Goal: Information Seeking & Learning: Learn about a topic

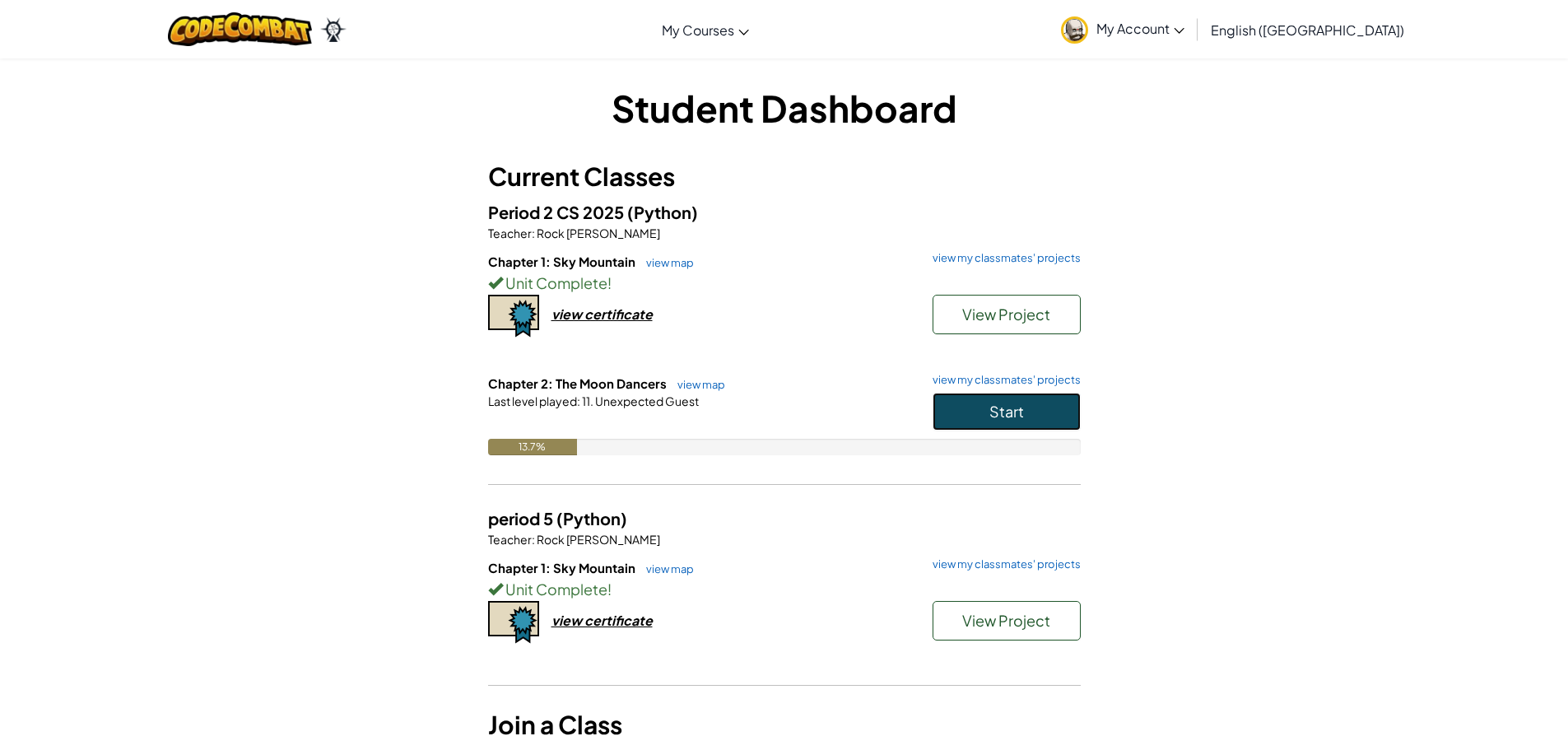
click at [1005, 394] on button "Start" at bounding box center [1006, 412] width 148 height 38
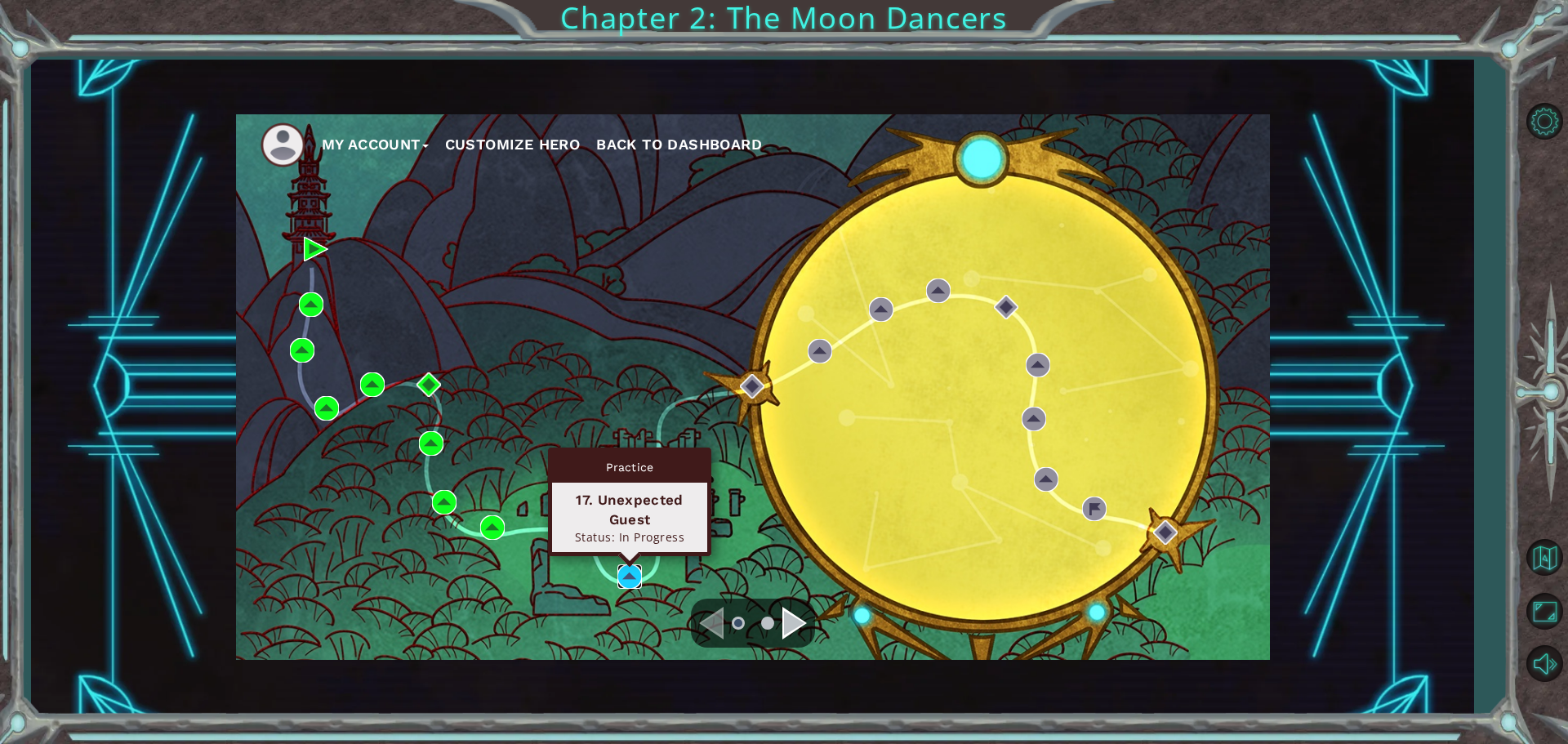
click at [631, 579] on img at bounding box center [629, 576] width 25 height 25
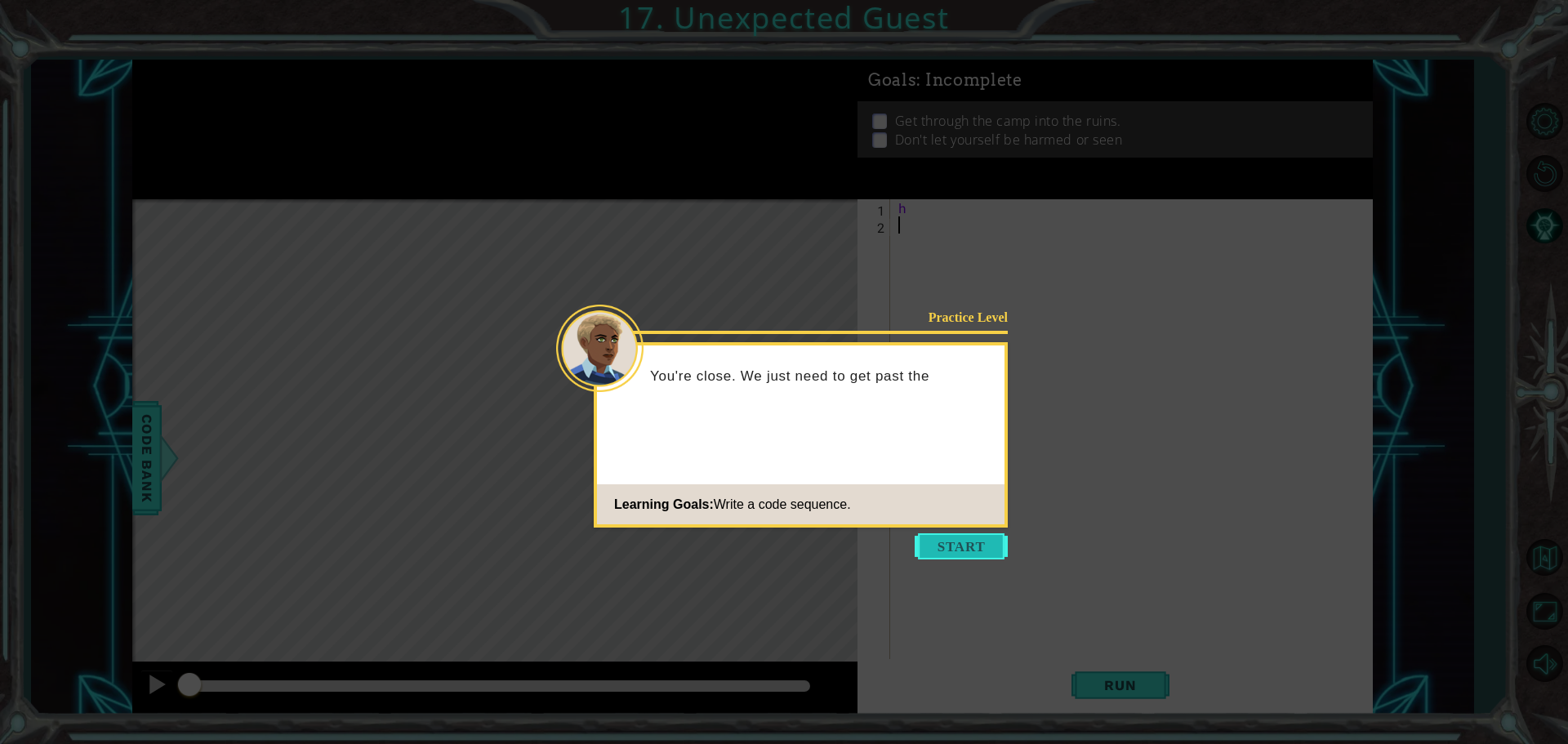
click at [971, 552] on button "Start" at bounding box center [961, 546] width 93 height 27
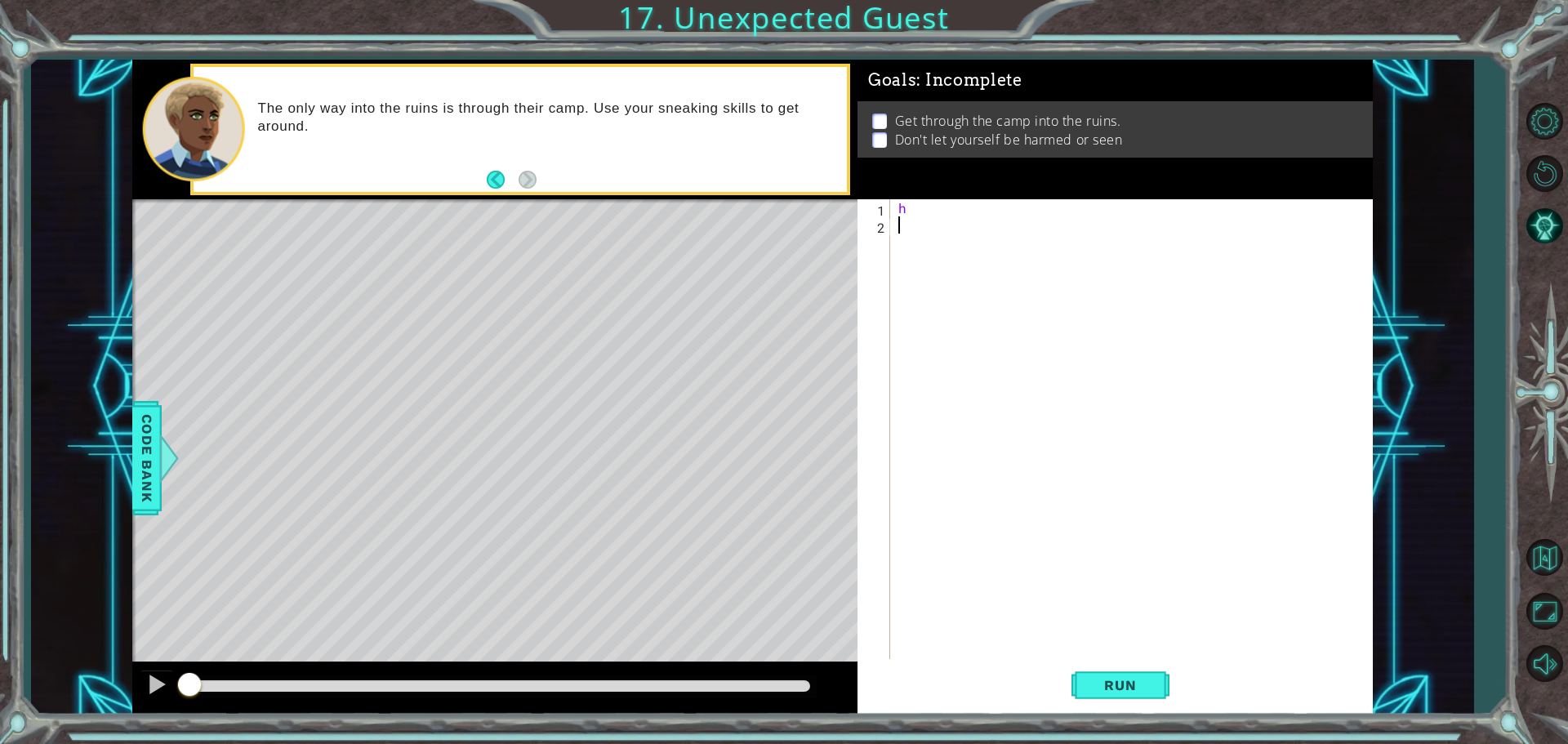
click at [915, 205] on div "h" at bounding box center [1136, 448] width 481 height 498
type textarea "h"
type textarea "y"
type textarea "h"
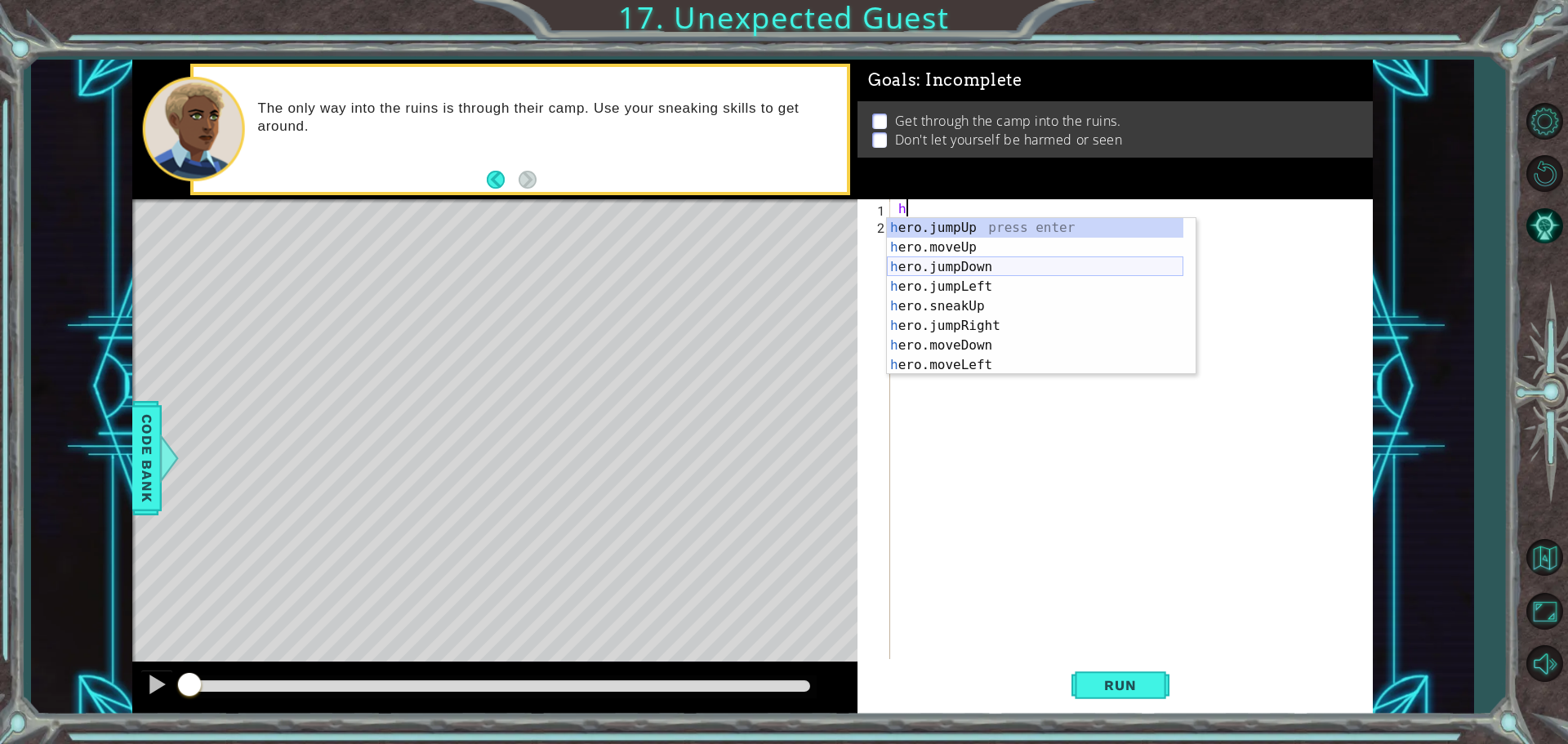
click at [954, 264] on div "h ero.jumpUp press enter h ero.moveUp press enter h ero.jumpDown press enter h …" at bounding box center [1035, 316] width 297 height 196
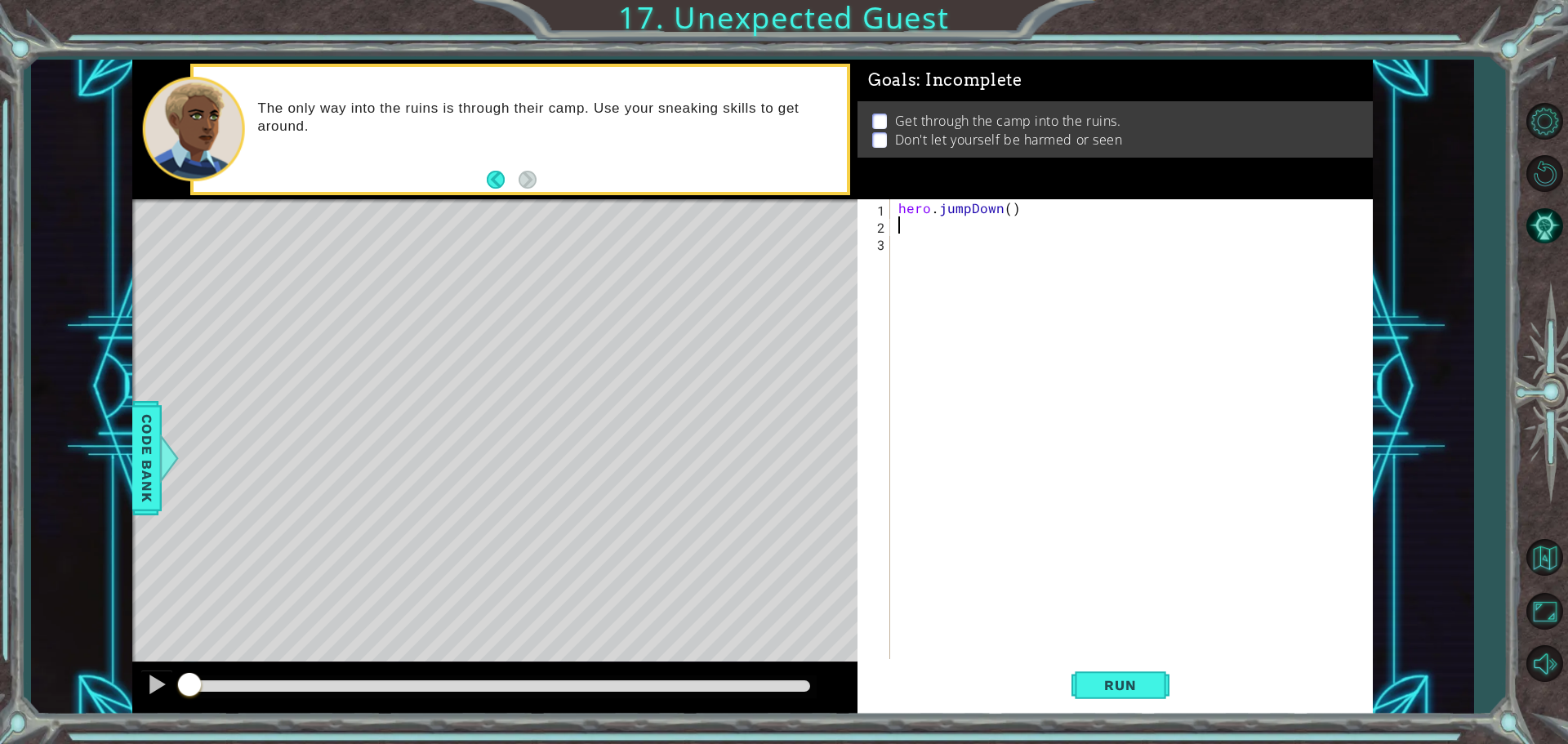
click at [1006, 216] on div "hero . jumpDown ( )" at bounding box center [1136, 448] width 481 height 498
click at [1006, 211] on div "hero . jumpDown ( )" at bounding box center [1136, 448] width 481 height 498
type textarea "hero.jumpDown(1)"
click at [956, 239] on div "hero . jumpDown ( 1 )" at bounding box center [1136, 448] width 481 height 498
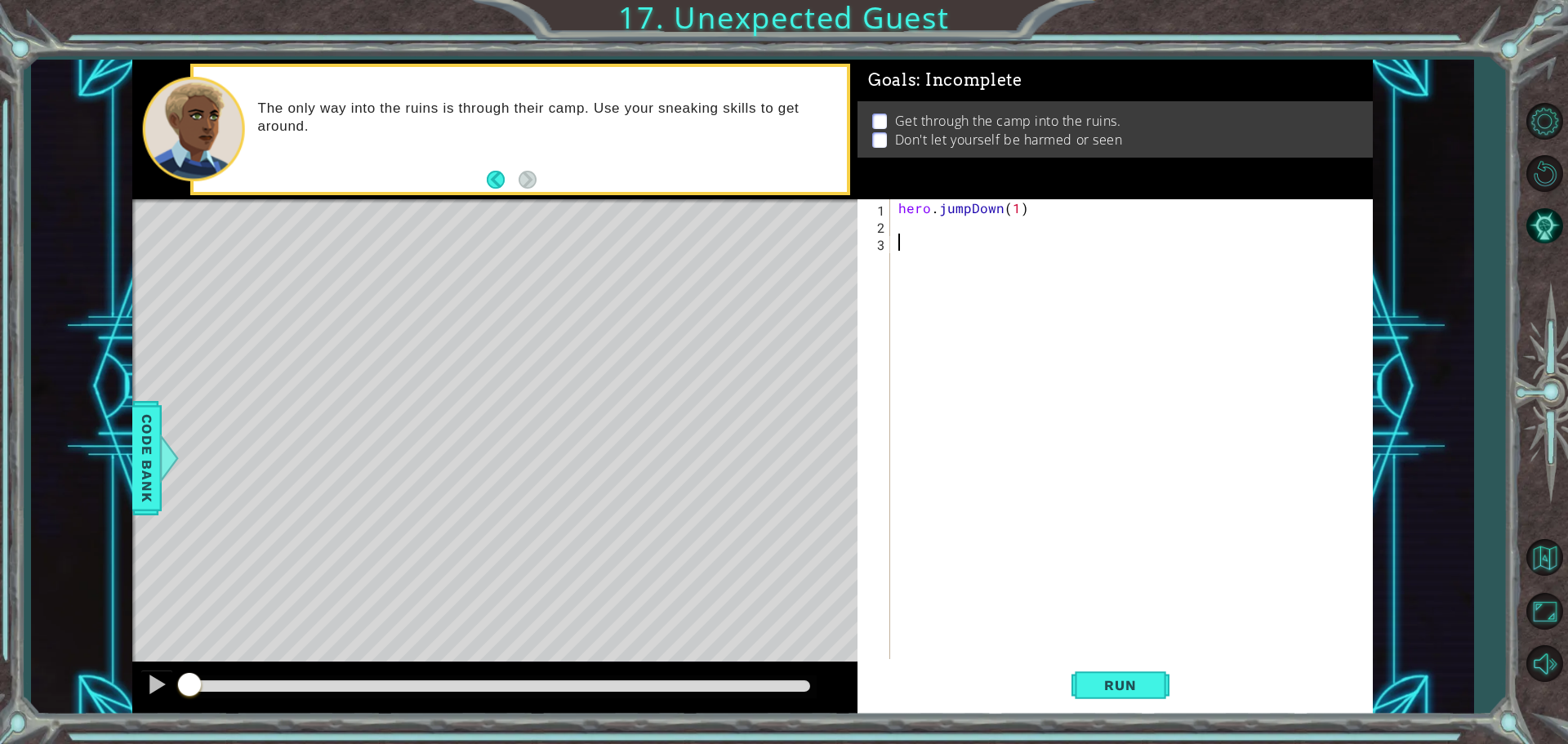
scroll to position [0, 0]
click at [933, 227] on div "hero . jumpDown ( 1 )" at bounding box center [1136, 448] width 481 height 498
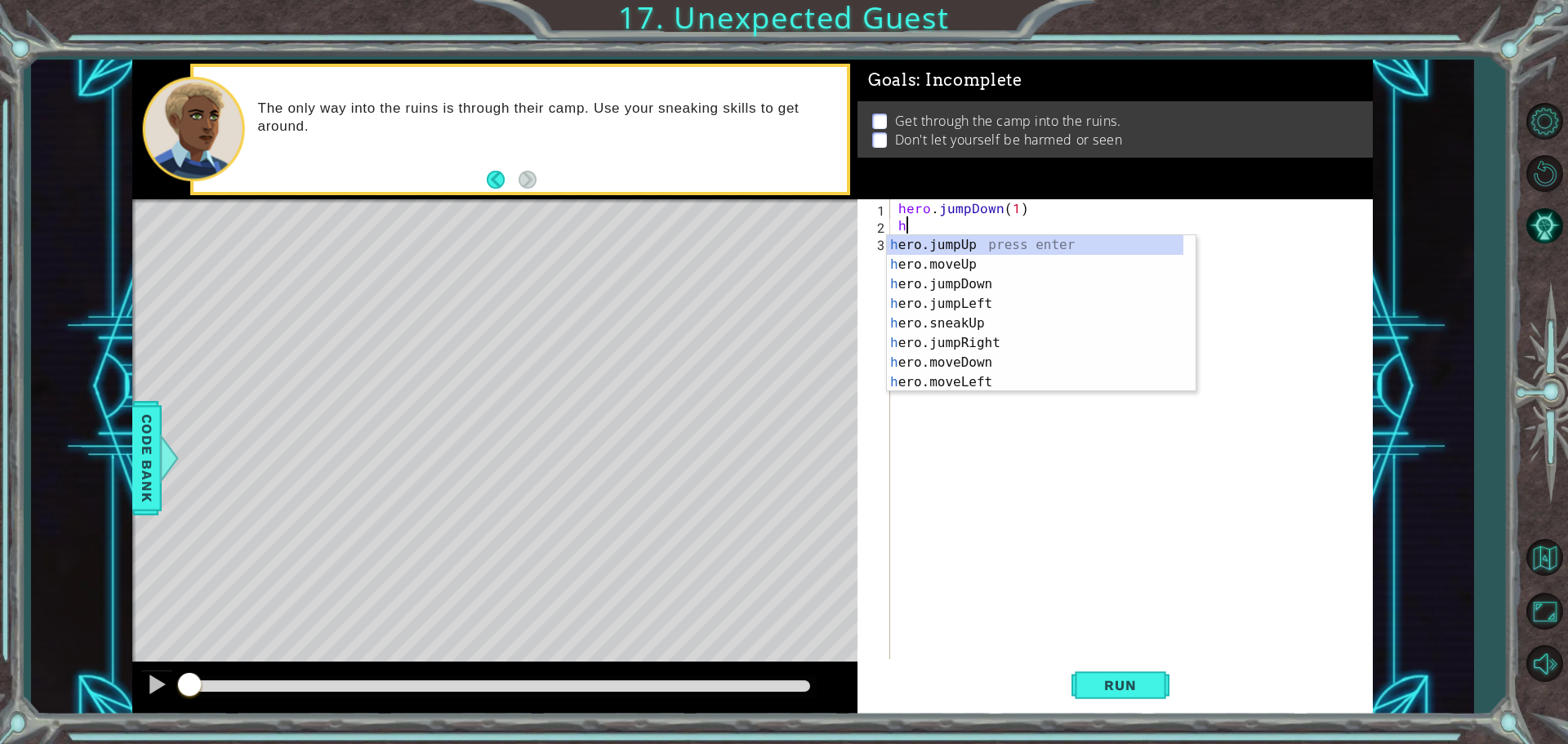
type textarea "h"
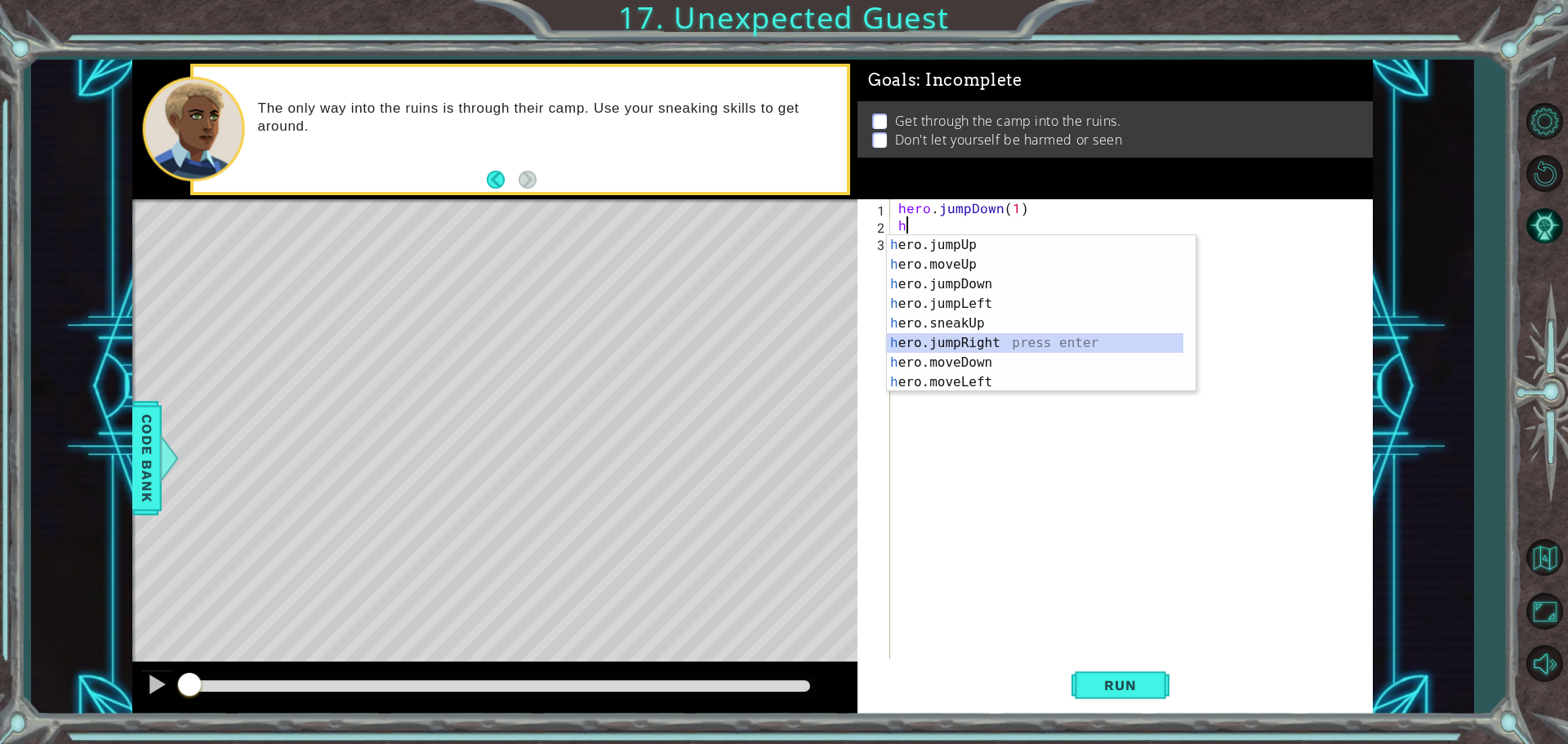
click at [993, 343] on div "h ero.jumpUp press enter h ero.moveUp press enter h ero.jumpDown press enter h …" at bounding box center [1035, 334] width 297 height 196
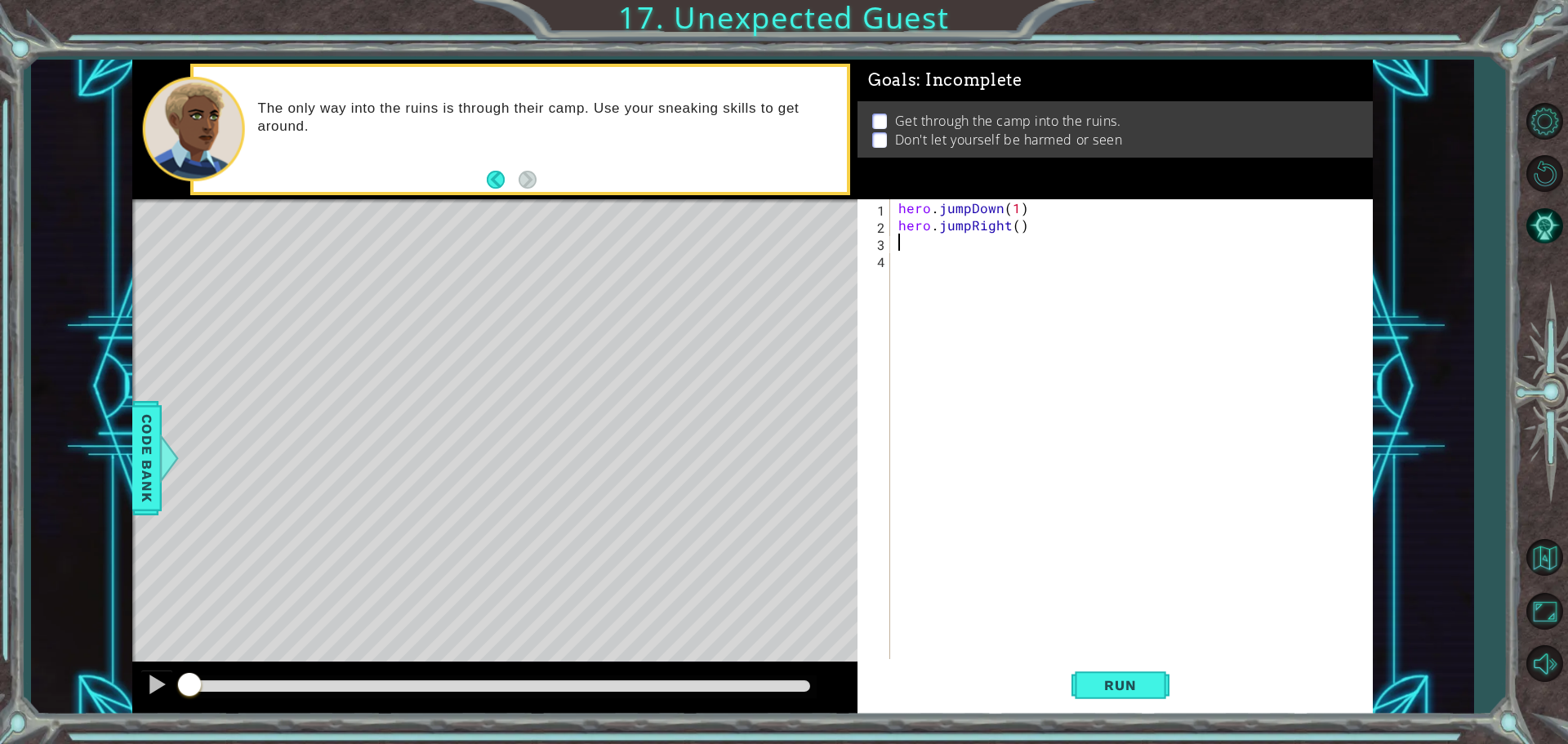
click at [1016, 230] on div "hero . jumpDown ( 1 ) hero . jumpRight ( )" at bounding box center [1136, 448] width 481 height 498
type textarea "hero.jumpRight(1)"
click at [898, 238] on div "hero . jumpDown ( 1 ) hero . jumpRight ( 1 )" at bounding box center [1136, 448] width 481 height 498
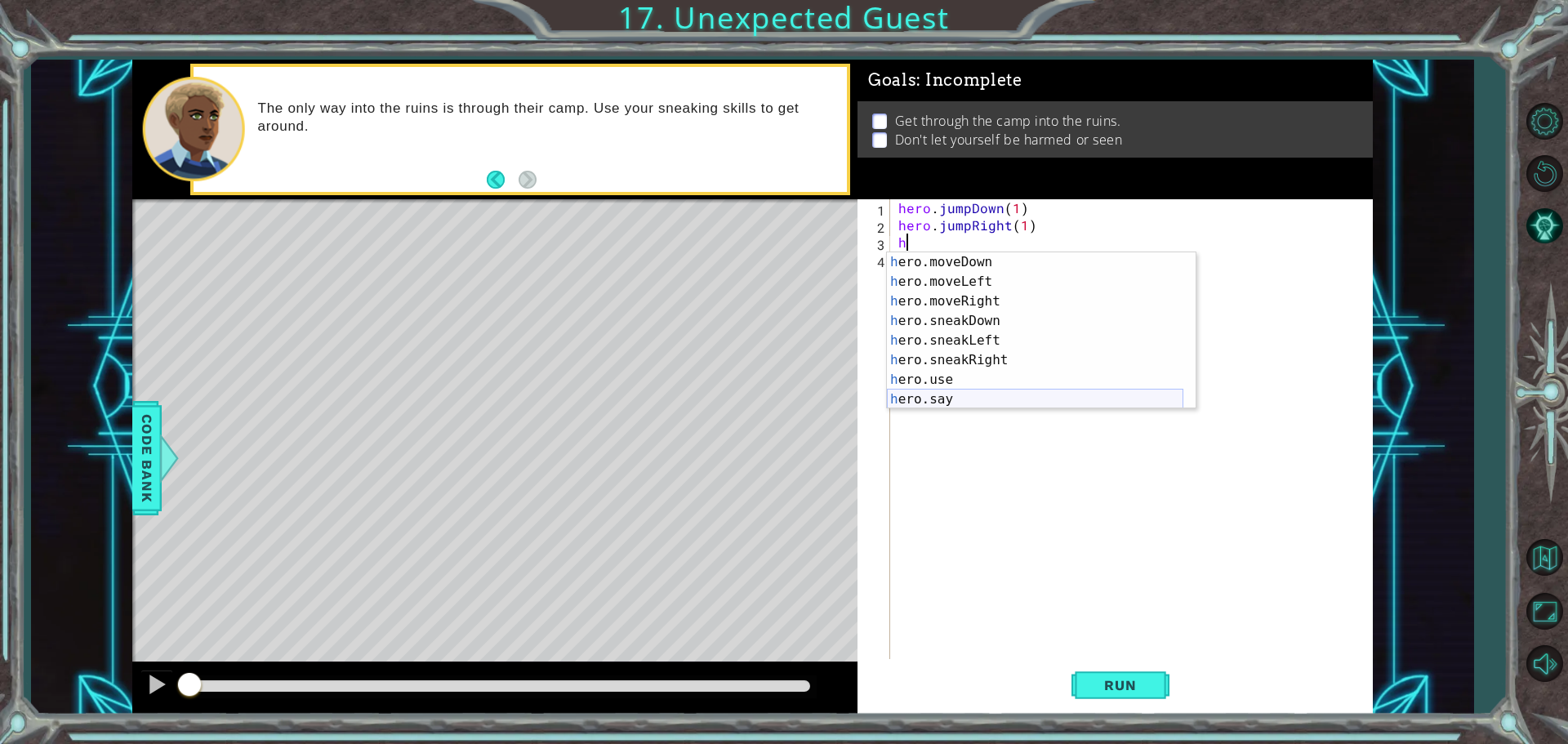
scroll to position [20, 0]
click at [986, 318] on div "h ero.moveUp press enter h ero.jumpDown press enter h ero.jumpLeft press enter …" at bounding box center [1035, 350] width 297 height 196
type textarea "hero.sneakUp(1)"
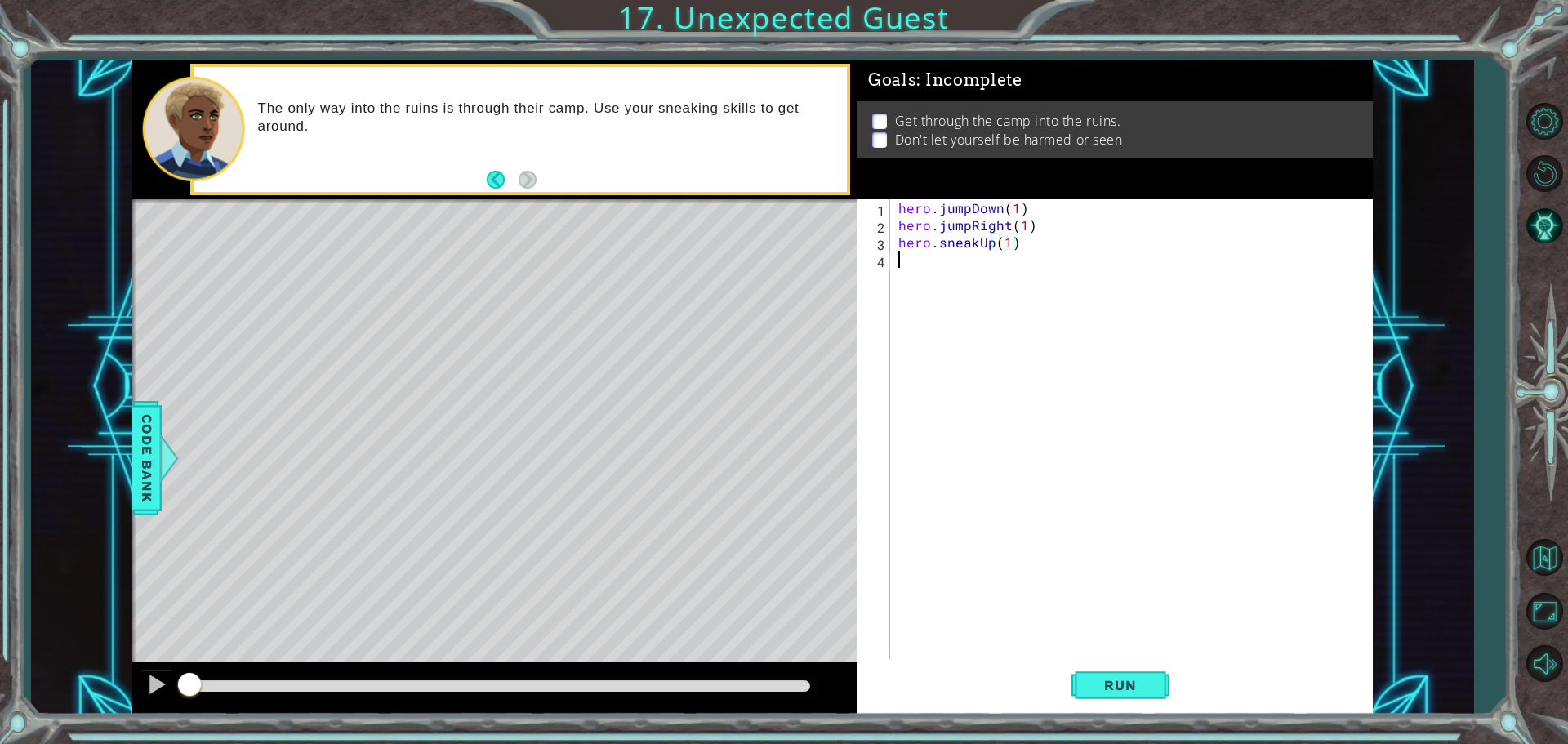
click at [964, 265] on div "hero . jumpDown ( 1 ) hero . jumpRight ( 1 ) hero . sneakUp ( 1 )" at bounding box center [1136, 448] width 481 height 498
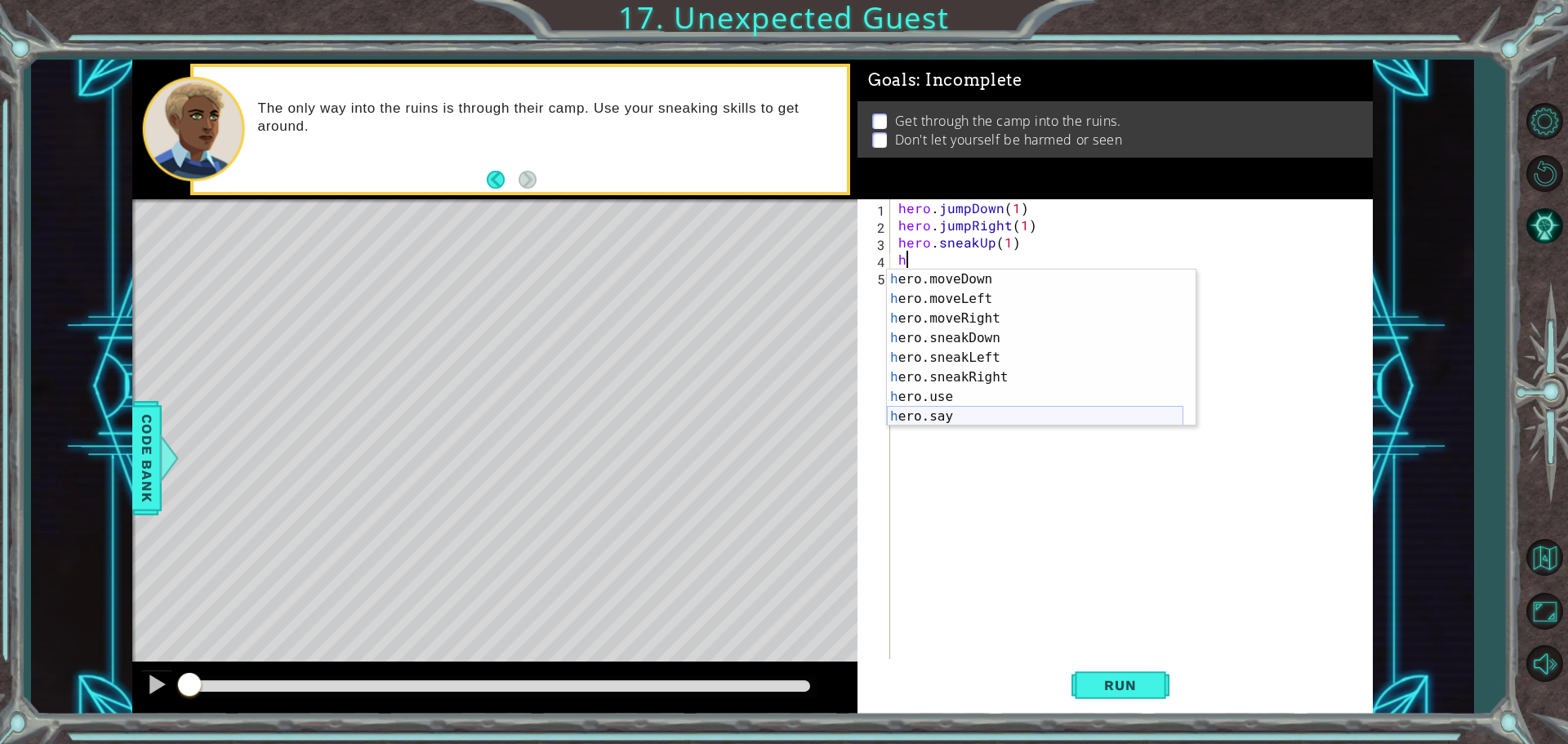
scroll to position [118, 0]
click at [993, 337] on div "h ero.moveDown press enter h ero.moveLeft press enter h ero.moveRight press ent…" at bounding box center [1035, 368] width 297 height 196
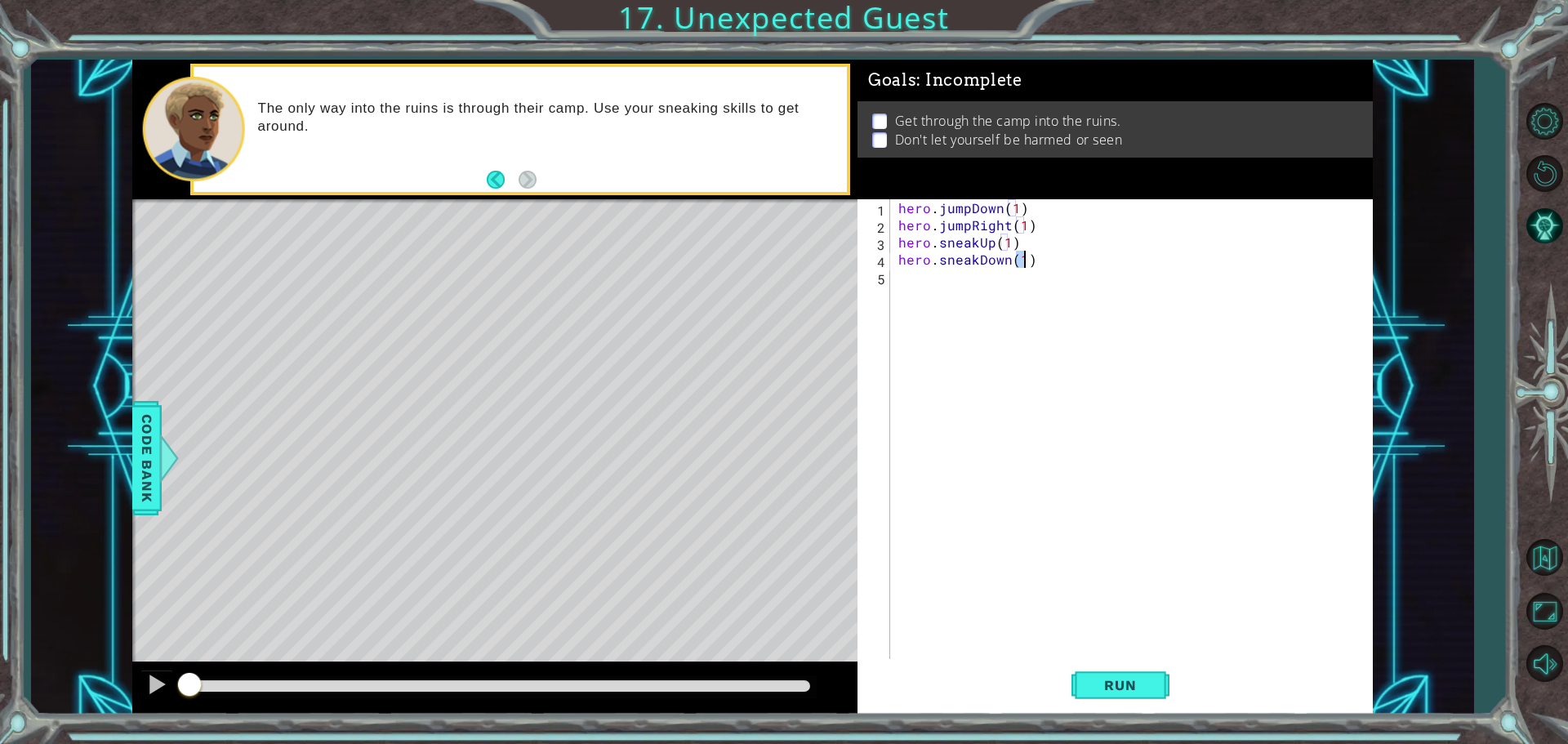
type textarea "hero.sneakDown(1)"
click at [969, 287] on div "hero . jumpDown ( 1 ) hero . jumpRight ( 1 ) hero . sneakUp ( 1 ) hero . sneakD…" at bounding box center [1136, 448] width 481 height 498
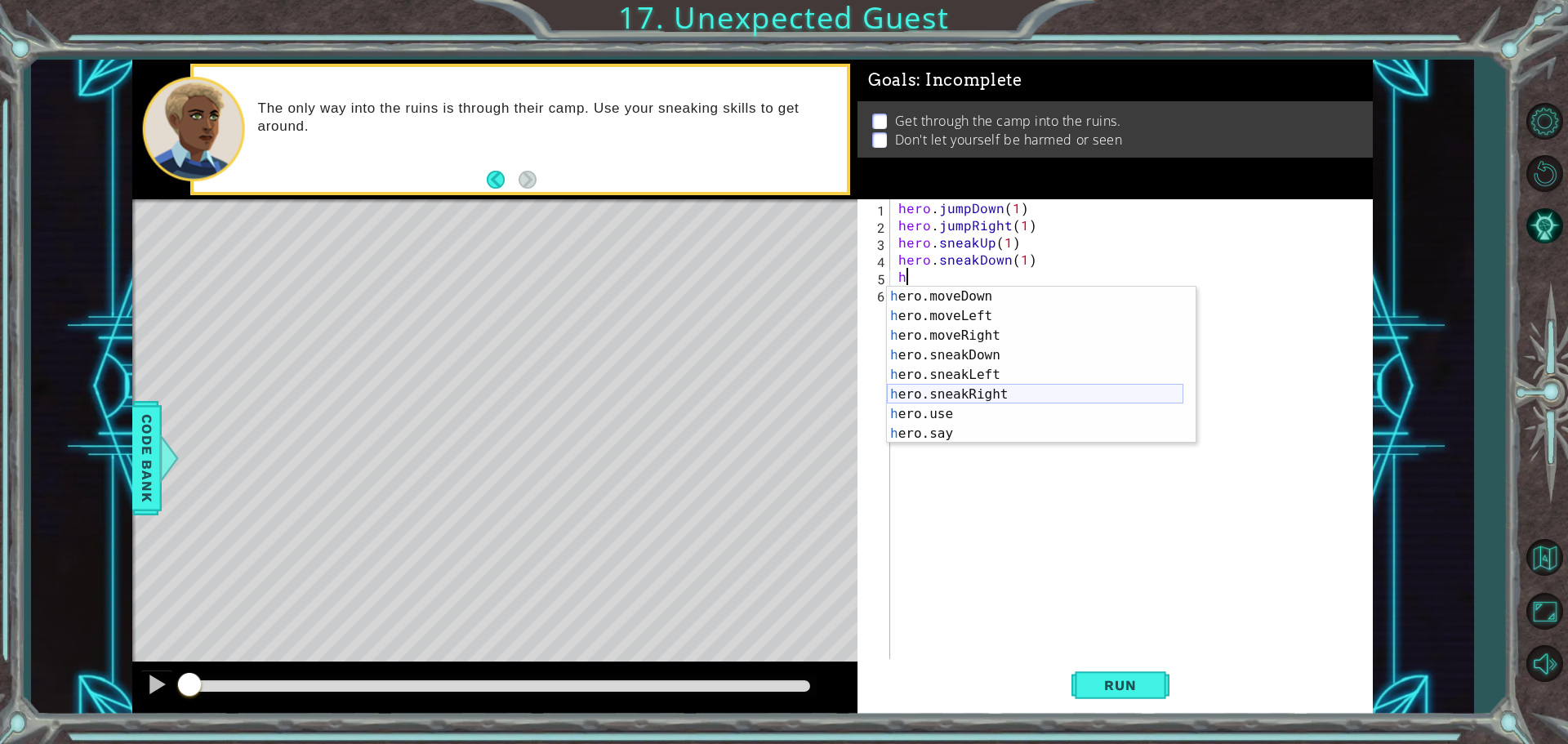
click at [966, 394] on div "h ero.moveDown press enter h ero.moveLeft press enter h ero.moveRight press ent…" at bounding box center [1035, 385] width 297 height 196
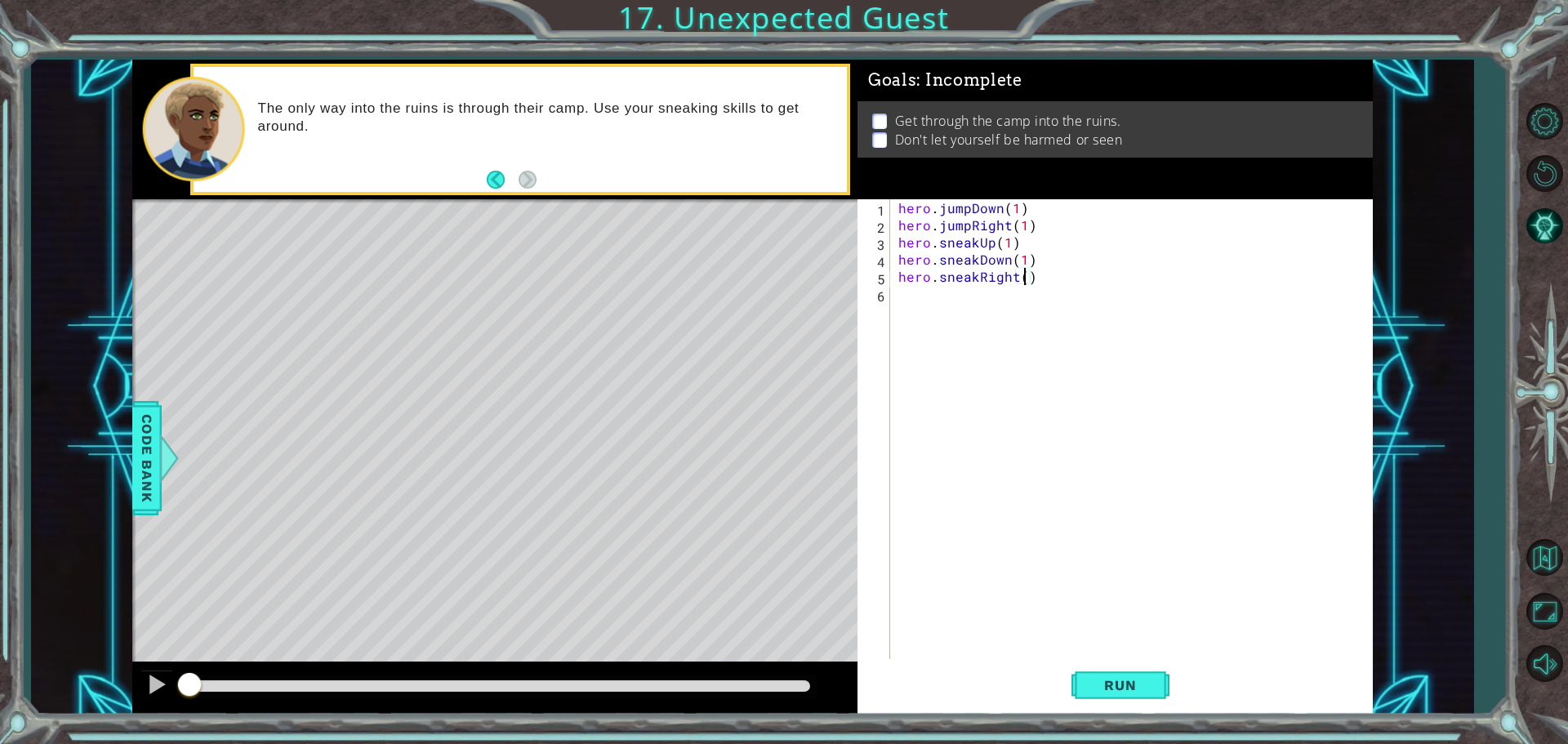
type textarea "hero.sneakRight(2)"
click at [898, 293] on div "hero . jumpDown ( 1 ) hero . jumpRight ( 1 ) hero . sneakUp ( 1 ) hero . sneakD…" at bounding box center [1136, 448] width 481 height 498
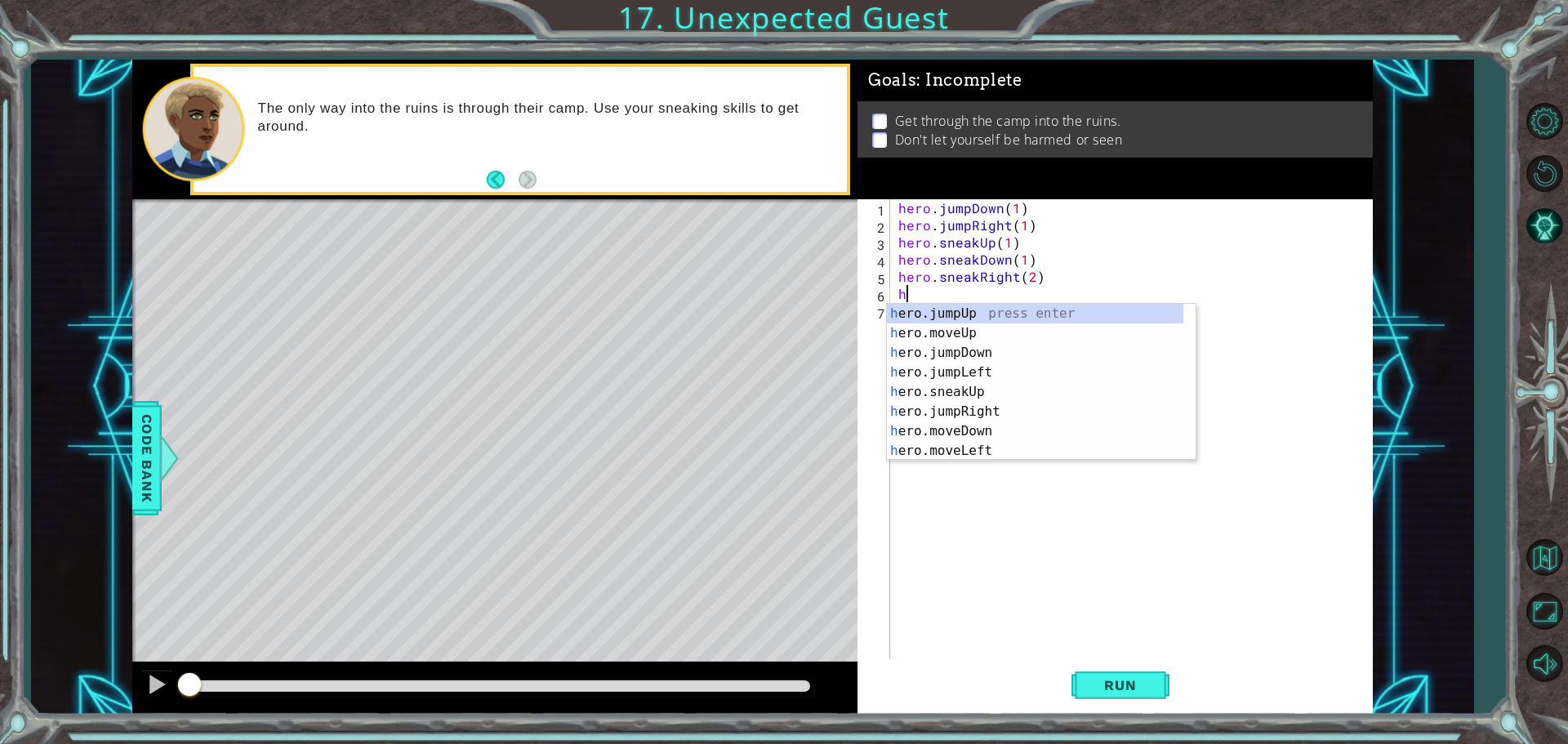
scroll to position [0, 0]
click at [1002, 396] on div "h ero.jumpUp press enter h ero.moveUp press enter h ero.jumpDown press enter h …" at bounding box center [1035, 401] width 297 height 196
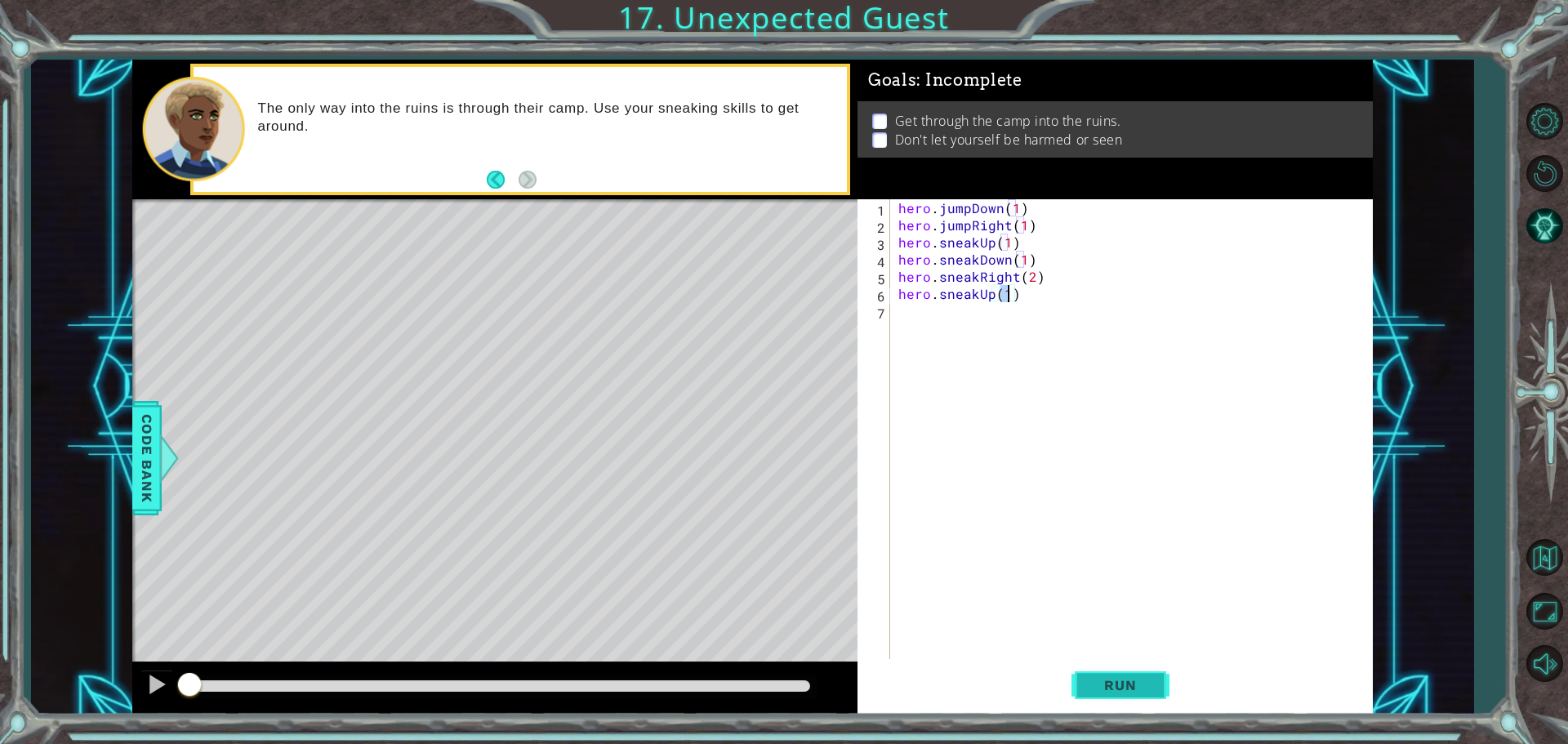
type textarea "hero.sneakUp(1)"
click at [1133, 697] on button "Run" at bounding box center [1120, 684] width 98 height 51
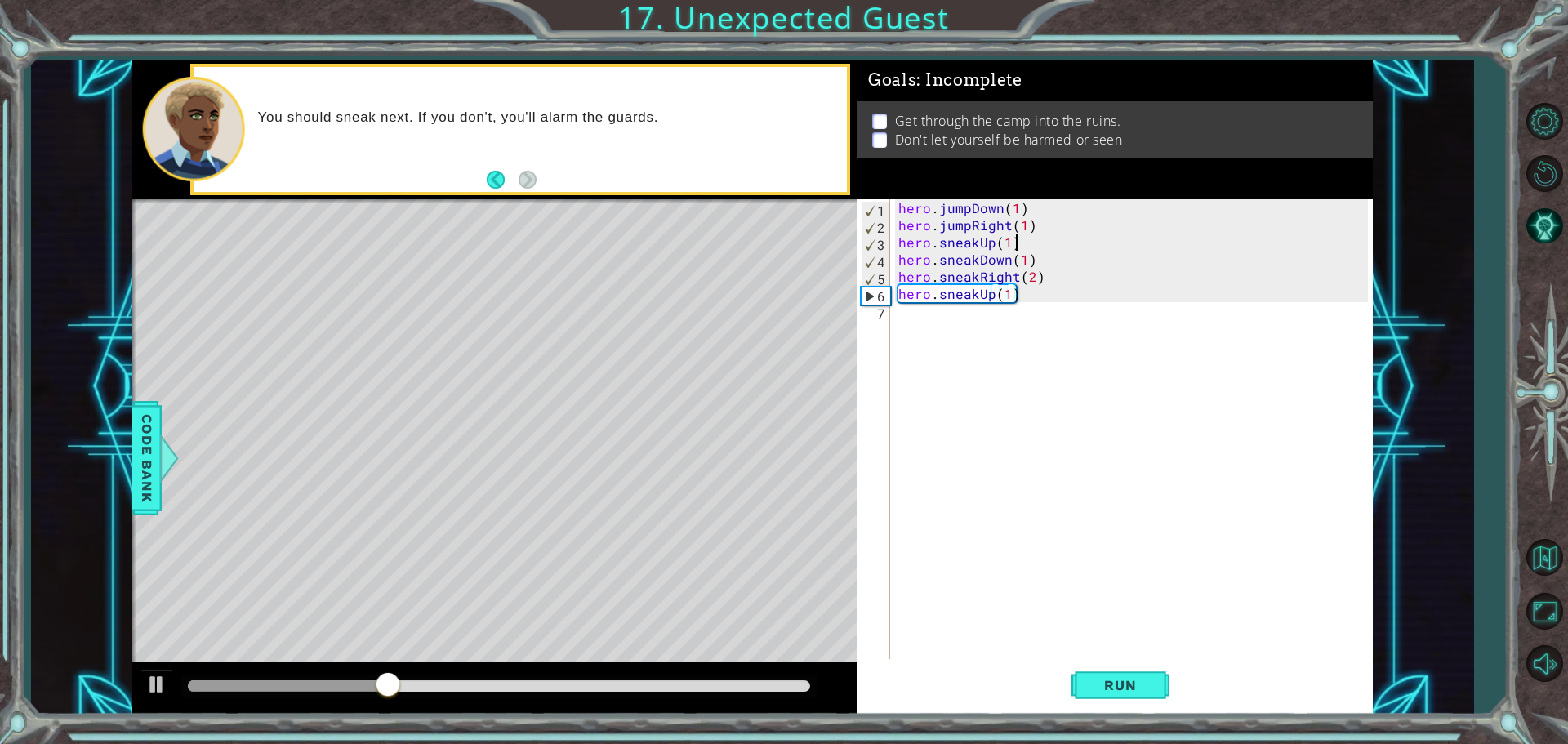
click at [1014, 244] on div "hero . jumpDown ( 1 ) hero . jumpRight ( 1 ) hero . sneakUp ( 1 ) hero . sneakD…" at bounding box center [1136, 448] width 481 height 498
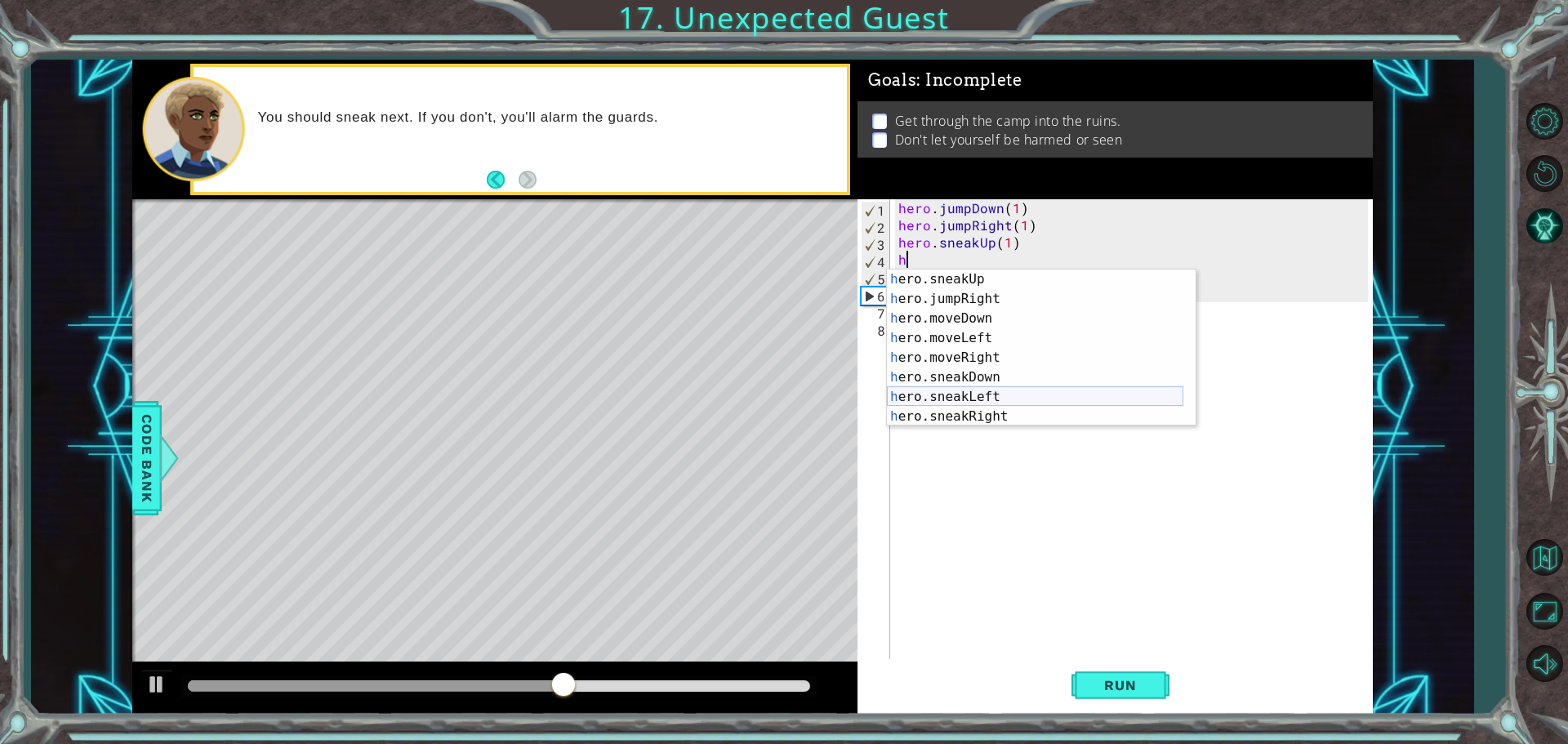
scroll to position [137, 0]
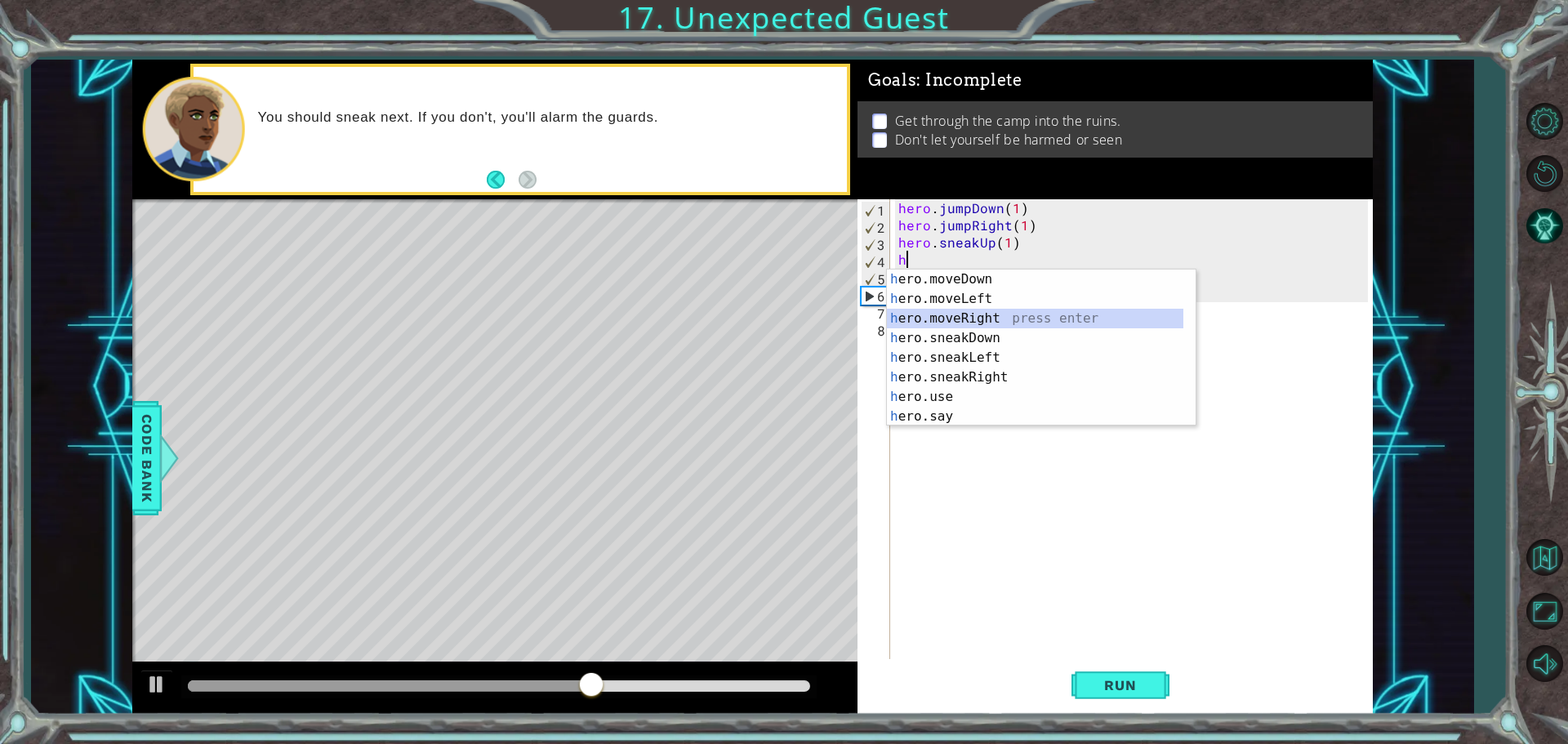
click at [930, 310] on div "h ero.moveDown press enter h ero.moveLeft press enter h ero.moveRight press ent…" at bounding box center [1035, 368] width 297 height 196
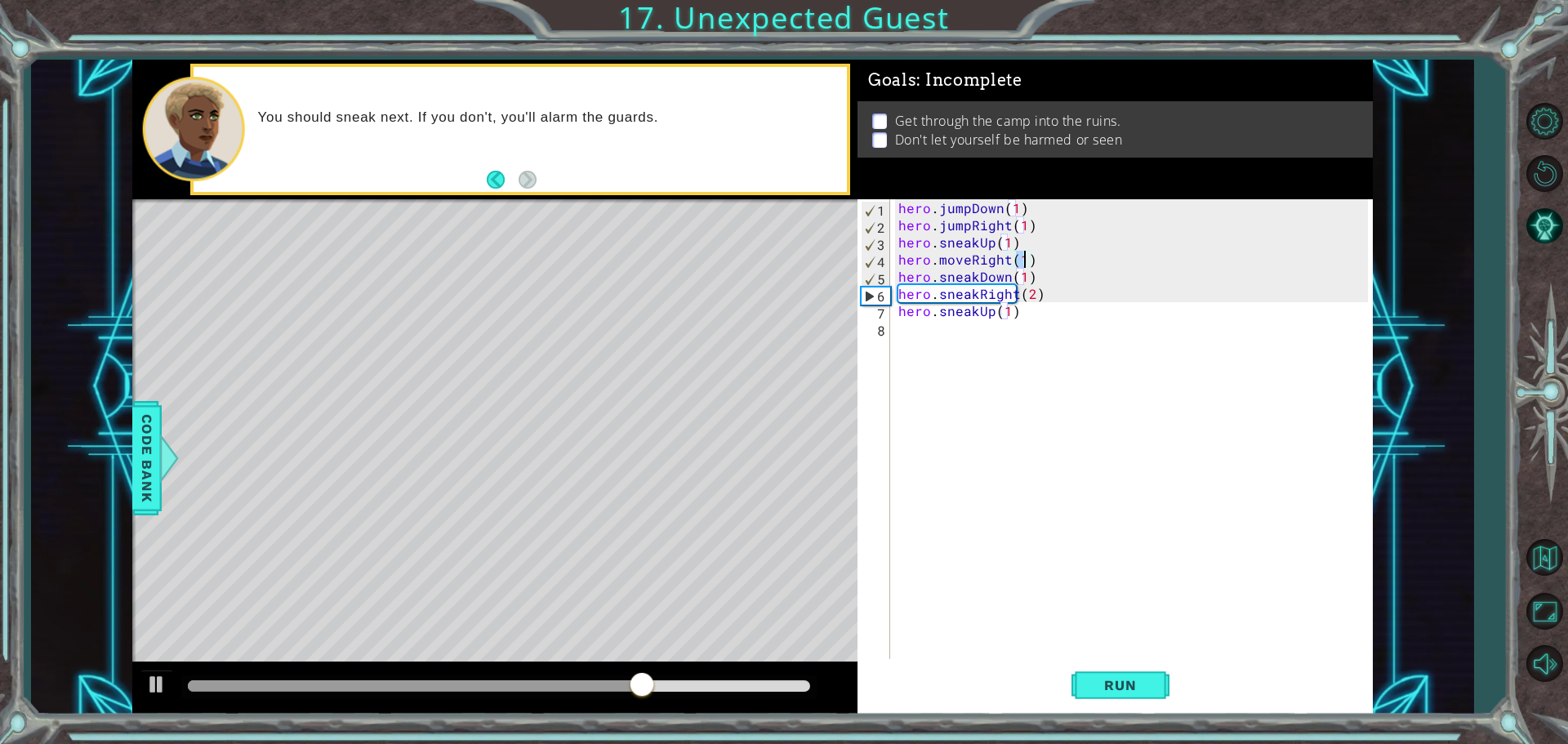
click at [969, 256] on div "hero . jumpDown ( 1 ) hero . jumpRight ( 1 ) hero . sneakUp ( 1 ) hero . moveRi…" at bounding box center [1136, 448] width 481 height 498
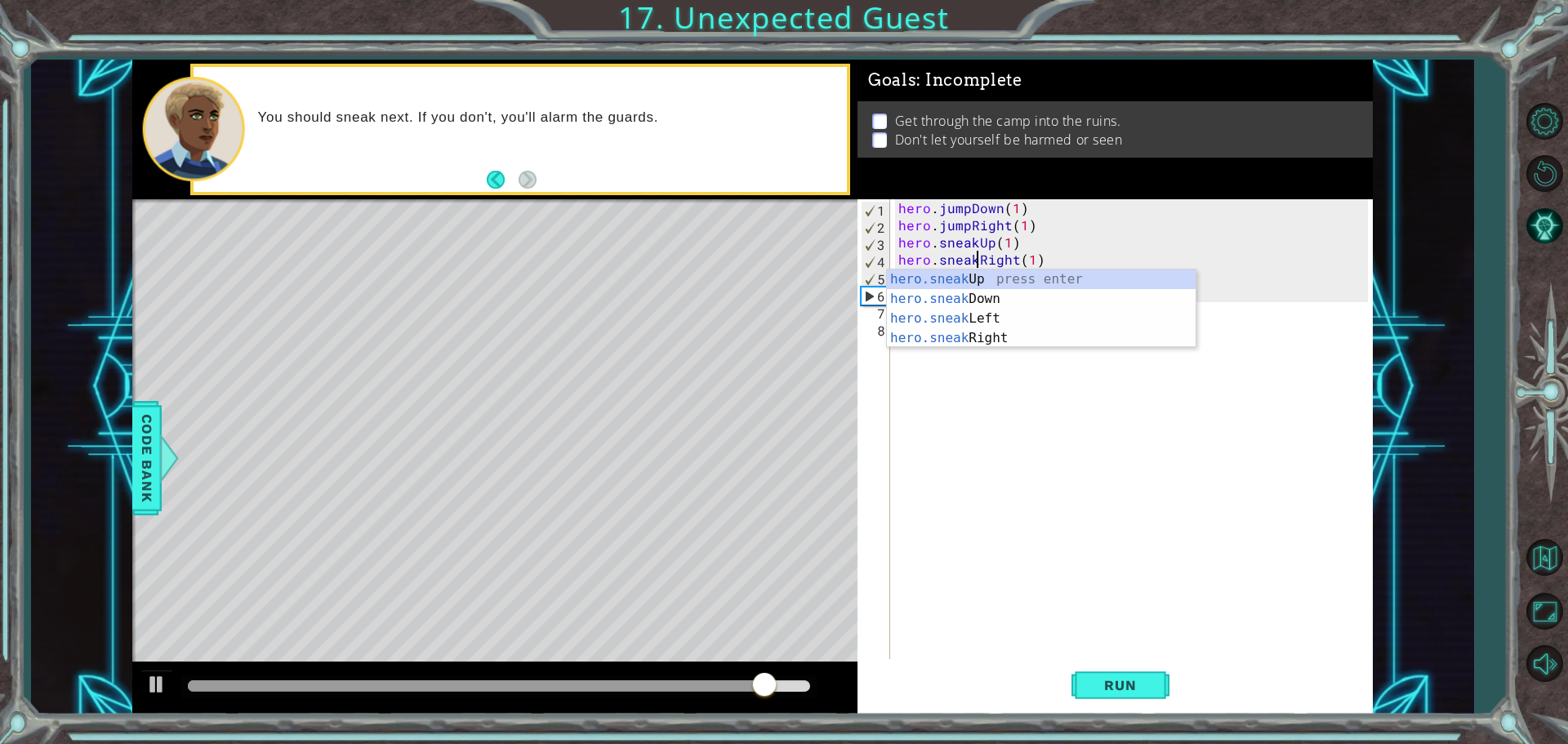
scroll to position [0, 5]
type textarea "hero.sneakRight(1)"
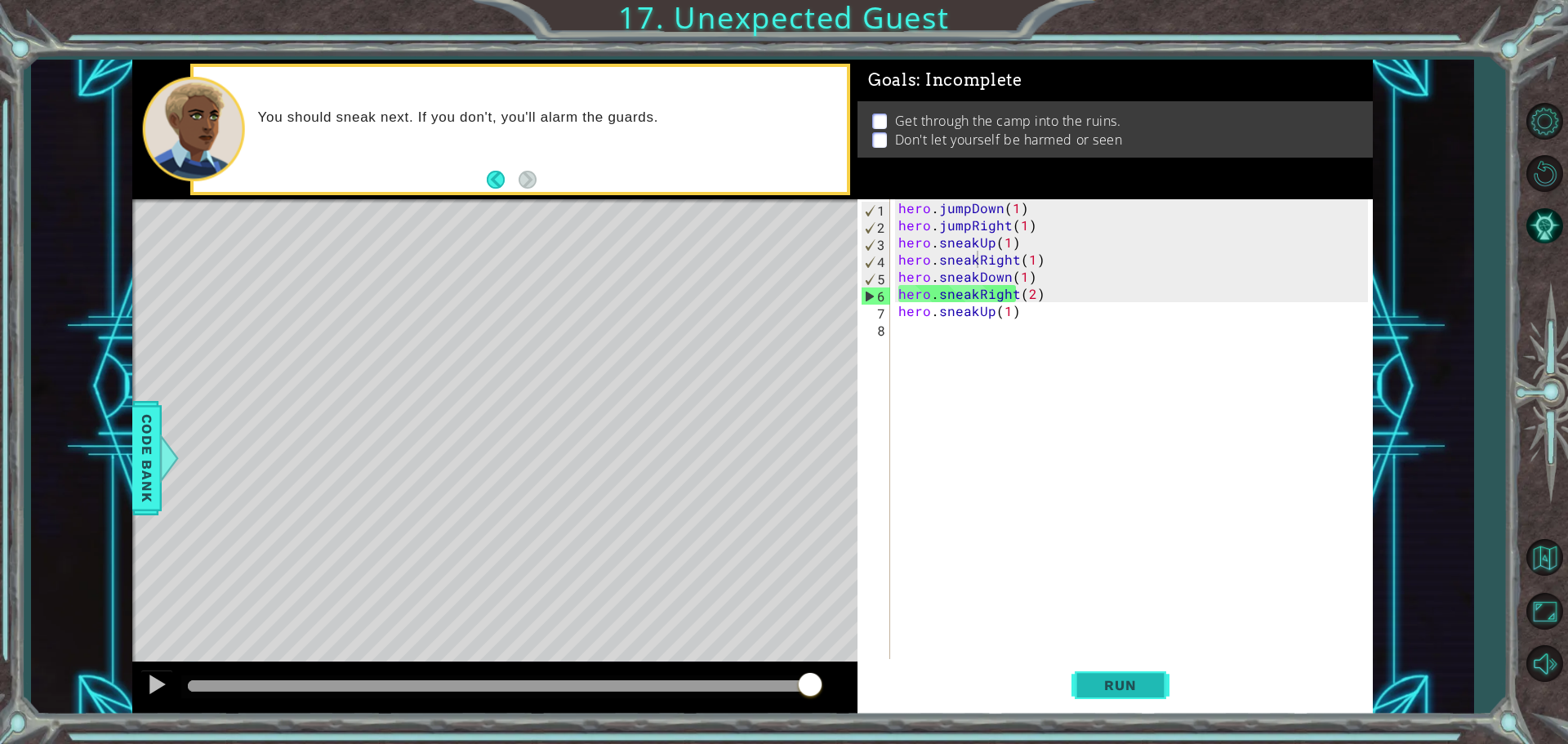
click at [1104, 697] on button "Run" at bounding box center [1120, 684] width 98 height 51
click at [1107, 691] on span "Run" at bounding box center [1120, 685] width 65 height 17
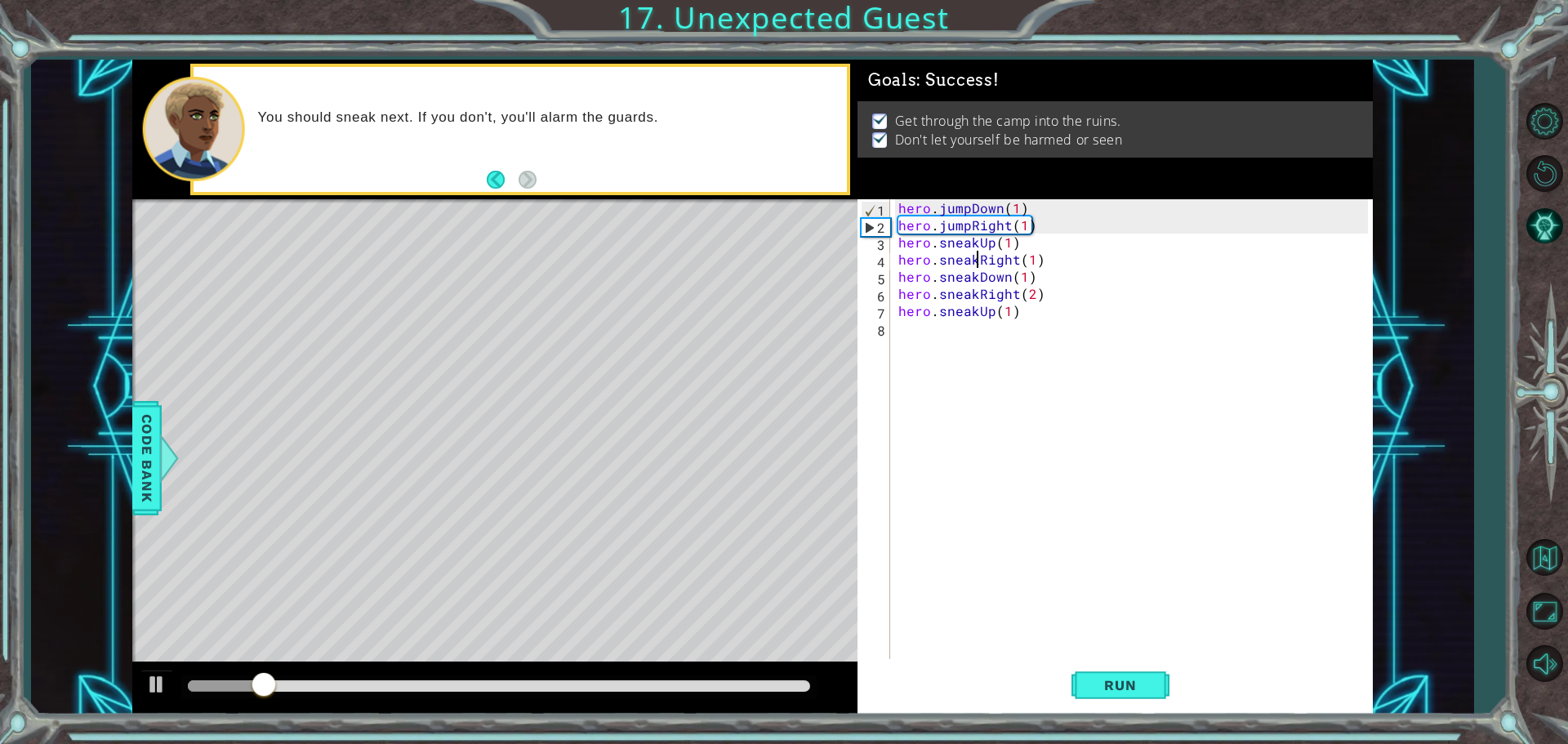
click at [589, 681] on div at bounding box center [499, 686] width 622 height 12
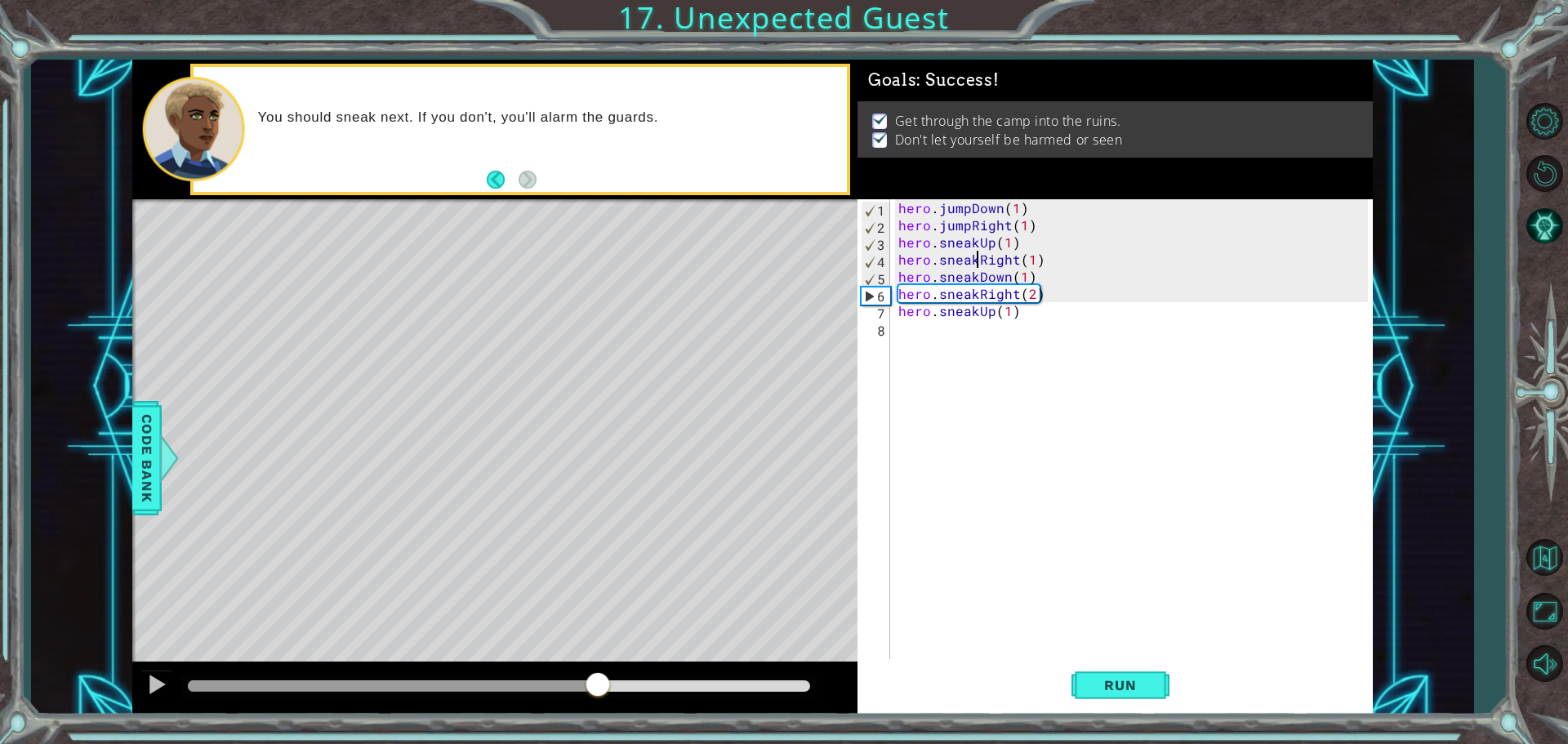
drag, startPoint x: 597, startPoint y: 678, endPoint x: 612, endPoint y: 683, distance: 15.8
click at [612, 683] on div at bounding box center [598, 686] width 29 height 29
click at [148, 674] on div at bounding box center [157, 684] width 22 height 22
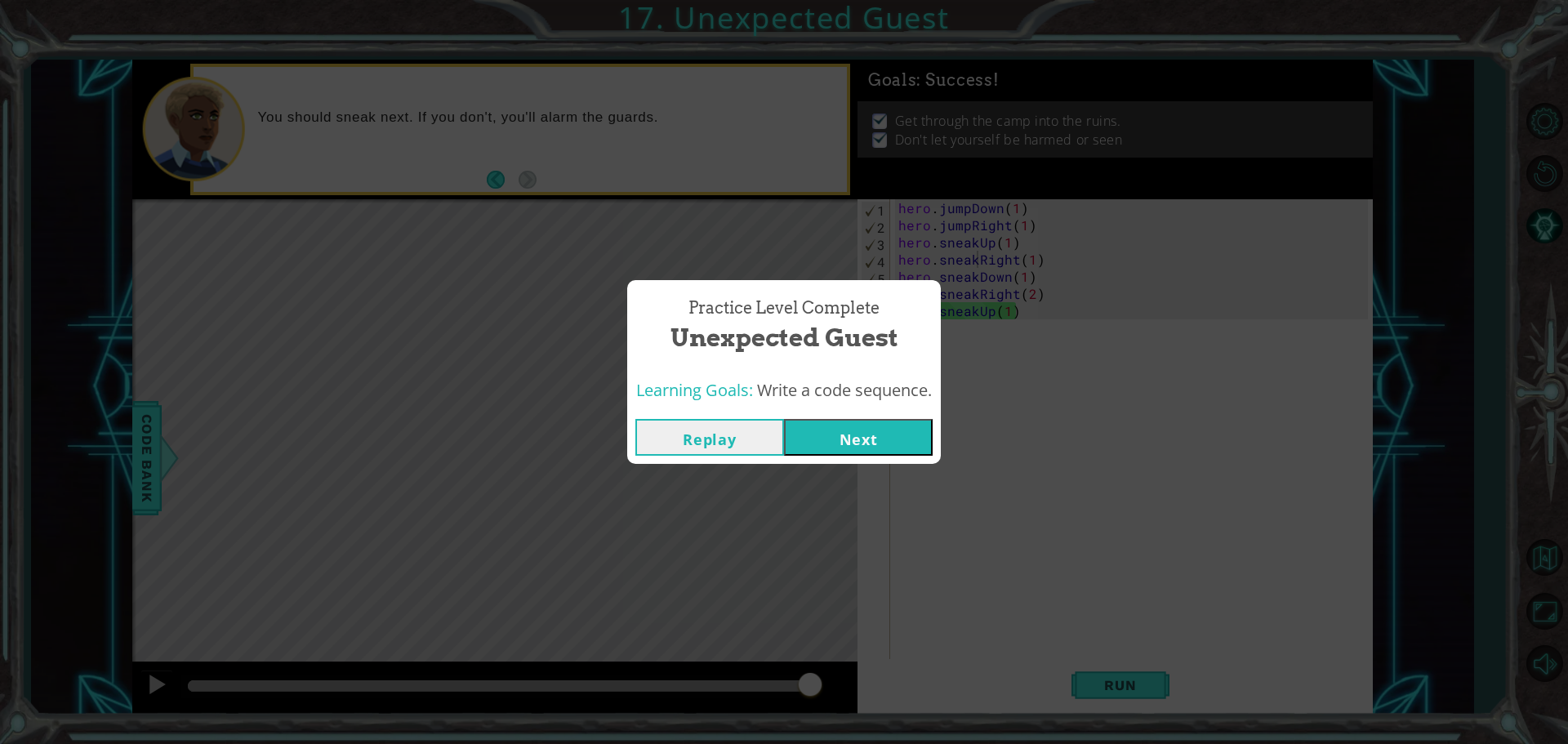
click at [880, 439] on button "Next" at bounding box center [858, 437] width 148 height 36
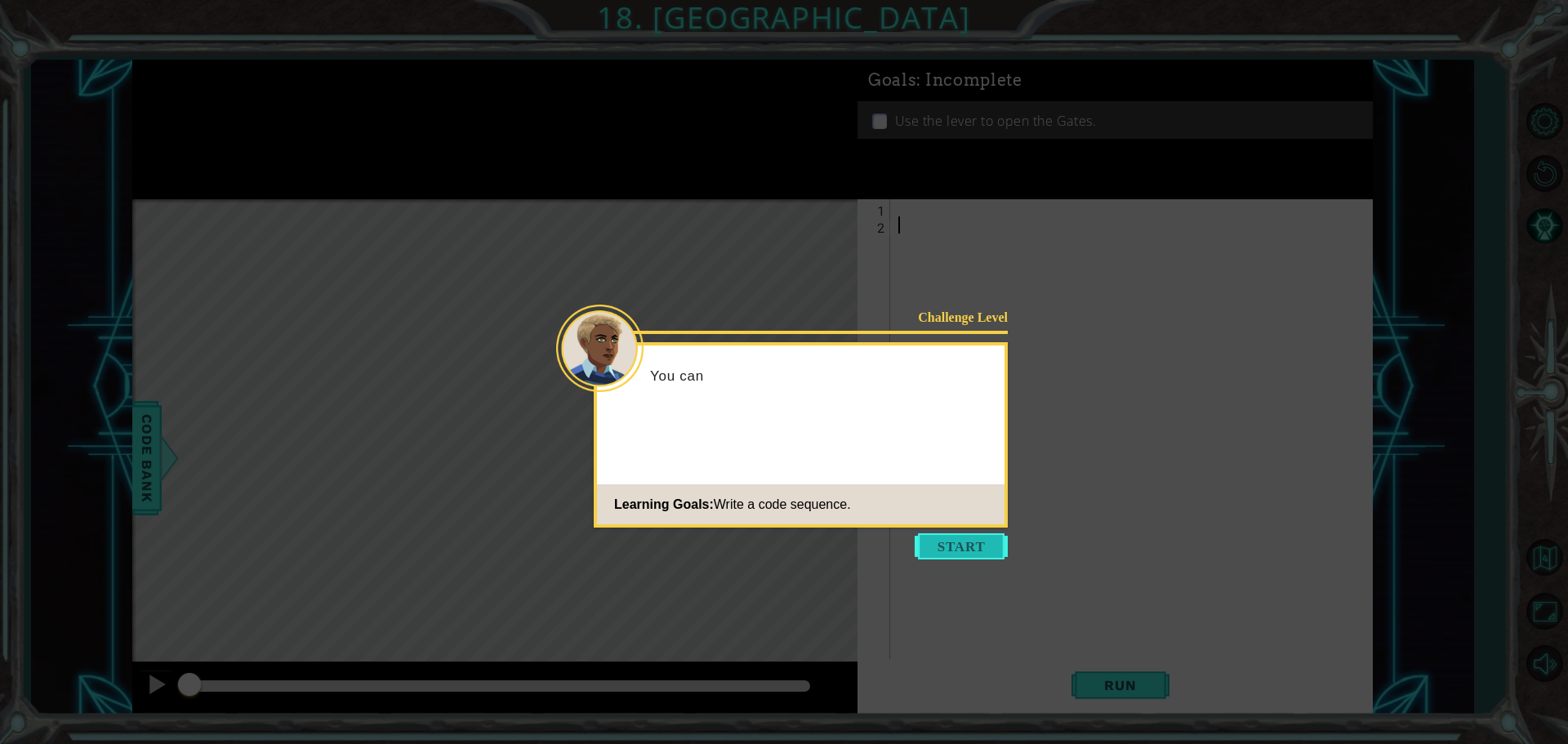
click at [972, 549] on button "Start" at bounding box center [961, 546] width 93 height 27
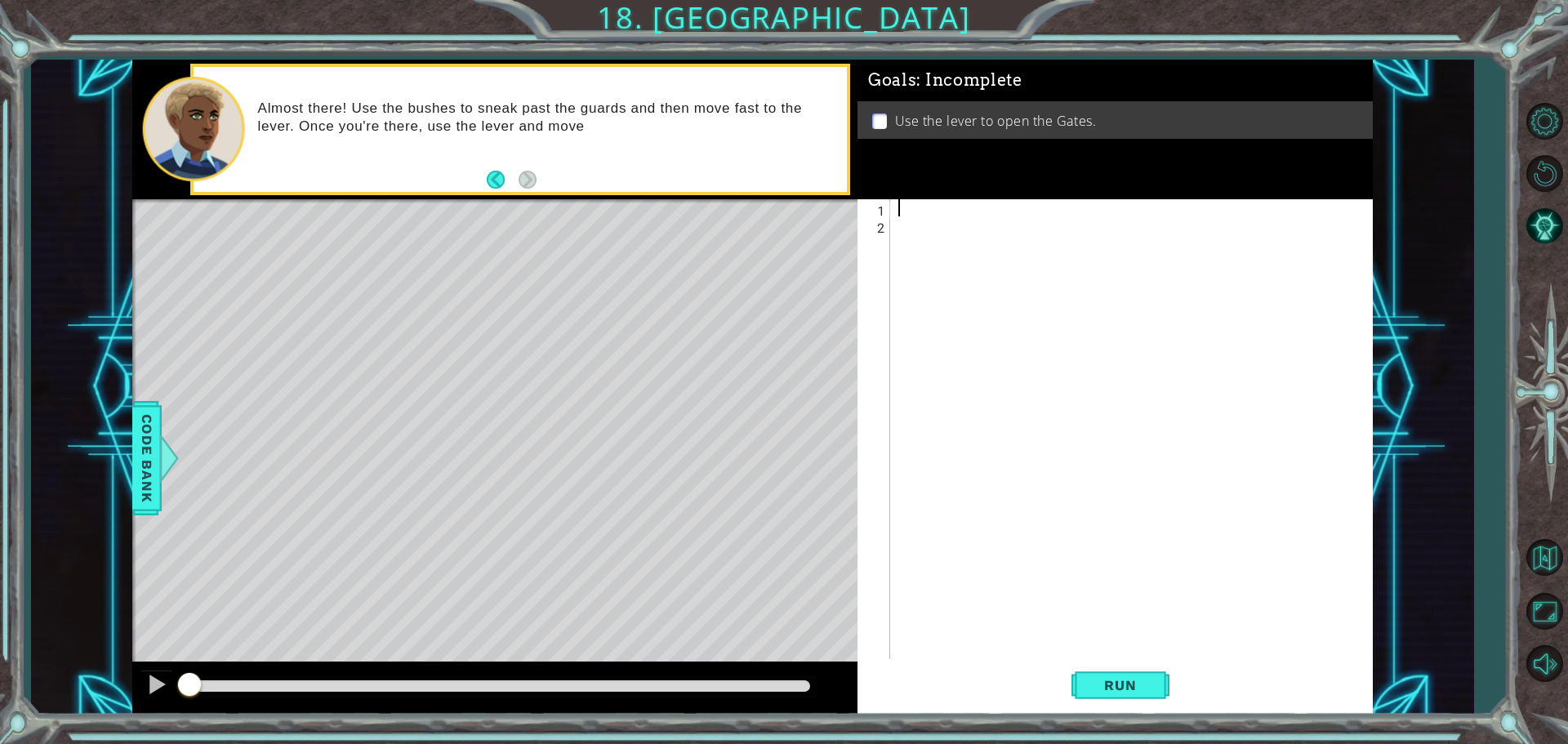
click at [895, 207] on div at bounding box center [1136, 448] width 481 height 498
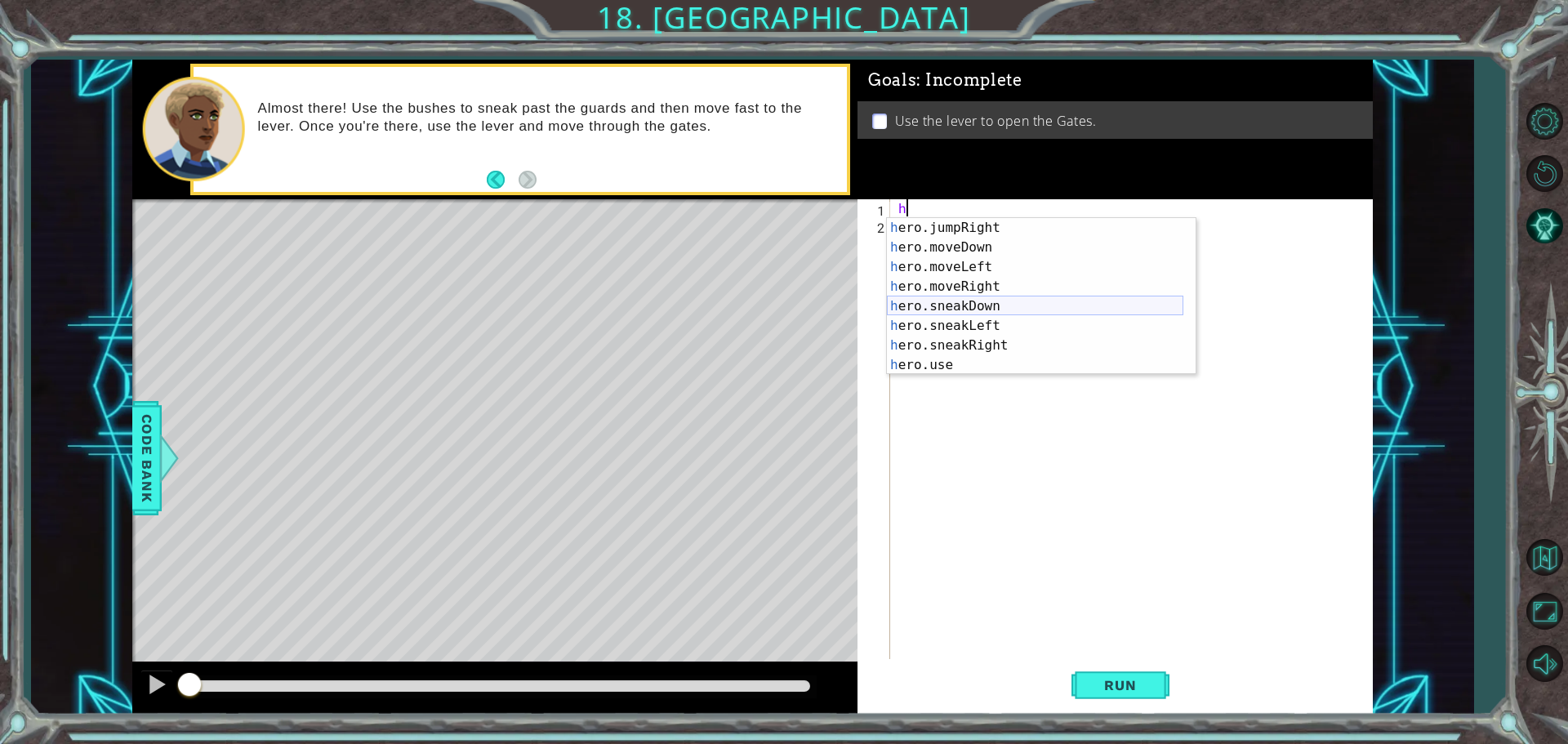
scroll to position [98, 0]
click at [982, 338] on div "h ero.jumpRight press enter h ero.moveDown press enter h ero.moveLeft press ent…" at bounding box center [1035, 316] width 297 height 196
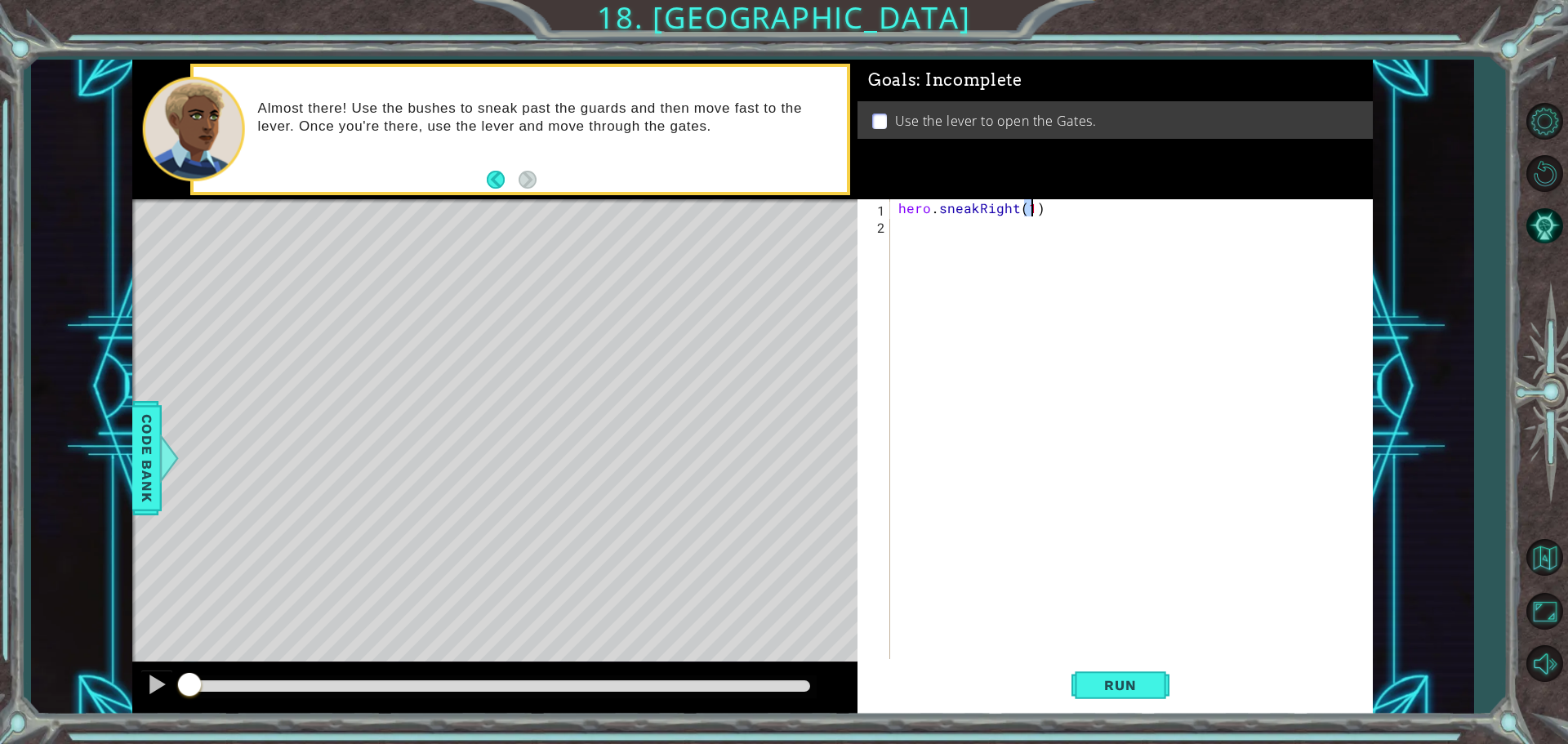
type textarea "hero.sneakRight(1)"
click at [899, 233] on div "hero . sneakRight ( 1 )" at bounding box center [1136, 448] width 481 height 498
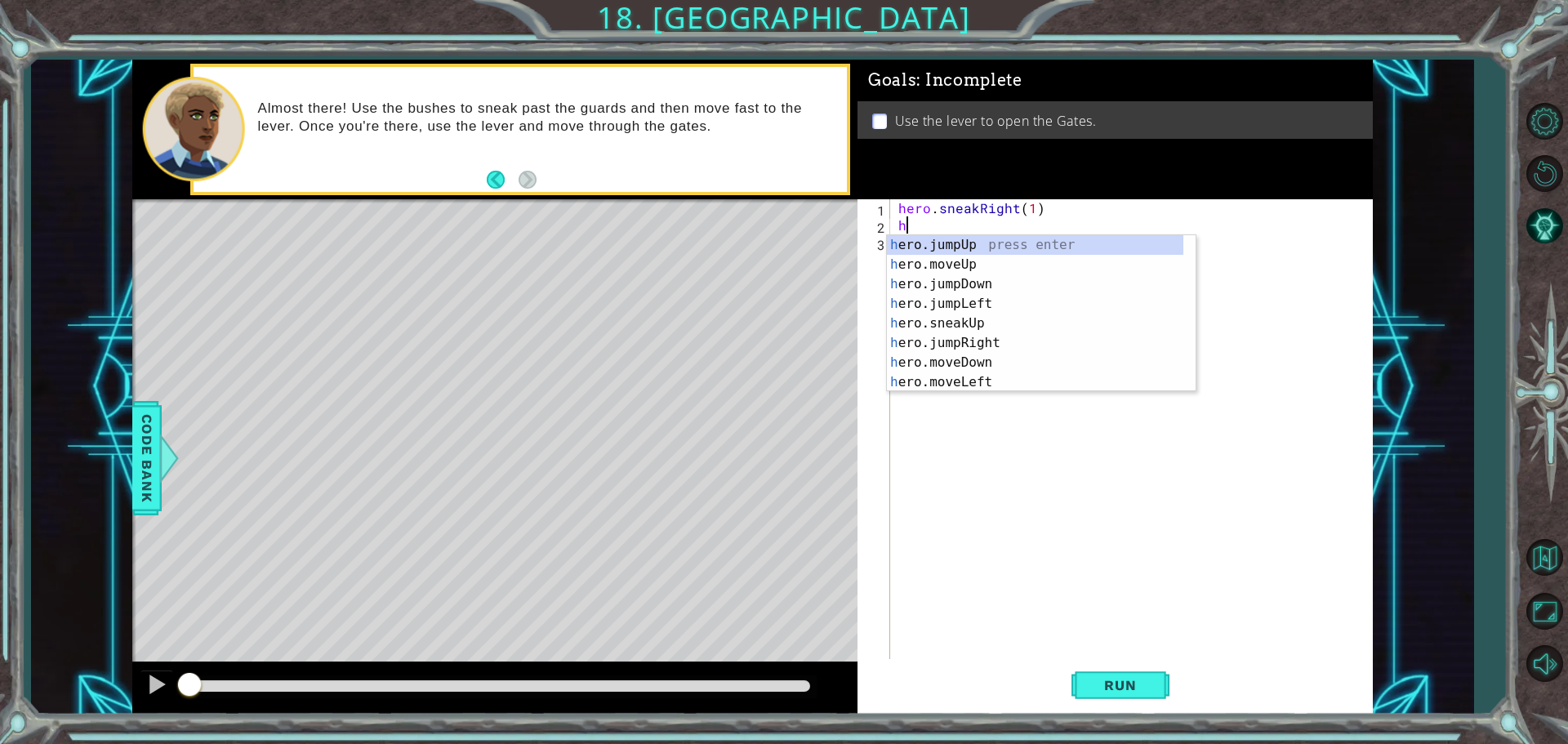
scroll to position [0, 0]
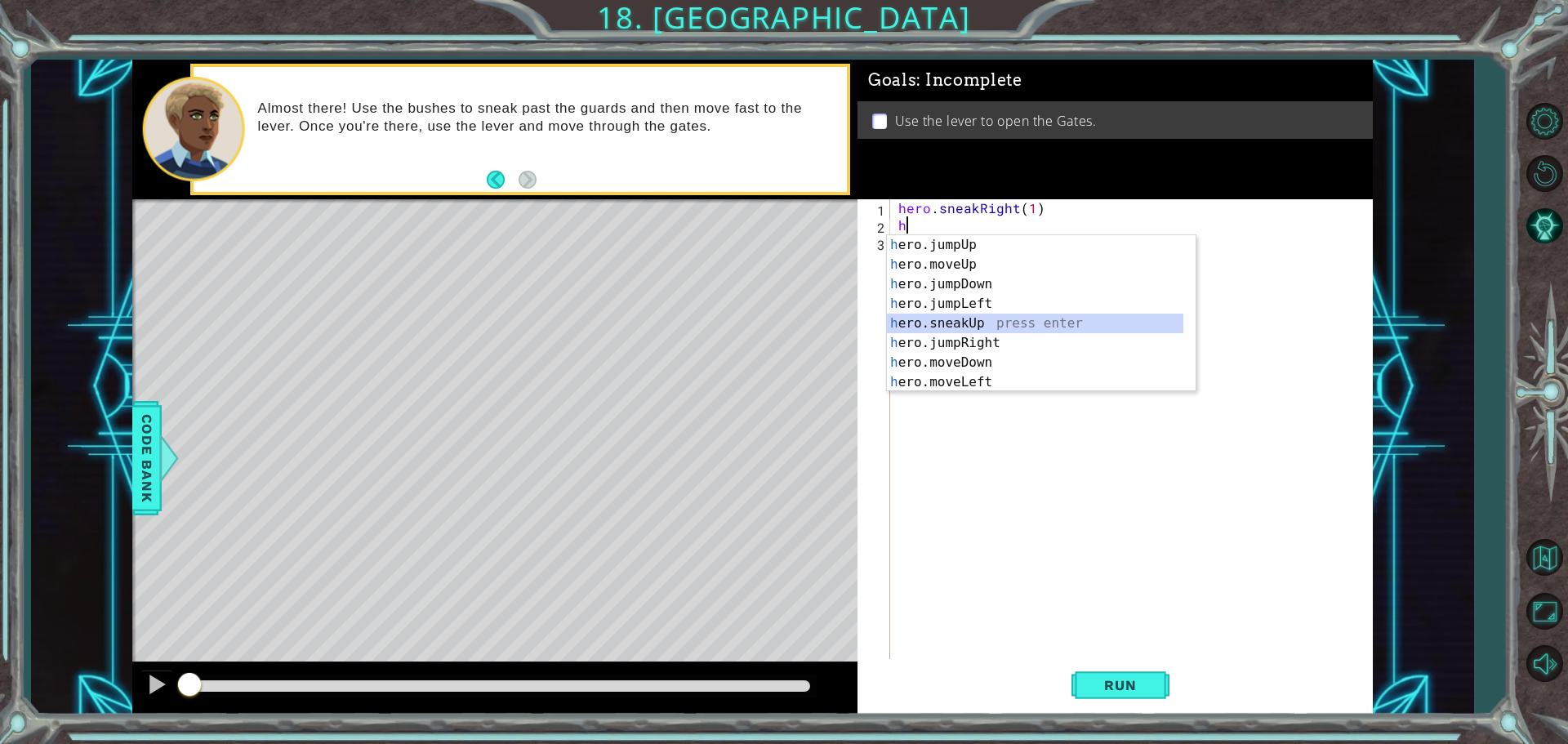
click at [964, 323] on div "h ero.jumpUp press enter h ero.moveUp press enter h ero.jumpDown press enter h …" at bounding box center [1035, 334] width 297 height 196
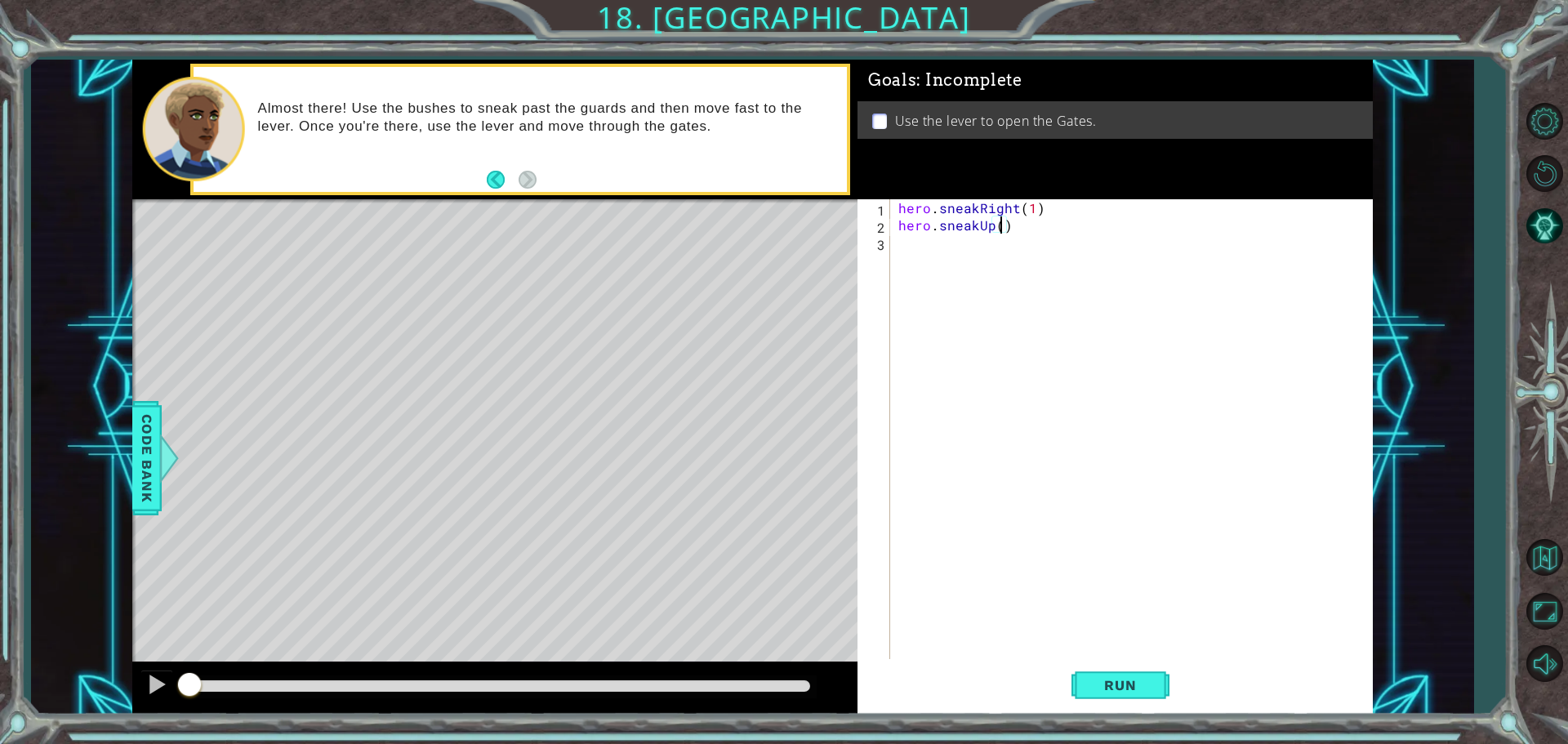
type textarea "hero.sneakUp(2)"
click at [919, 256] on div "hero . sneakRight ( 1 ) hero . sneakUp ( 2 )" at bounding box center [1136, 448] width 481 height 498
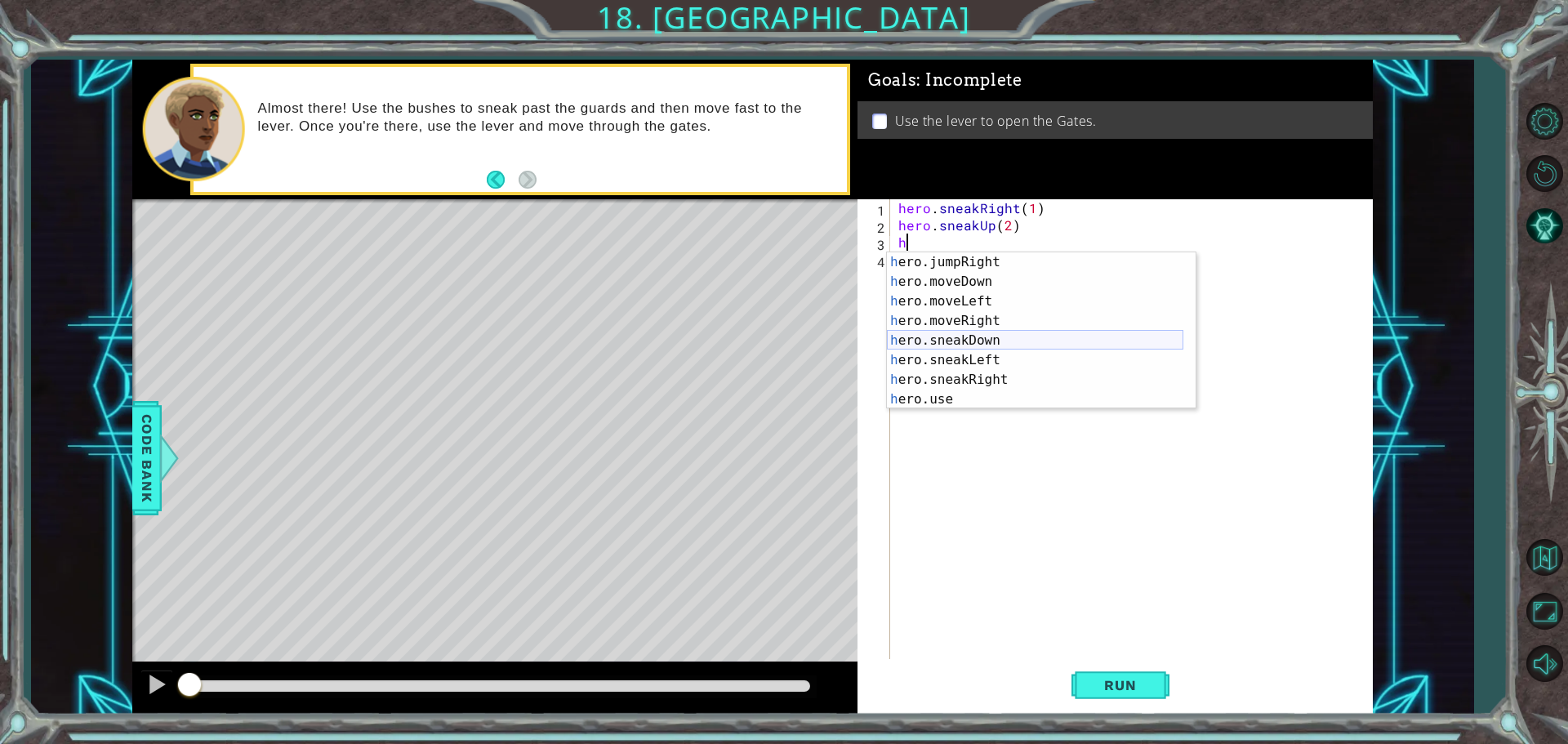
scroll to position [98, 0]
click at [973, 371] on div "h ero.jumpRight press enter h ero.moveDown press enter h ero.moveLeft press ent…" at bounding box center [1035, 350] width 297 height 196
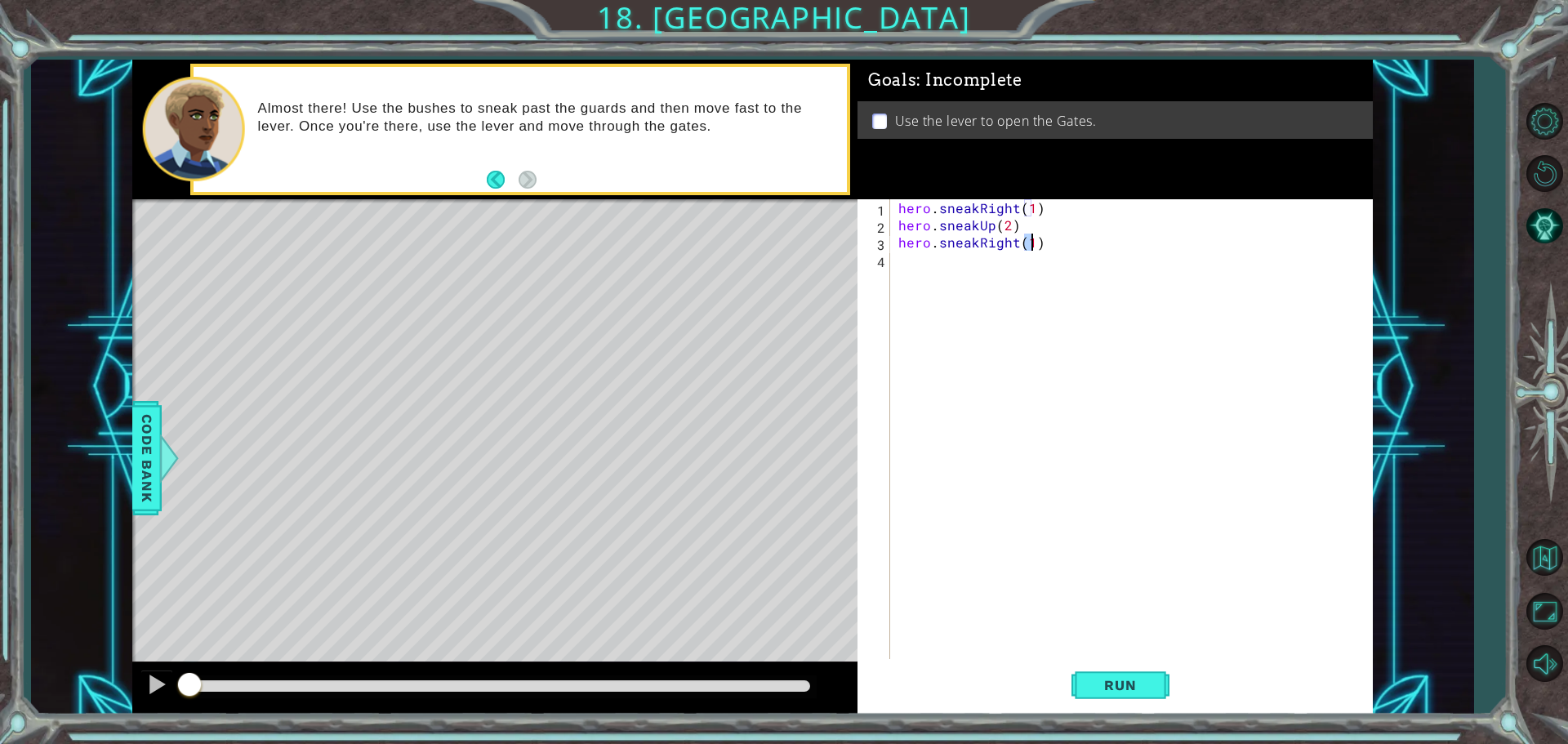
type textarea "hero.sneakRight(1)"
click at [923, 262] on div "hero . sneakRight ( 1 ) hero . sneakUp ( 2 ) hero . sneakRight ( 1 )" at bounding box center [1136, 448] width 481 height 498
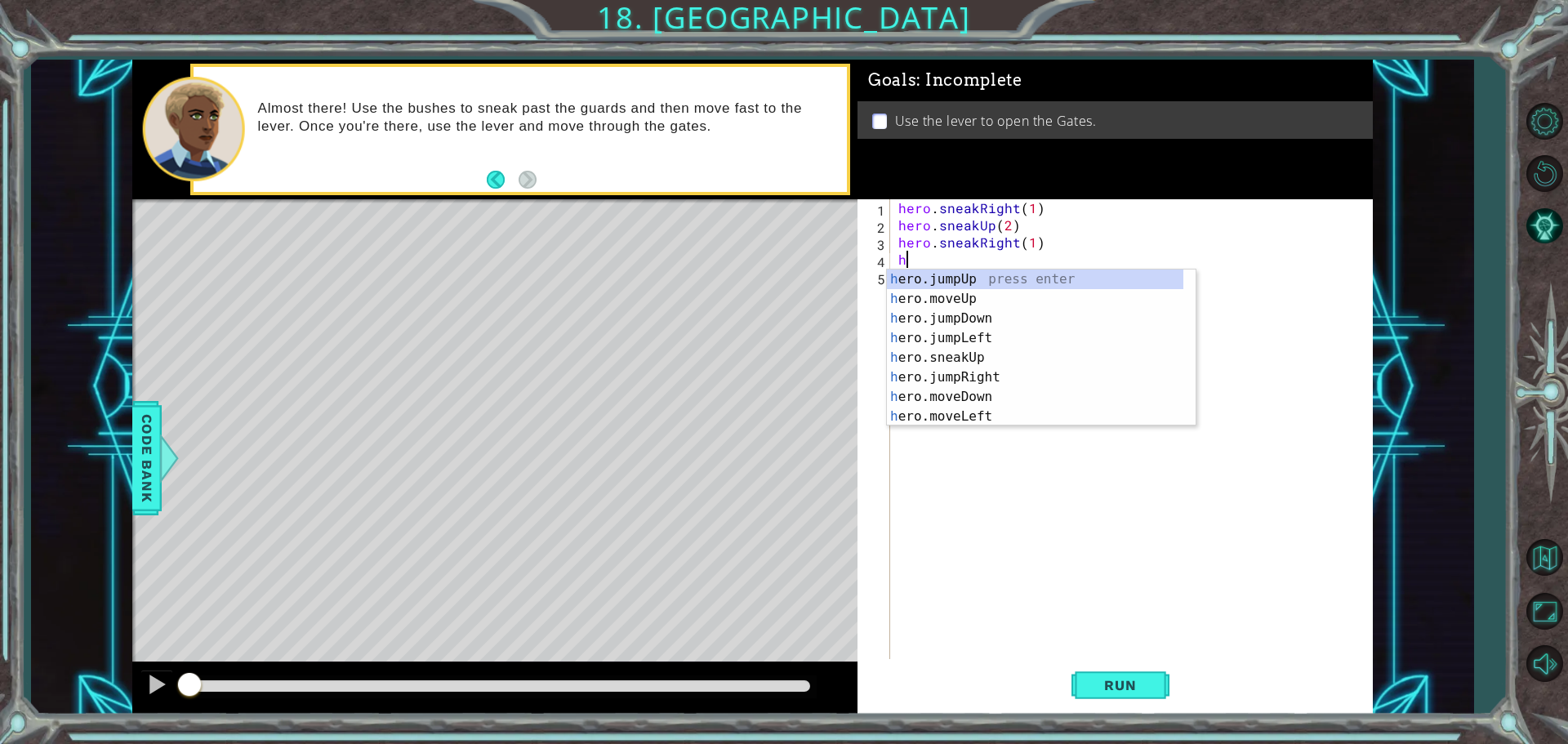
scroll to position [0, 0]
click at [984, 359] on div "h ero.jumpUp press enter h ero.moveUp press enter h ero.jumpDown press enter h …" at bounding box center [1035, 368] width 297 height 196
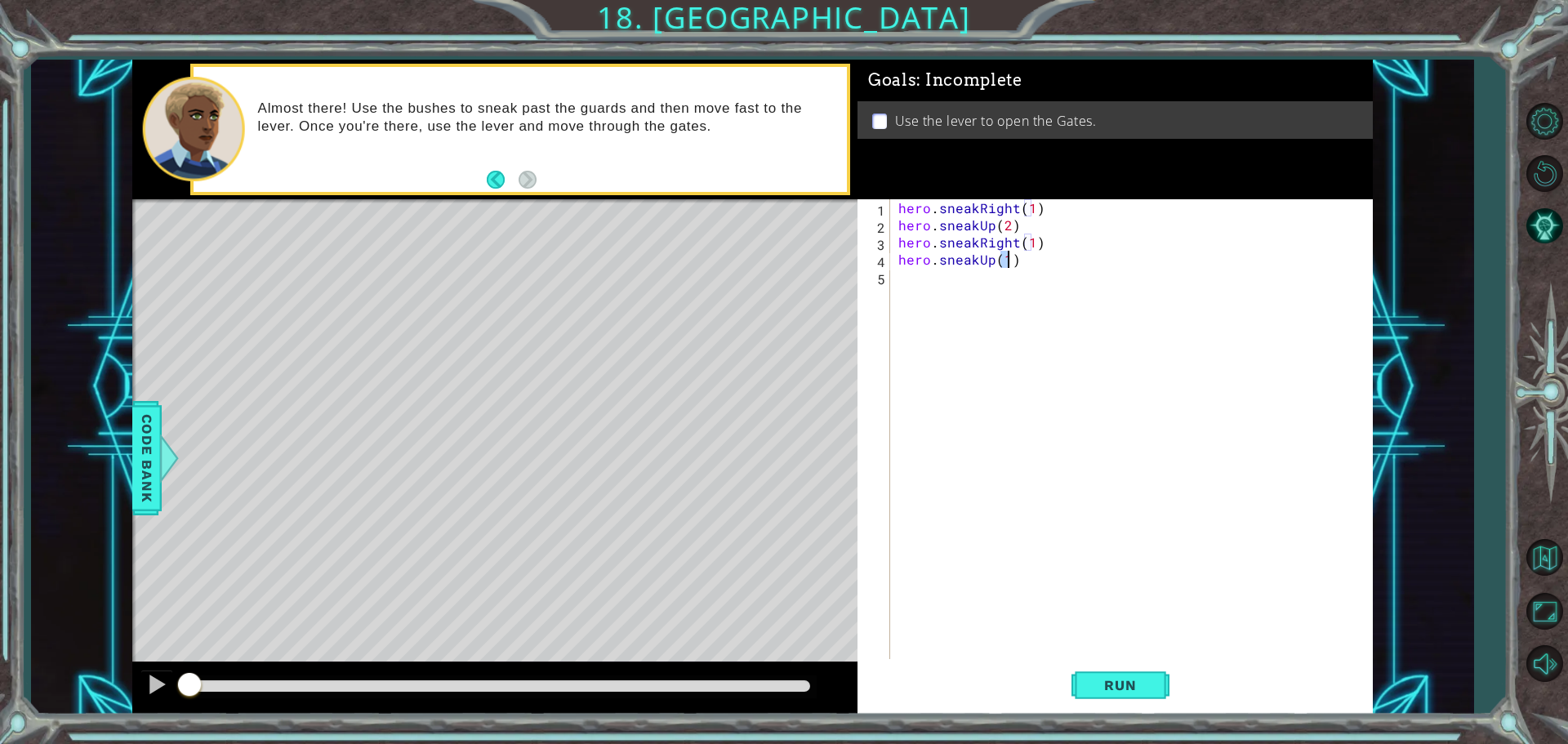
type textarea "hero.sneakUp(1)"
click at [940, 278] on div "hero . sneakRight ( 1 ) hero . sneakUp ( 2 ) hero . sneakRight ( 1 ) hero . sne…" at bounding box center [1136, 448] width 481 height 498
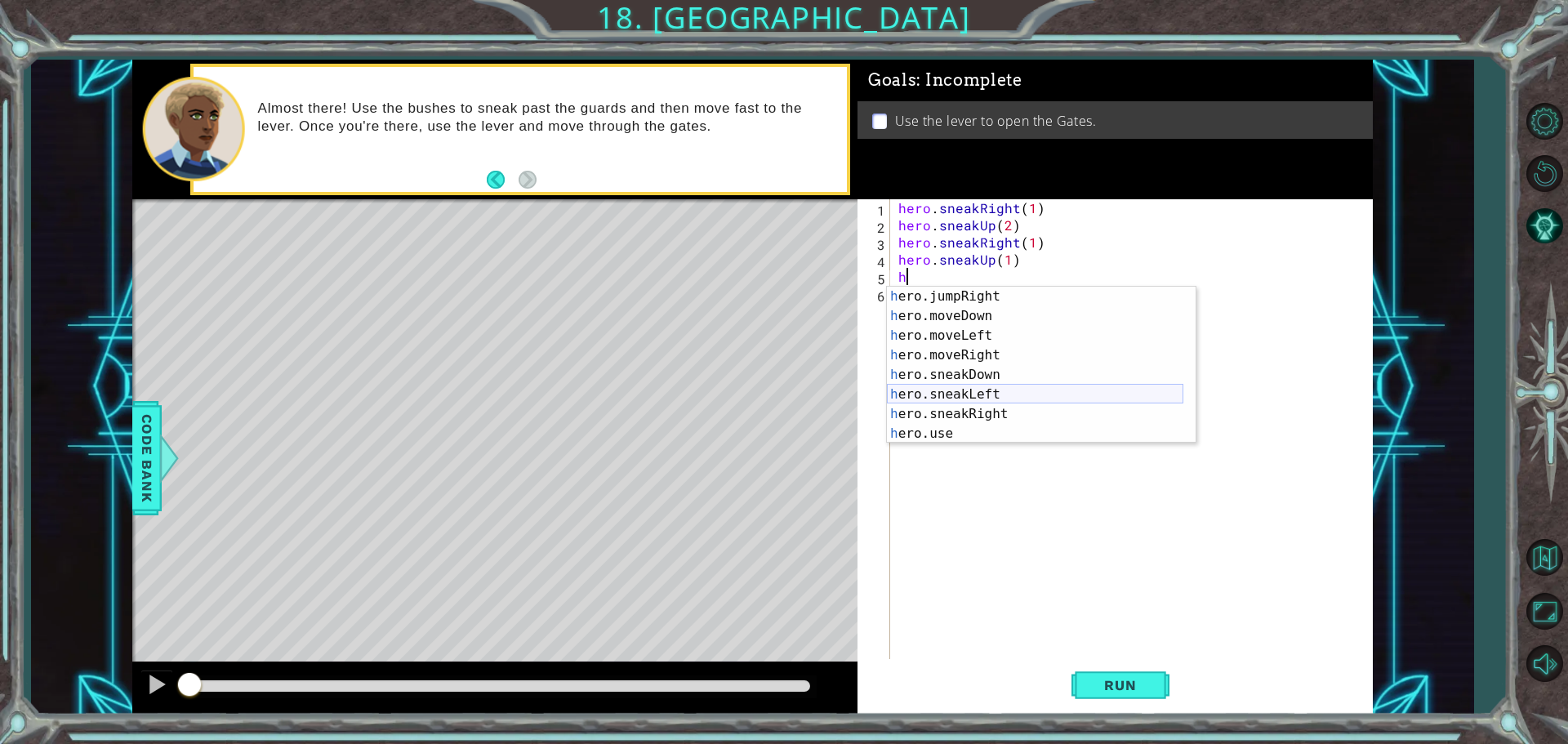
scroll to position [98, 0]
click at [985, 353] on div "h ero.jumpRight press enter h ero.moveDown press enter h ero.moveLeft press ent…" at bounding box center [1035, 385] width 297 height 196
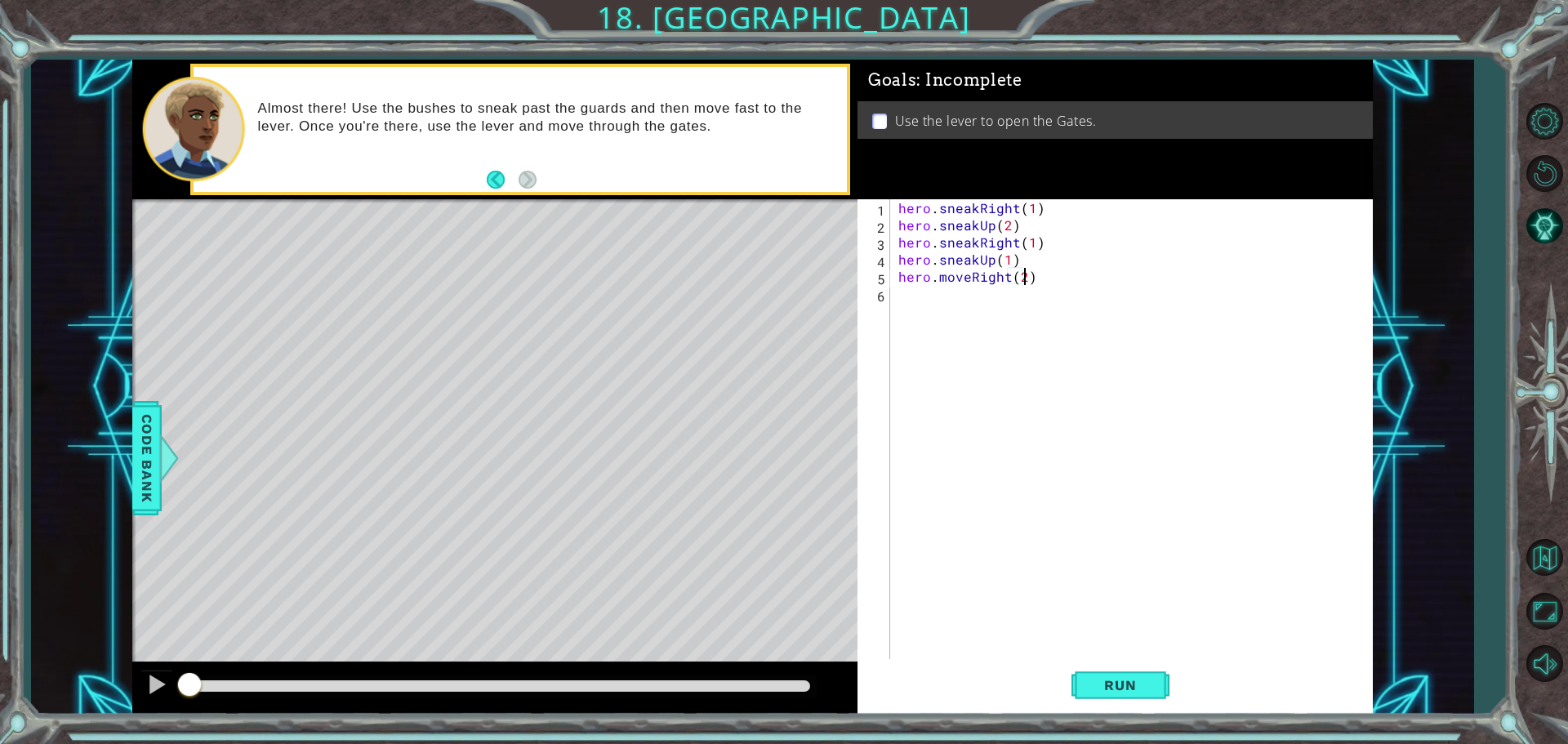
type textarea "hero.moveRight(2)"
click at [943, 300] on div "hero . sneakRight ( 1 ) hero . sneakUp ( 2 ) hero . sneakRight ( 1 ) hero . sne…" at bounding box center [1136, 448] width 481 height 498
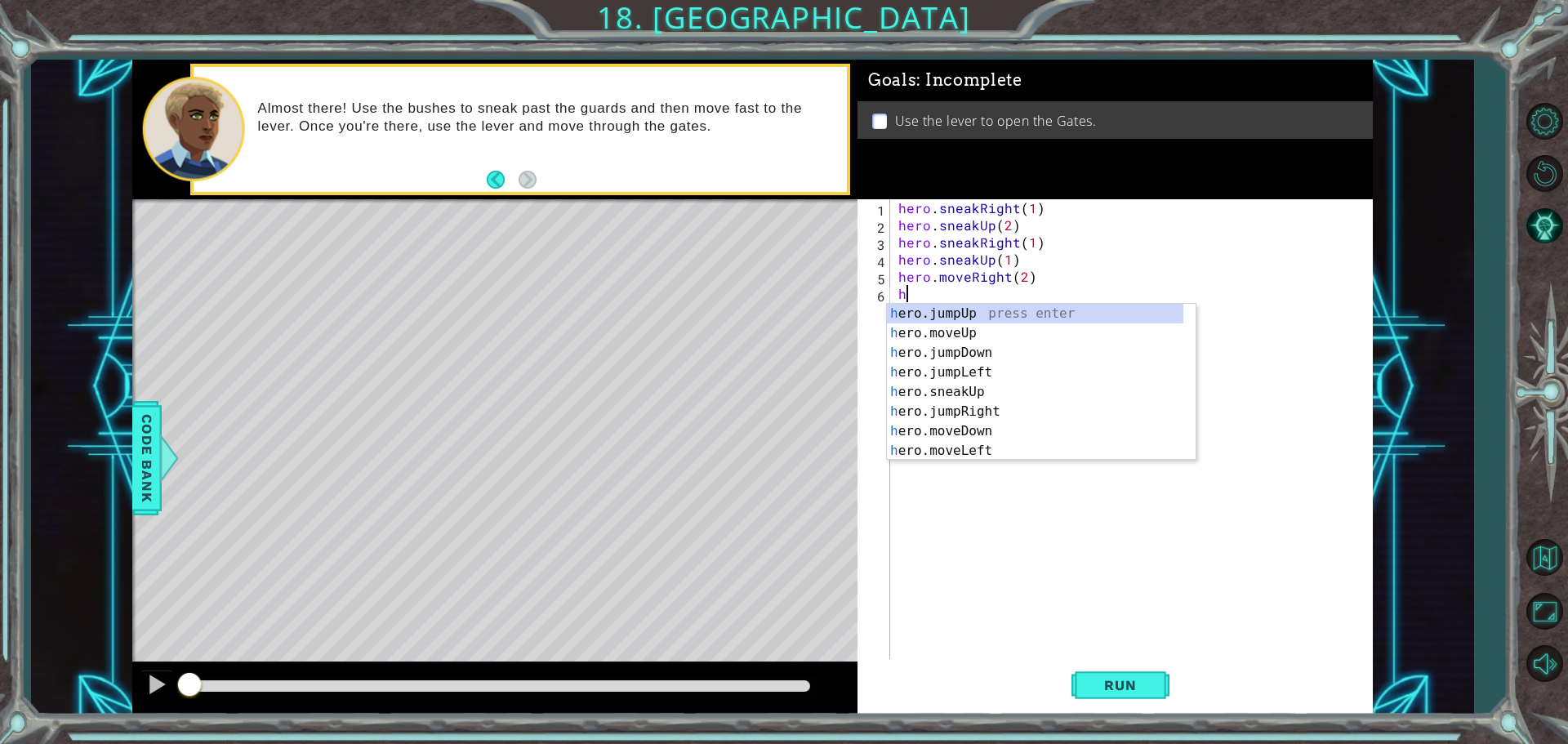
type textarea "h"
click at [954, 348] on div "h ero.jumpUp press enter h ero.moveUp press enter h ero.jumpDown press enter h …" at bounding box center [1035, 401] width 297 height 196
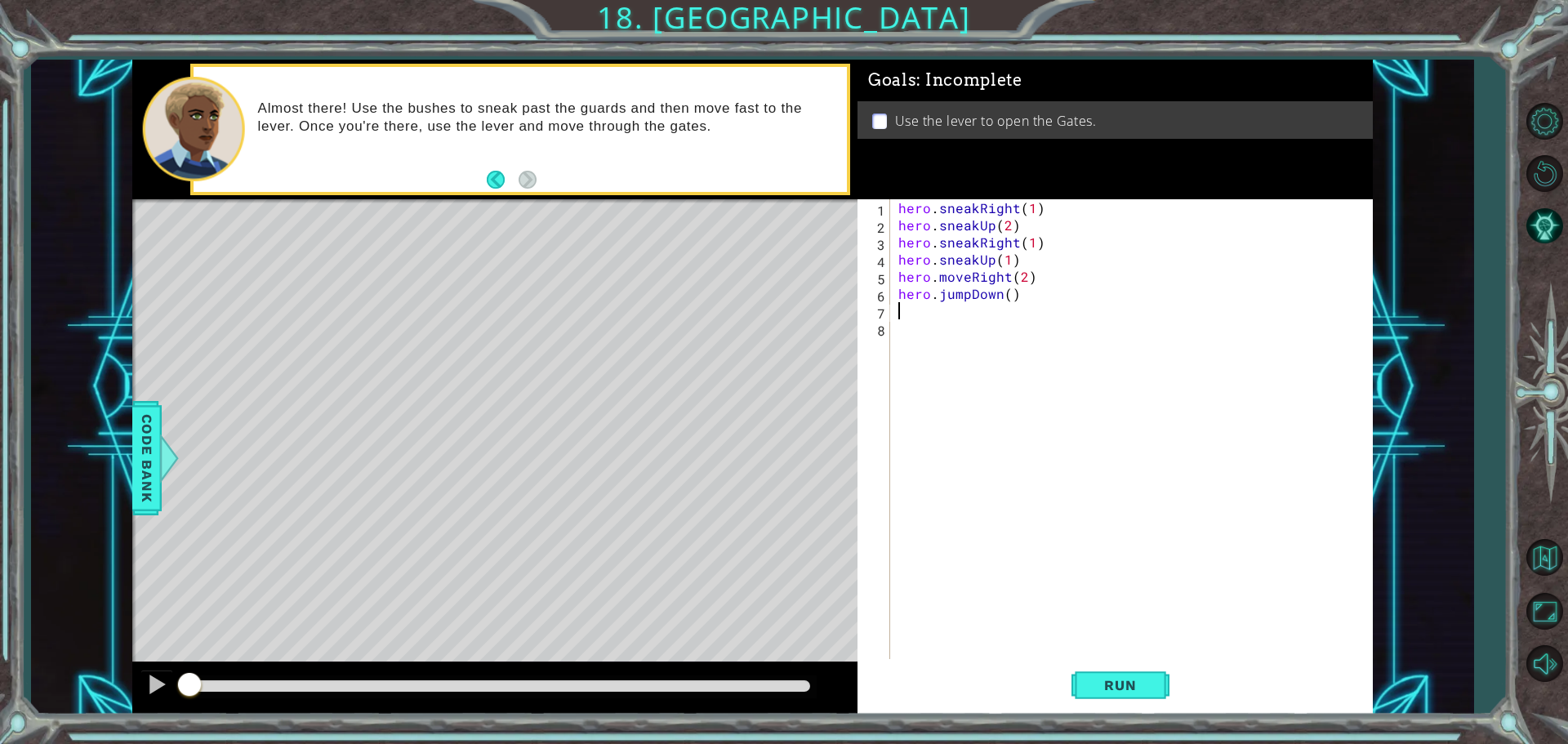
click at [970, 297] on div "hero . sneakRight ( 1 ) hero . sneakUp ( 2 ) hero . sneakRight ( 1 ) hero . sne…" at bounding box center [1136, 448] width 481 height 498
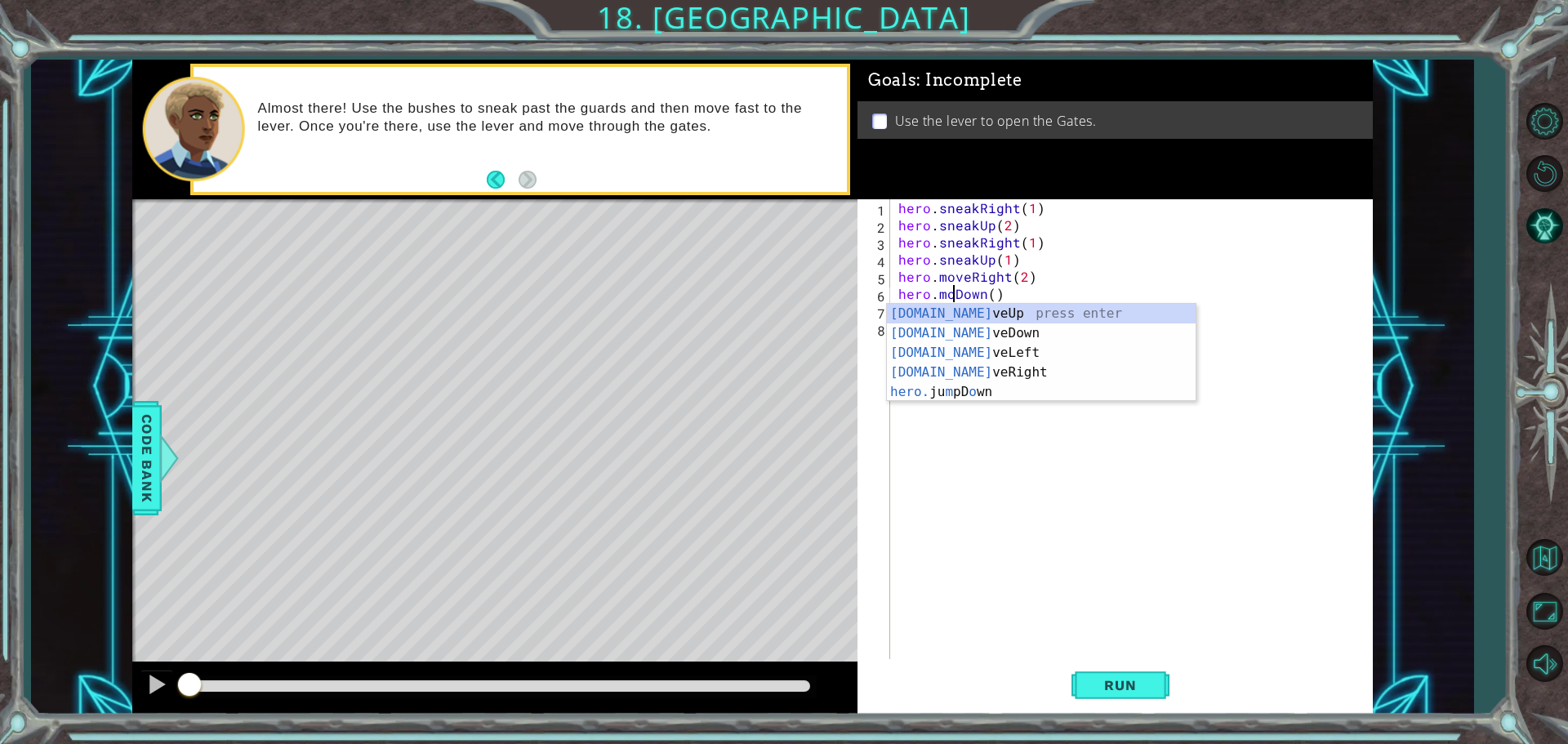
scroll to position [0, 3]
type textarea "hero.moveDown()"
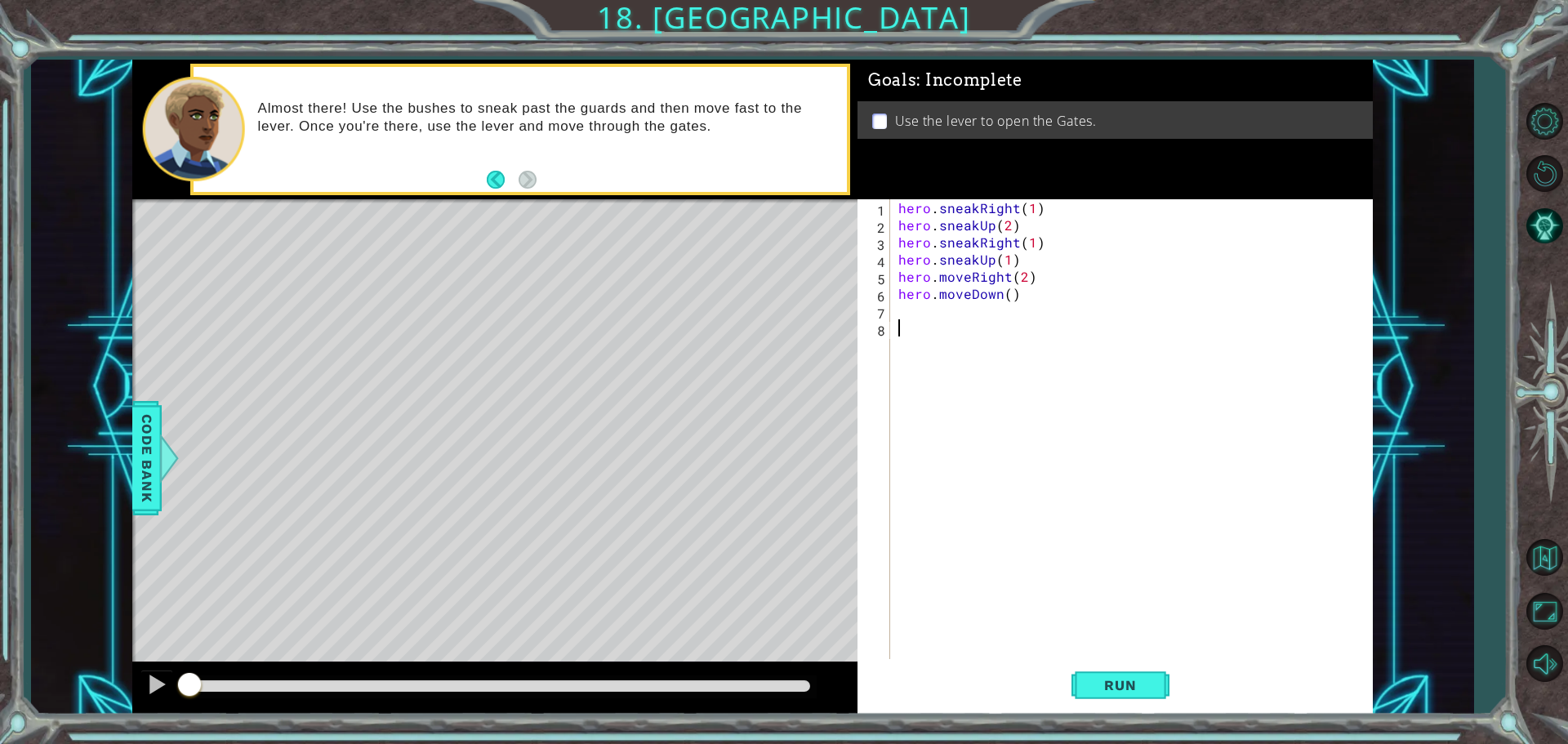
click at [1008, 445] on div "hero . sneakRight ( 1 ) hero . sneakUp ( 2 ) hero . sneakRight ( 1 ) hero . sne…" at bounding box center [1136, 448] width 481 height 498
click at [921, 316] on div "hero . sneakRight ( 1 ) hero . sneakUp ( 2 ) hero . sneakRight ( 1 ) hero . sne…" at bounding box center [1136, 448] width 481 height 498
type textarea "h"
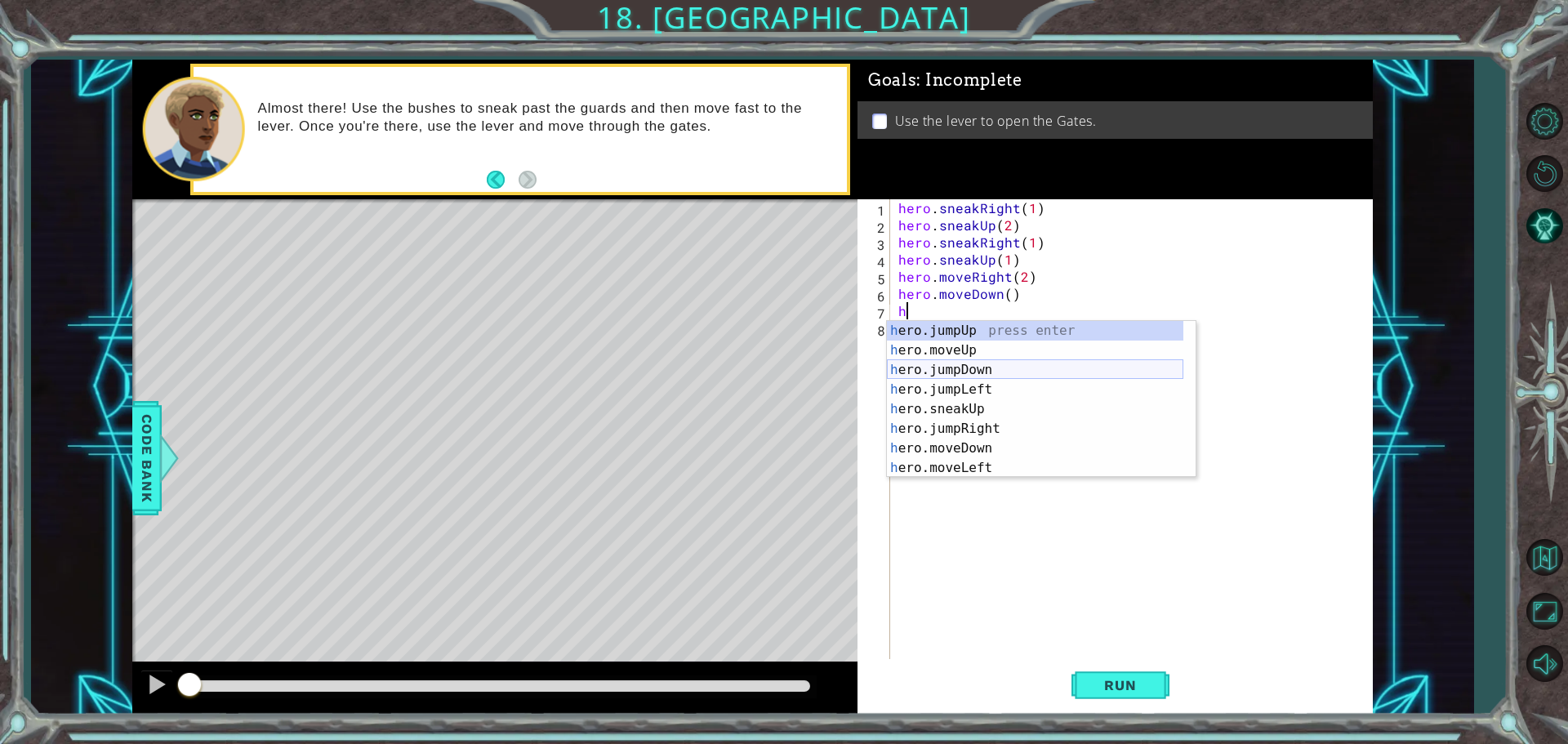
click at [971, 376] on div "h ero.jumpUp press enter h ero.moveUp press enter h ero.jumpDown press enter h …" at bounding box center [1035, 419] width 297 height 196
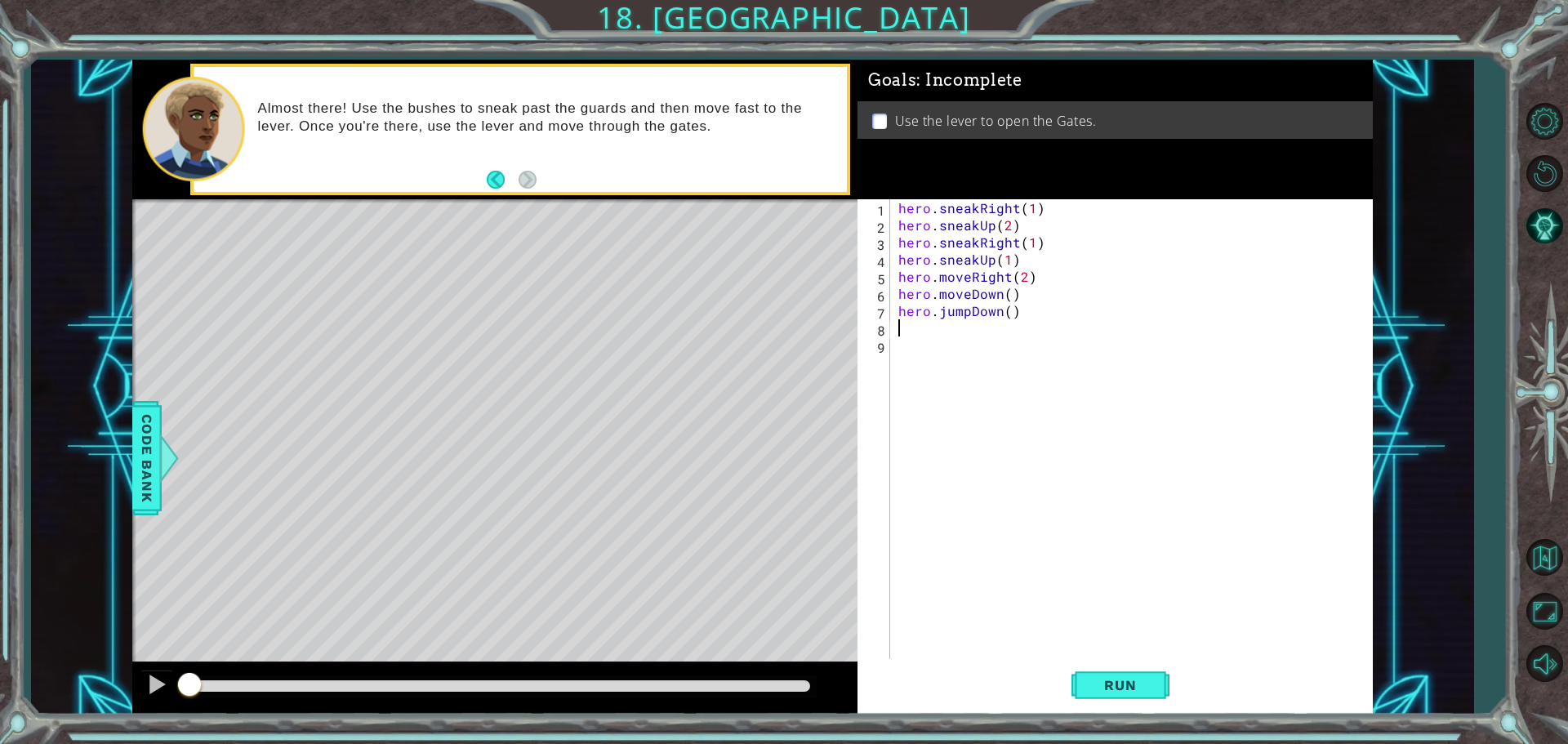
click at [1010, 313] on div "hero . sneakRight ( 1 ) hero . sneakUp ( 2 ) hero . sneakRight ( 1 ) hero . sne…" at bounding box center [1136, 448] width 481 height 498
click at [1006, 293] on div "hero . sneakRight ( 1 ) hero . sneakUp ( 2 ) hero . sneakRight ( 1 ) hero . sne…" at bounding box center [1136, 448] width 481 height 498
type textarea "hero.moveDown(1)"
click at [920, 329] on div "hero . sneakRight ( 1 ) hero . sneakUp ( 2 ) hero . sneakRight ( 1 ) hero . sne…" at bounding box center [1136, 448] width 481 height 498
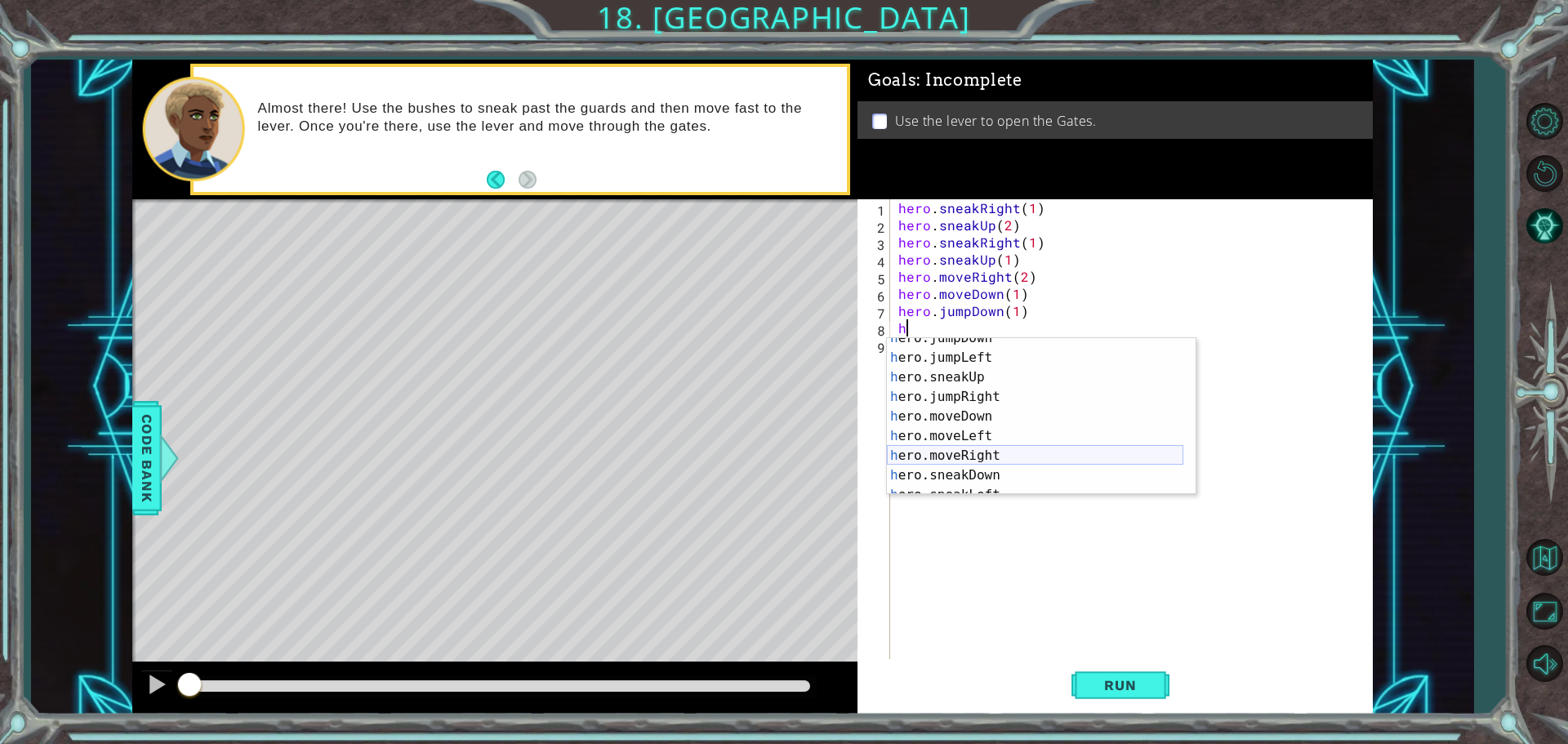
scroll to position [49, 0]
click at [964, 458] on div "h ero.jumpDown press enter h ero.jumpLeft press enter h ero.sneakUp press enter…" at bounding box center [1035, 426] width 297 height 196
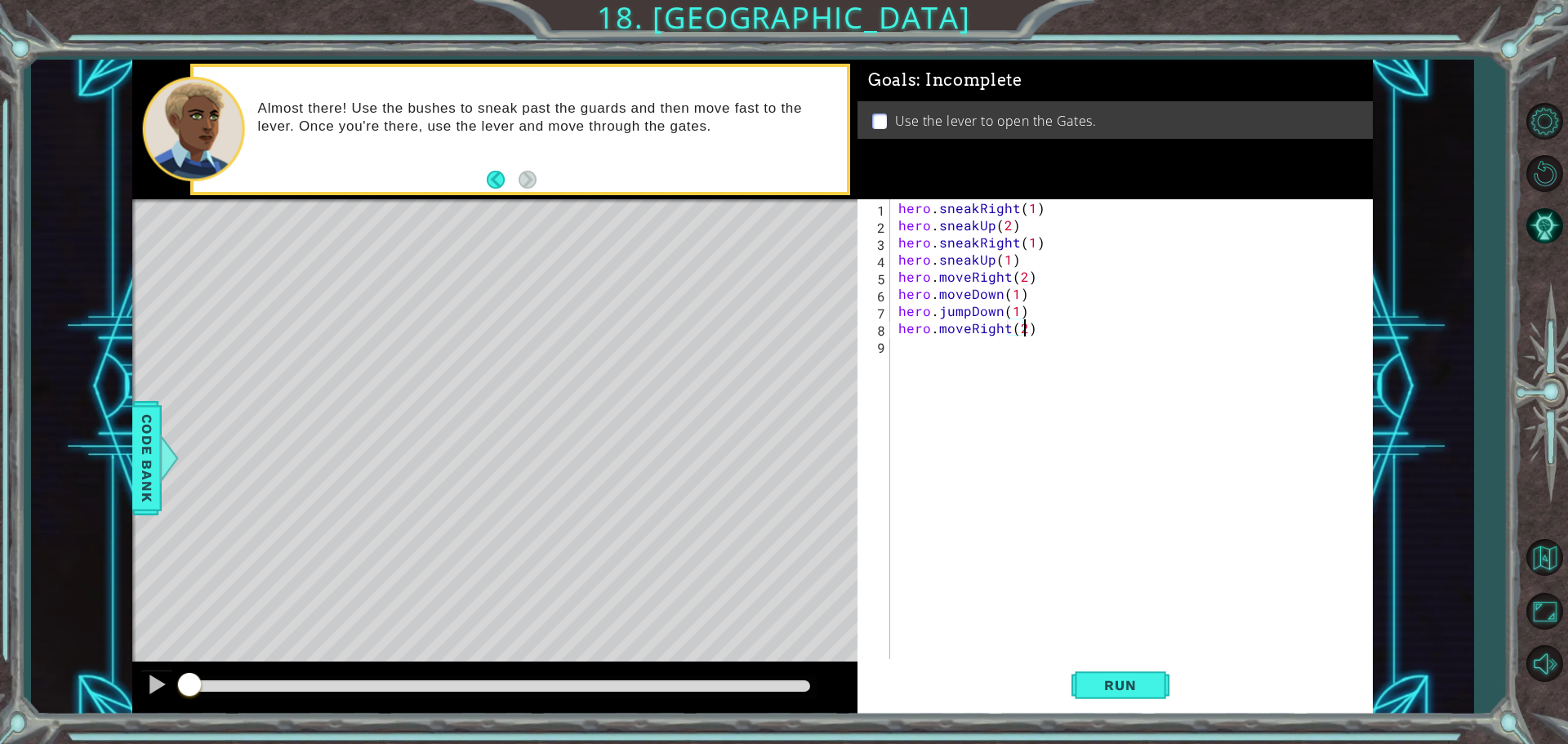
type textarea "hero.moveRight(2)"
click at [896, 345] on div "hero . sneakRight ( 1 ) hero . sneakUp ( 2 ) hero . sneakRight ( 1 ) hero . sne…" at bounding box center [1136, 448] width 481 height 498
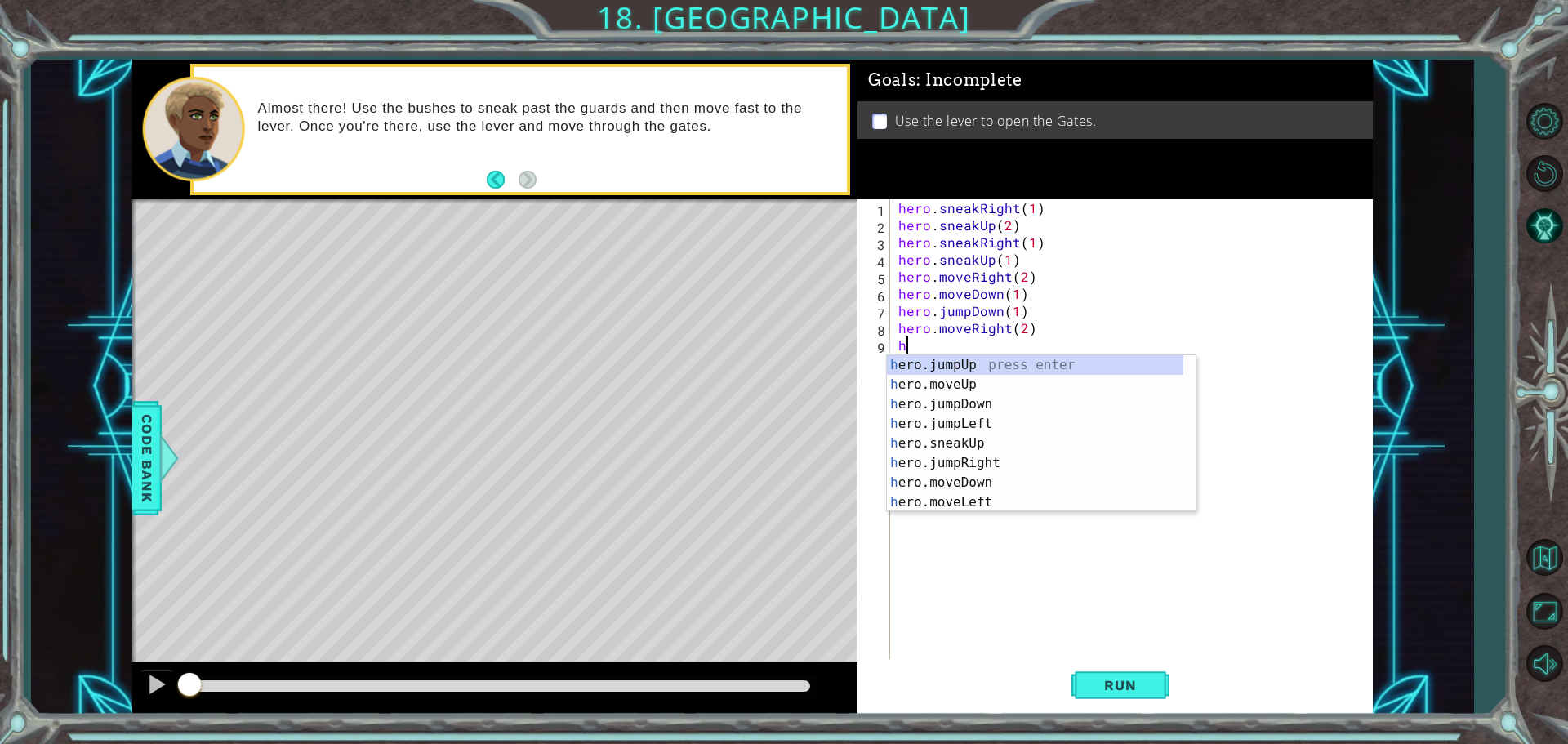
type textarea "h"
click at [949, 357] on div "h ero.jumpUp press enter h ero.moveUp press enter h ero.jumpDown press enter h …" at bounding box center [1035, 453] width 297 height 196
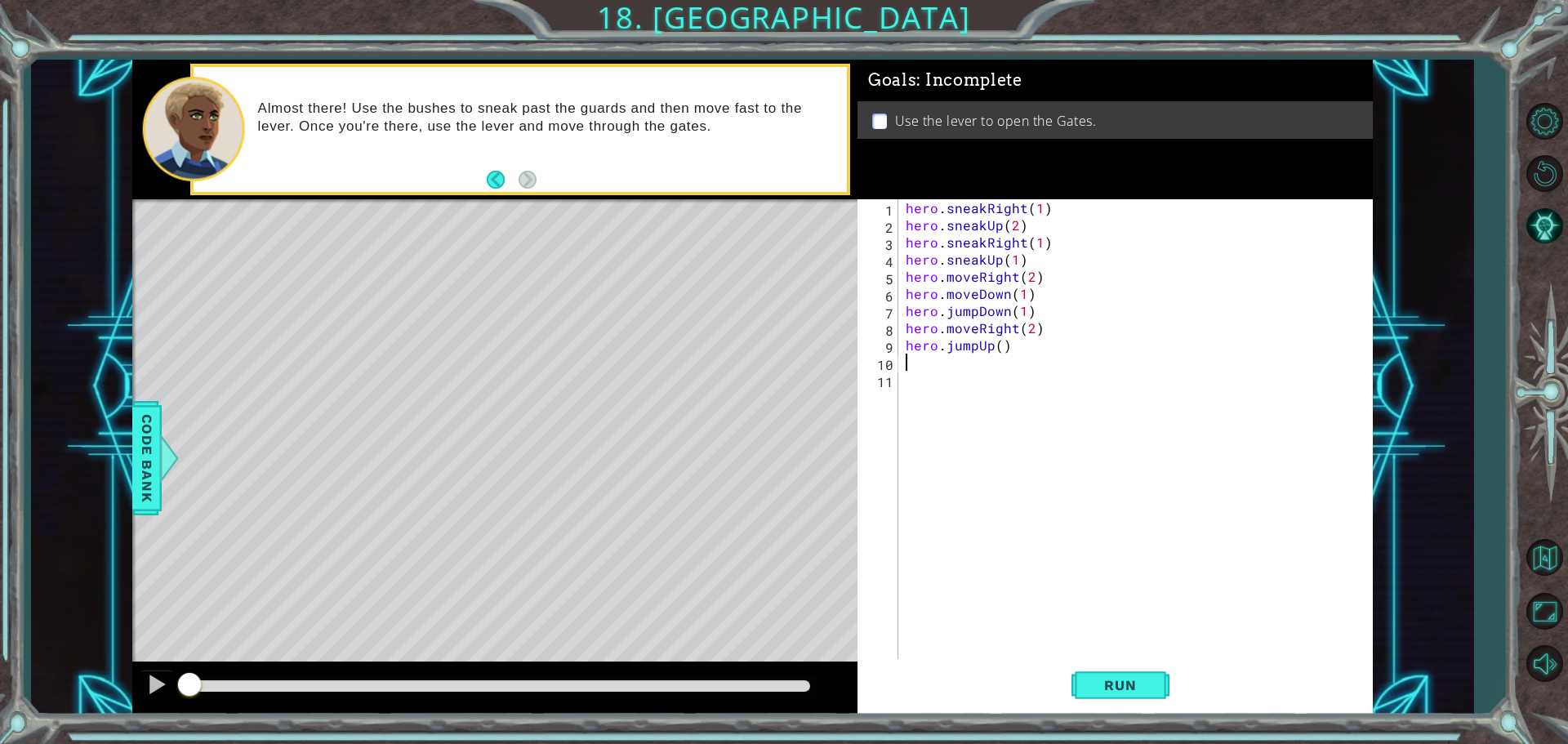
click at [1001, 350] on div "hero . sneakRight ( 1 ) hero . sneakUp ( 2 ) hero . sneakRight ( 1 ) hero . sne…" at bounding box center [1139, 448] width 473 height 498
type textarea "hero.jumpUp(1)"
click at [915, 370] on div "hero . sneakRight ( 1 ) hero . sneakUp ( 2 ) hero . sneakRight ( 1 ) hero . sne…" at bounding box center [1139, 448] width 473 height 498
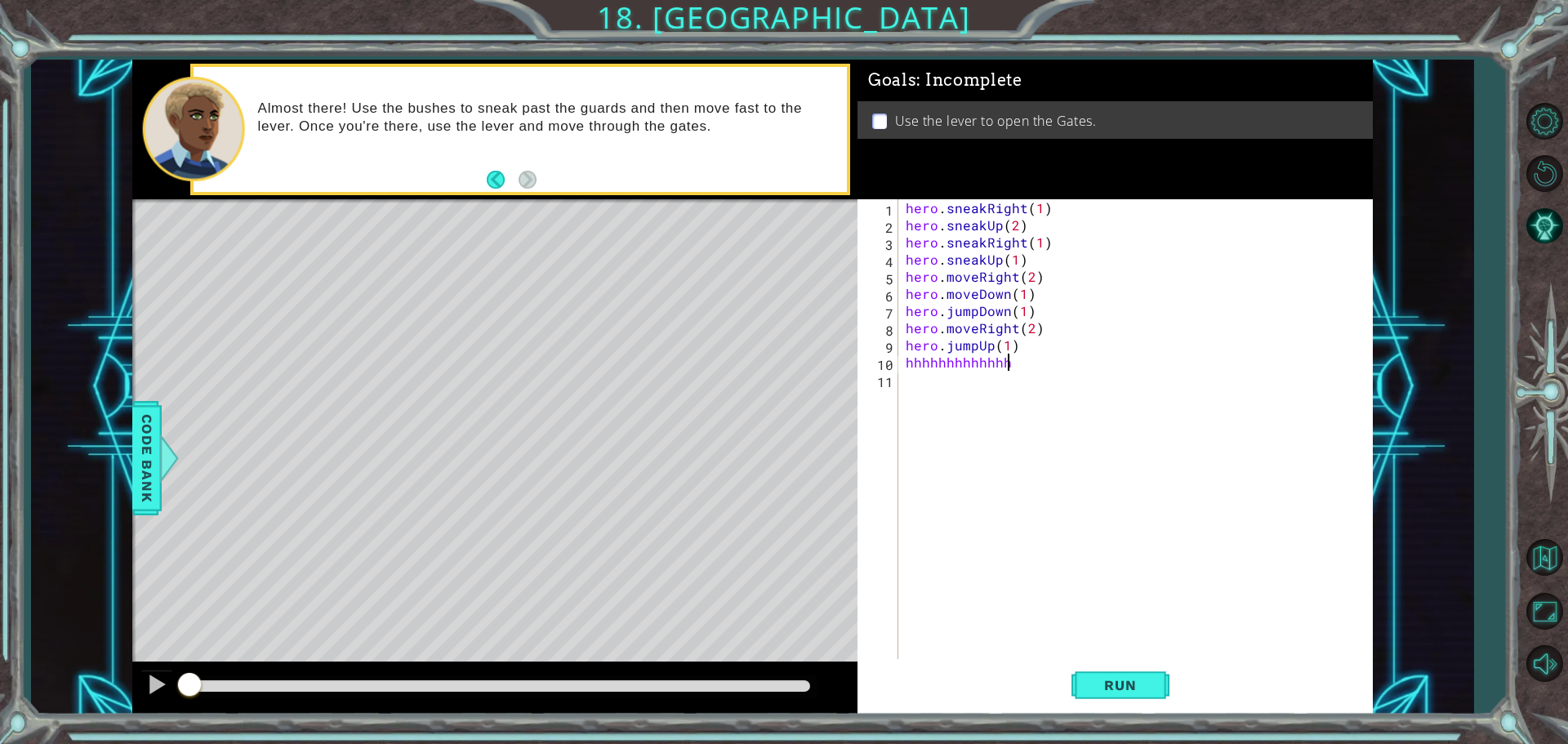
type textarea "h"
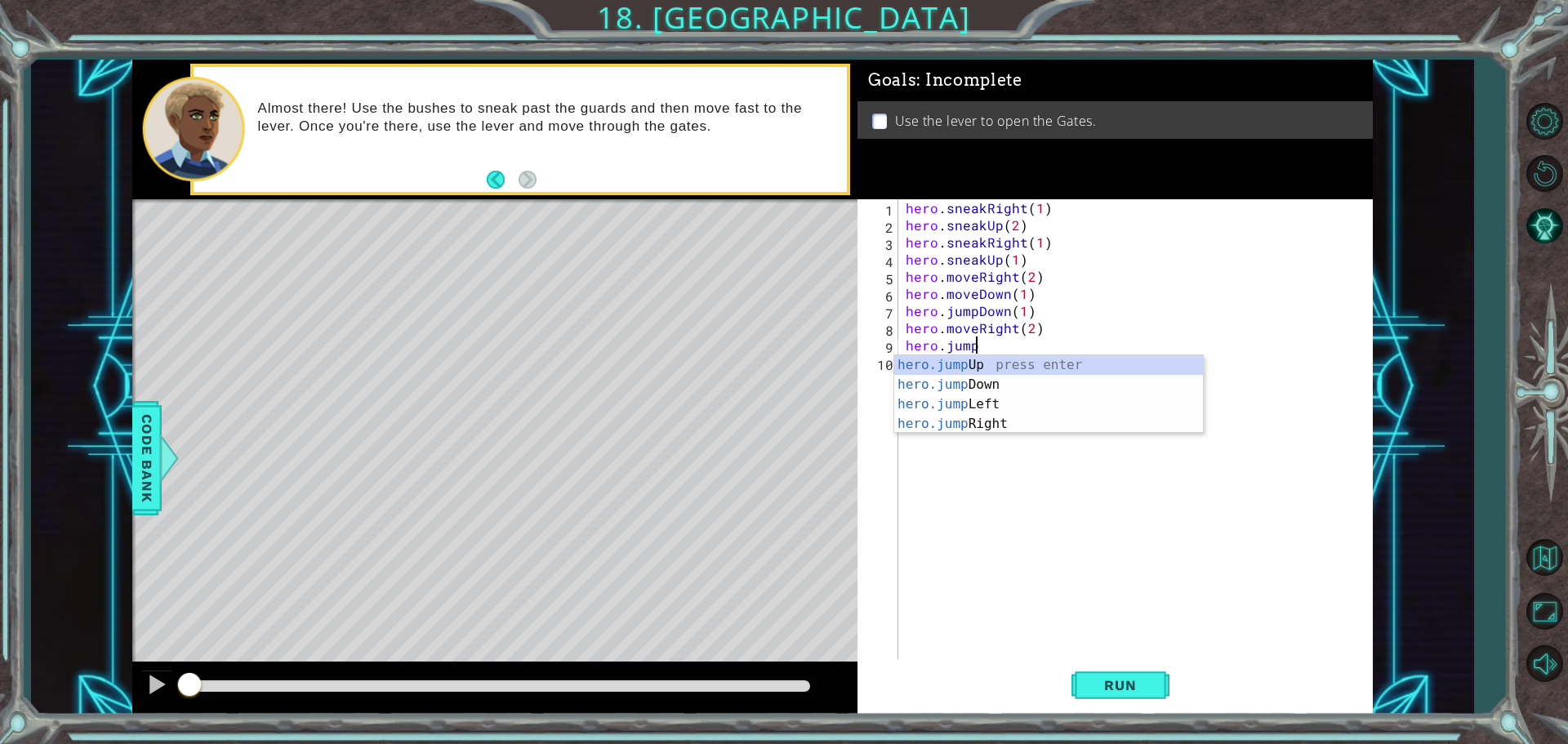
type textarea "hero.jum"
click at [951, 364] on div "hero.jum pUp press enter hero.jum pDown press enter hero.jum pLeft press enter …" at bounding box center [1049, 414] width 308 height 118
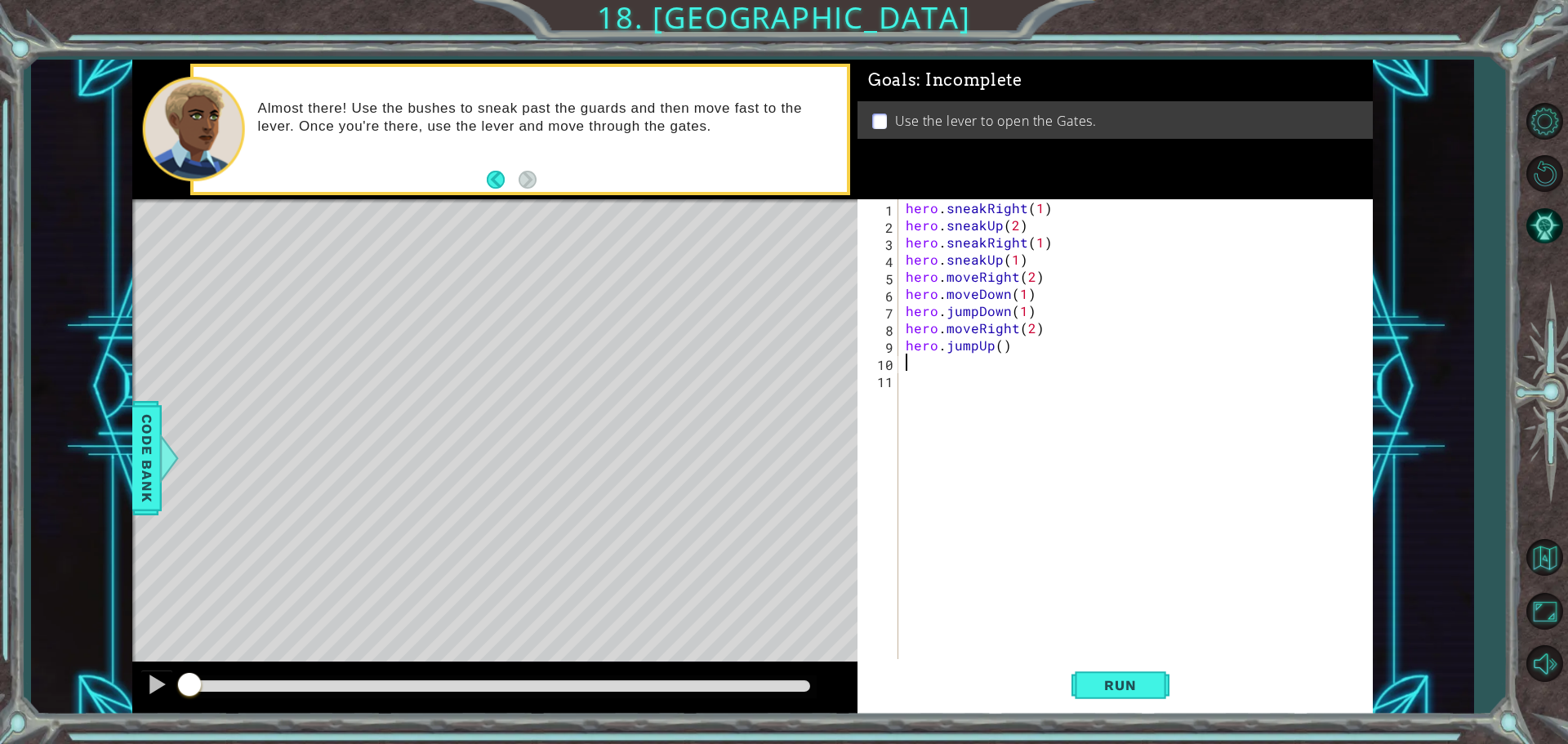
click at [999, 345] on div "hero . sneakRight ( 1 ) hero . sneakUp ( 2 ) hero . sneakRight ( 1 ) hero . sne…" at bounding box center [1139, 448] width 473 height 498
type textarea "hero.jumpUp(1)"
click at [909, 357] on div "hero . sneakRight ( 1 ) hero . sneakUp ( 2 ) hero . sneakRight ( 1 ) hero . sne…" at bounding box center [1139, 448] width 473 height 498
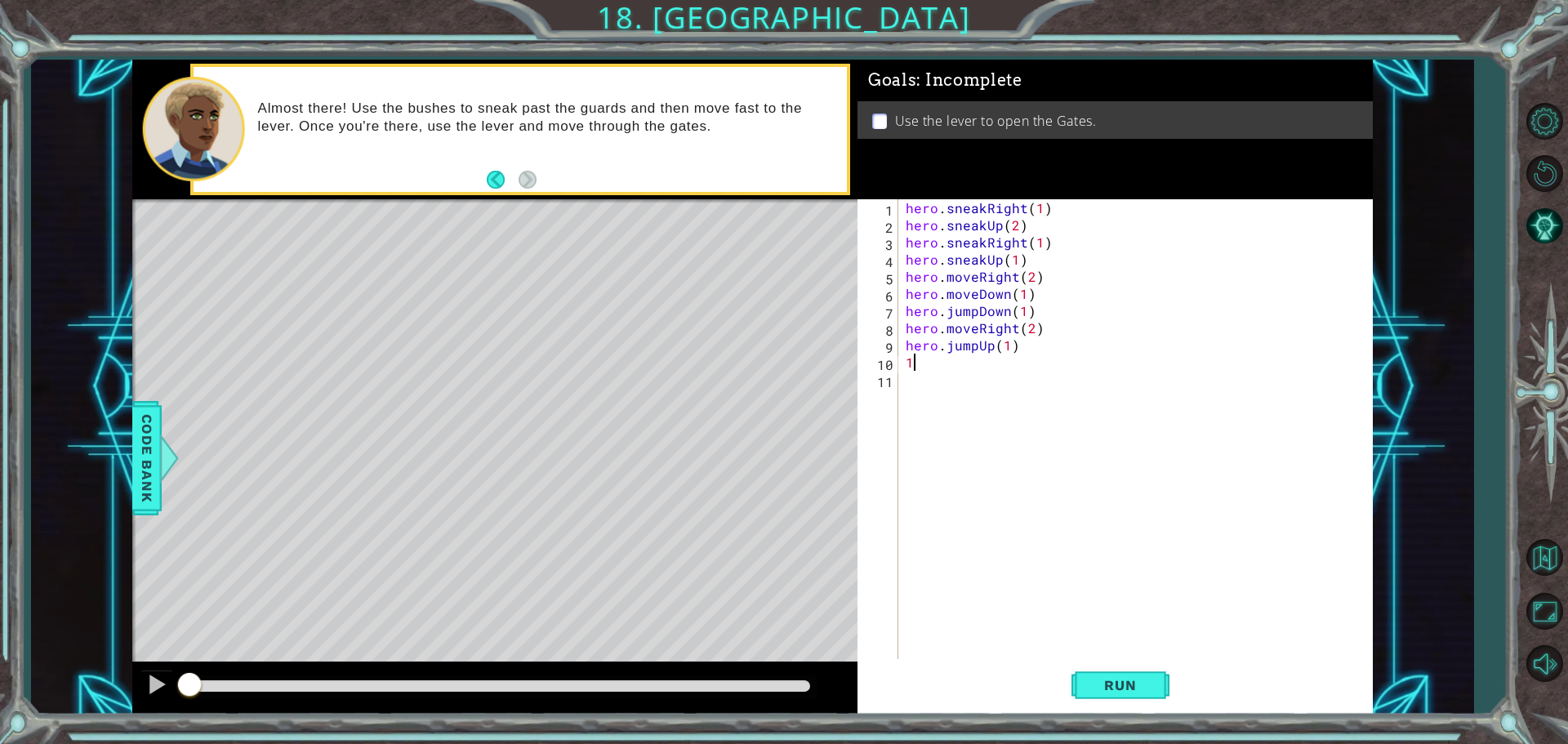
type textarea "1"
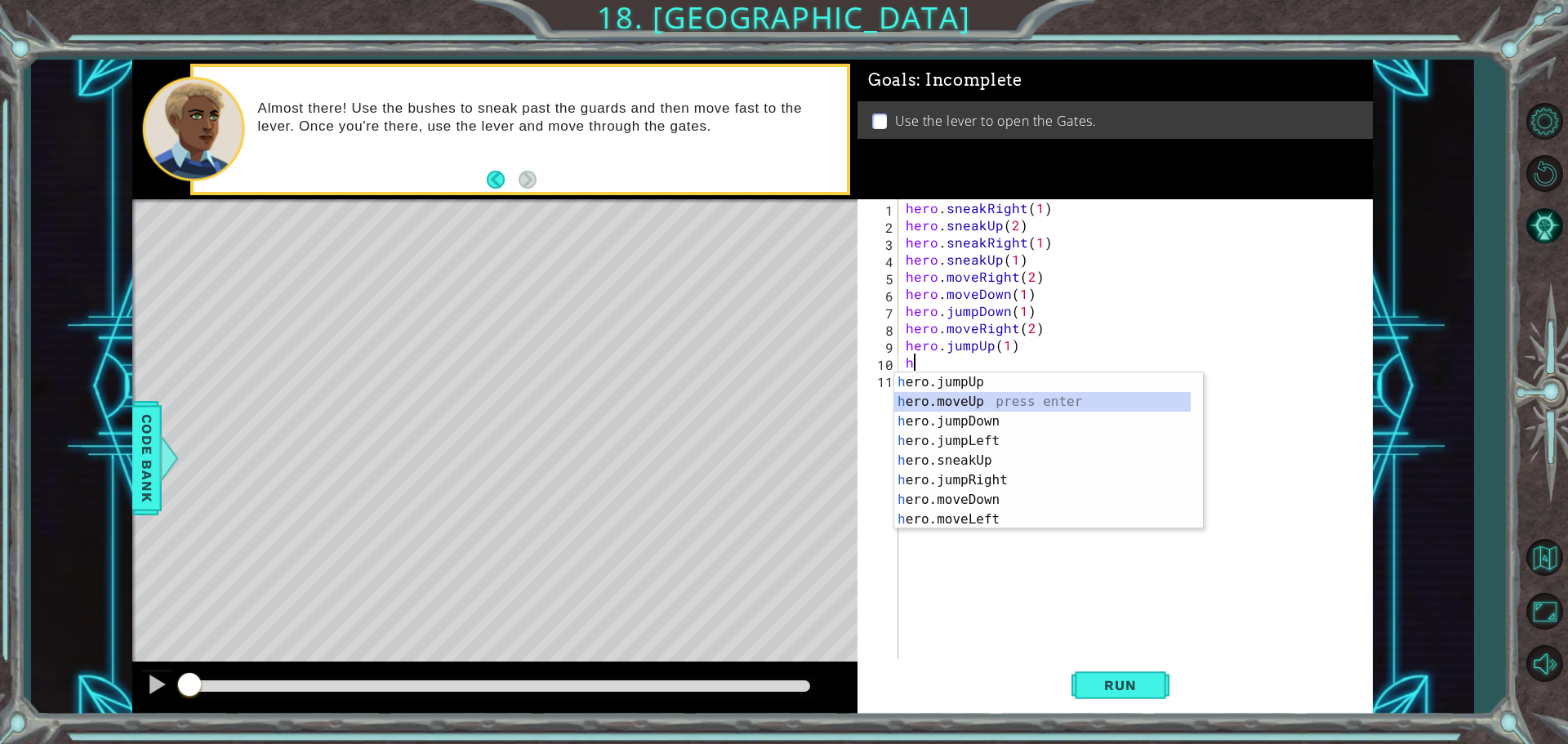
click at [988, 393] on div "h ero.jumpUp press enter h ero.moveUp press enter h ero.jumpDown press enter h …" at bounding box center [1043, 470] width 297 height 196
type textarea "hero.moveUp(1)"
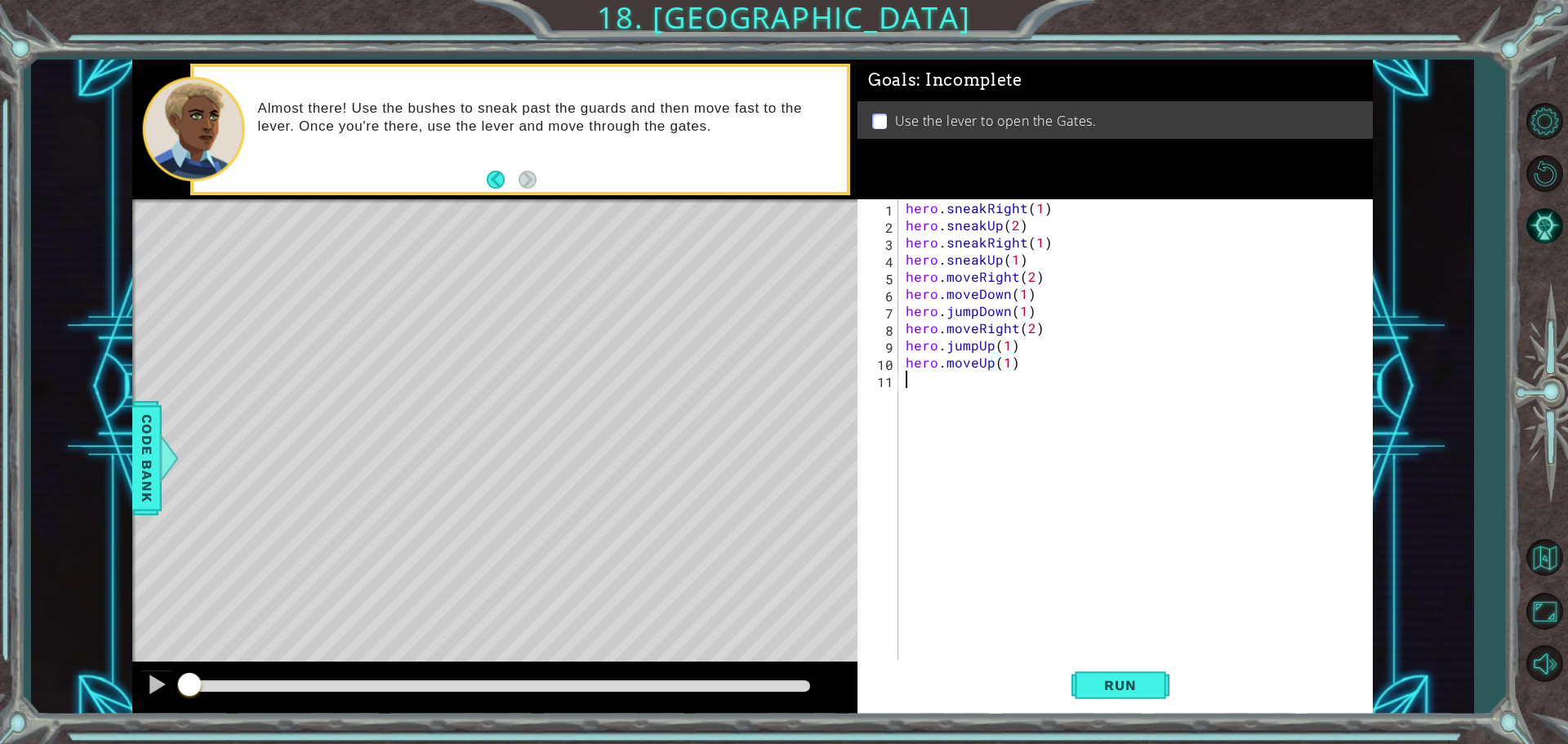
click at [938, 382] on div "hero . sneakRight ( 1 ) hero . sneakUp ( 2 ) hero . sneakRight ( 1 ) hero . sne…" at bounding box center [1139, 448] width 473 height 498
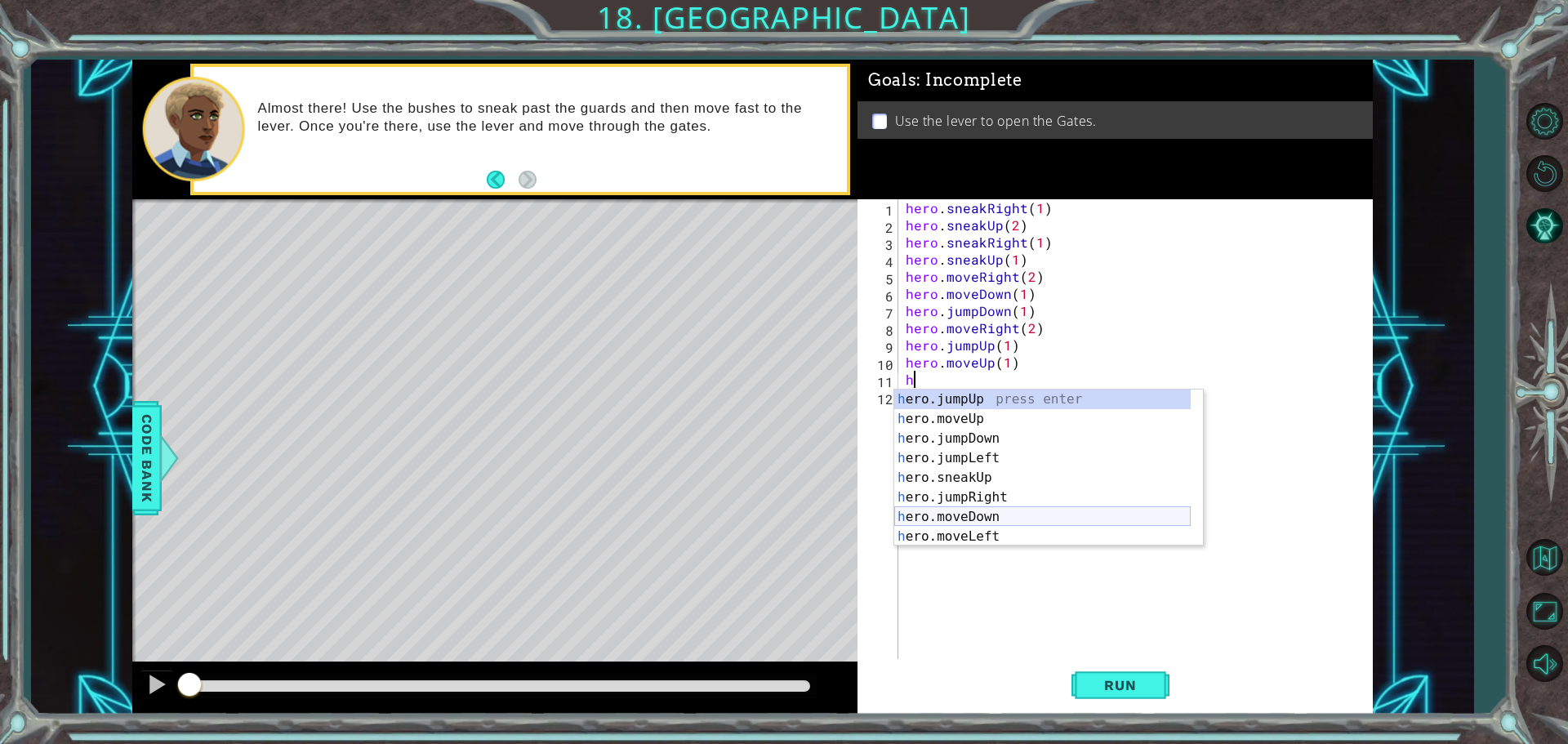
scroll to position [118, 0]
click at [947, 509] on div "h ero.moveDown press enter h ero.moveLeft press enter h ero.moveRight press ent…" at bounding box center [1043, 488] width 297 height 196
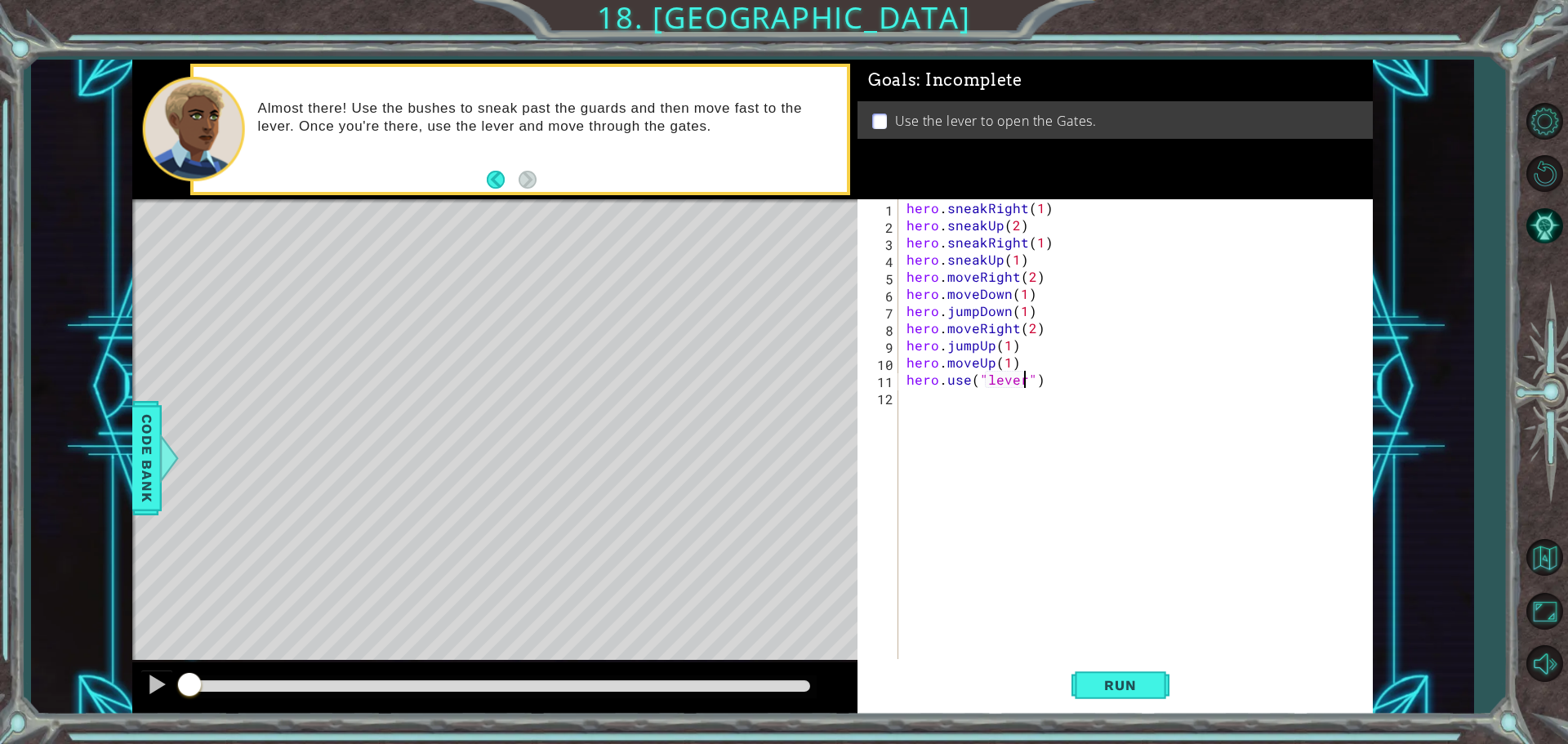
scroll to position [0, 7]
type textarea "hero.use("lever")"
click at [1109, 694] on button "Run" at bounding box center [1120, 684] width 98 height 51
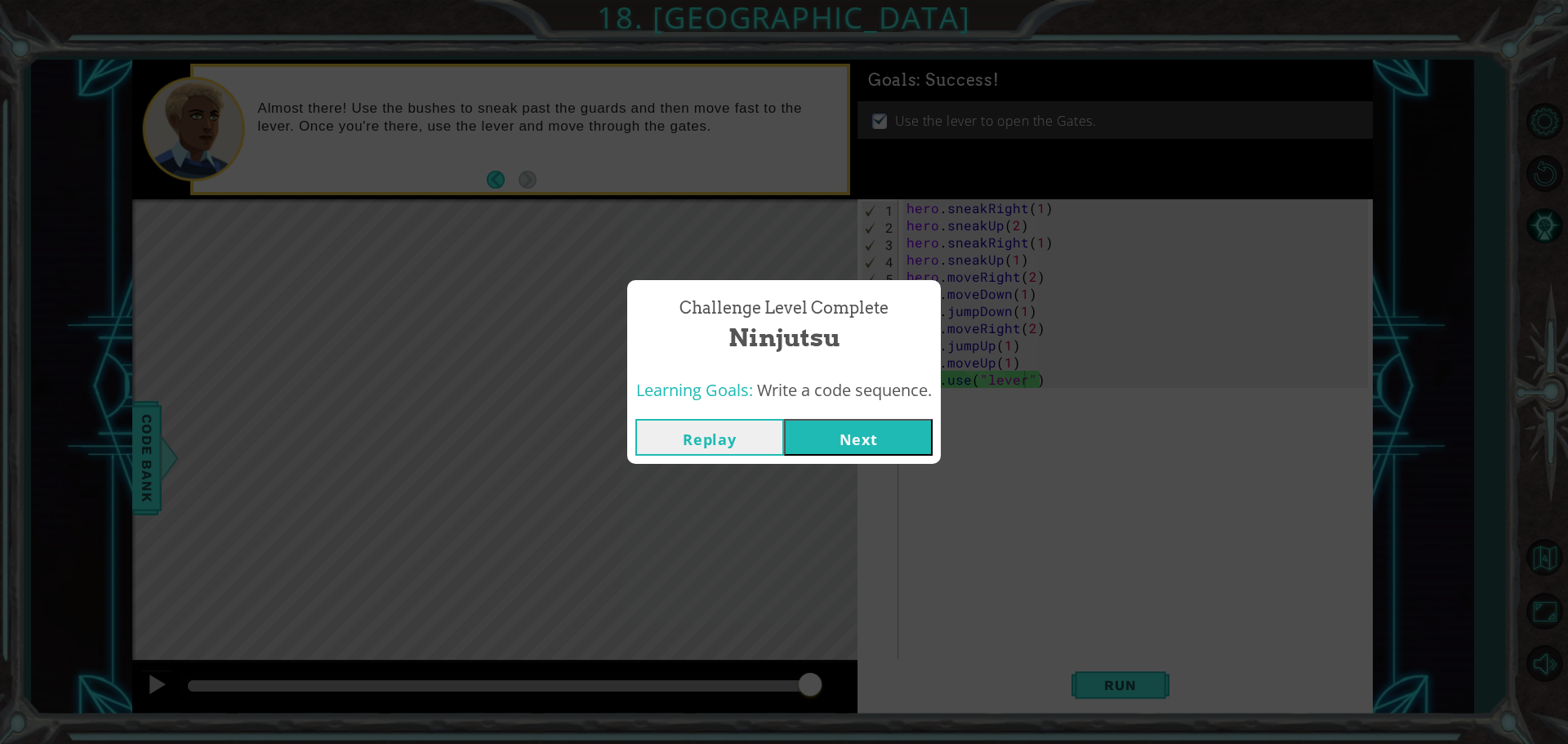
click at [834, 450] on button "Next" at bounding box center [858, 437] width 148 height 36
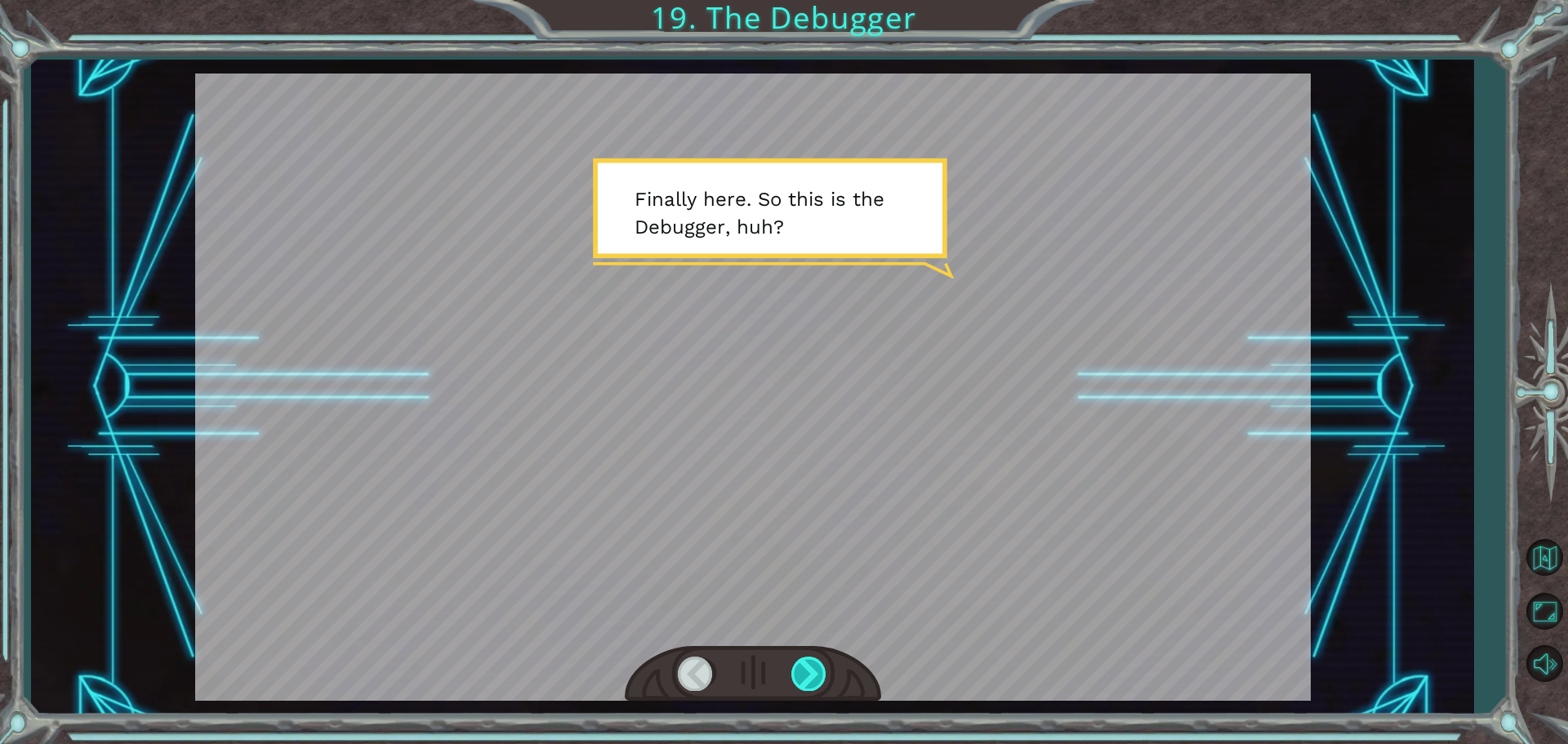
click at [797, 671] on div at bounding box center [809, 673] width 36 height 33
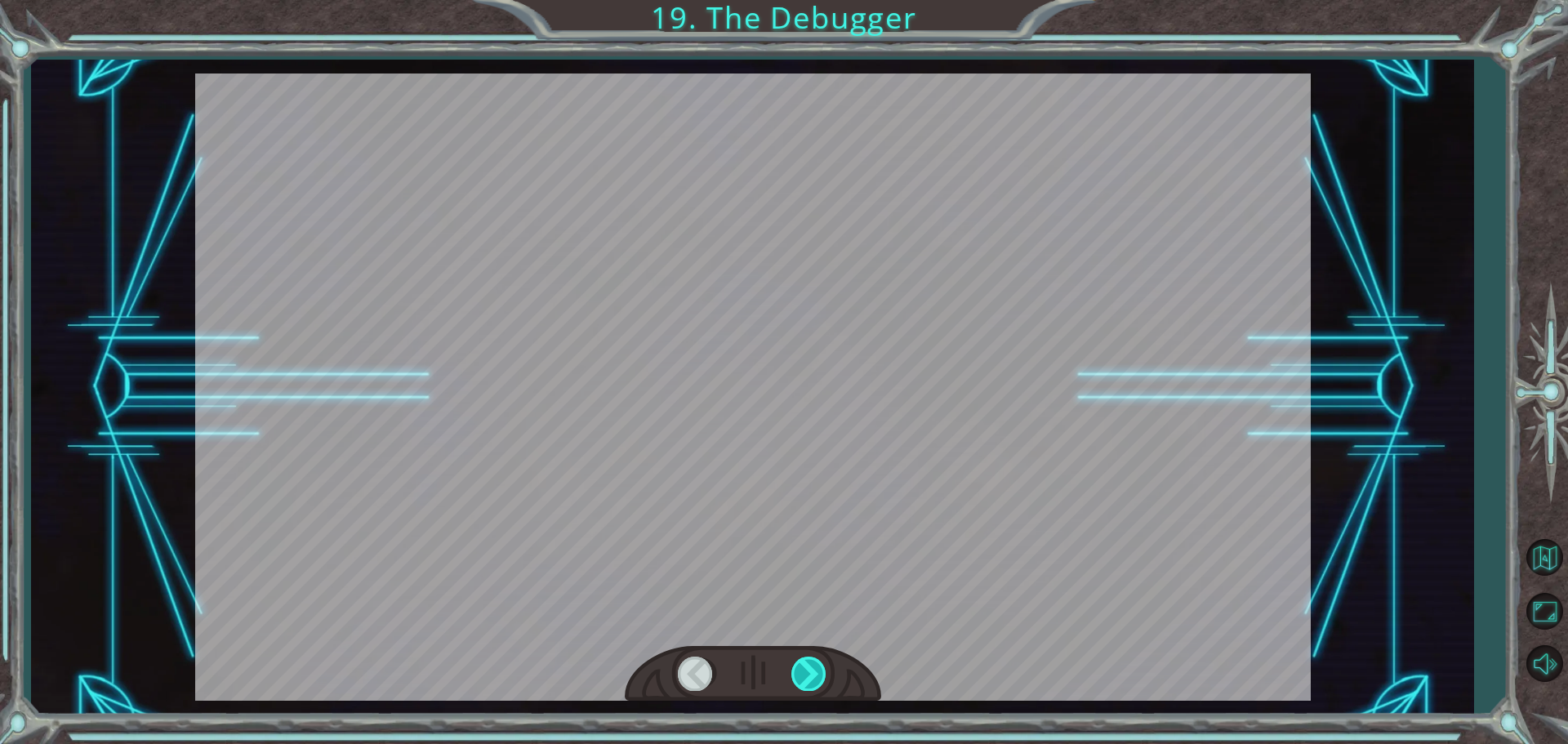
click at [797, 671] on div at bounding box center [809, 673] width 36 height 33
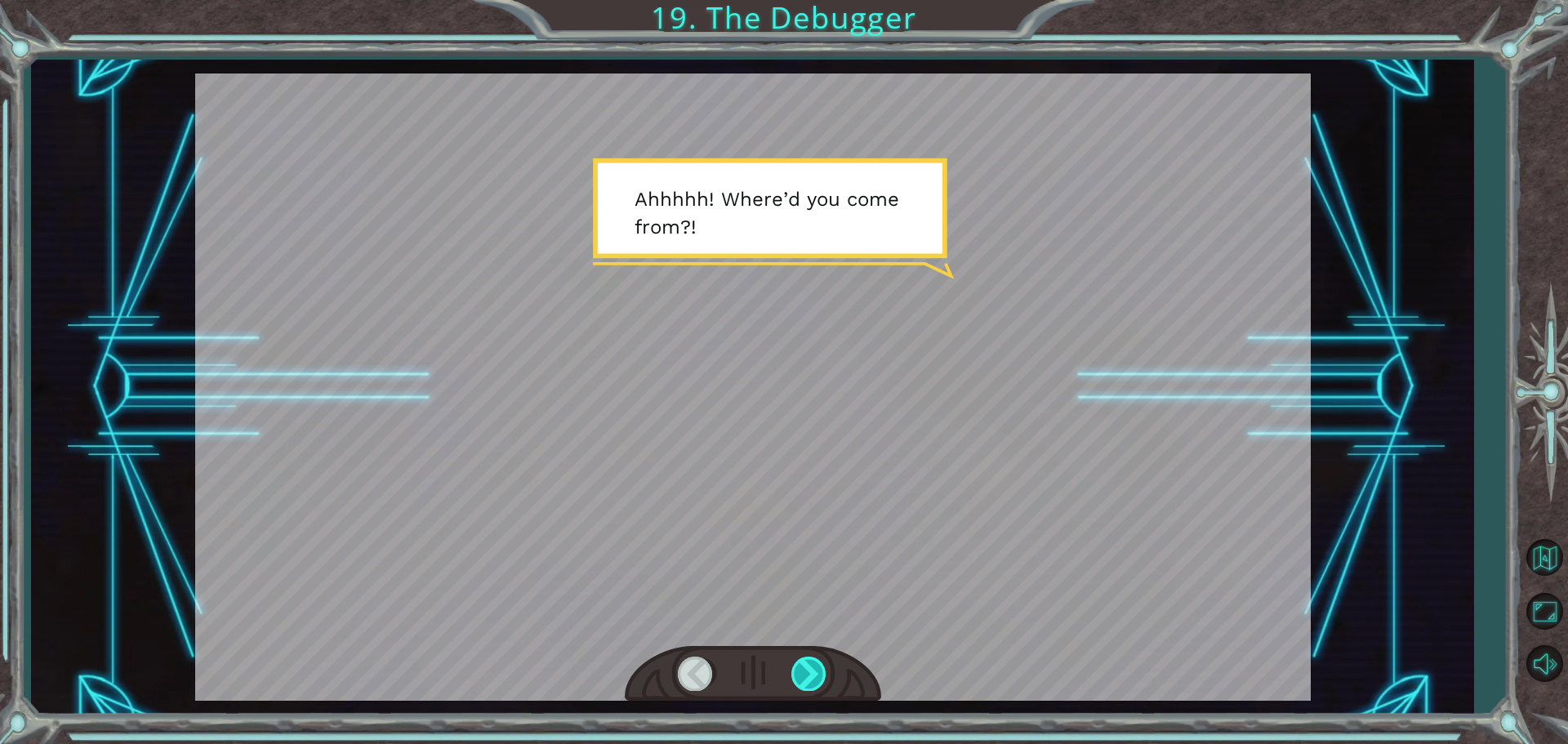
click at [797, 671] on div at bounding box center [809, 673] width 36 height 33
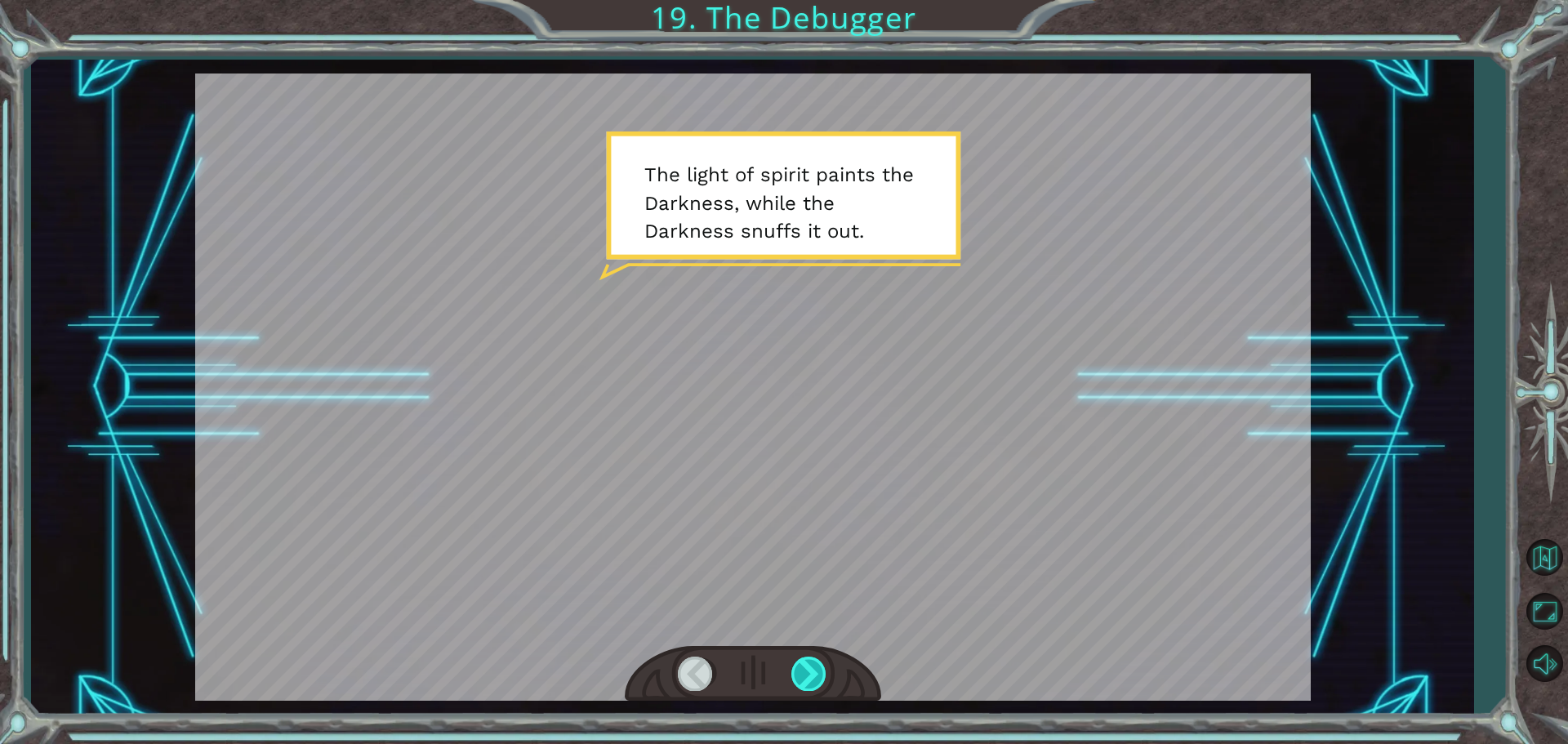
click at [797, 671] on div at bounding box center [809, 673] width 36 height 33
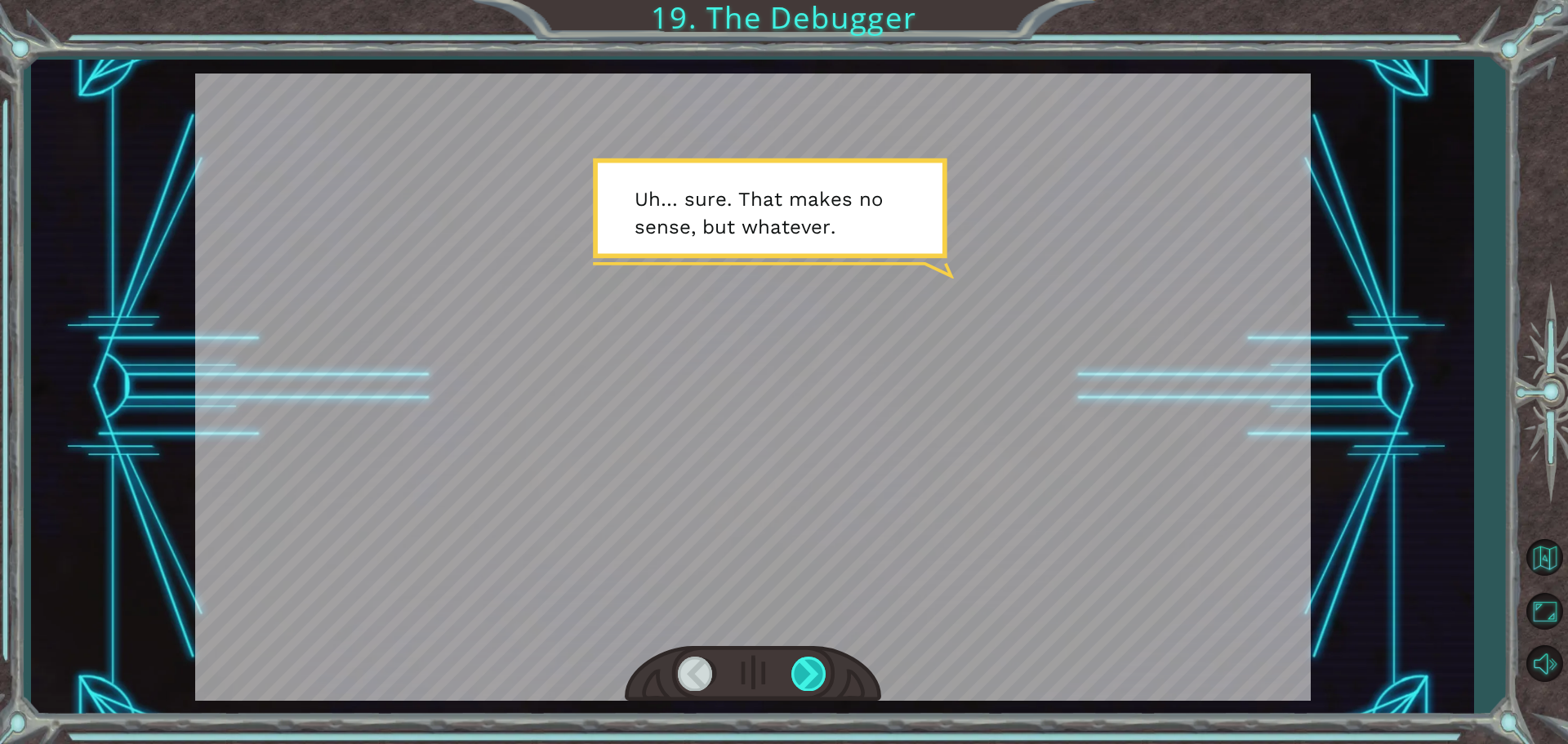
click at [797, 671] on div at bounding box center [809, 673] width 36 height 33
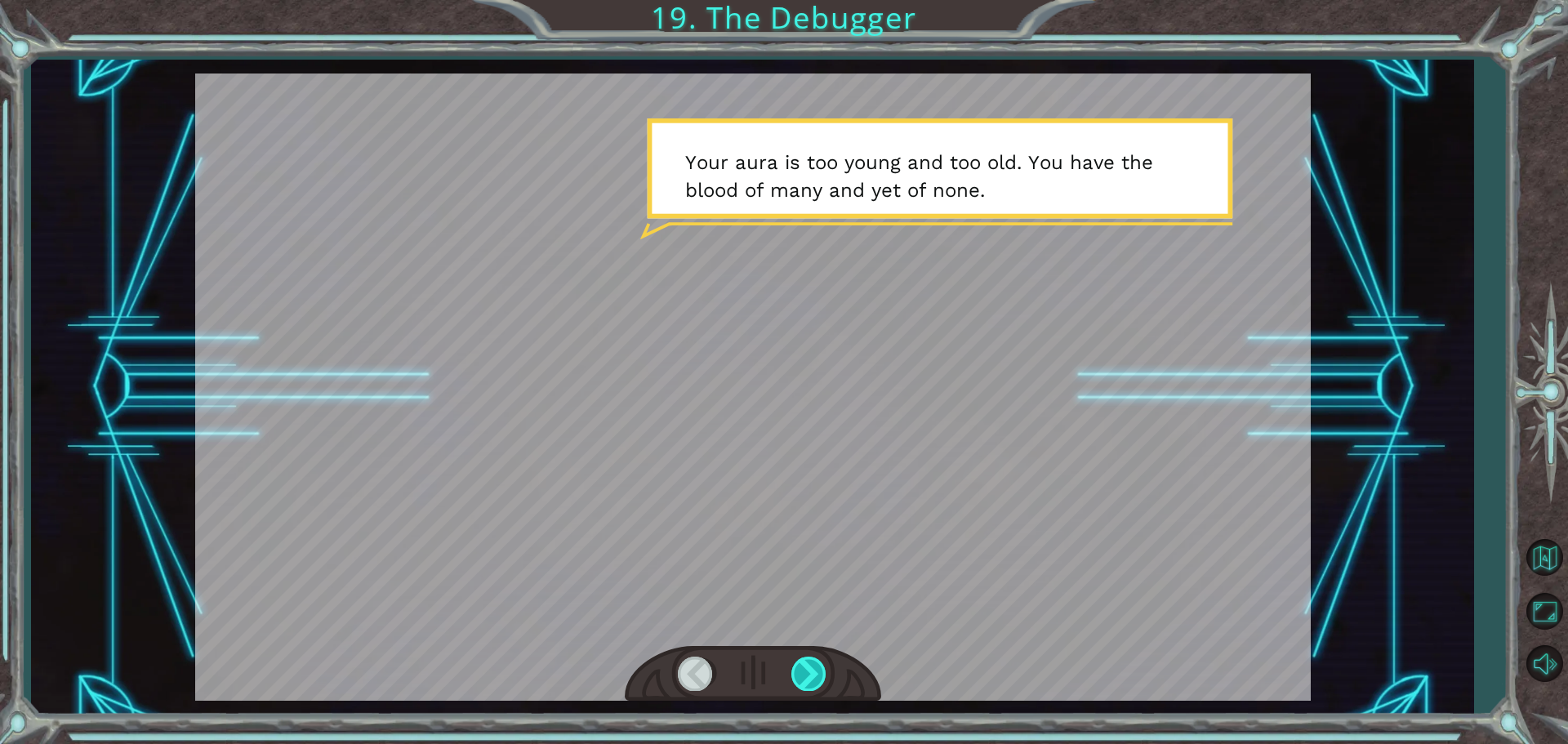
click at [797, 671] on div at bounding box center [809, 673] width 36 height 33
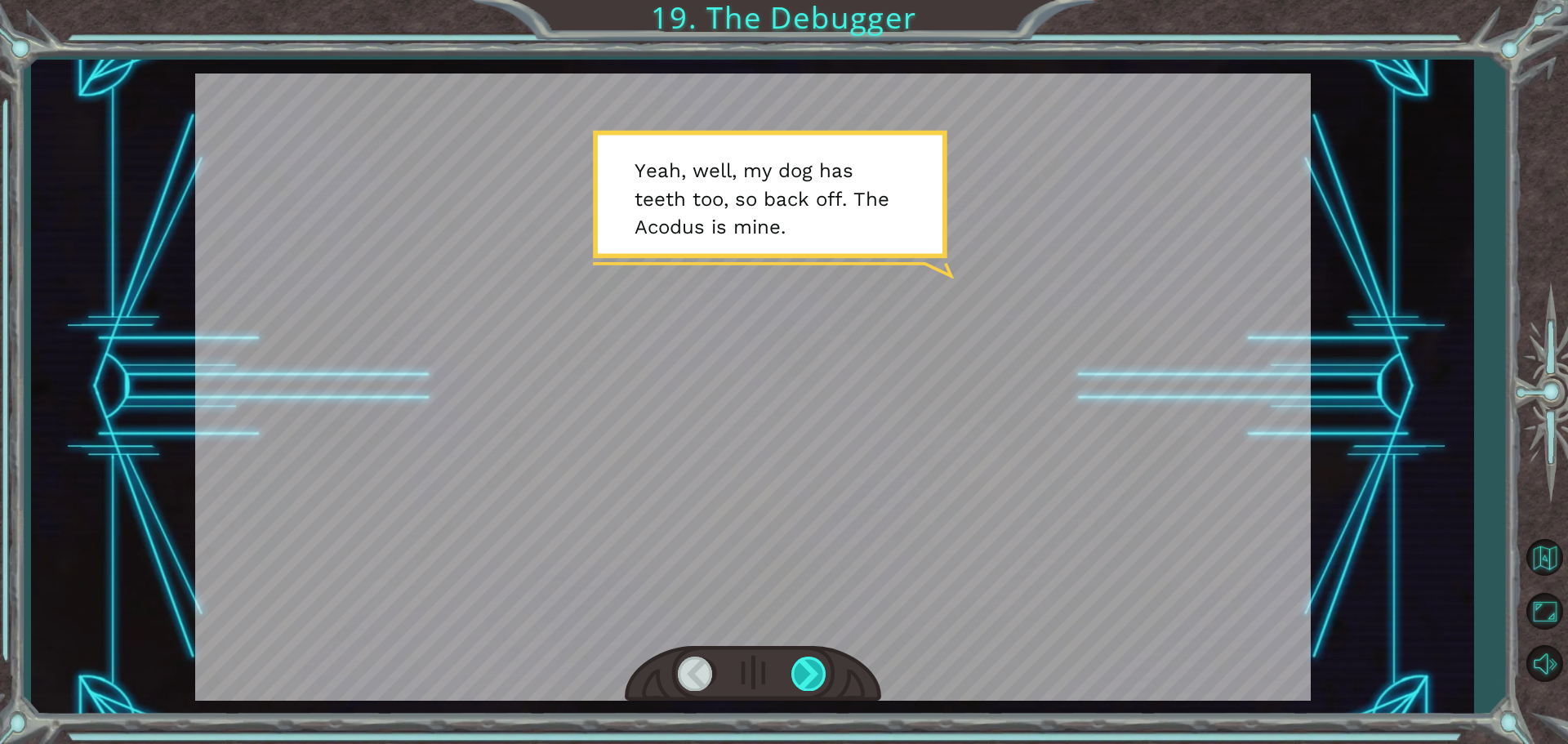
click at [797, 671] on div at bounding box center [809, 673] width 36 height 33
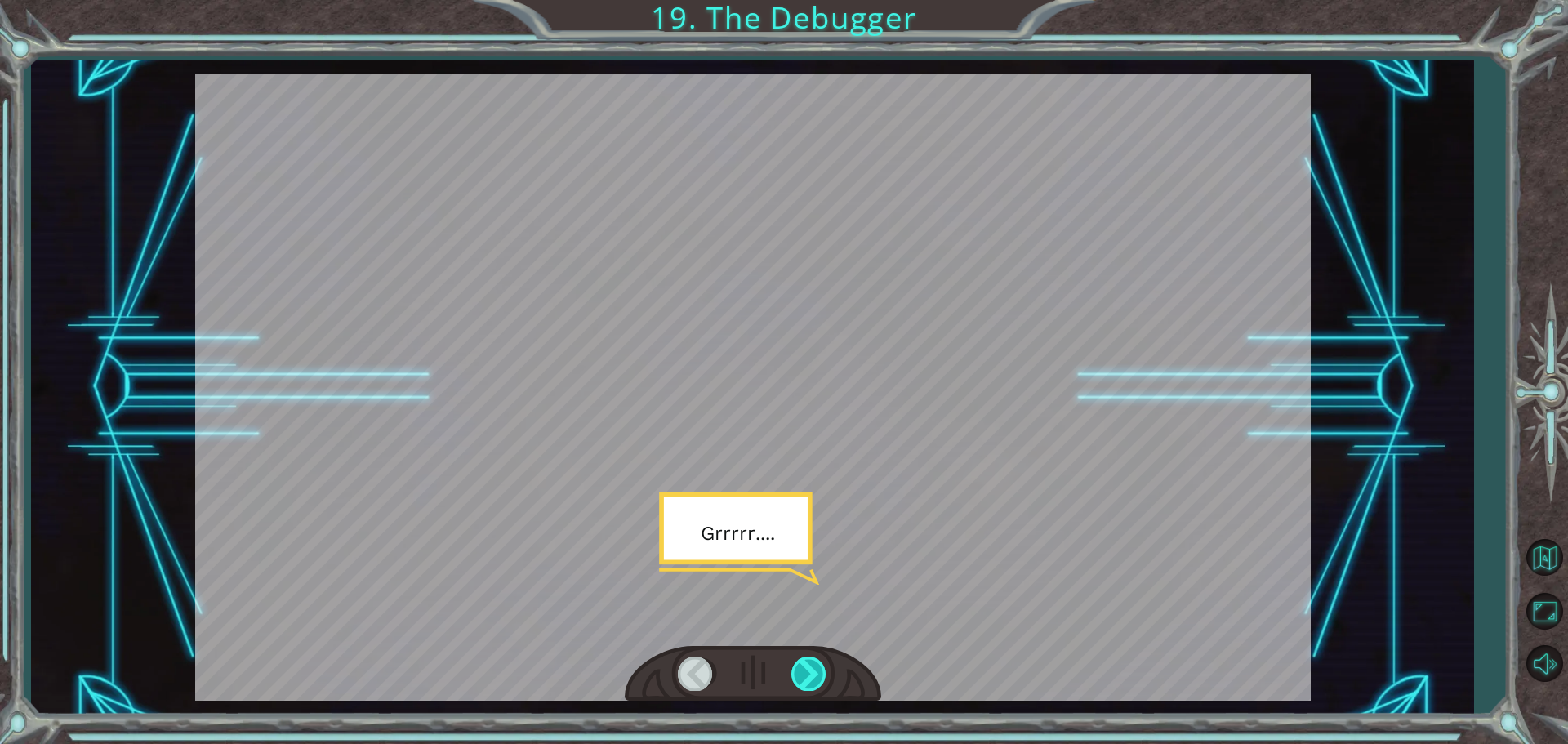
click at [809, 662] on div at bounding box center [809, 673] width 36 height 33
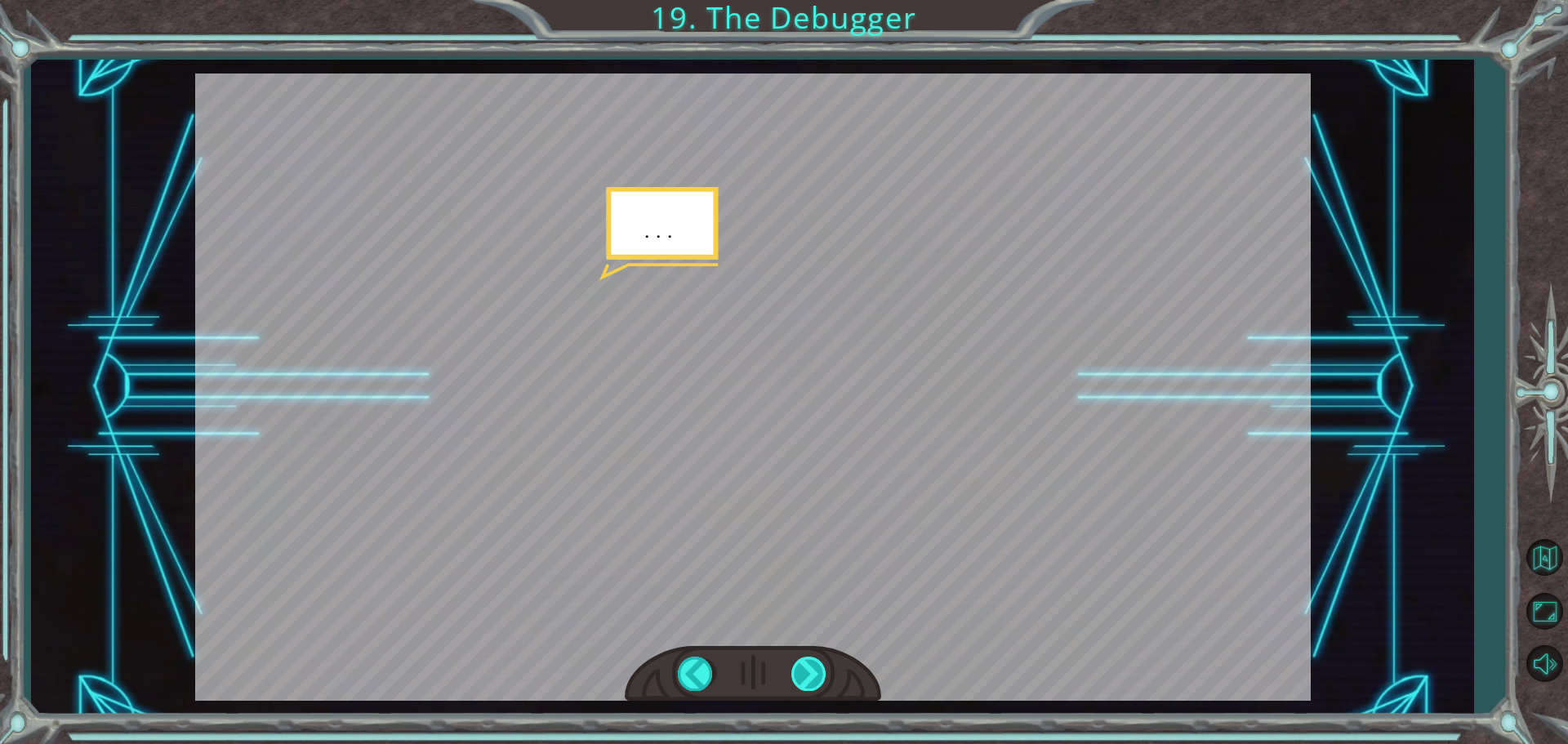
click at [809, 662] on div at bounding box center [809, 673] width 36 height 33
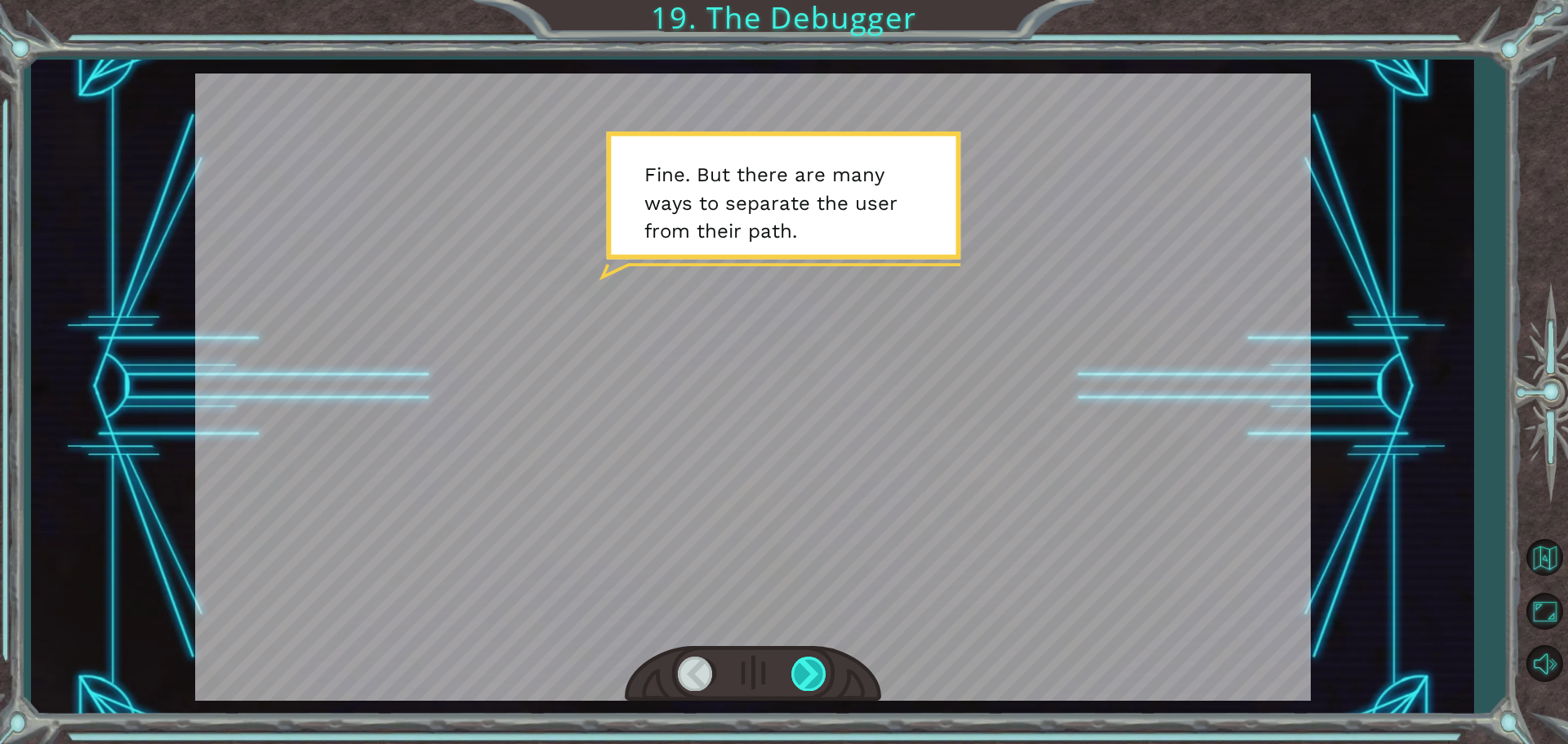
click at [809, 662] on div at bounding box center [809, 673] width 36 height 33
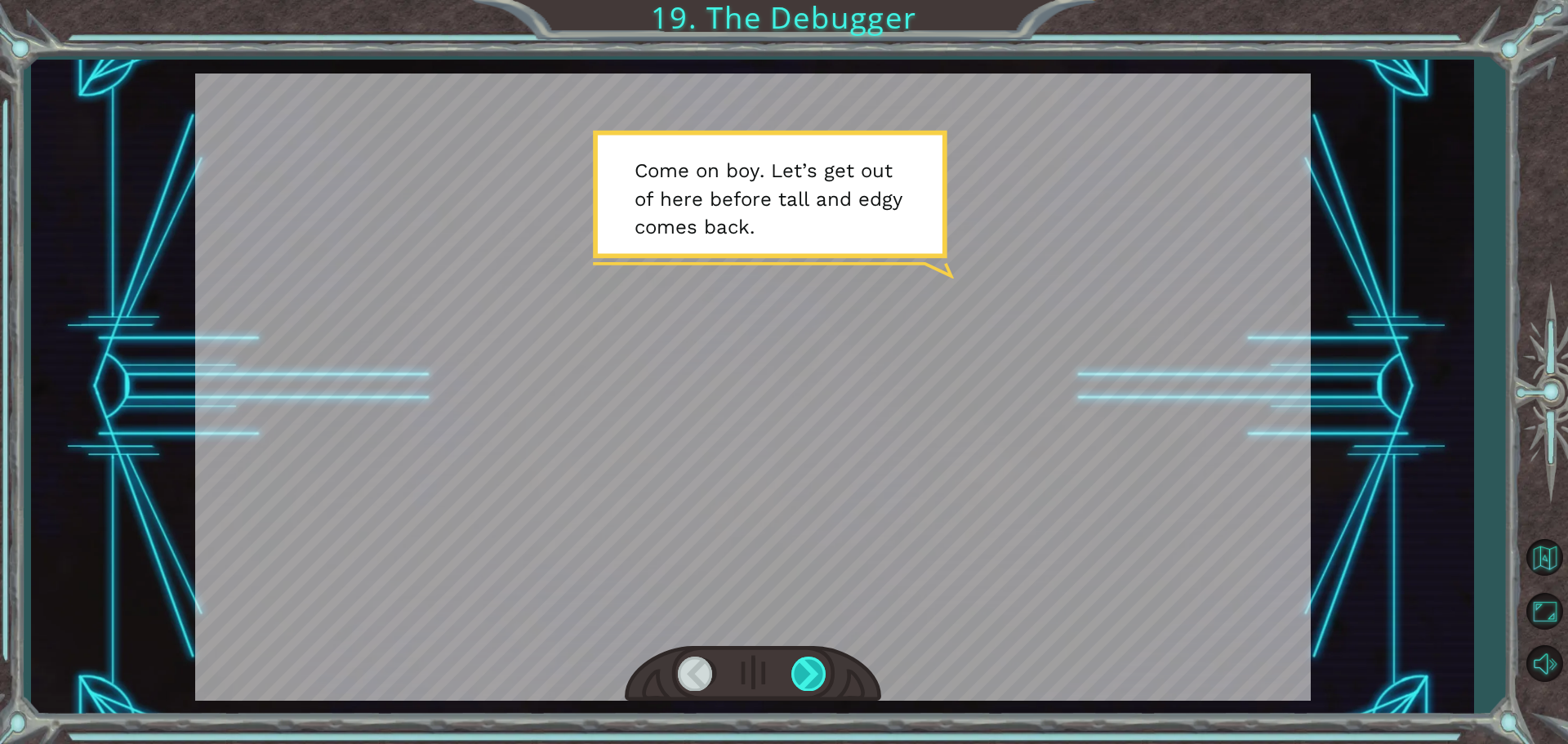
click at [809, 662] on div at bounding box center [809, 673] width 36 height 33
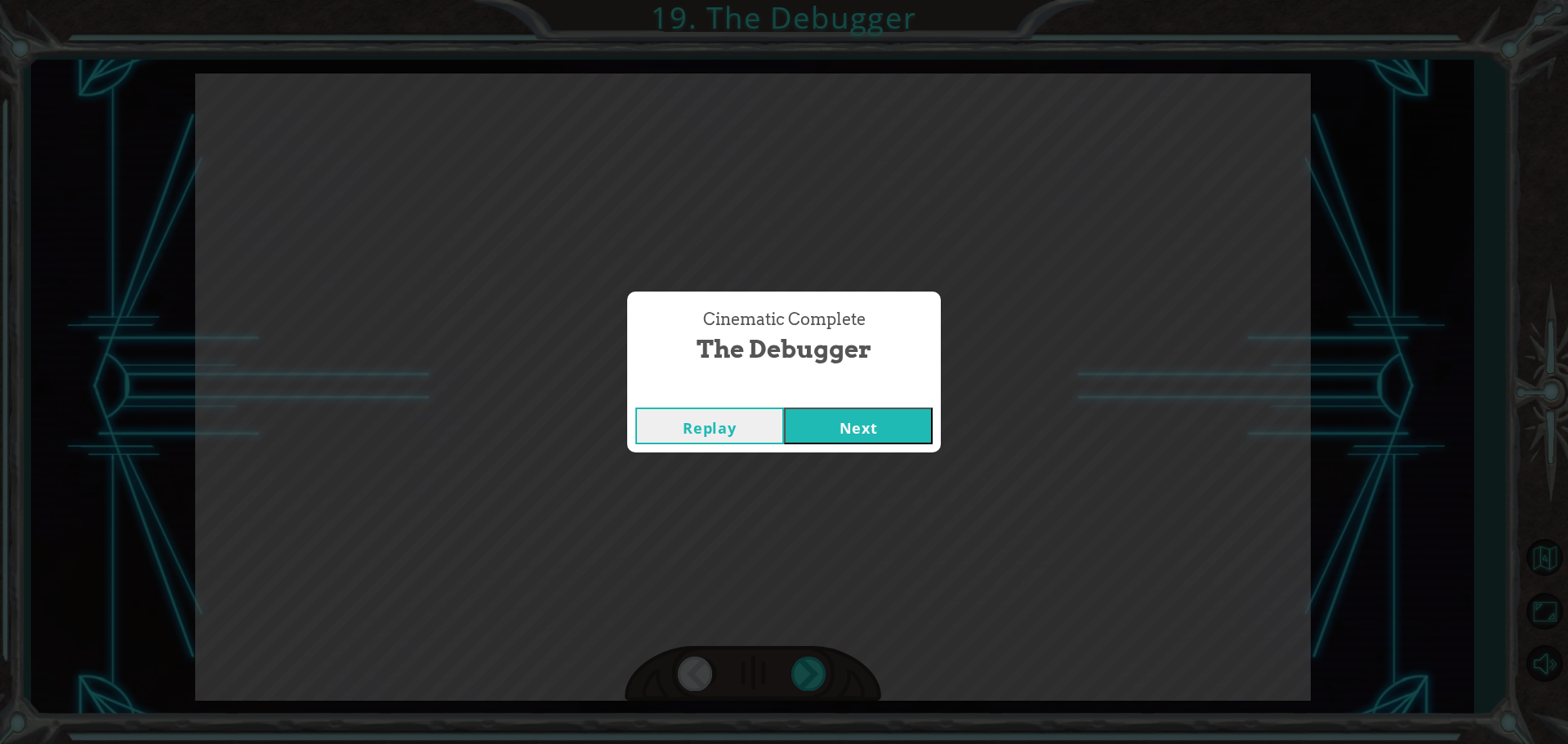
click at [847, 427] on button "Next" at bounding box center [858, 425] width 148 height 36
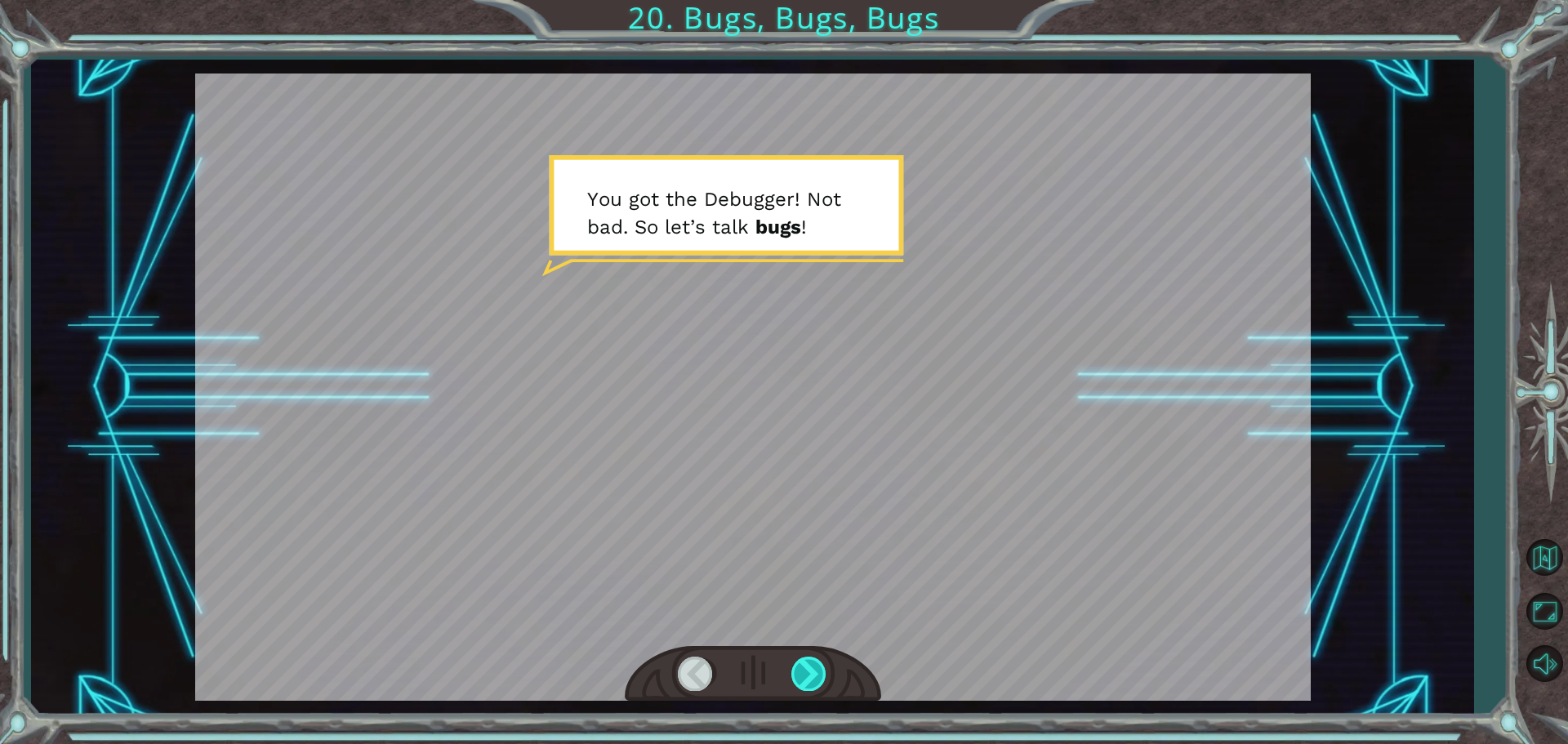
click at [818, 665] on div at bounding box center [809, 673] width 36 height 33
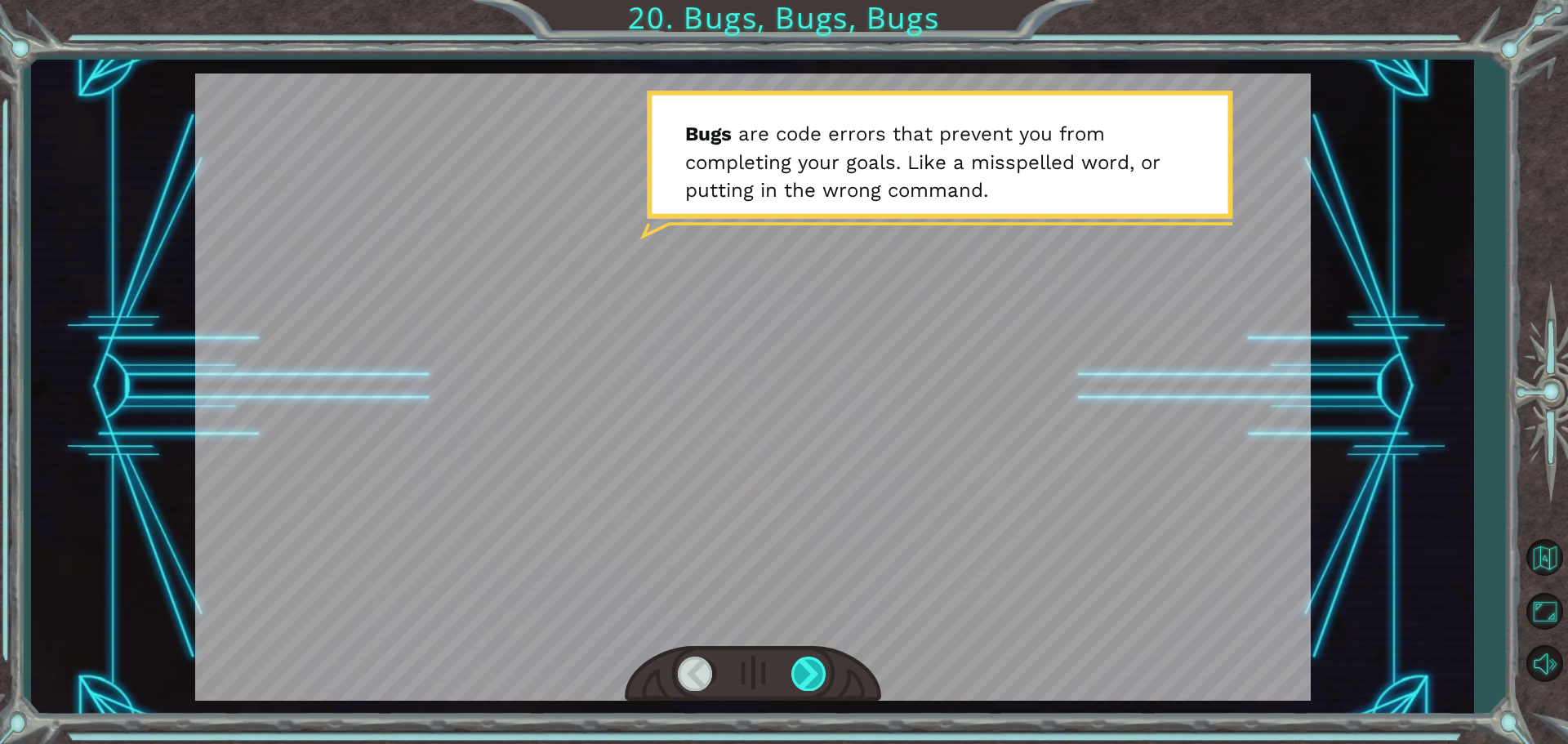
click at [818, 665] on div at bounding box center [809, 673] width 36 height 33
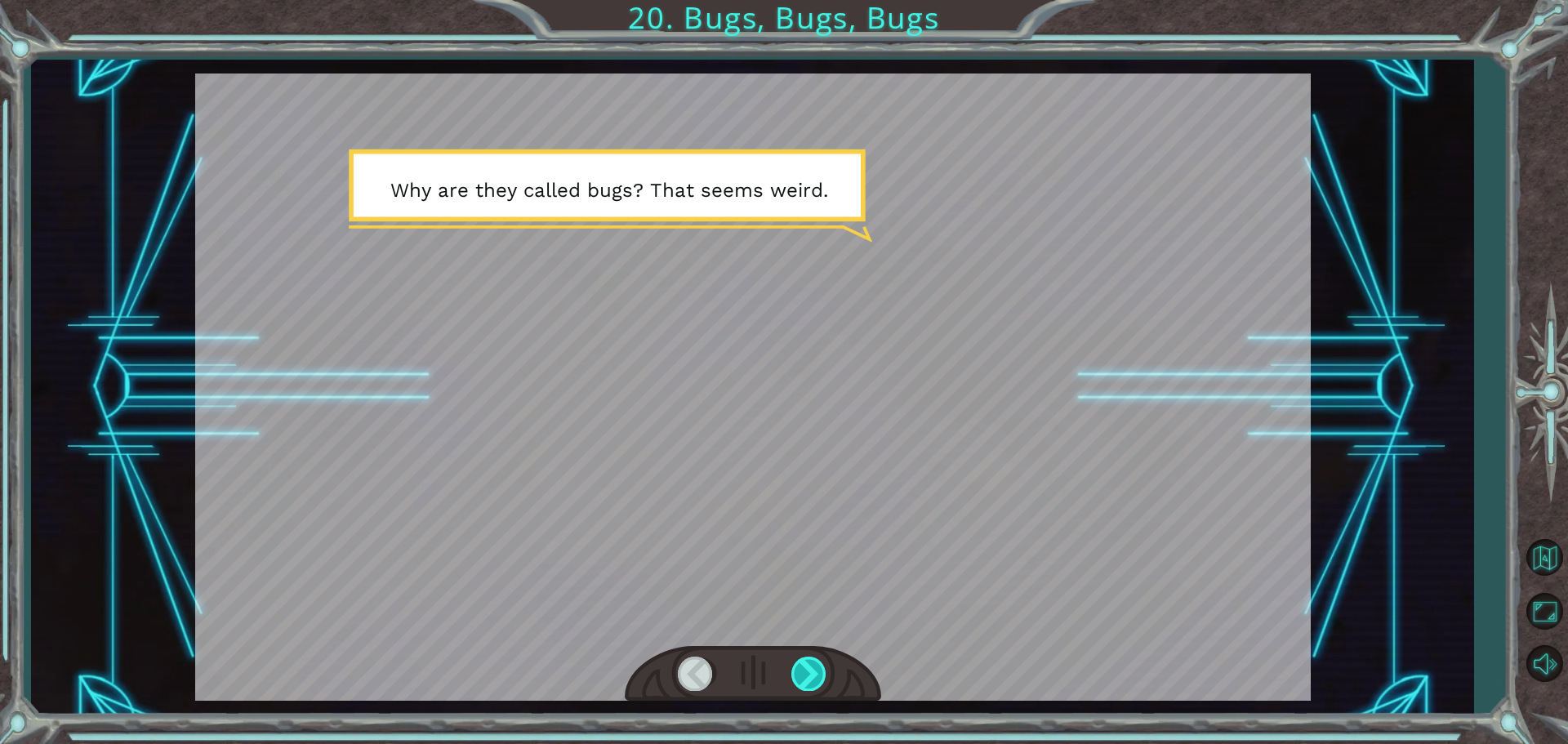
click at [818, 665] on div at bounding box center [809, 673] width 36 height 33
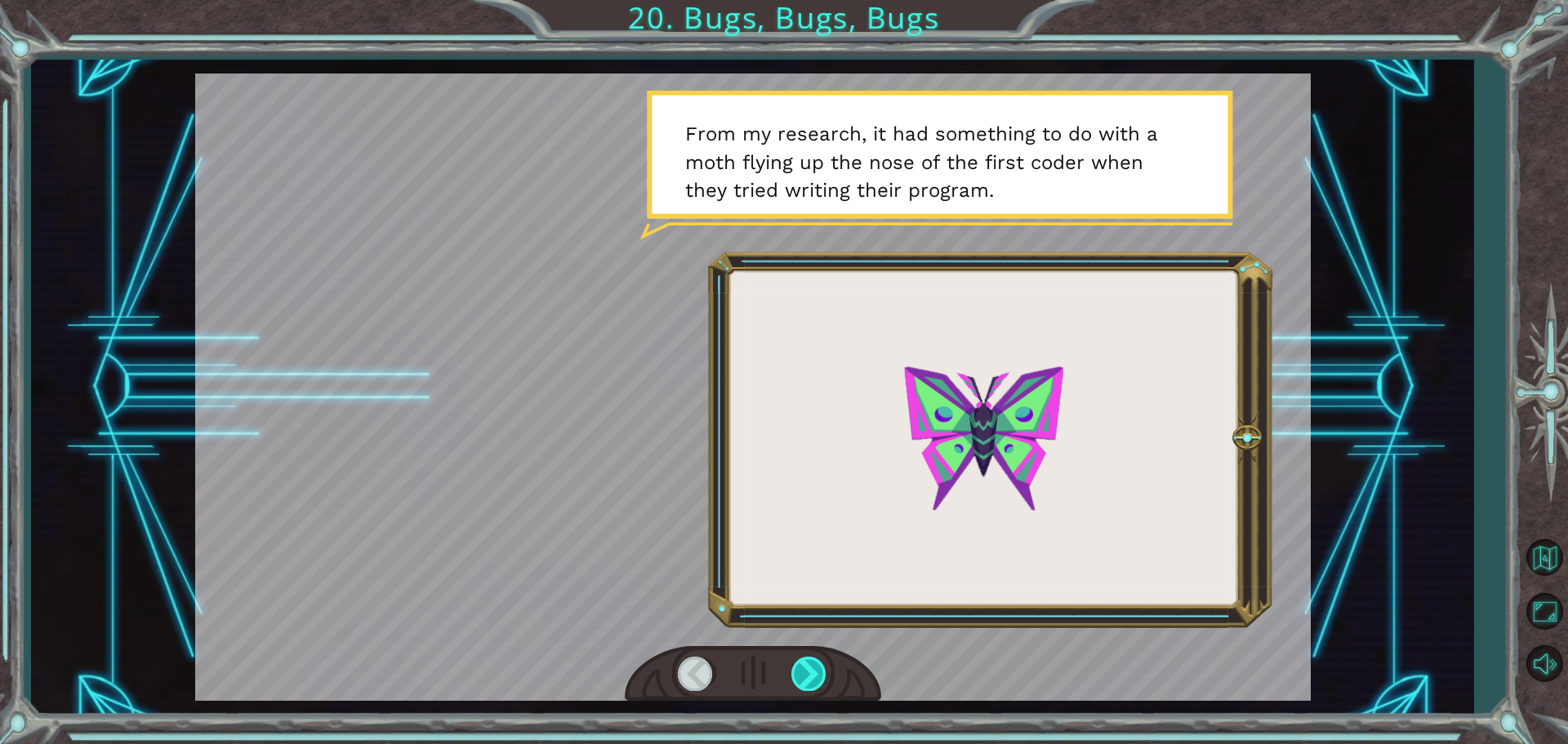
click at [818, 665] on div at bounding box center [809, 673] width 36 height 33
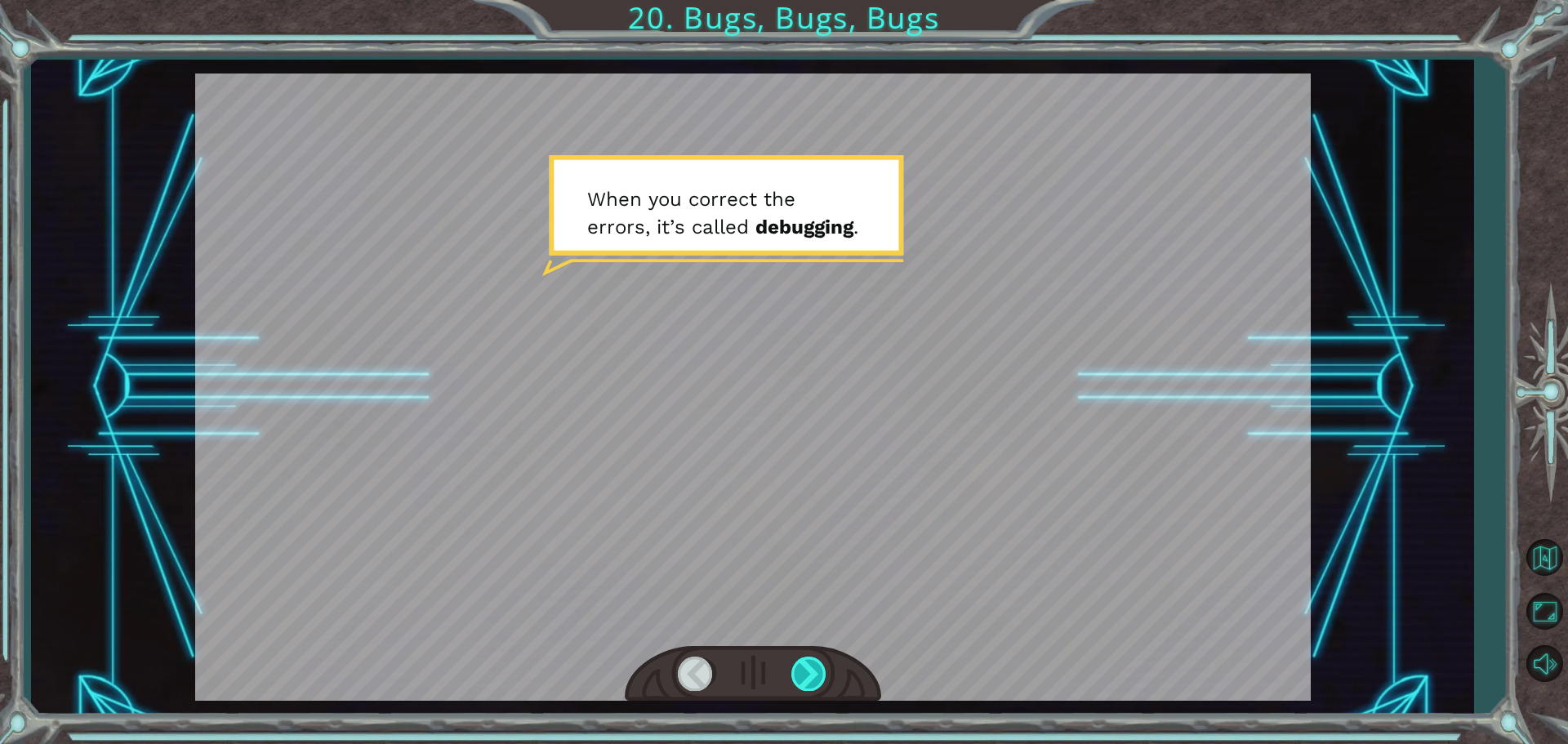
click at [818, 665] on div at bounding box center [809, 673] width 36 height 33
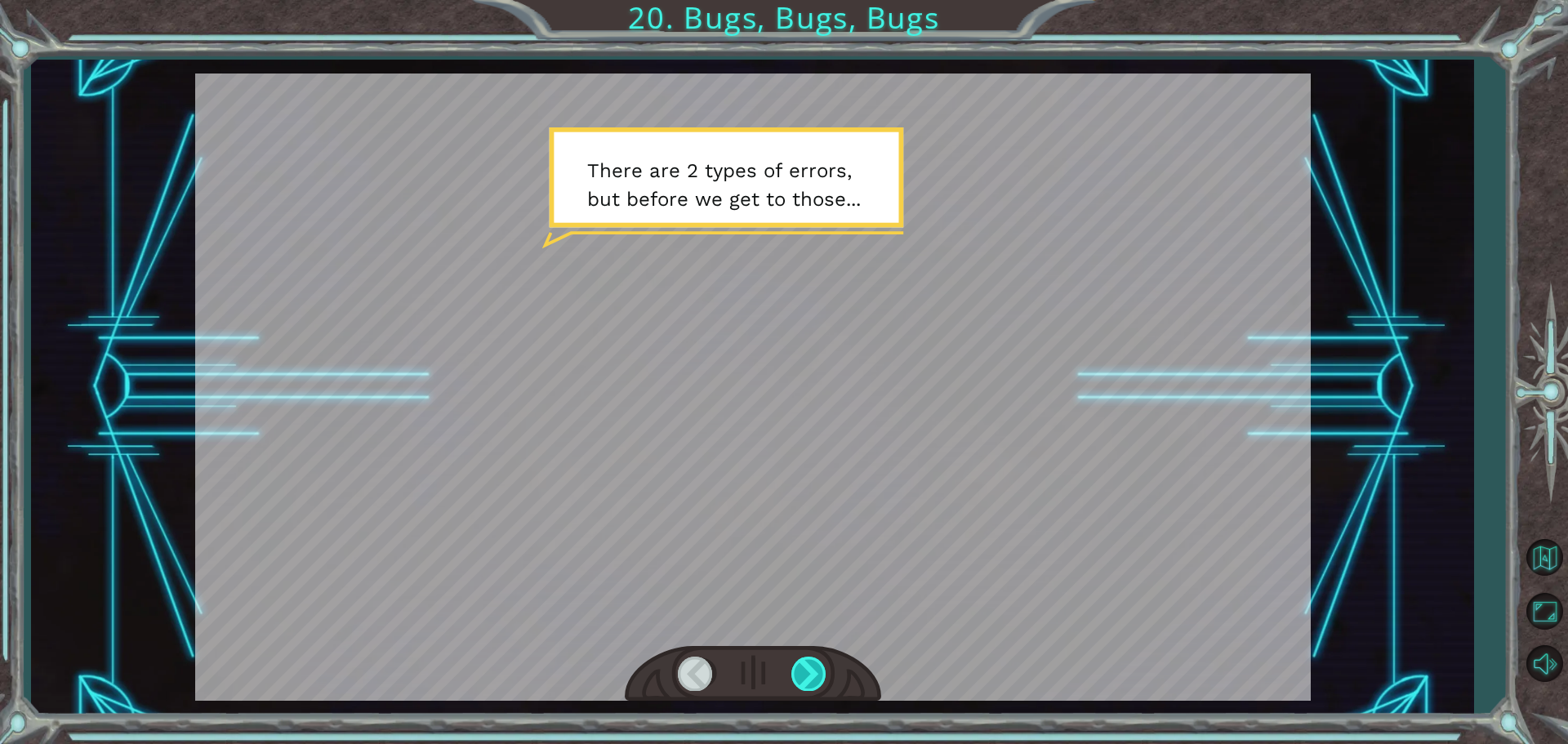
click at [818, 665] on div at bounding box center [809, 673] width 36 height 33
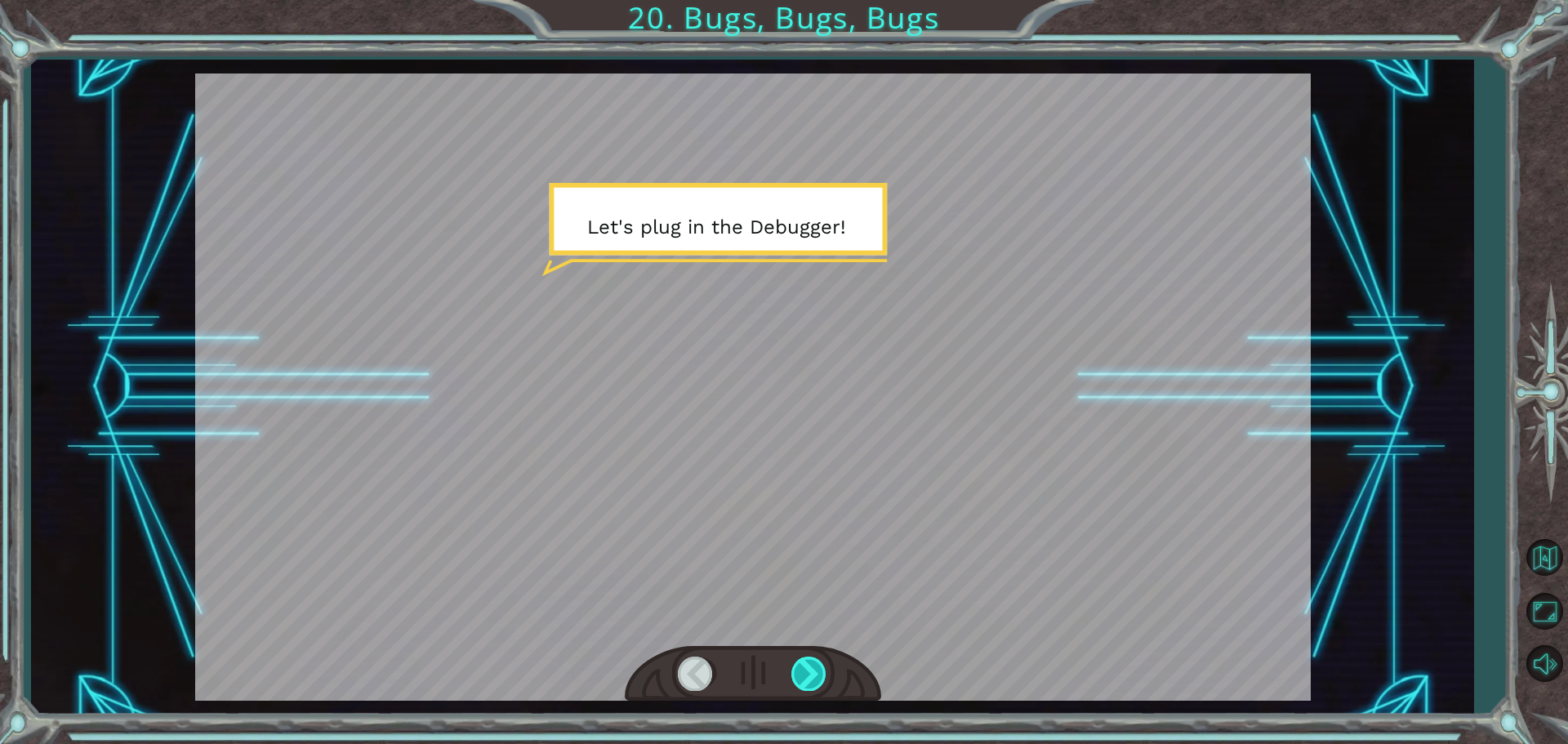
click at [818, 665] on div at bounding box center [809, 673] width 36 height 33
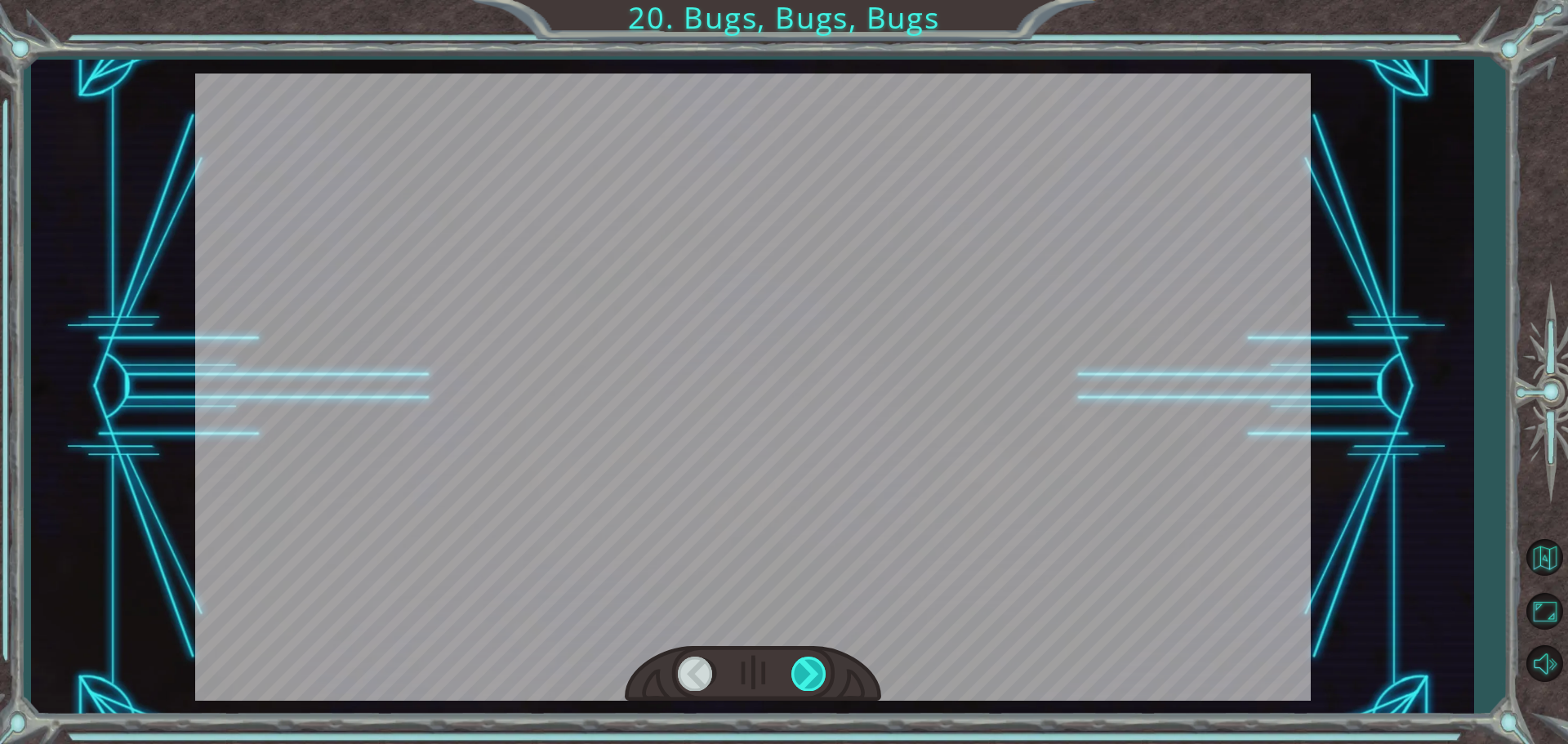
click at [818, 665] on div at bounding box center [809, 673] width 36 height 33
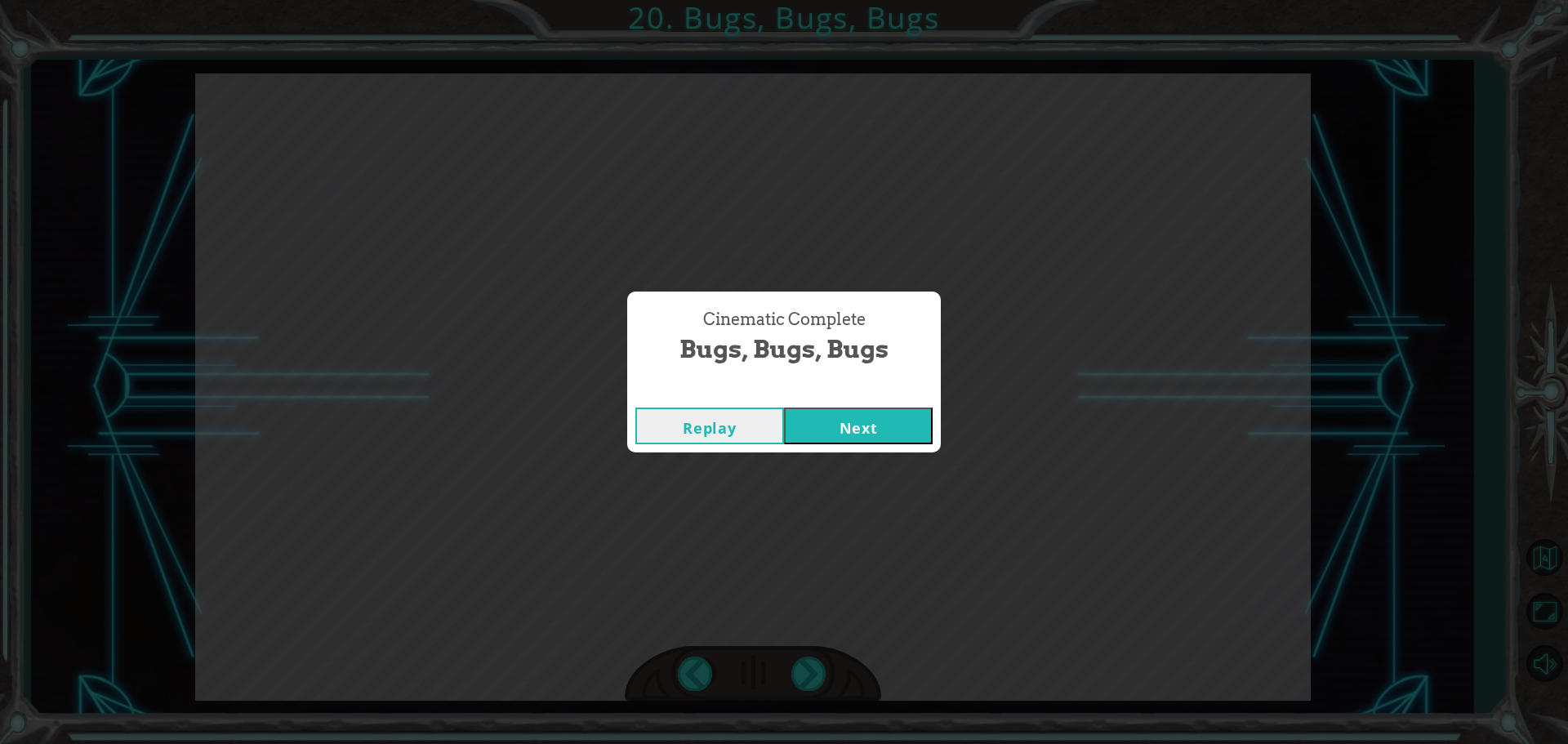
click at [831, 405] on div "Replay Next" at bounding box center [784, 426] width 313 height 53
click at [834, 444] on button "Next" at bounding box center [858, 425] width 148 height 36
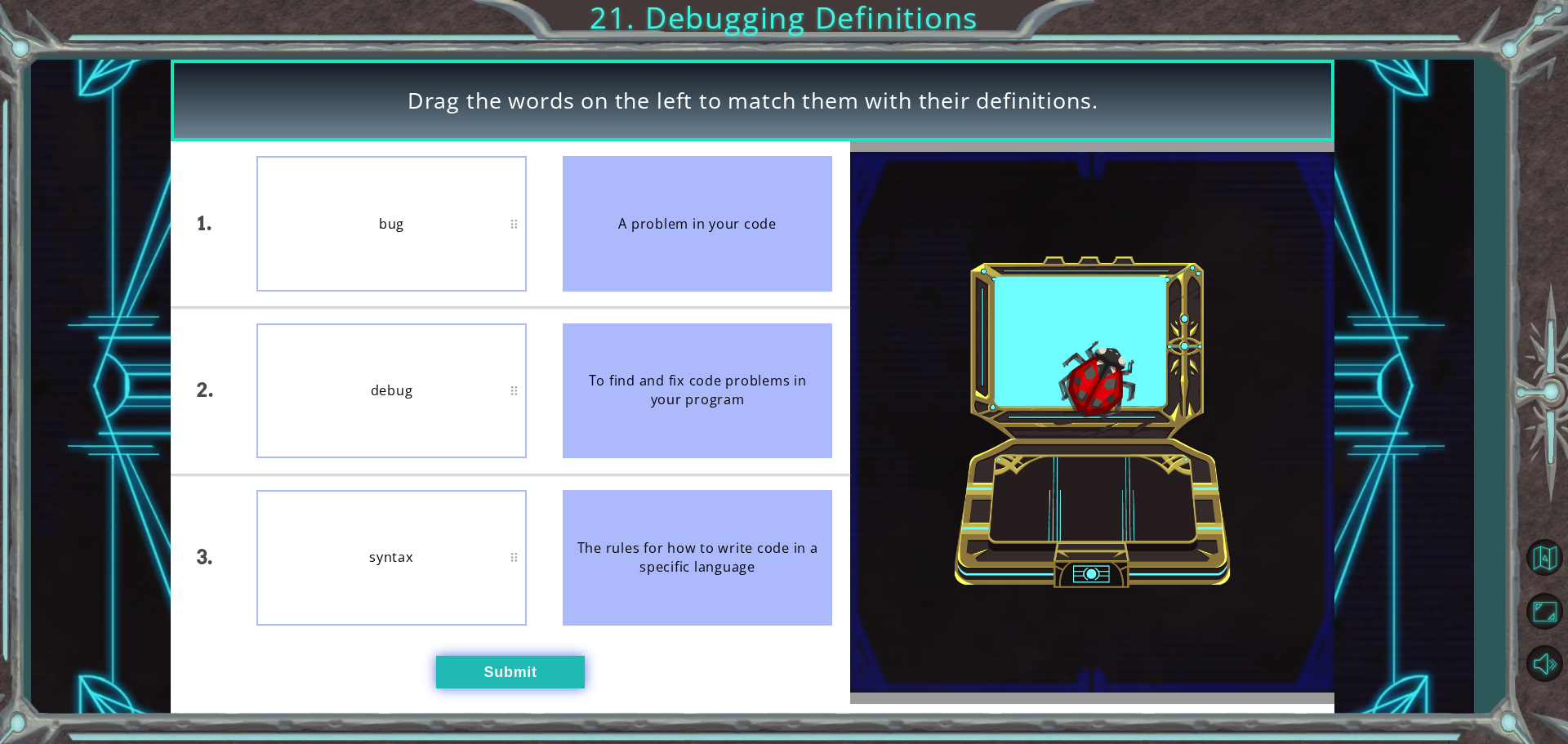
click at [470, 677] on button "Submit" at bounding box center [510, 671] width 148 height 32
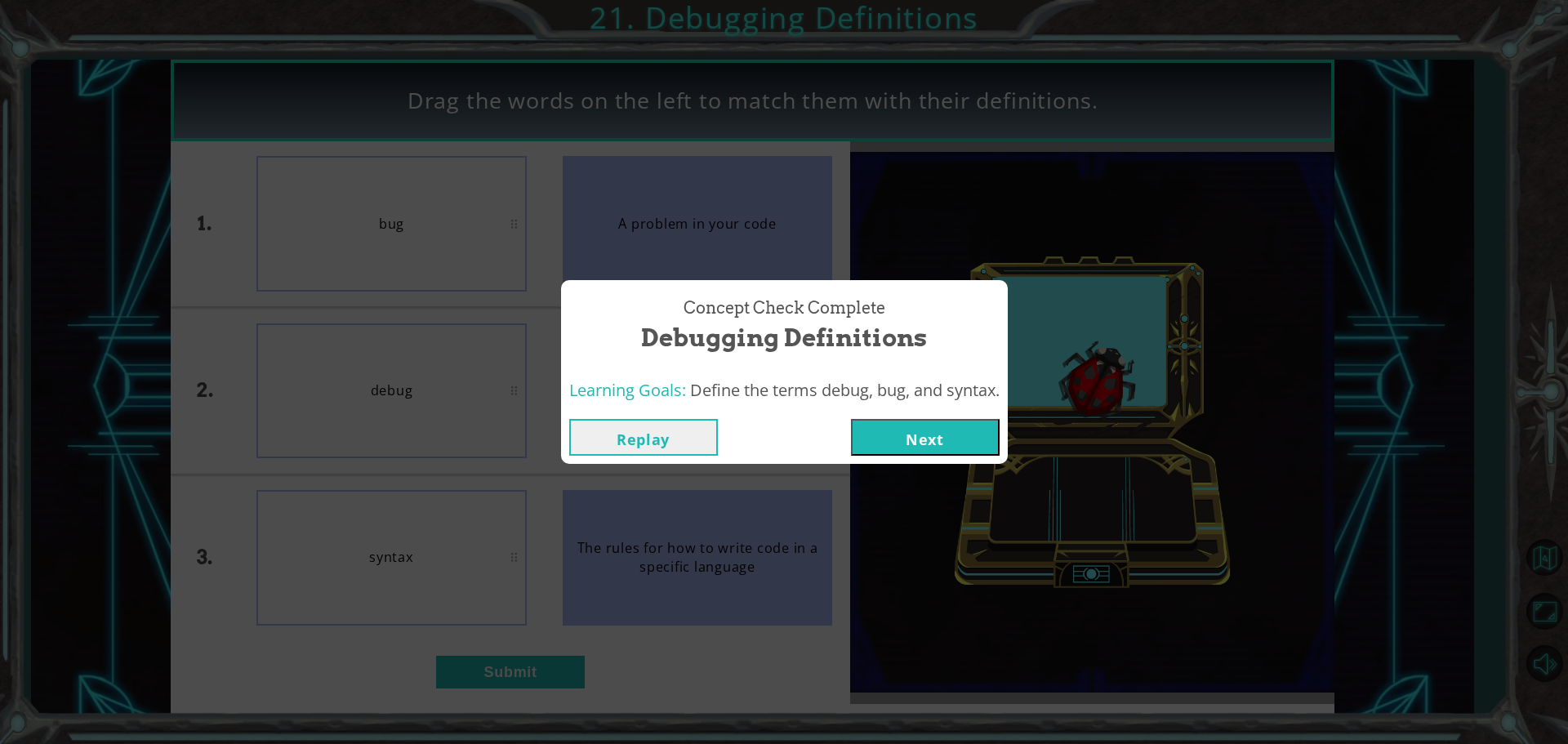
click at [936, 444] on button "Next" at bounding box center [925, 437] width 148 height 36
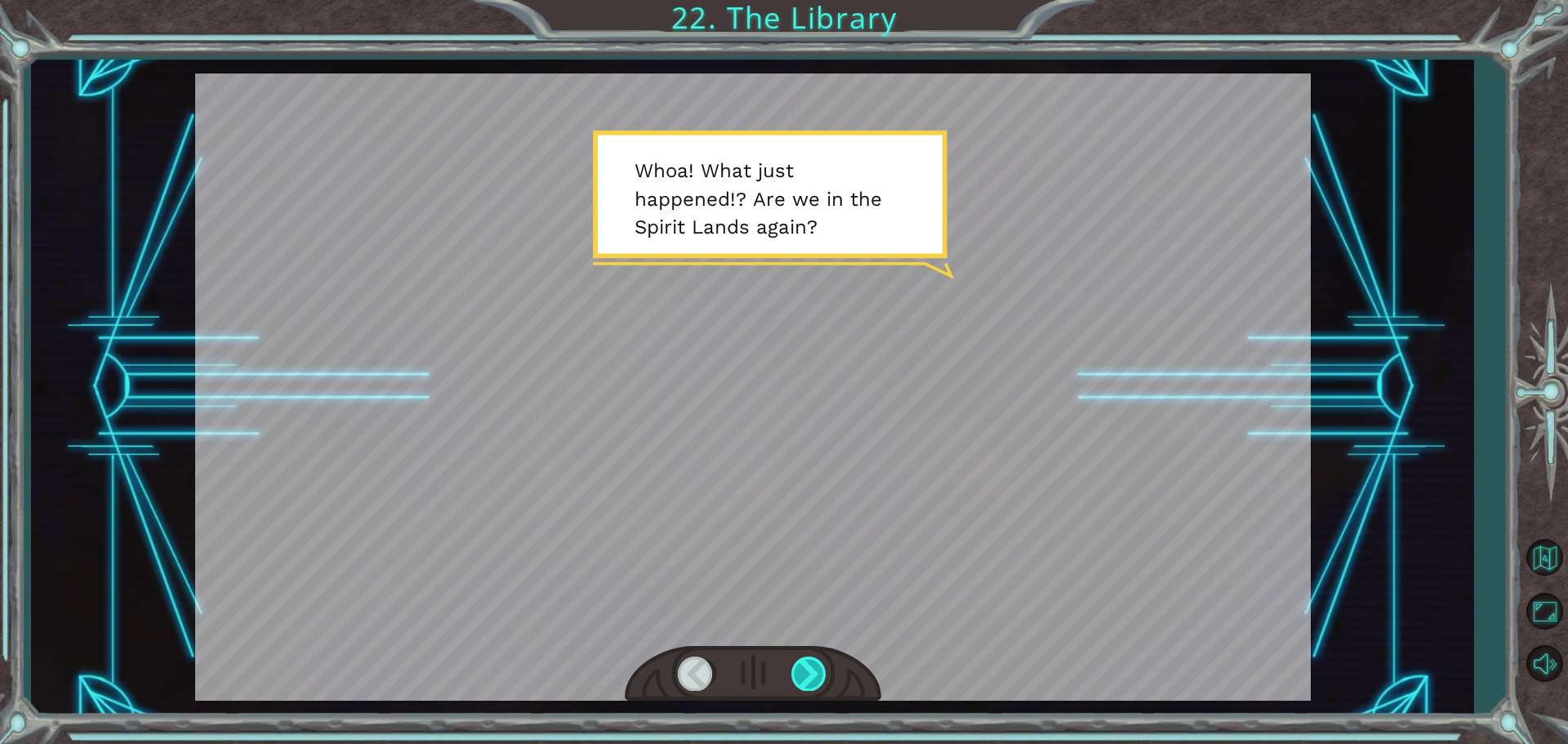
click at [810, 667] on div at bounding box center [809, 673] width 36 height 33
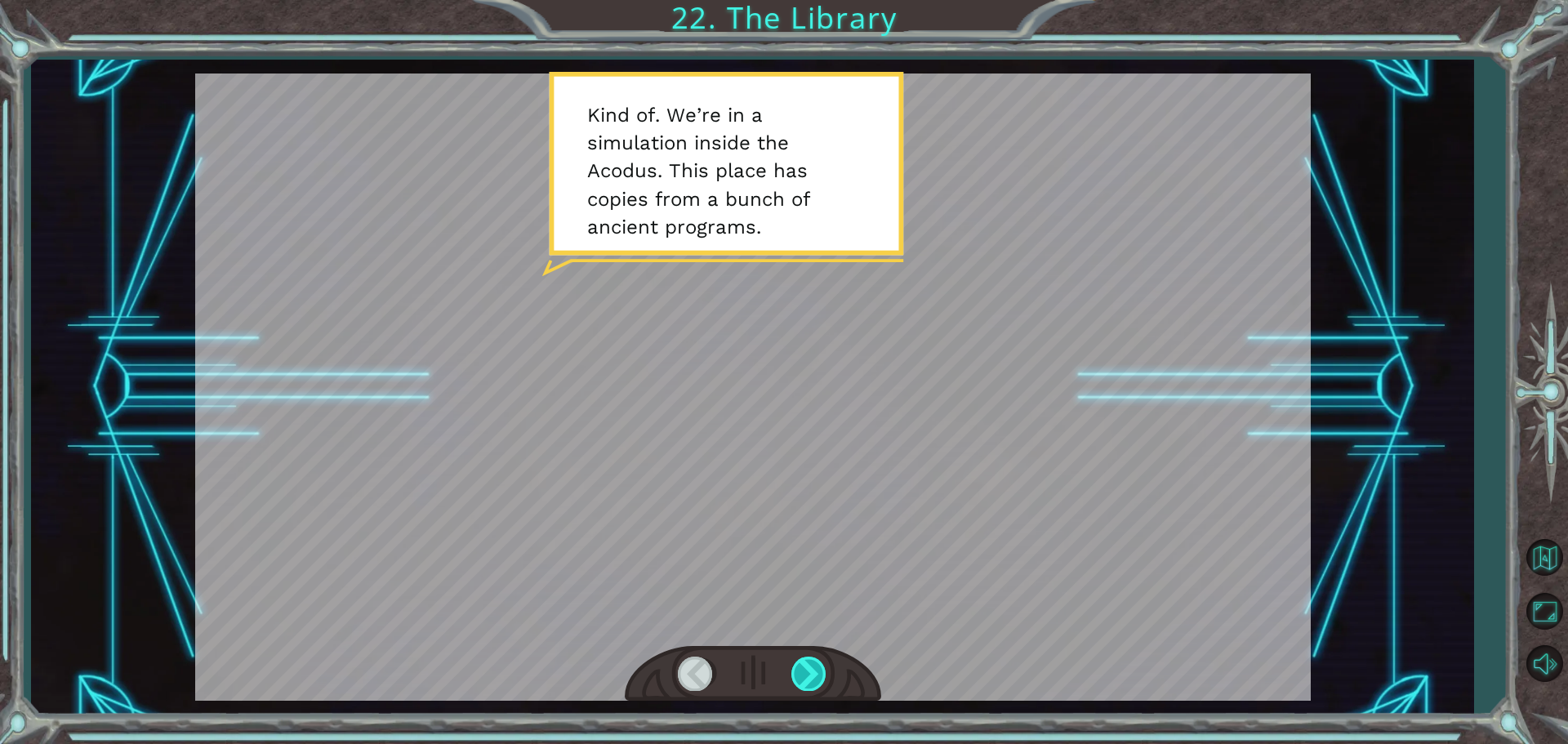
click at [810, 667] on div at bounding box center [809, 673] width 36 height 33
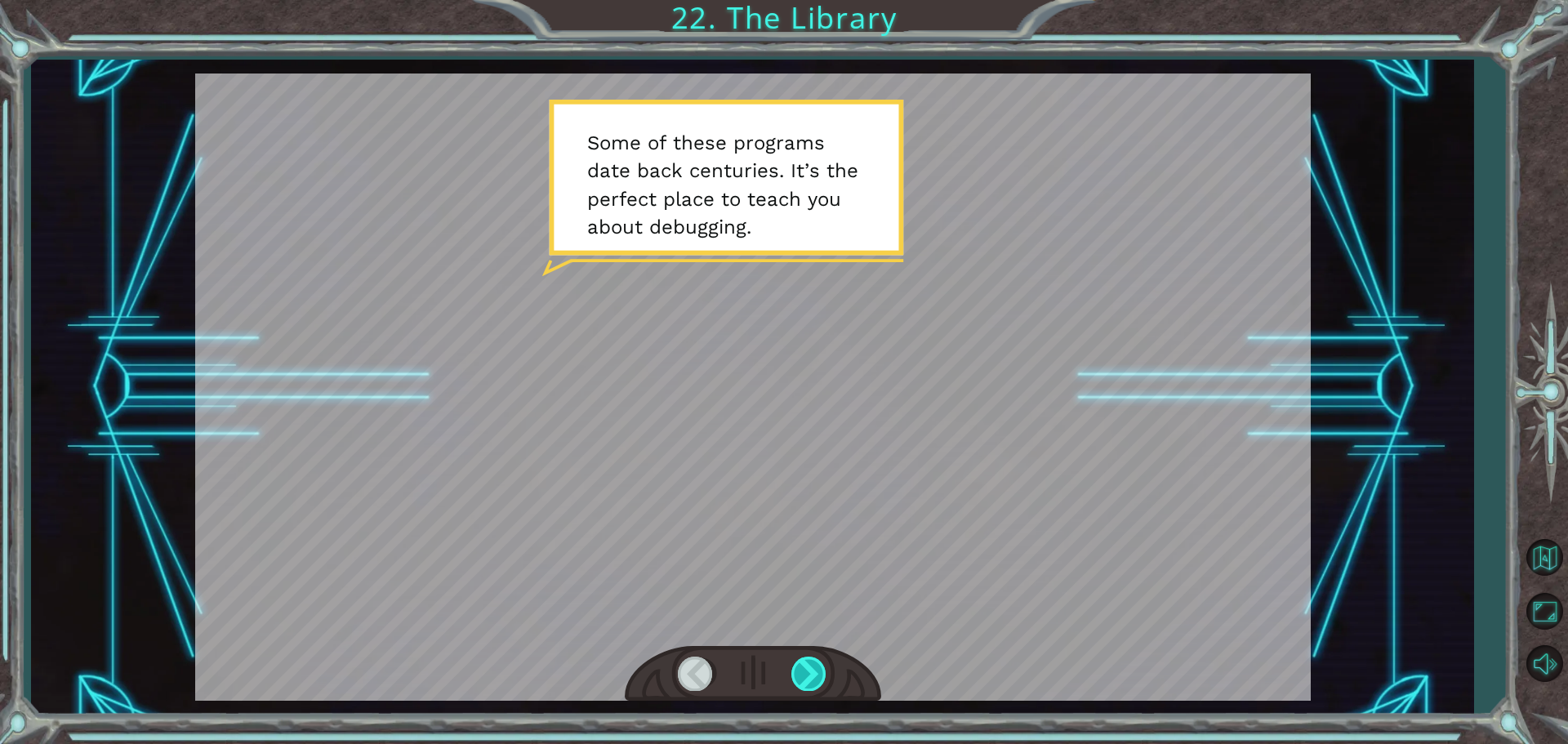
click at [810, 667] on div at bounding box center [809, 673] width 36 height 33
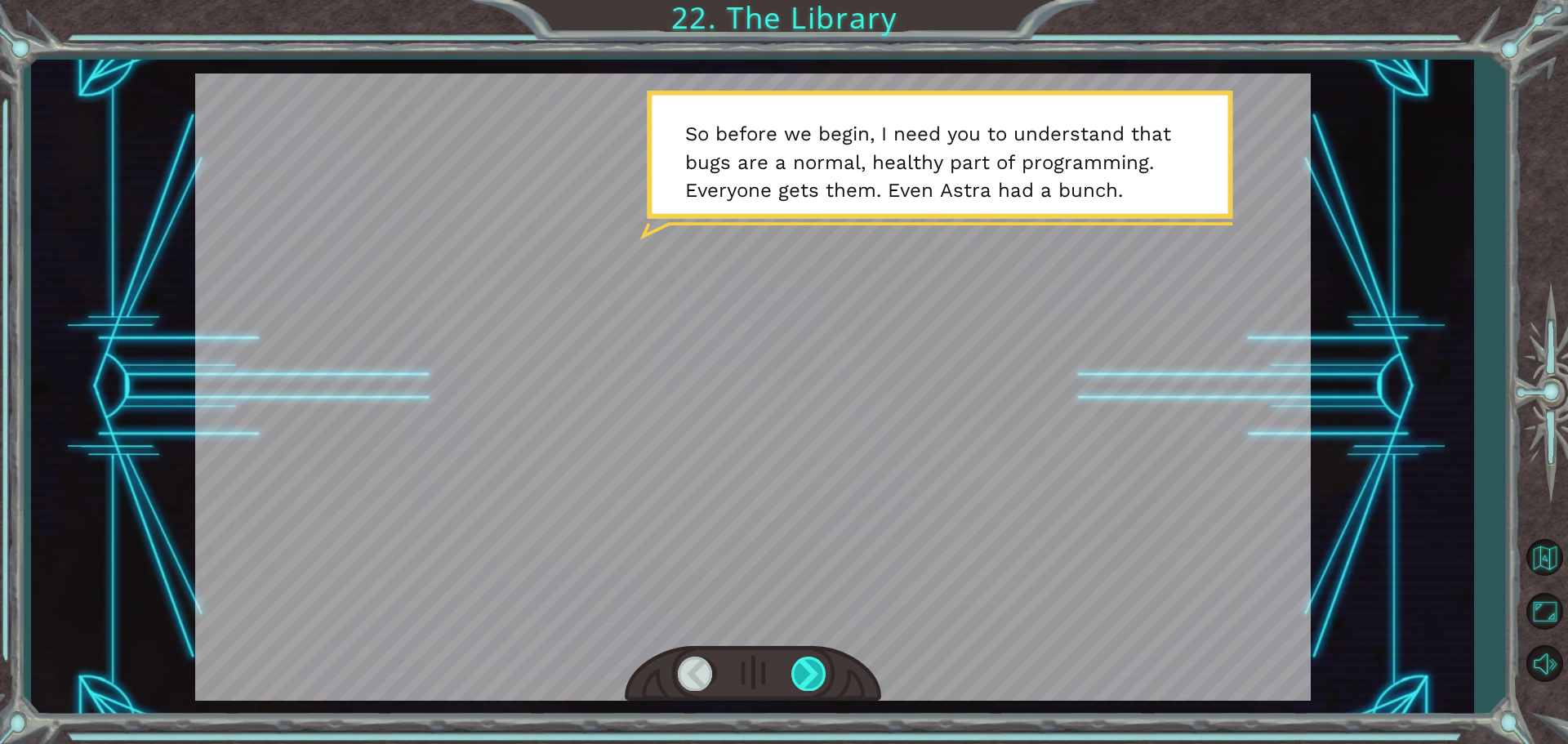
click at [810, 667] on div at bounding box center [809, 673] width 36 height 33
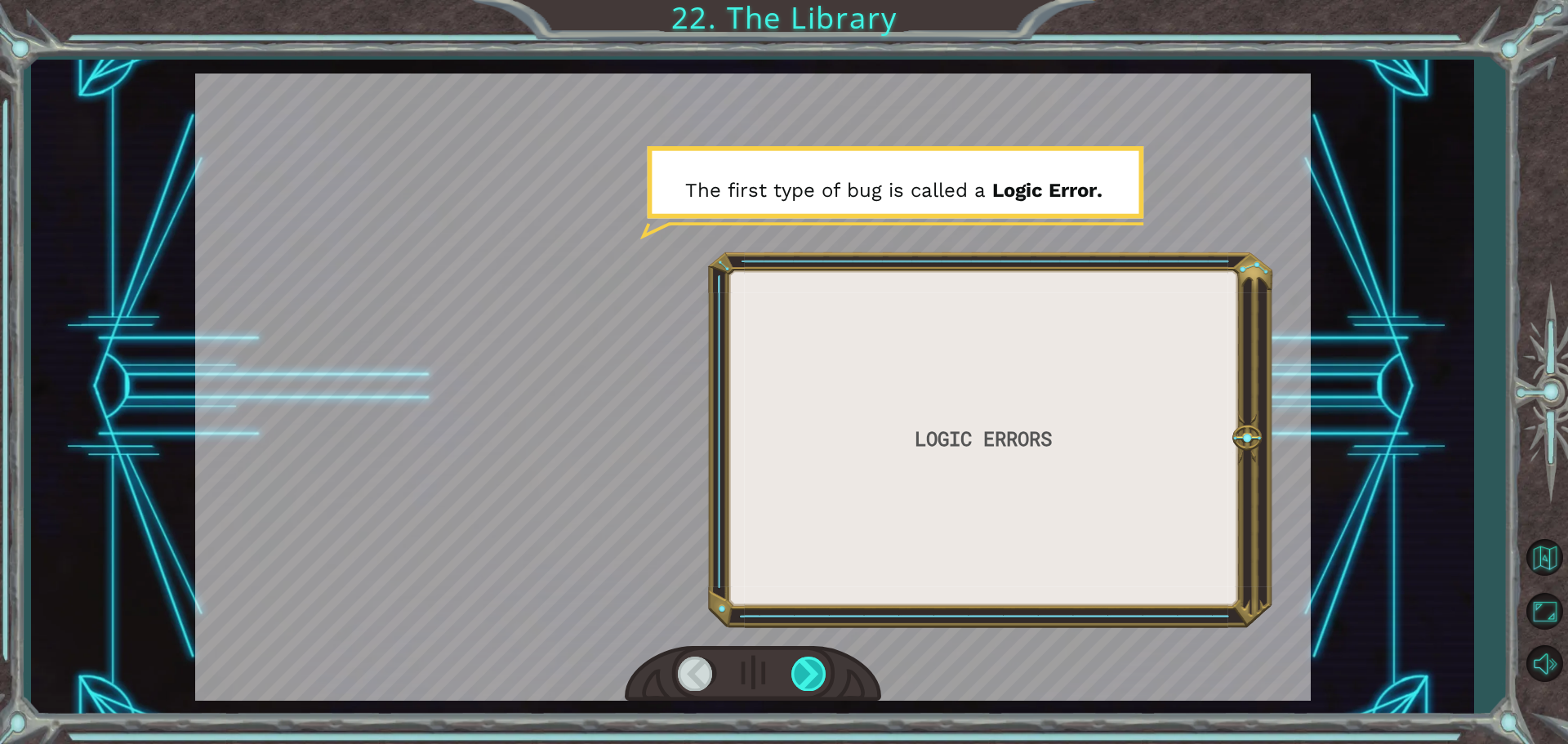
click at [810, 667] on div at bounding box center [809, 673] width 36 height 33
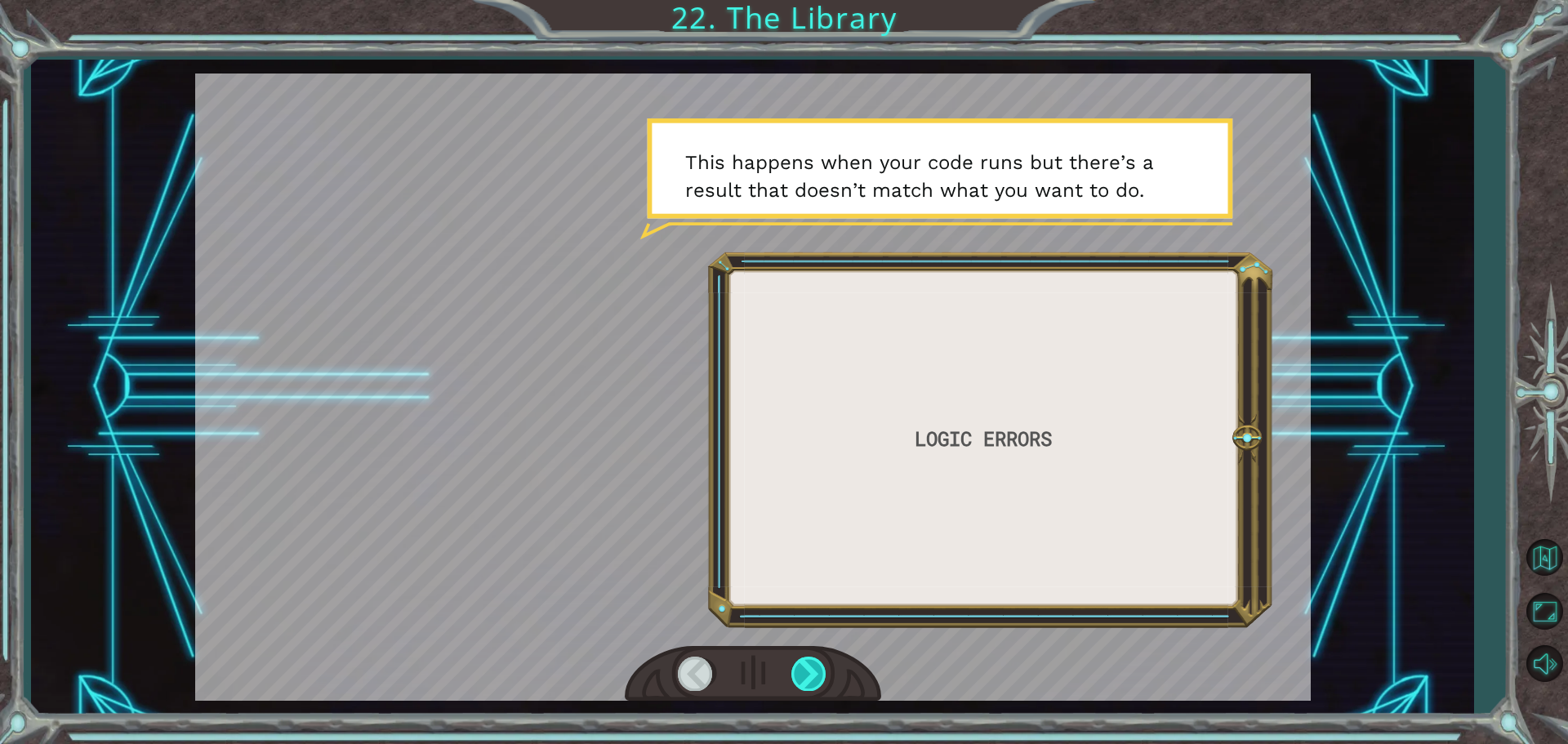
click at [810, 667] on div at bounding box center [809, 673] width 36 height 33
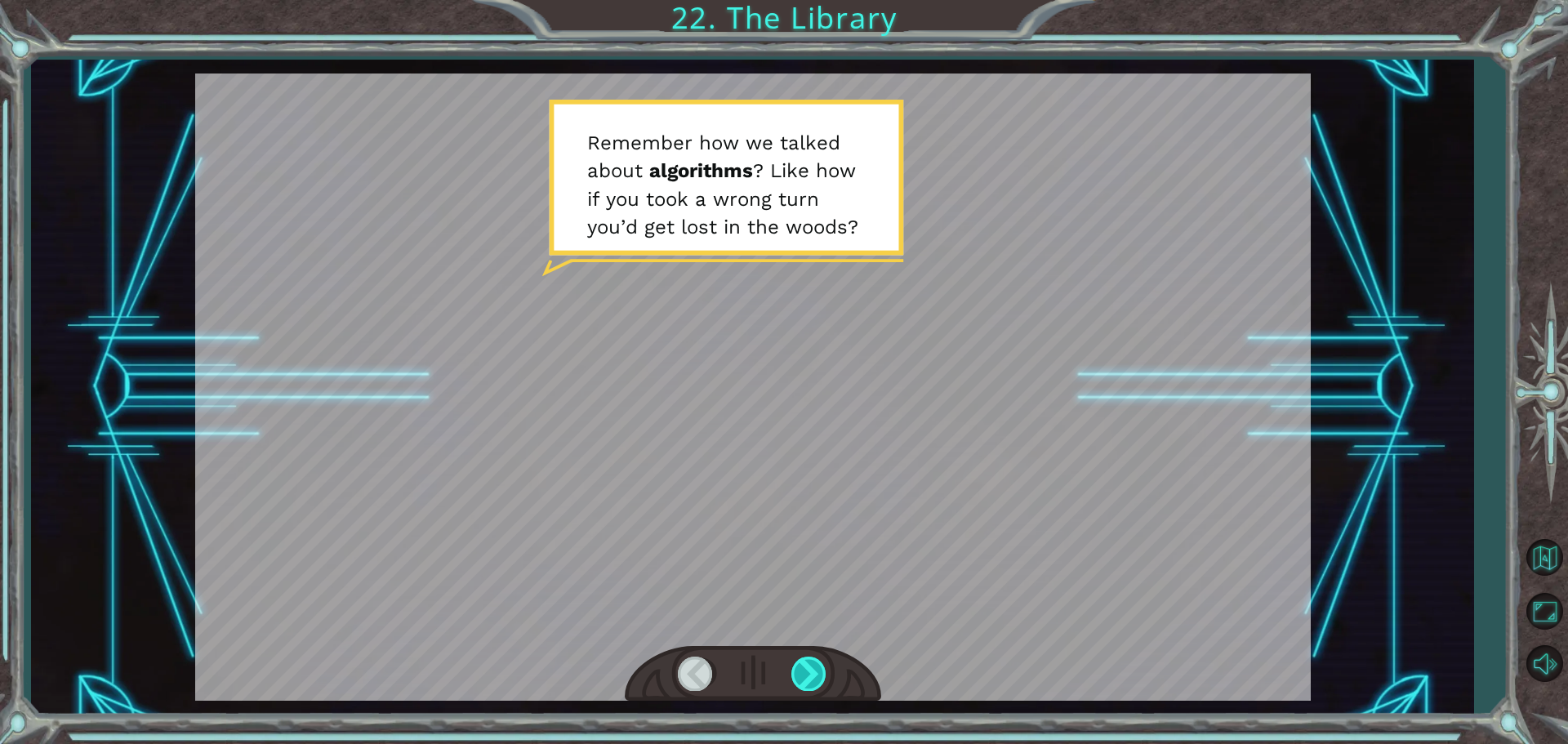
click at [810, 667] on div at bounding box center [809, 673] width 36 height 33
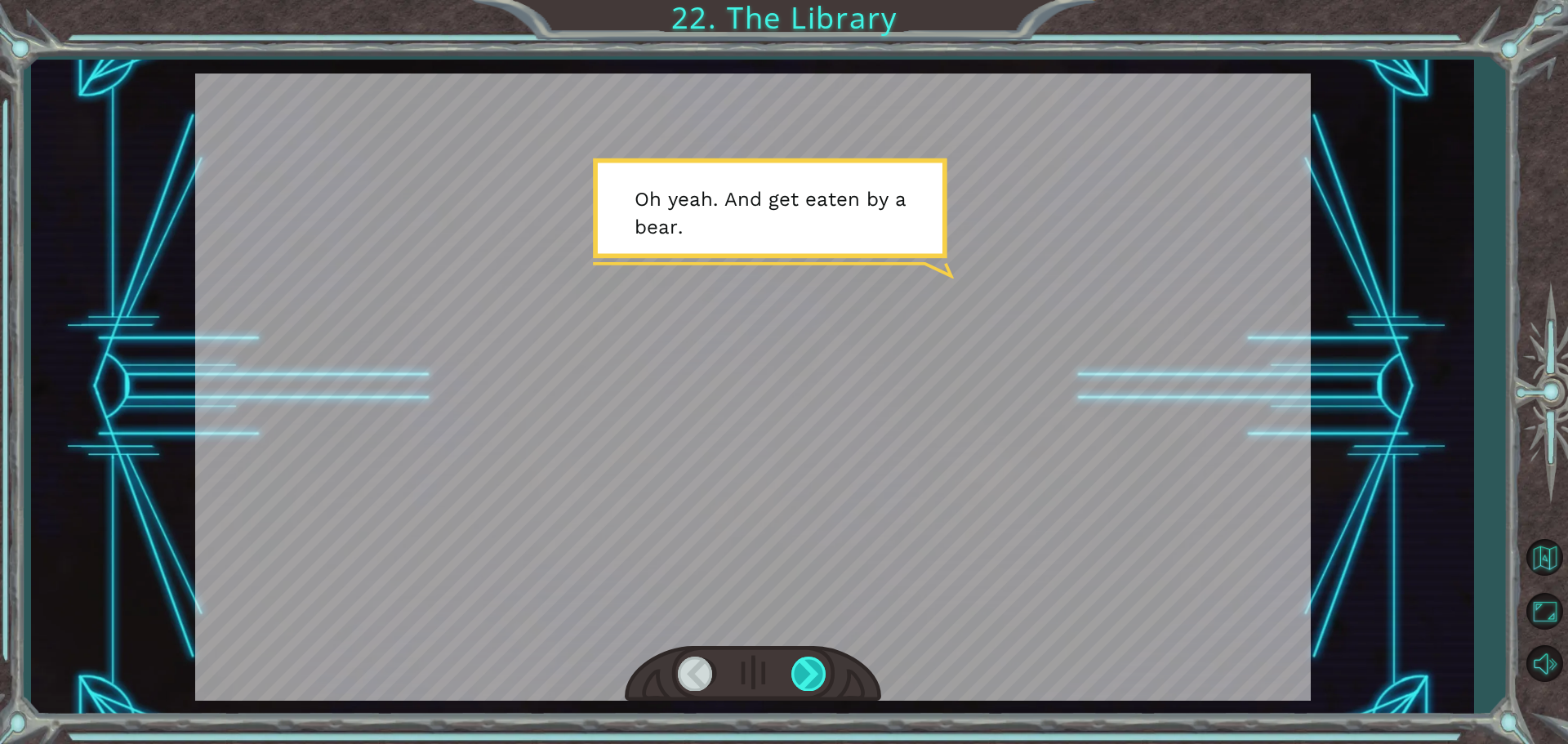
click at [810, 667] on div at bounding box center [809, 673] width 36 height 33
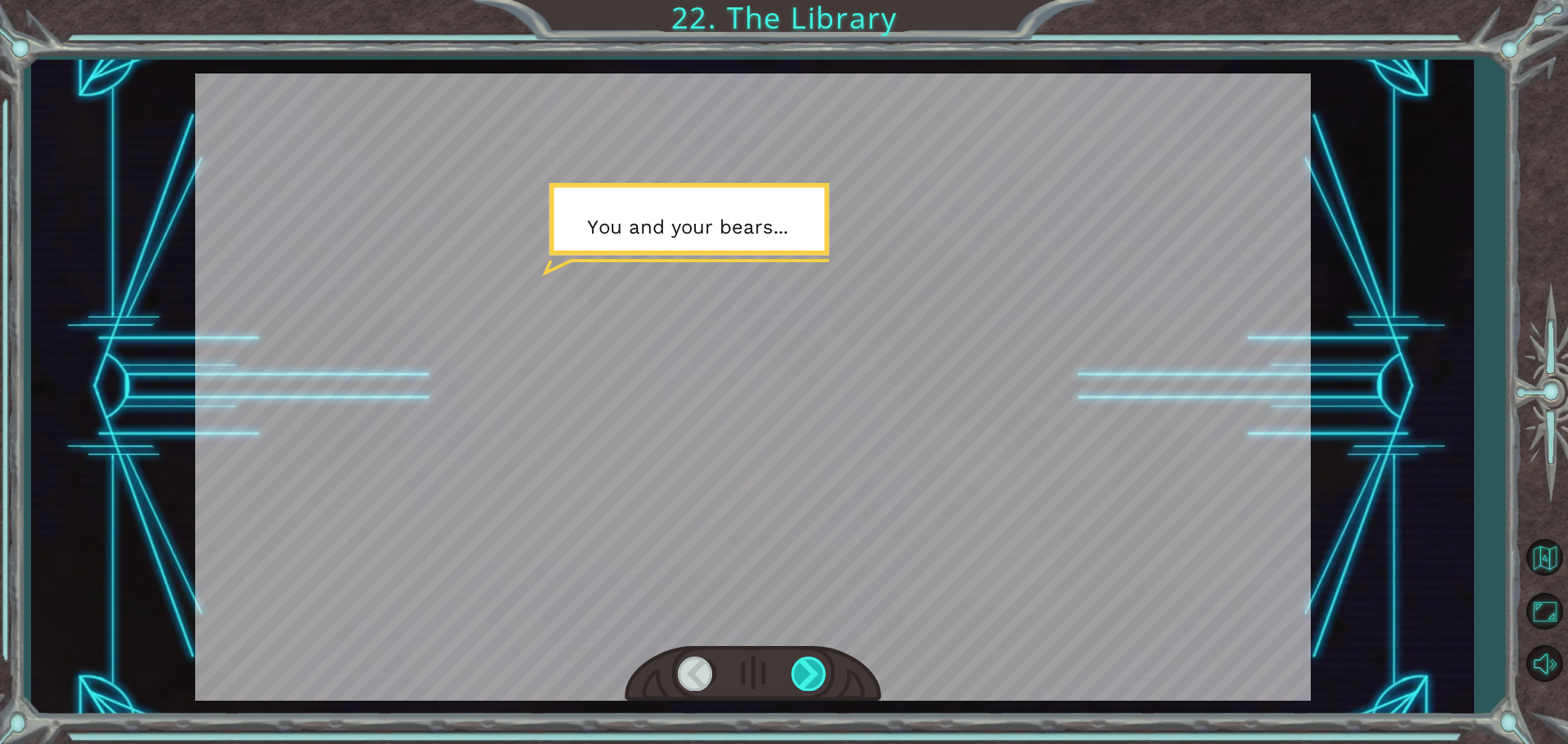
click at [810, 667] on div at bounding box center [809, 673] width 36 height 33
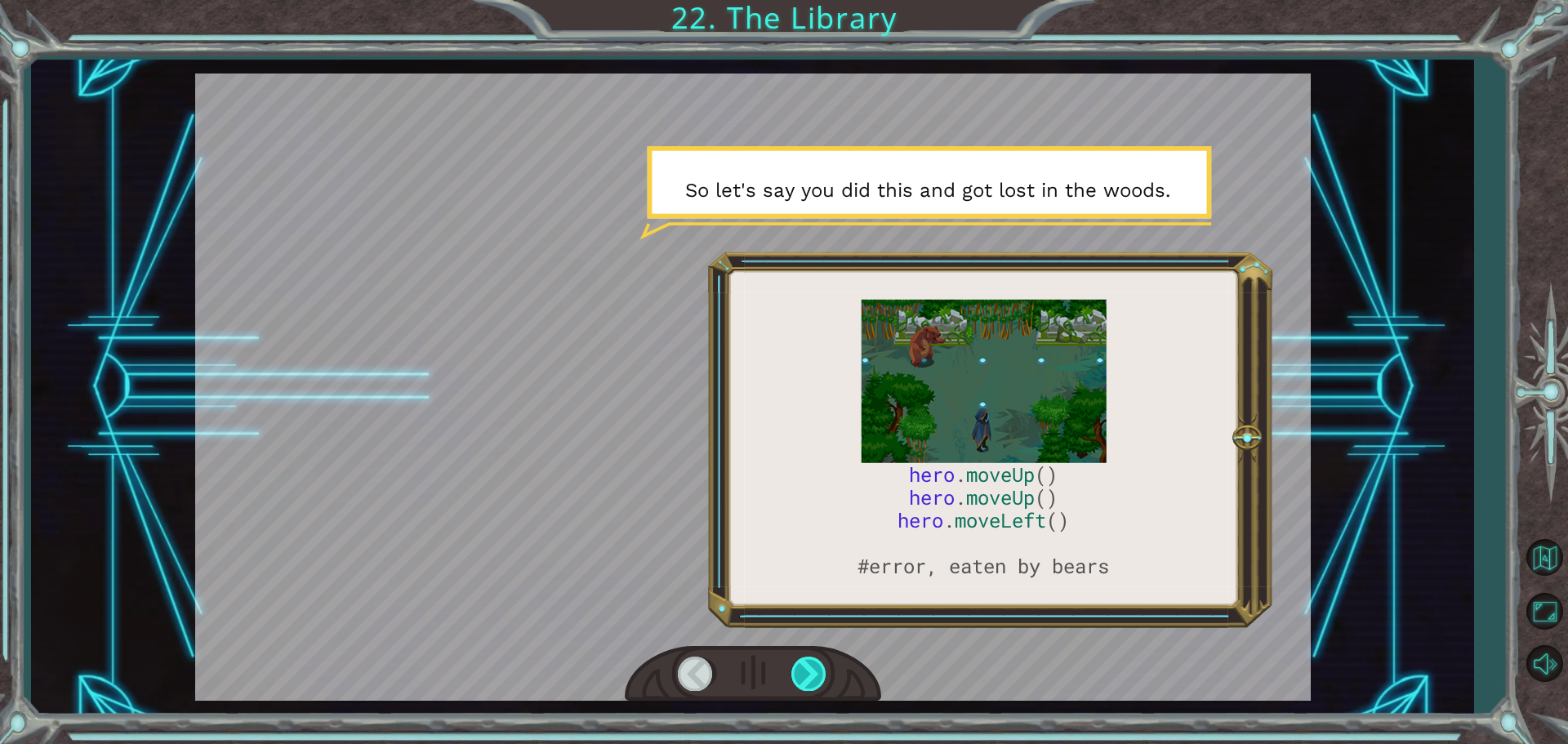
click at [810, 667] on div at bounding box center [809, 673] width 36 height 33
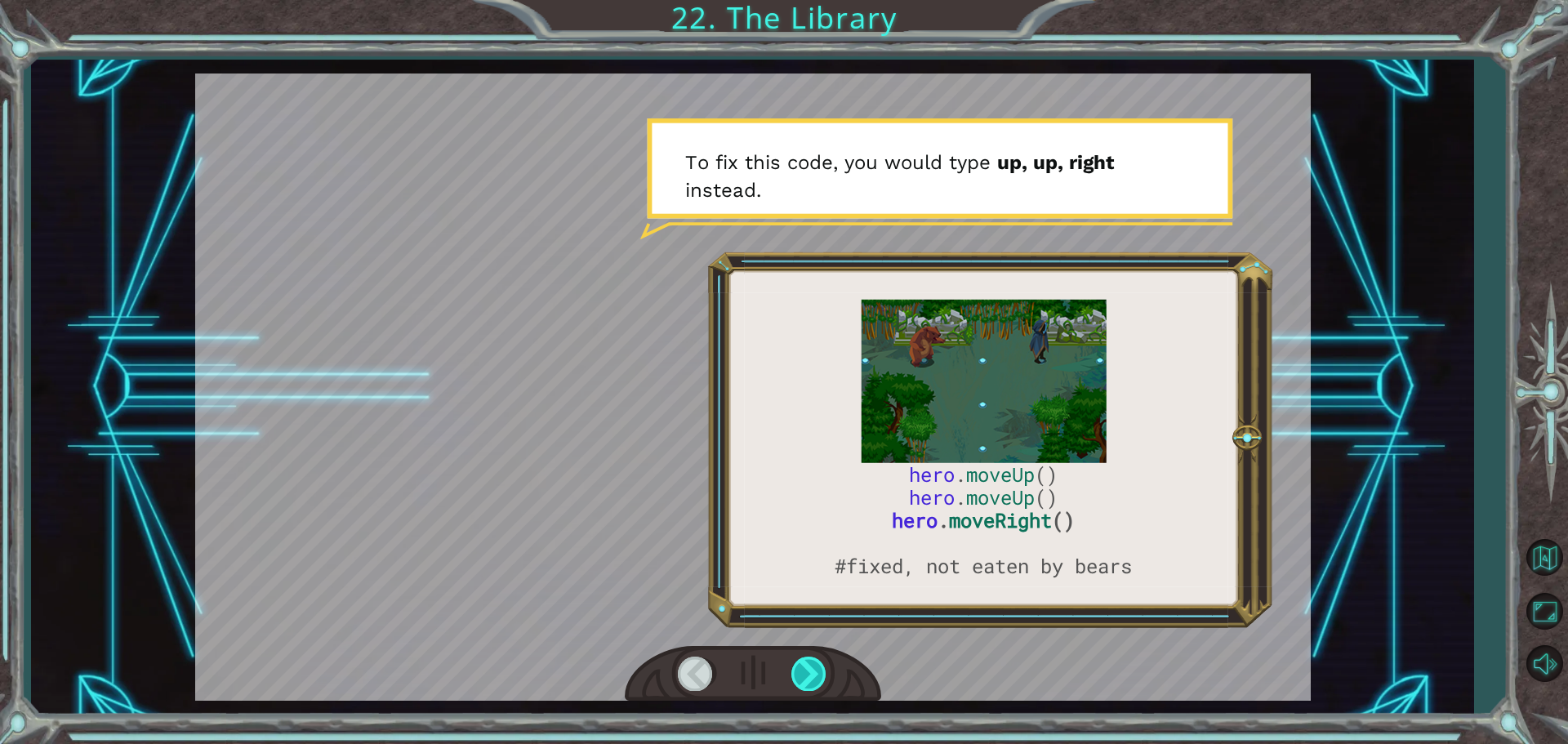
click at [810, 667] on div at bounding box center [809, 673] width 36 height 33
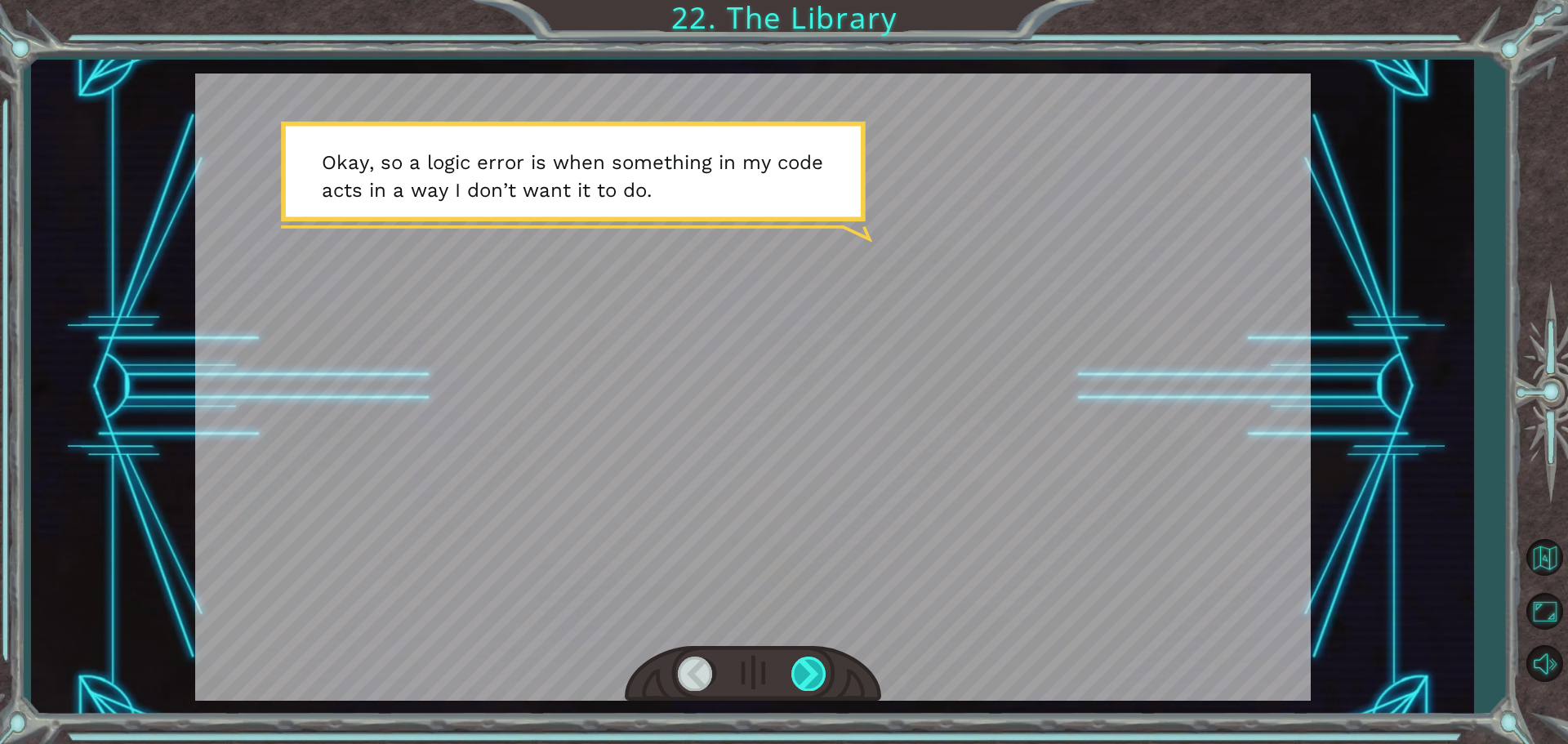
click at [805, 681] on div at bounding box center [809, 673] width 36 height 33
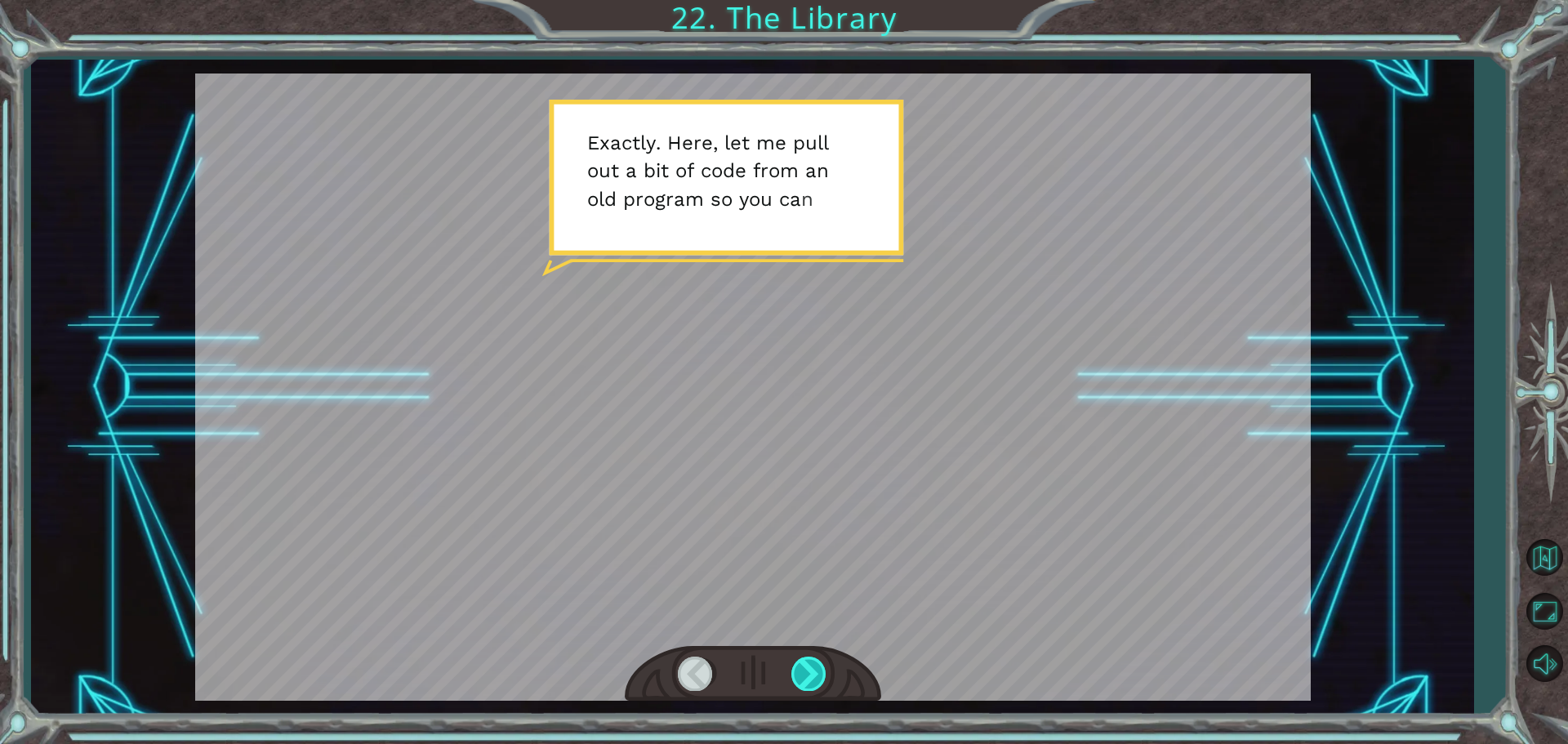
click at [805, 681] on div at bounding box center [809, 673] width 36 height 33
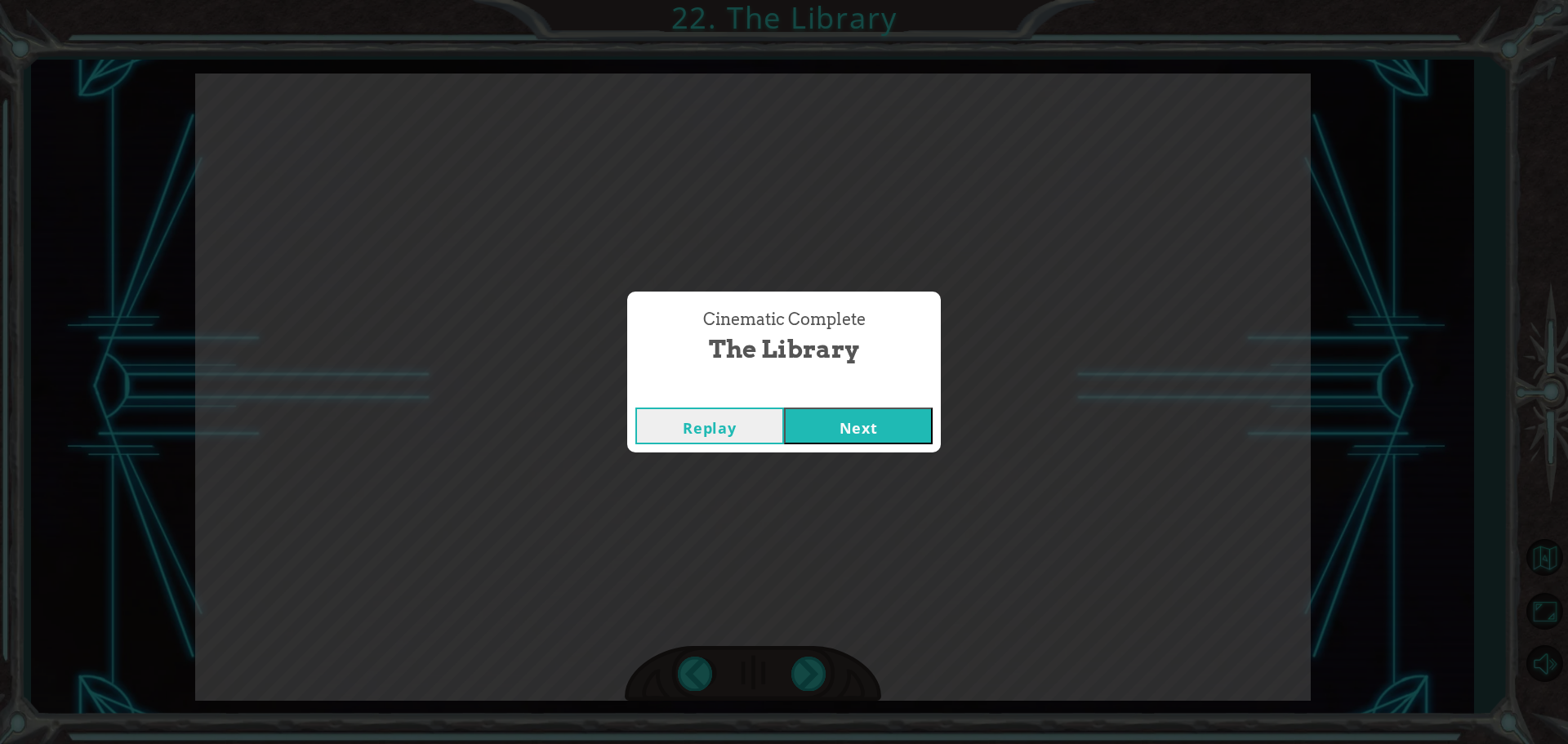
click at [833, 435] on button "Next" at bounding box center [858, 425] width 148 height 36
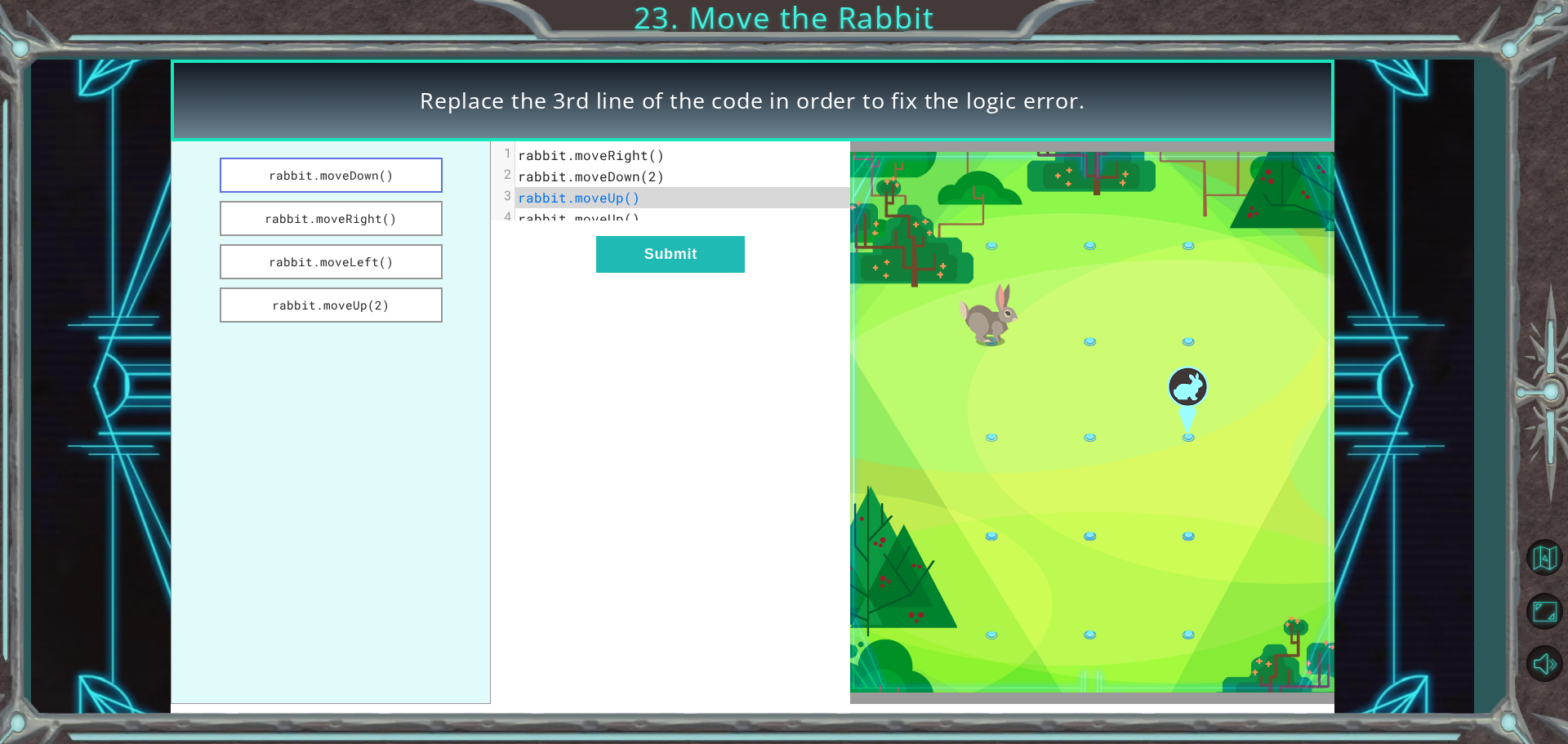
click at [385, 173] on button "rabbit.moveDown()" at bounding box center [331, 176] width 223 height 35
click at [400, 217] on button "rabbit.moveRight()" at bounding box center [331, 219] width 223 height 35
click at [692, 273] on button "Submit" at bounding box center [670, 253] width 148 height 36
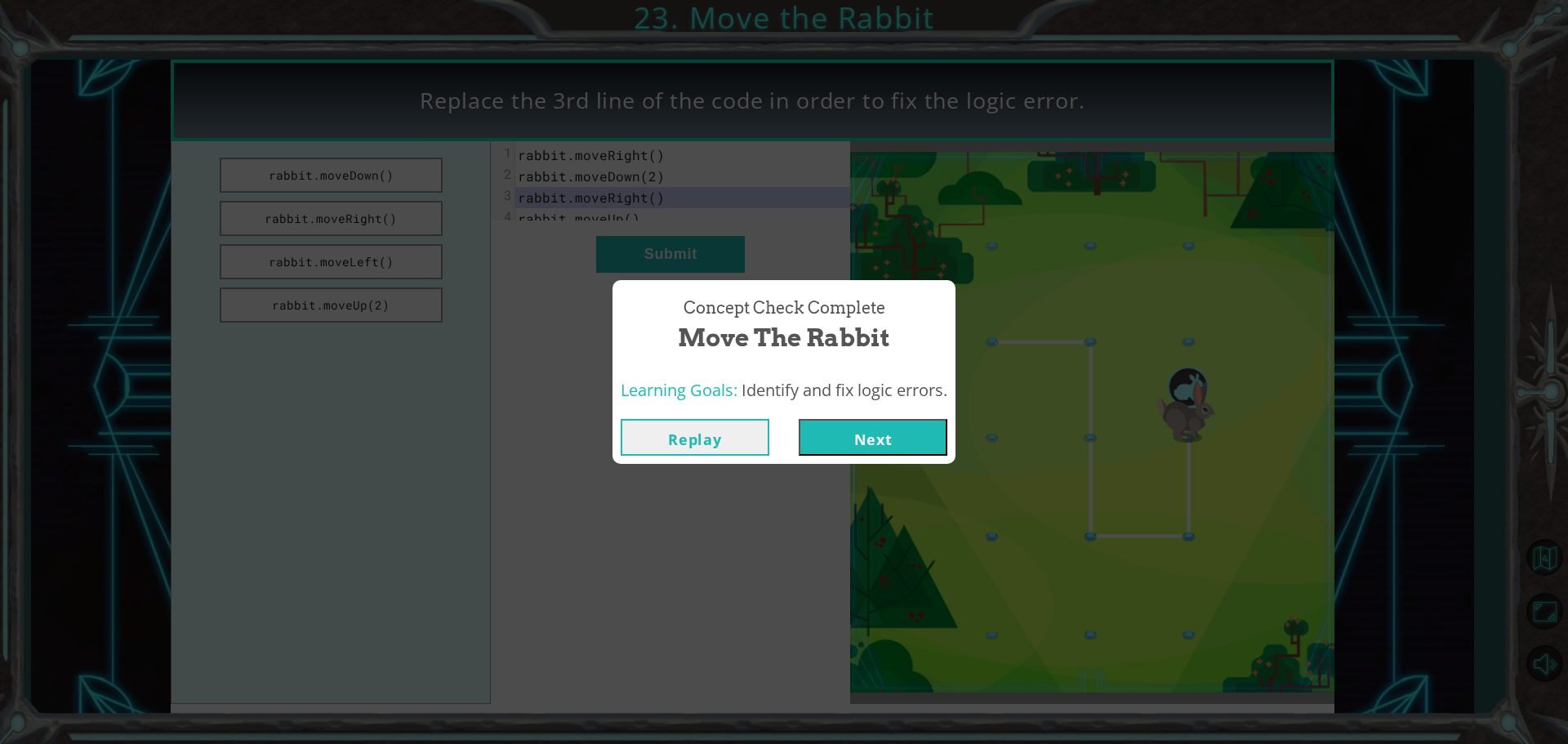
click at [825, 449] on button "Next" at bounding box center [873, 437] width 148 height 36
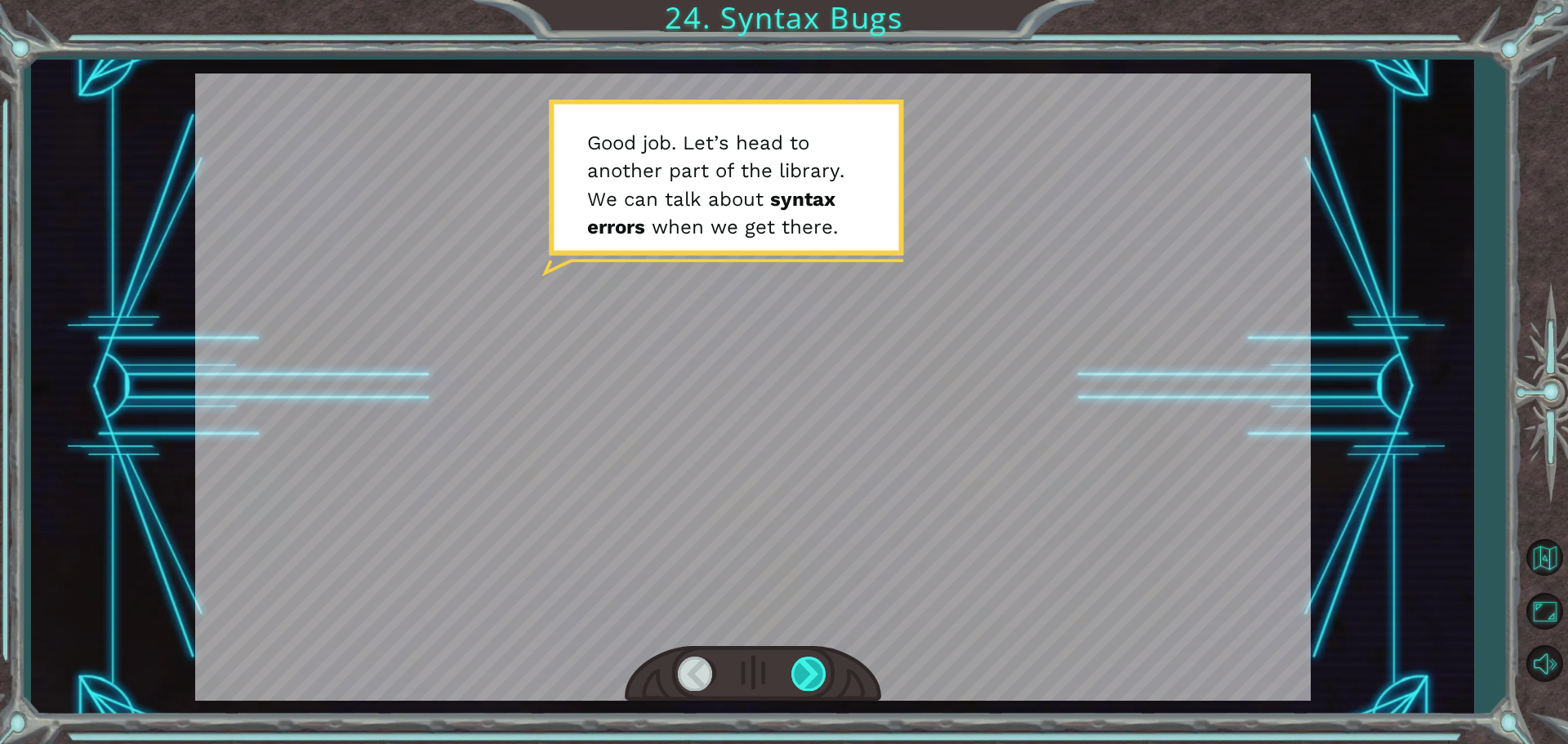
click at [813, 689] on div at bounding box center [752, 673] width 256 height 56
click at [813, 685] on div at bounding box center [809, 673] width 36 height 33
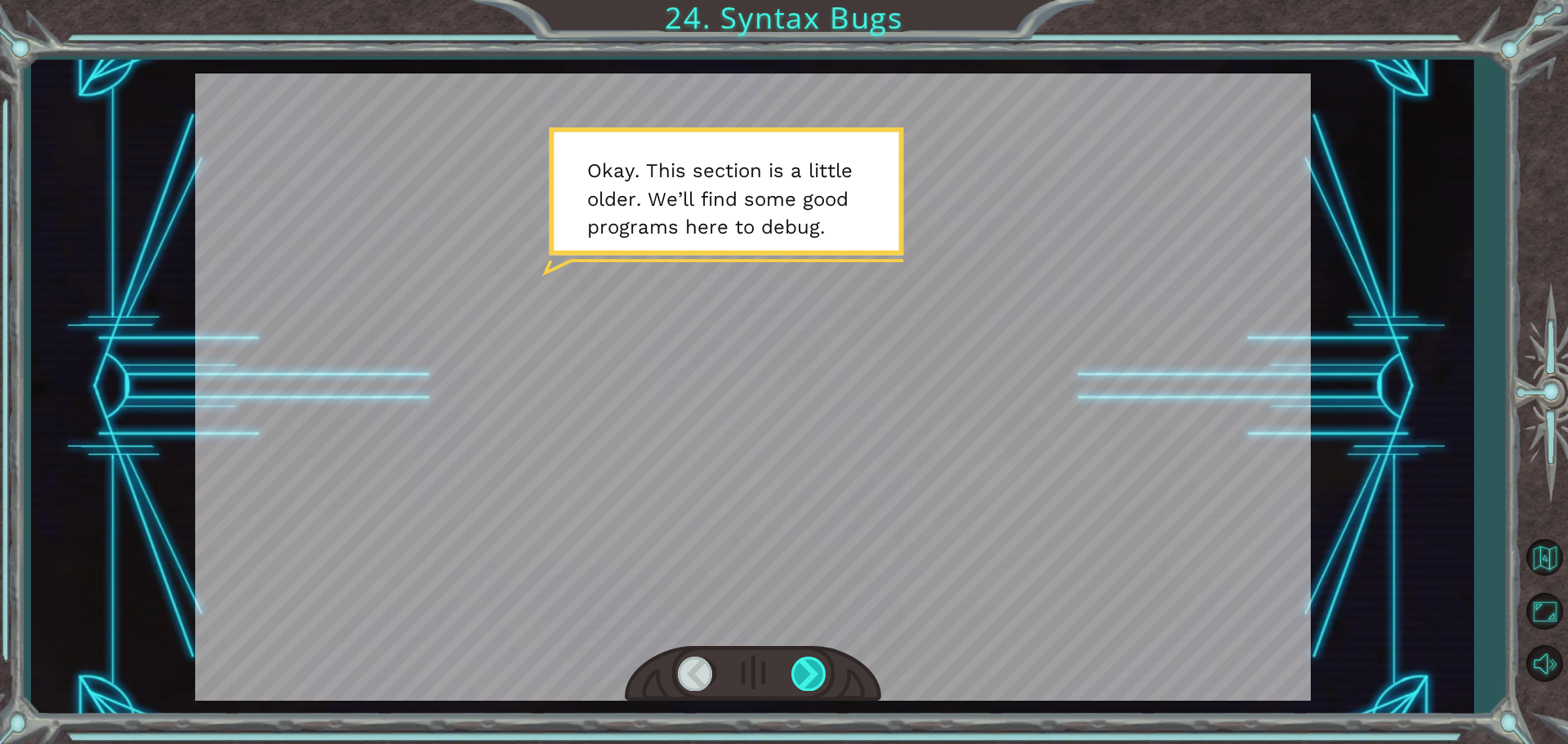
click at [812, 684] on div at bounding box center [809, 673] width 36 height 33
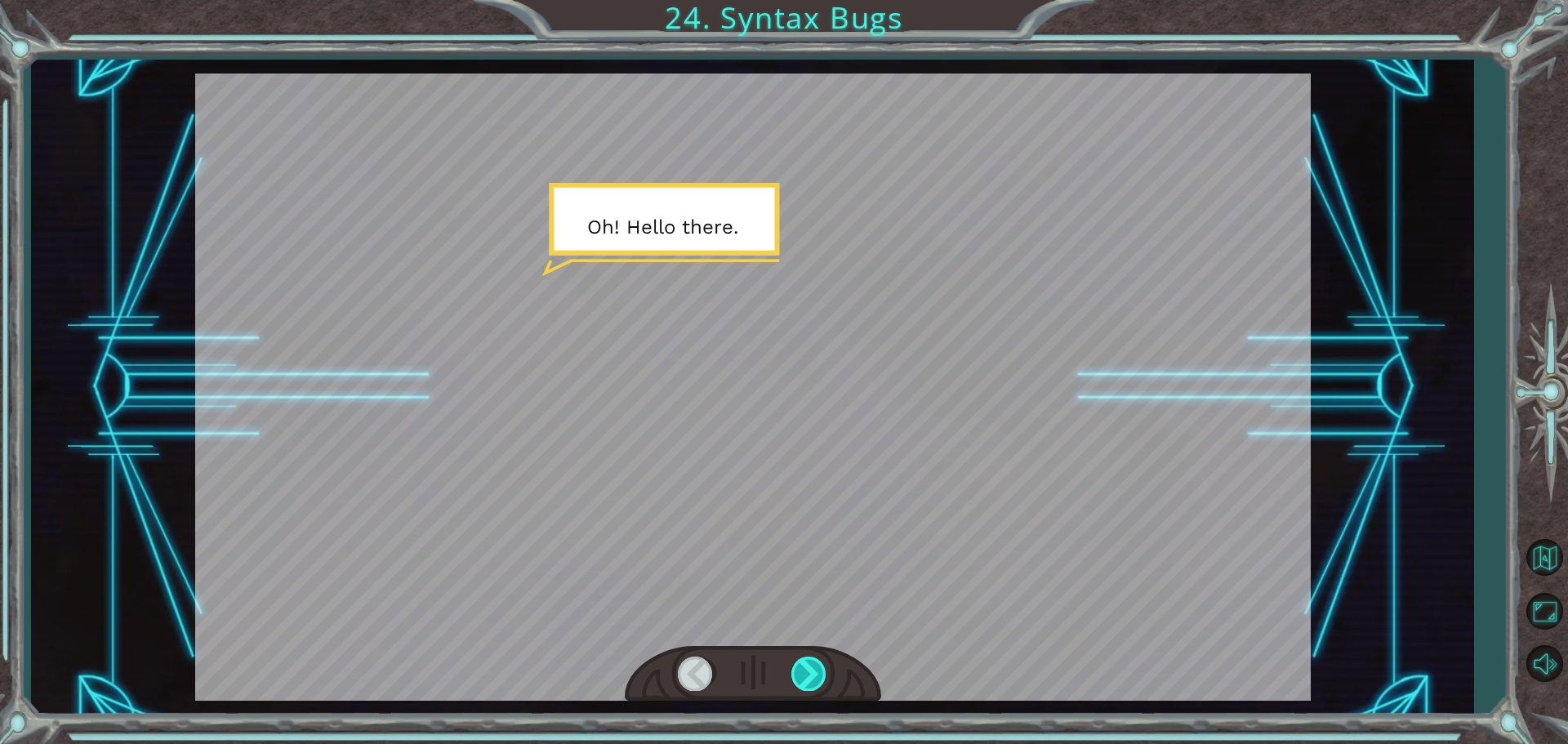
click at [812, 684] on div at bounding box center [809, 673] width 36 height 33
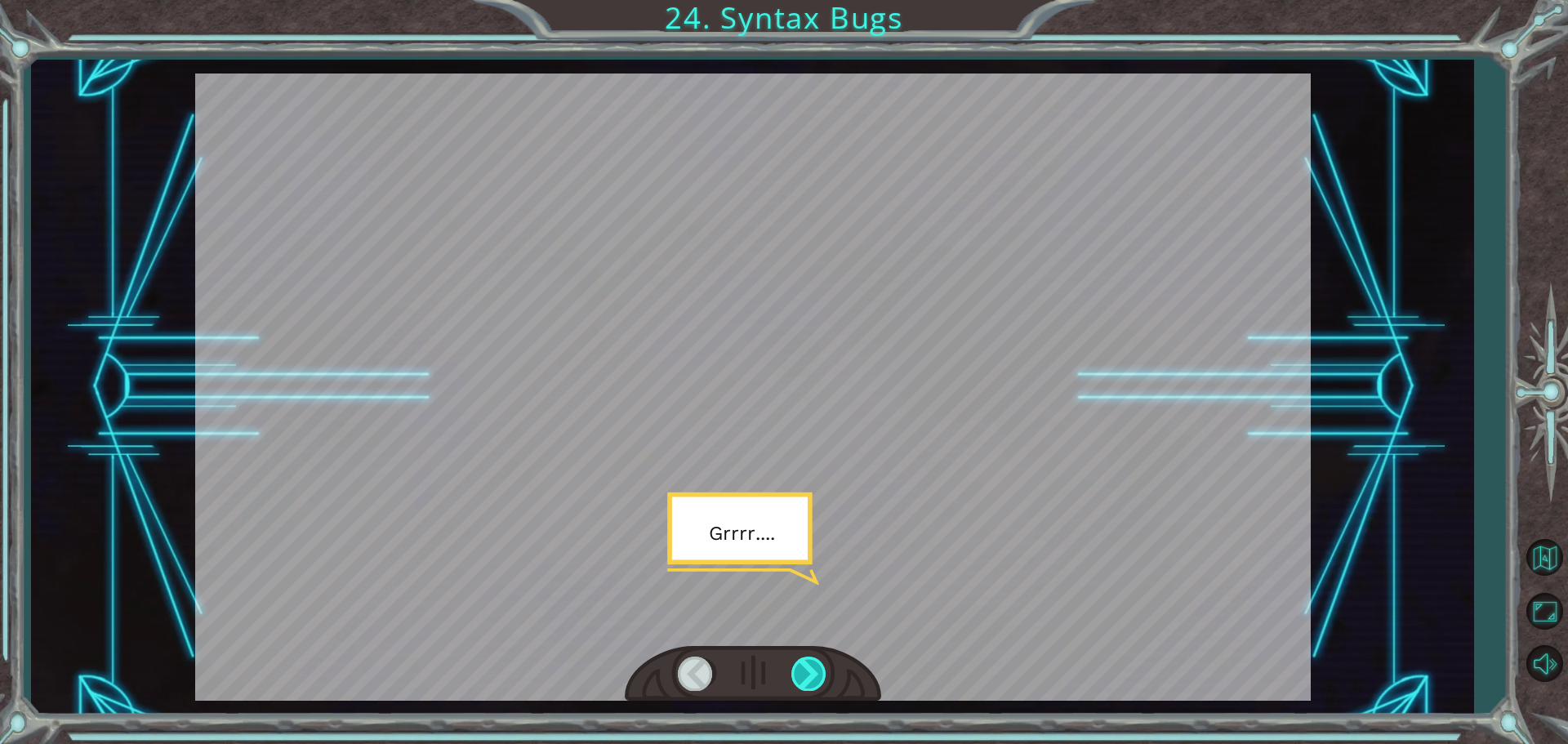
click at [812, 684] on div at bounding box center [809, 673] width 36 height 33
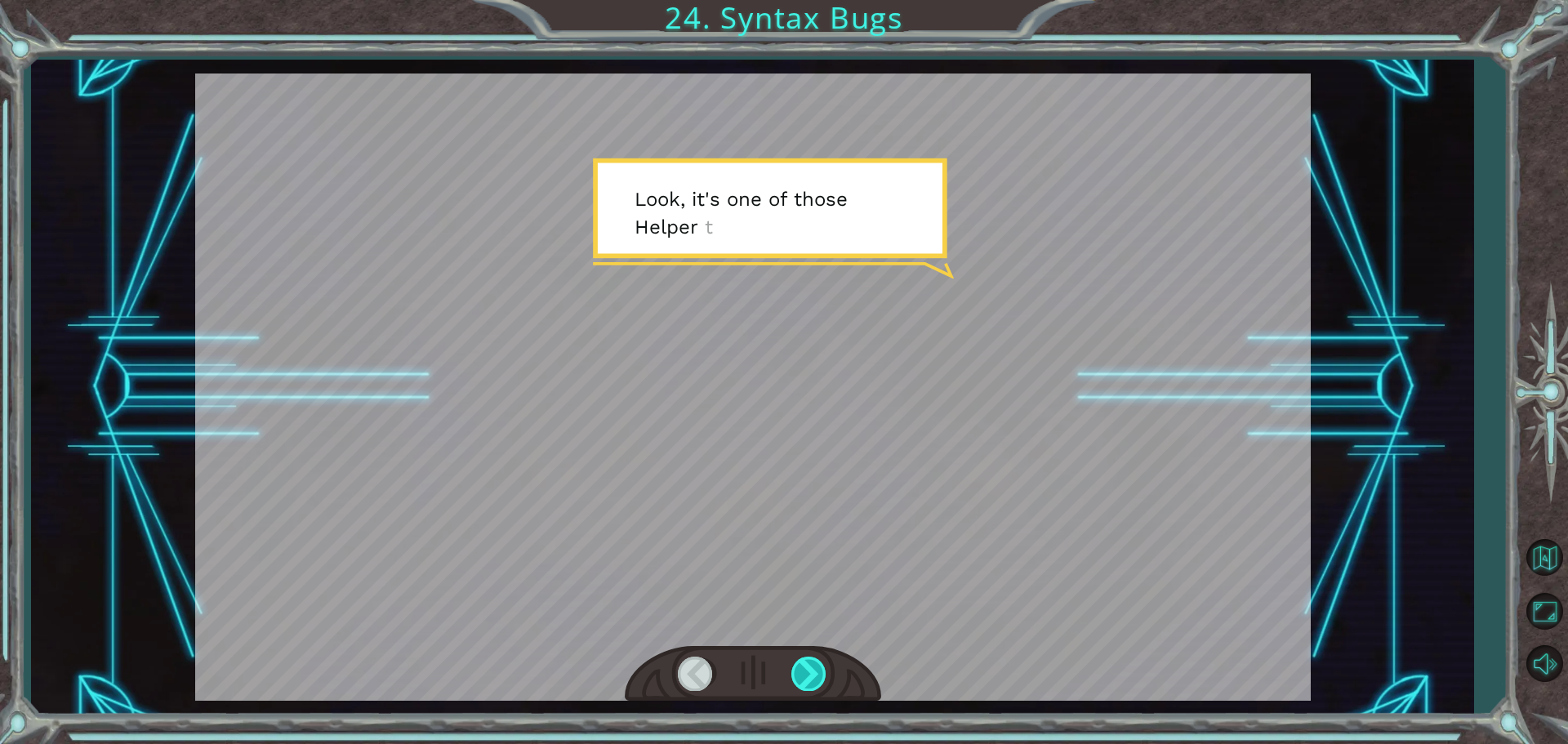
click at [812, 684] on div at bounding box center [809, 673] width 36 height 33
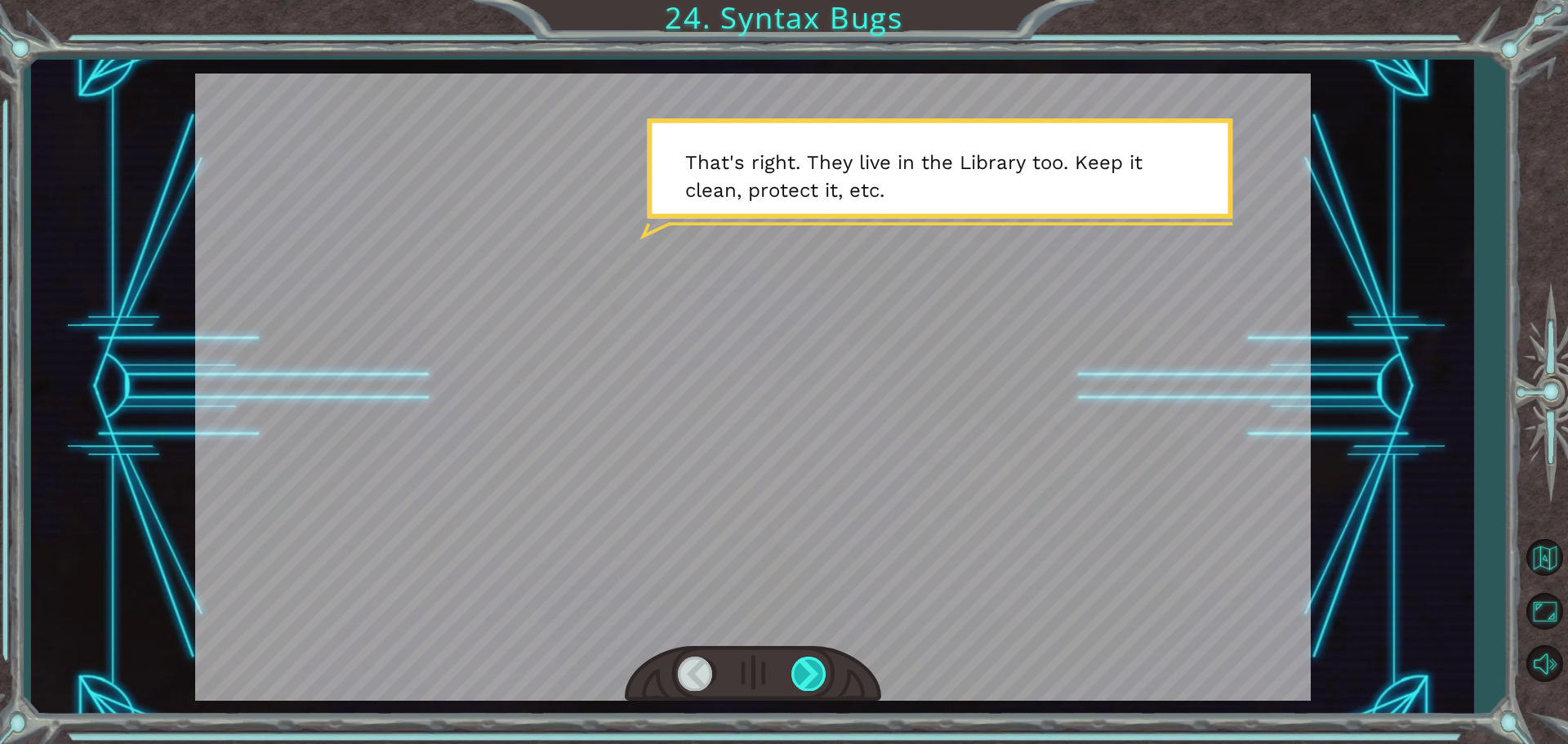
click at [812, 684] on div at bounding box center [809, 673] width 36 height 33
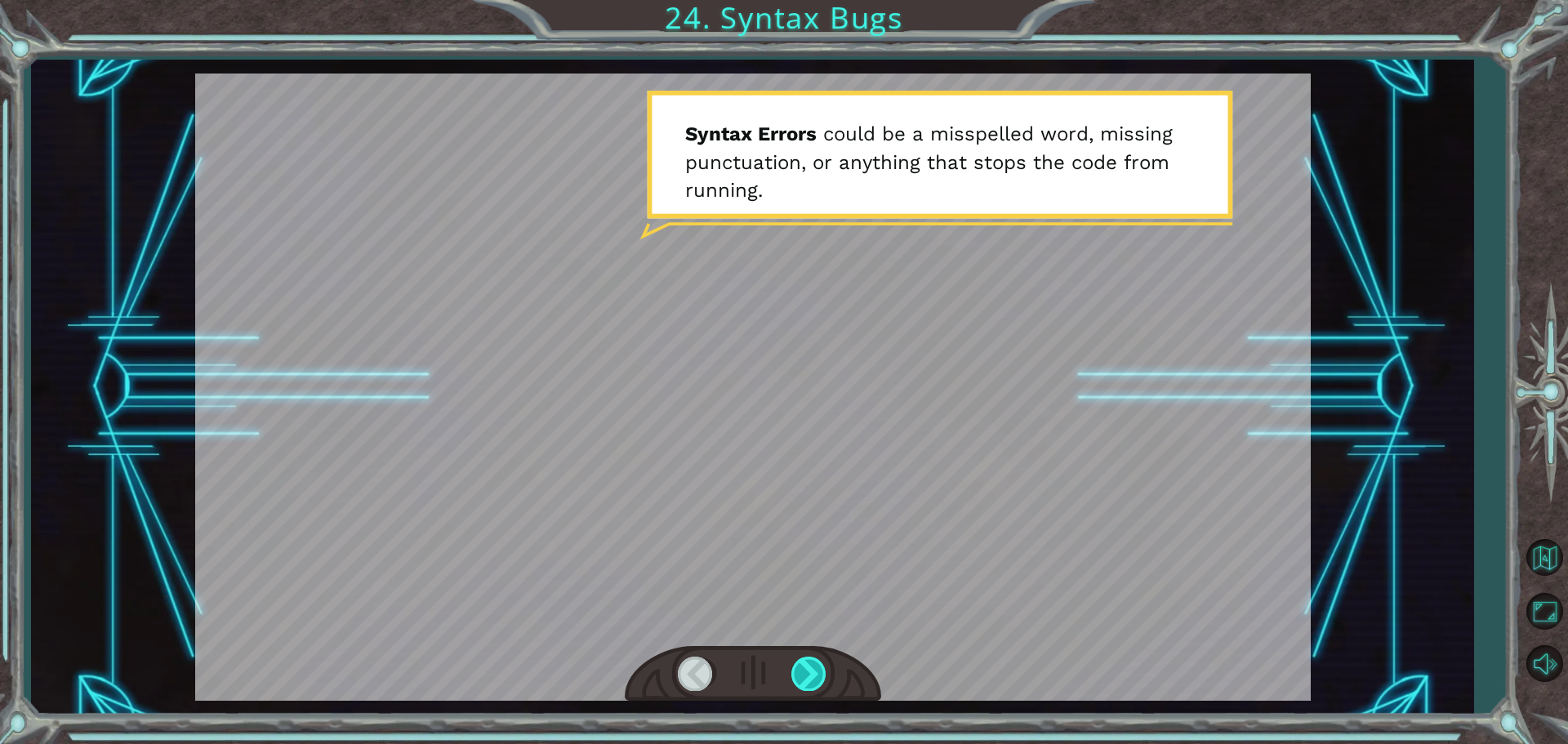
click at [812, 684] on div at bounding box center [809, 673] width 36 height 33
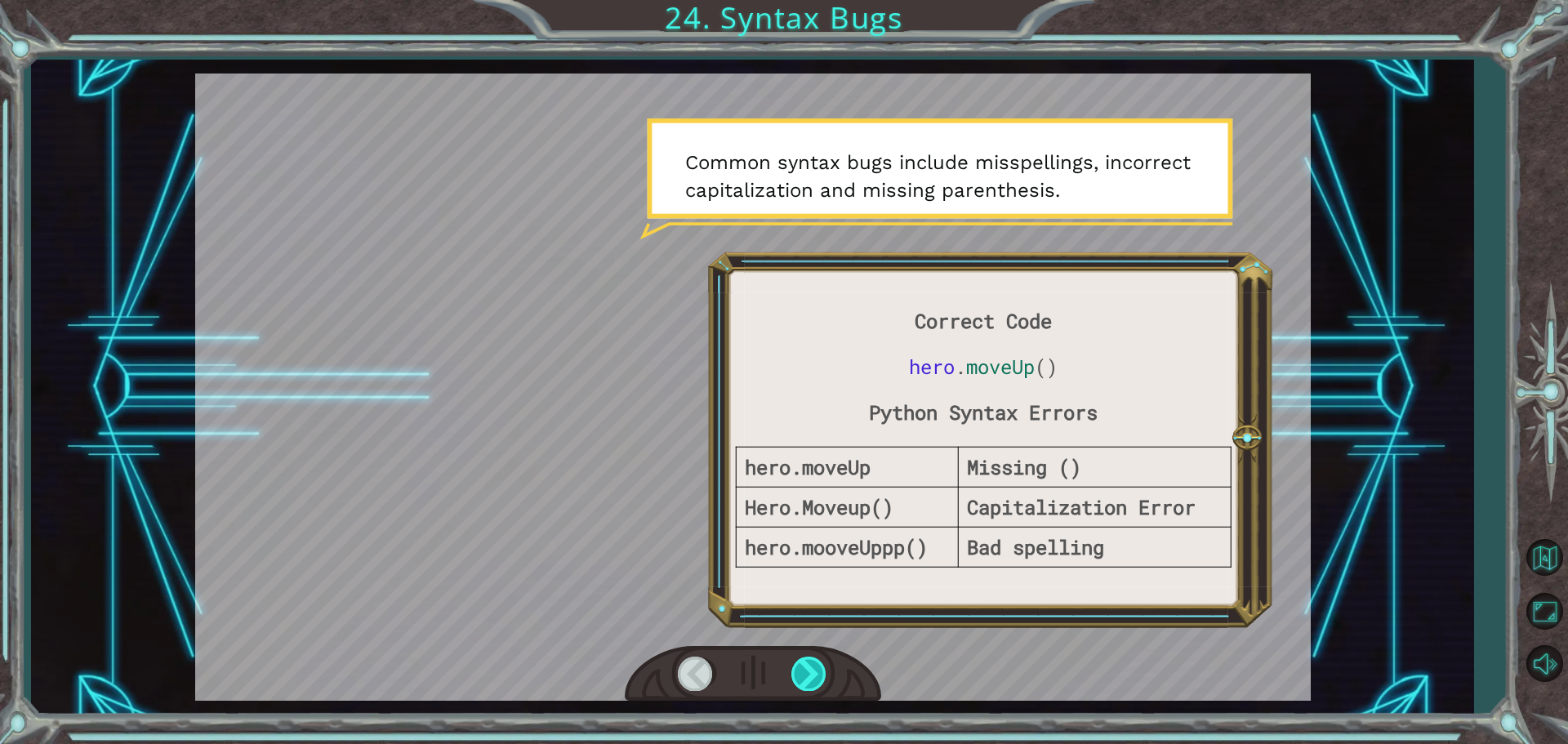
click at [800, 682] on div at bounding box center [809, 673] width 36 height 33
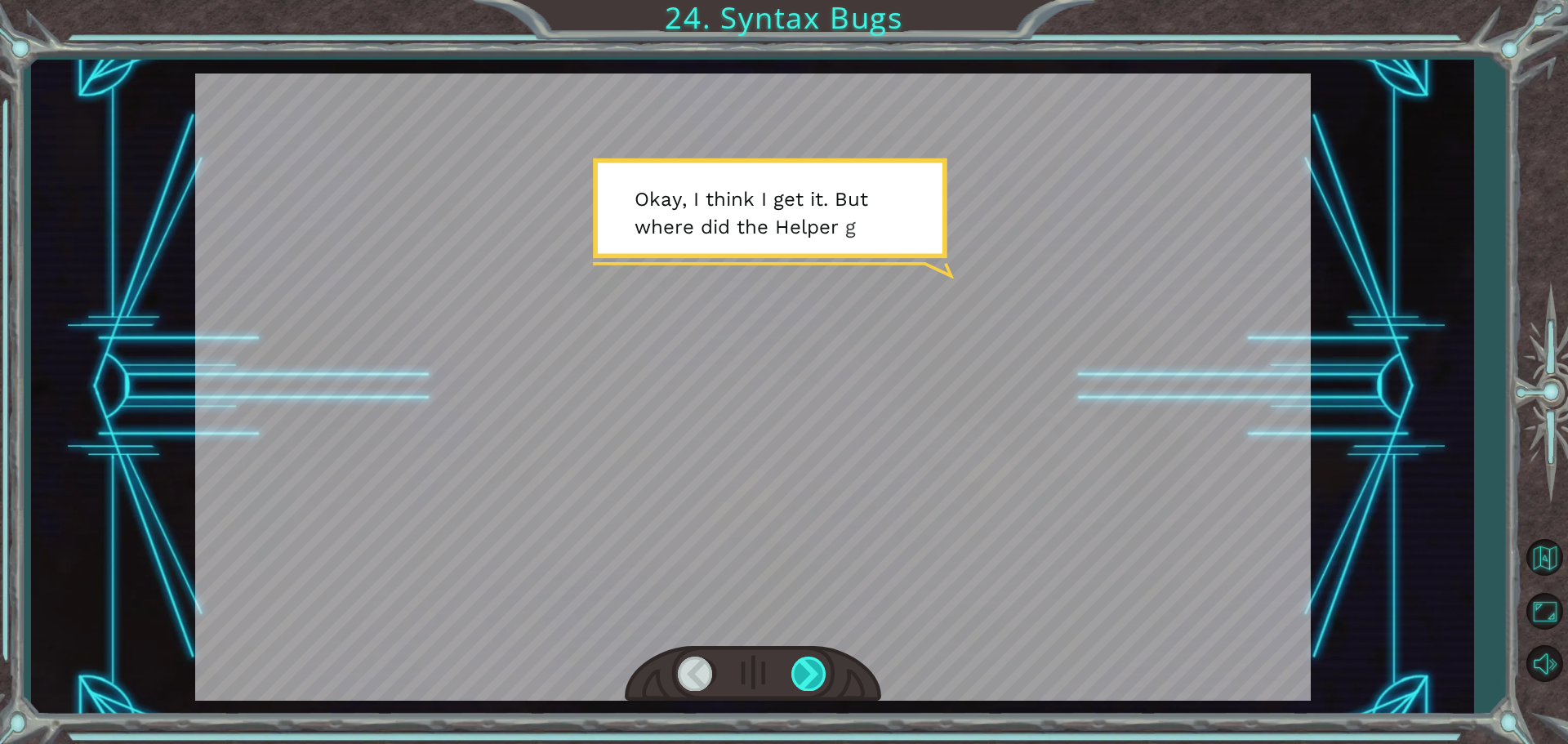
click at [800, 682] on div at bounding box center [809, 673] width 36 height 33
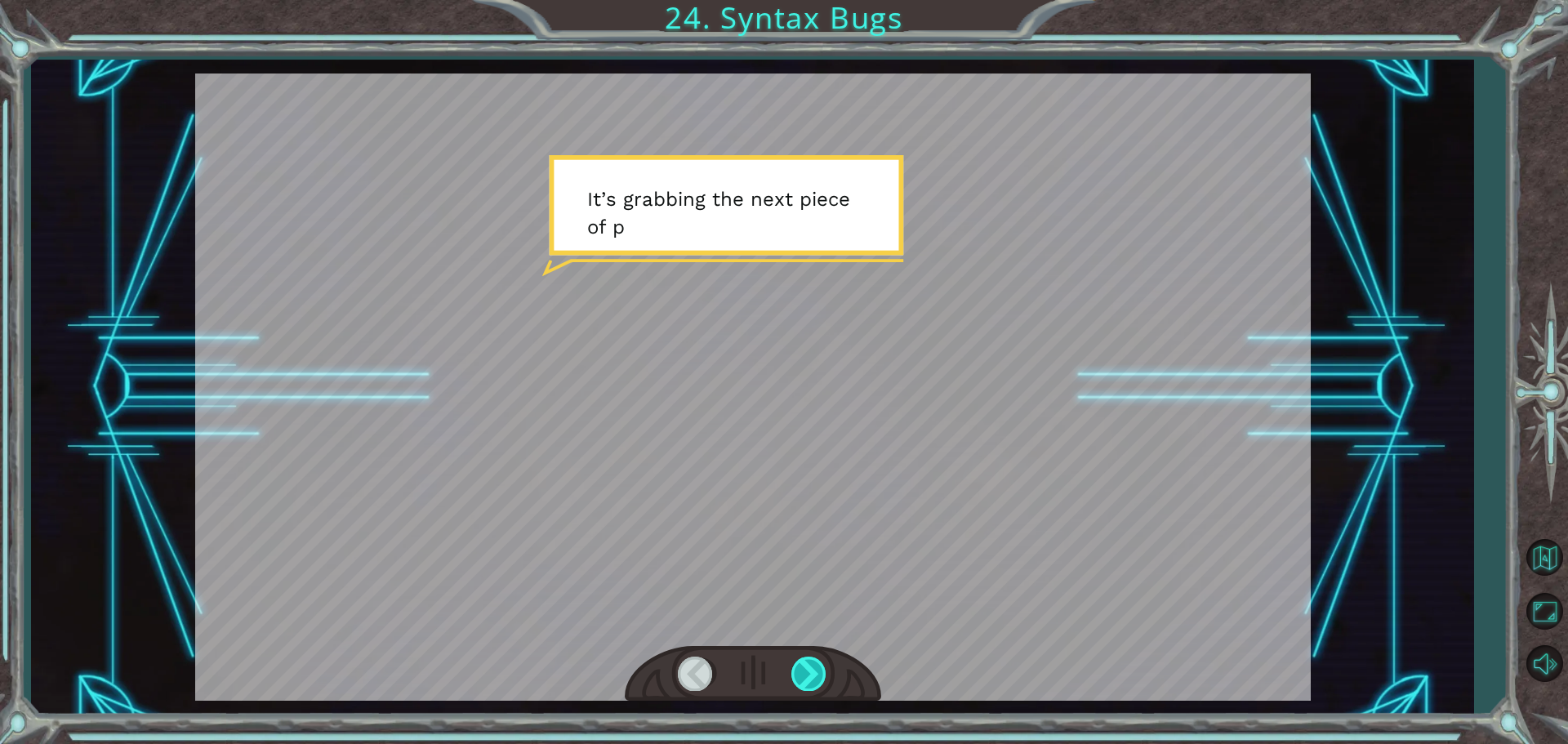
click at [800, 682] on div at bounding box center [809, 673] width 36 height 33
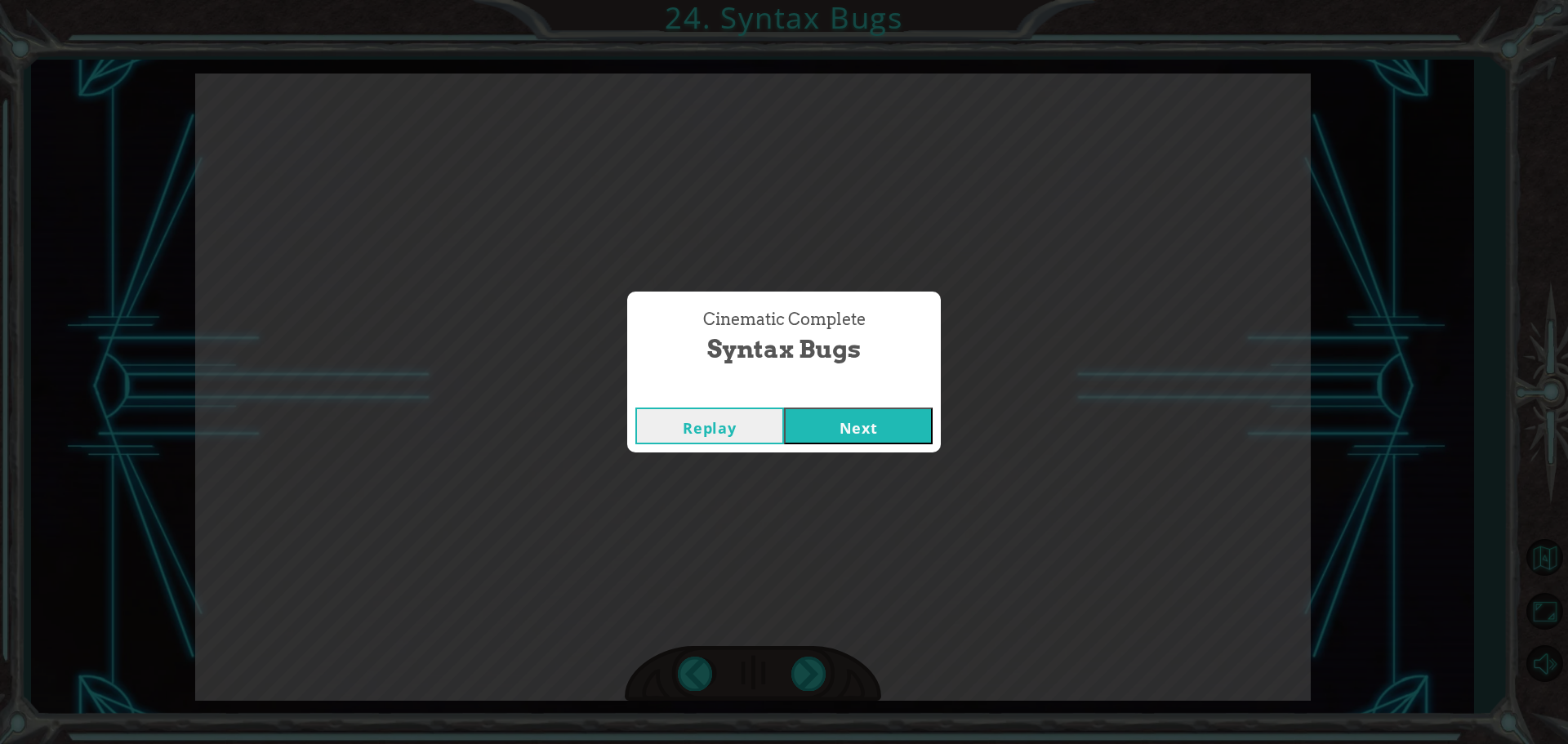
click at [841, 434] on button "Next" at bounding box center [858, 425] width 148 height 36
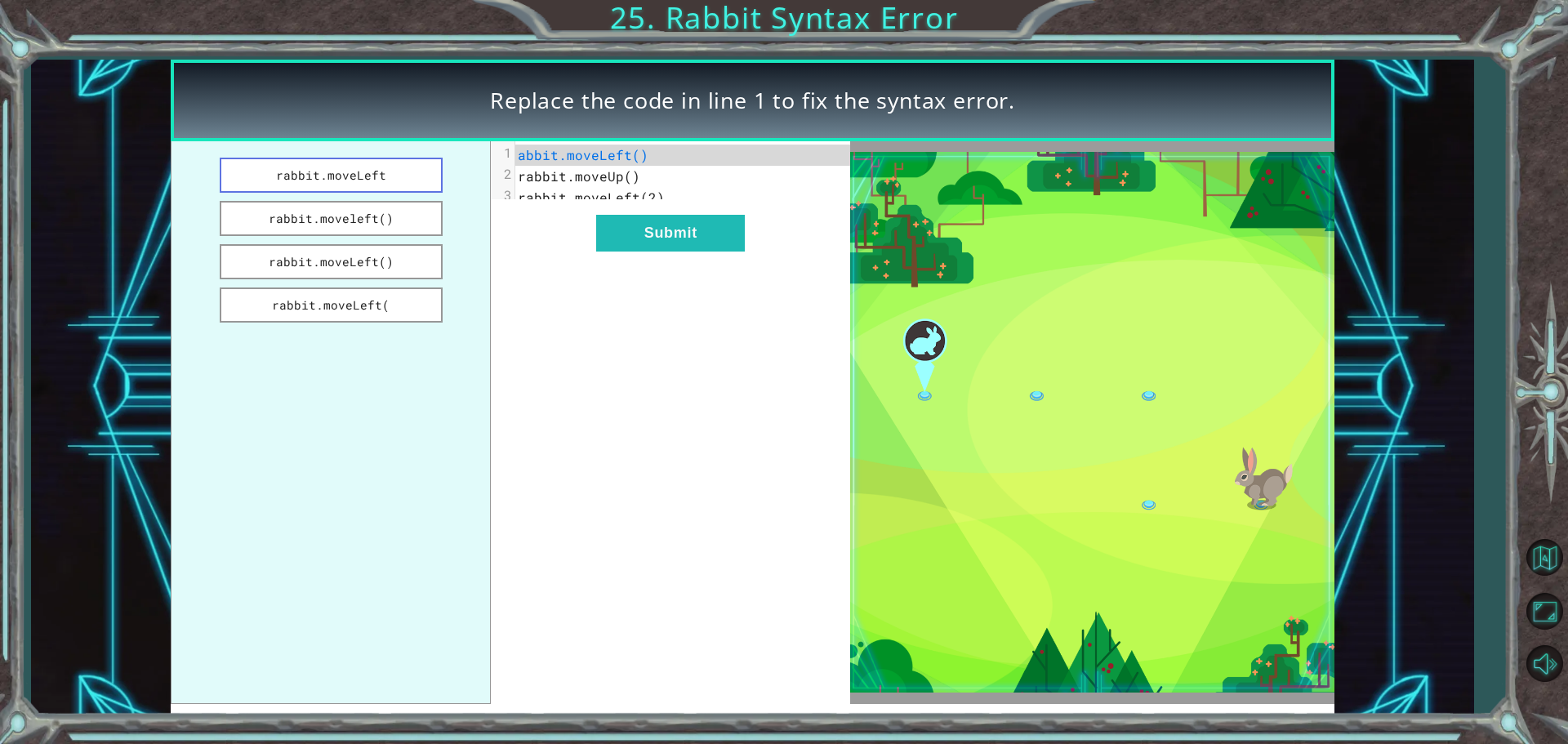
click at [361, 169] on button "rabbit.moveLeft" at bounding box center [331, 176] width 223 height 35
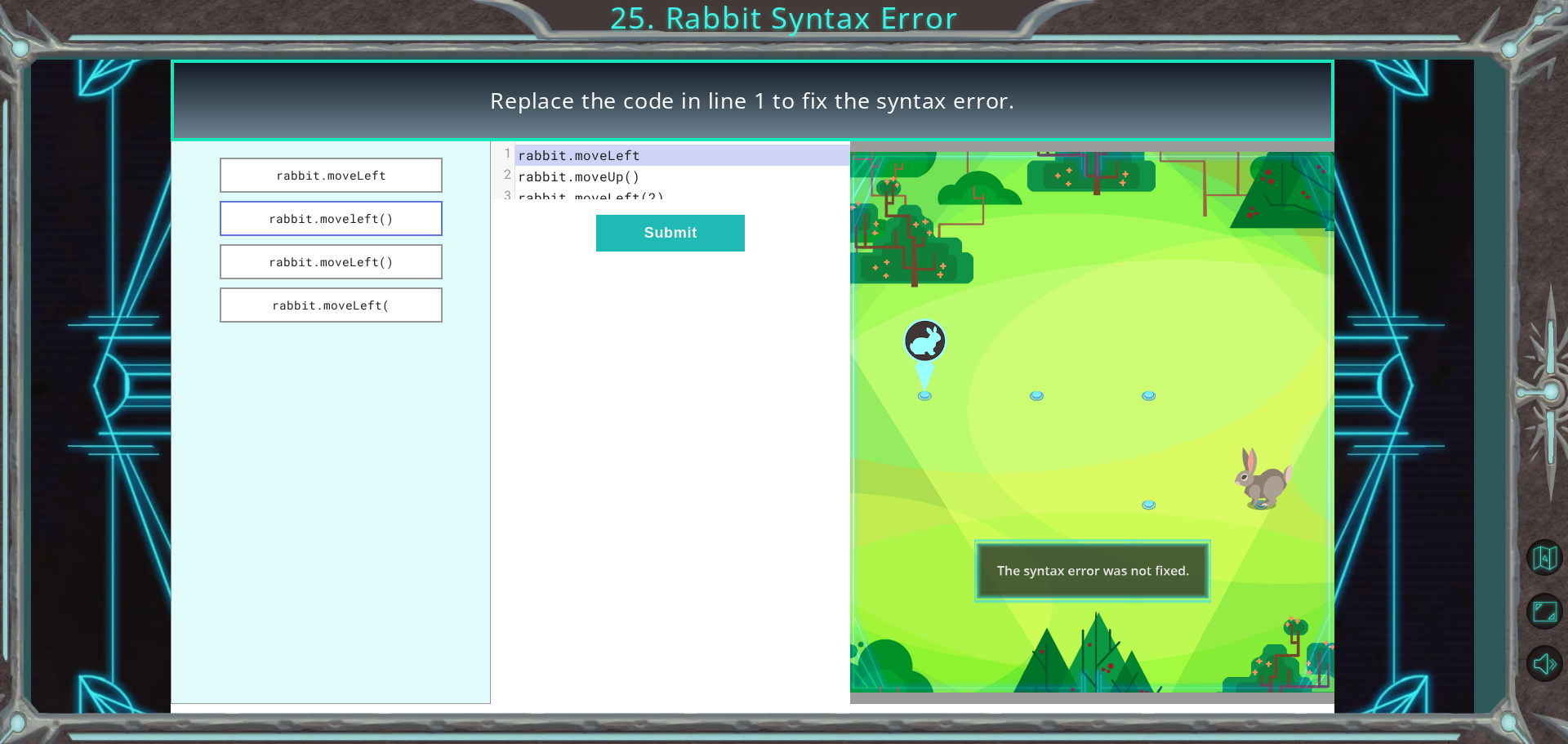
click at [385, 228] on button "rabbit.moveleft()" at bounding box center [331, 219] width 223 height 35
click at [1039, 583] on img at bounding box center [1092, 422] width 484 height 541
click at [640, 162] on span "rabbit.moveleft()" at bounding box center [586, 154] width 138 height 17
click at [429, 253] on button "rabbit.moveLeft()" at bounding box center [331, 262] width 223 height 35
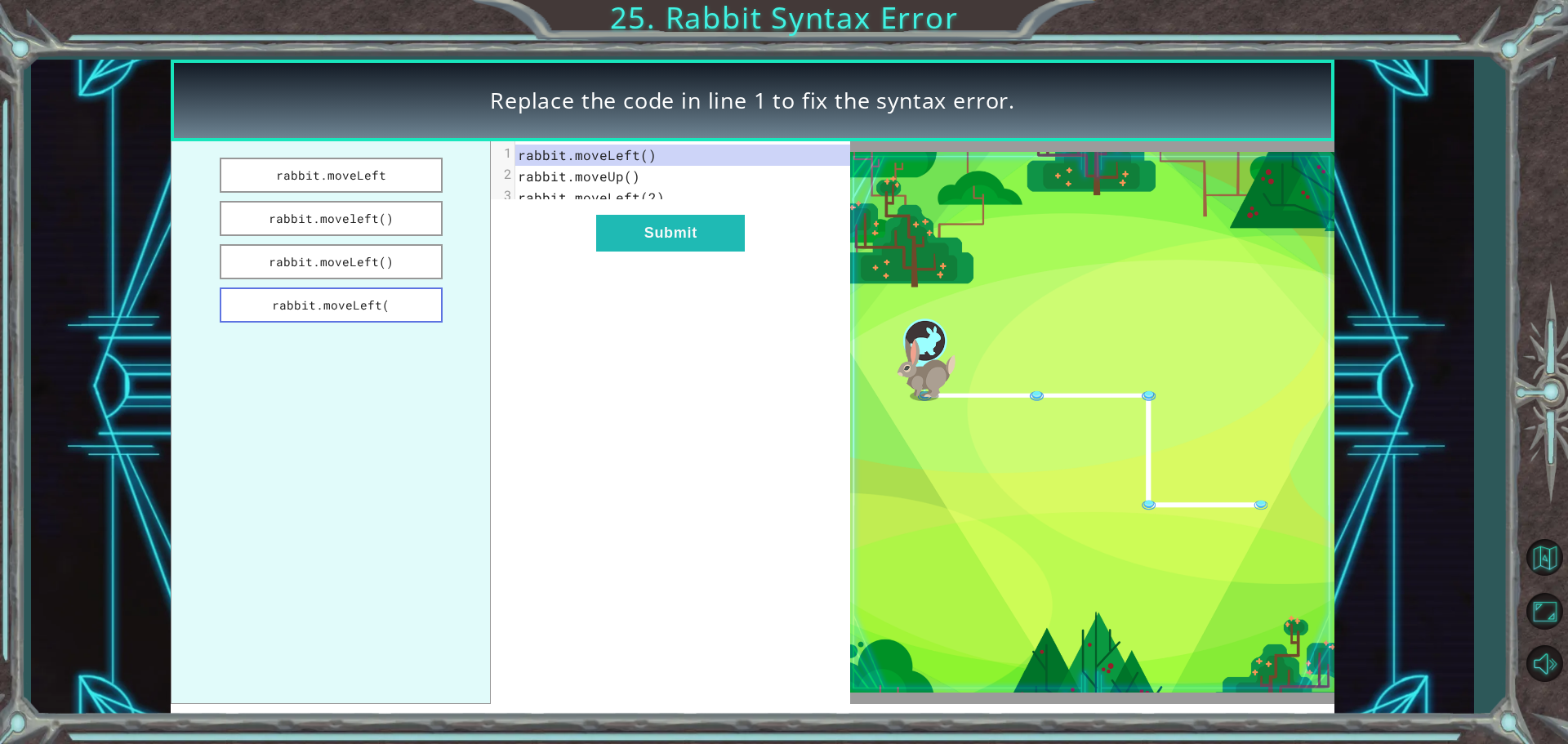
click at [416, 289] on button "rabbit.moveLeft(" at bounding box center [331, 305] width 223 height 35
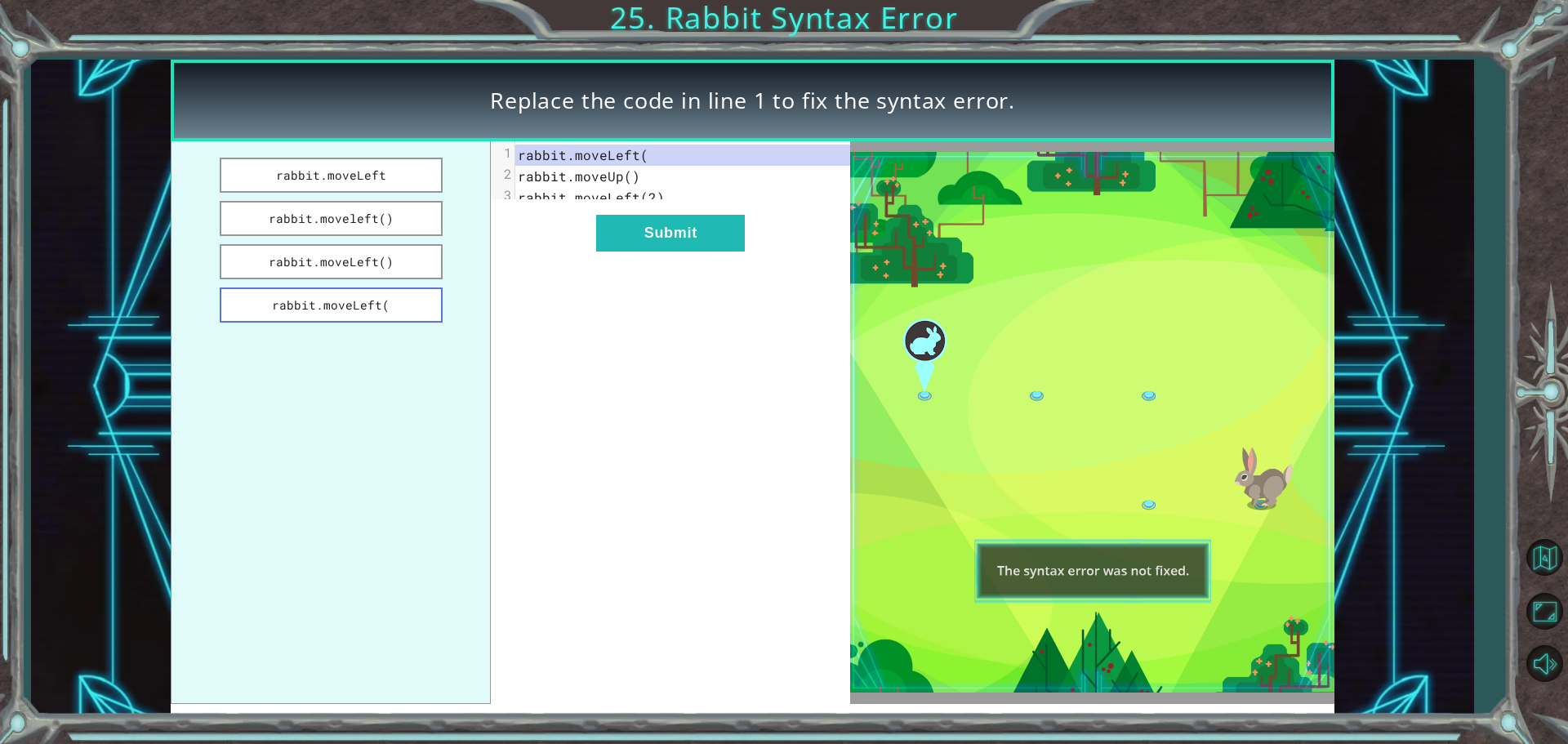
click at [427, 293] on button "rabbit.moveLeft(" at bounding box center [331, 305] width 223 height 35
click at [407, 225] on button "rabbit.moveleft()" at bounding box center [331, 219] width 223 height 35
click at [399, 186] on button "rabbit.moveLeft" at bounding box center [331, 176] width 223 height 35
click at [1255, 621] on img at bounding box center [1092, 422] width 484 height 541
click at [570, 173] on span "rabbit.moveUp()" at bounding box center [578, 176] width 123 height 17
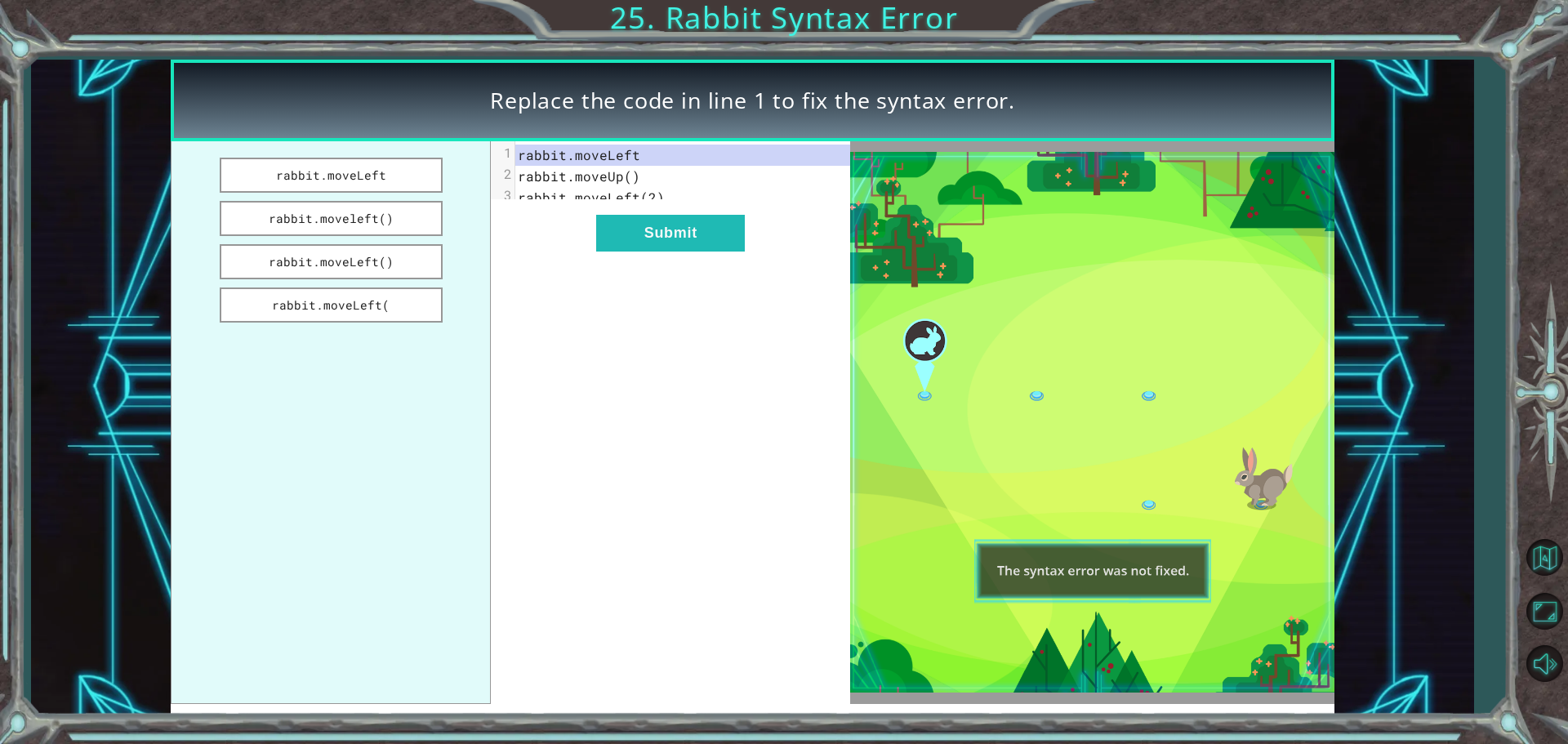
click at [736, 81] on div "Replace the code in line 1 to fix the syntax error." at bounding box center [752, 100] width 1163 height 81
click at [633, 251] on button "Submit" at bounding box center [670, 233] width 148 height 36
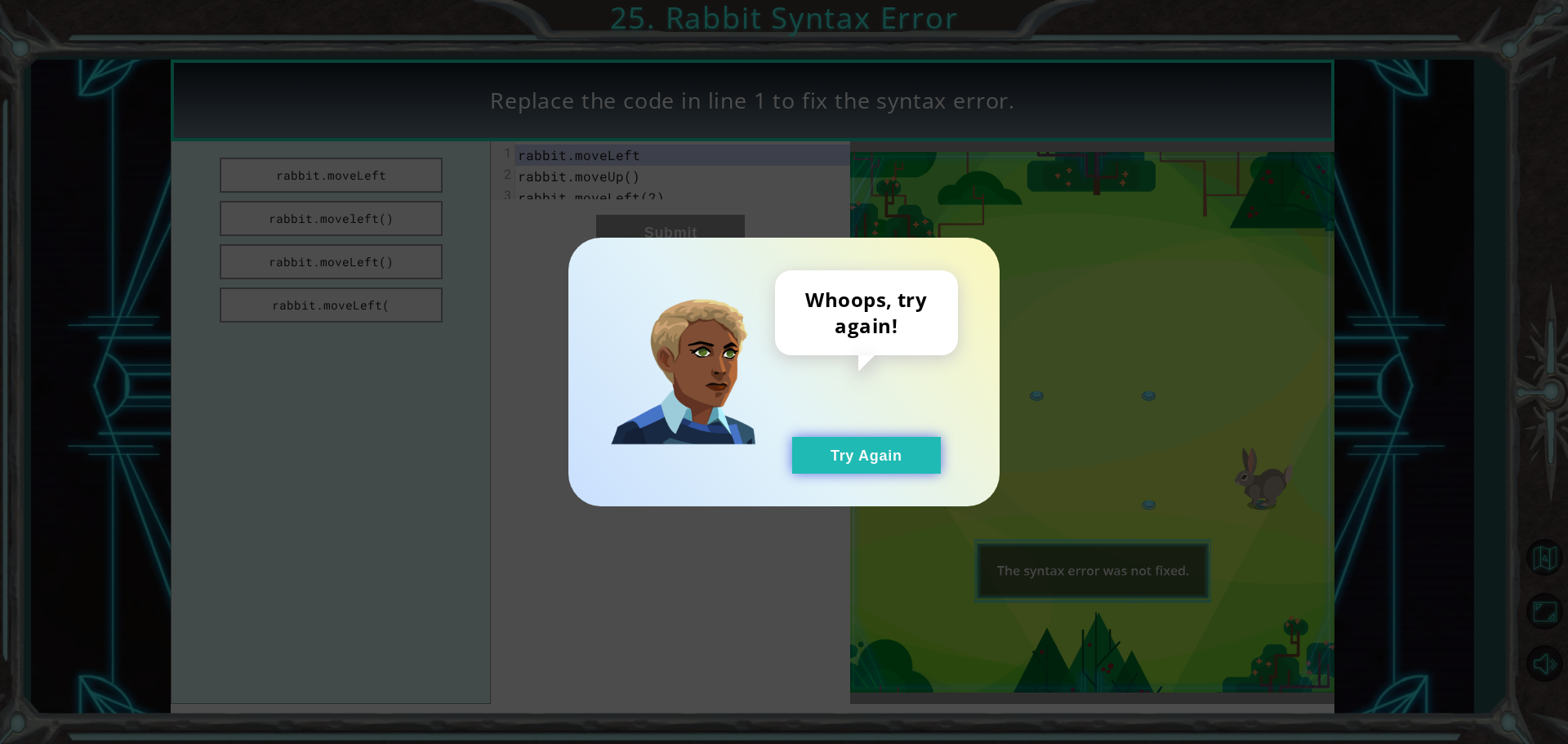
click at [915, 458] on button "Try Again" at bounding box center [866, 454] width 148 height 36
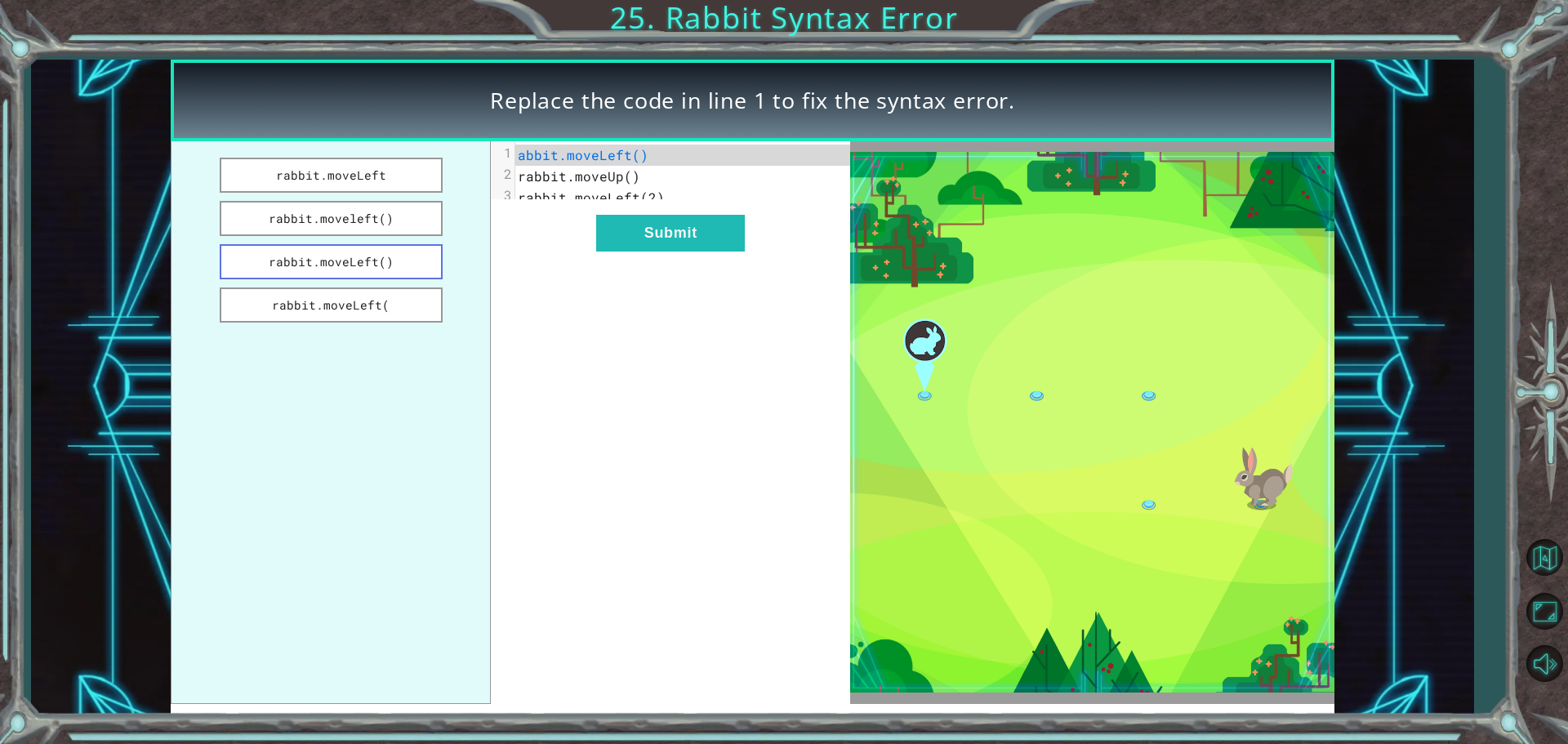
click at [354, 257] on button "rabbit.moveLeft()" at bounding box center [331, 262] width 223 height 35
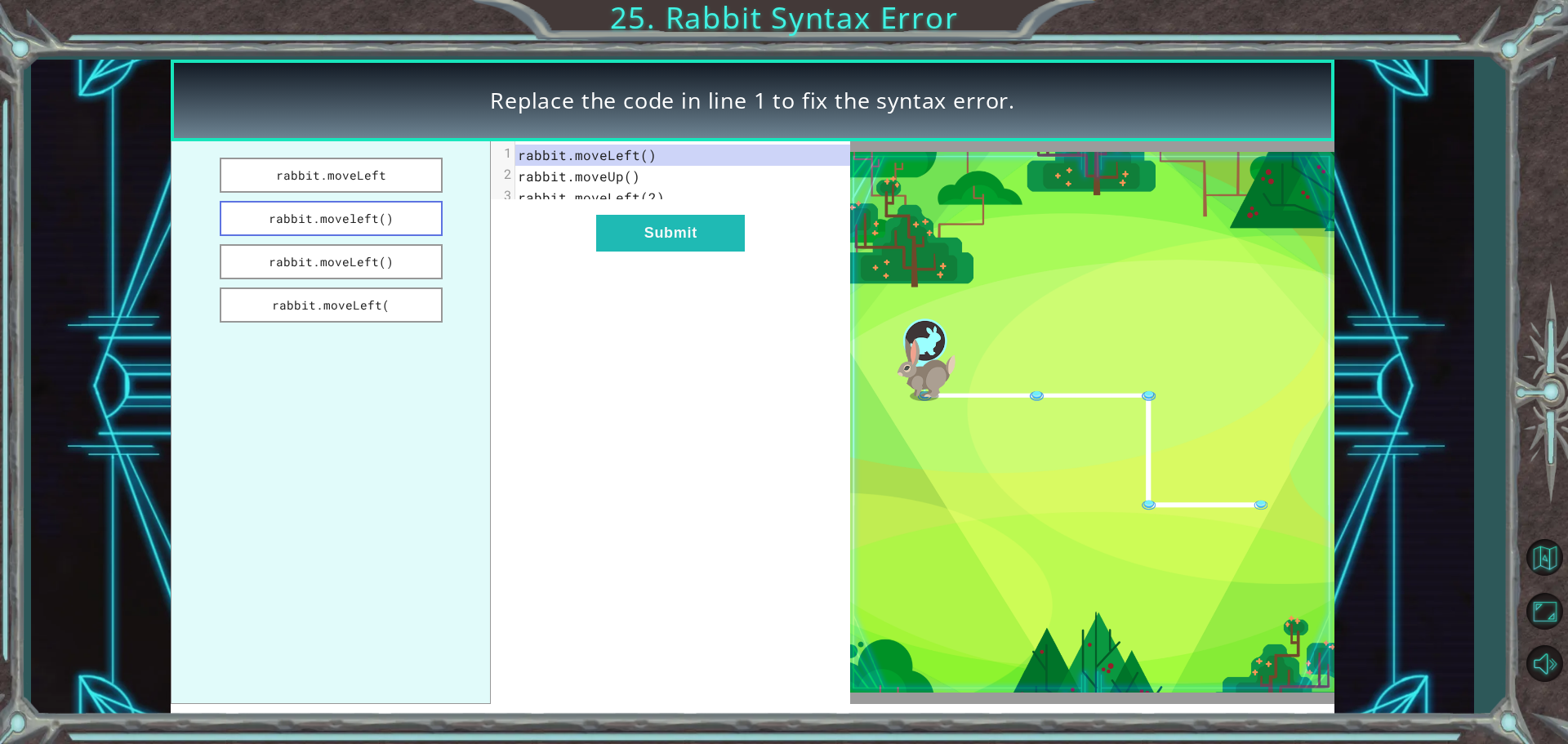
click at [259, 206] on button "rabbit.moveleft()" at bounding box center [331, 219] width 223 height 35
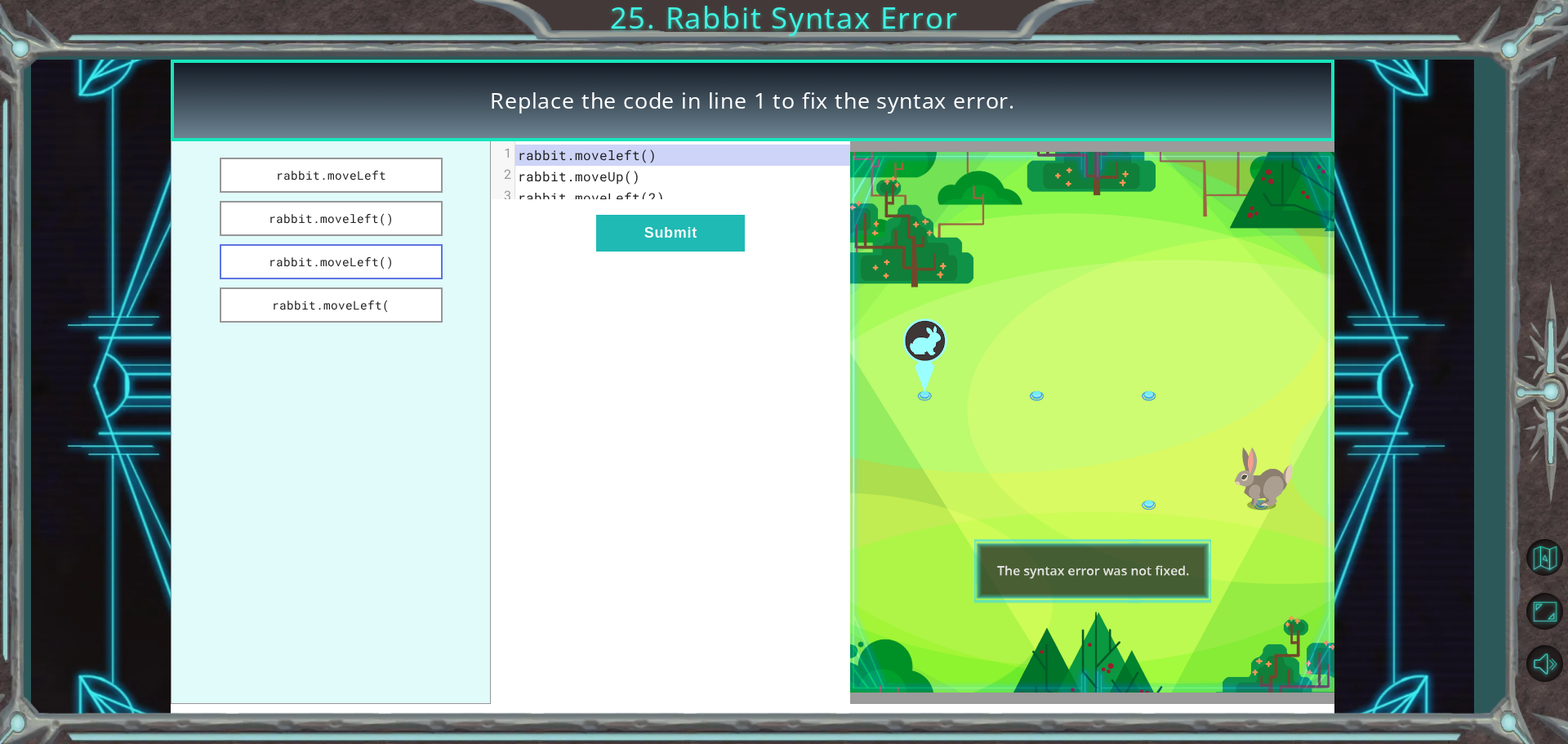
click at [301, 270] on button "rabbit.moveLeft()" at bounding box center [331, 262] width 223 height 35
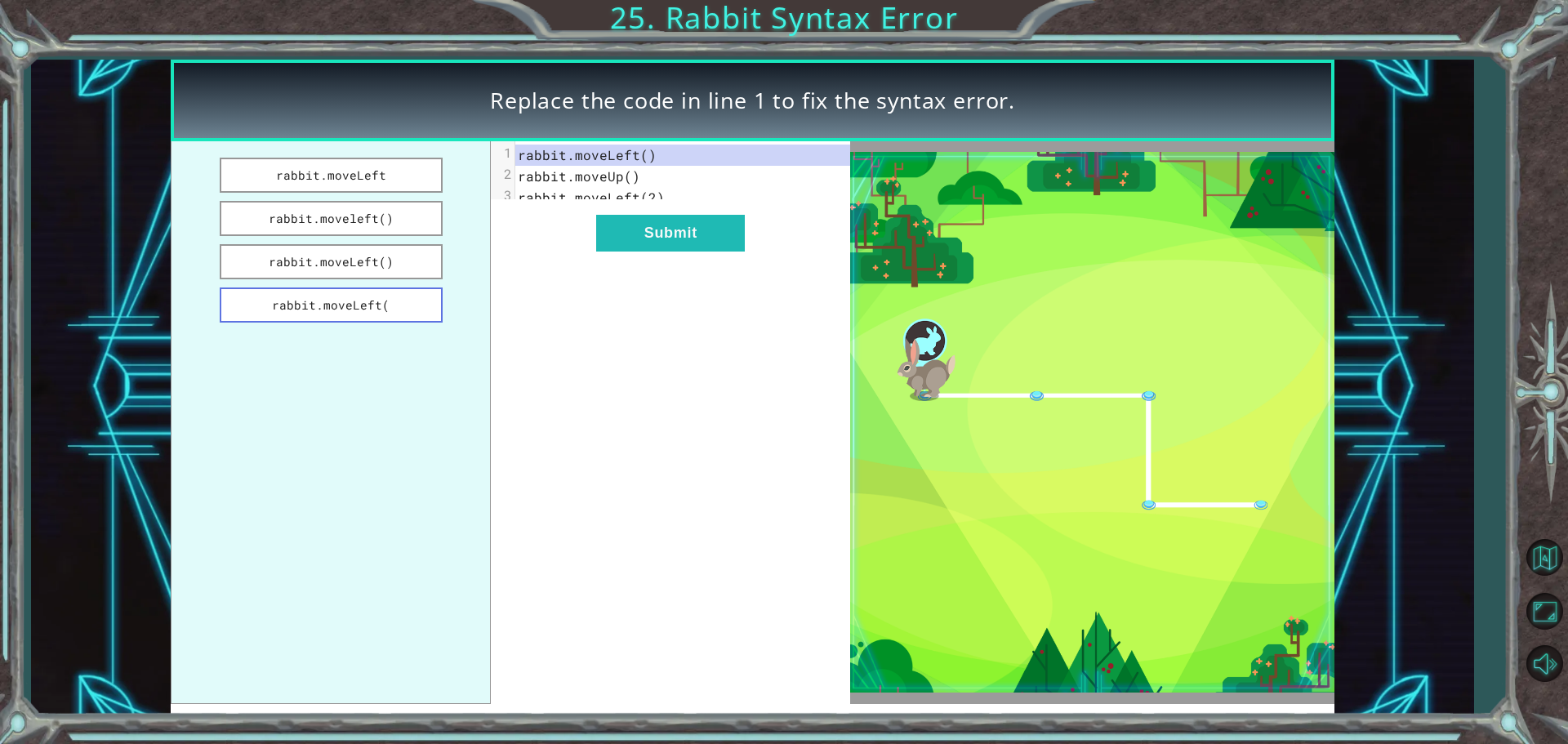
click at [314, 293] on button "rabbit.moveLeft(" at bounding box center [331, 305] width 223 height 35
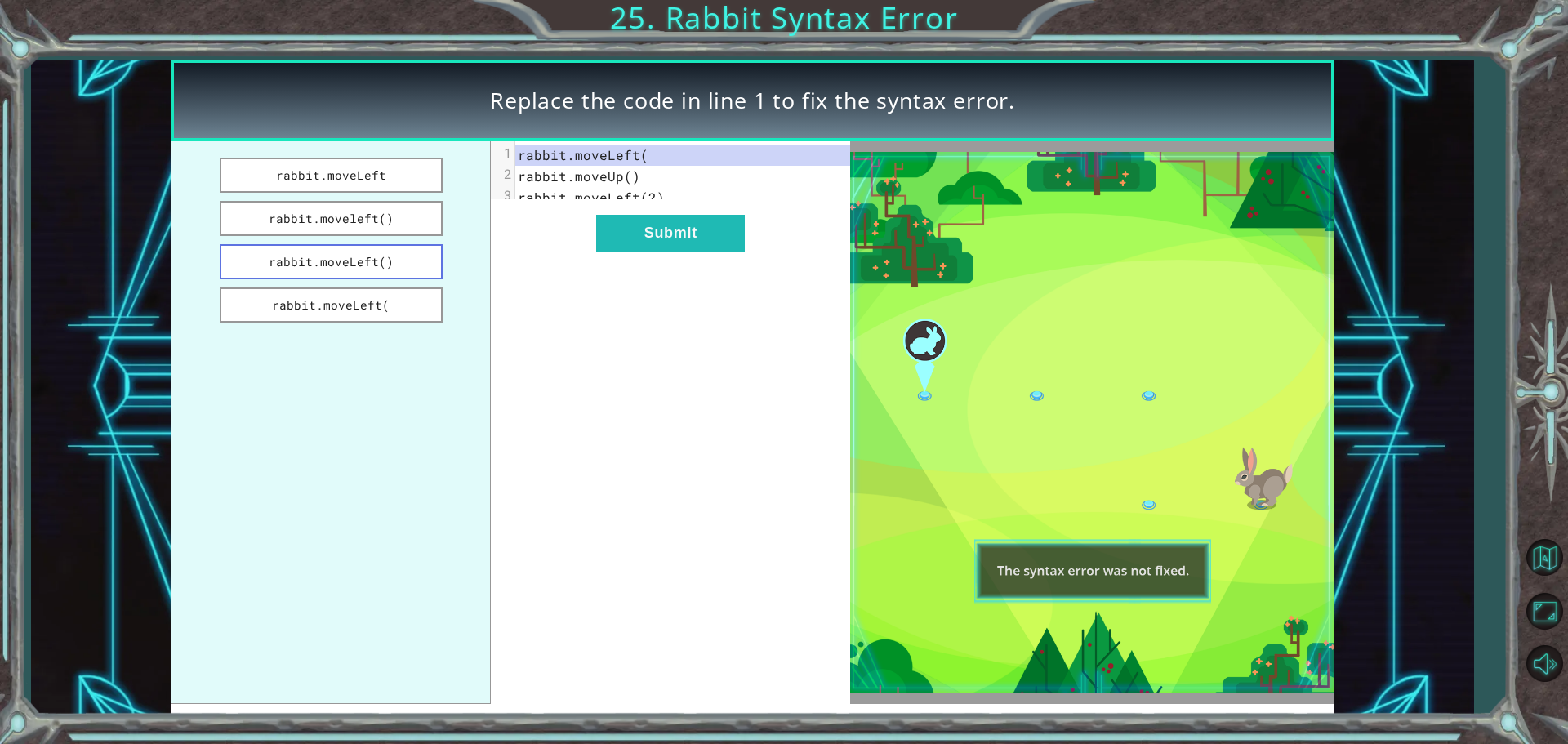
click at [321, 262] on button "rabbit.moveLeft()" at bounding box center [331, 262] width 223 height 35
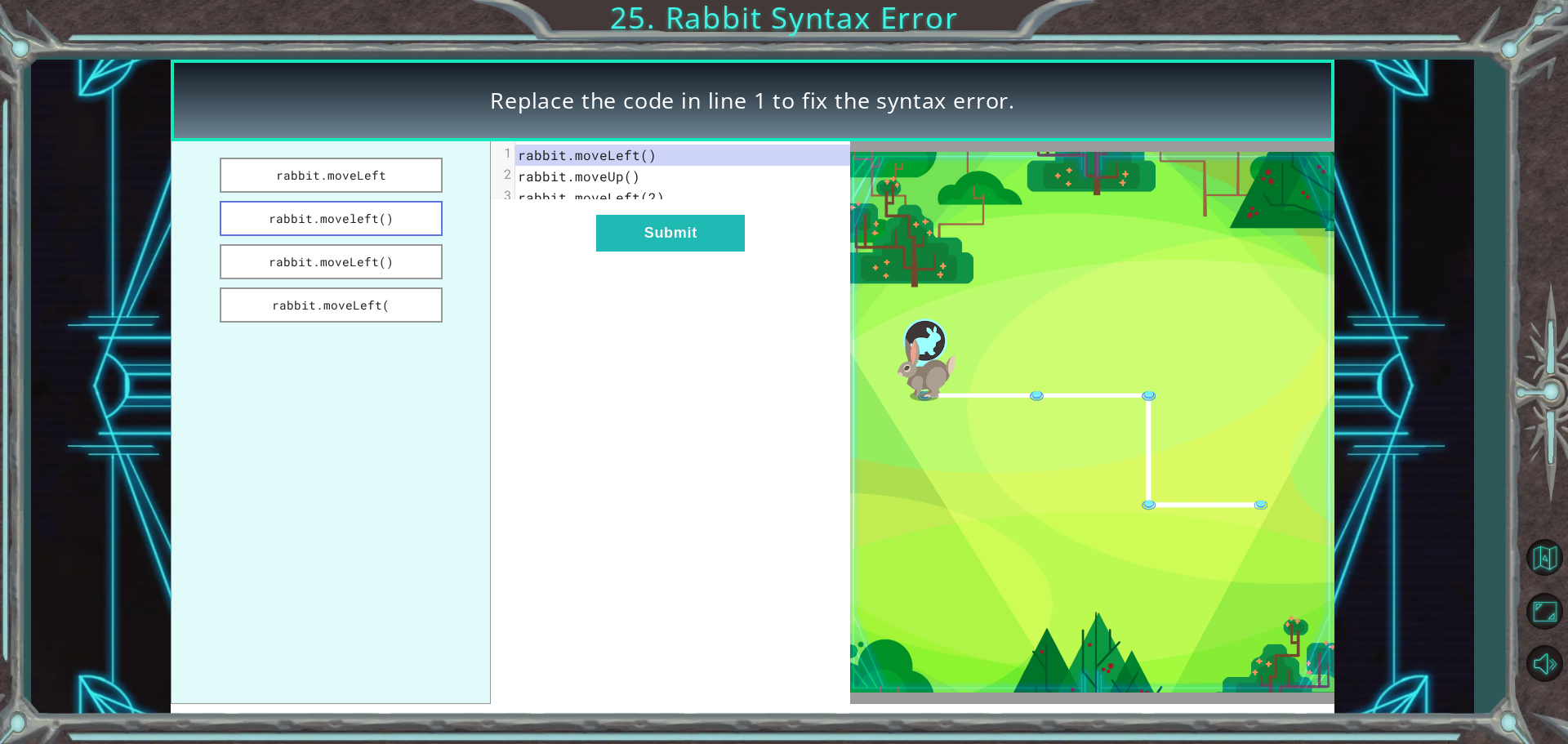
click at [387, 207] on button "rabbit.moveleft()" at bounding box center [331, 219] width 223 height 35
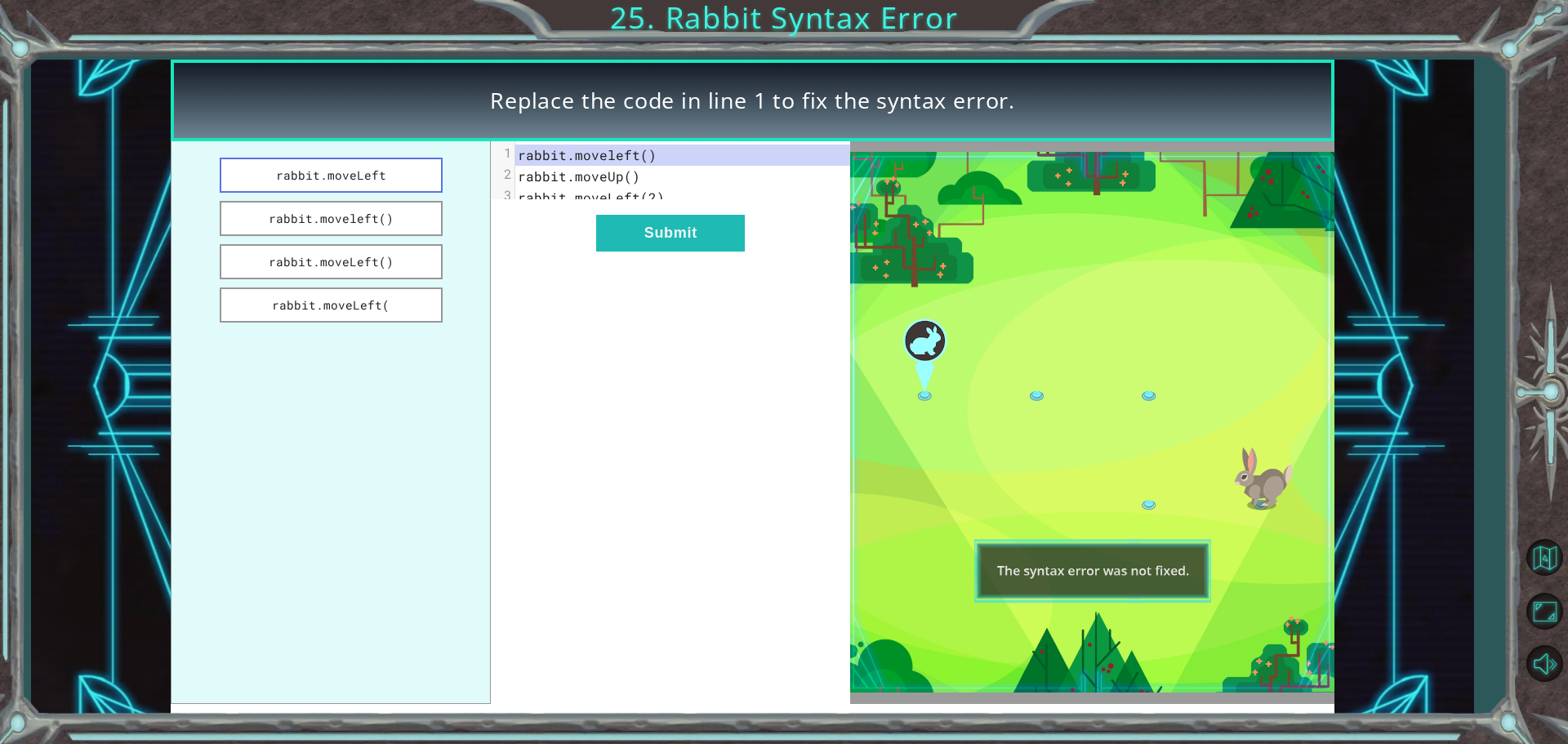
click at [386, 184] on button "rabbit.moveLeft" at bounding box center [331, 176] width 223 height 35
click at [383, 256] on button "rabbit.moveLeft()" at bounding box center [331, 262] width 223 height 35
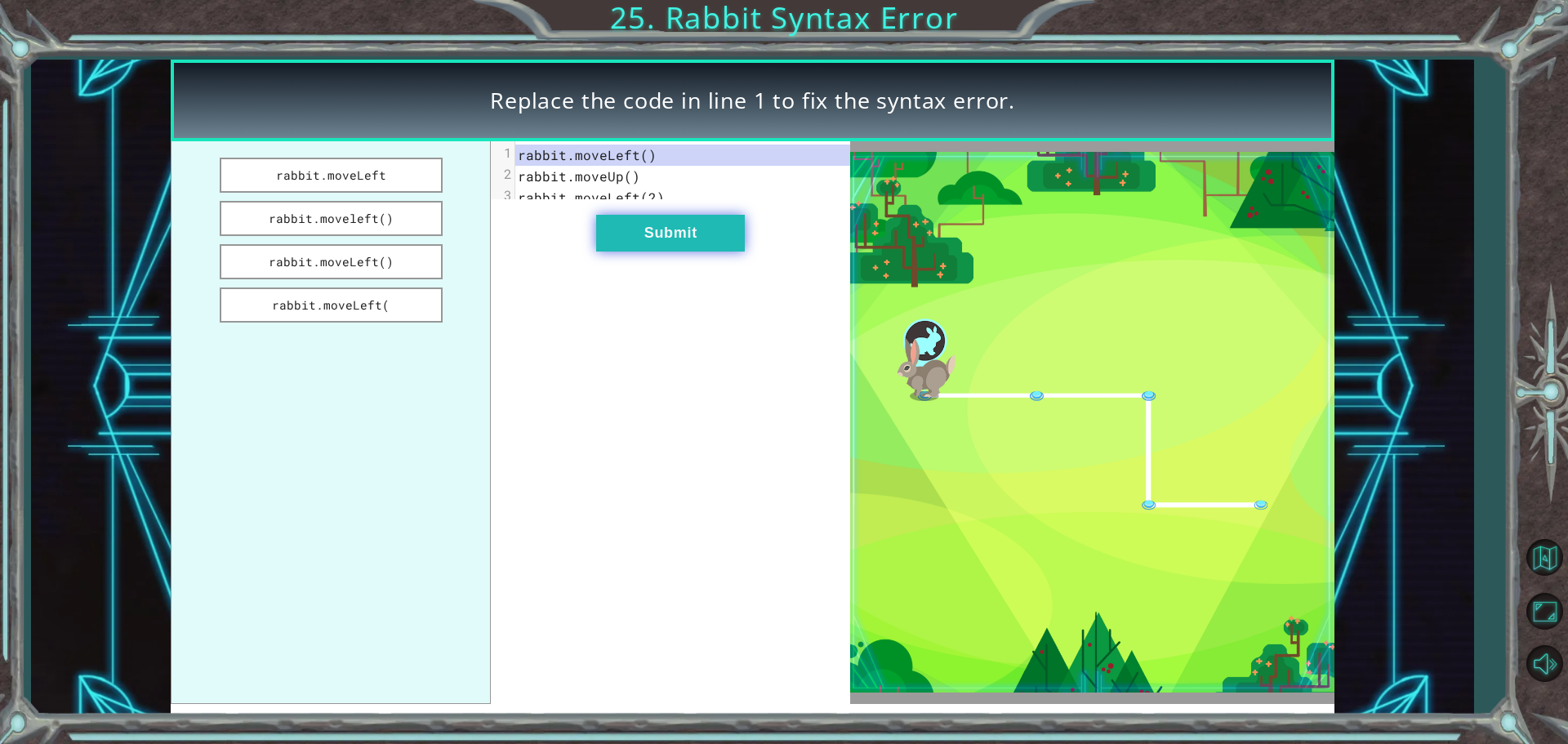
click at [717, 251] on button "Submit" at bounding box center [670, 233] width 148 height 36
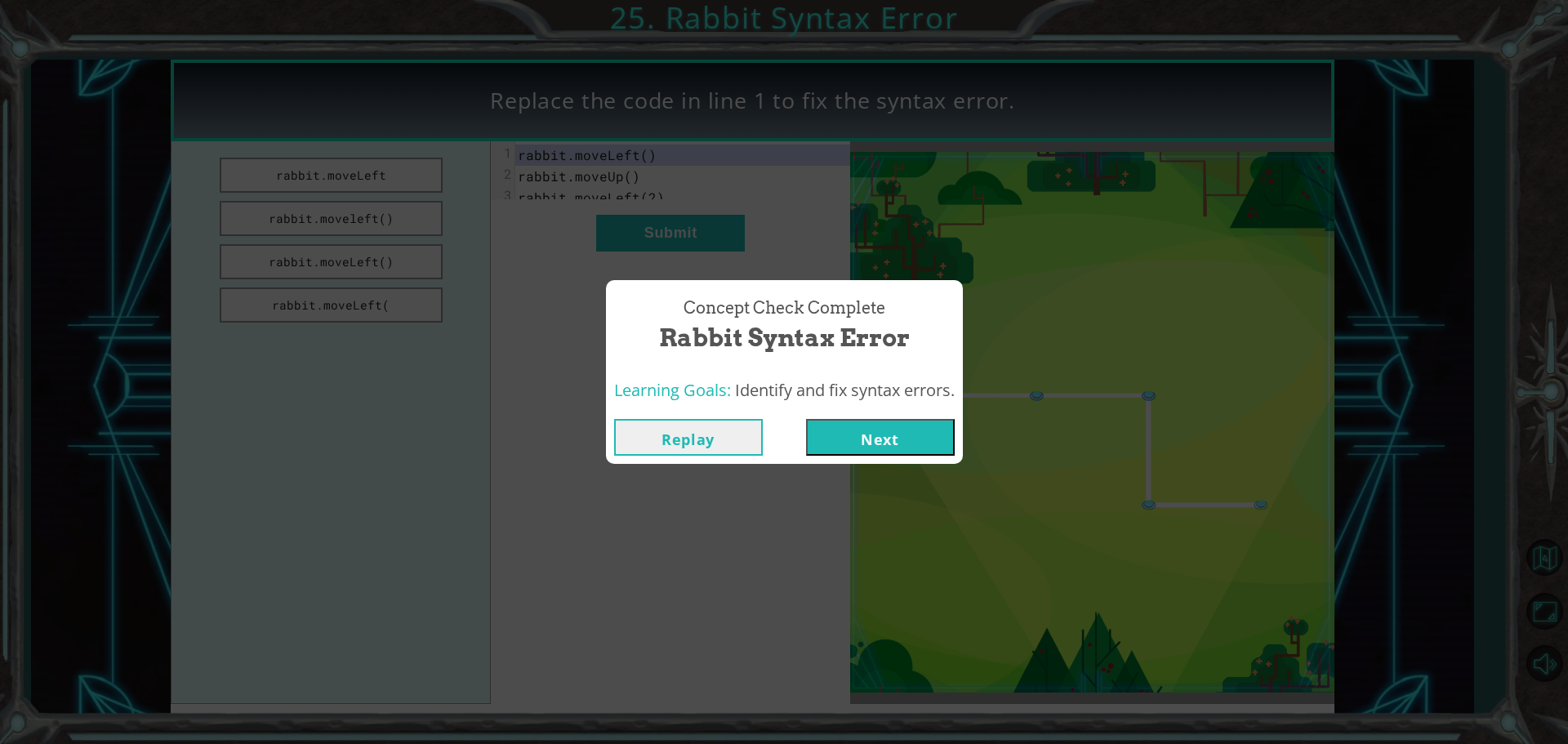
click at [879, 448] on button "Next" at bounding box center [880, 437] width 148 height 36
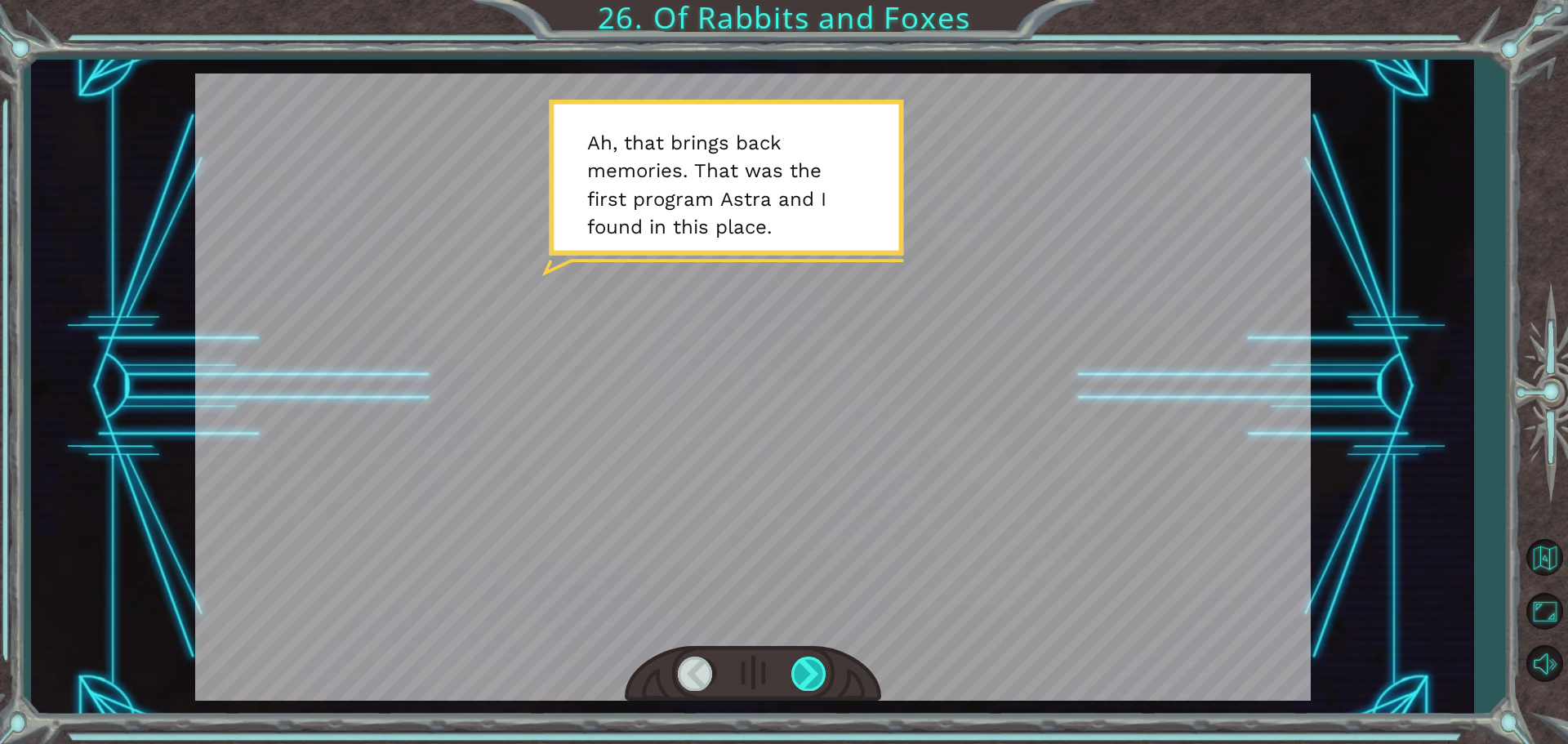
click at [794, 664] on div at bounding box center [809, 673] width 36 height 33
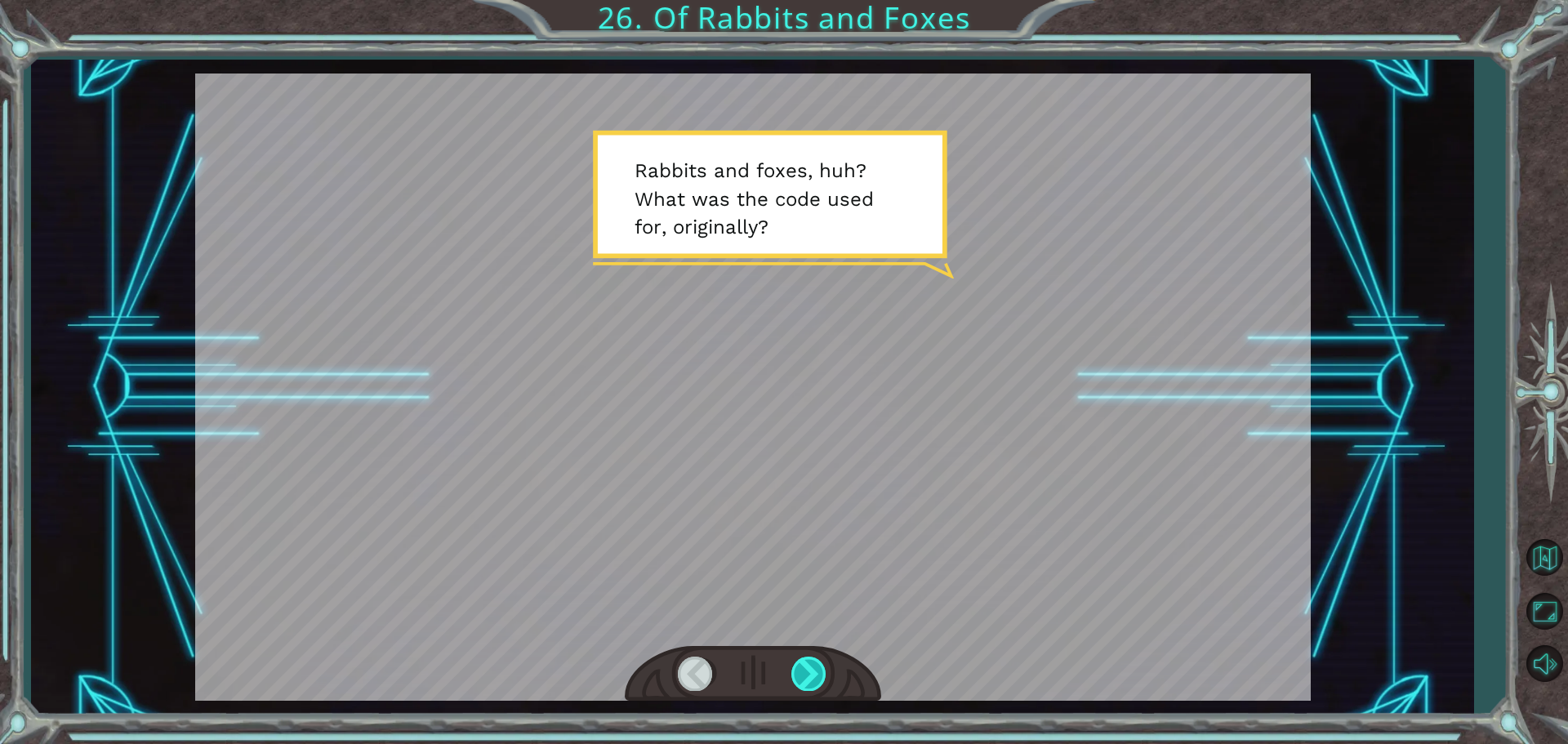
click at [794, 664] on div at bounding box center [809, 673] width 36 height 33
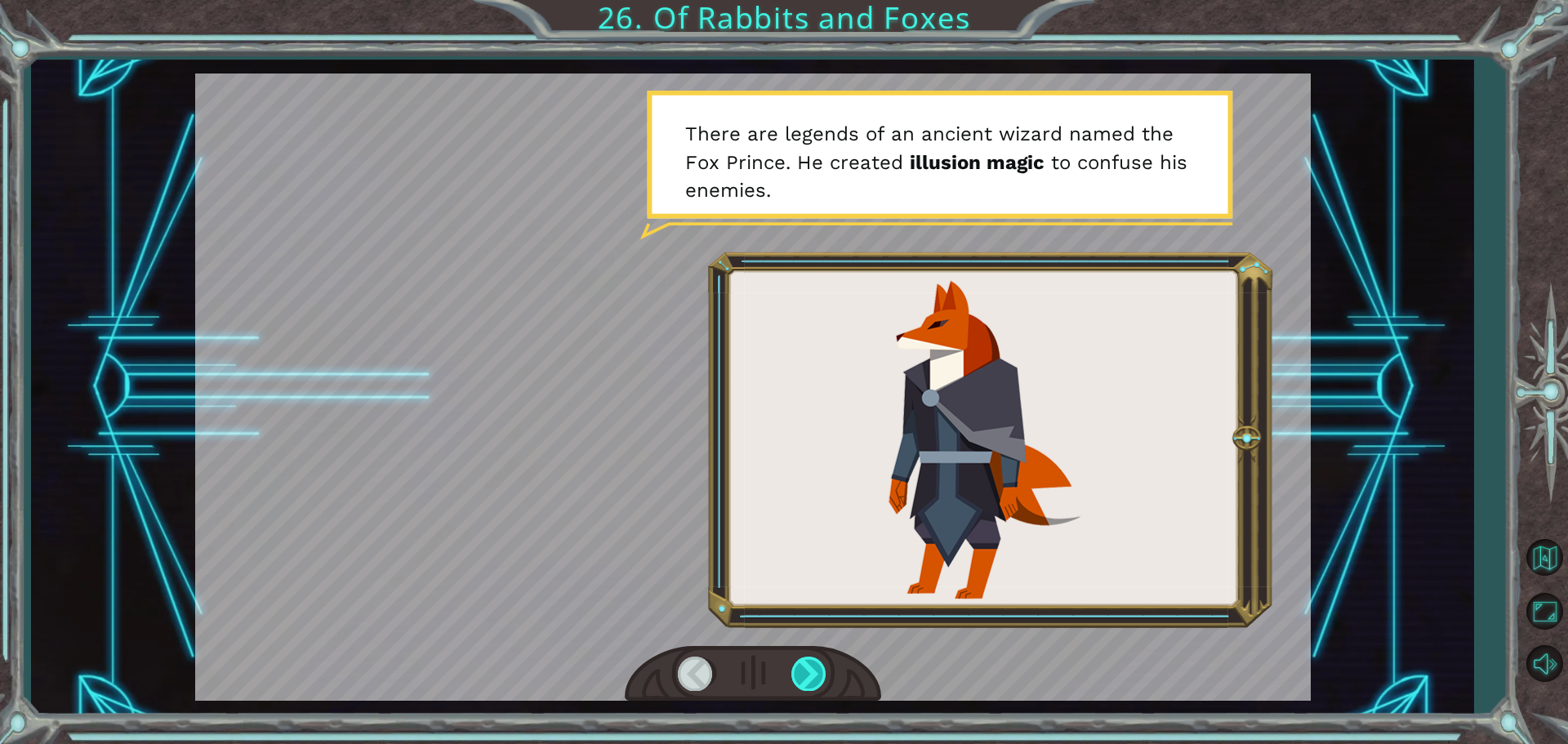
click at [794, 664] on div at bounding box center [809, 673] width 36 height 33
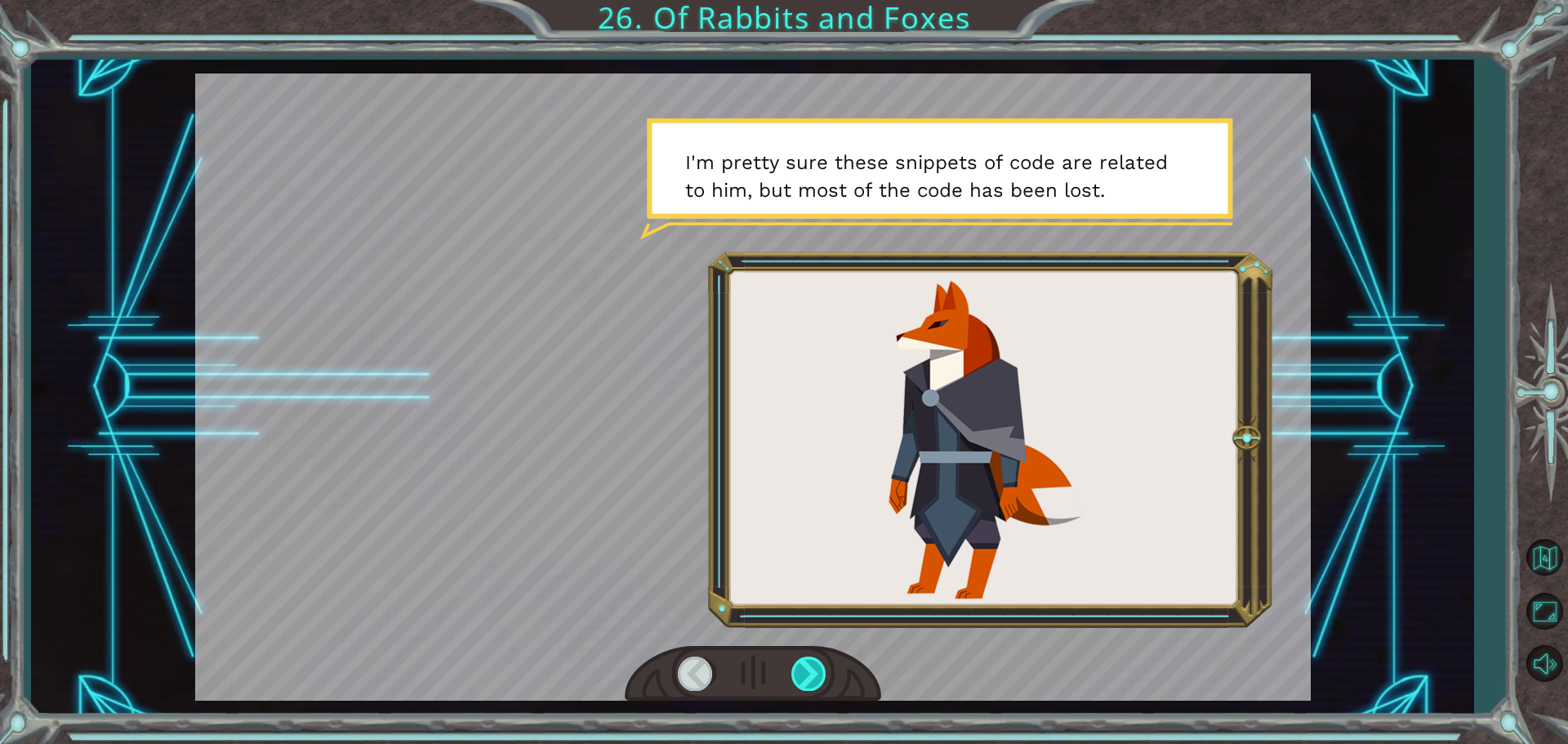
click at [791, 675] on div at bounding box center [809, 673] width 36 height 33
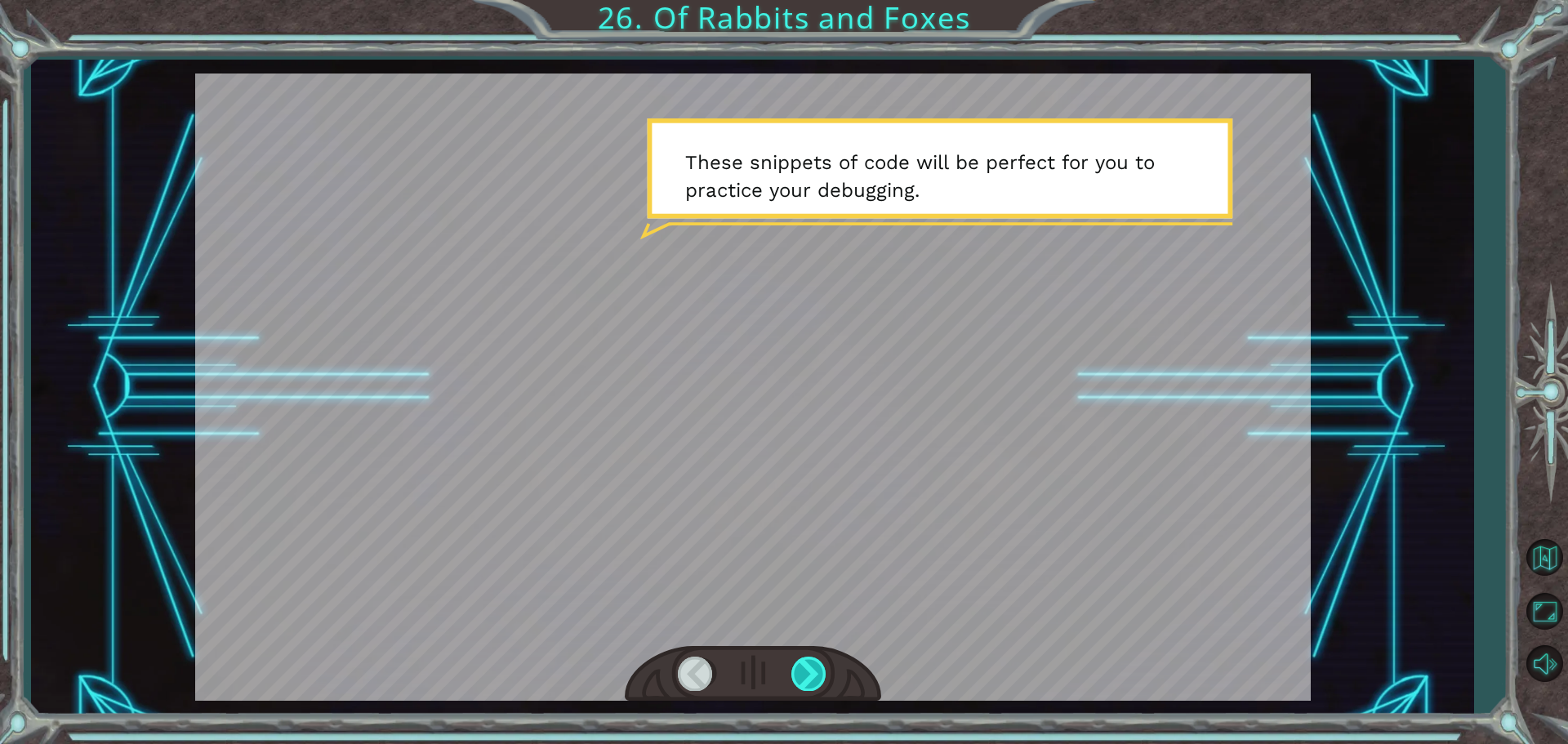
click at [791, 675] on div at bounding box center [809, 673] width 36 height 33
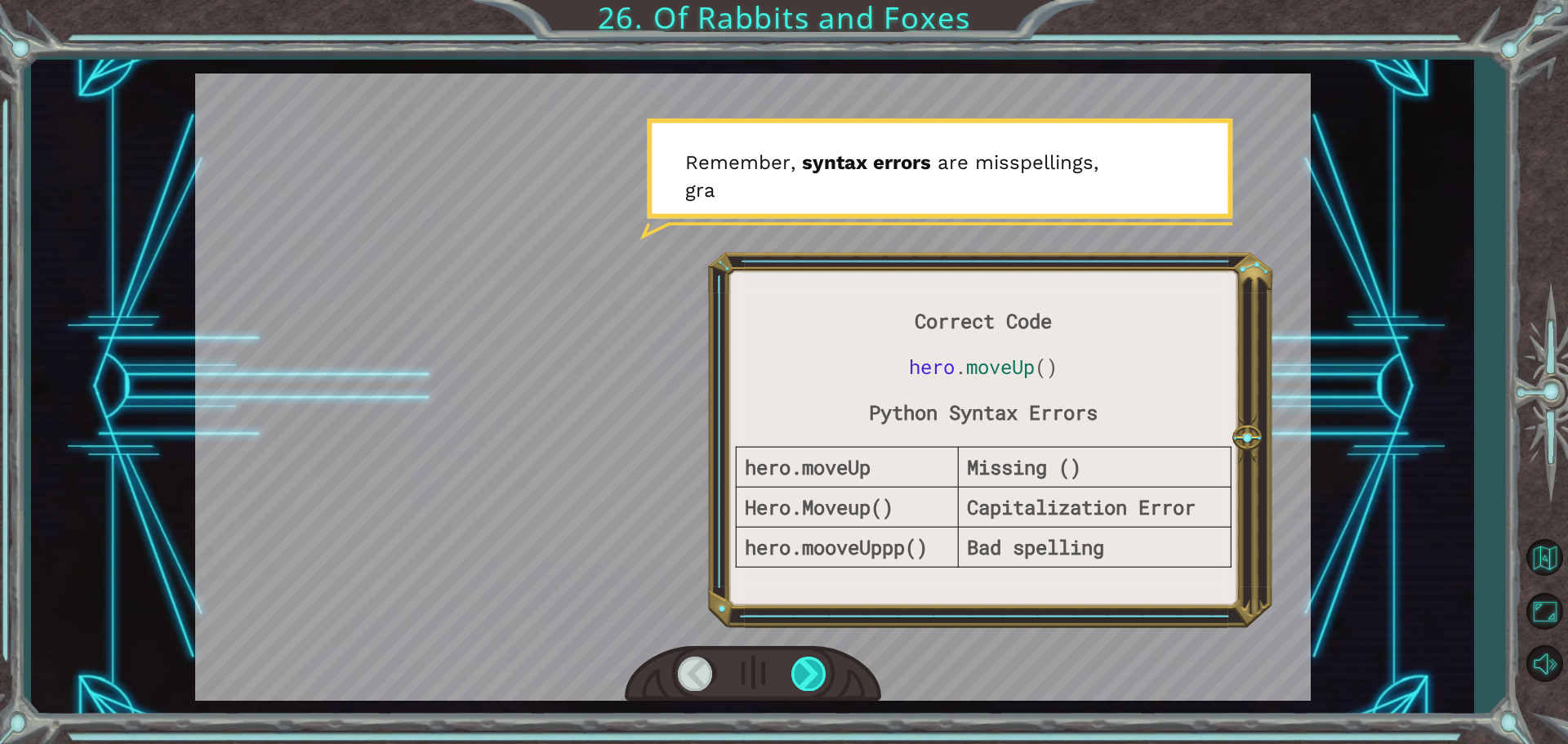
click at [791, 675] on div at bounding box center [809, 673] width 36 height 33
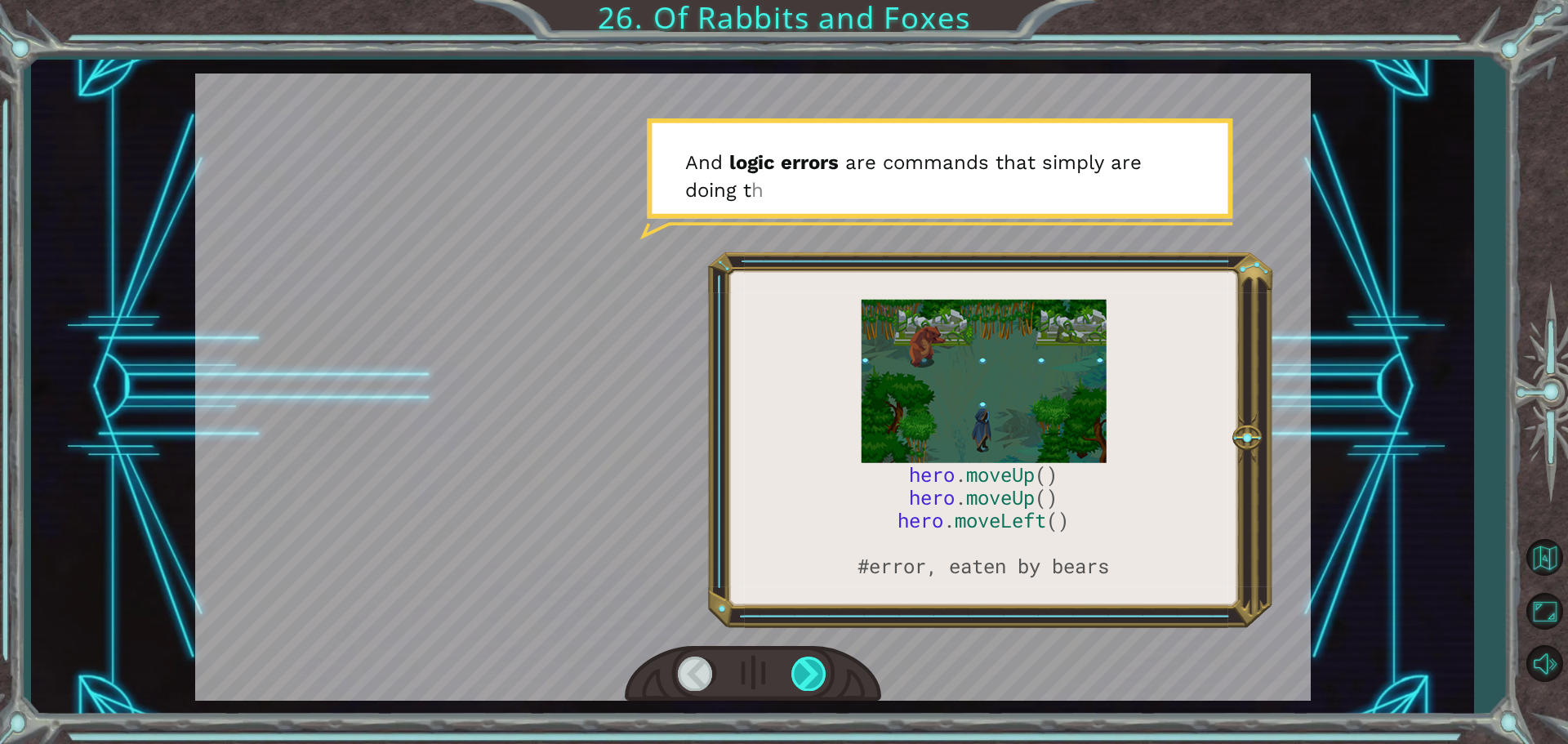
click at [791, 675] on div at bounding box center [809, 673] width 36 height 33
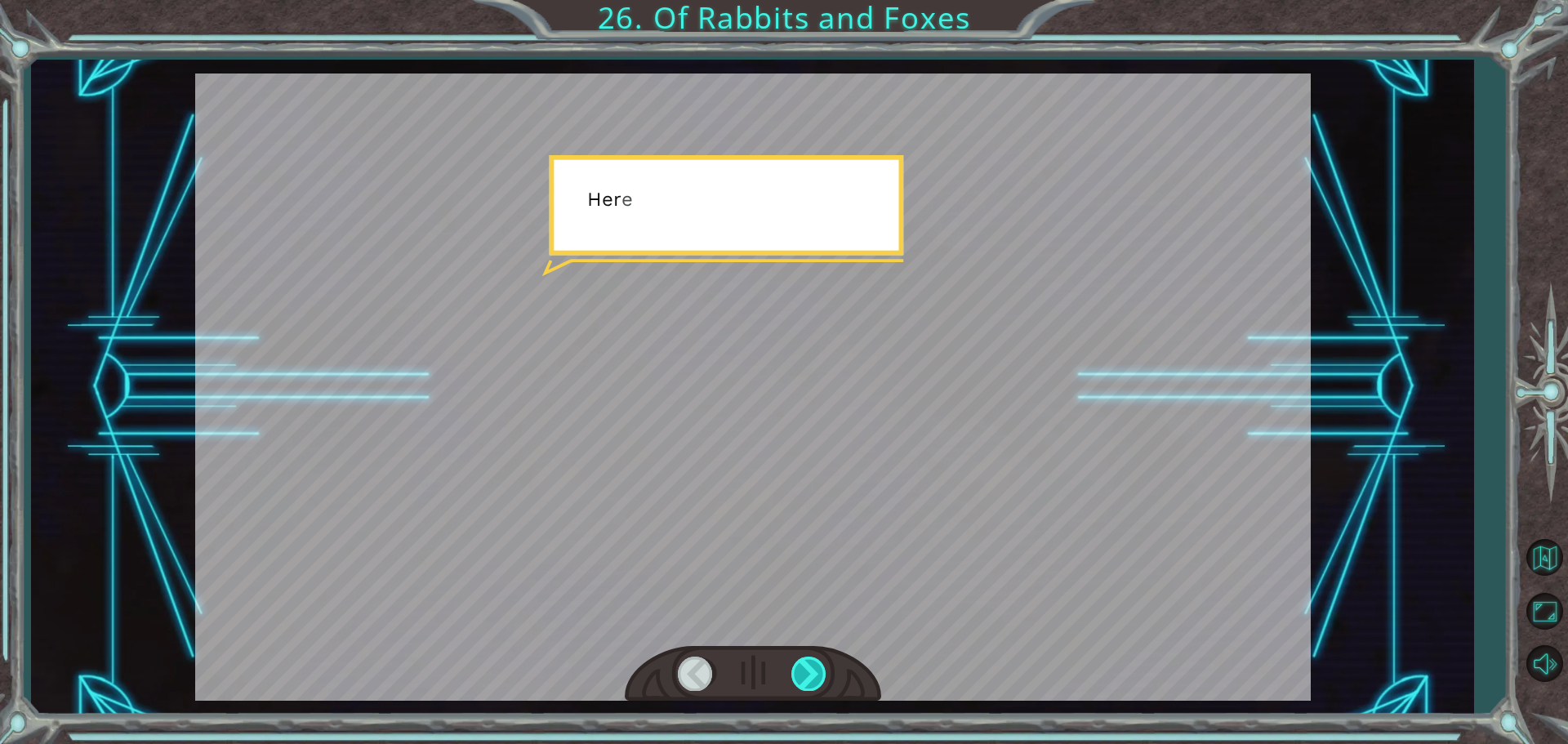
click at [791, 675] on div at bounding box center [809, 673] width 36 height 33
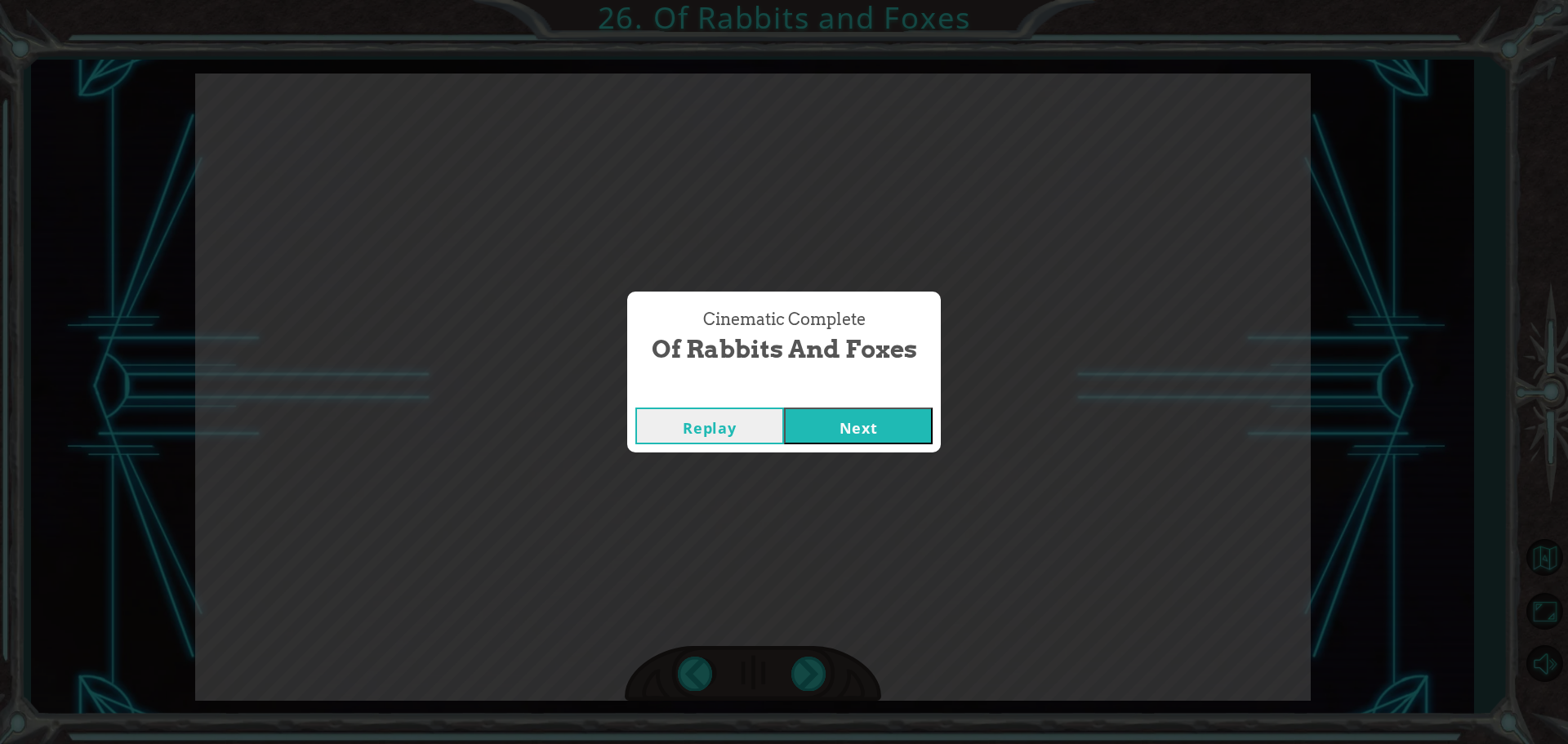
click at [841, 428] on button "Next" at bounding box center [858, 425] width 148 height 36
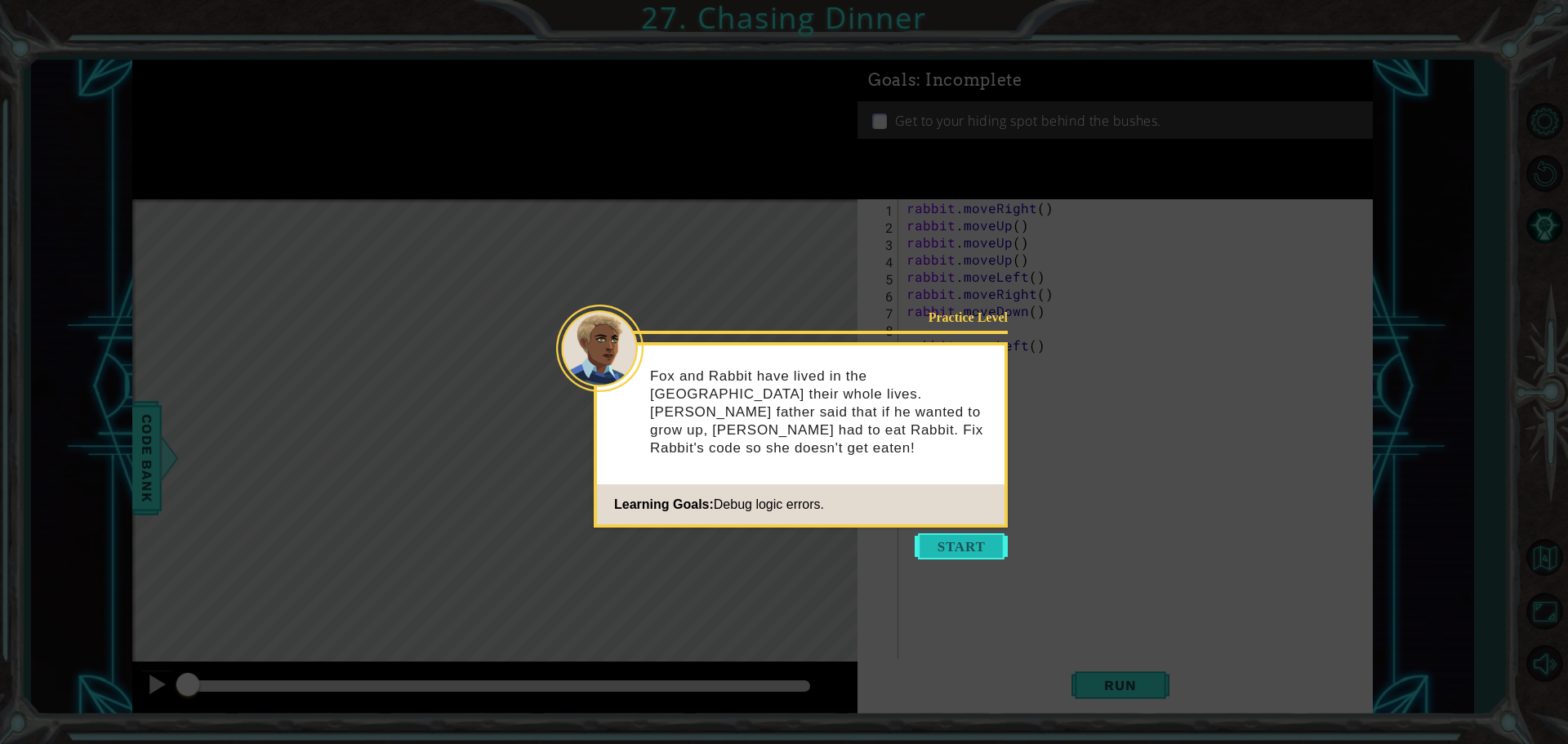
click at [981, 556] on button "Start" at bounding box center [961, 546] width 93 height 27
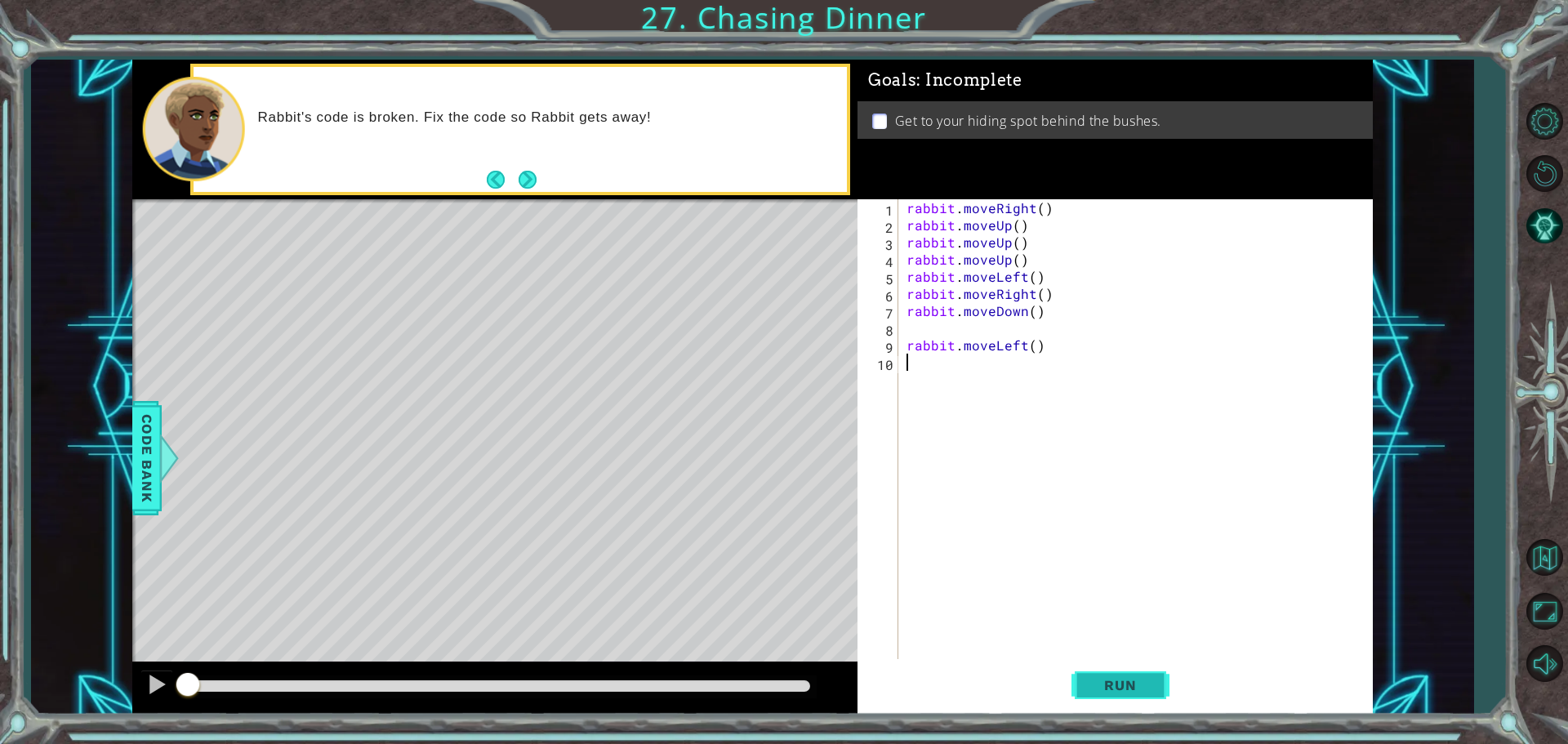
click at [1154, 689] on button "Run" at bounding box center [1120, 684] width 98 height 51
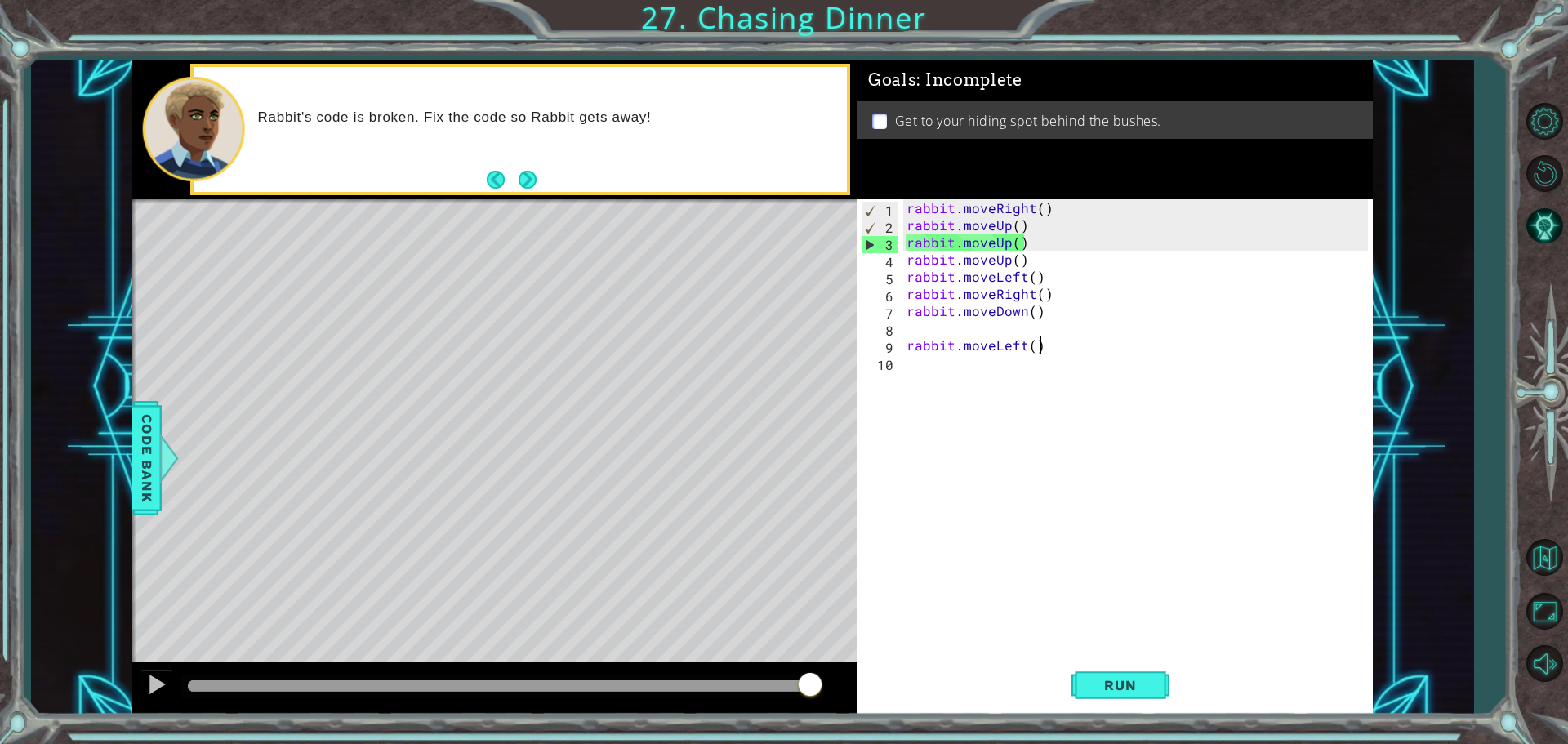
click at [1051, 352] on div "rabbit . moveRight ( ) rabbit . moveUp ( ) rabbit . moveUp ( ) rabbit . moveUp …" at bounding box center [1140, 448] width 473 height 498
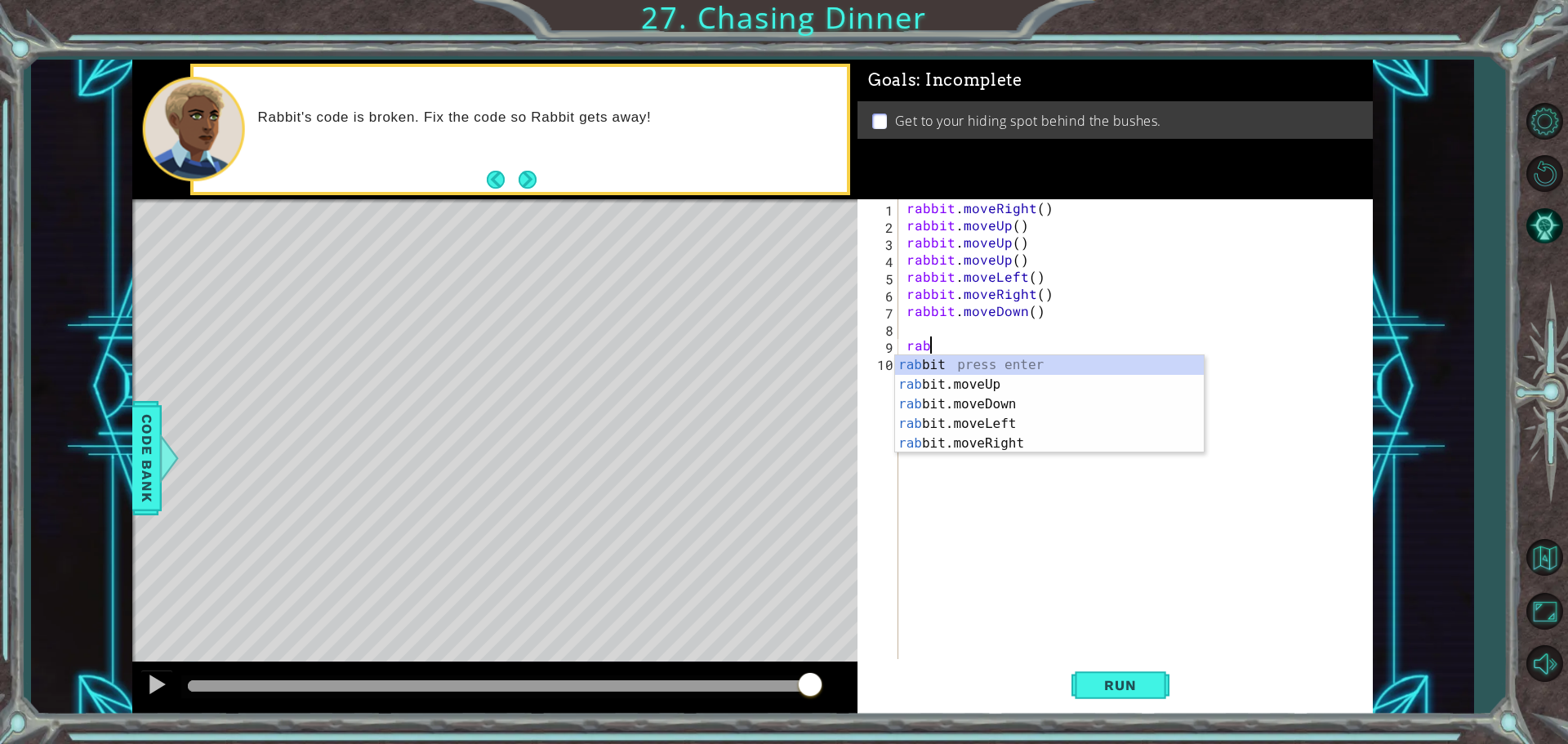
type textarea "r"
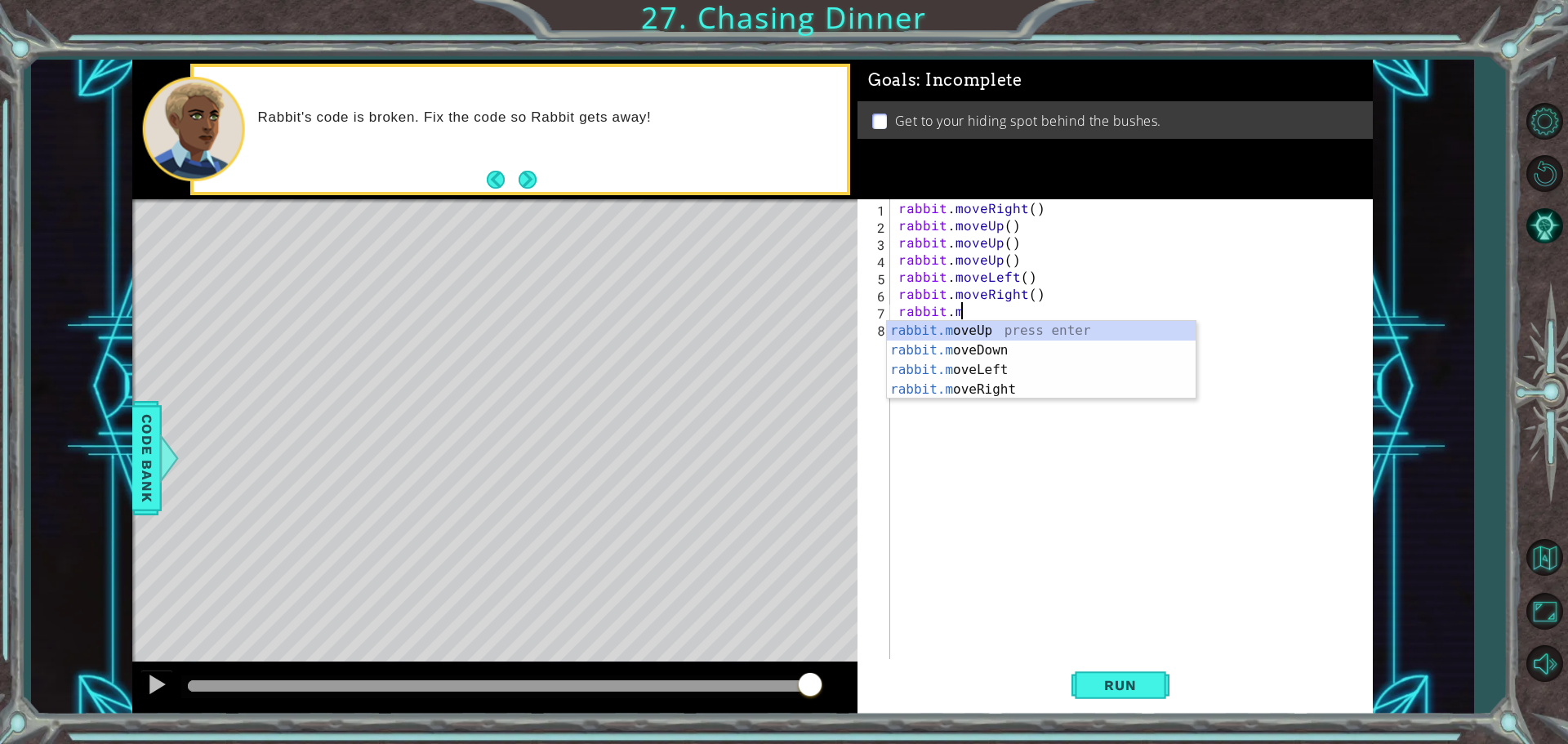
type textarea "r"
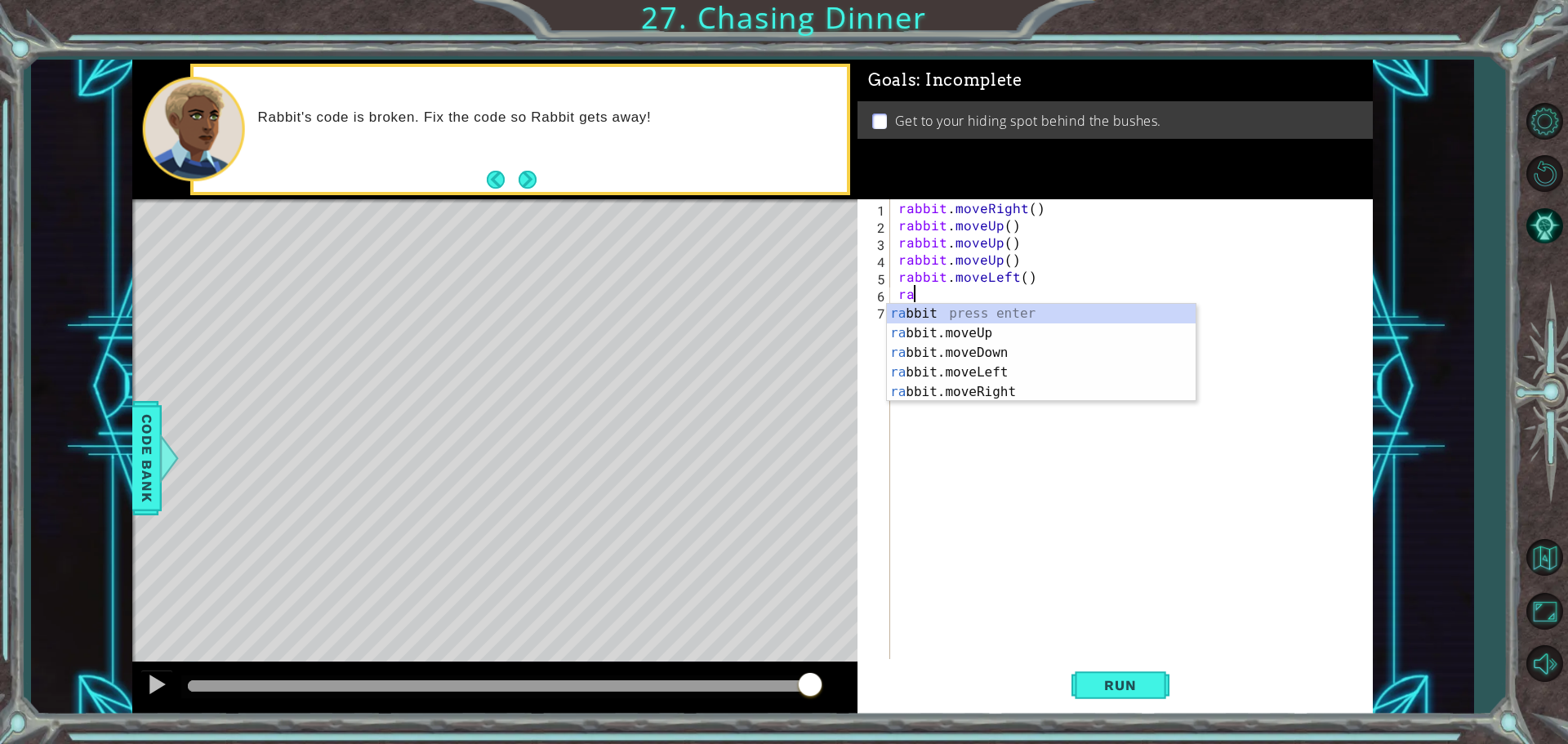
type textarea "r"
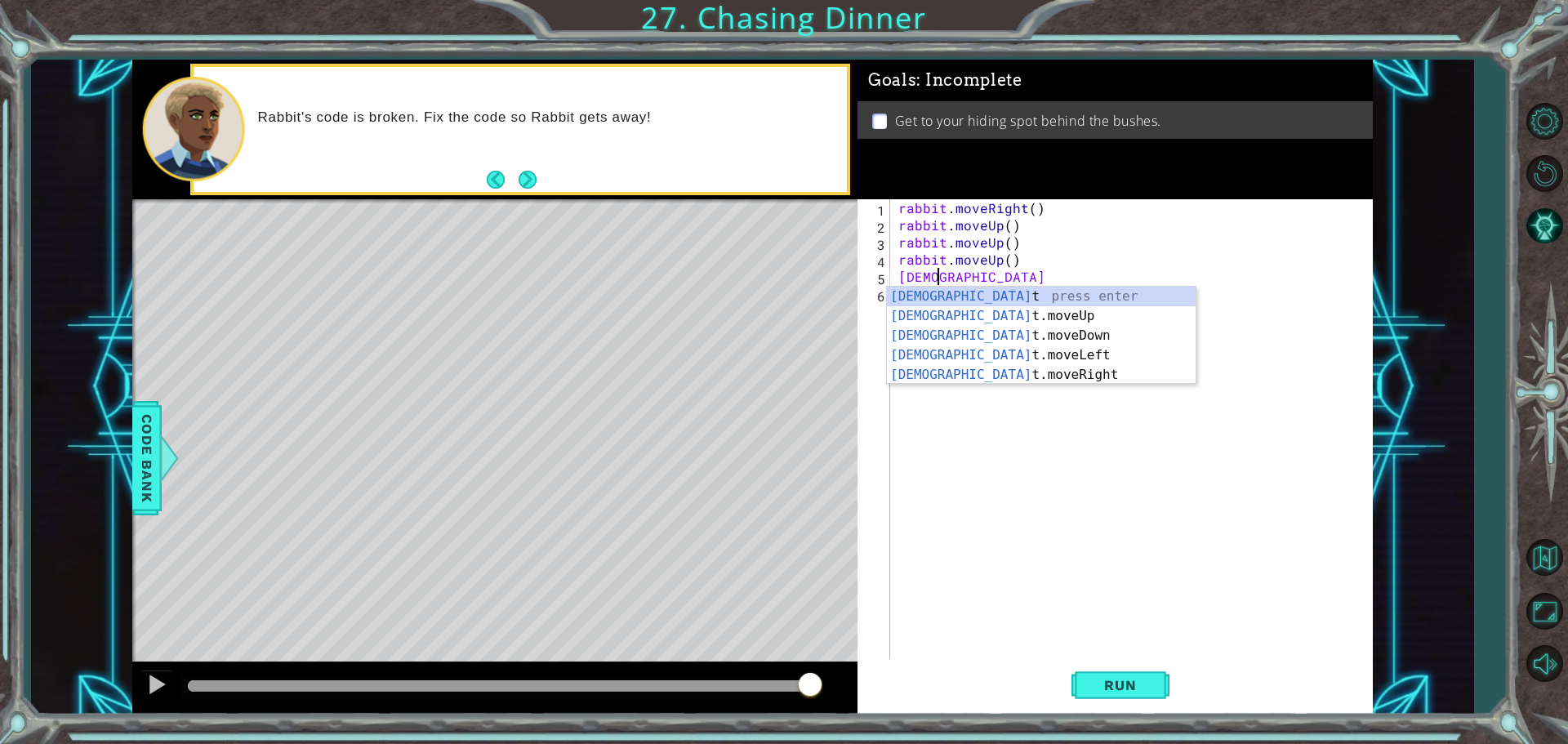
type textarea "r"
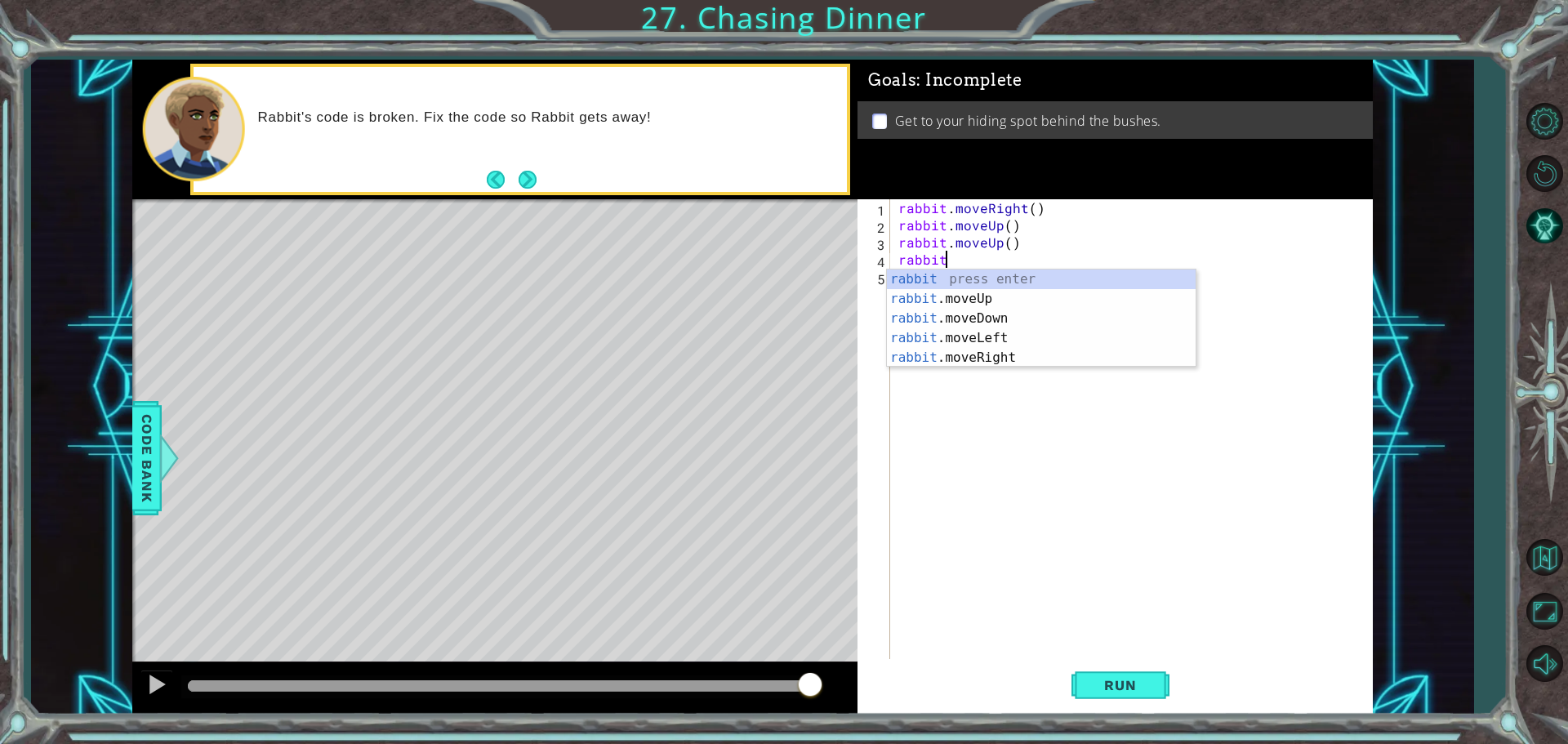
type textarea "r"
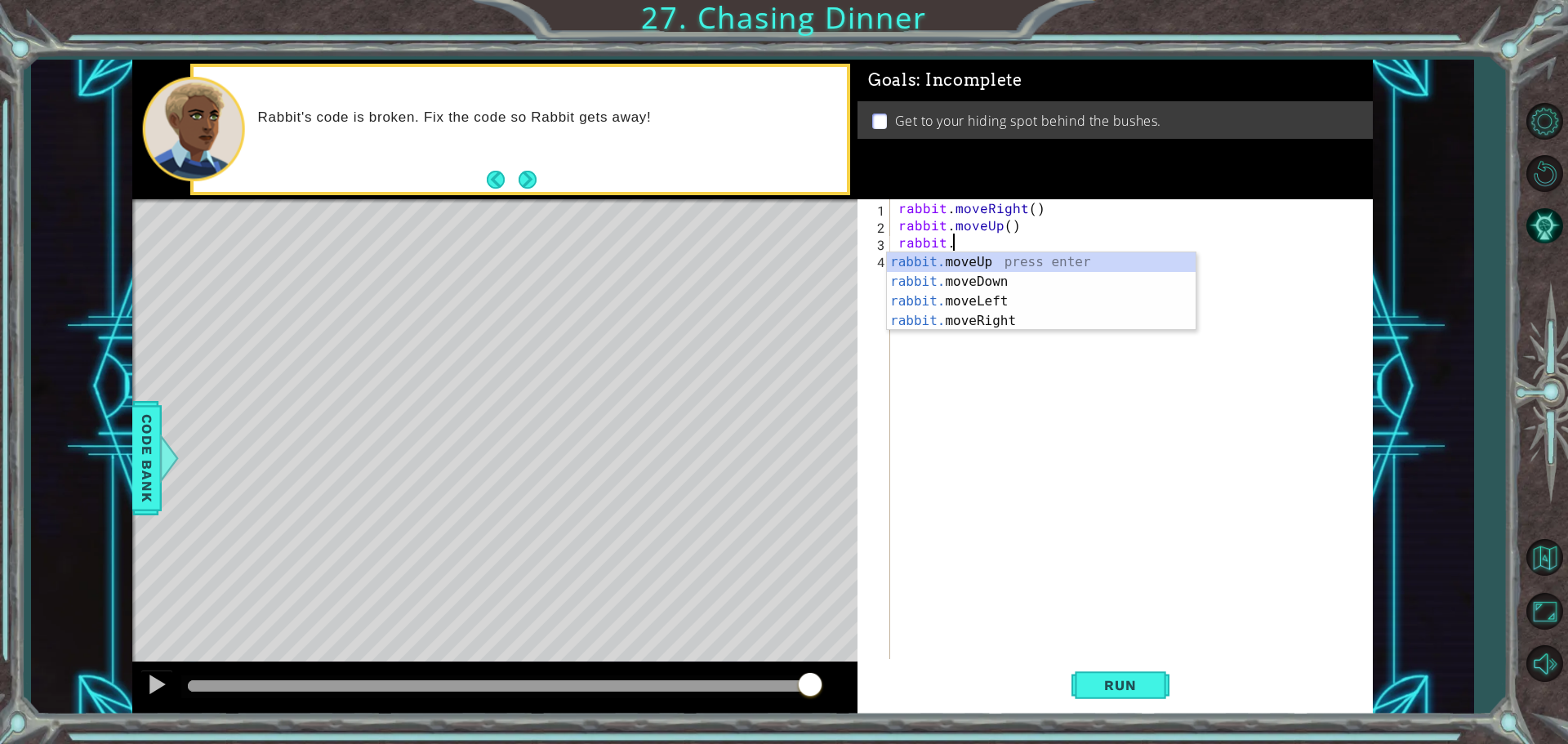
type textarea "r"
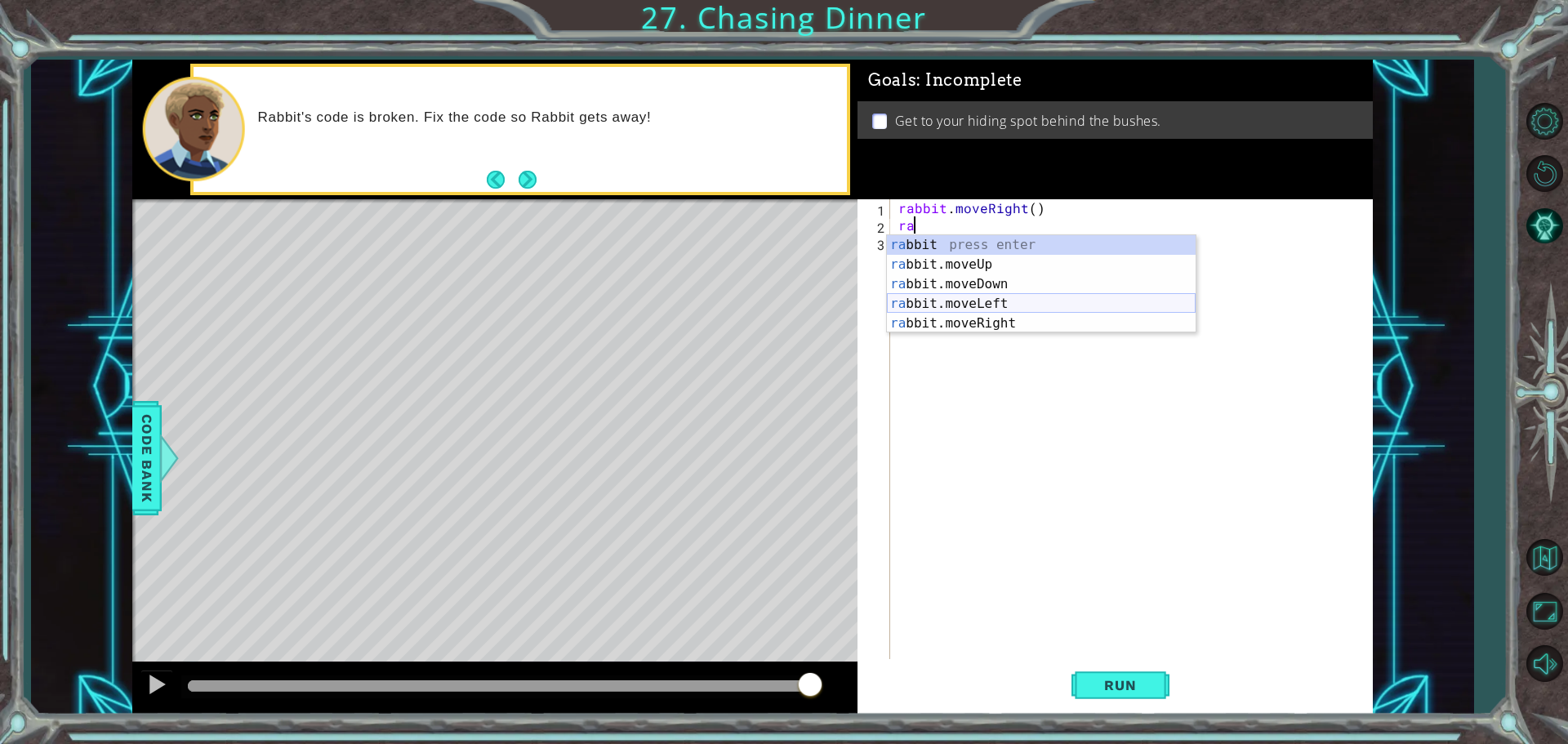
type textarea "r"
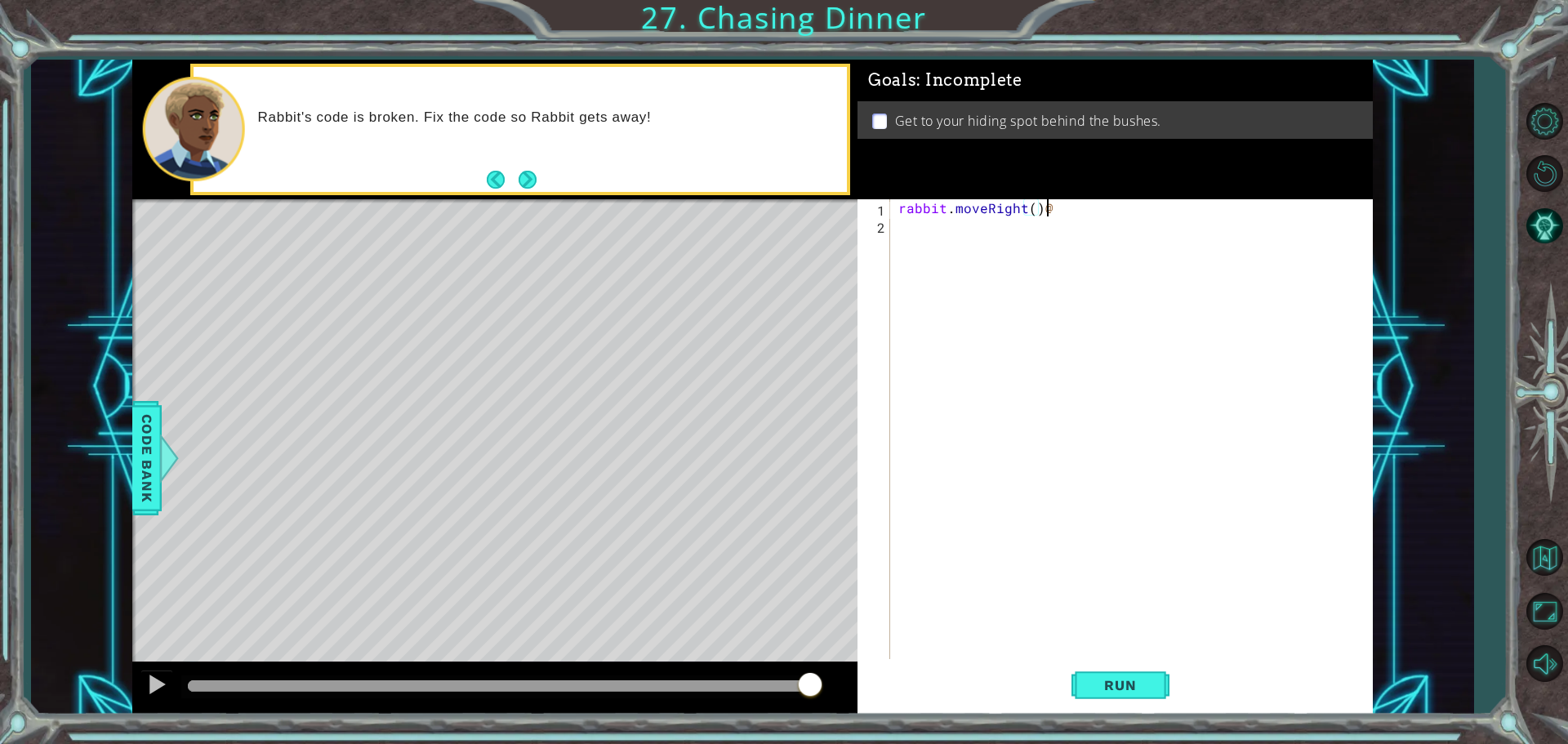
scroll to position [0, 8]
type textarea "rabbit.moveRight(2)"
click at [1095, 697] on button "Run" at bounding box center [1120, 684] width 98 height 51
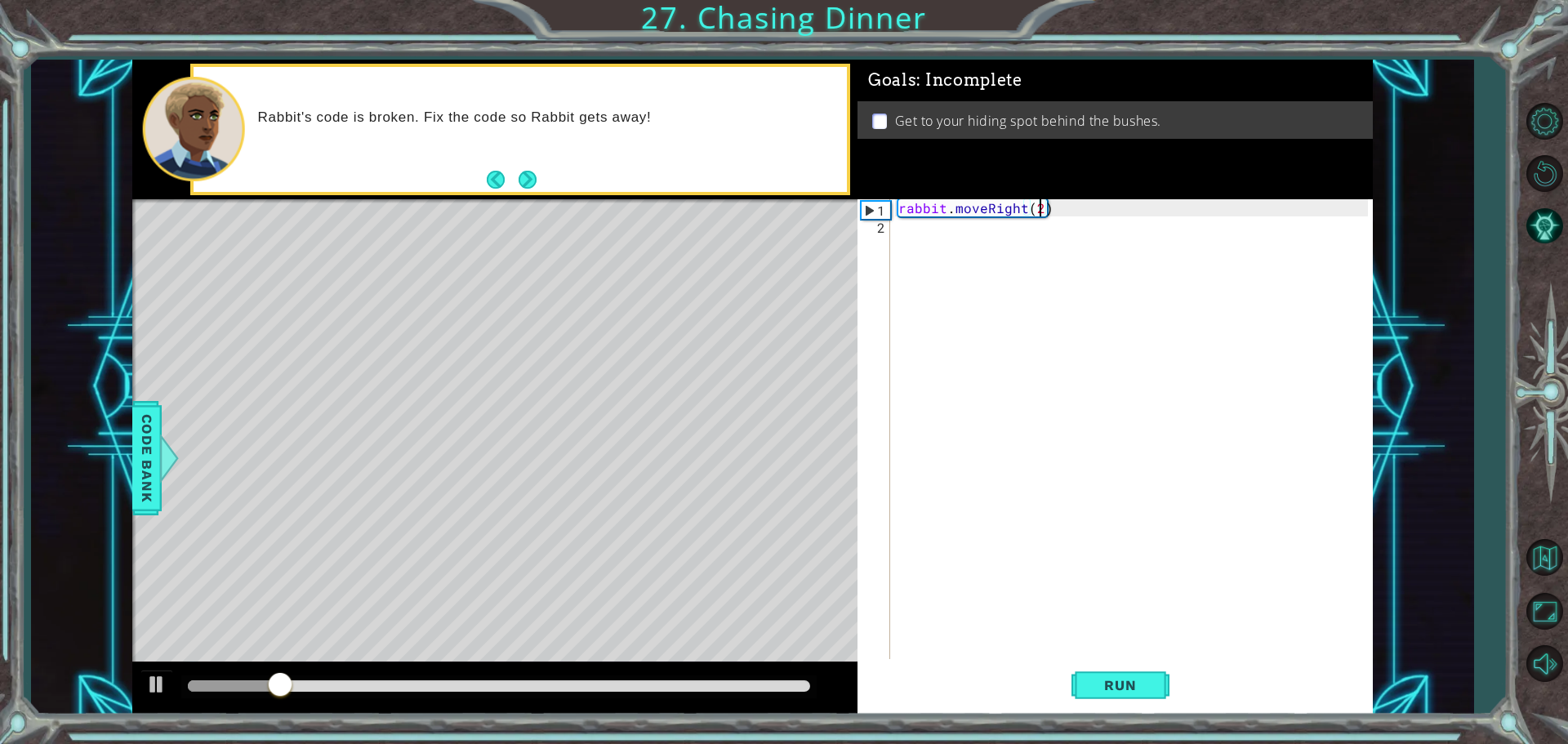
click at [926, 231] on div "rabbit . moveRight ( 2 )" at bounding box center [1136, 448] width 481 height 498
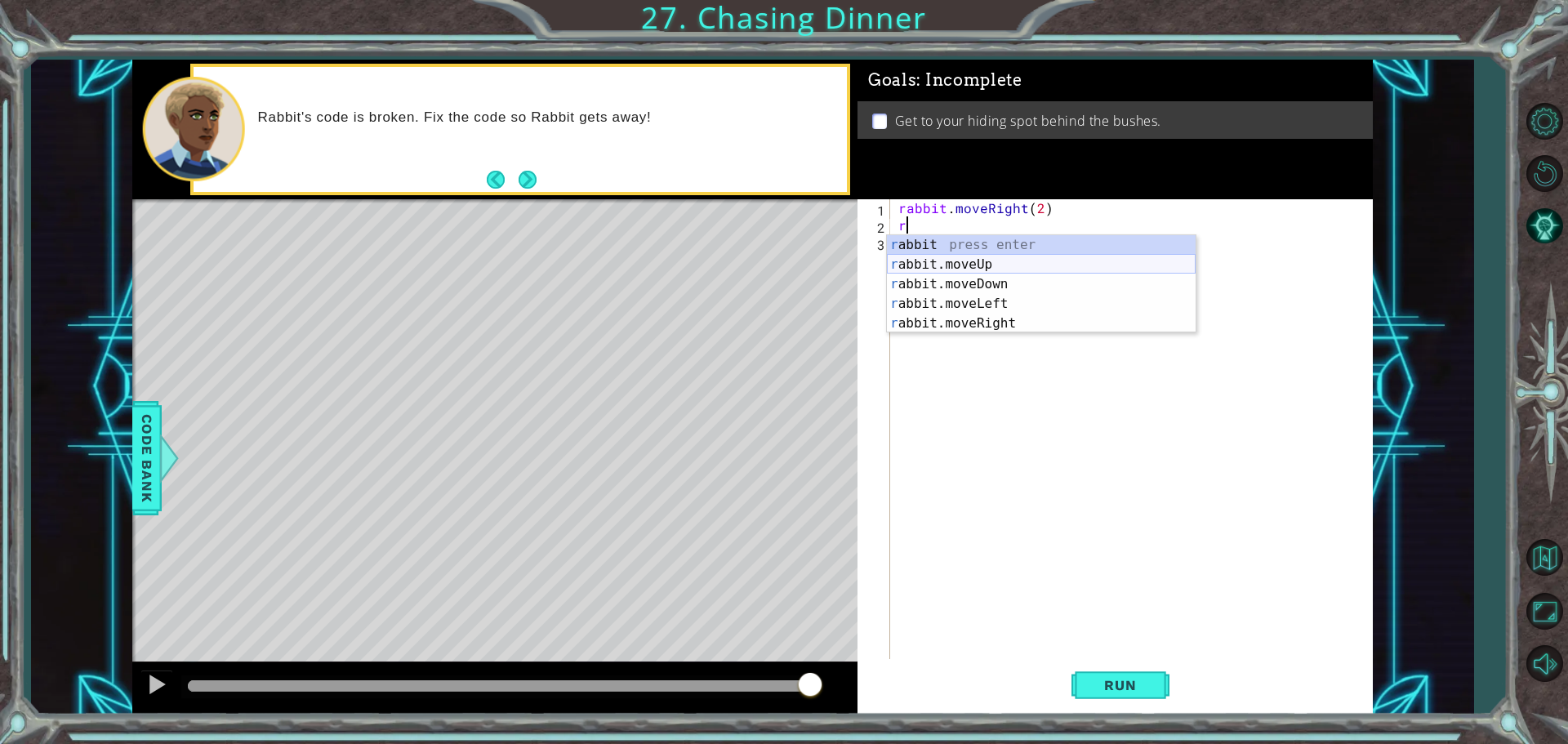
click at [968, 270] on div "r abbit press enter r abbit.moveUp press enter r abbit.moveDown press enter r a…" at bounding box center [1041, 304] width 308 height 137
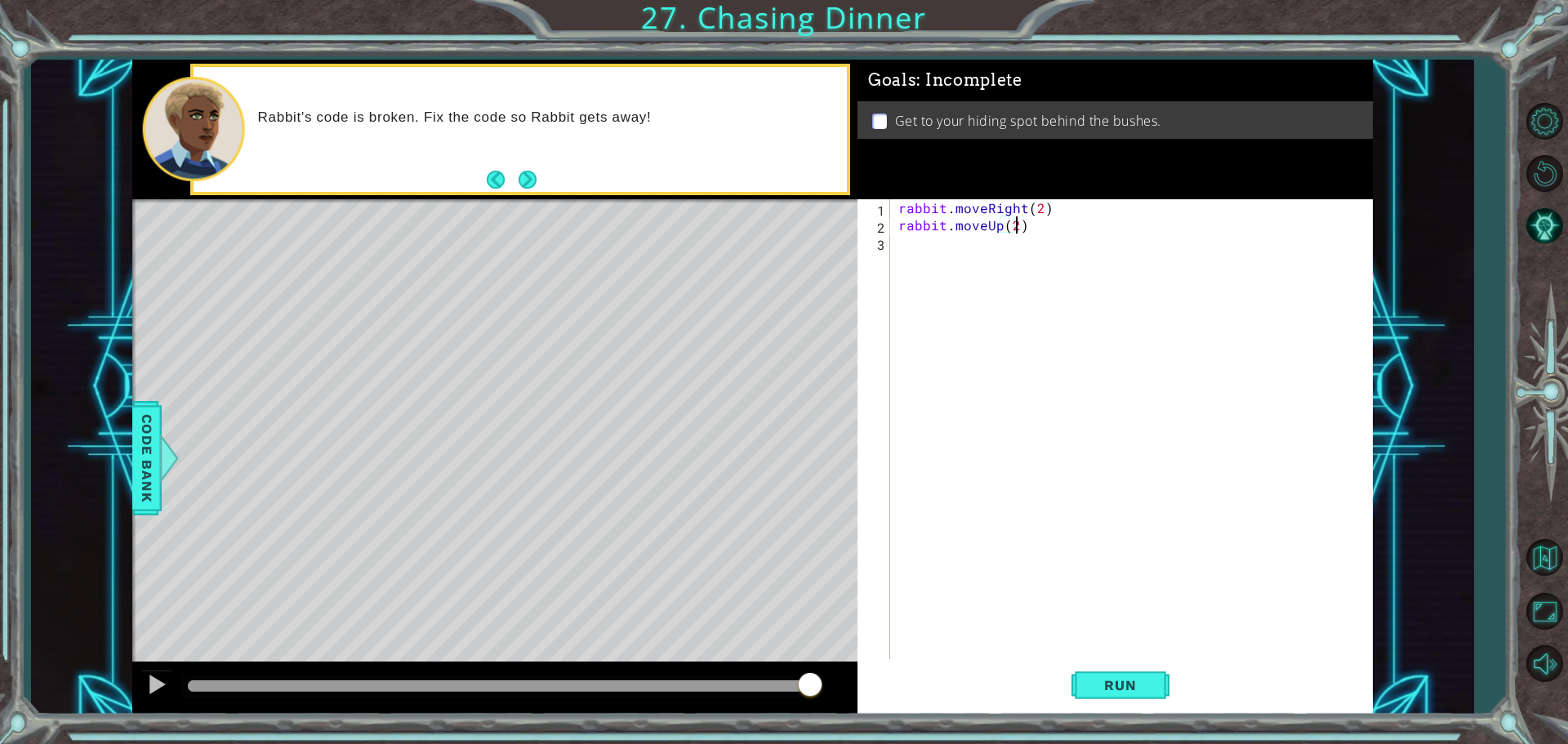
type textarea "rabbit.moveUp(2)"
click at [929, 250] on div "rabbit . moveRight ( 2 ) rabbit . moveUp ( 2 )" at bounding box center [1136, 448] width 481 height 498
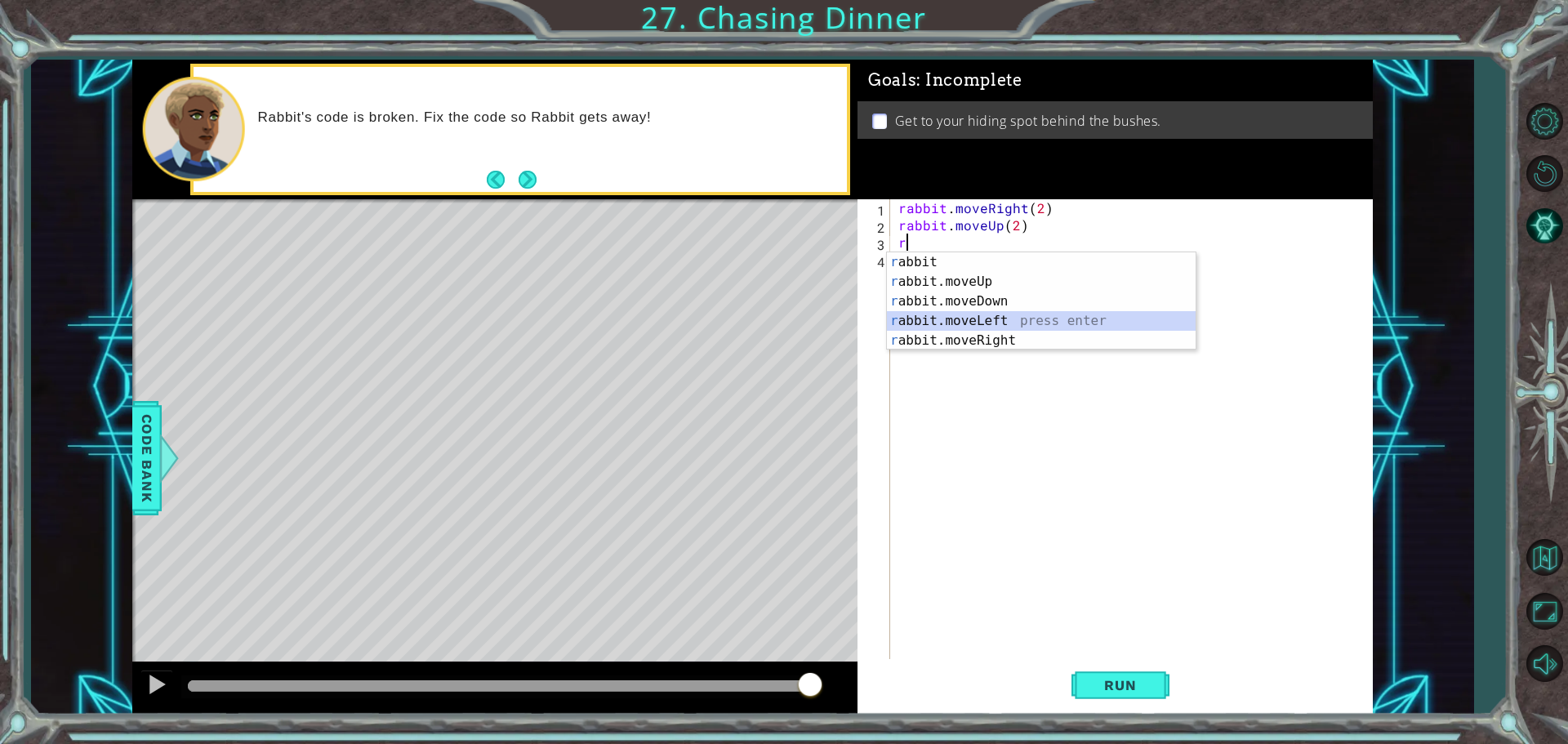
click at [987, 320] on div "r abbit press enter r abbit.moveUp press enter r abbit.moveDown press enter r a…" at bounding box center [1041, 321] width 308 height 137
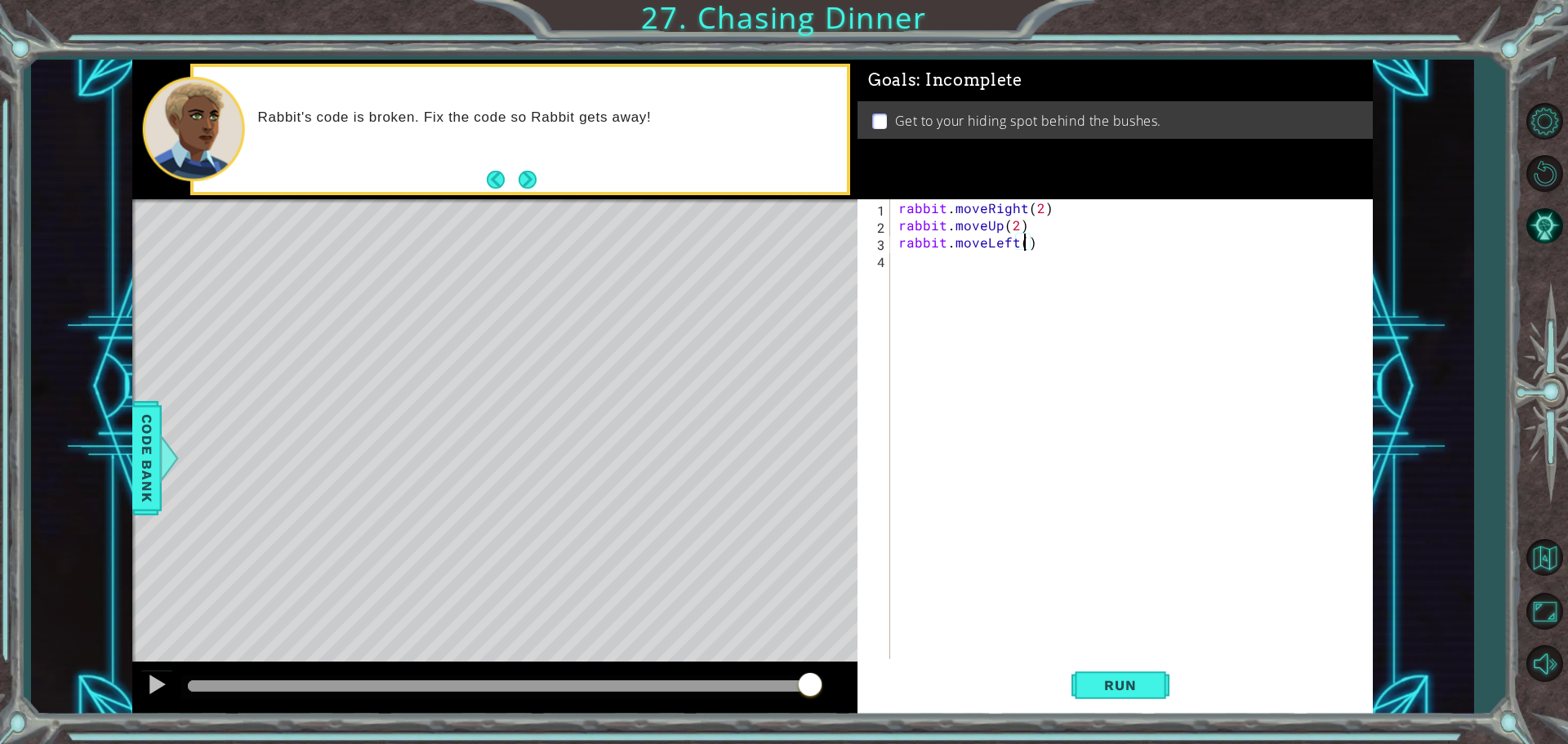
type textarea "rabbit.moveLeft(2)"
click at [956, 264] on div "rabbit . moveRight ( 2 ) rabbit . moveUp ( 2 ) rabbit . moveLeft ( 2 )" at bounding box center [1136, 448] width 481 height 498
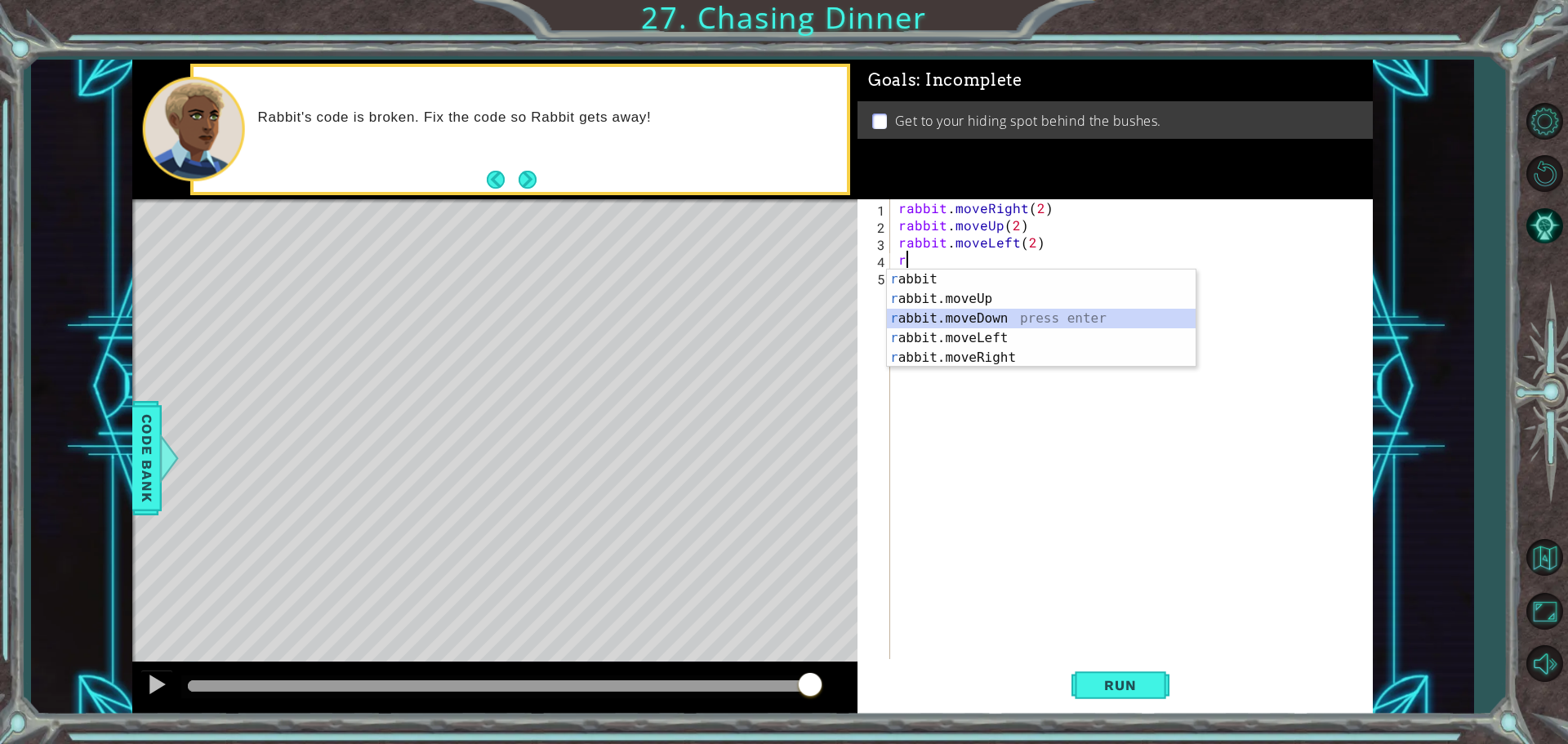
click at [997, 315] on div "r abbit press enter r abbit.moveUp press enter r abbit.moveDown press enter r a…" at bounding box center [1041, 339] width 308 height 137
type textarea "rabbit.moveDown(1)"
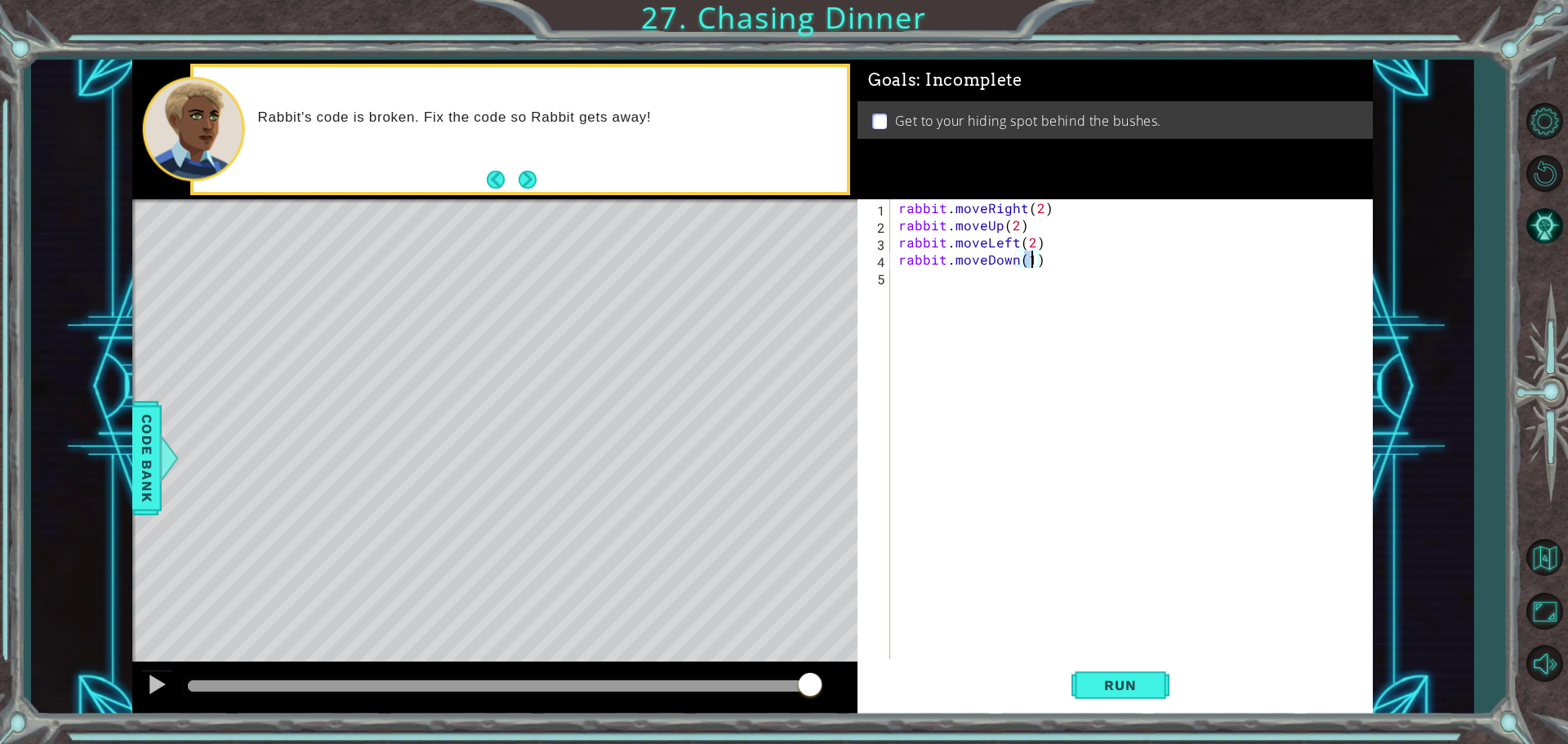
click at [910, 280] on div "rabbit . moveRight ( 2 ) rabbit . moveUp ( 2 ) rabbit . moveLeft ( 2 ) rabbit .…" at bounding box center [1136, 448] width 481 height 498
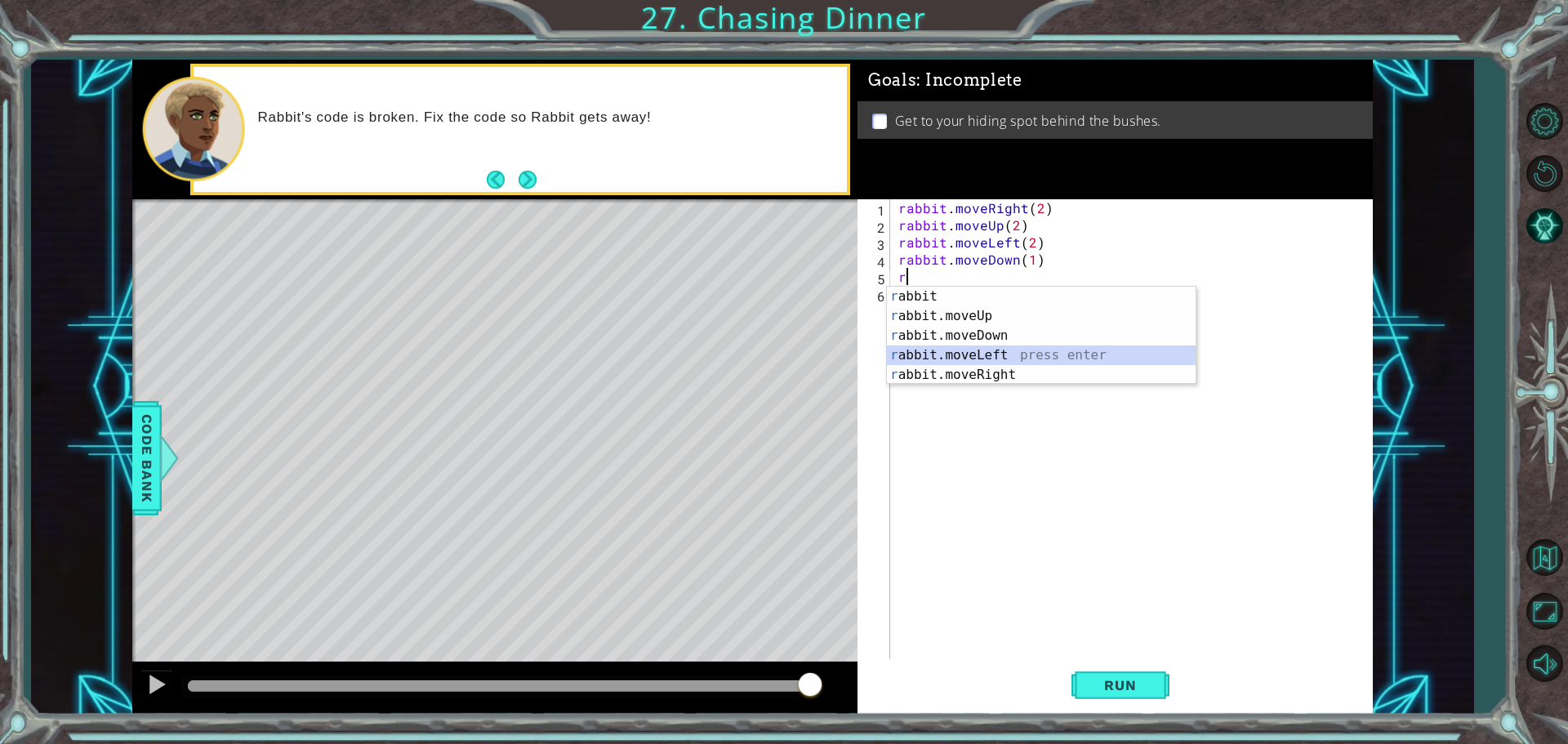
click at [1003, 358] on div "r abbit press enter r abbit.moveUp press enter r abbit.moveDown press enter r a…" at bounding box center [1041, 355] width 308 height 137
type textarea "rabbit.moveLeft(1)"
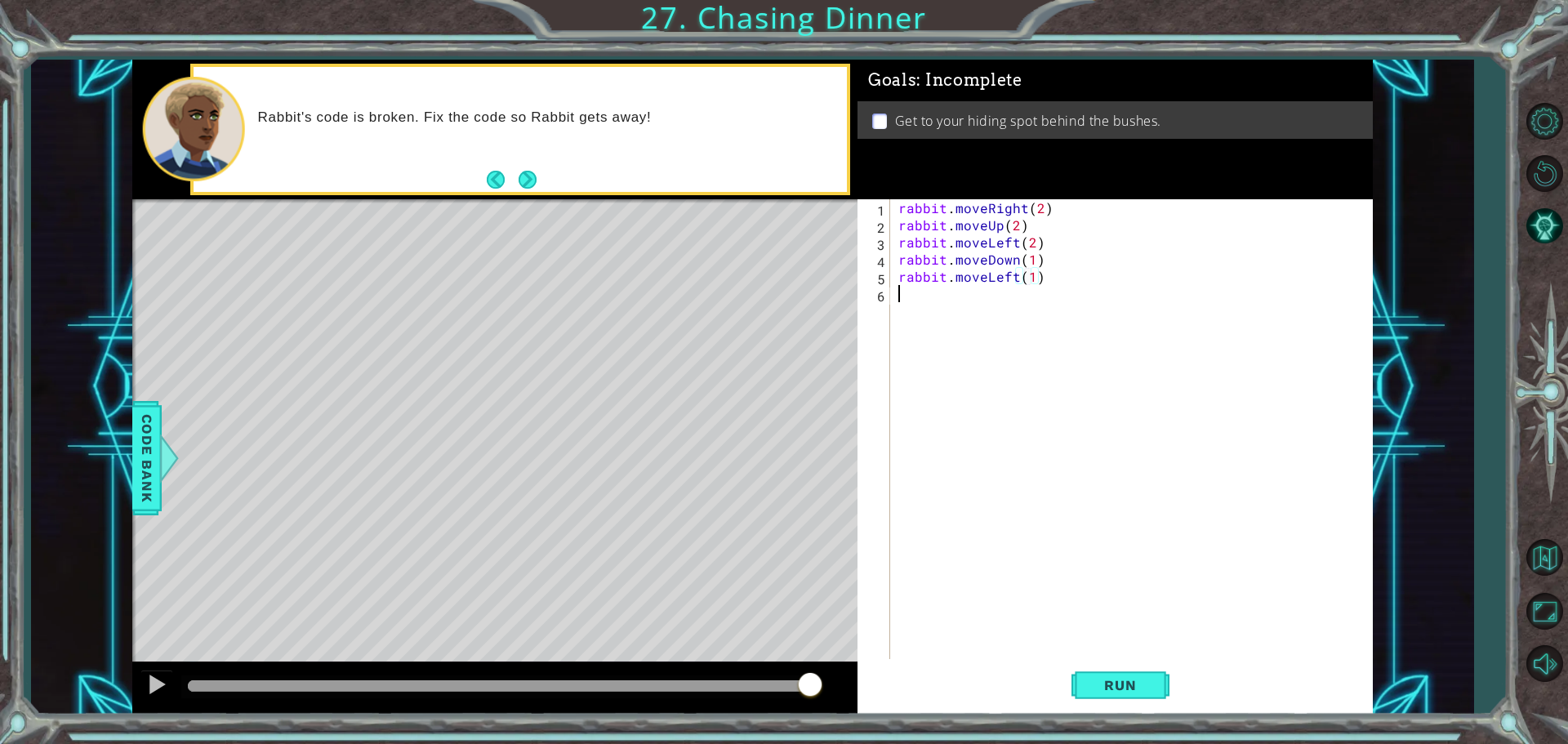
click at [913, 294] on div "rabbit . moveRight ( 2 ) rabbit . moveUp ( 2 ) rabbit . moveLeft ( 2 ) rabbit .…" at bounding box center [1136, 448] width 481 height 498
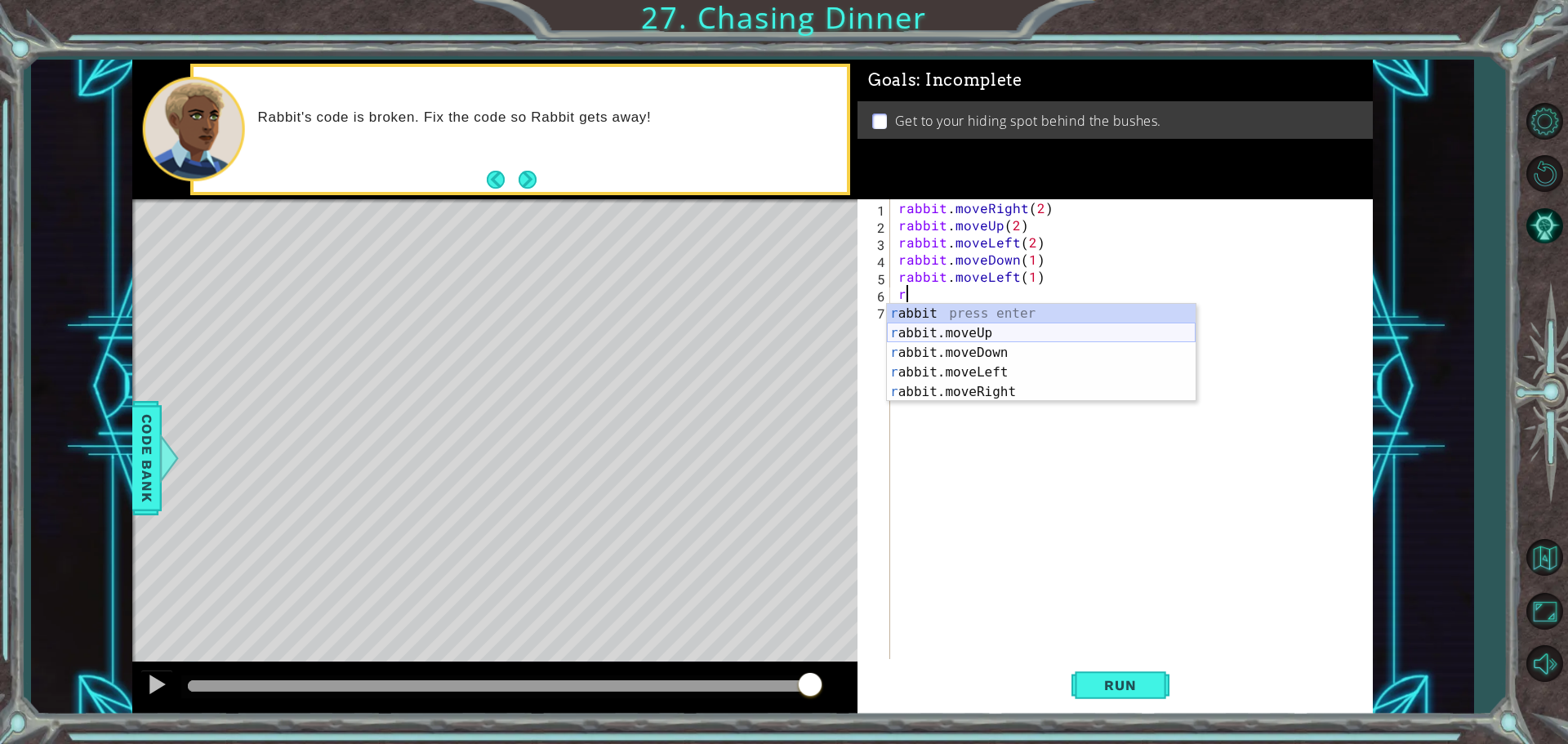
click at [998, 341] on div "r abbit press enter r abbit.moveUp press enter r abbit.moveDown press enter r a…" at bounding box center [1041, 372] width 308 height 137
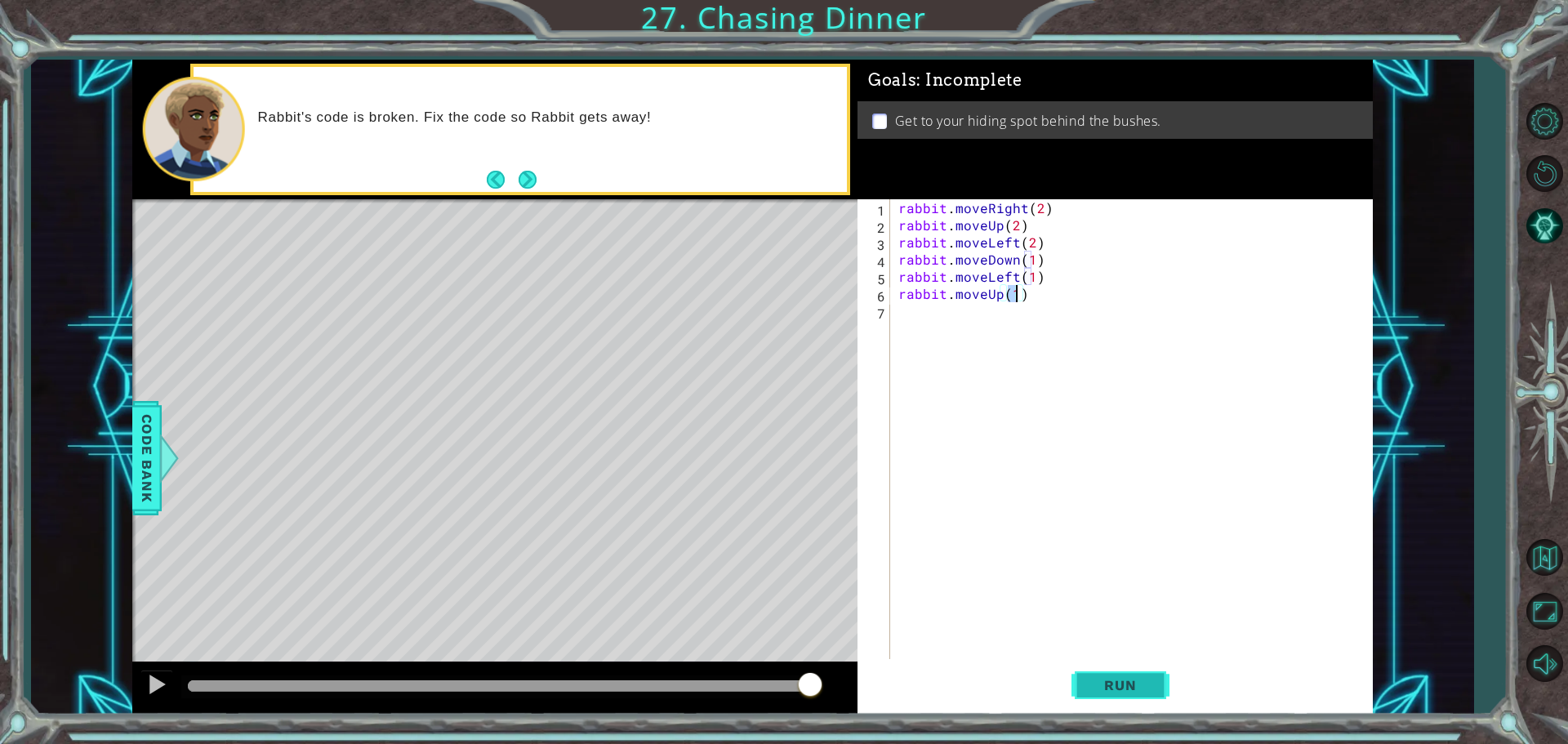
type textarea "rabbit.moveUp(1)"
click at [1108, 685] on span "Run" at bounding box center [1120, 685] width 65 height 17
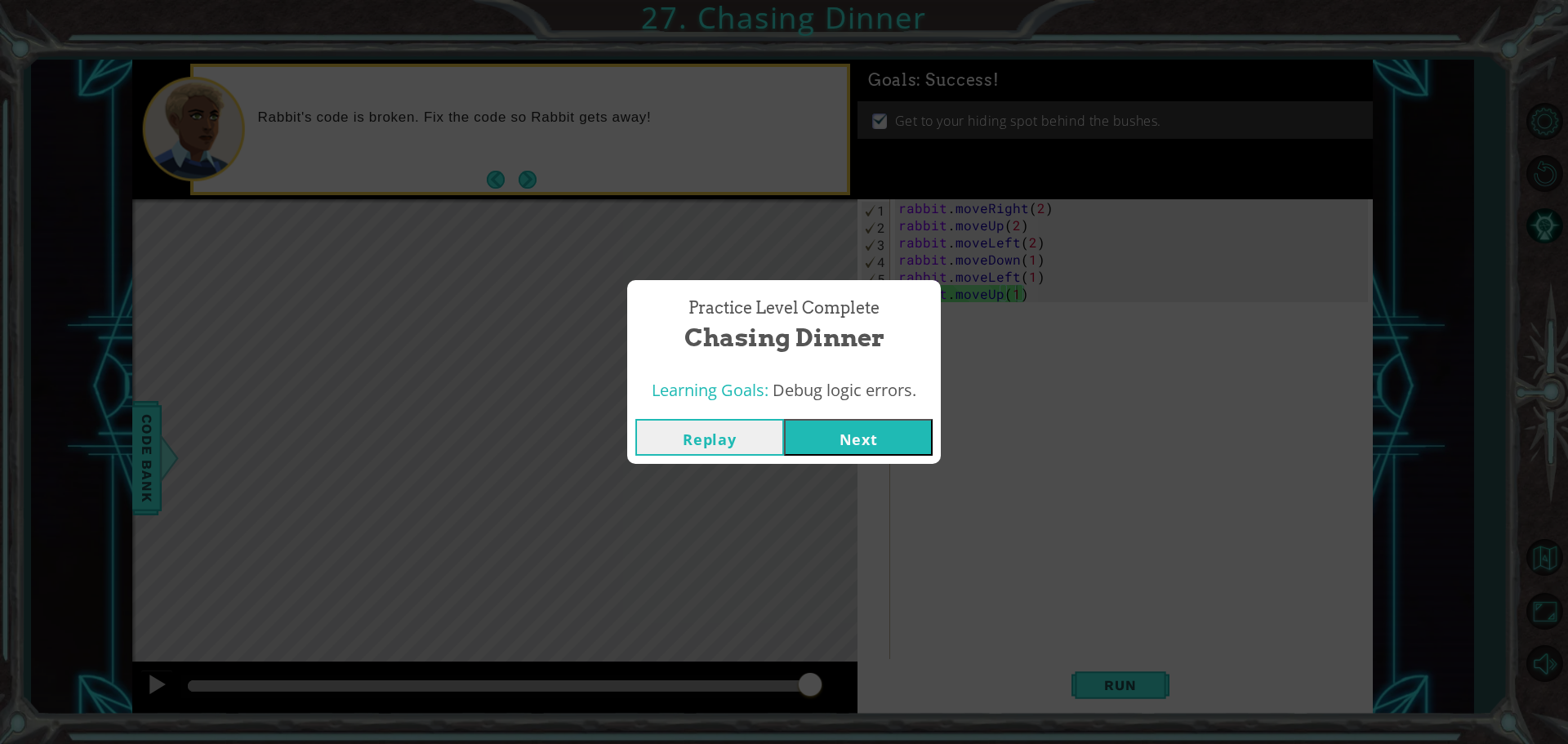
click at [826, 442] on button "Next" at bounding box center [858, 437] width 148 height 36
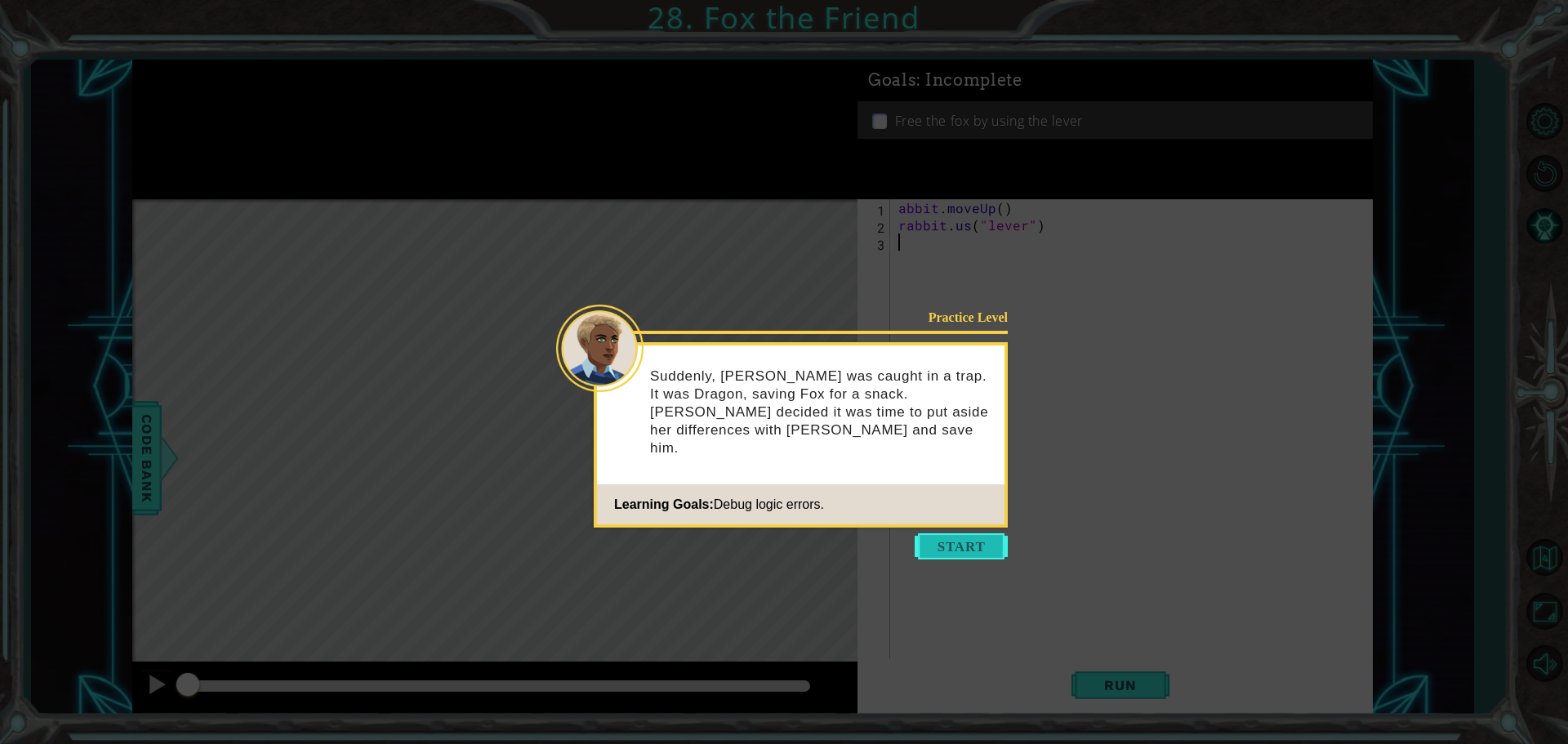
click at [974, 544] on button "Start" at bounding box center [961, 546] width 93 height 27
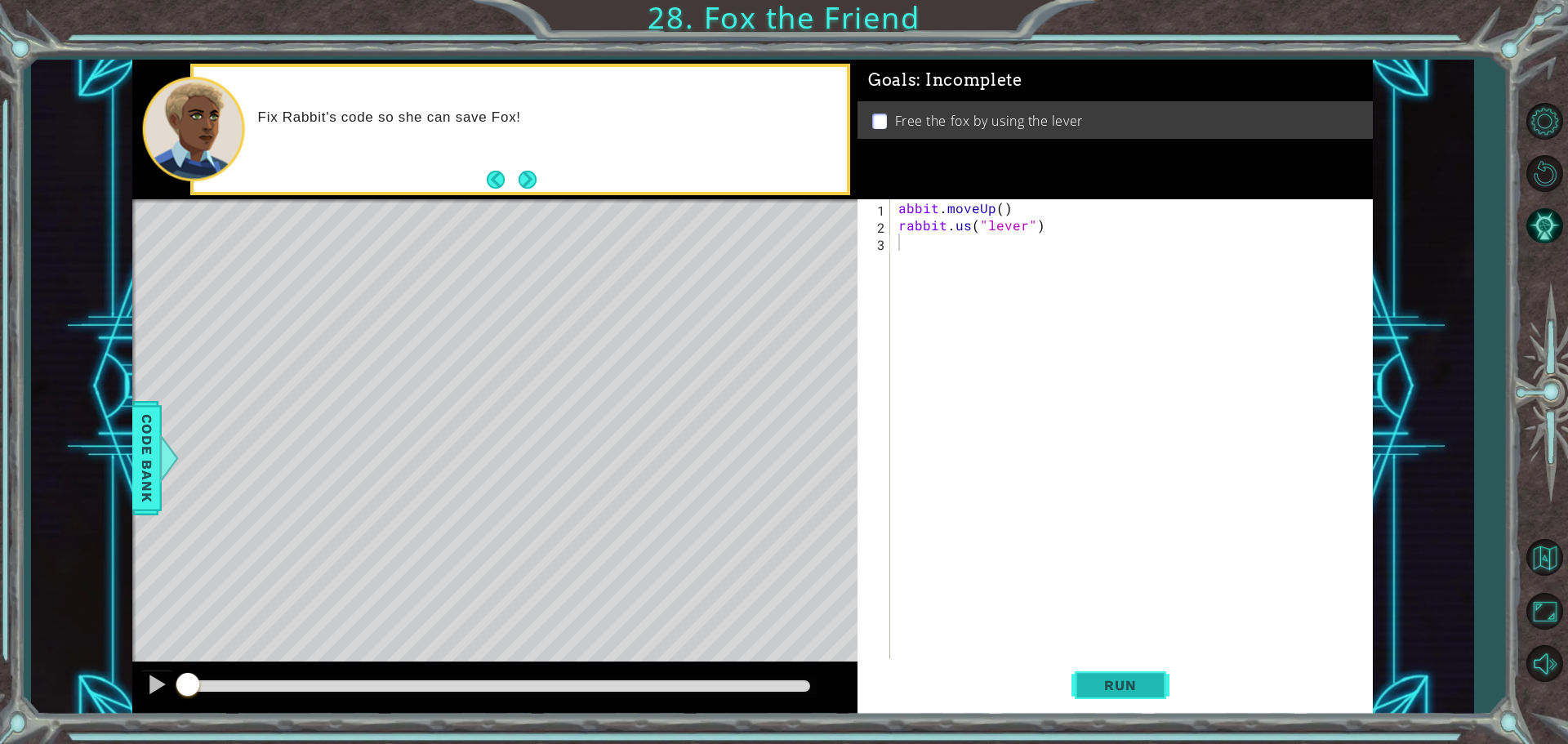
click at [1108, 697] on button "Run" at bounding box center [1120, 684] width 98 height 51
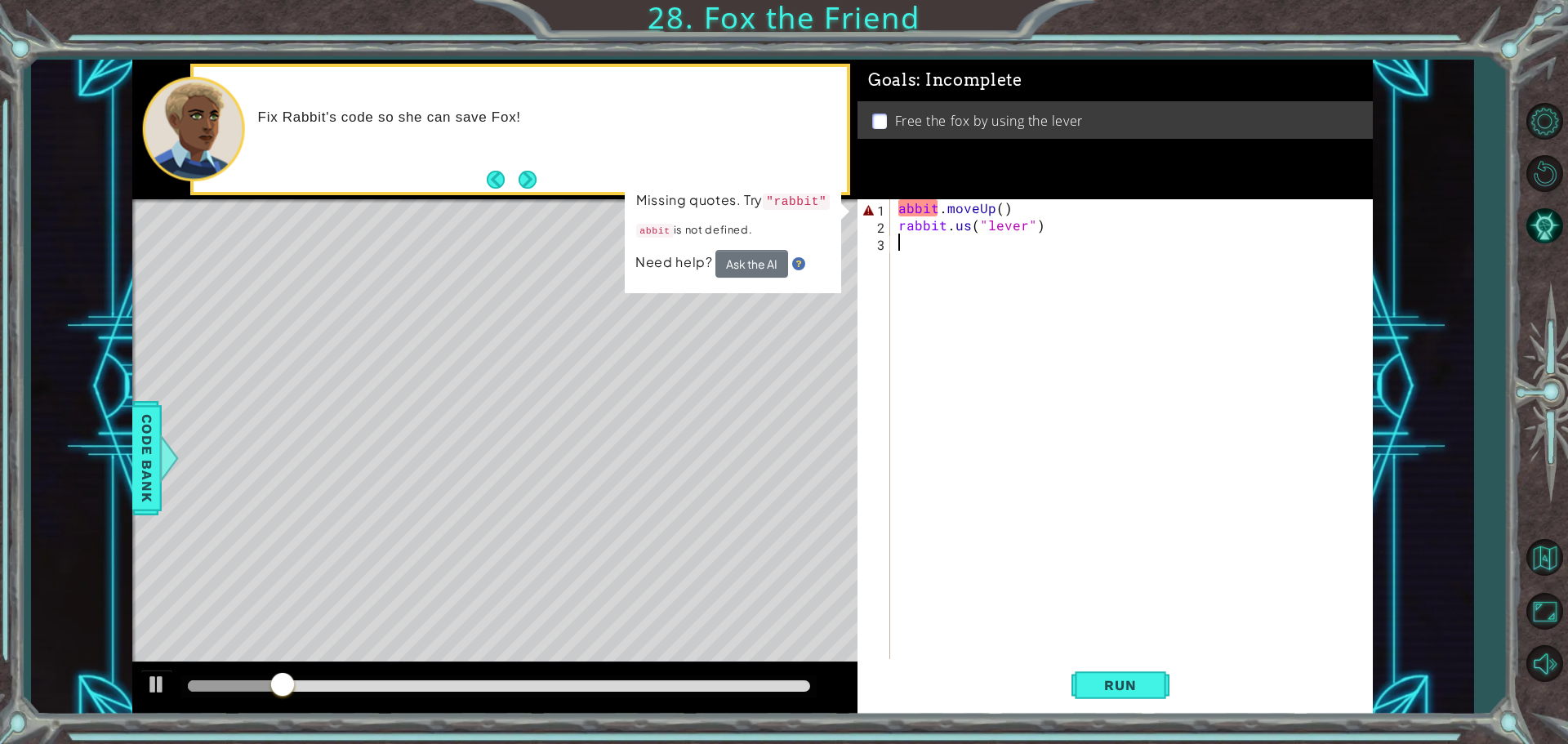
click at [905, 207] on div "abbit . moveUp ( ) rabbit . us ( "lever" )" at bounding box center [1136, 448] width 481 height 498
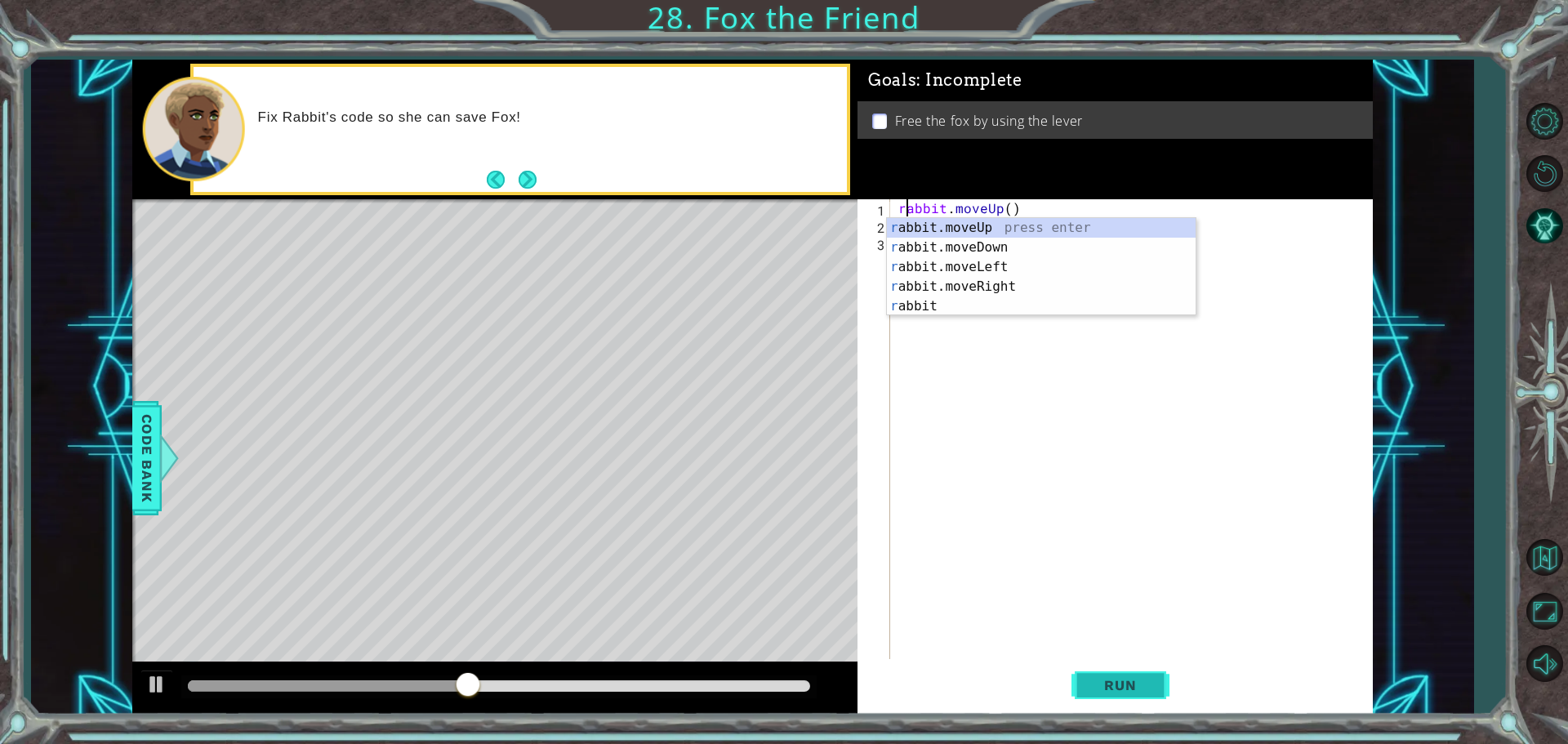
click at [1132, 682] on span "Run" at bounding box center [1120, 685] width 65 height 17
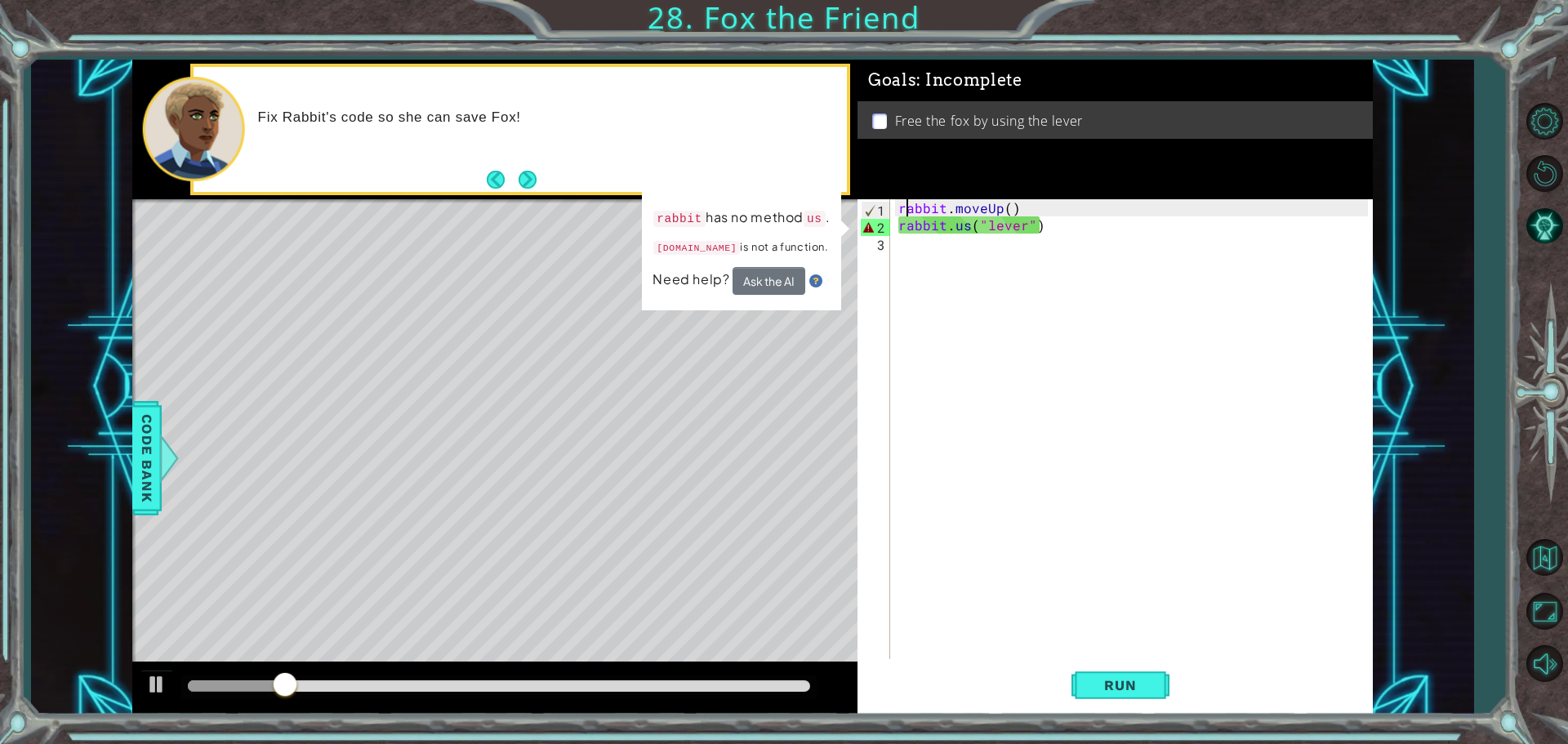
click at [967, 226] on div "rabbit . moveUp ( ) rabbit . us ( "lever" )" at bounding box center [1136, 448] width 481 height 498
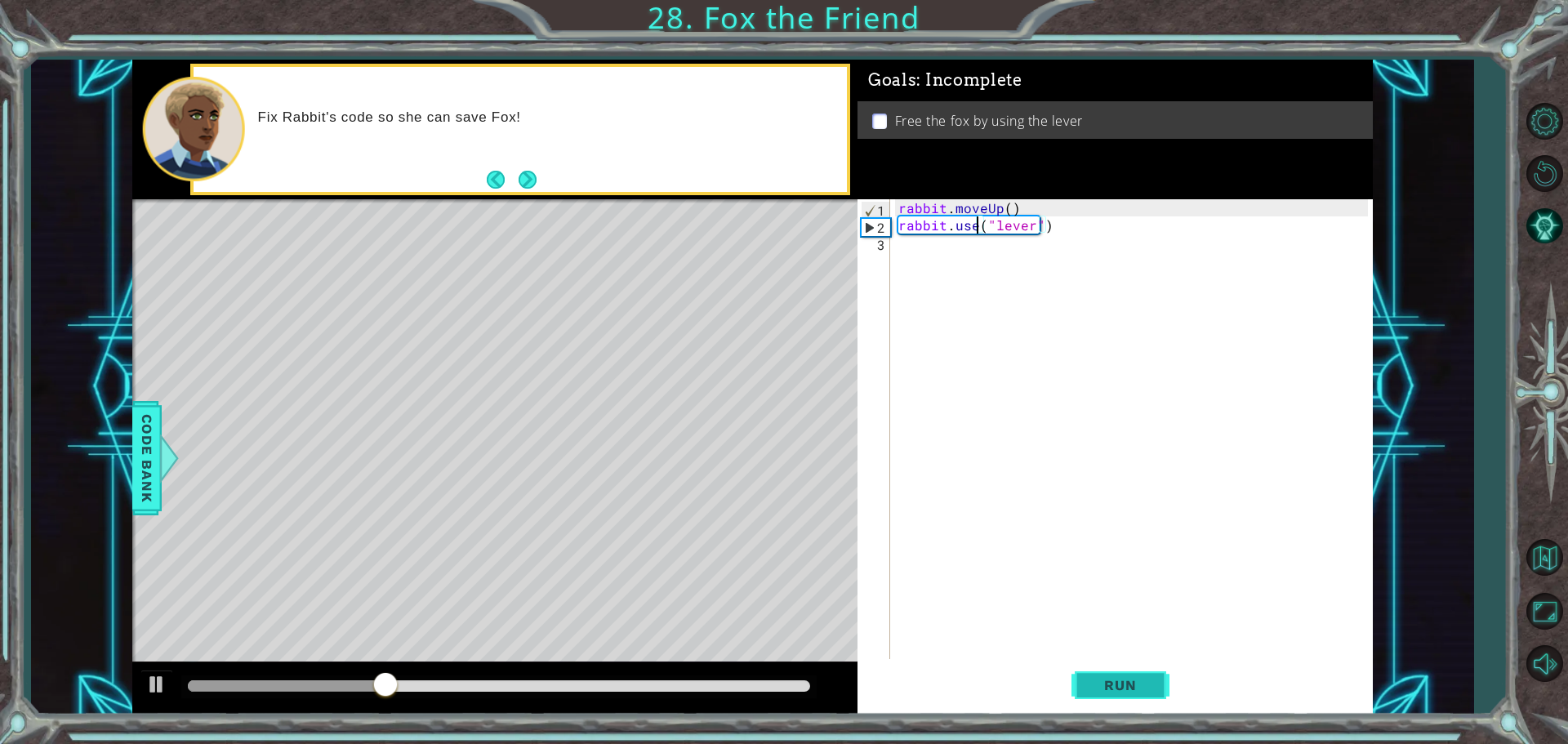
type textarea "rabbit.use("lever")"
click at [1128, 677] on span "Run" at bounding box center [1120, 685] width 65 height 17
click at [918, 247] on div "rabbit . moveUp ( ) rabbit . use ( "lever" )" at bounding box center [1136, 448] width 481 height 498
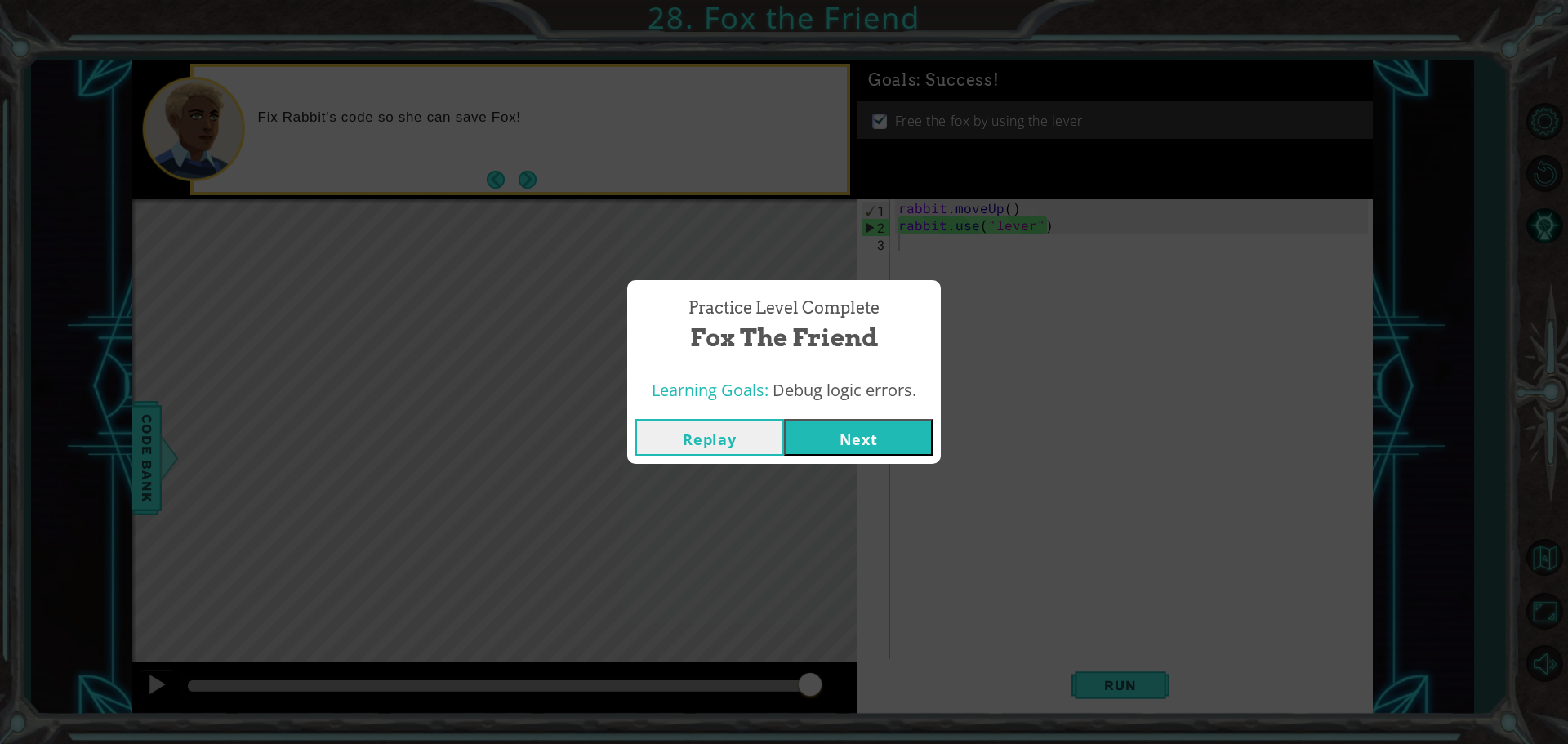
click at [847, 450] on button "Next" at bounding box center [858, 437] width 148 height 36
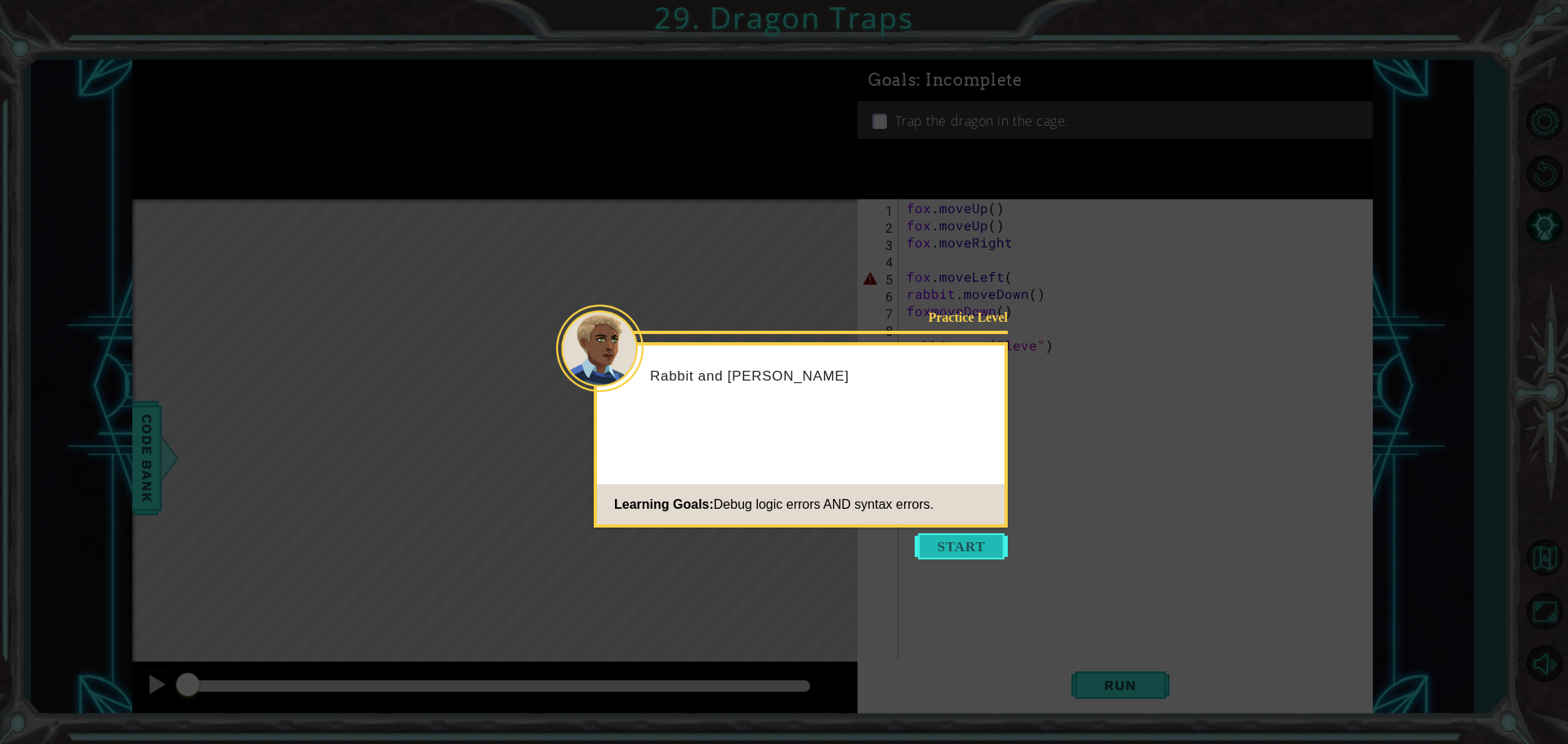
click at [963, 537] on button "Start" at bounding box center [961, 546] width 93 height 27
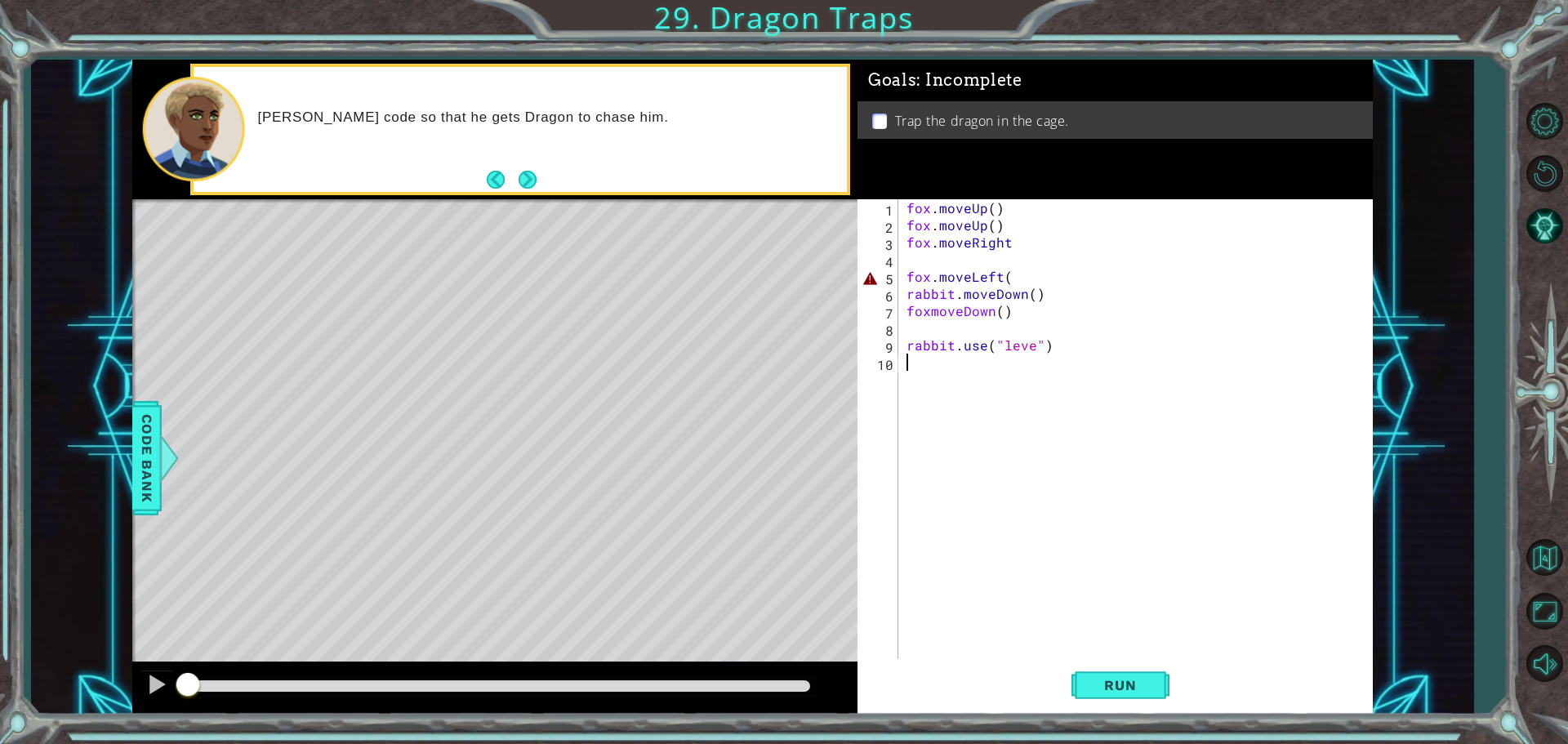
click at [1009, 279] on div "fox . moveUp ( ) fox . moveUp ( ) fox . moveRight fox . moveLeft ( rabbit . mov…" at bounding box center [1140, 448] width 473 height 498
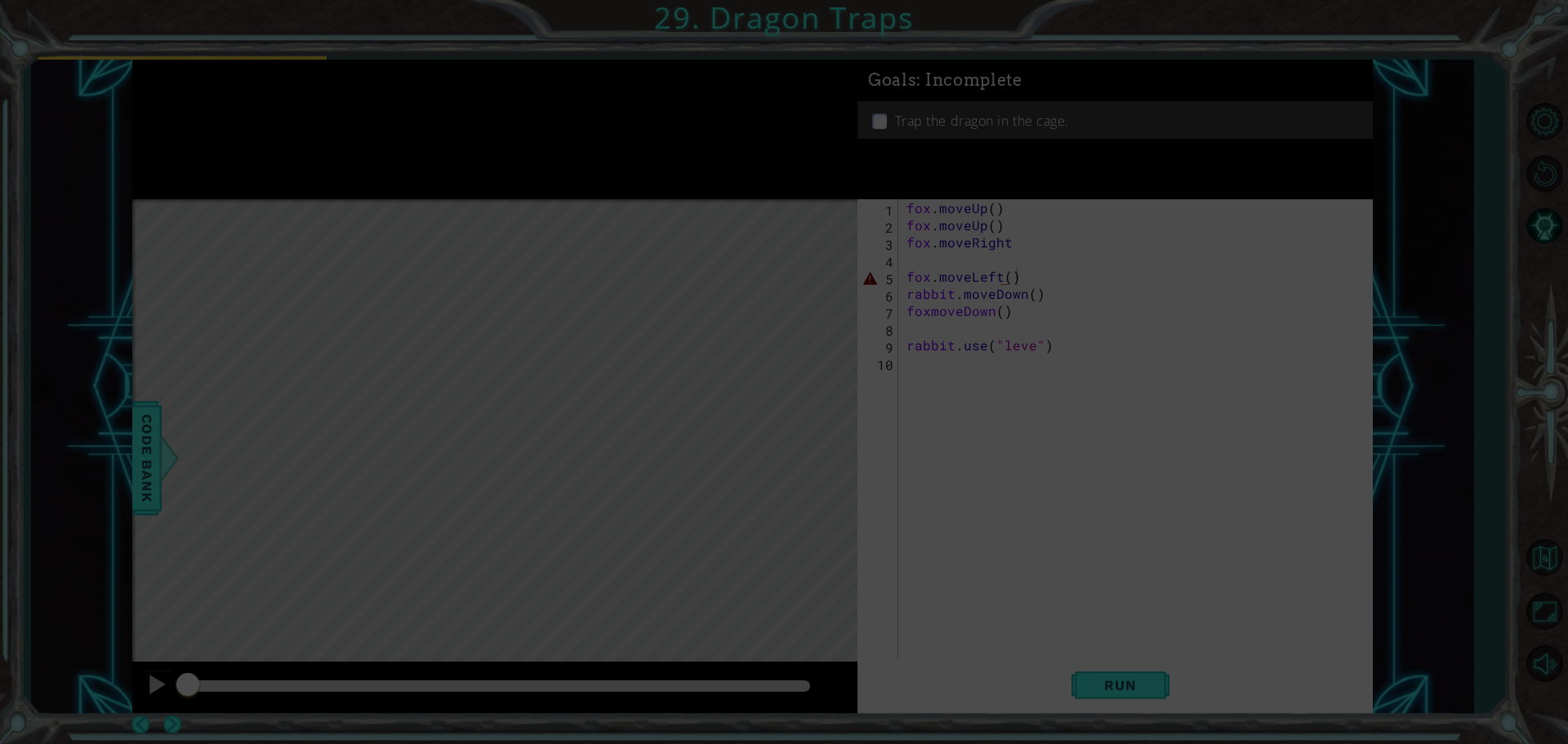
scroll to position [0, 6]
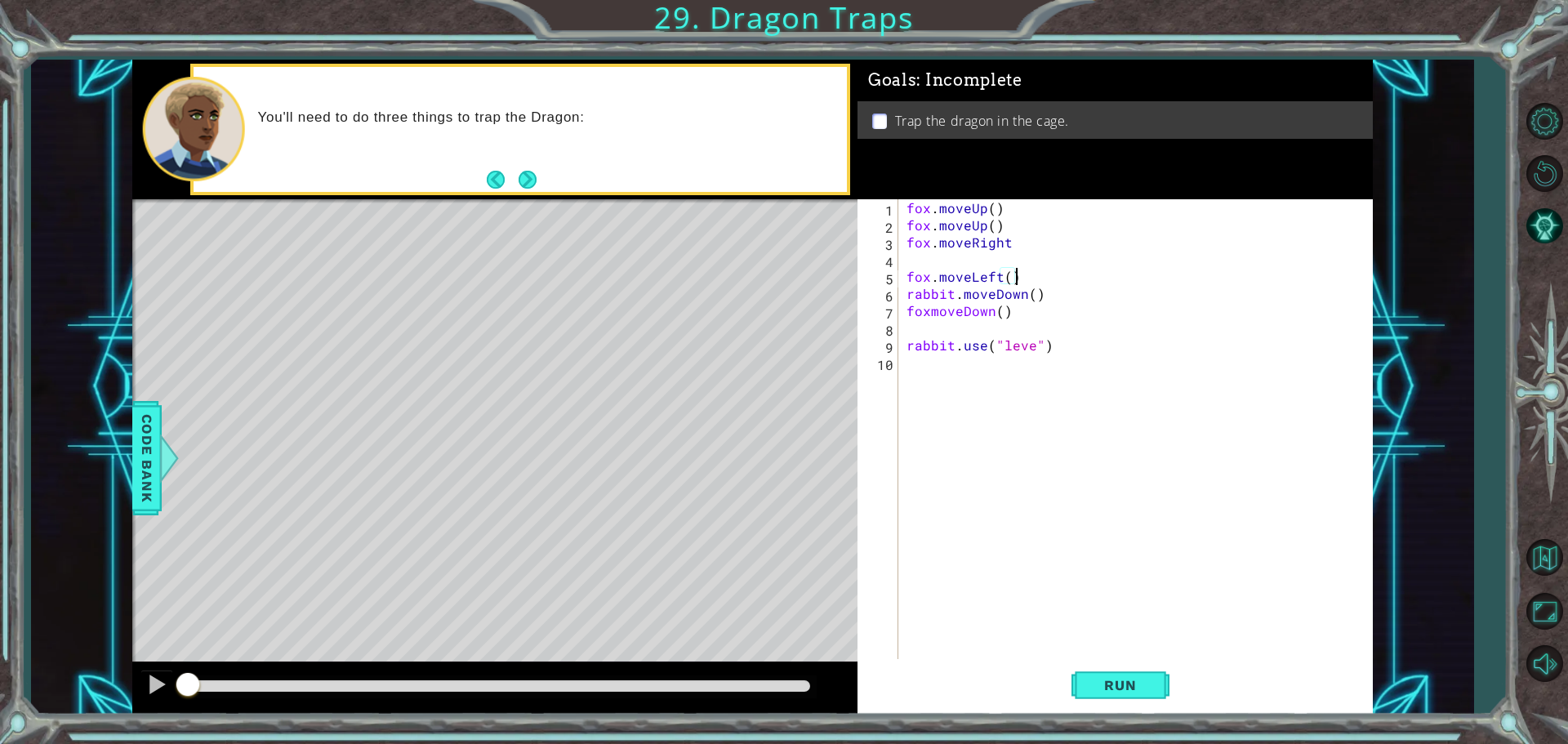
click at [1027, 345] on div "fox . moveUp ( ) fox . moveUp ( ) fox . moveRight fox . moveLeft ( ) rabbit . m…" at bounding box center [1140, 448] width 473 height 498
click at [992, 208] on div "fox . moveUp ( ) fox . moveUp ( ) fox . moveRight fox . moveLeft ( ) rabbit . m…" at bounding box center [1140, 448] width 473 height 498
click at [1089, 693] on button "Run" at bounding box center [1120, 684] width 98 height 51
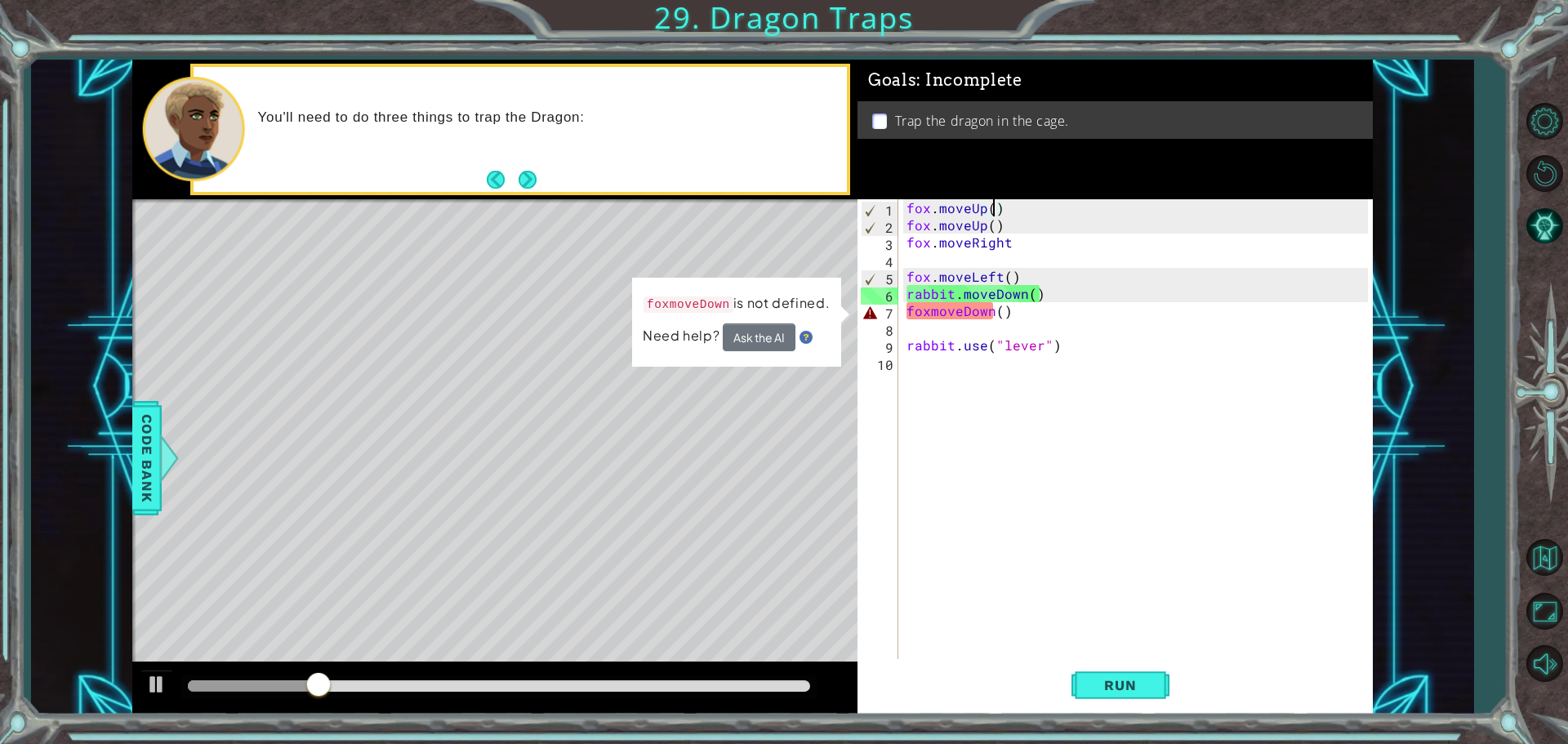
click at [927, 315] on div "fox . moveUp ( ) fox . moveUp ( ) fox . moveRight fox . moveLeft ( ) rabbit . m…" at bounding box center [1140, 448] width 473 height 498
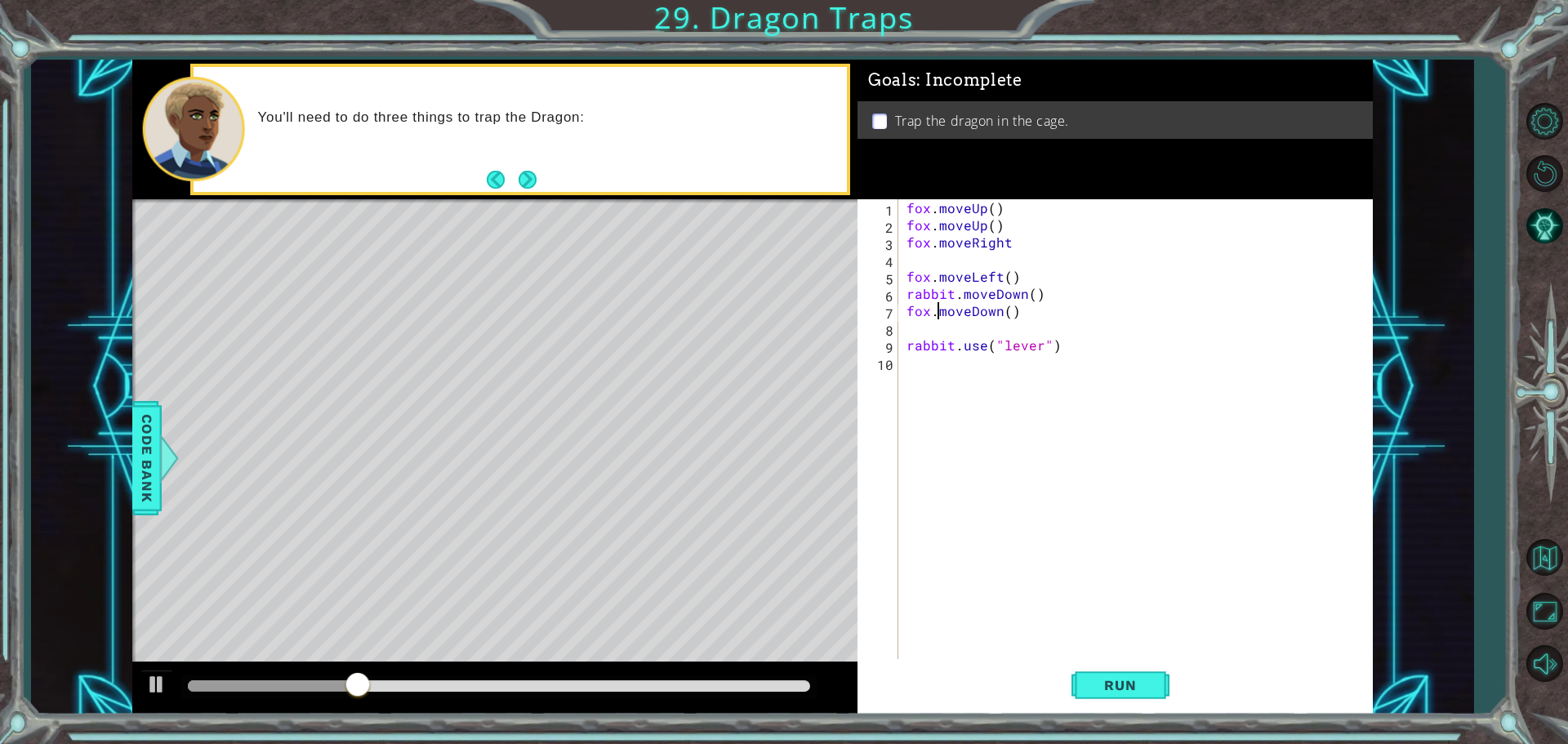
scroll to position [0, 2]
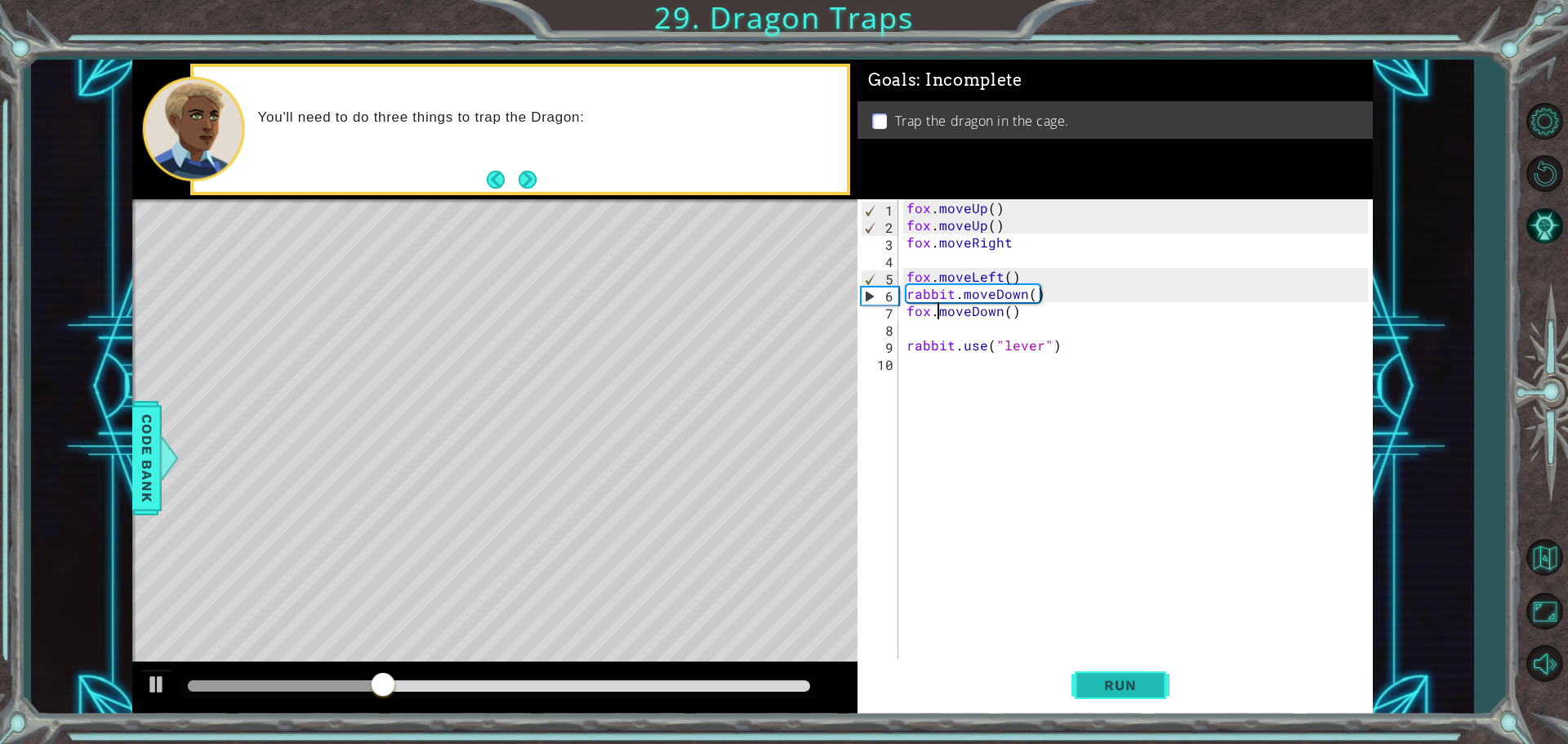
click at [1105, 681] on span "Run" at bounding box center [1120, 685] width 65 height 17
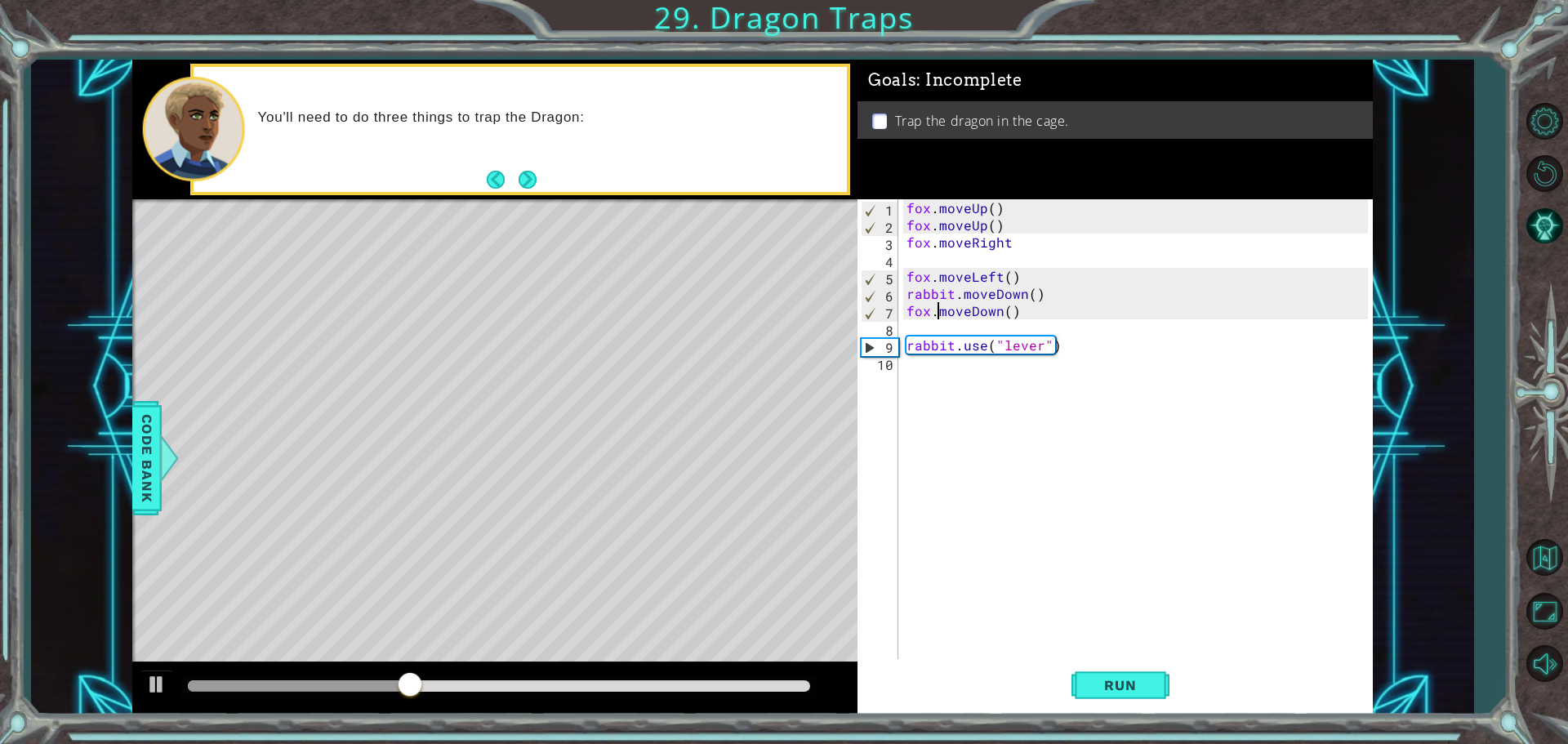
click at [1043, 295] on div "fox . moveUp ( ) fox . moveUp ( ) fox . moveRight fox . moveLeft ( ) rabbit . m…" at bounding box center [1140, 448] width 473 height 498
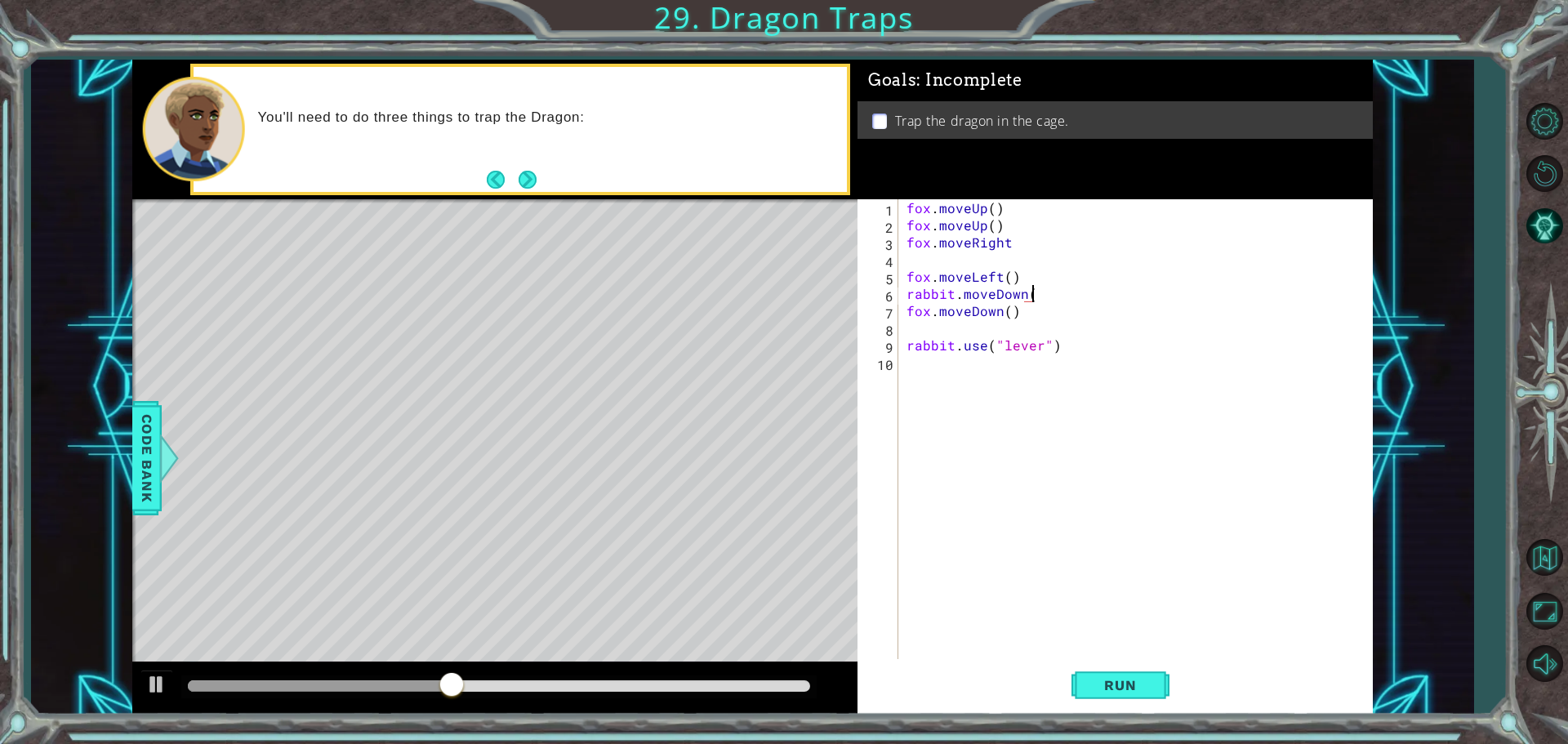
type textarea "r"
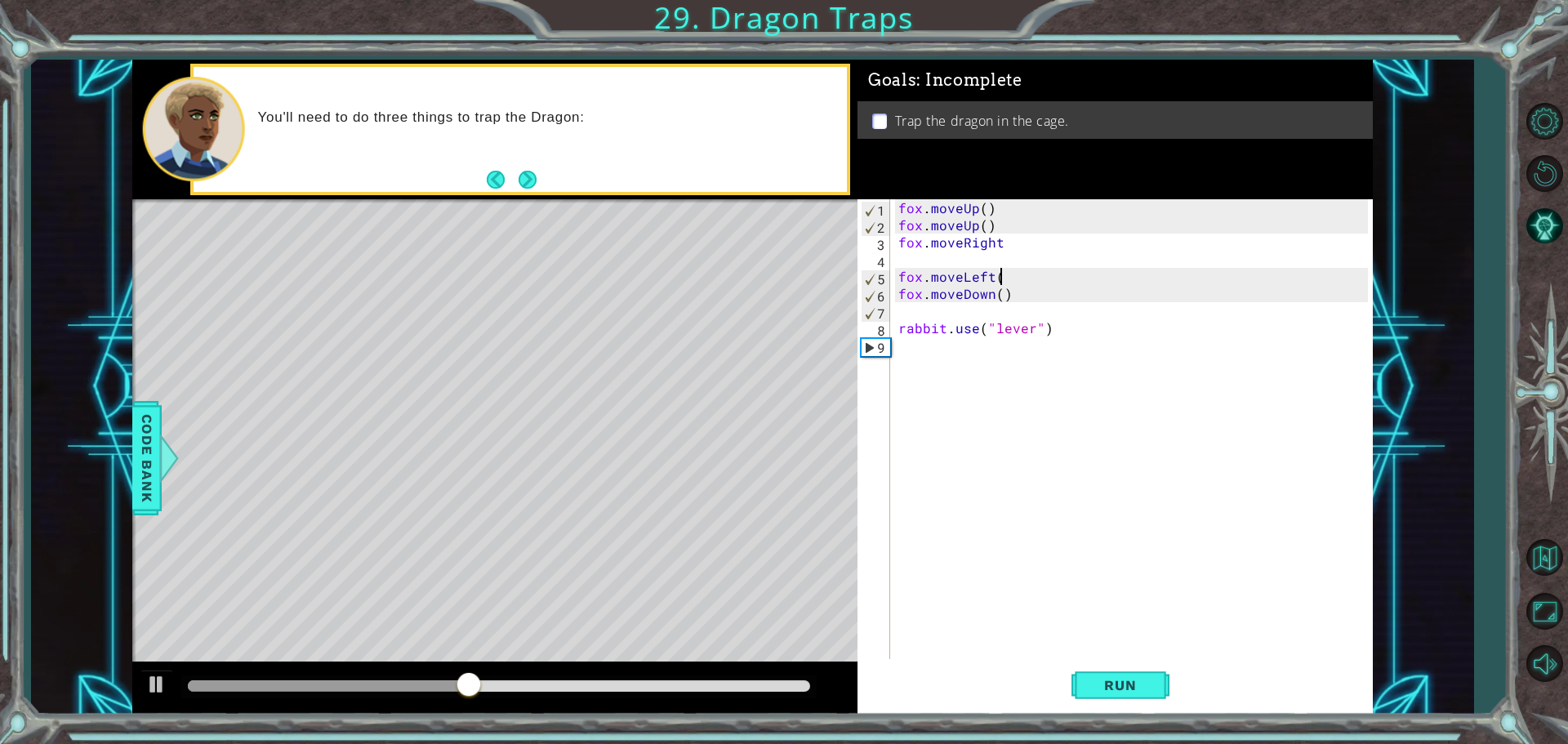
scroll to position [0, 0]
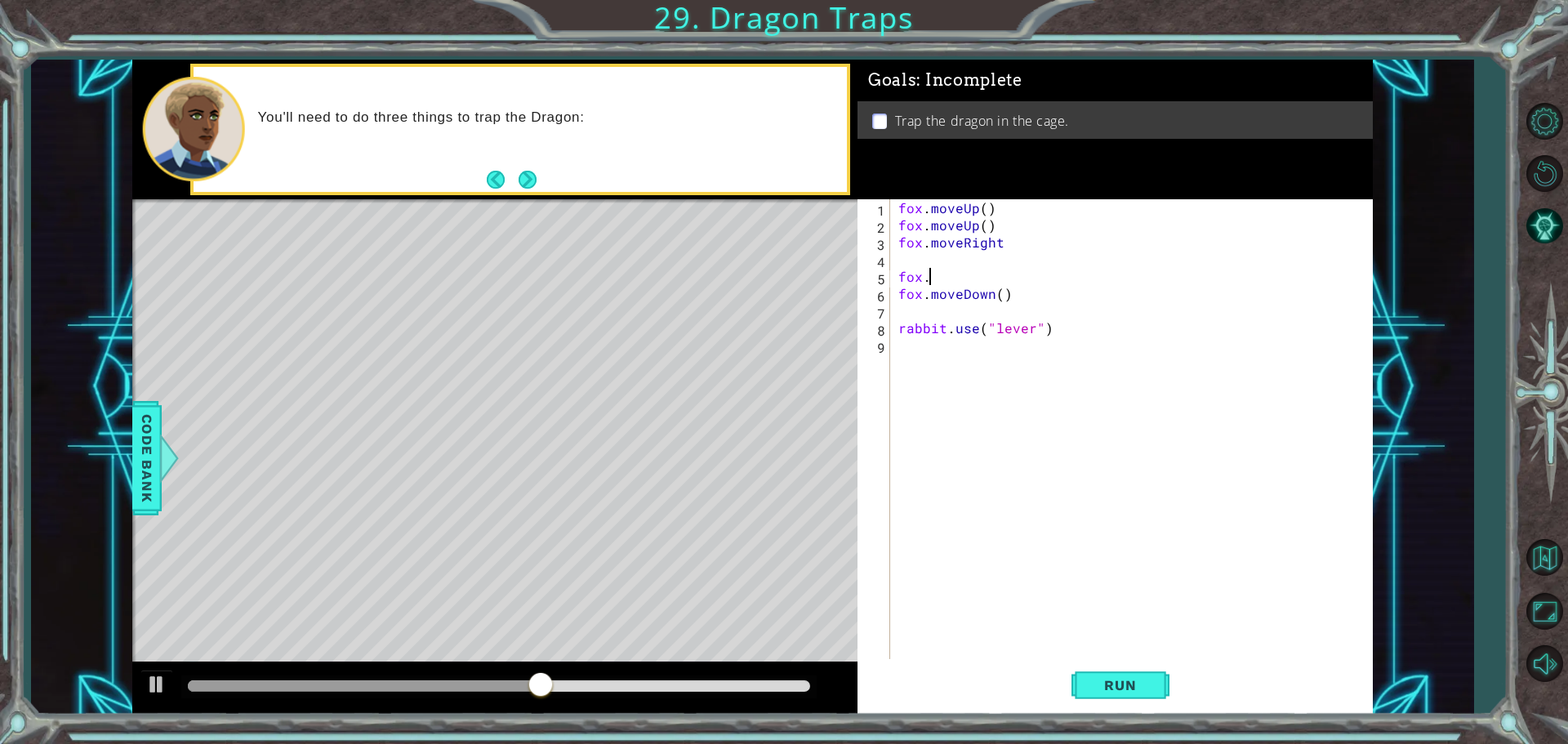
type textarea "f"
click at [1003, 241] on div "fox . moveUp ( ) fox . moveUp ( ) fox . moveRight fox . moveleft ( ) fox . move…" at bounding box center [1136, 448] width 481 height 498
click at [1101, 688] on span "Run" at bounding box center [1120, 685] width 65 height 17
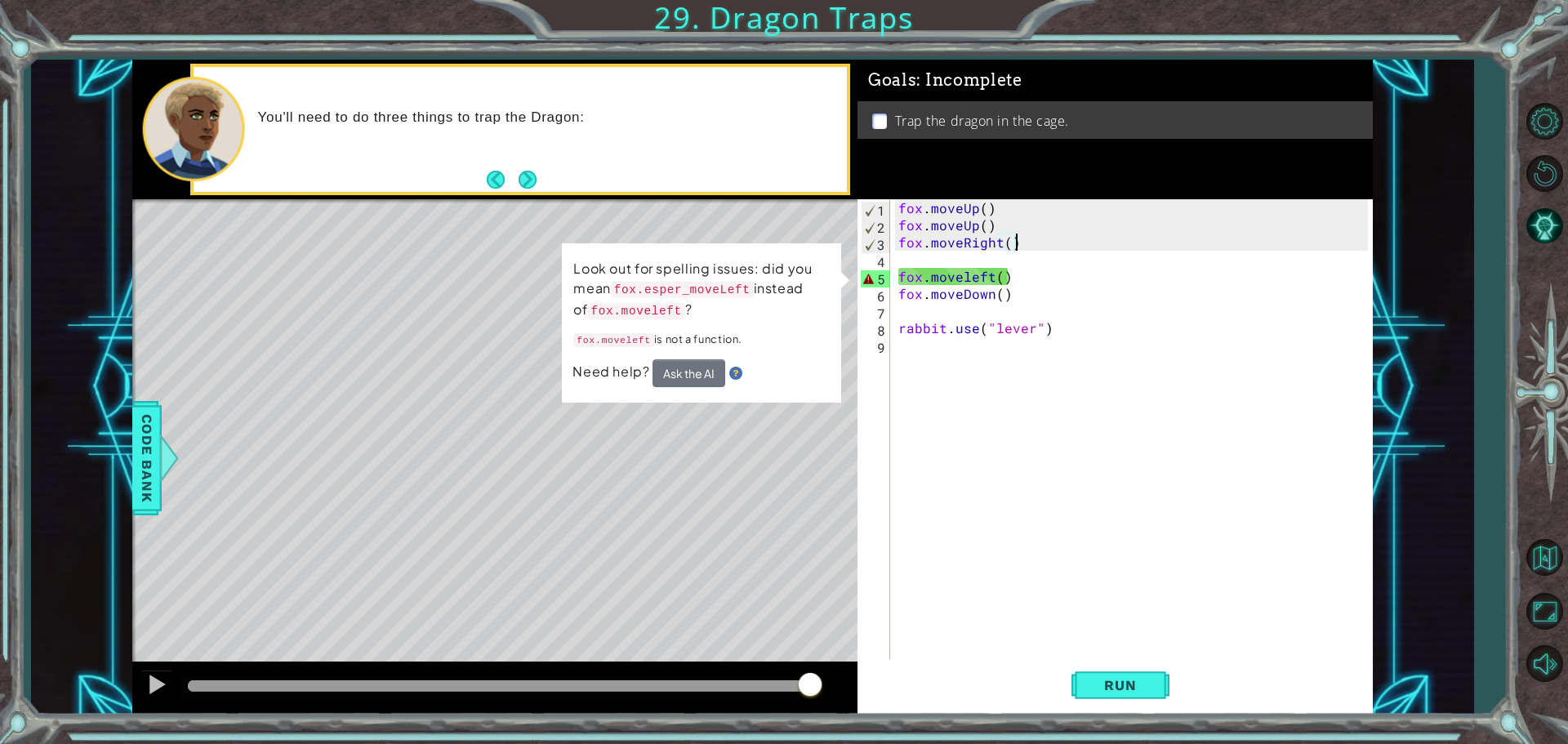
click at [897, 275] on div "fox . moveUp ( ) fox . moveUp ( ) fox . moveRight ( ) fox . moveleft ( ) fox . …" at bounding box center [1136, 448] width 481 height 498
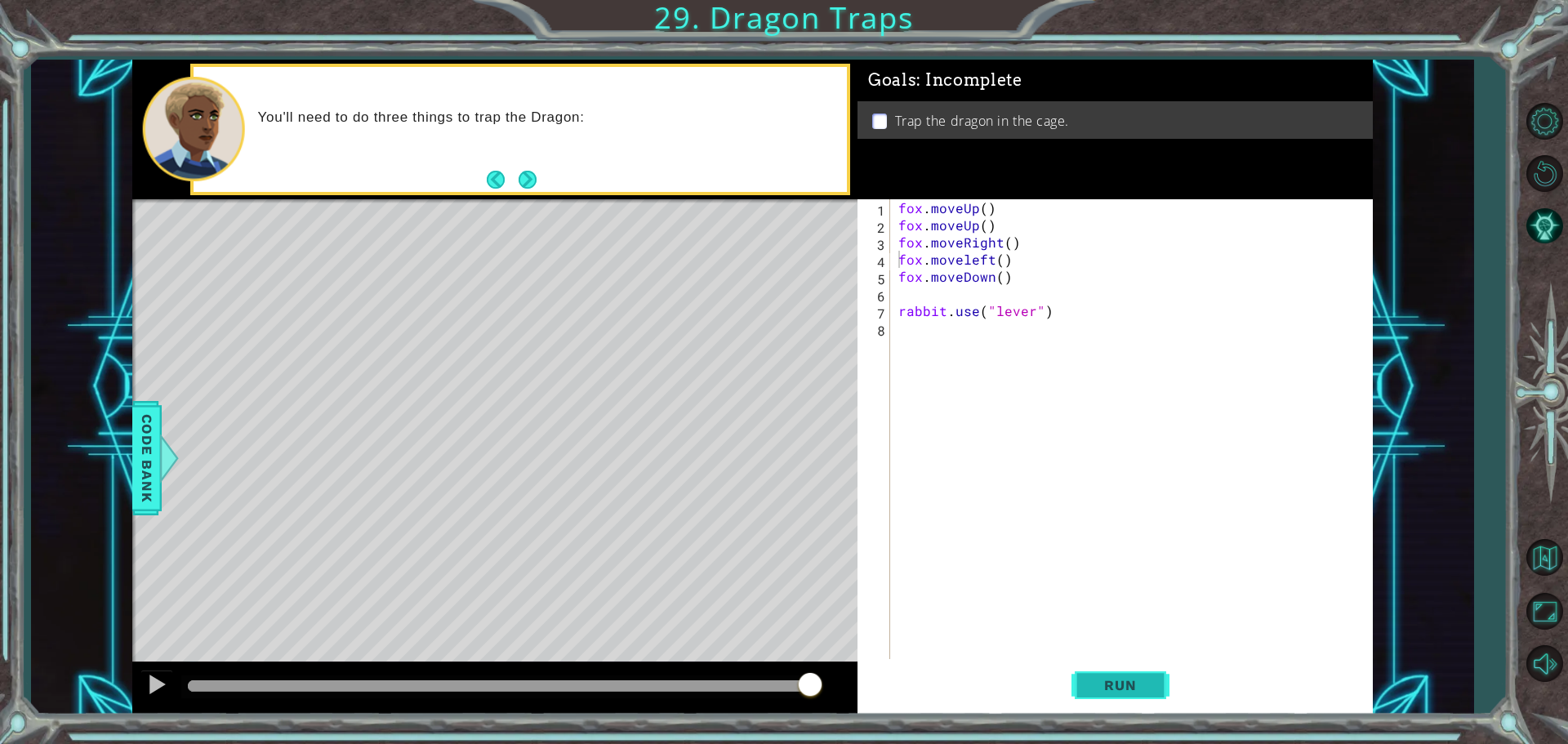
click at [1109, 685] on span "Run" at bounding box center [1120, 685] width 65 height 17
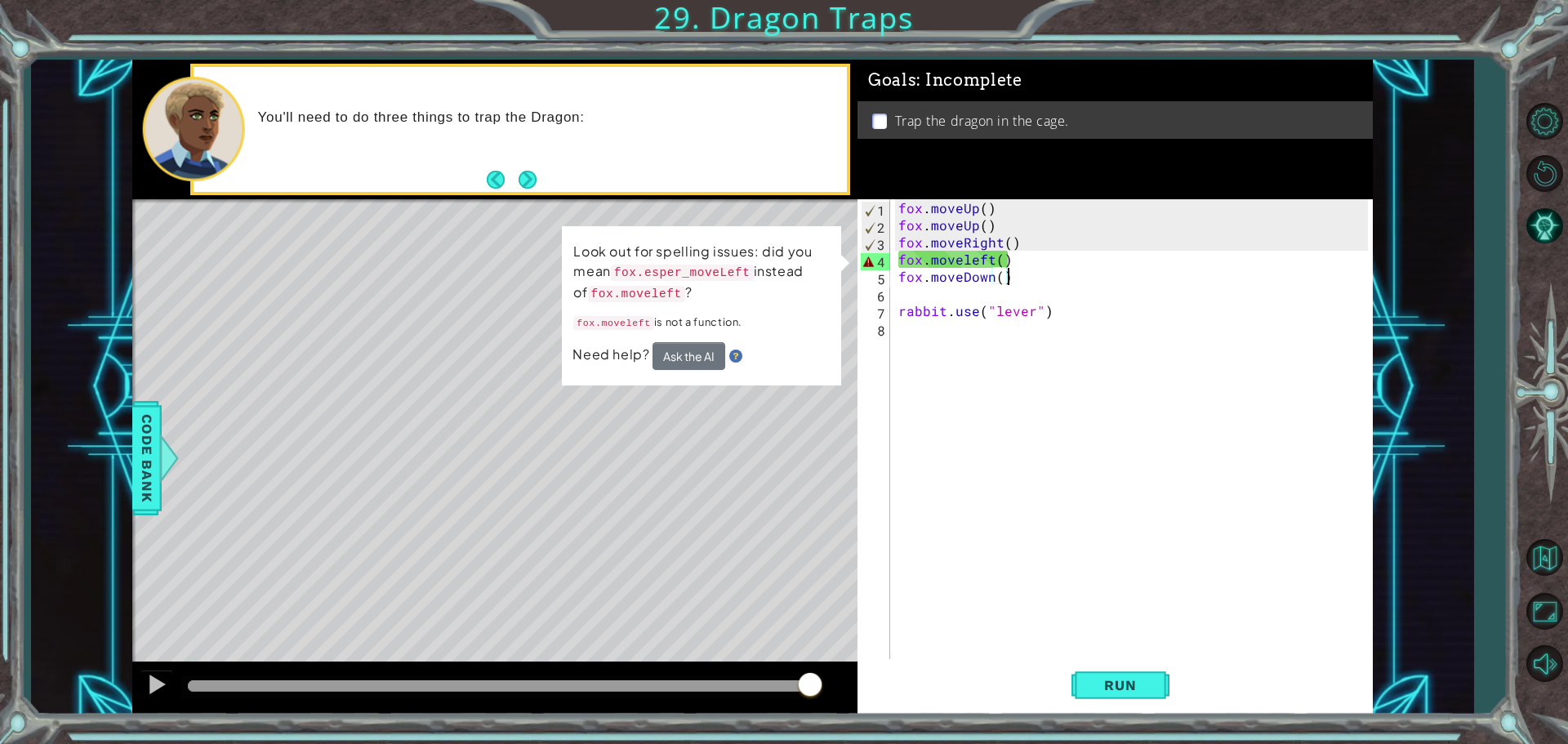
click at [1014, 279] on div "fox . moveUp ( ) fox . moveUp ( ) fox . moveRight ( ) fox . moveleft ( ) fox . …" at bounding box center [1136, 448] width 481 height 498
type textarea "fox.moveDown()"
click at [1555, 160] on button "Restart Level" at bounding box center [1544, 173] width 47 height 47
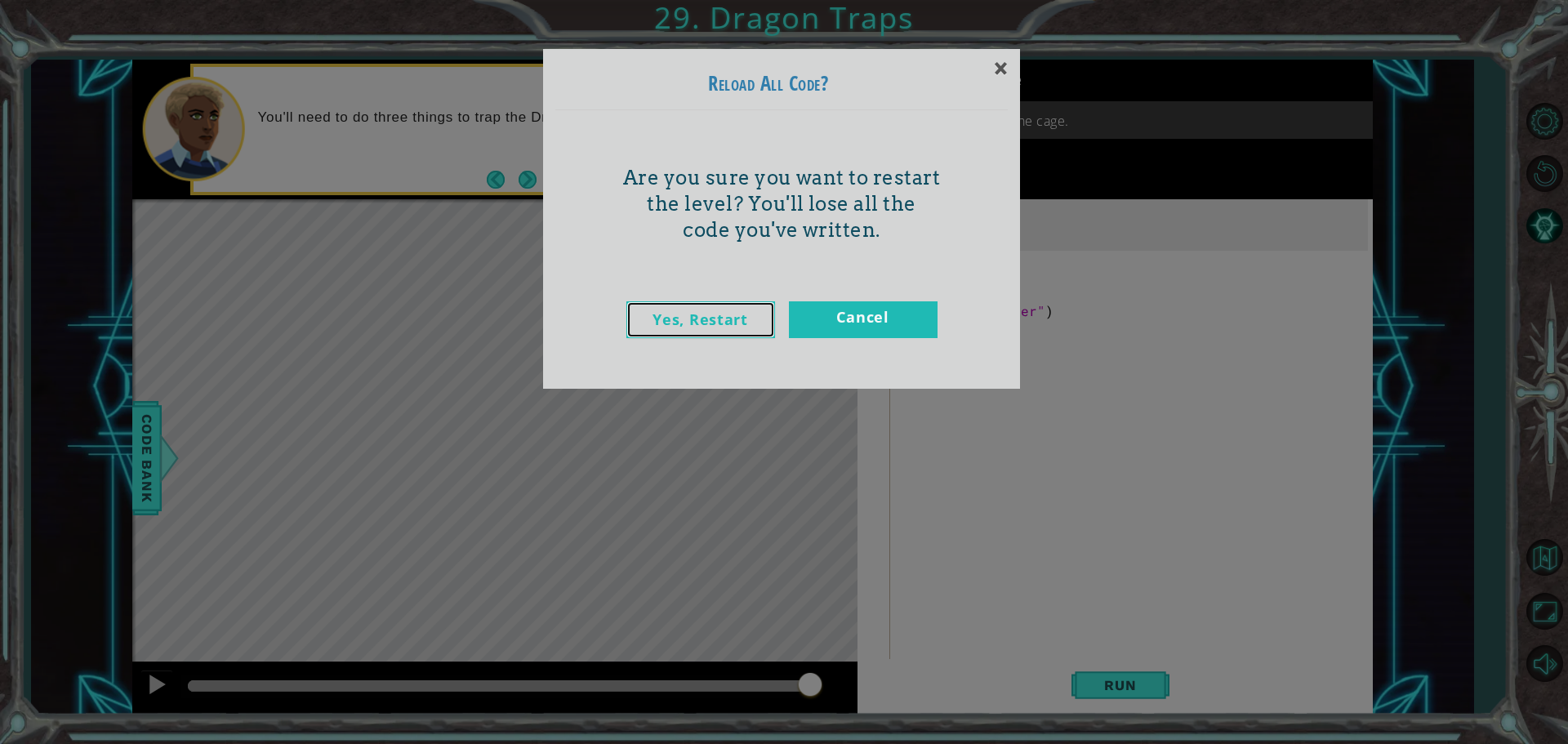
click at [741, 314] on link "Yes, Restart" at bounding box center [700, 319] width 148 height 36
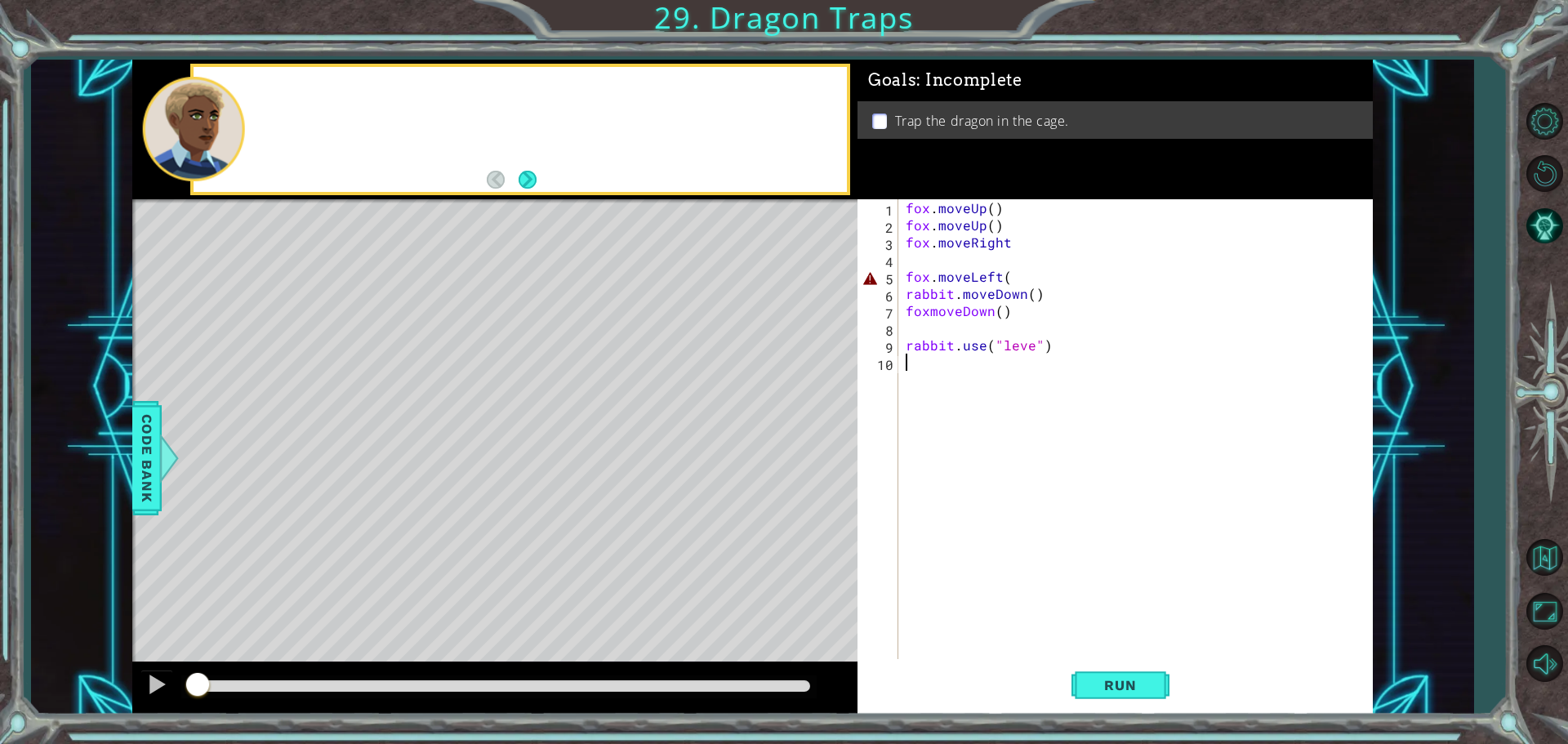
scroll to position [0, 0]
click at [1015, 276] on div "fox . moveUp ( ) fox . moveUp ( ) fox . moveRight fox . moveLeft ( rabbit . mov…" at bounding box center [1139, 448] width 473 height 498
click at [1015, 238] on div "fox . moveUp ( ) fox . moveUp ( ) fox . moveRight fox . moveLeft ( rabbit . mov…" at bounding box center [1139, 448] width 473 height 498
click at [1011, 282] on div "fox . moveUp ( ) fox . moveUp ( ) fox . moveRight ( ) fox . moveLeft ( rabbit .…" at bounding box center [1139, 448] width 473 height 498
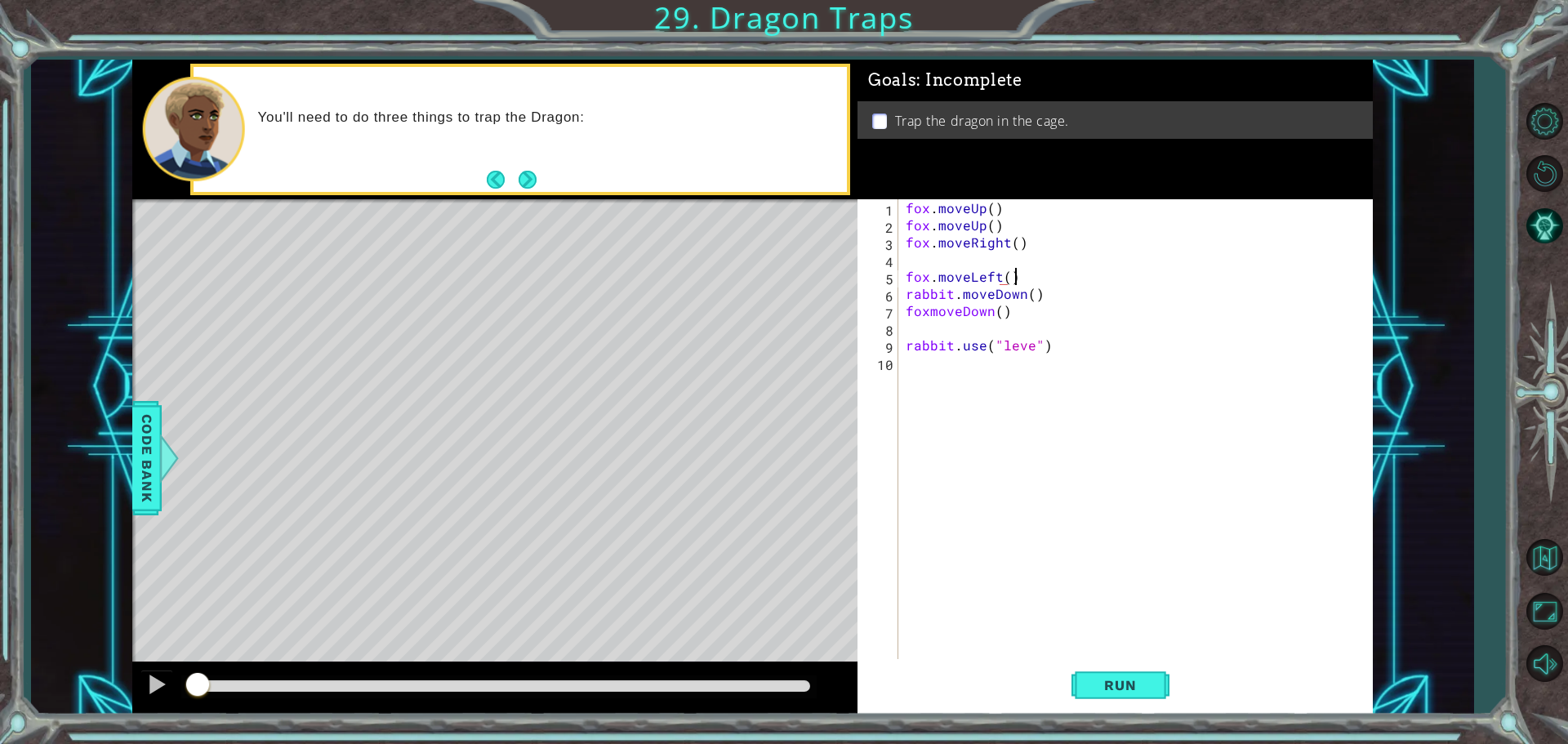
scroll to position [0, 6]
click at [1028, 352] on div "fox . moveUp ( ) fox . moveUp ( ) fox . moveRight ( ) fox . moveLeft ( ) rabbit…" at bounding box center [1139, 448] width 473 height 498
click at [1022, 298] on div "fox . moveUp ( ) fox . moveUp ( ) fox . moveRight ( ) fox . moveLeft ( ) rabbit…" at bounding box center [1139, 448] width 473 height 498
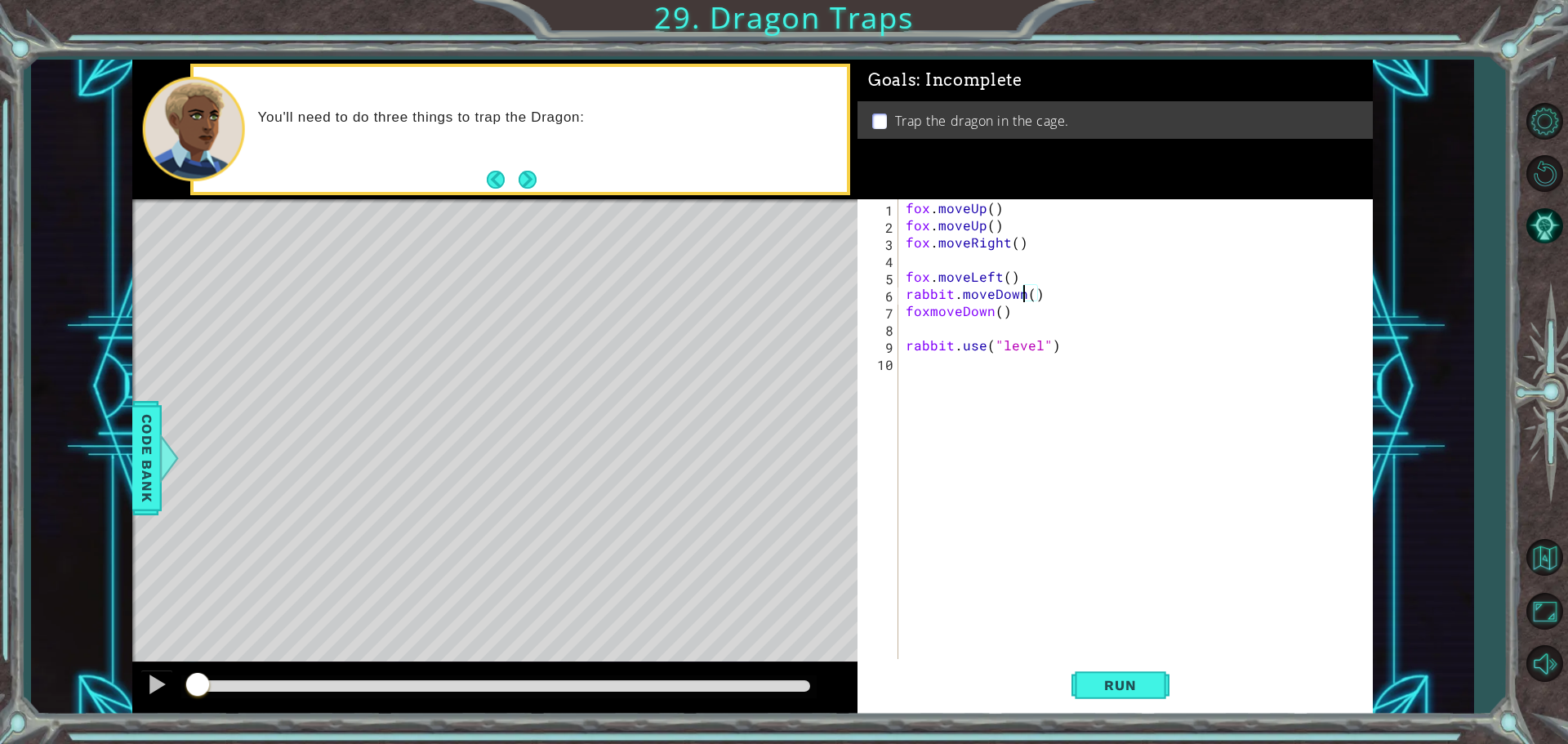
click at [1044, 306] on div "fox . moveUp ( ) fox . moveUp ( ) fox . moveRight ( ) fox . moveLeft ( ) rabbit…" at bounding box center [1139, 448] width 473 height 498
click at [1043, 296] on div "fox . moveUp ( ) fox . moveUp ( ) fox . moveRight ( ) fox . moveLeft ( ) rabbit…" at bounding box center [1139, 448] width 473 height 498
type textarea "r"
click at [920, 298] on div "fox . moveUp ( ) fox . moveUp ( ) fox . moveRight ( ) fox . moveleft ( ) foxmov…" at bounding box center [1136, 448] width 481 height 498
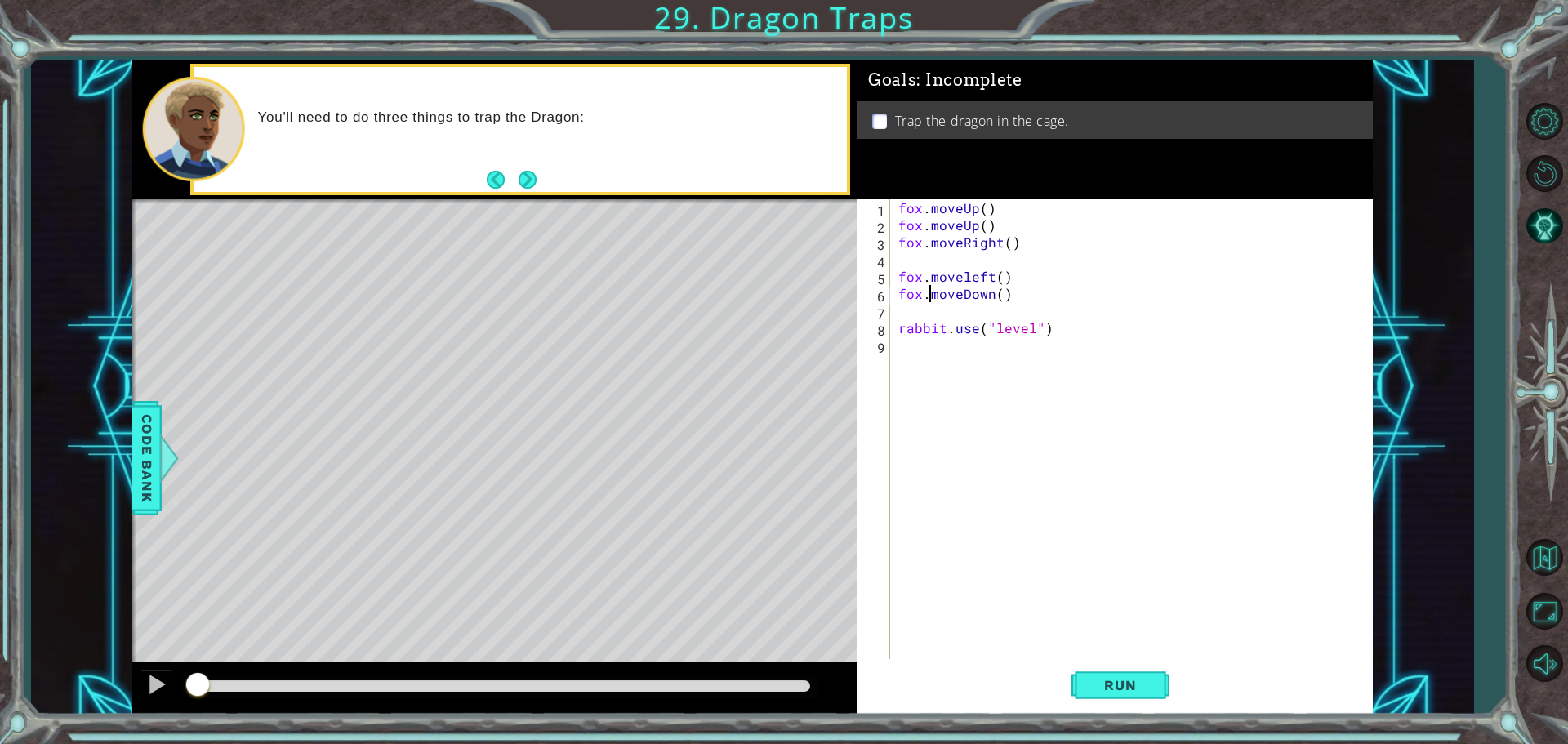
scroll to position [0, 2]
type textarea "fox.moveDown()"
click at [1141, 683] on span "Run" at bounding box center [1120, 685] width 65 height 17
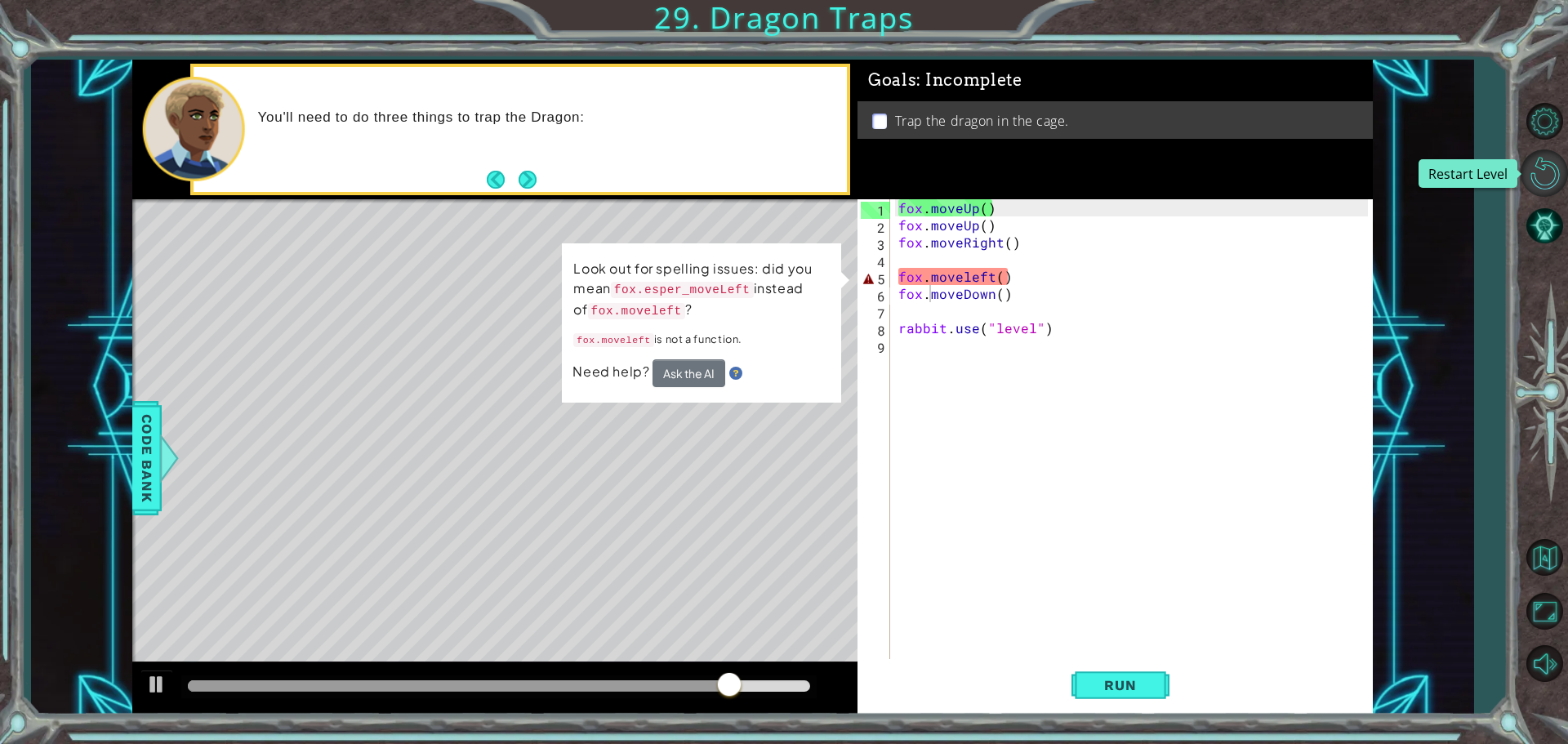
click at [1555, 173] on button "Restart Level" at bounding box center [1544, 173] width 47 height 47
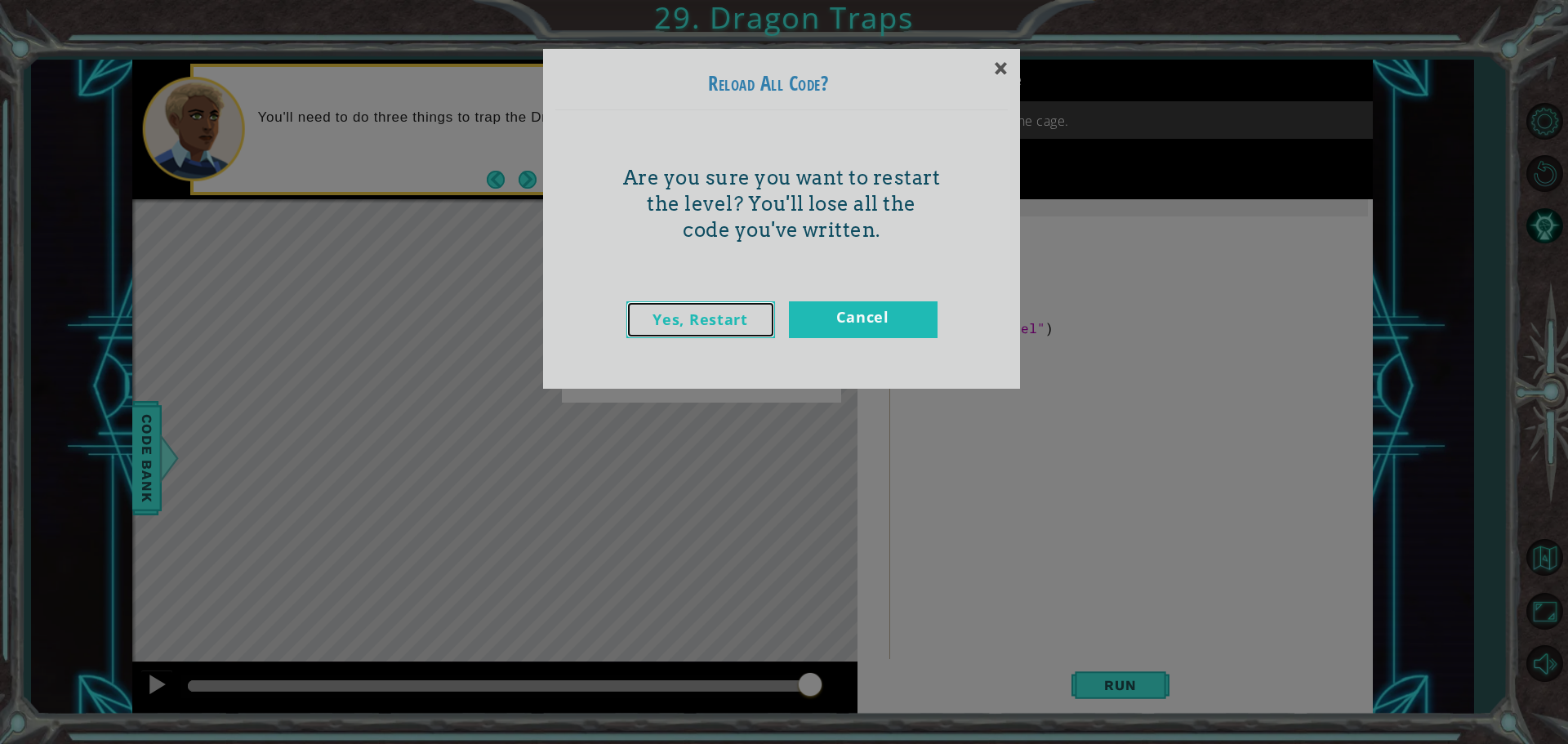
drag, startPoint x: 674, startPoint y: 334, endPoint x: 706, endPoint y: 358, distance: 40.0
click at [674, 334] on link "Yes, Restart" at bounding box center [700, 319] width 148 height 36
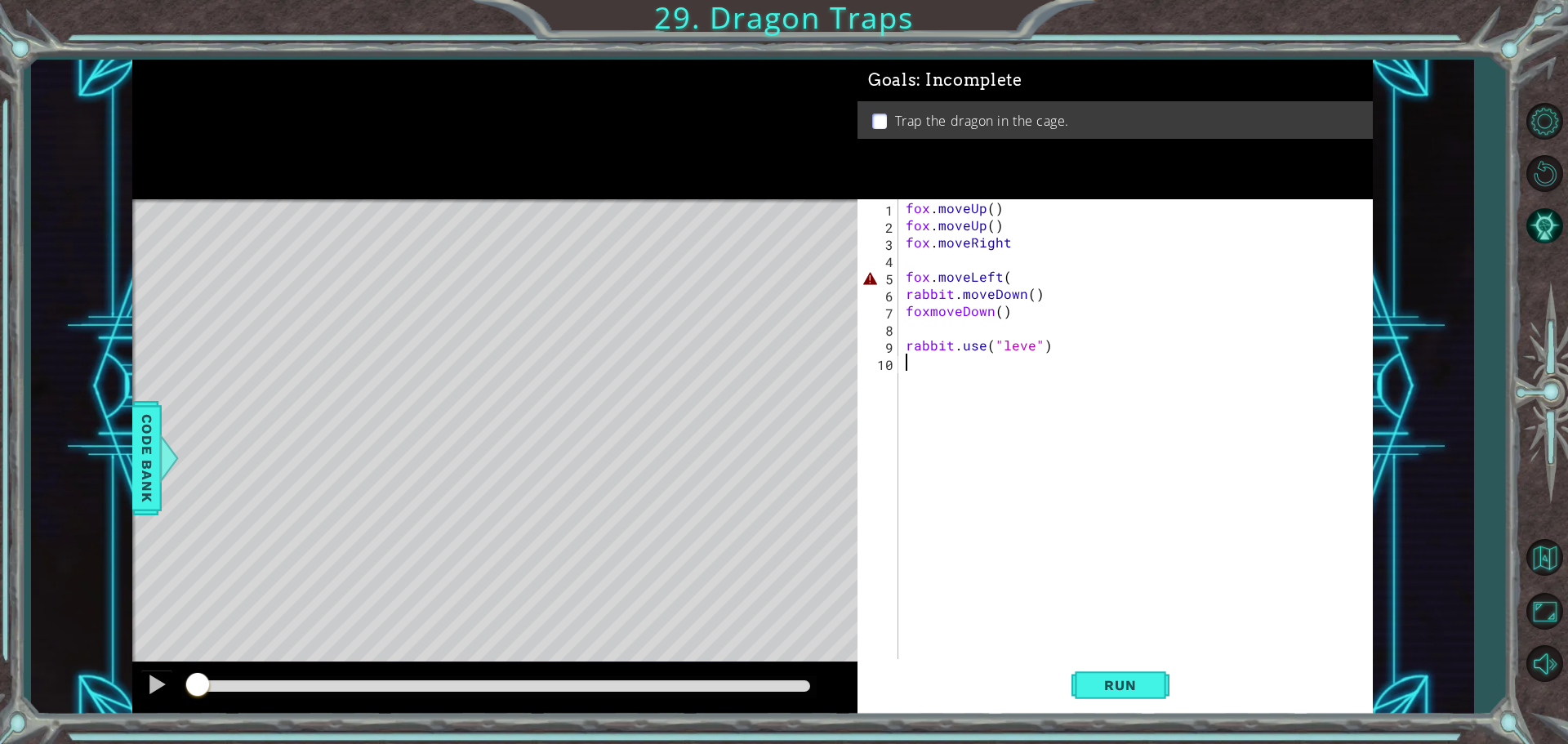
scroll to position [0, 0]
click at [1012, 274] on div "fox . moveUp ( ) fox . moveUp ( ) fox . moveRight fox . moveLeft ( rabbit . mov…" at bounding box center [1139, 448] width 473 height 498
drag, startPoint x: 1037, startPoint y: 298, endPoint x: 905, endPoint y: 298, distance: 132.0
click at [905, 298] on div "fox . moveUp ( ) fox . moveUp ( ) fox . moveRight fox . moveLeft ( ) rabbit . m…" at bounding box center [1139, 448] width 473 height 498
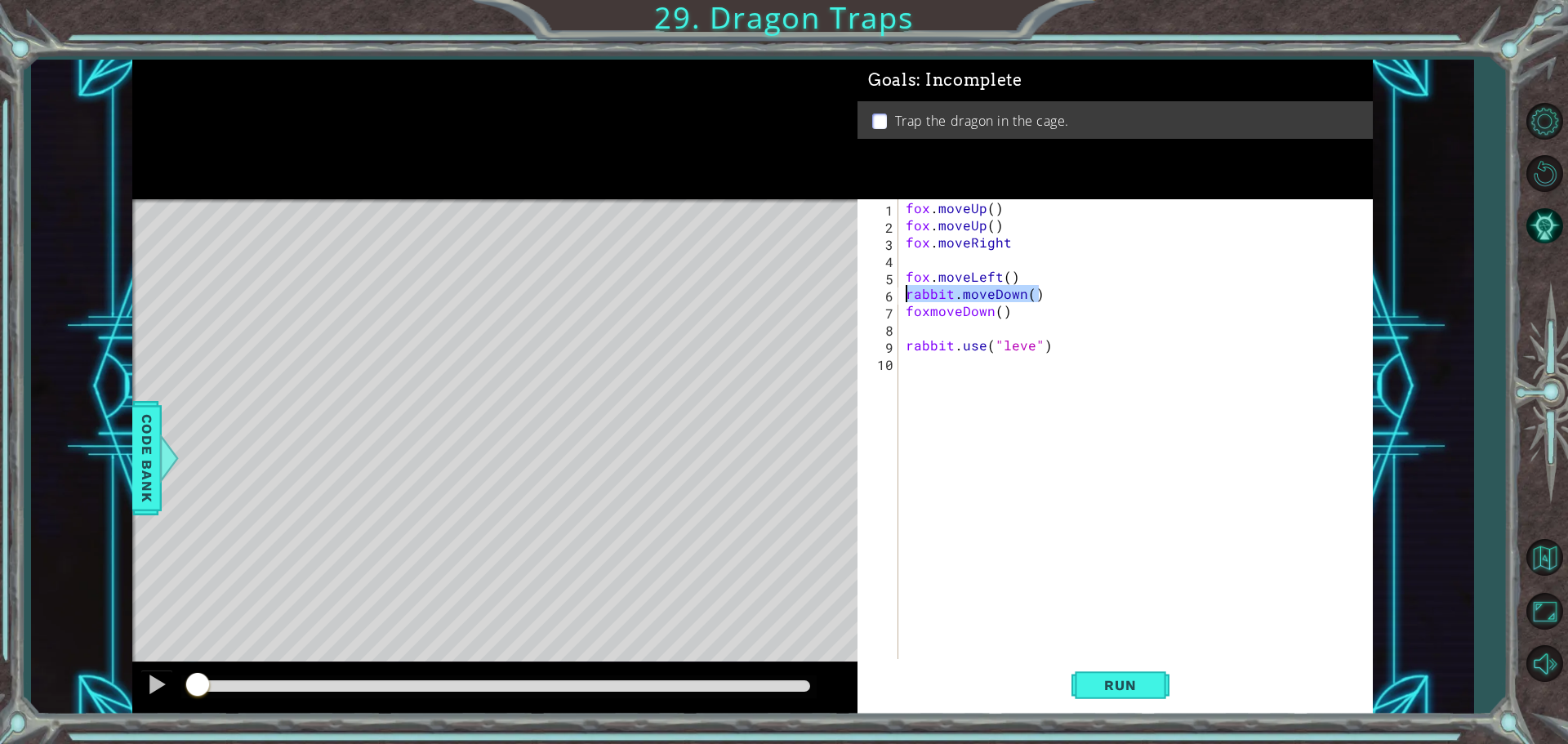
type textarea "rabbit.moveDown()"
click at [927, 318] on div "fox . moveUp ( ) fox . moveUp ( ) fox . moveRight fox . moveLeft ( ) foxmoveDow…" at bounding box center [1139, 448] width 473 height 498
click at [902, 311] on div "fox . moveUp ( ) fox . moveUp ( ) fox . moveRight fox . moveLeft ( ) fox . move…" at bounding box center [1139, 448] width 473 height 498
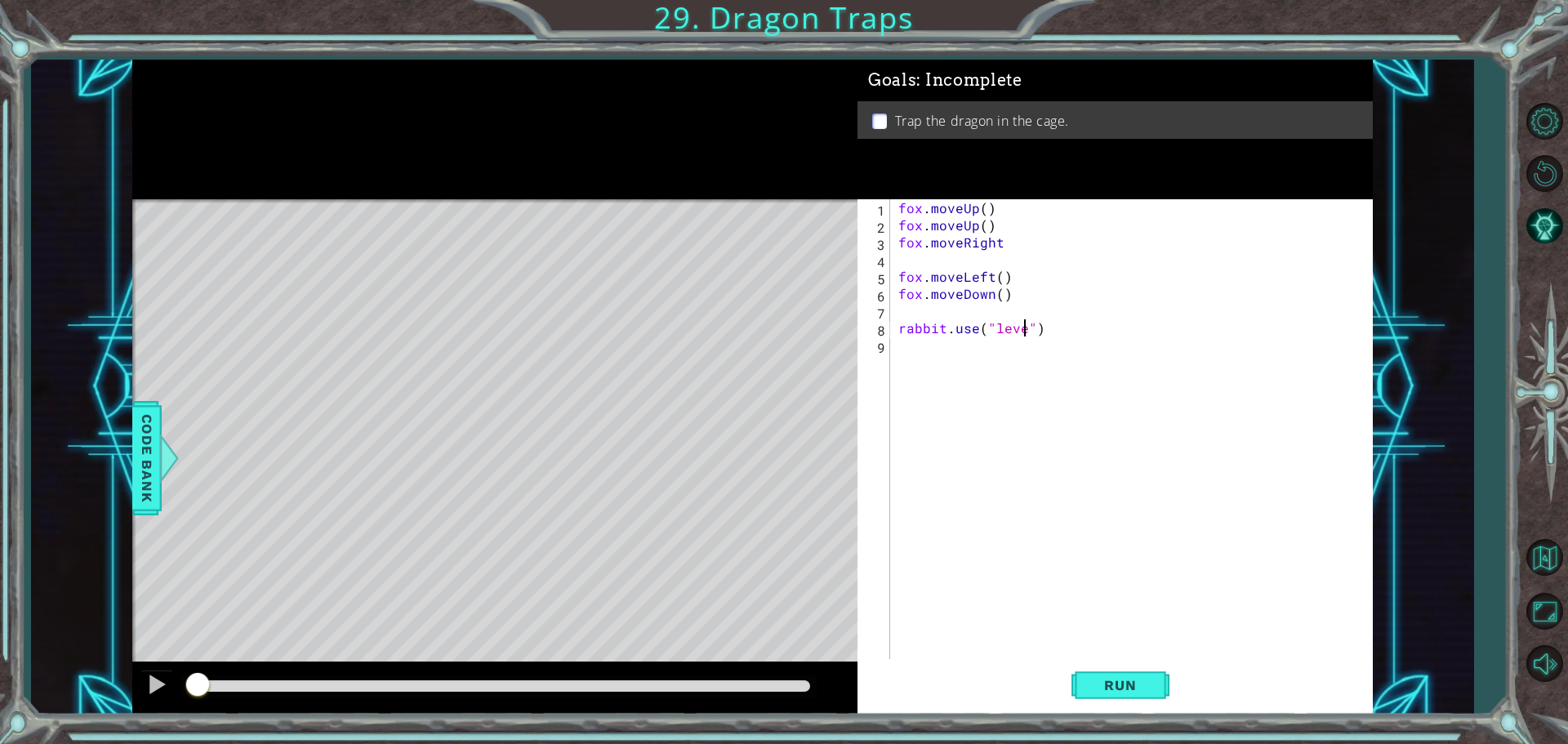
click at [1022, 328] on div "fox . moveUp ( ) fox . moveUp ( ) fox . moveRight fox . moveLeft ( ) fox . move…" at bounding box center [1136, 448] width 481 height 498
click at [998, 247] on div "fox . moveUp ( ) fox . moveUp ( ) fox . moveRight fox . moveLeft ( ) fox . move…" at bounding box center [1136, 448] width 481 height 498
click at [1133, 677] on span "Run" at bounding box center [1120, 685] width 65 height 17
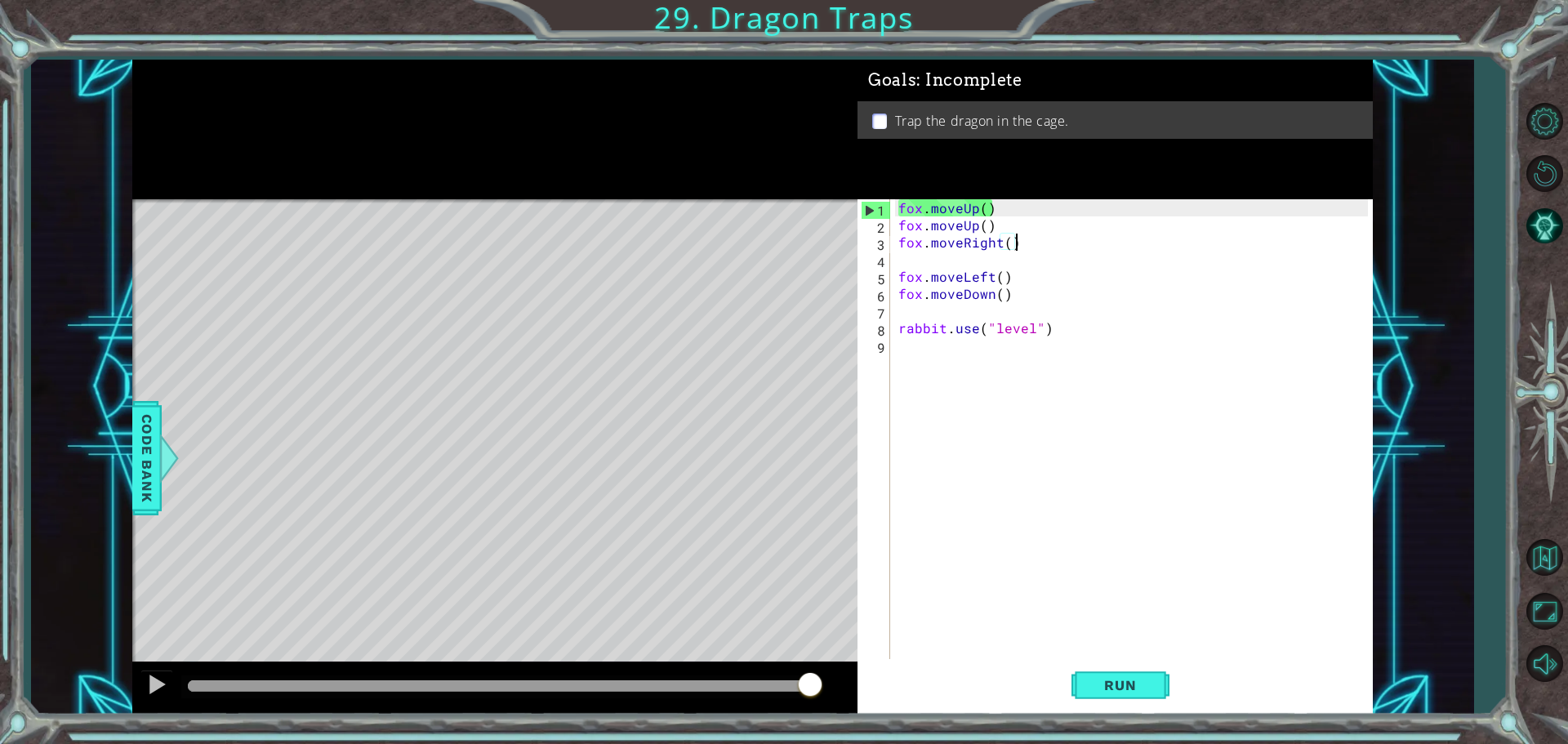
click at [1017, 298] on div "fox . moveUp ( ) fox . moveUp ( ) fox . moveRight ( ) fox . moveLeft ( ) fox . …" at bounding box center [1136, 448] width 481 height 498
click at [1002, 295] on div "fox . moveUp ( ) fox . moveUp ( ) fox . moveRight ( ) fox . moveLeft ( ) fox . …" at bounding box center [1136, 448] width 481 height 498
type textarea "fox.moveDown(2)"
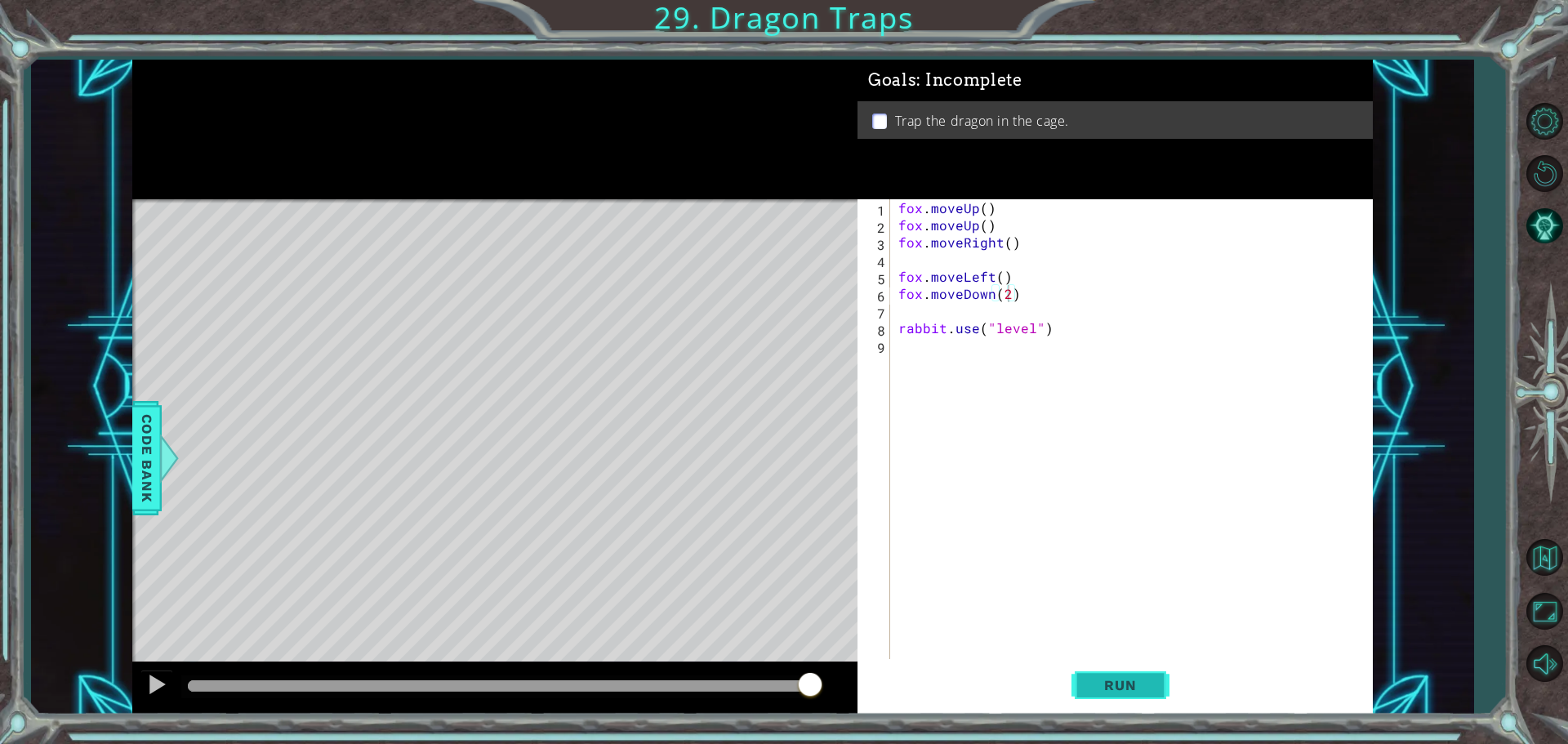
click at [1108, 693] on button "Run" at bounding box center [1120, 684] width 98 height 51
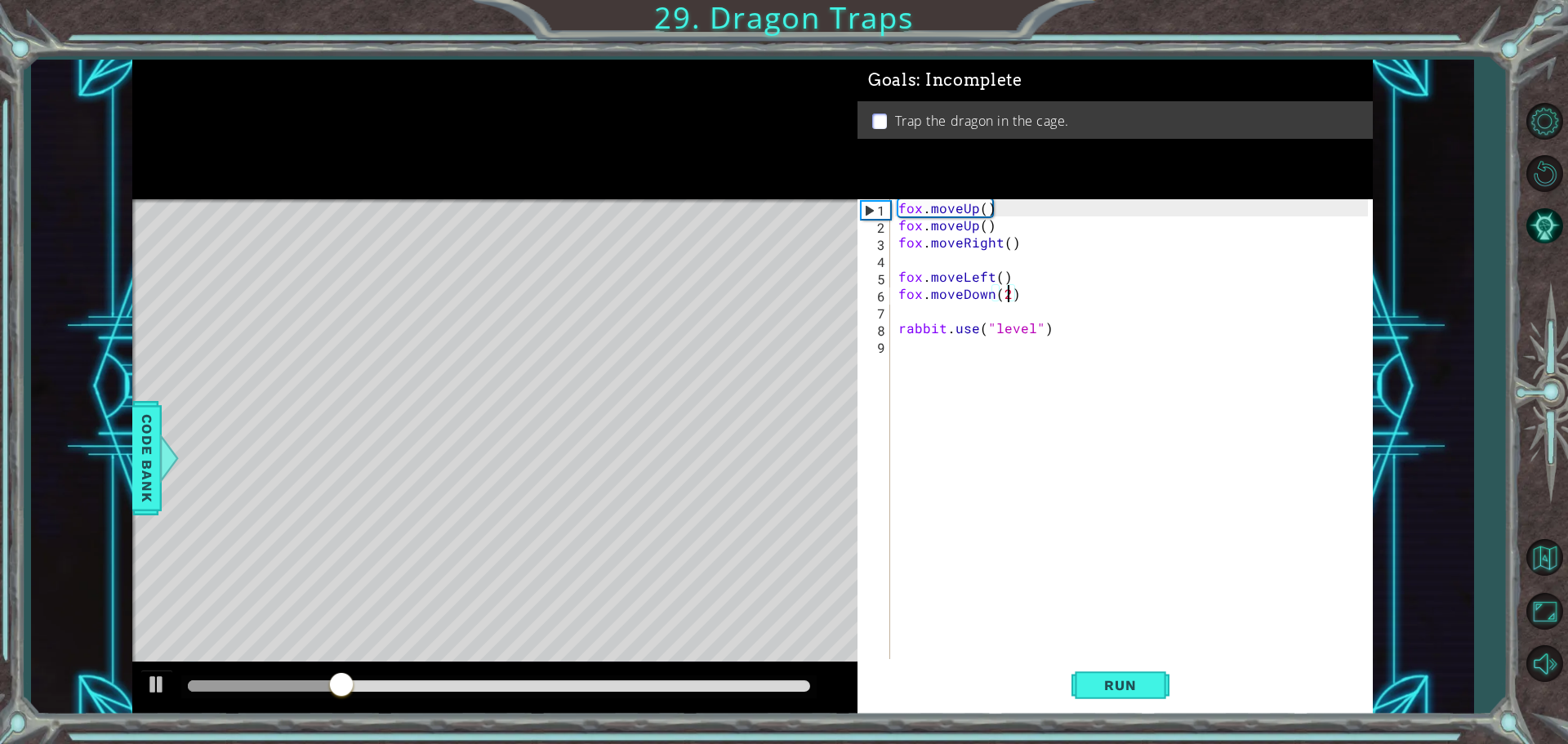
click at [1170, 537] on div "fox . moveUp ( ) fox . moveUp ( ) fox . moveRight ( ) fox . moveLeft ( ) fox . …" at bounding box center [1136, 448] width 481 height 498
click at [1008, 278] on div "fox . moveUp ( ) fox . moveUp ( ) fox . moveRight ( ) fox . moveLeft ( ) fox . …" at bounding box center [1136, 448] width 481 height 498
type textarea "fox.moveLeft()"
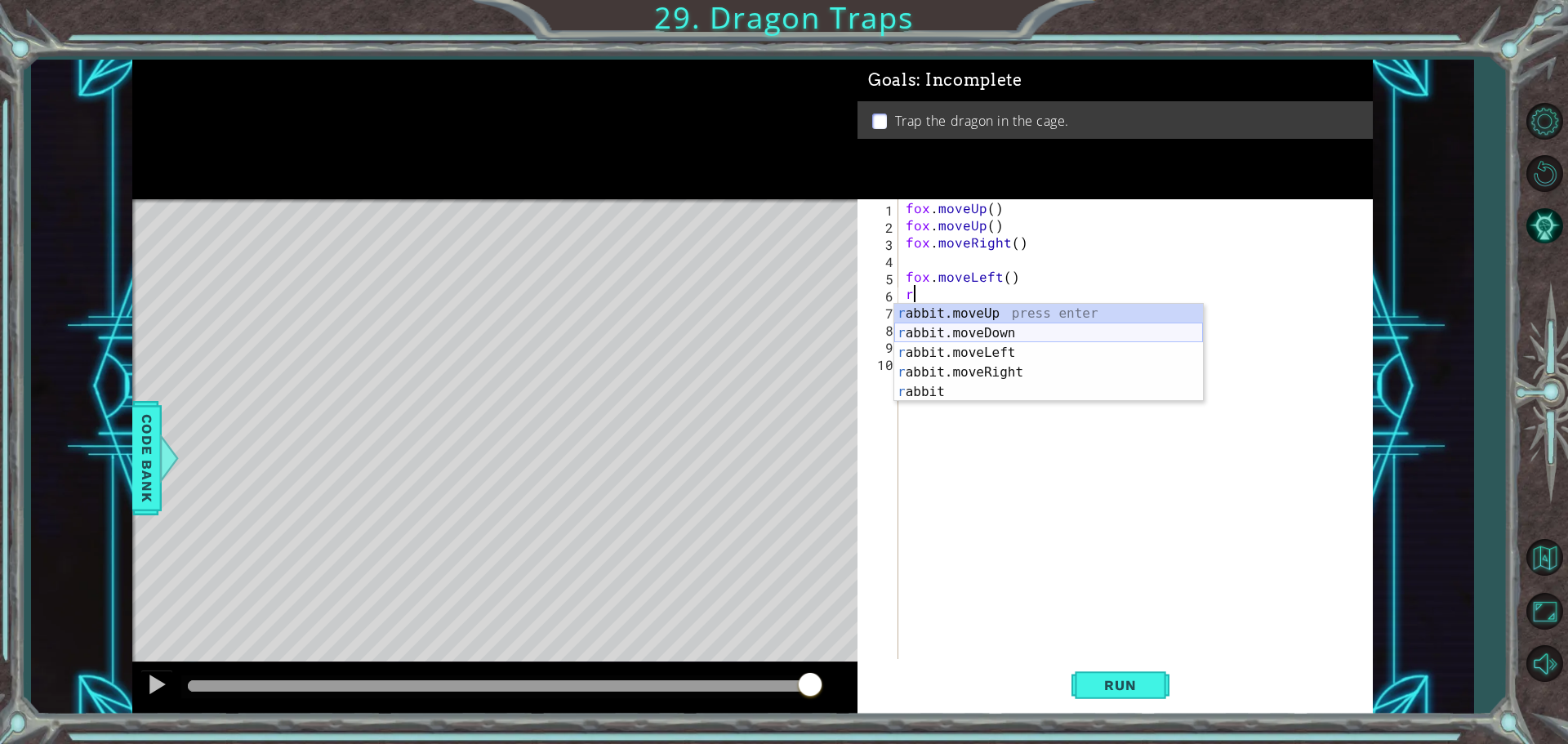
click at [1015, 338] on div "r abbit.moveUp press enter r abbit.moveDown press enter r abbit.moveLeft press …" at bounding box center [1049, 372] width 308 height 137
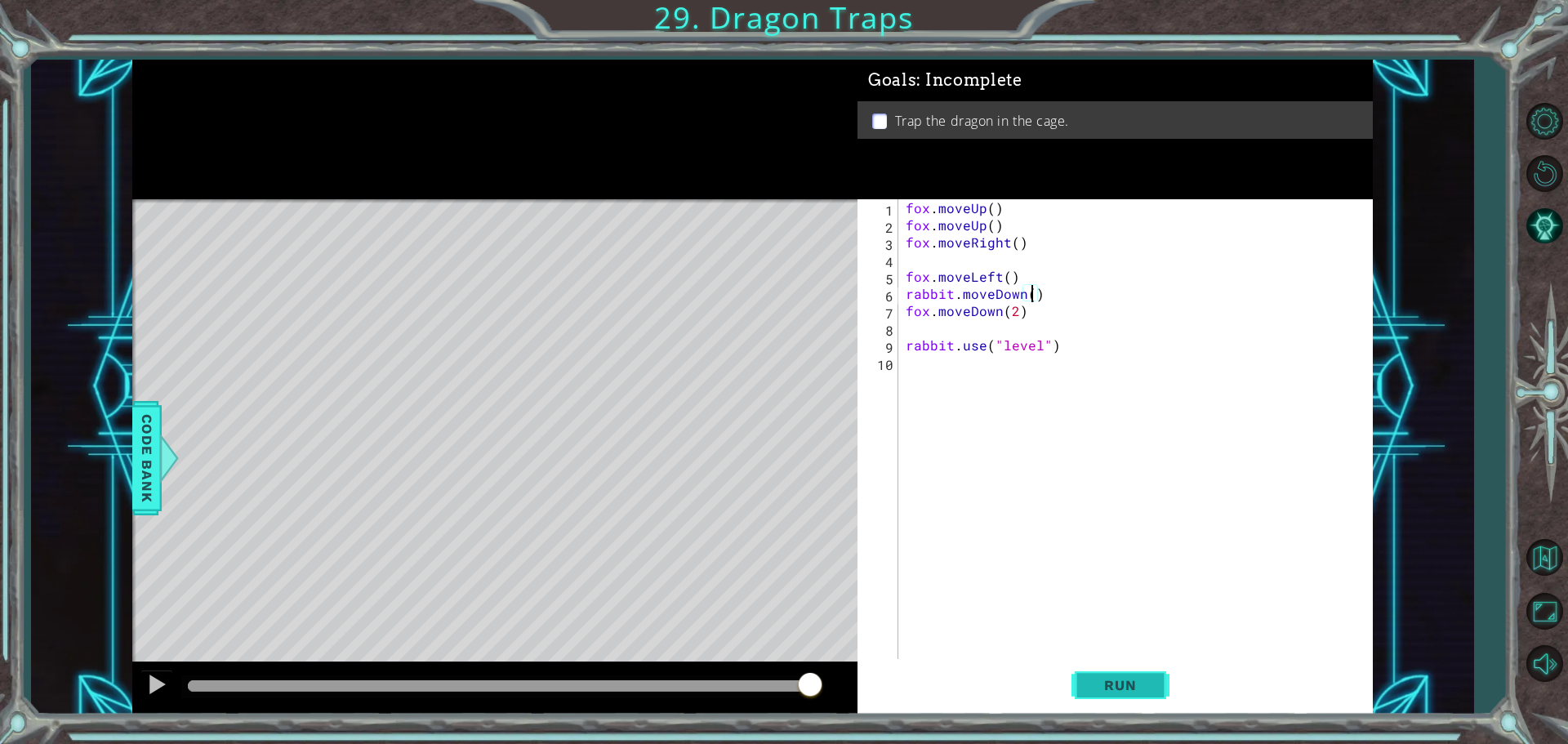
type textarea "rabbit.moveDown()"
click at [1106, 682] on span "Run" at bounding box center [1120, 685] width 65 height 17
click at [1042, 356] on div "fox . moveUp ( ) fox . moveUp ( ) fox . moveRight ( ) fox . moveLeft ( ) rabbit…" at bounding box center [1139, 448] width 473 height 498
click at [1037, 347] on div "fox . moveUp ( ) fox . moveUp ( ) fox . moveRight ( ) fox . moveLeft ( ) rabbit…" at bounding box center [1139, 448] width 473 height 498
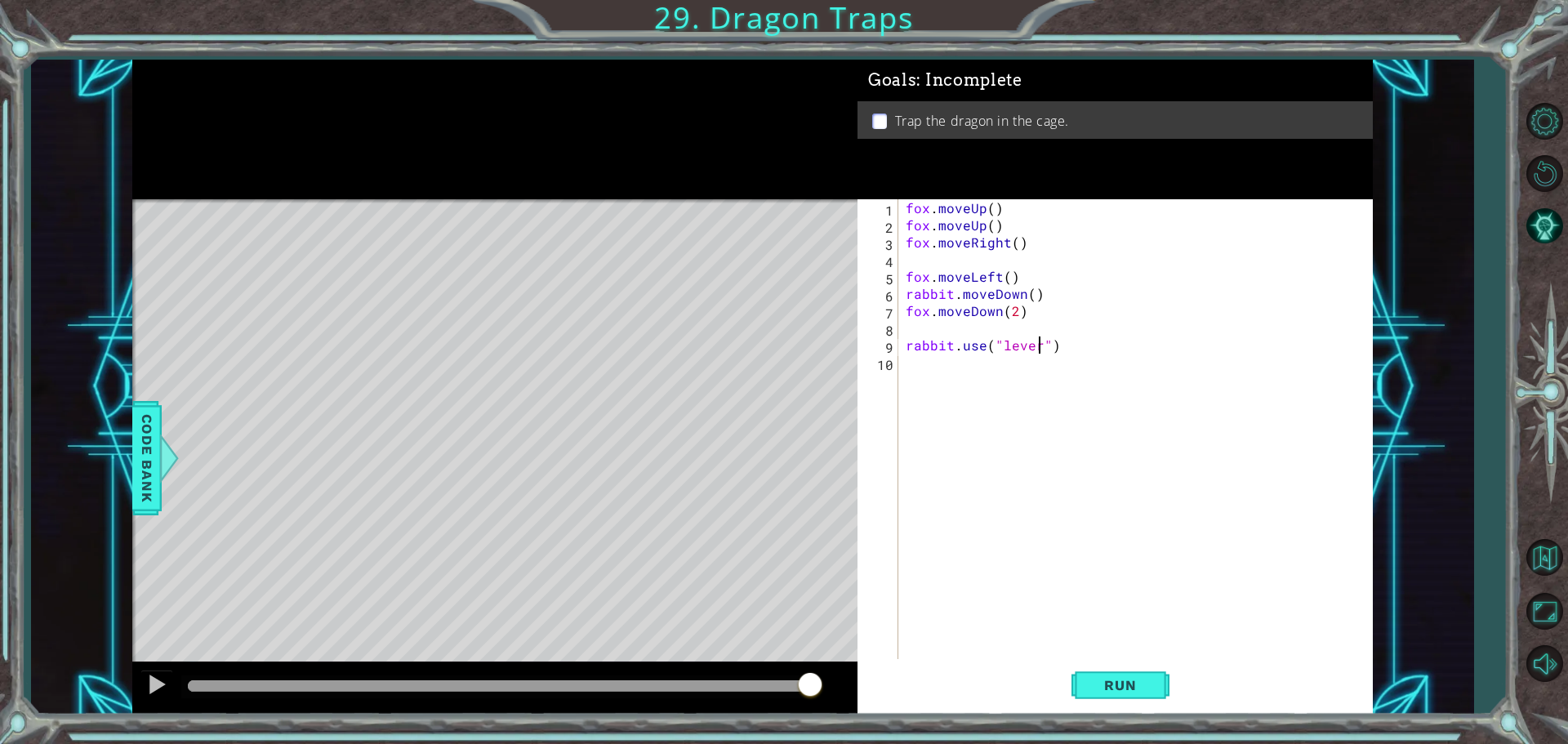
click at [1045, 292] on div "fox . moveUp ( ) fox . moveUp ( ) fox . moveRight ( ) fox . moveLeft ( ) rabbit…" at bounding box center [1139, 448] width 473 height 498
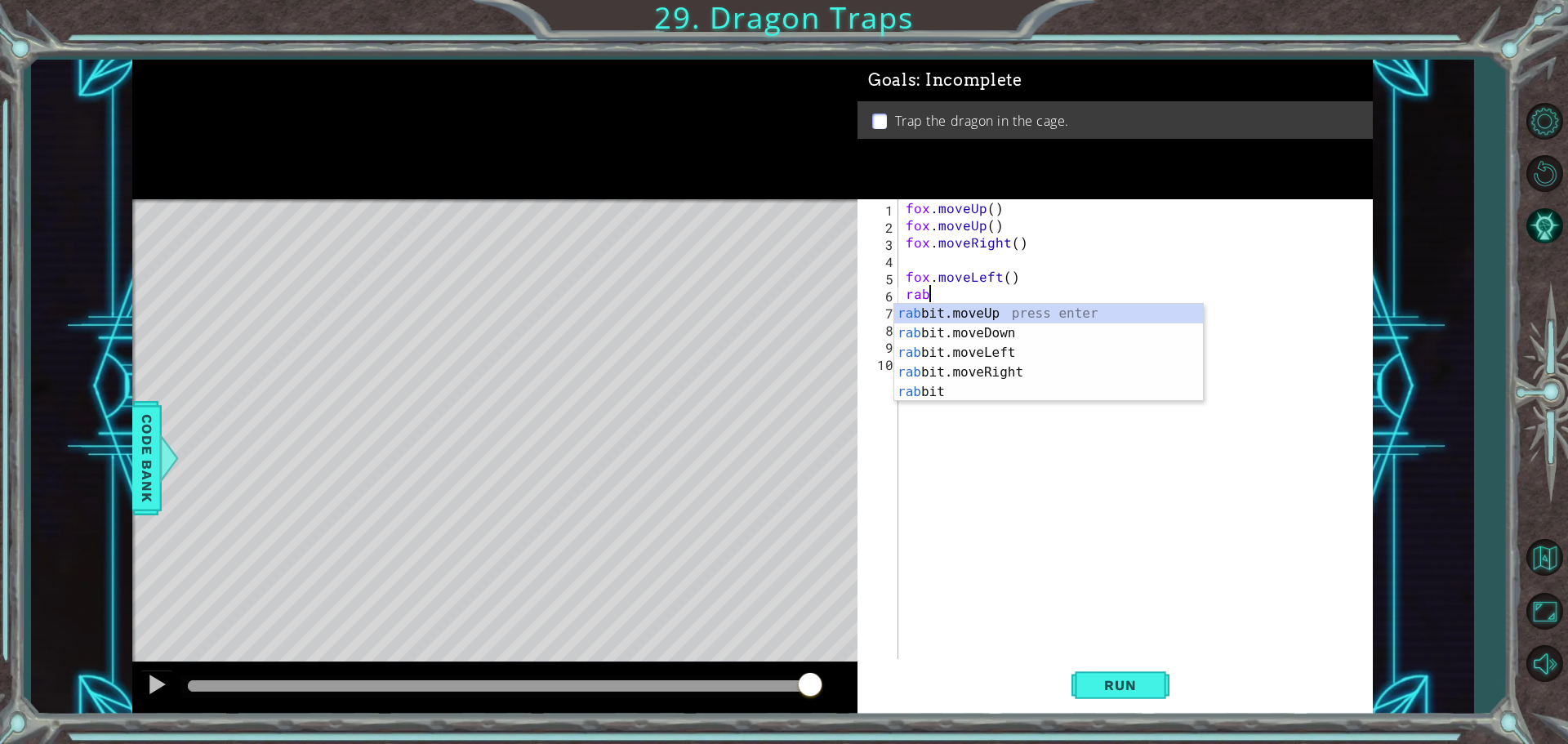
scroll to position [0, 0]
type textarea "r"
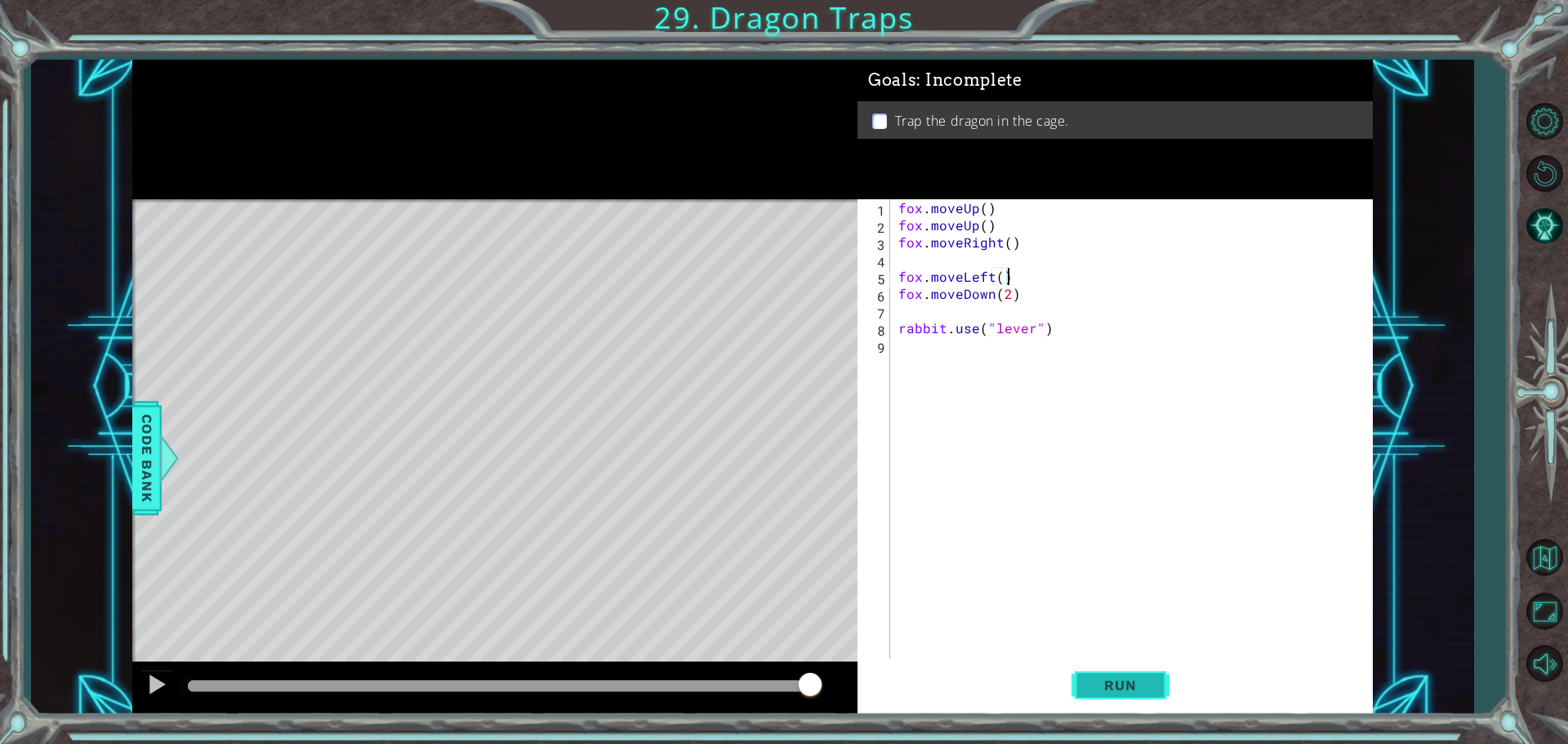
type textarea "fox.moveLeft()"
click at [1092, 683] on span "Run" at bounding box center [1120, 685] width 65 height 17
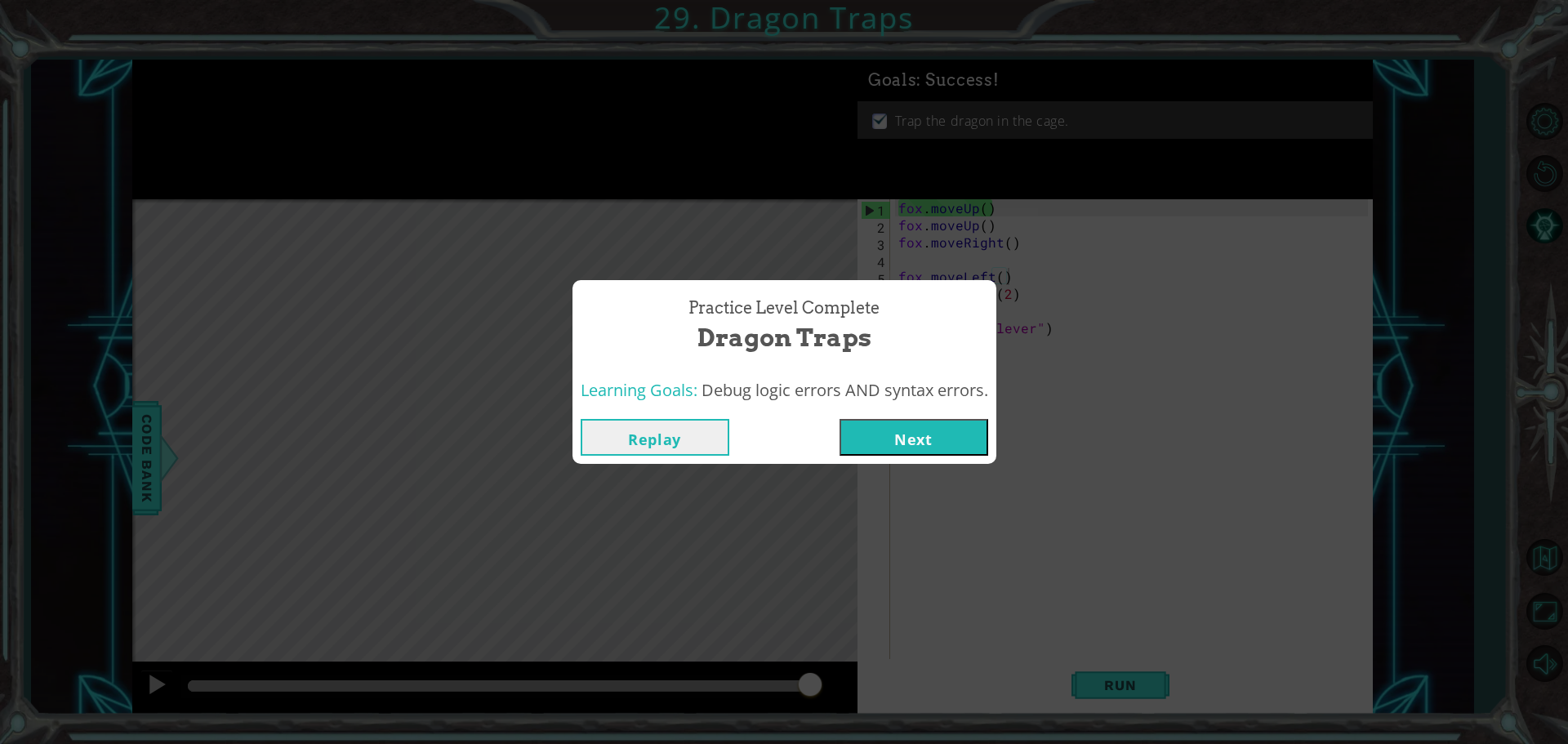
click at [914, 436] on button "Next" at bounding box center [913, 437] width 148 height 36
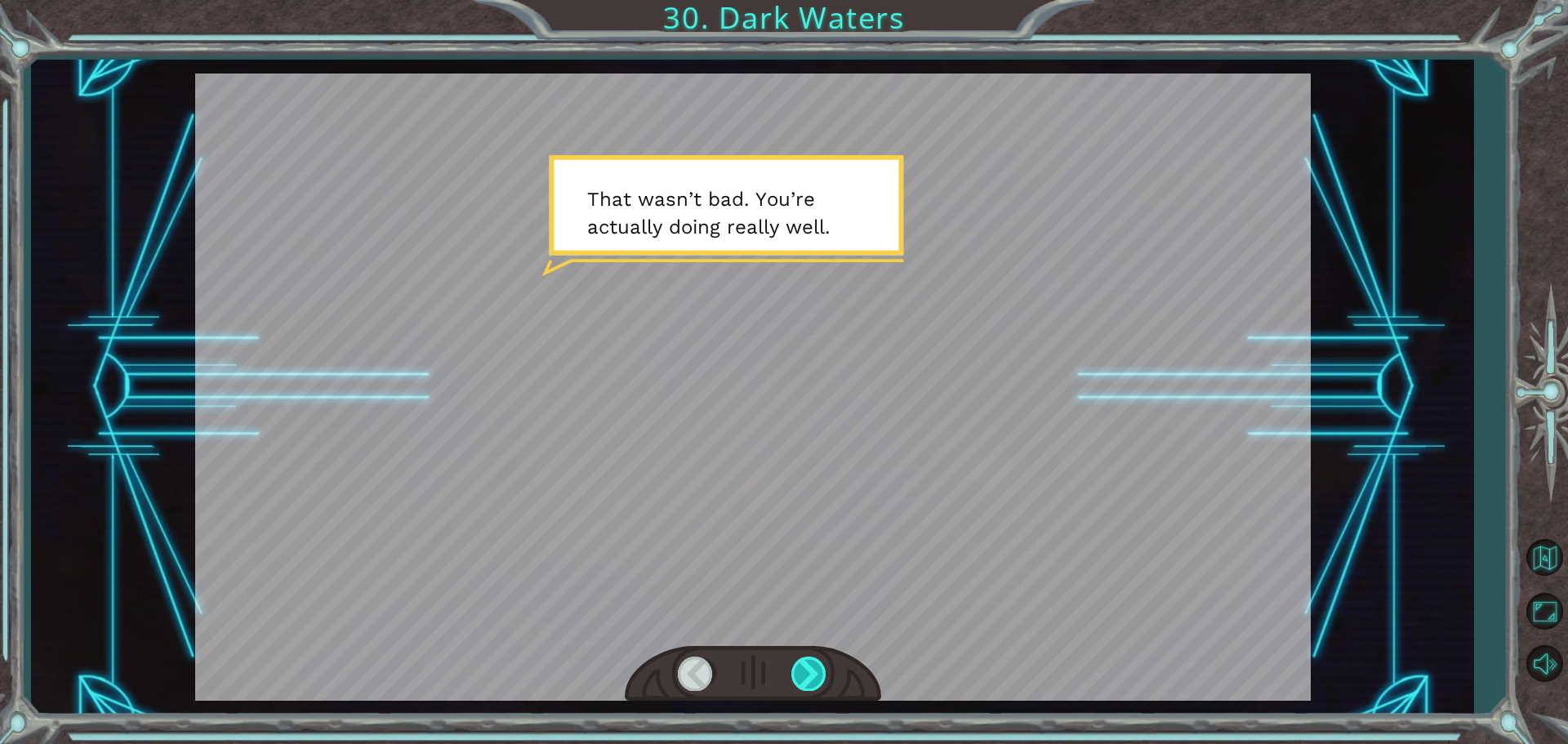
click at [799, 672] on div at bounding box center [809, 673] width 36 height 33
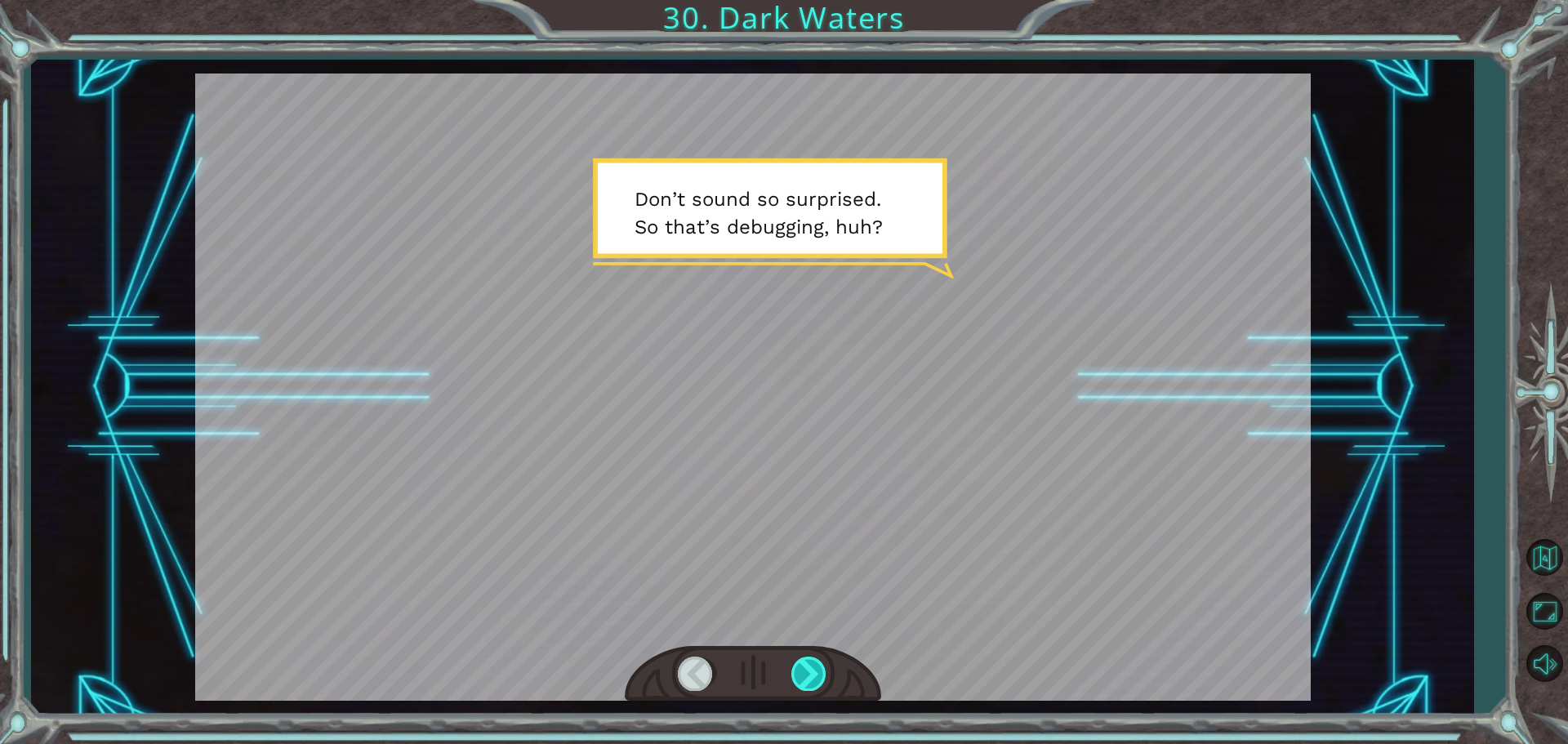
click at [806, 672] on div at bounding box center [809, 673] width 36 height 33
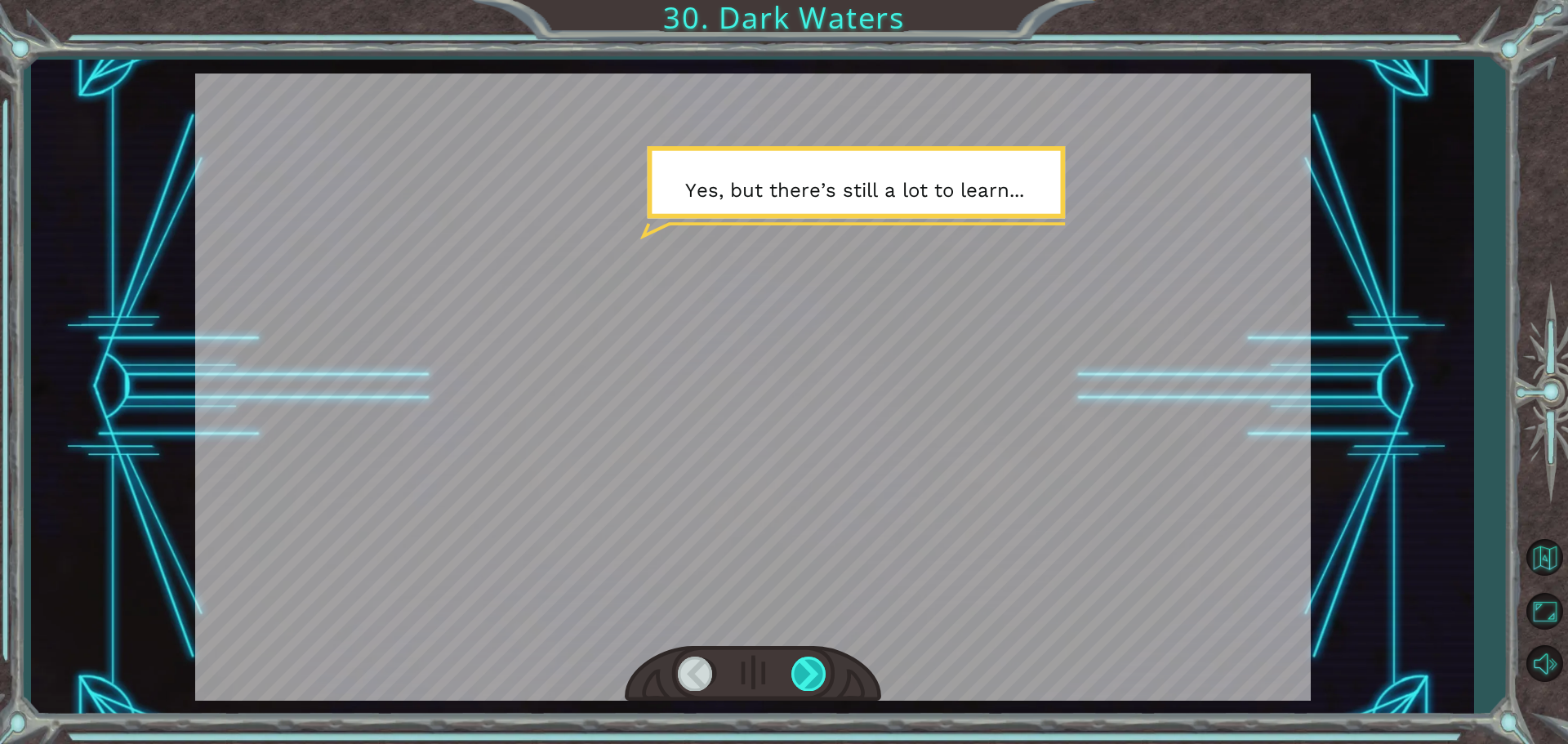
click at [806, 672] on div at bounding box center [809, 673] width 36 height 33
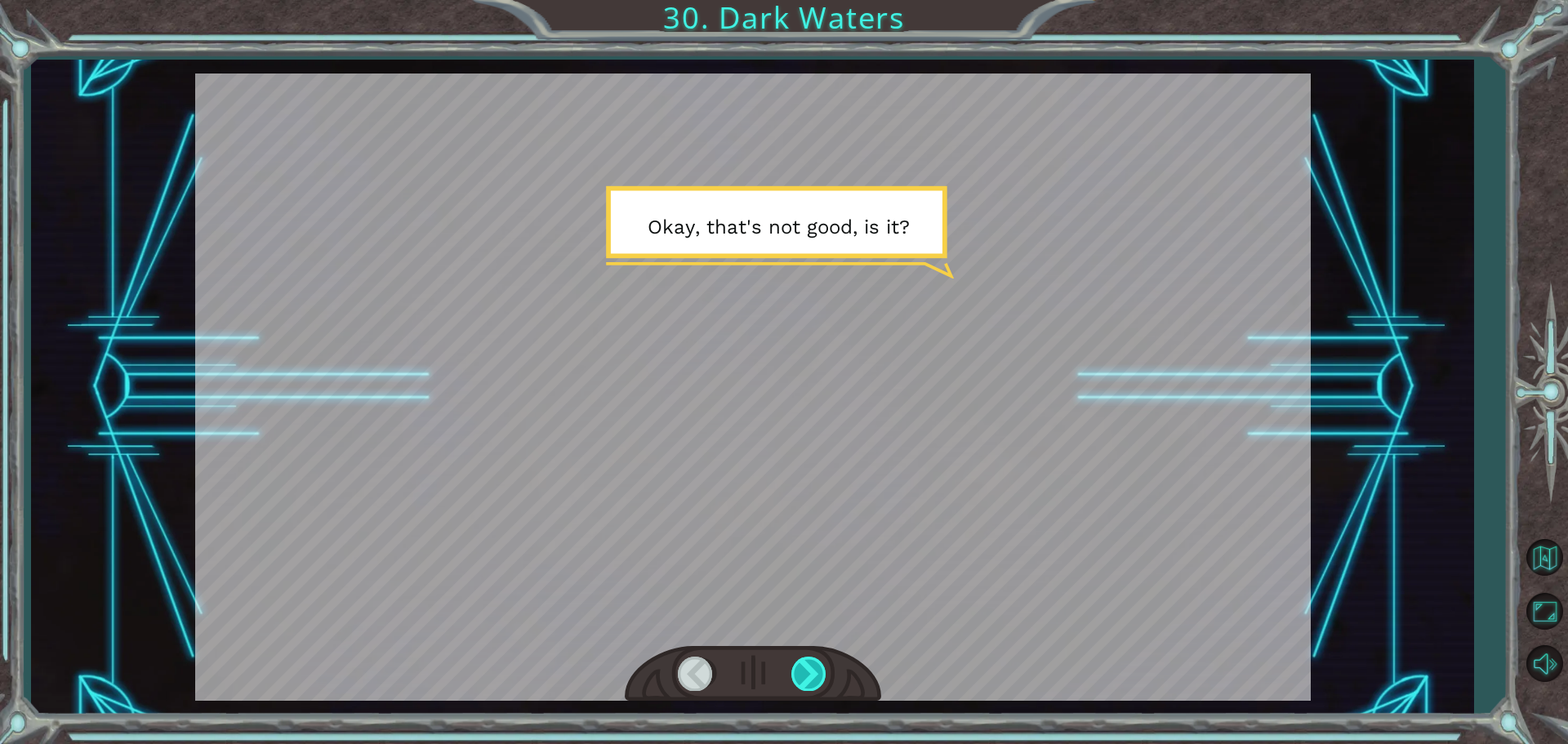
click at [806, 672] on div at bounding box center [809, 673] width 36 height 33
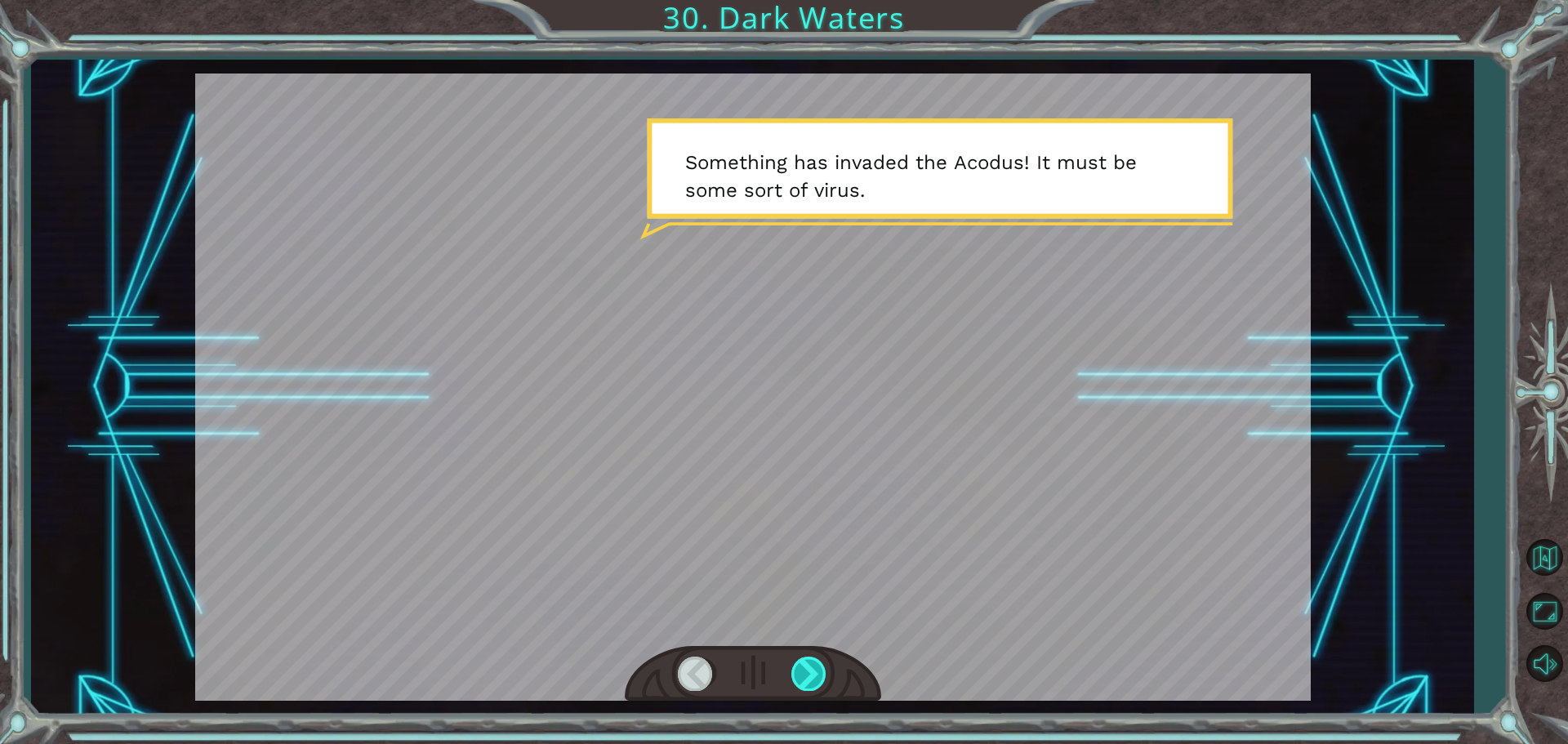
click at [805, 672] on div at bounding box center [809, 673] width 36 height 33
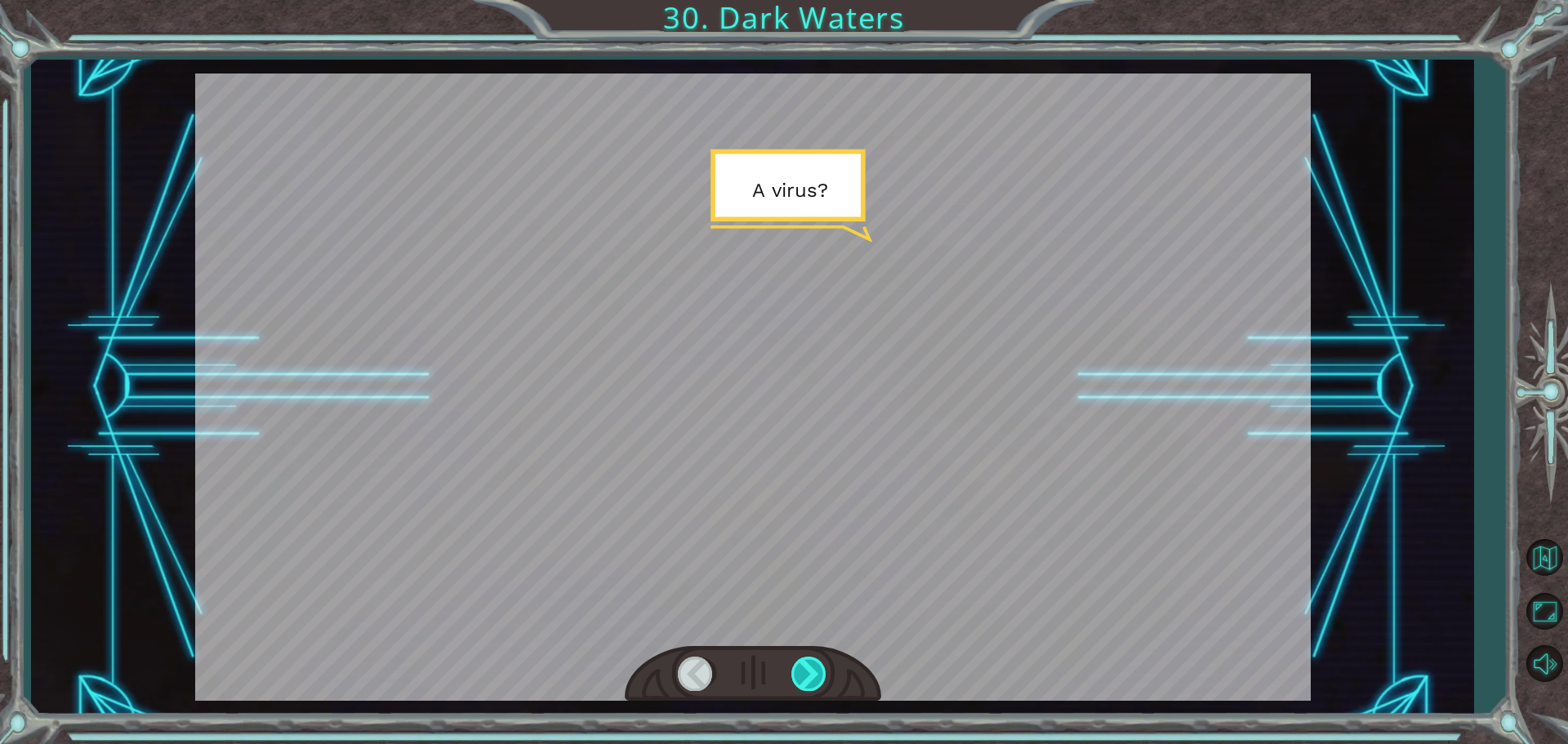
click at [805, 672] on div at bounding box center [809, 673] width 36 height 33
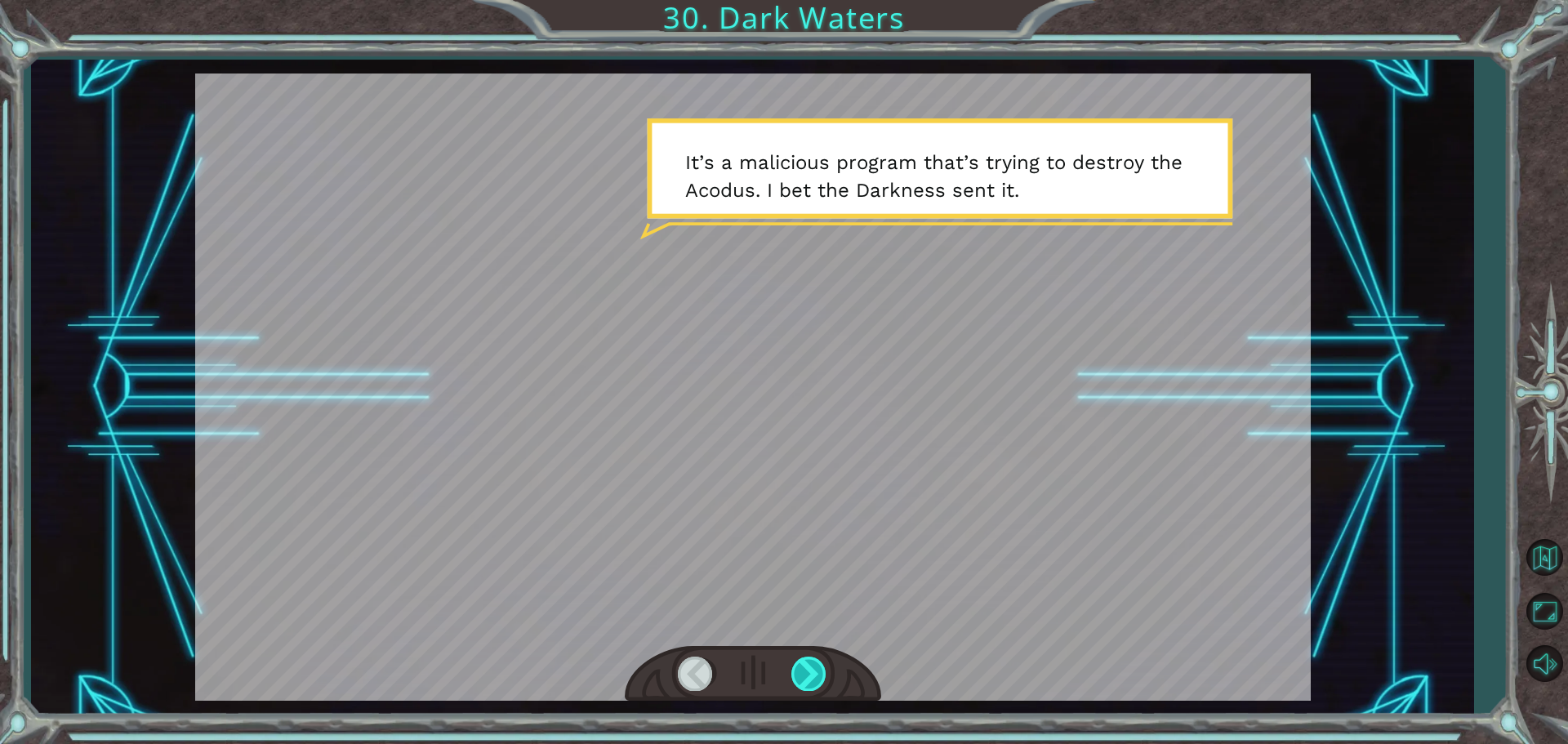
click at [805, 672] on div at bounding box center [809, 673] width 36 height 33
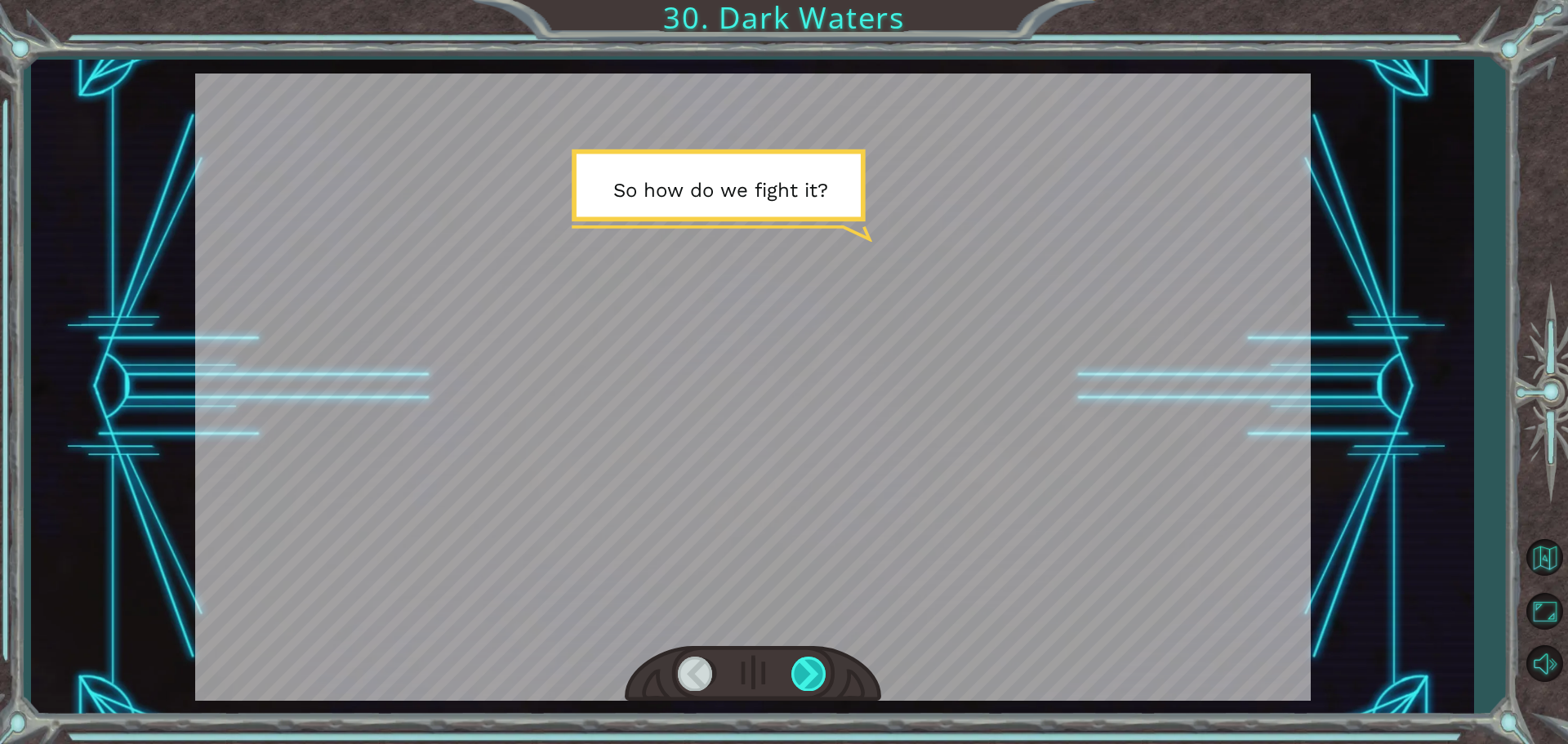
click at [805, 672] on div at bounding box center [809, 673] width 36 height 33
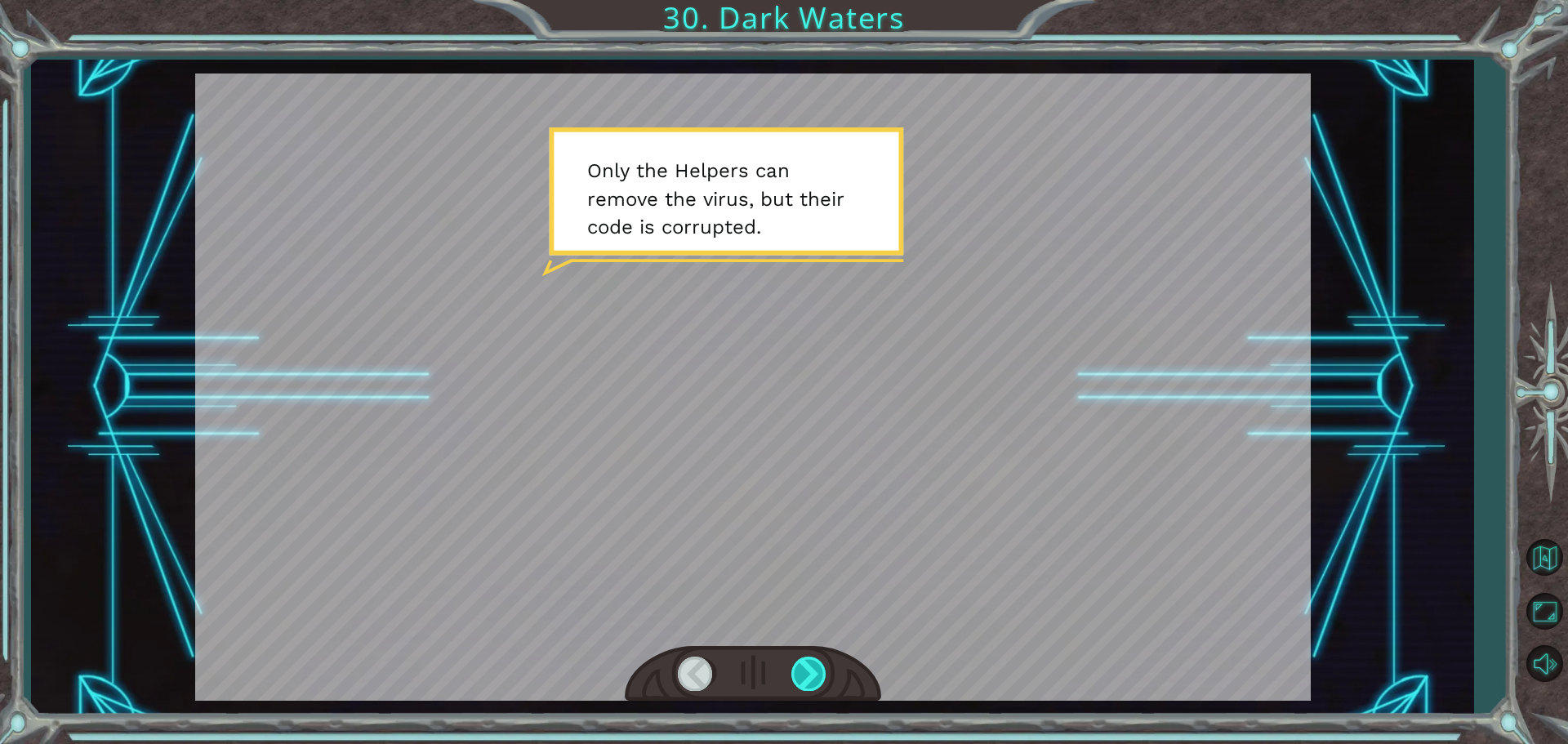
click at [805, 672] on div at bounding box center [809, 673] width 36 height 33
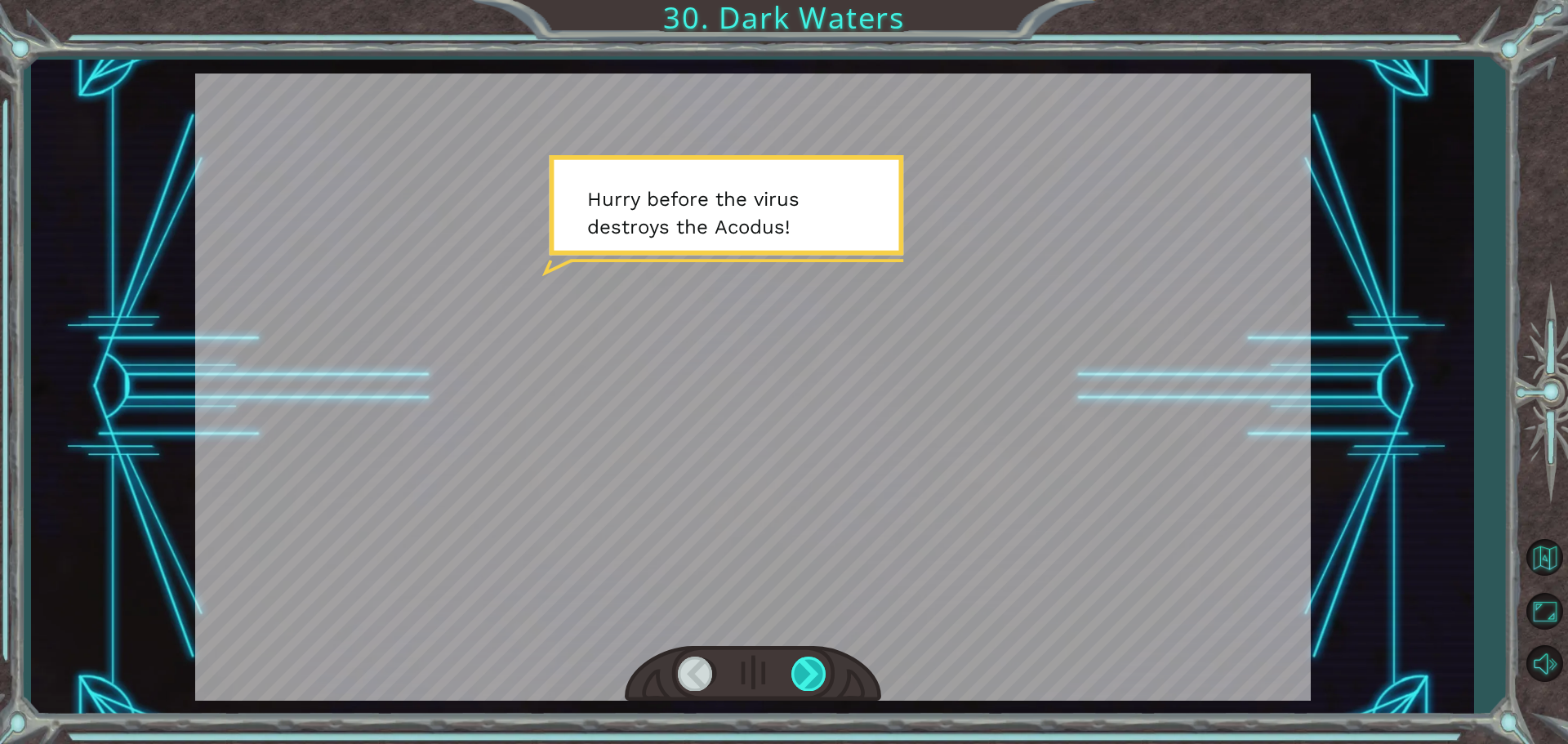
click at [805, 672] on div at bounding box center [809, 673] width 36 height 33
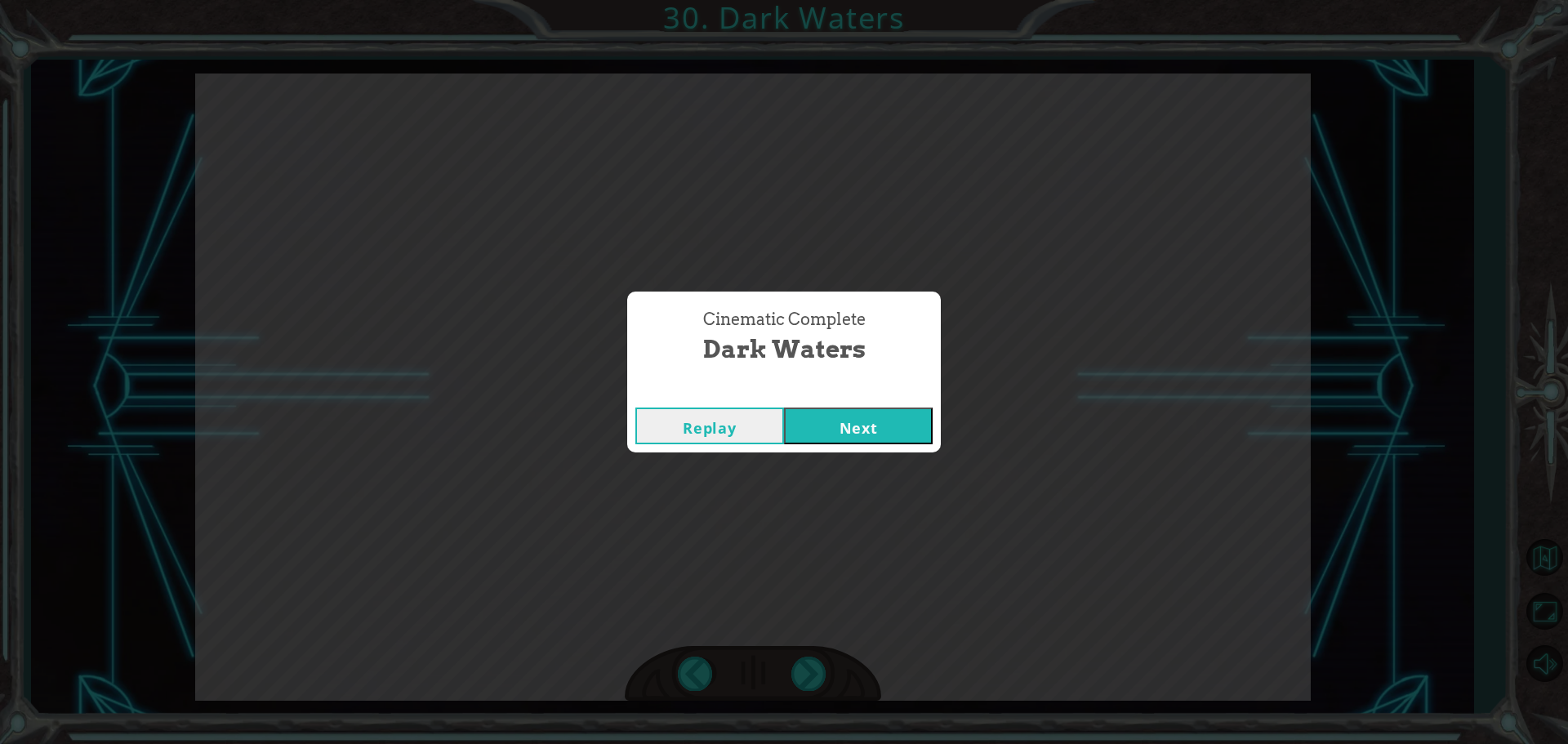
click at [854, 423] on button "Next" at bounding box center [858, 425] width 148 height 36
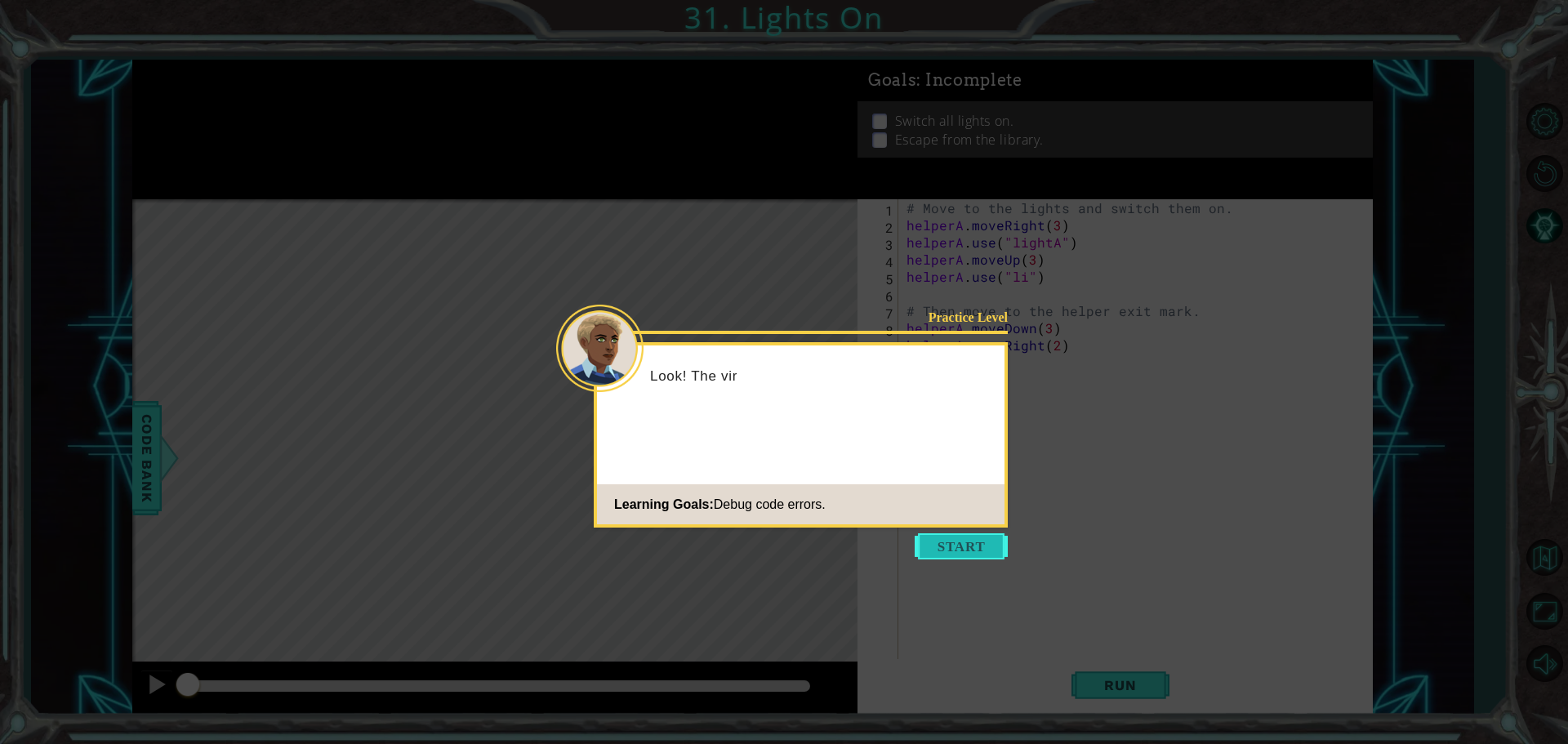
click at [953, 551] on button "Start" at bounding box center [961, 546] width 93 height 27
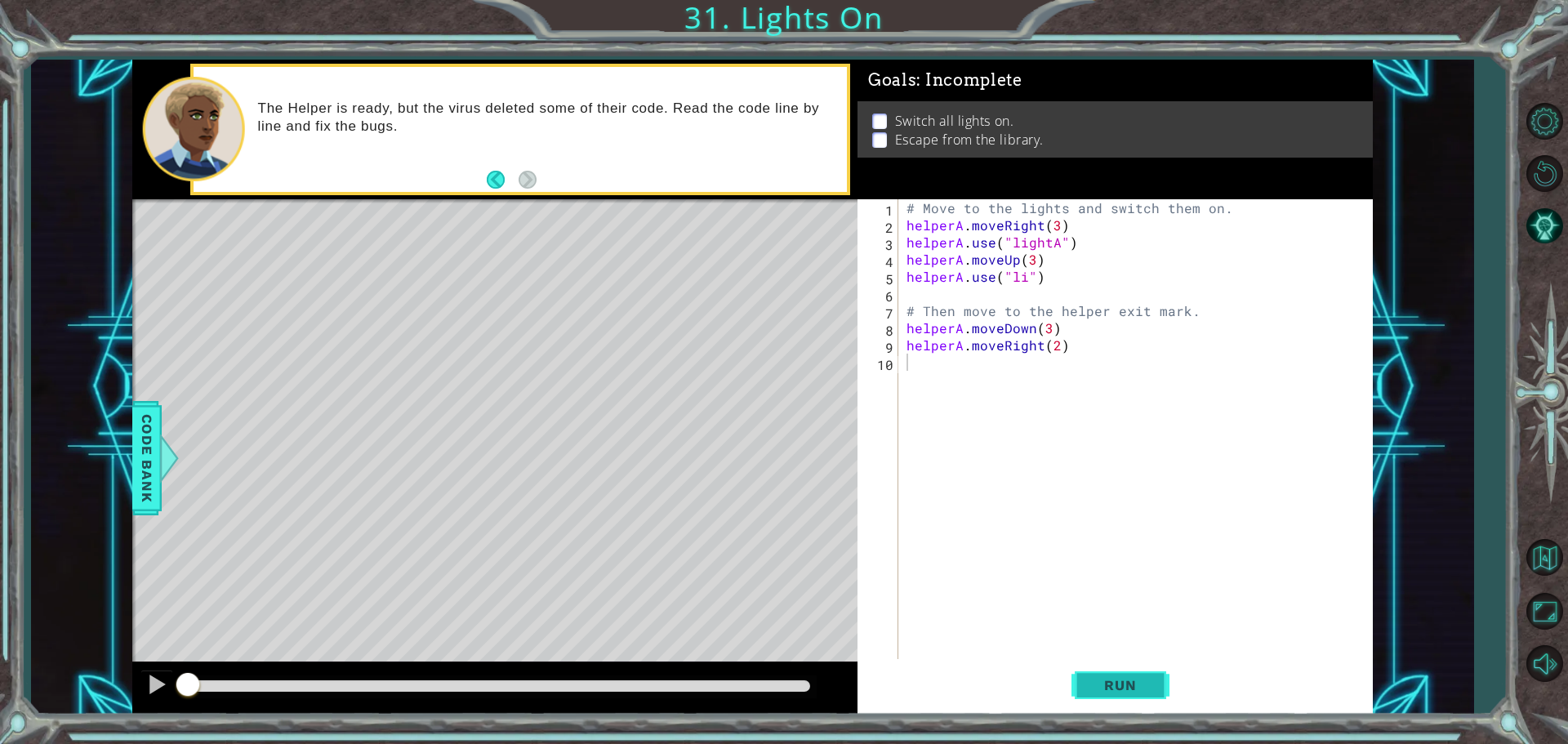
click at [1090, 678] on span "Run" at bounding box center [1120, 685] width 65 height 17
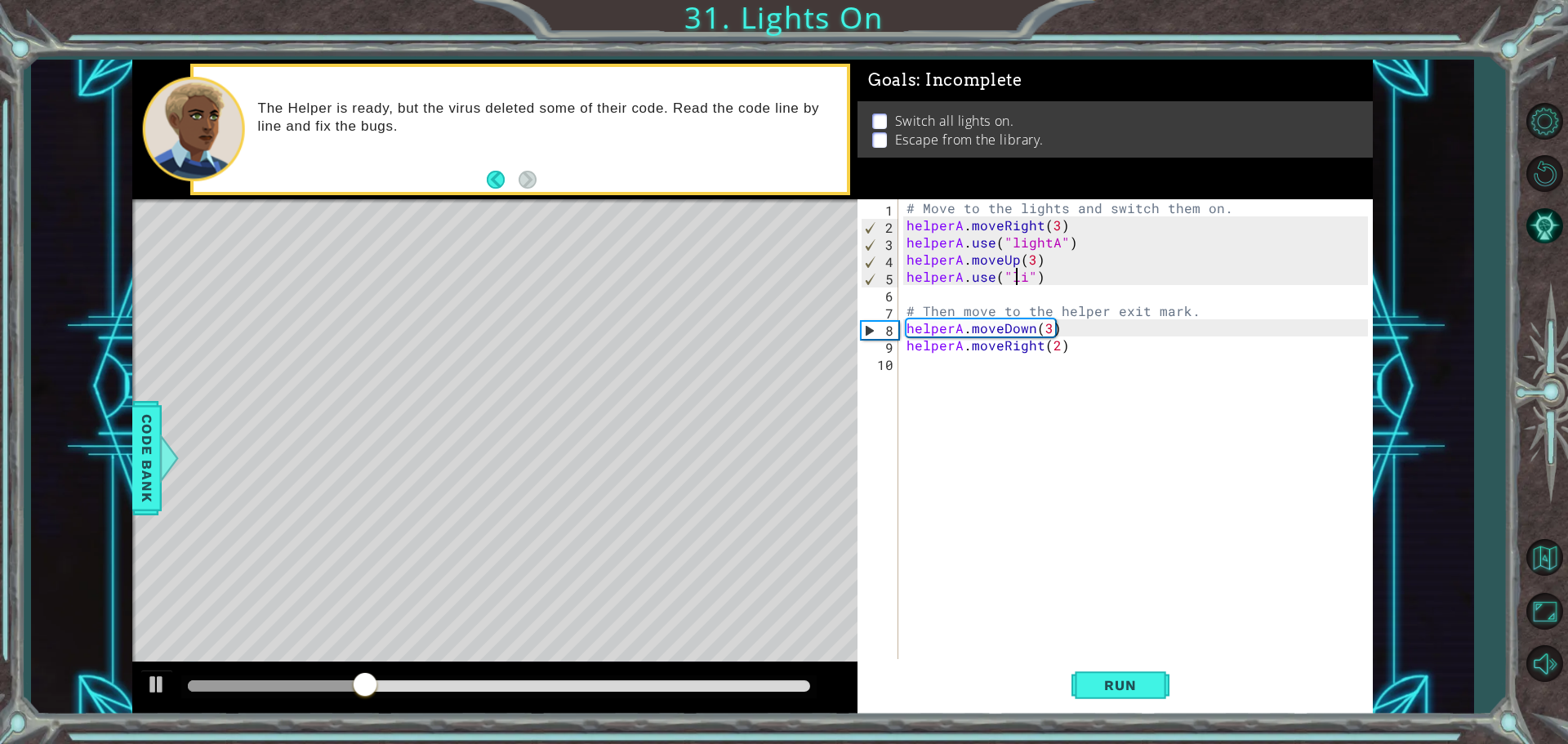
click at [1019, 275] on div "# Move to the lights and switch them on. helperA . moveRight ( 3 ) helperA . us…" at bounding box center [1140, 448] width 473 height 498
click at [1027, 279] on div "# Move to the lights and switch them on. helperA . moveRight ( 3 ) helperA . us…" at bounding box center [1140, 448] width 473 height 498
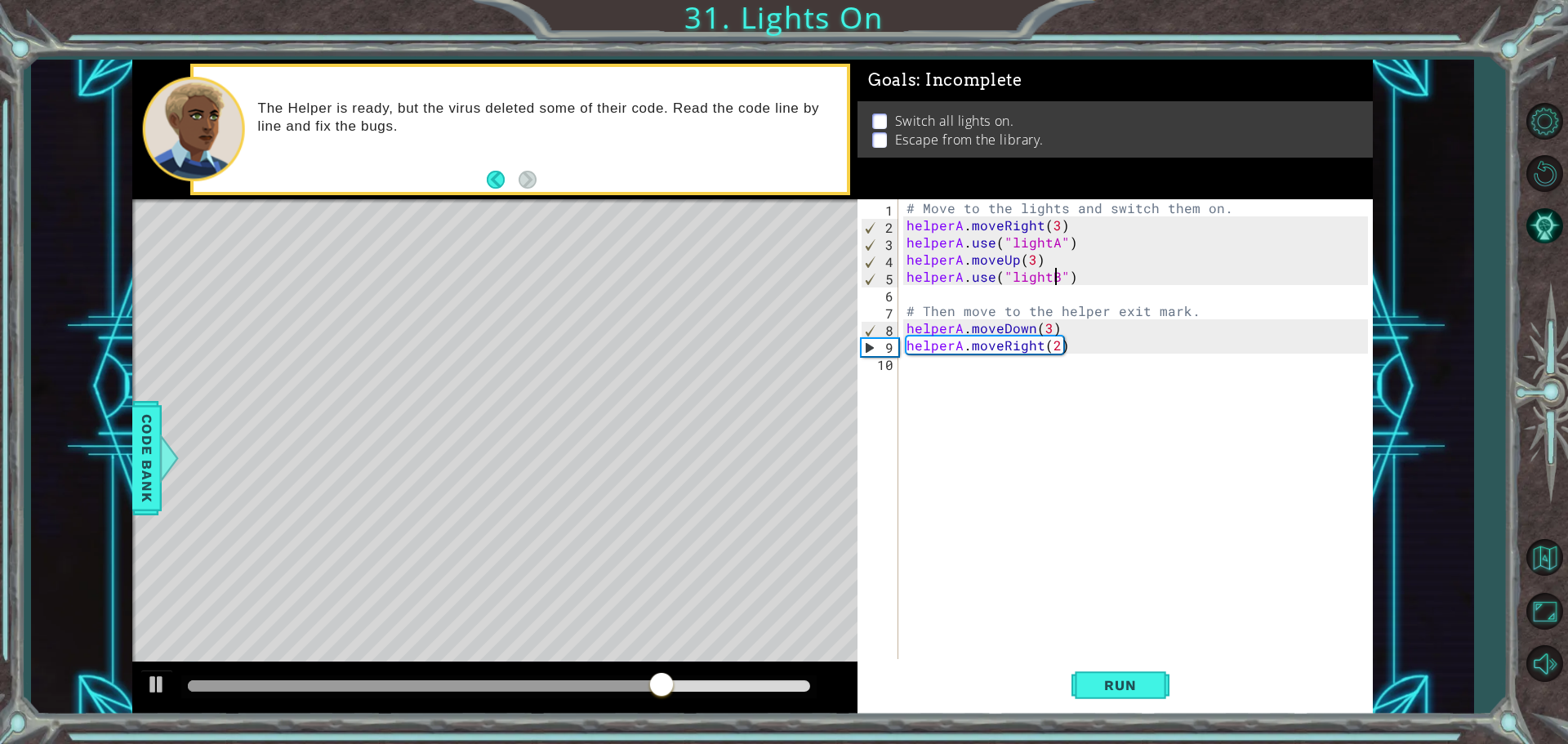
scroll to position [0, 9]
click at [1050, 329] on div "# Move to the lights and switch them on. helperA . moveRight ( 3 ) helperA . us…" at bounding box center [1140, 448] width 473 height 498
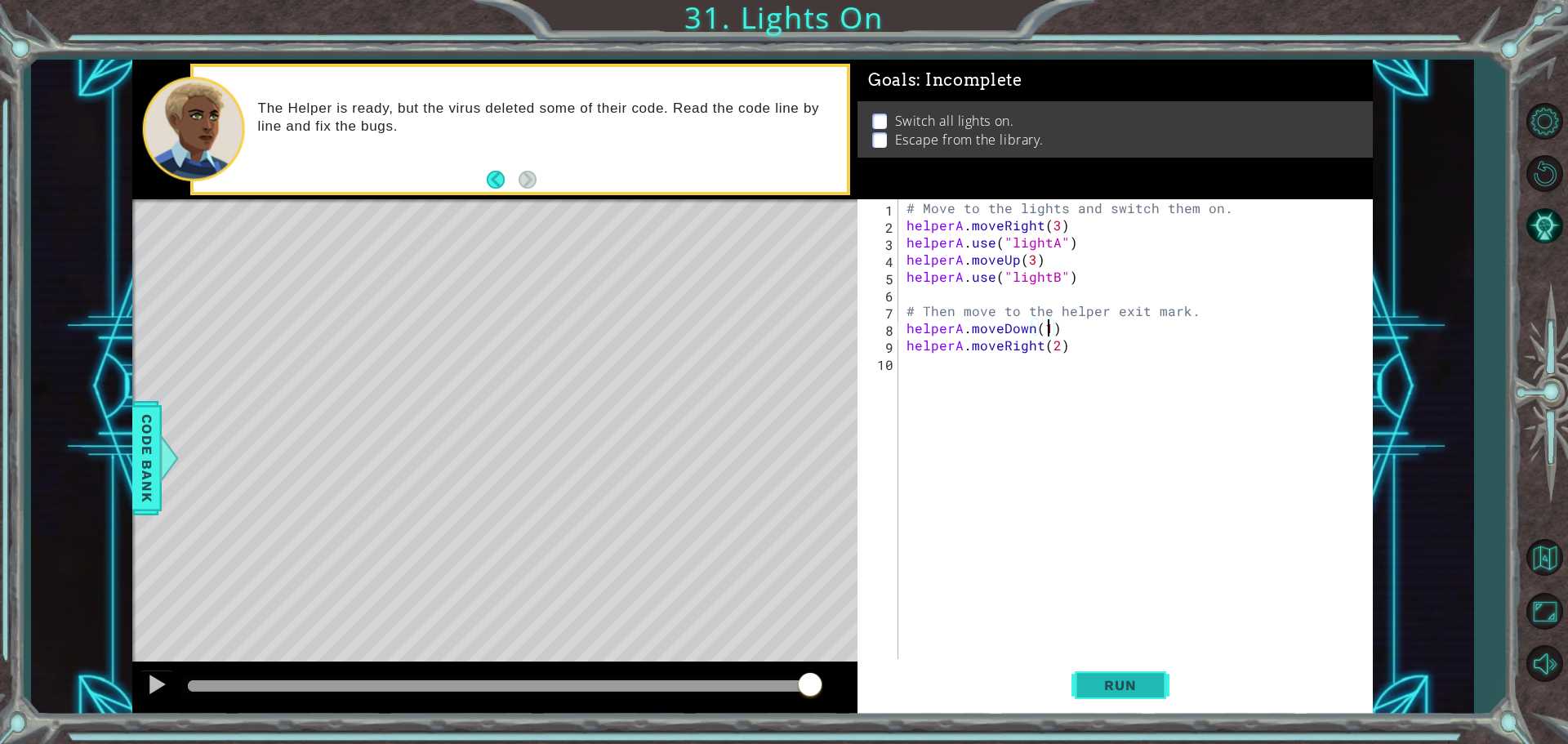
type textarea "helperA.moveDown(1)"
click at [1105, 682] on span "Run" at bounding box center [1120, 685] width 65 height 17
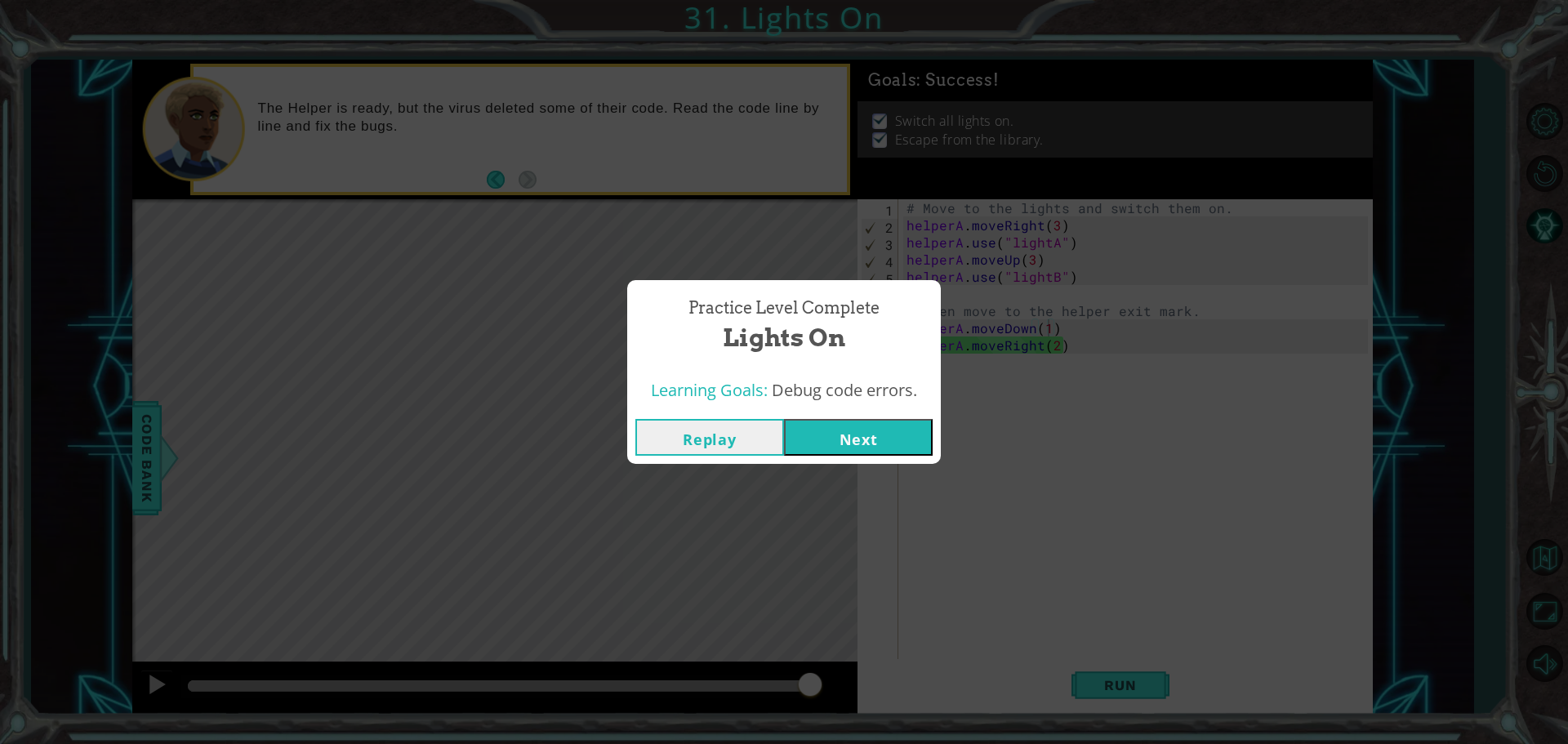
click at [912, 437] on button "Next" at bounding box center [858, 437] width 148 height 36
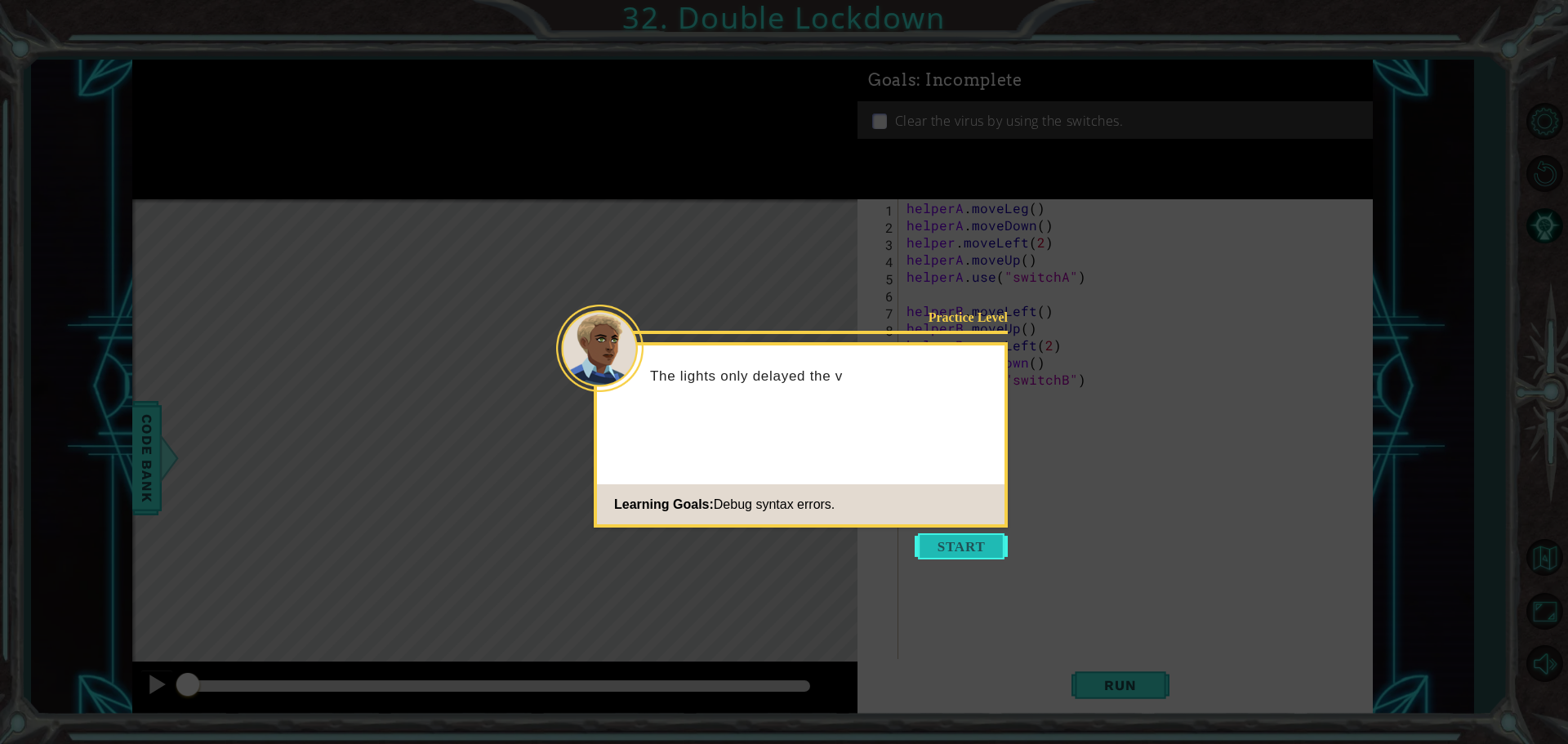
click at [964, 535] on button "Start" at bounding box center [961, 546] width 93 height 27
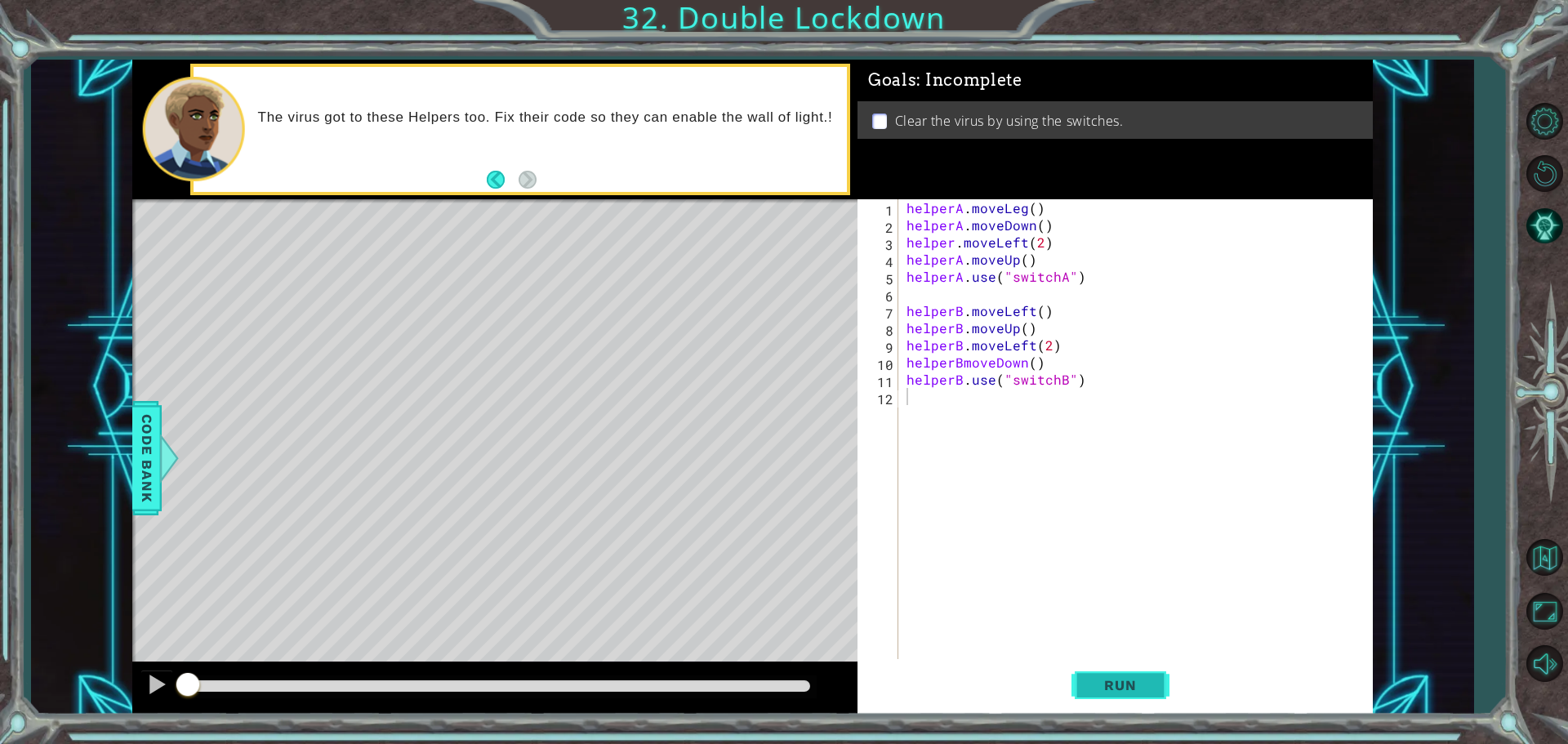
click at [1108, 683] on span "Run" at bounding box center [1120, 685] width 65 height 17
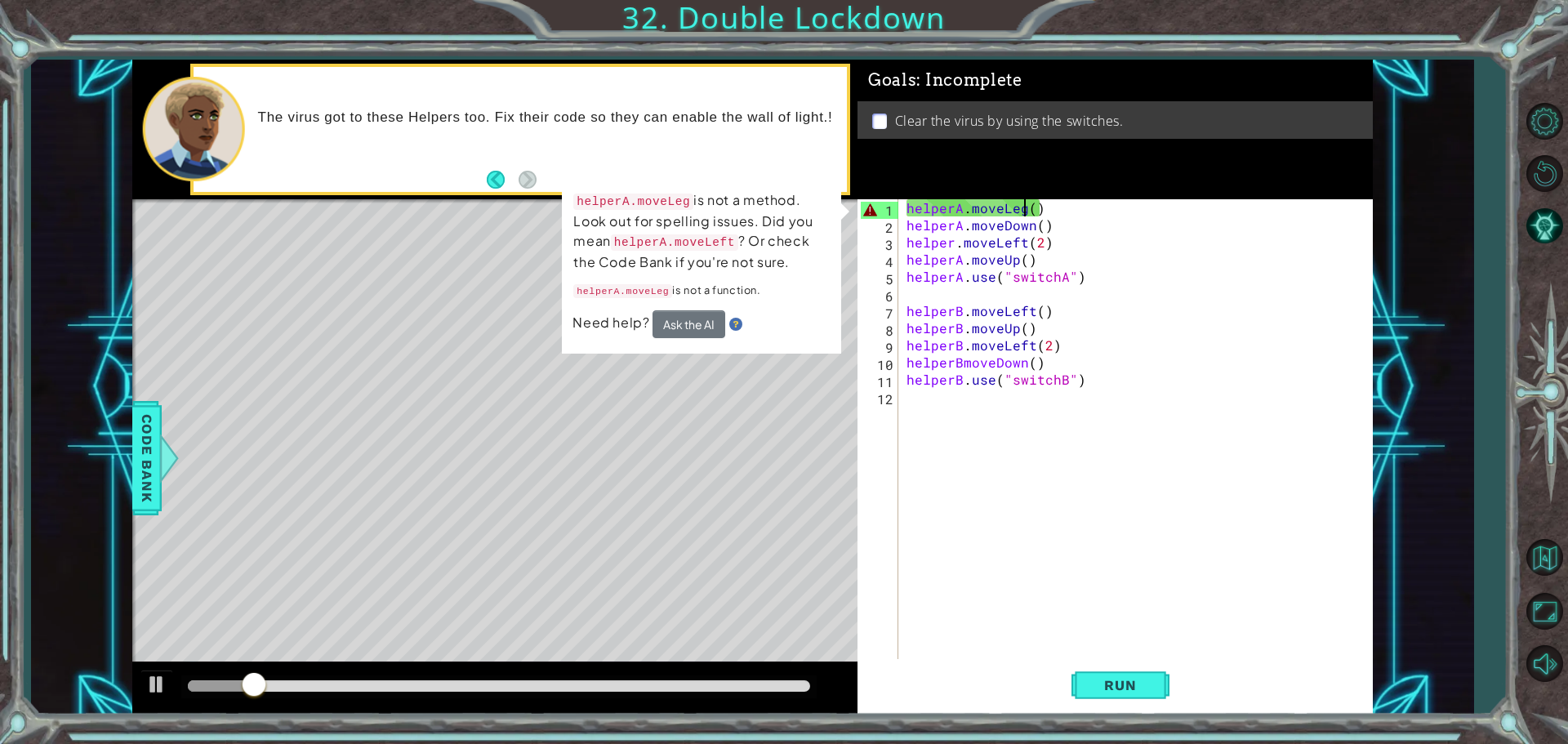
click at [1025, 210] on div "helperA . moveLeg ( ) helperA . moveDown ( ) helper . moveLeft ( 2 ) helperA . …" at bounding box center [1140, 448] width 473 height 498
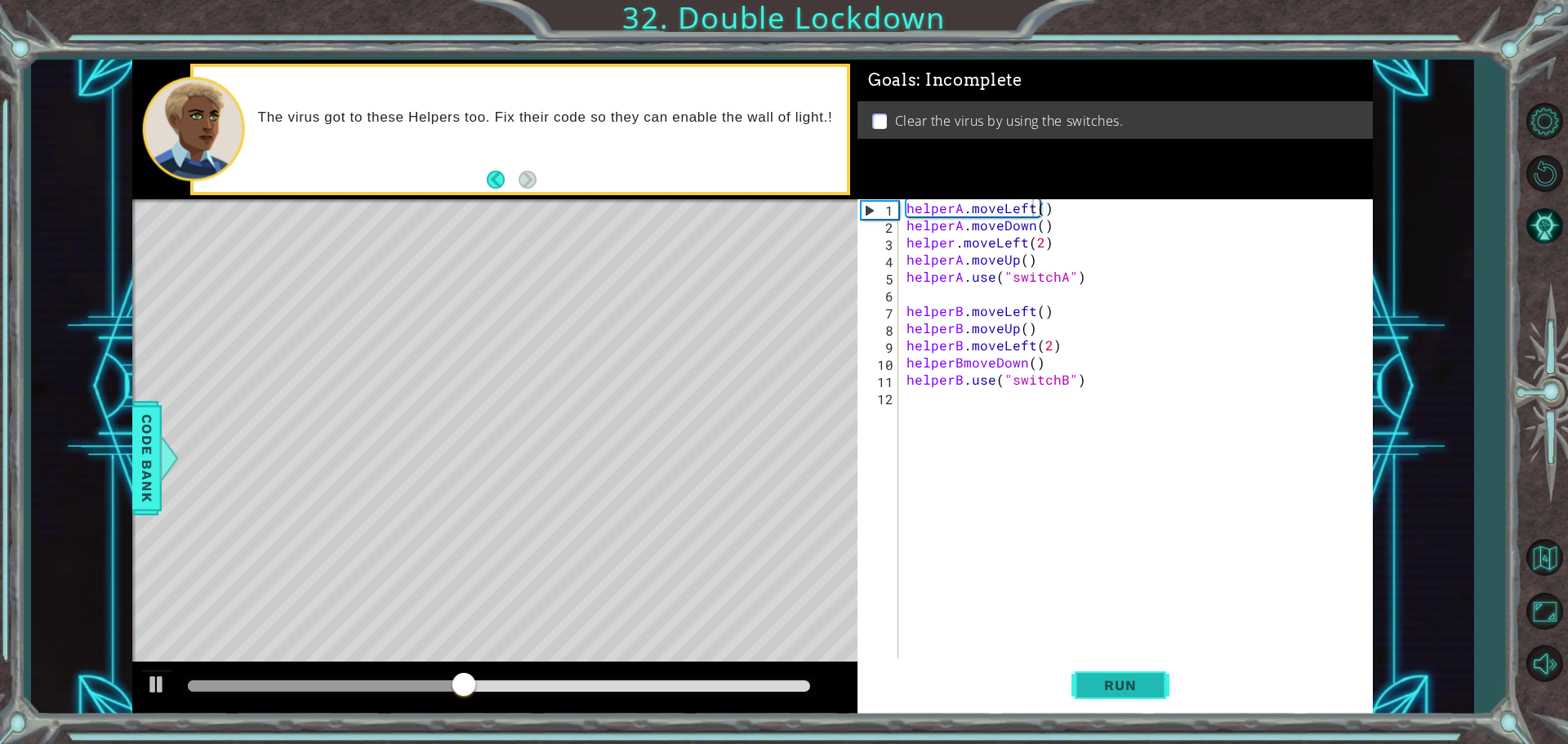
click at [1121, 685] on span "Run" at bounding box center [1120, 685] width 65 height 17
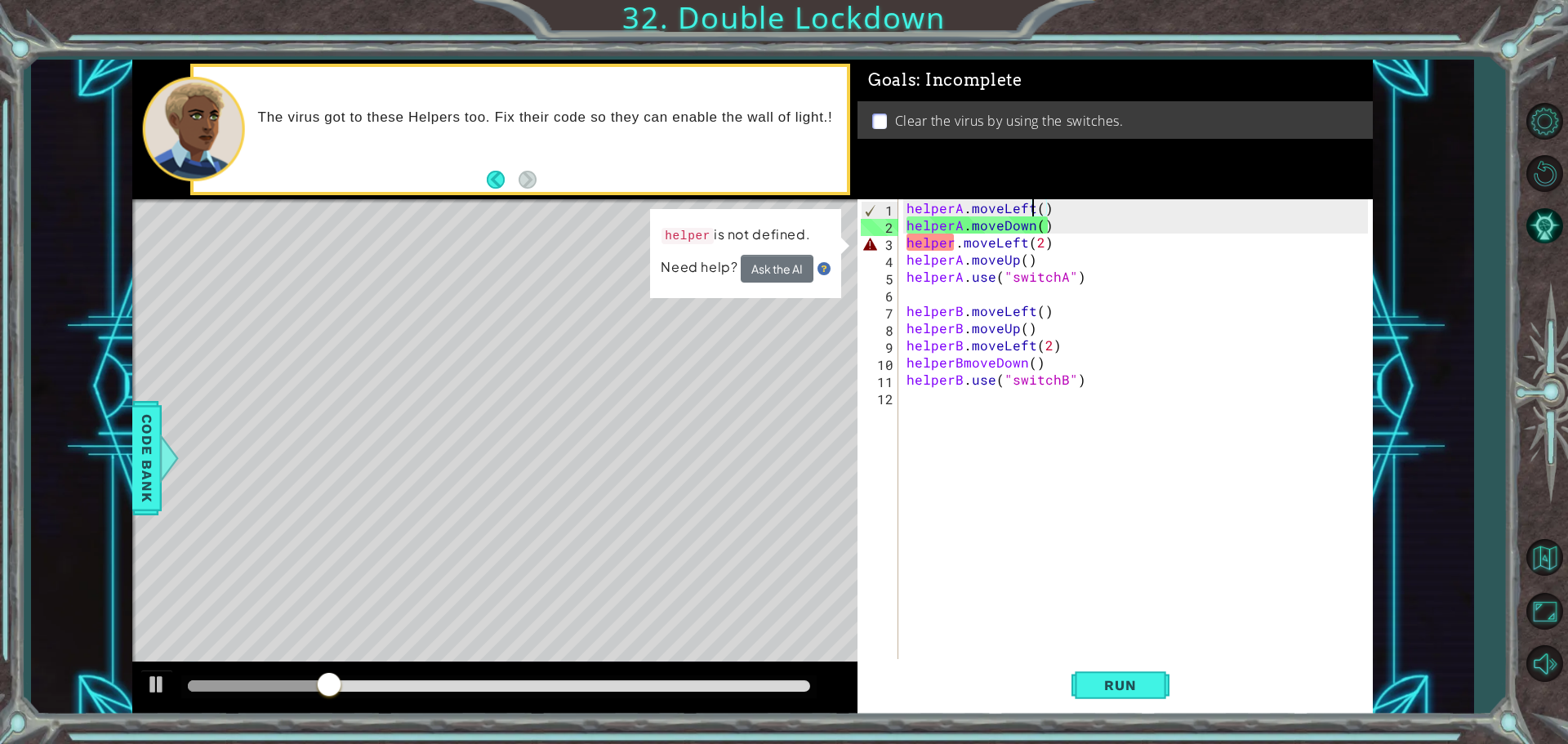
click at [954, 248] on div "helperA . moveLeft ( ) helperA . moveDown ( ) helper . moveLeft ( 2 ) helperA .…" at bounding box center [1140, 448] width 473 height 498
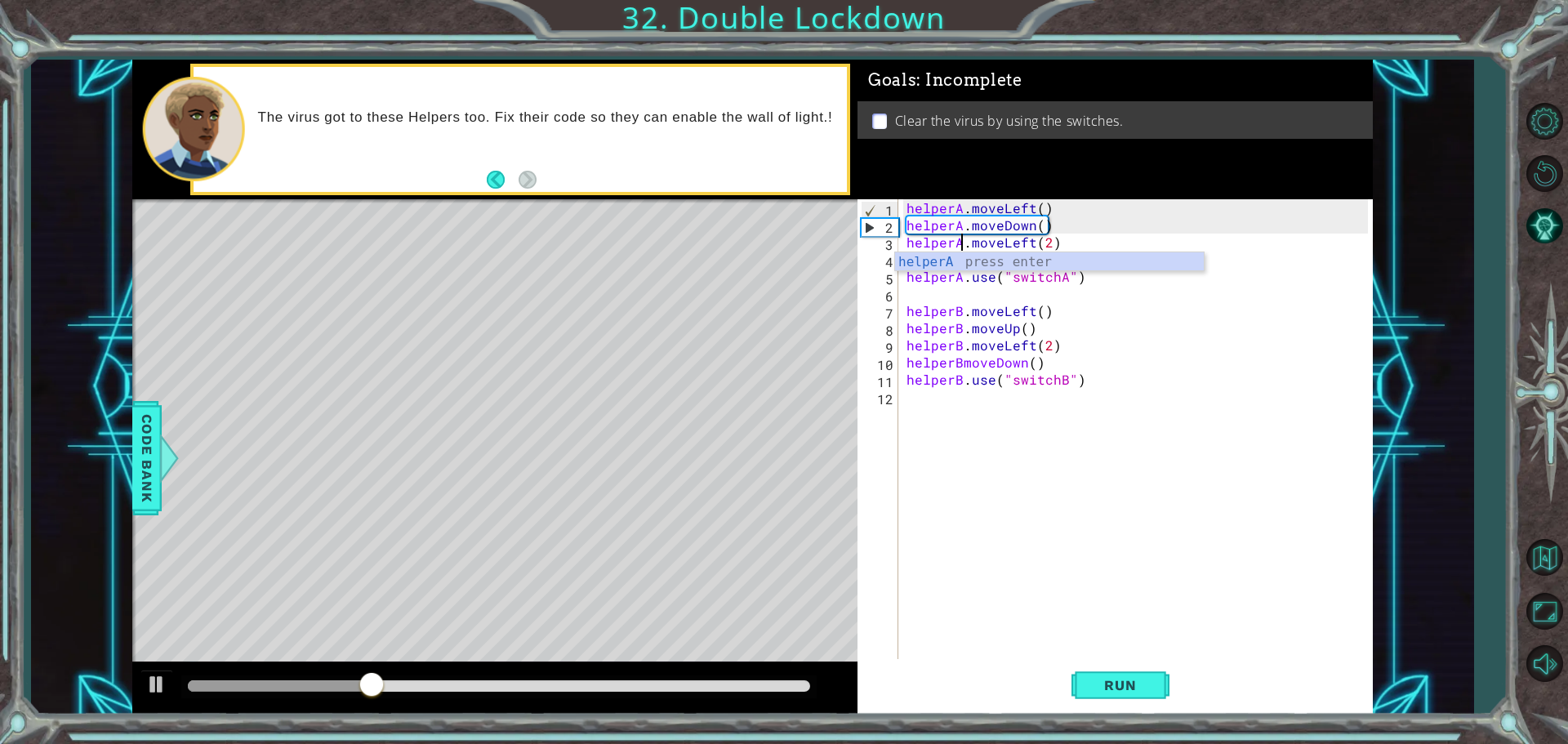
scroll to position [0, 3]
click at [1114, 697] on button "Run" at bounding box center [1120, 684] width 98 height 51
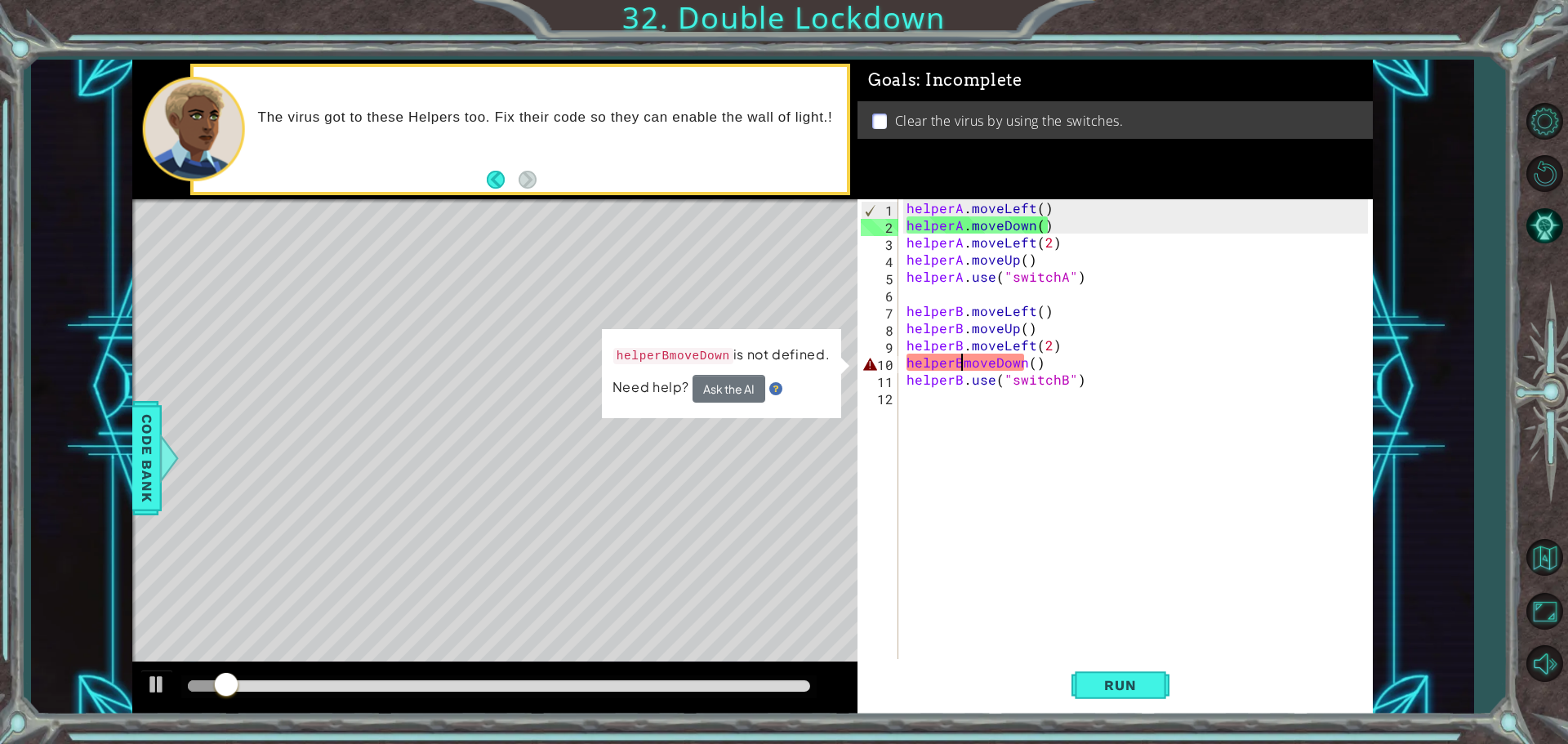
click at [959, 360] on div "helperA . moveLeft ( ) helperA . moveDown ( ) helperA . moveLeft ( 2 ) helperA …" at bounding box center [1140, 448] width 473 height 498
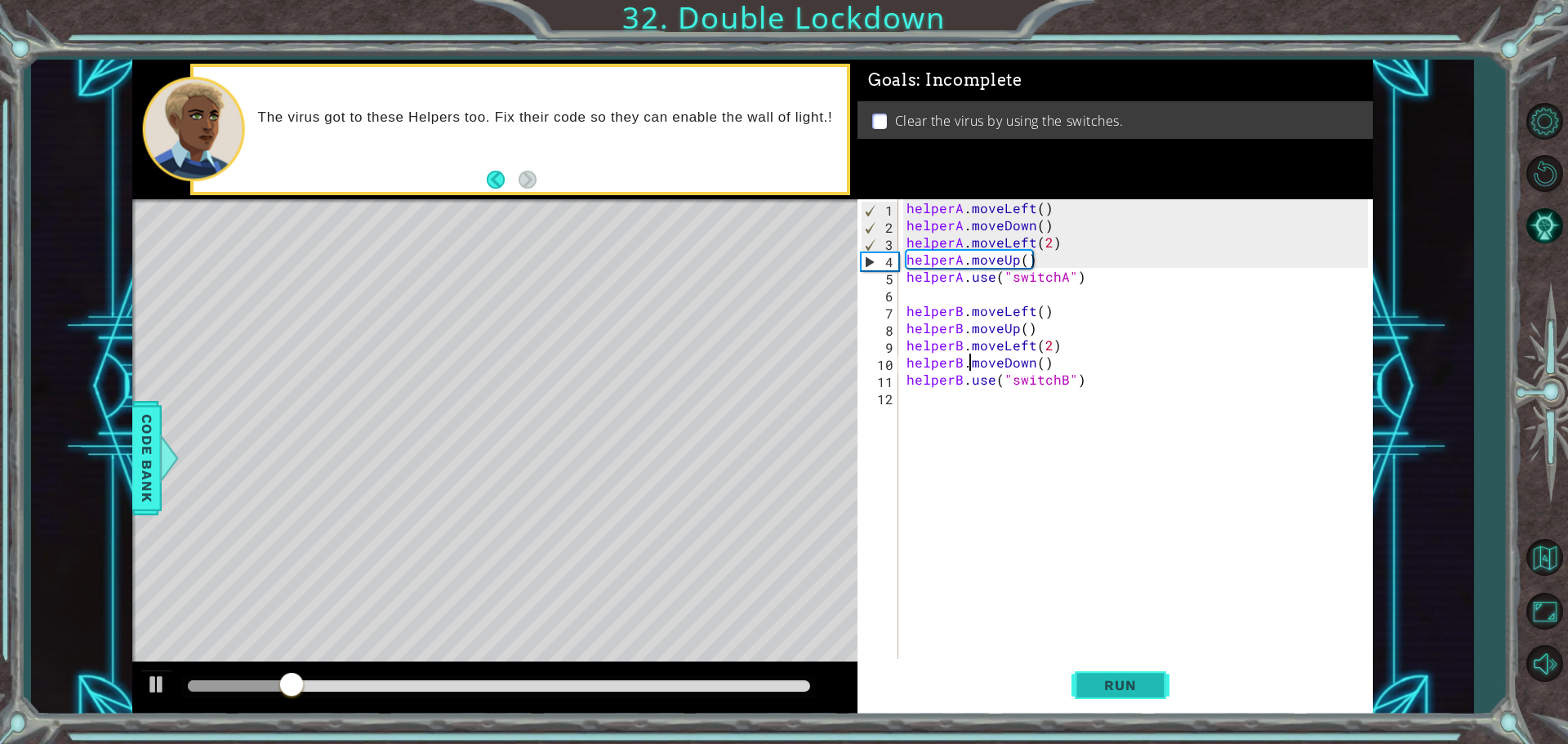
type textarea "helperB.moveDown()"
click at [1123, 683] on span "Run" at bounding box center [1120, 685] width 65 height 17
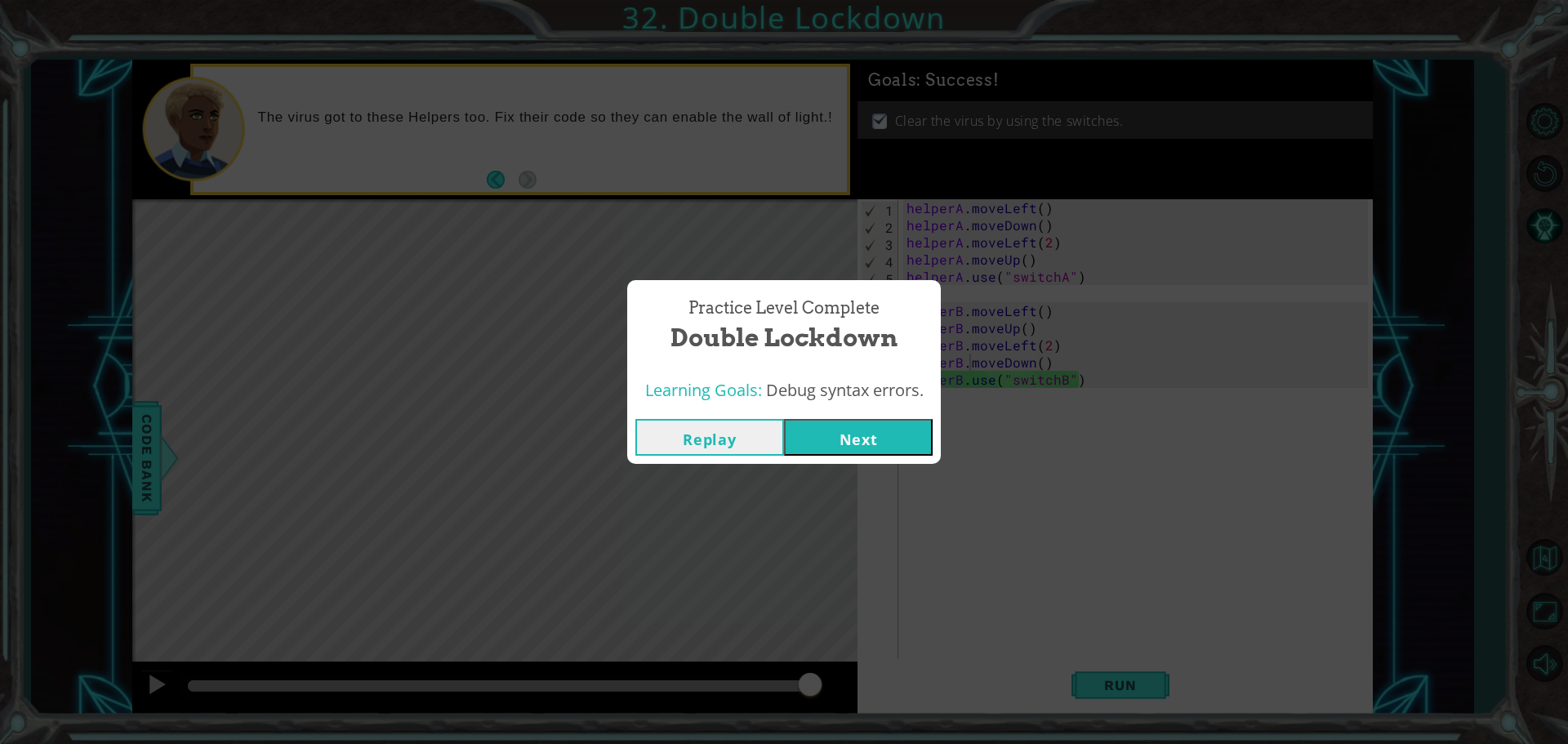
click at [836, 435] on button "Next" at bounding box center [858, 437] width 148 height 36
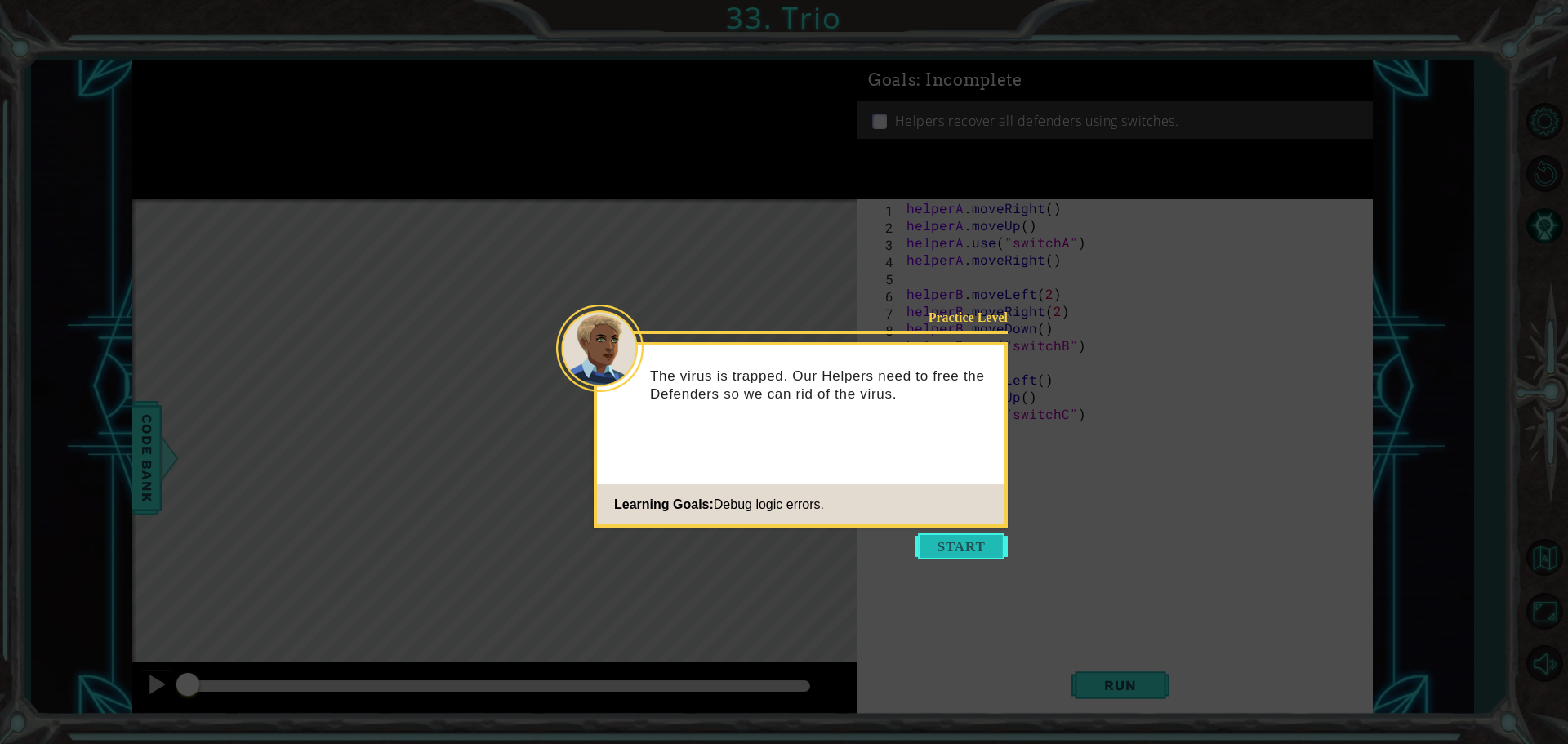
click at [921, 546] on button "Start" at bounding box center [961, 546] width 93 height 27
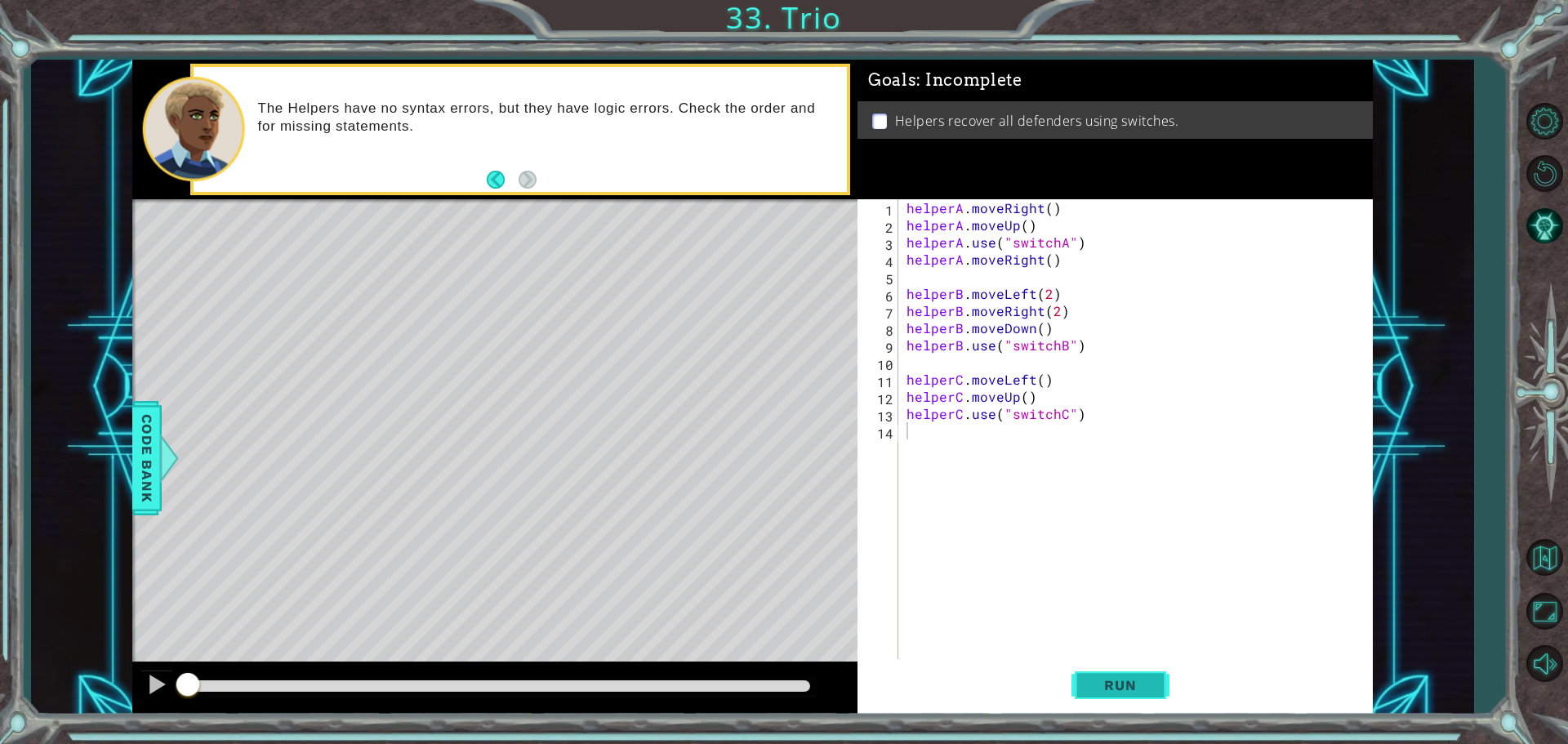
click at [1101, 672] on button "Run" at bounding box center [1120, 684] width 98 height 51
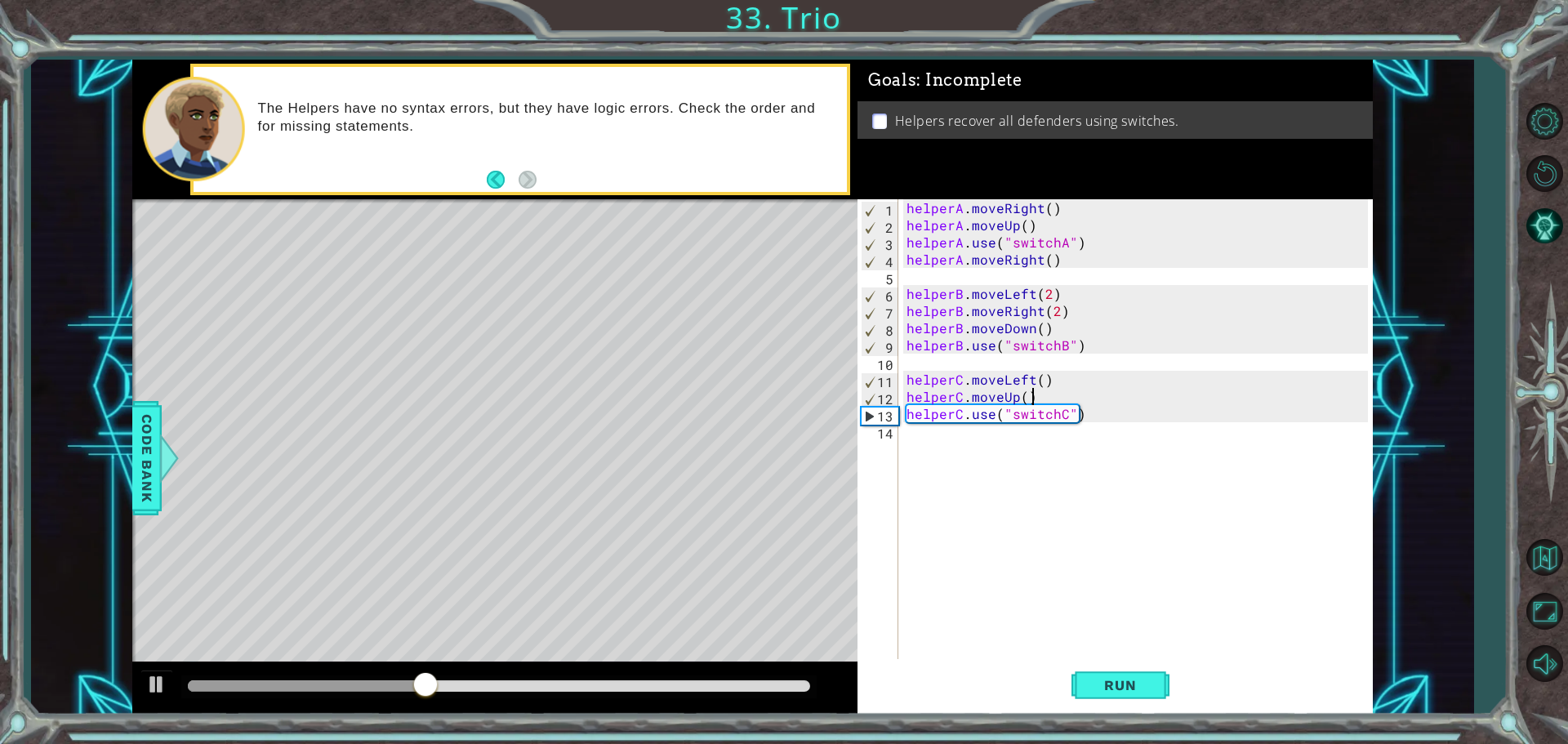
click at [1041, 399] on div "helperA . moveRight ( ) helperA . moveUp ( ) helperA . use ( "switchA" ) helper…" at bounding box center [1140, 448] width 473 height 498
type textarea "helperC.moveUp()"
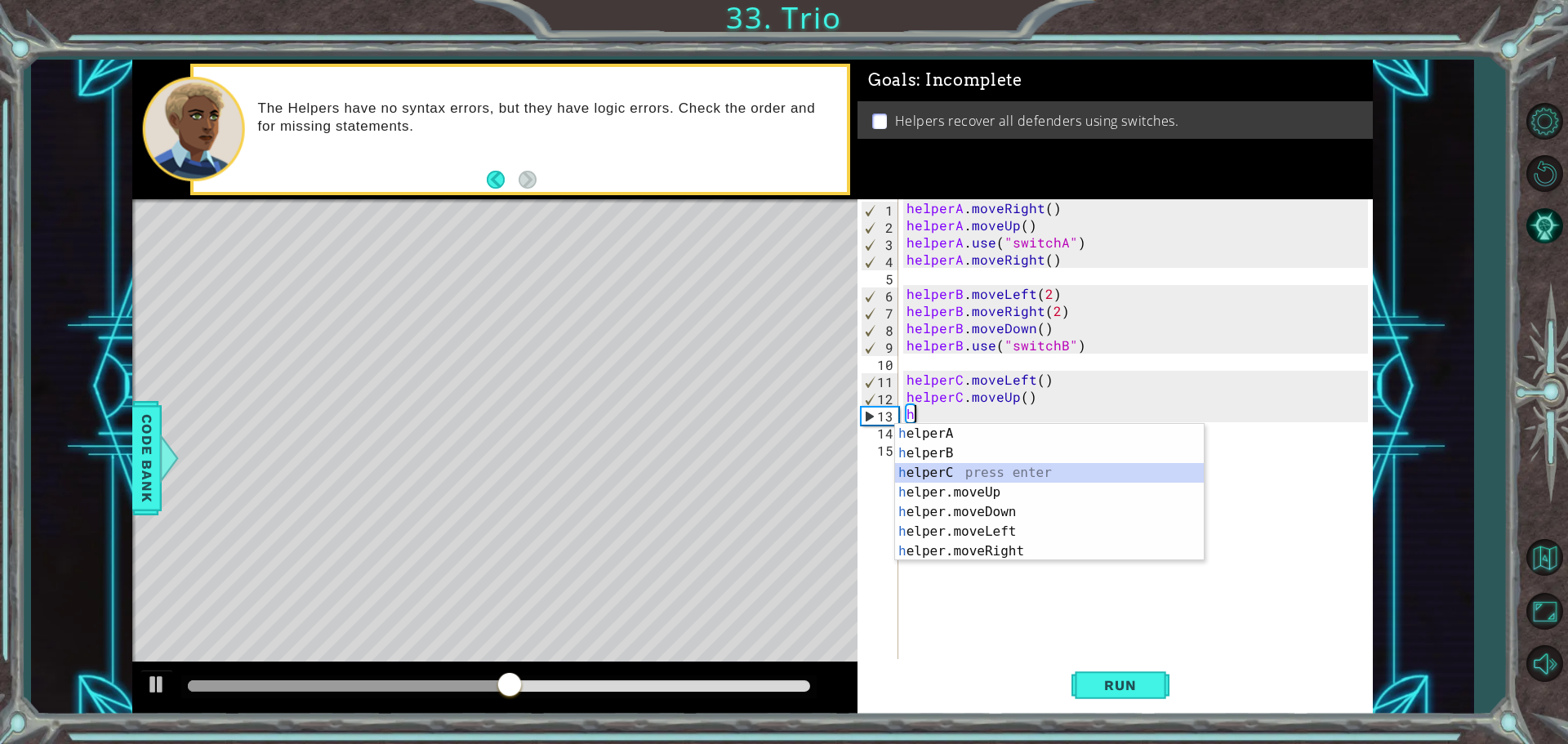
click at [965, 464] on div "h elperA press enter h elperB press enter h elperC press enter h elper.moveUp p…" at bounding box center [1050, 512] width 308 height 177
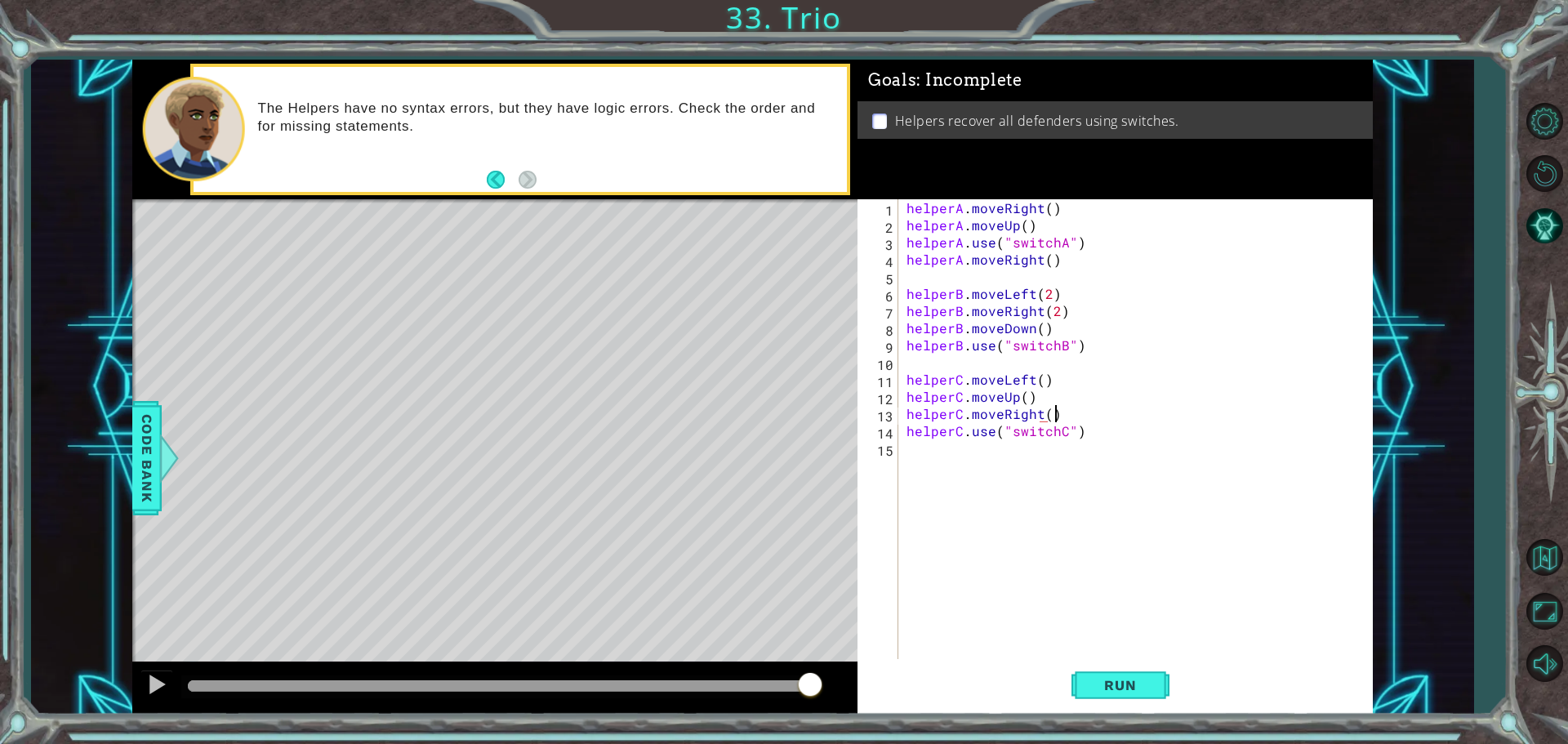
scroll to position [0, 8]
click at [1066, 306] on div "helperA . moveRight ( ) helperA . moveUp ( ) helperA . use ( "switchA" ) helper…" at bounding box center [1140, 448] width 473 height 498
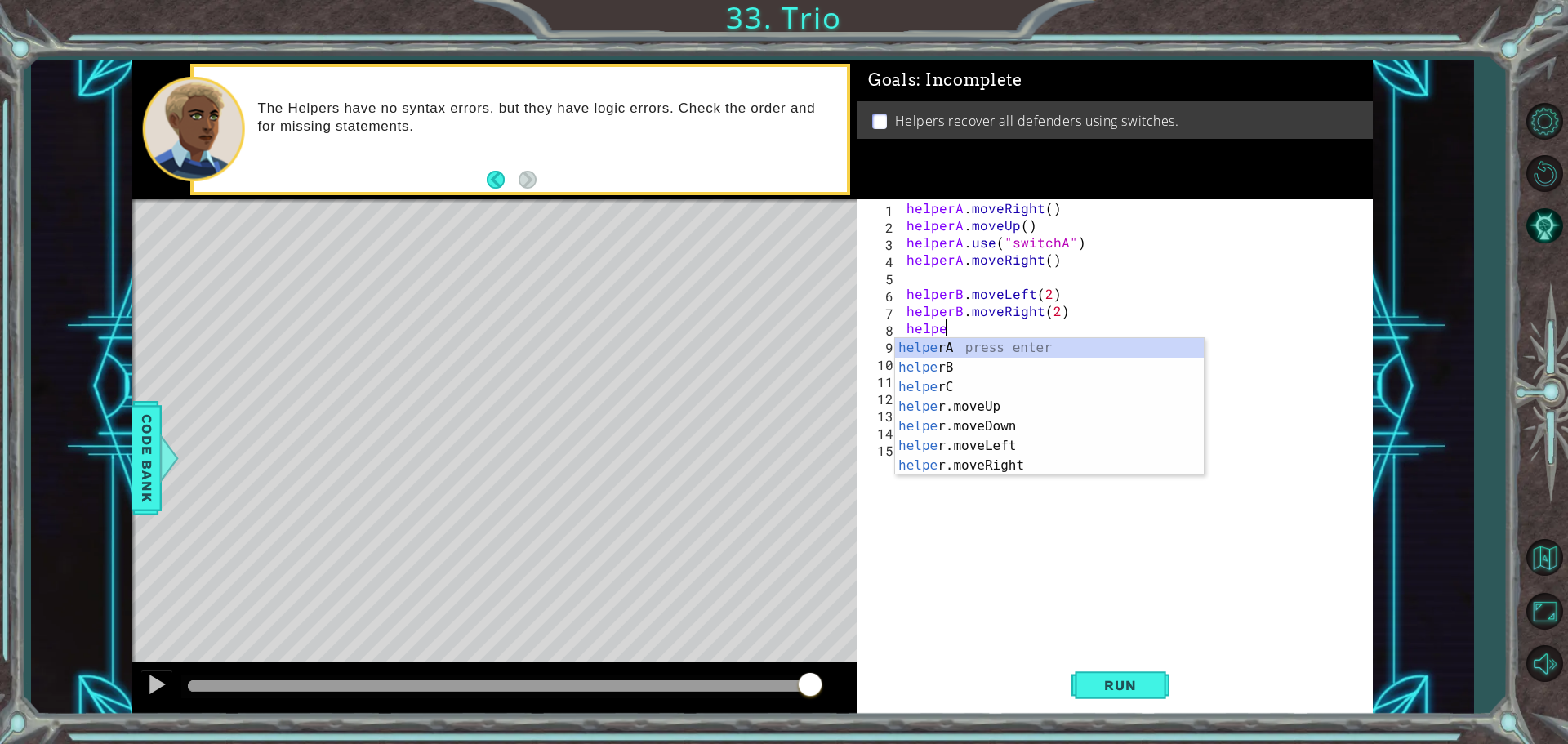
scroll to position [0, 0]
type textarea "h"
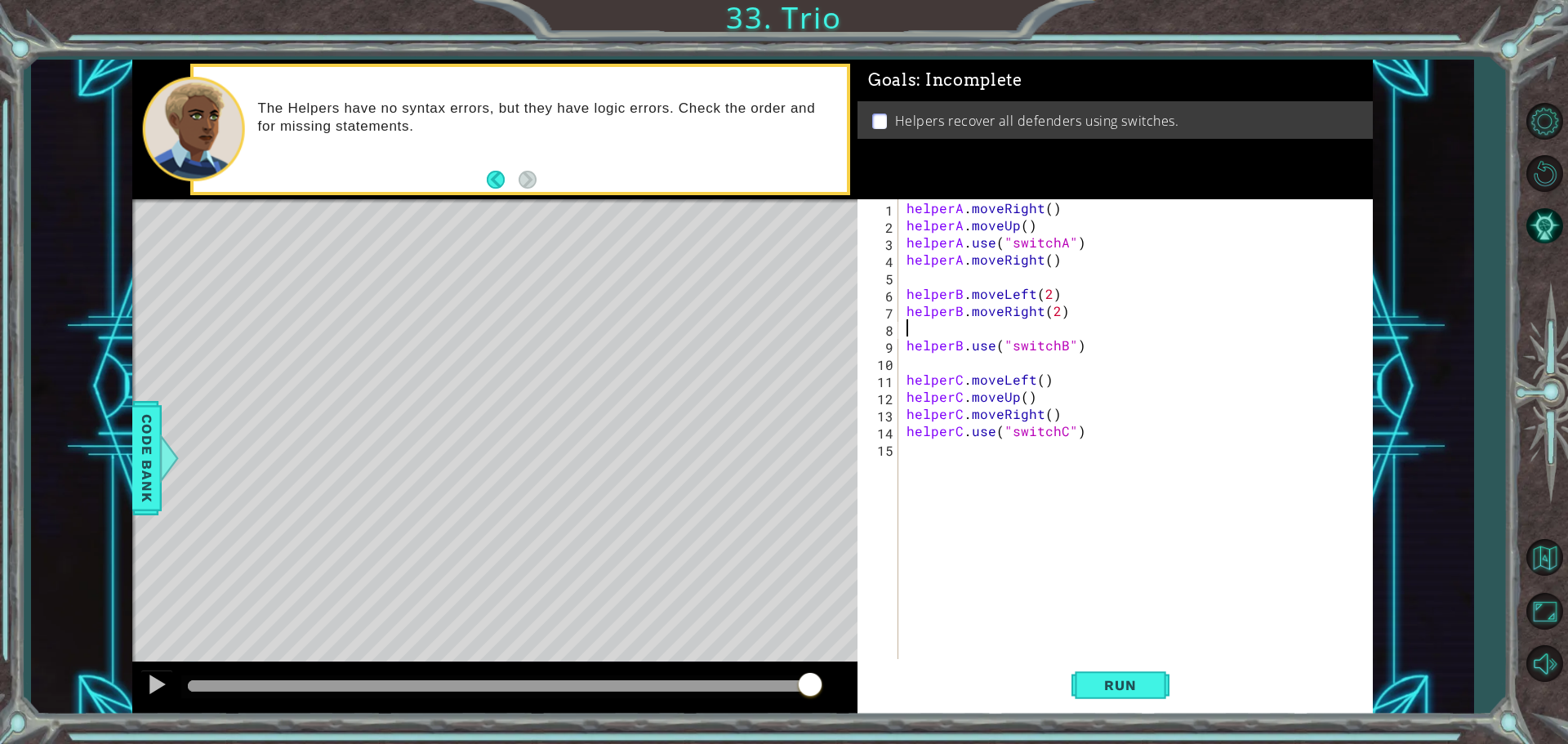
type textarea "helperB.moveRight(2)"
type textarea "helperB.moveLeft(2)"
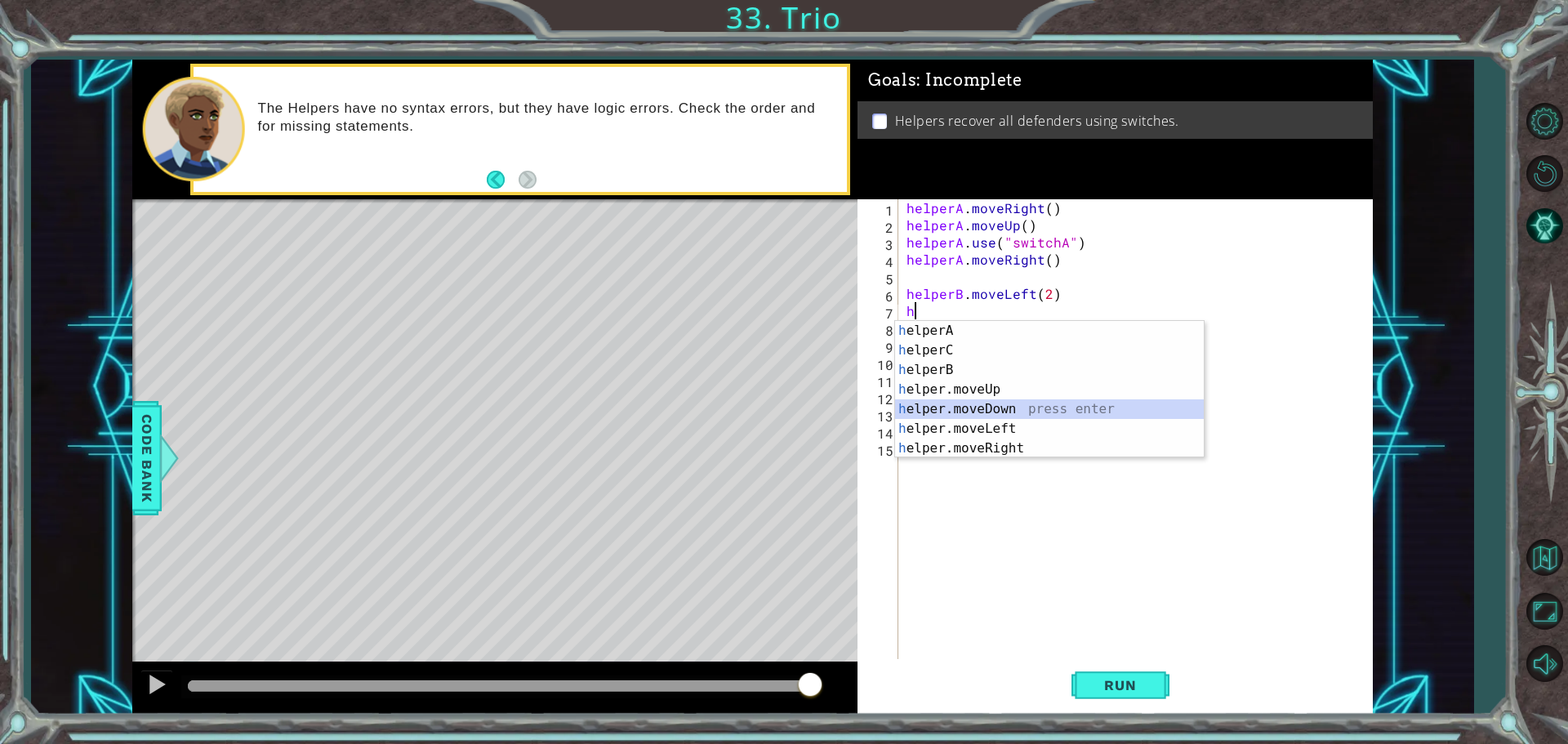
click at [979, 408] on div "h elperA press enter h elperC press enter h elperB press enter h elper.moveUp p…" at bounding box center [1050, 409] width 308 height 177
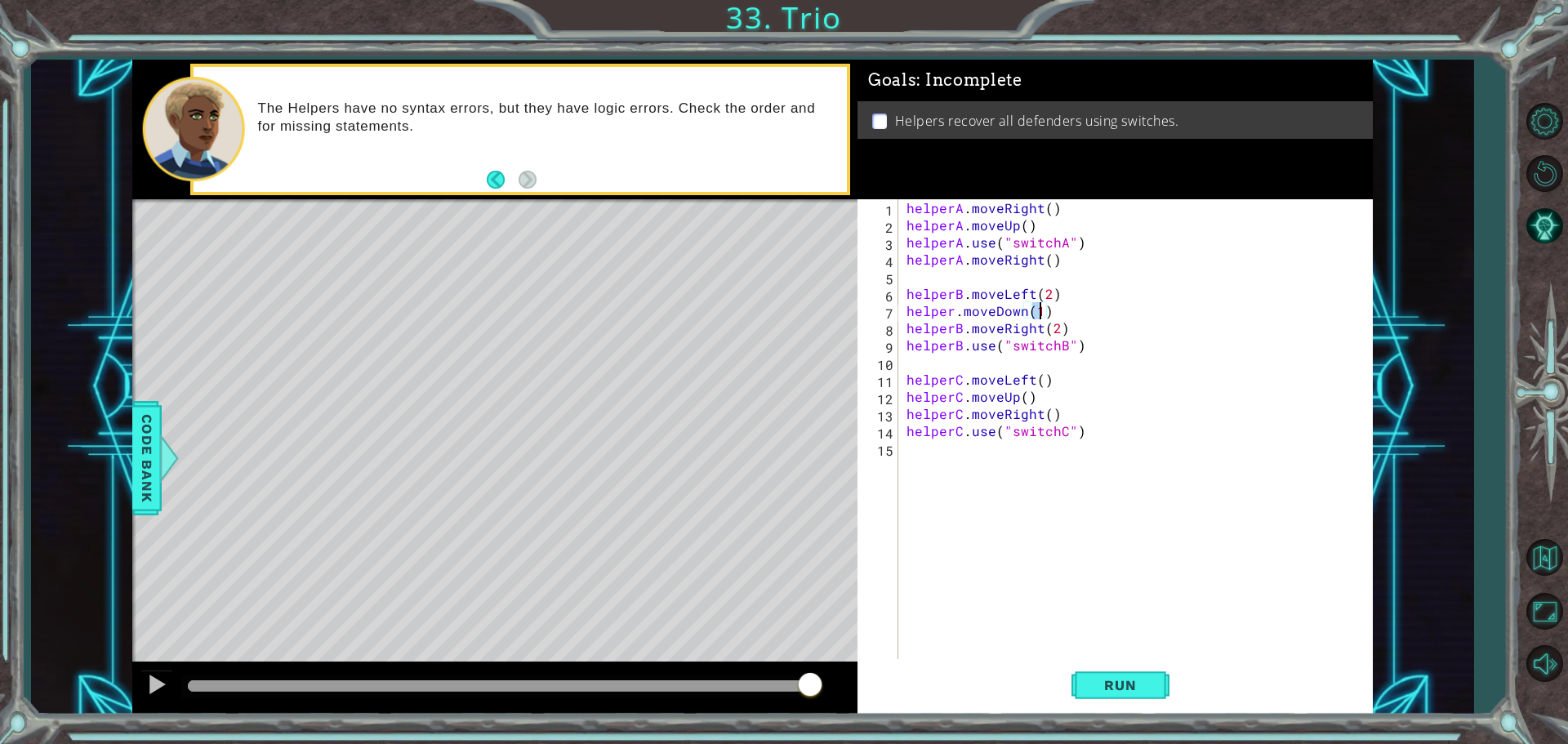
click at [949, 312] on div "helperA . moveRight ( ) helperA . moveUp ( ) helperA . use ( "switchA" ) helper…" at bounding box center [1140, 448] width 473 height 498
type textarea "helperB.moveDown(1)"
click at [1177, 586] on div "helperA . moveRight ( ) helperA . moveUp ( ) helperA . use ( "switchA" ) helper…" at bounding box center [1140, 448] width 473 height 498
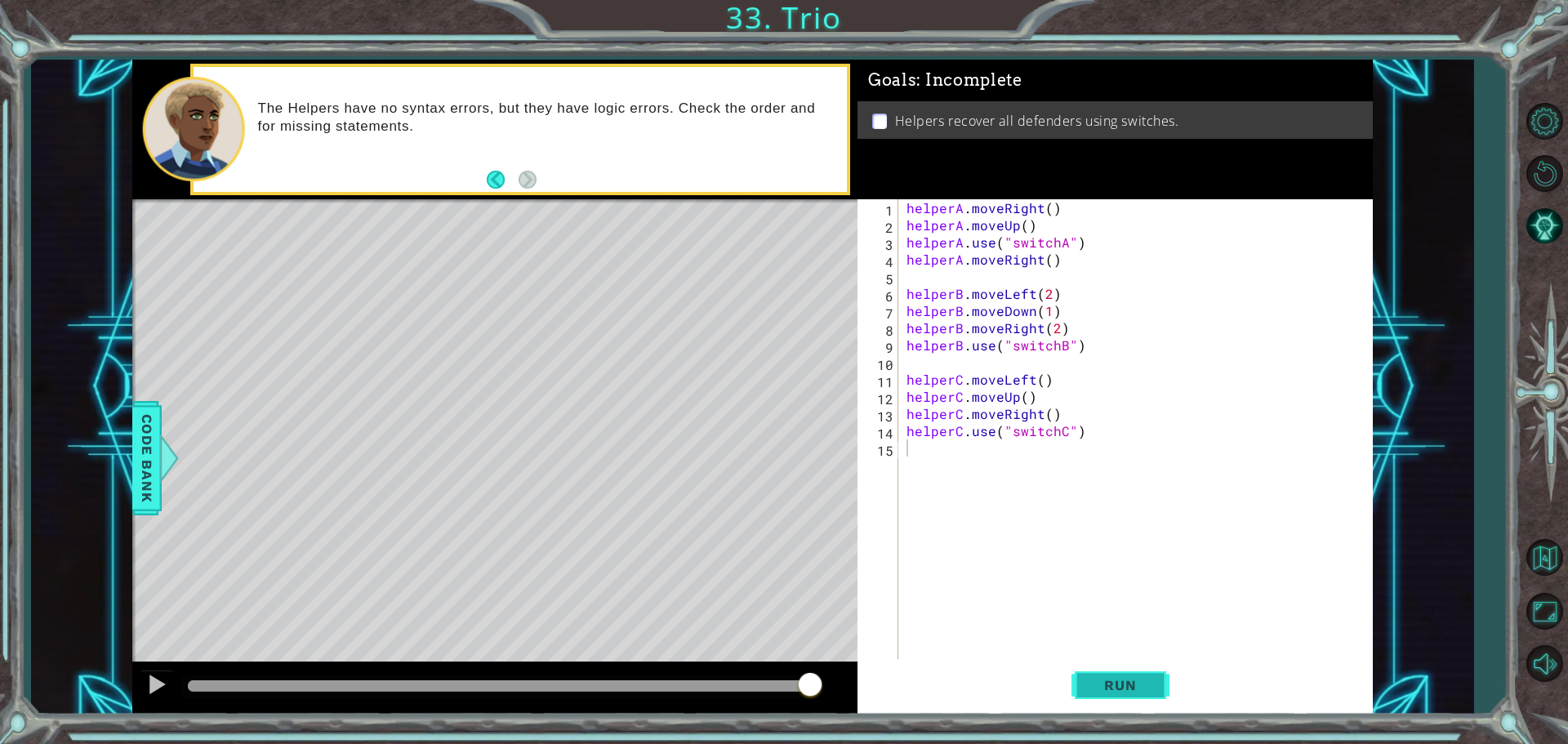
click at [1144, 677] on span "Run" at bounding box center [1120, 685] width 65 height 17
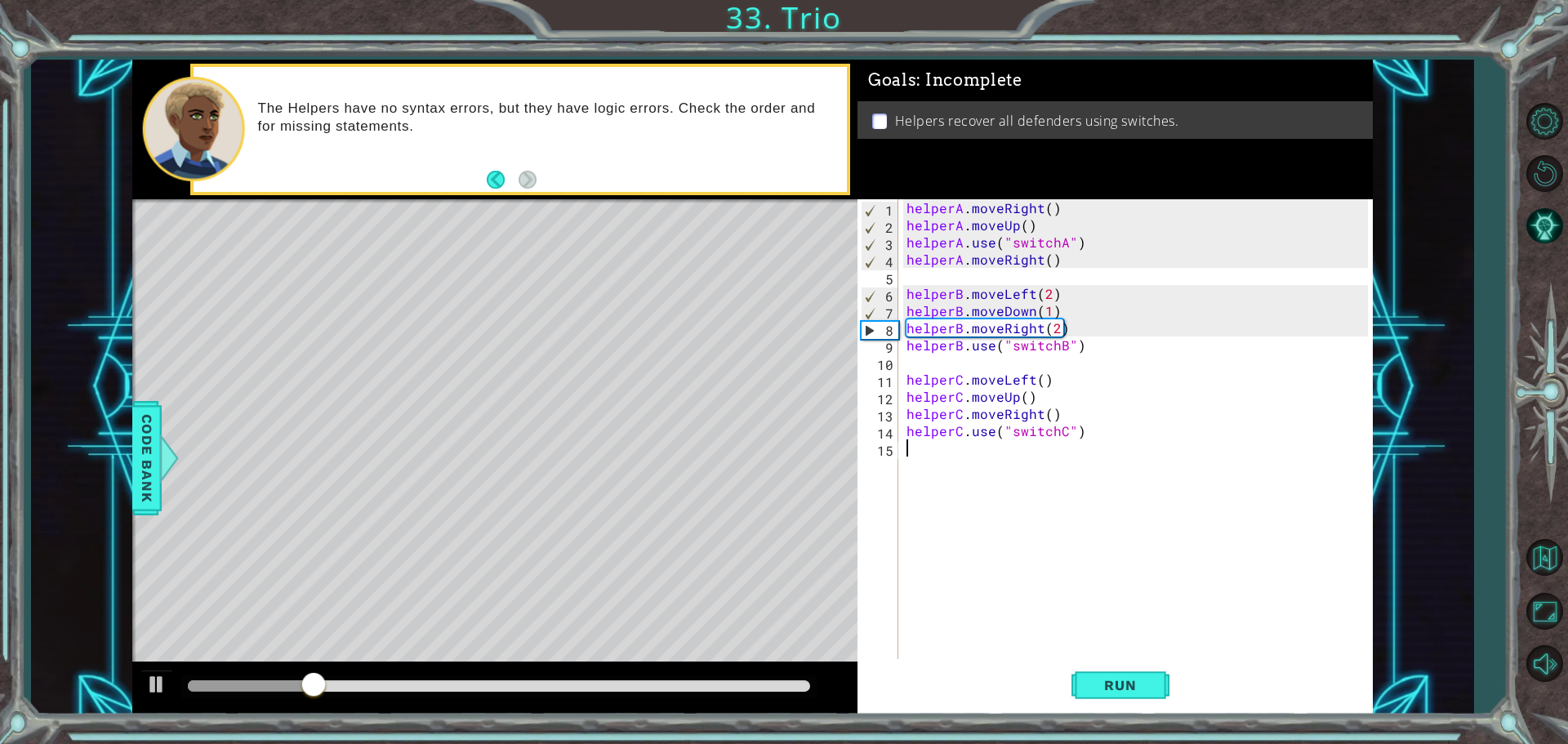
click at [1031, 227] on div "helperA . moveRight ( ) helperA . moveUp ( ) helperA . use ( "switchA" ) helper…" at bounding box center [1140, 448] width 473 height 498
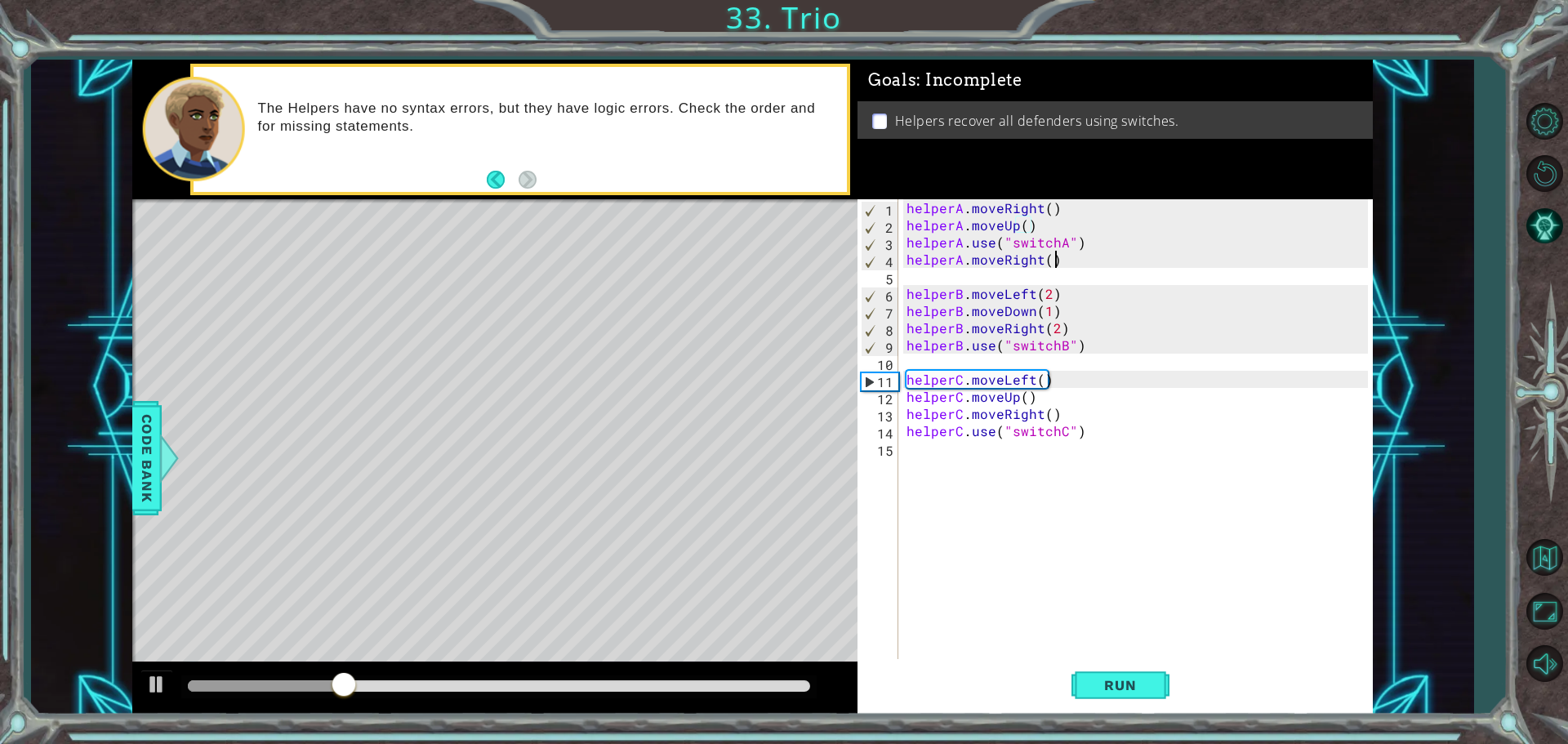
click at [1062, 261] on div "helperA . moveRight ( ) helperA . moveUp ( ) helperA . use ( "switchA" ) helper…" at bounding box center [1140, 448] width 473 height 498
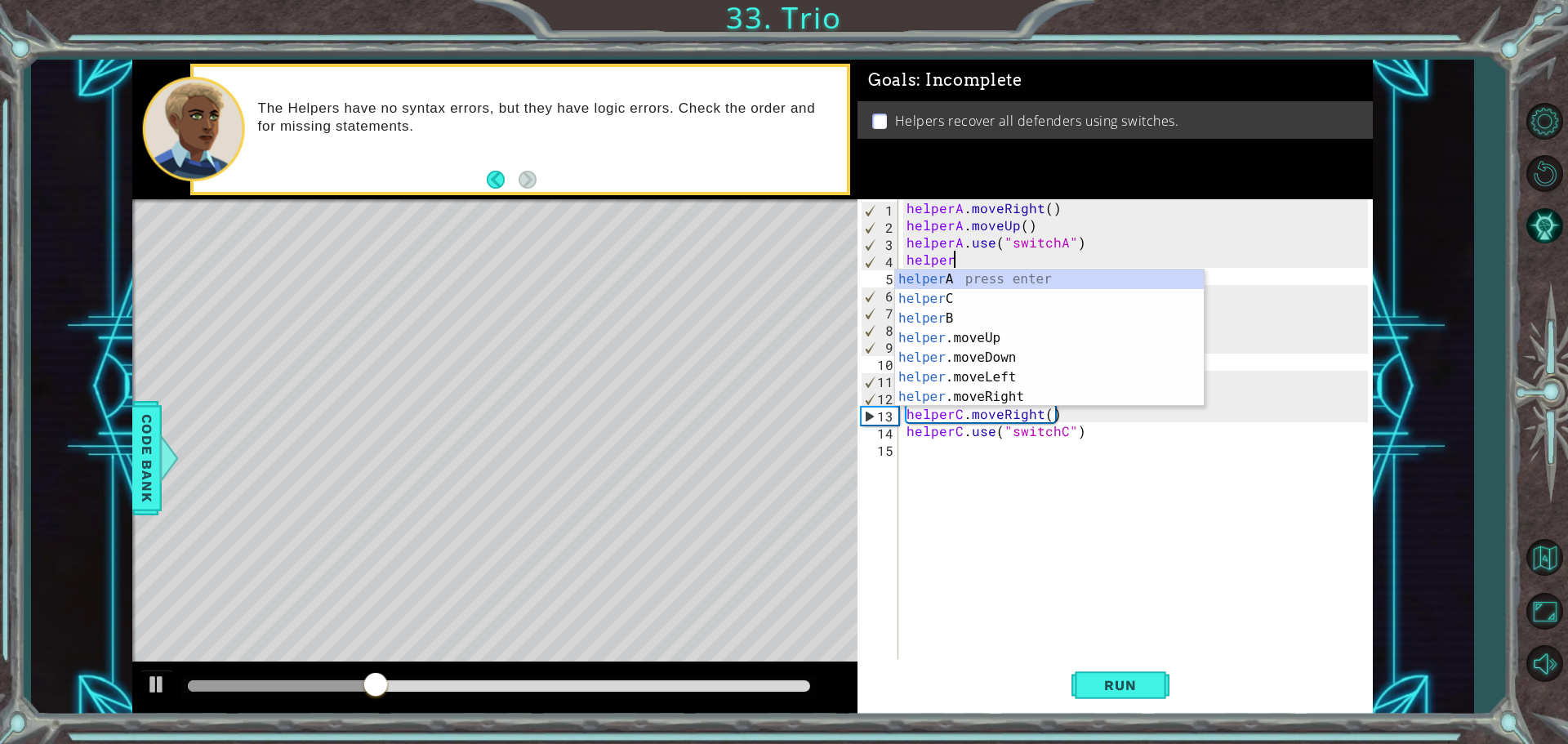
type textarea "h"
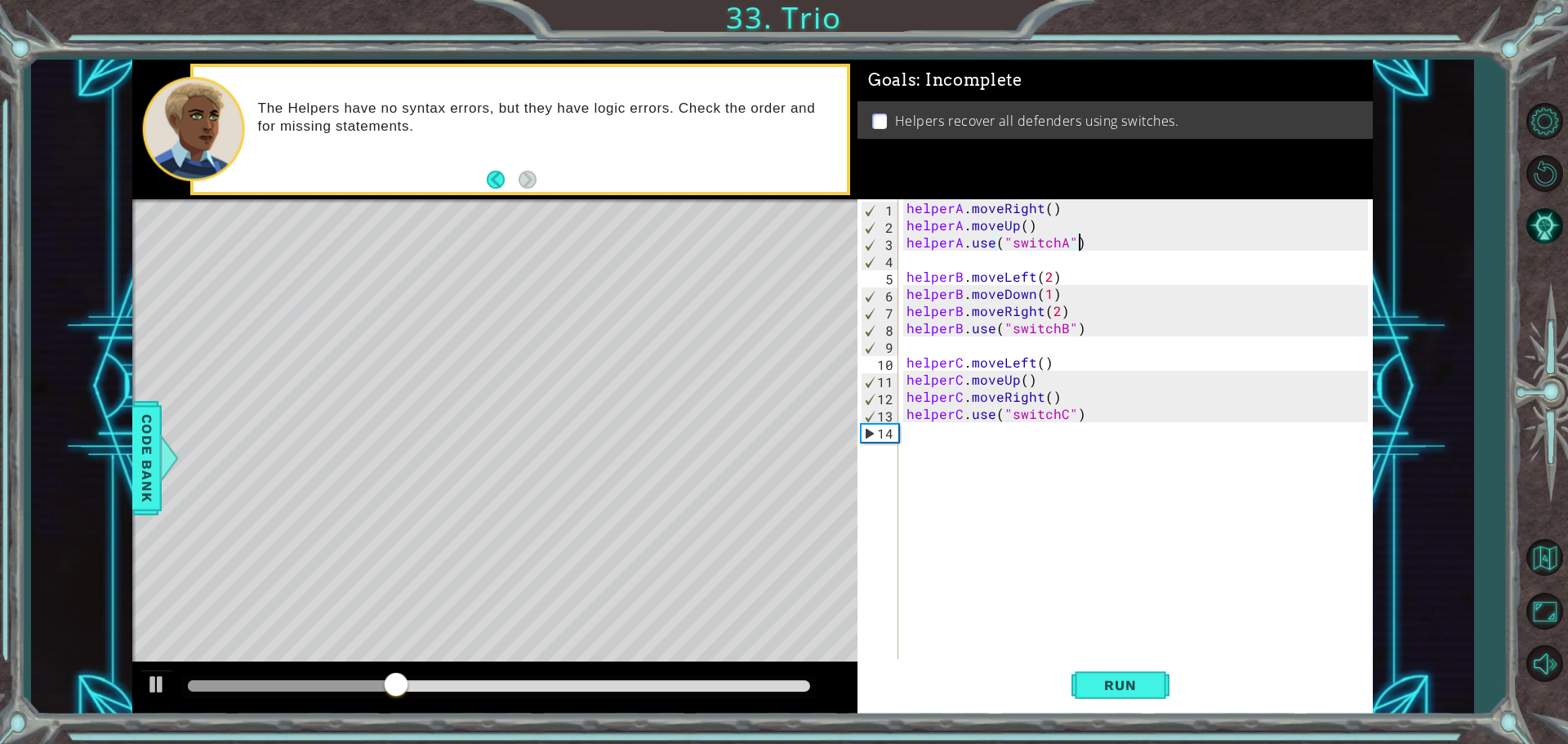
type textarea "helperA.moveUp()"
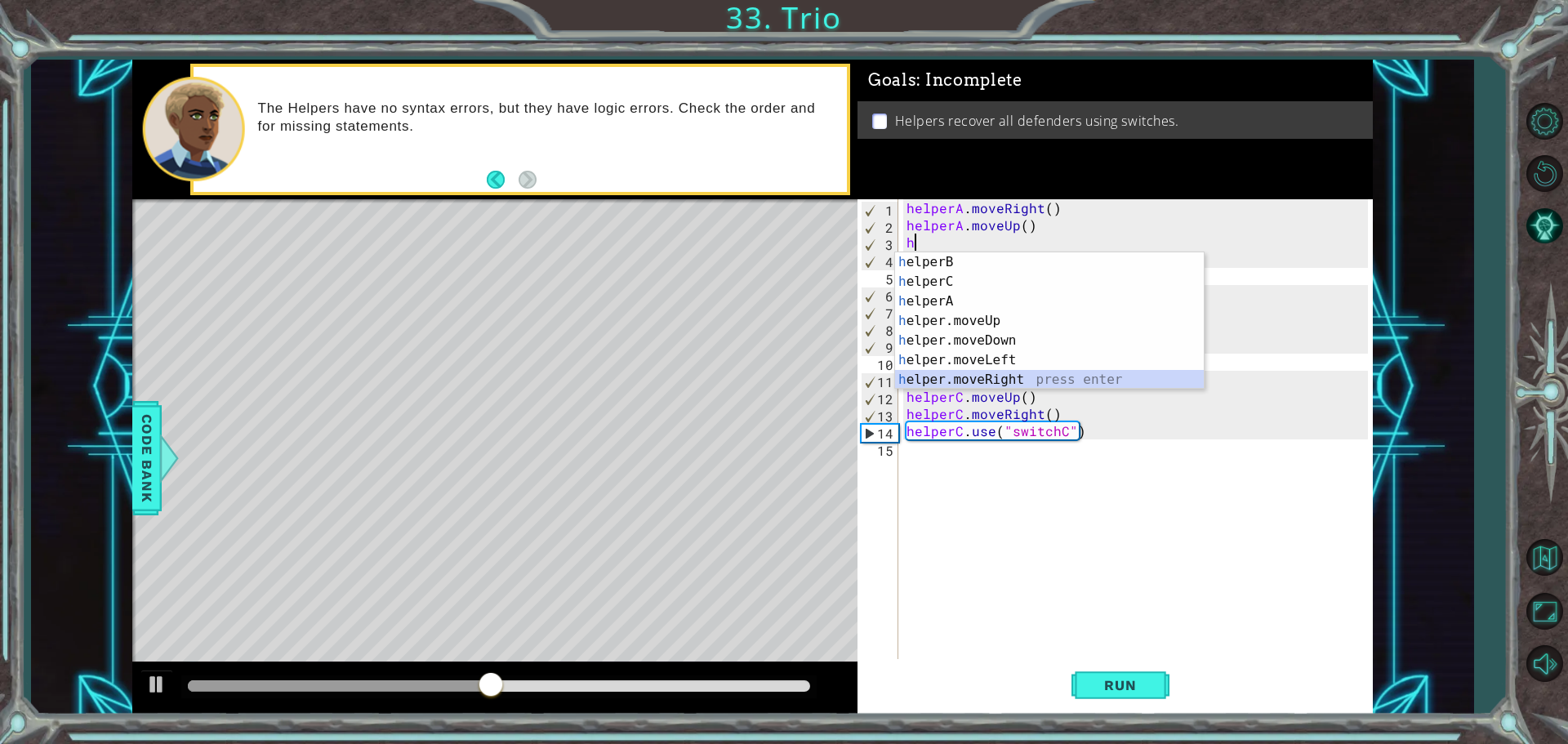
click at [1038, 375] on div "h elperB press enter h elperC press enter h elperA press enter h elper.moveUp p…" at bounding box center [1050, 341] width 308 height 177
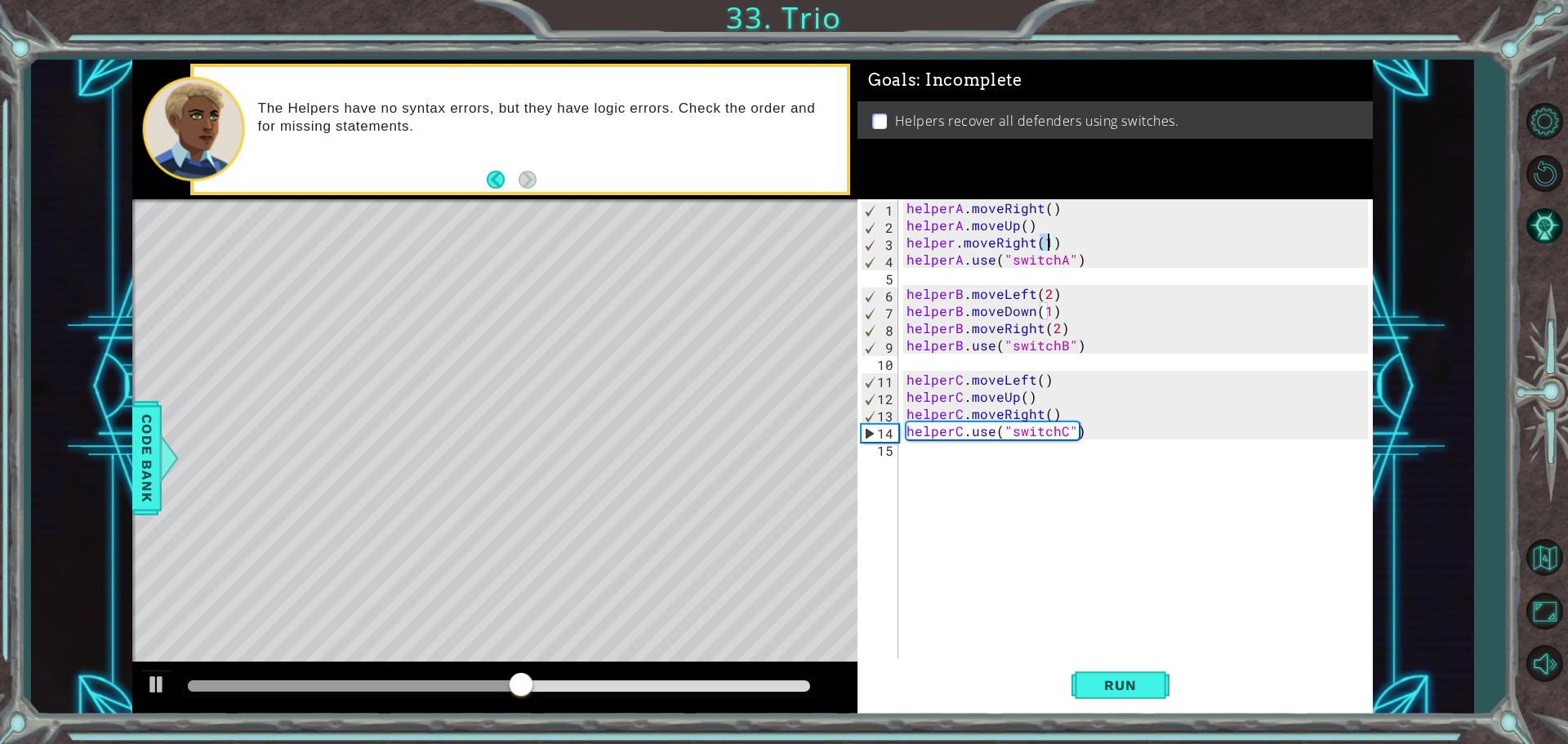
click at [951, 245] on div "helperA . moveRight ( ) helperA . moveUp ( ) helper . moveRight ( 1 ) helperA .…" at bounding box center [1140, 448] width 473 height 498
type textarea "helperA.moveRight(1)"
click at [1119, 694] on button "Run" at bounding box center [1120, 684] width 98 height 51
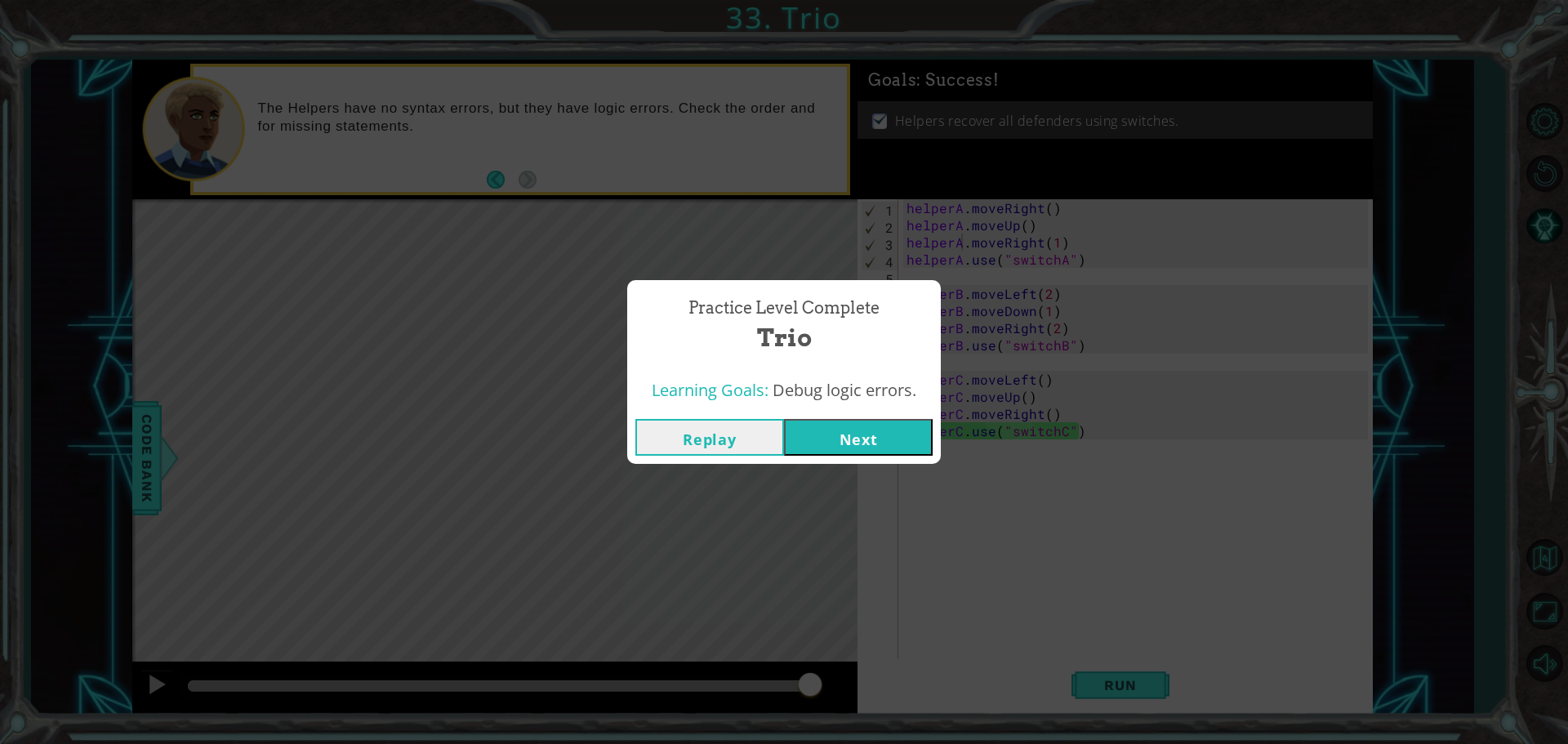
click at [851, 447] on button "Next" at bounding box center [858, 437] width 148 height 36
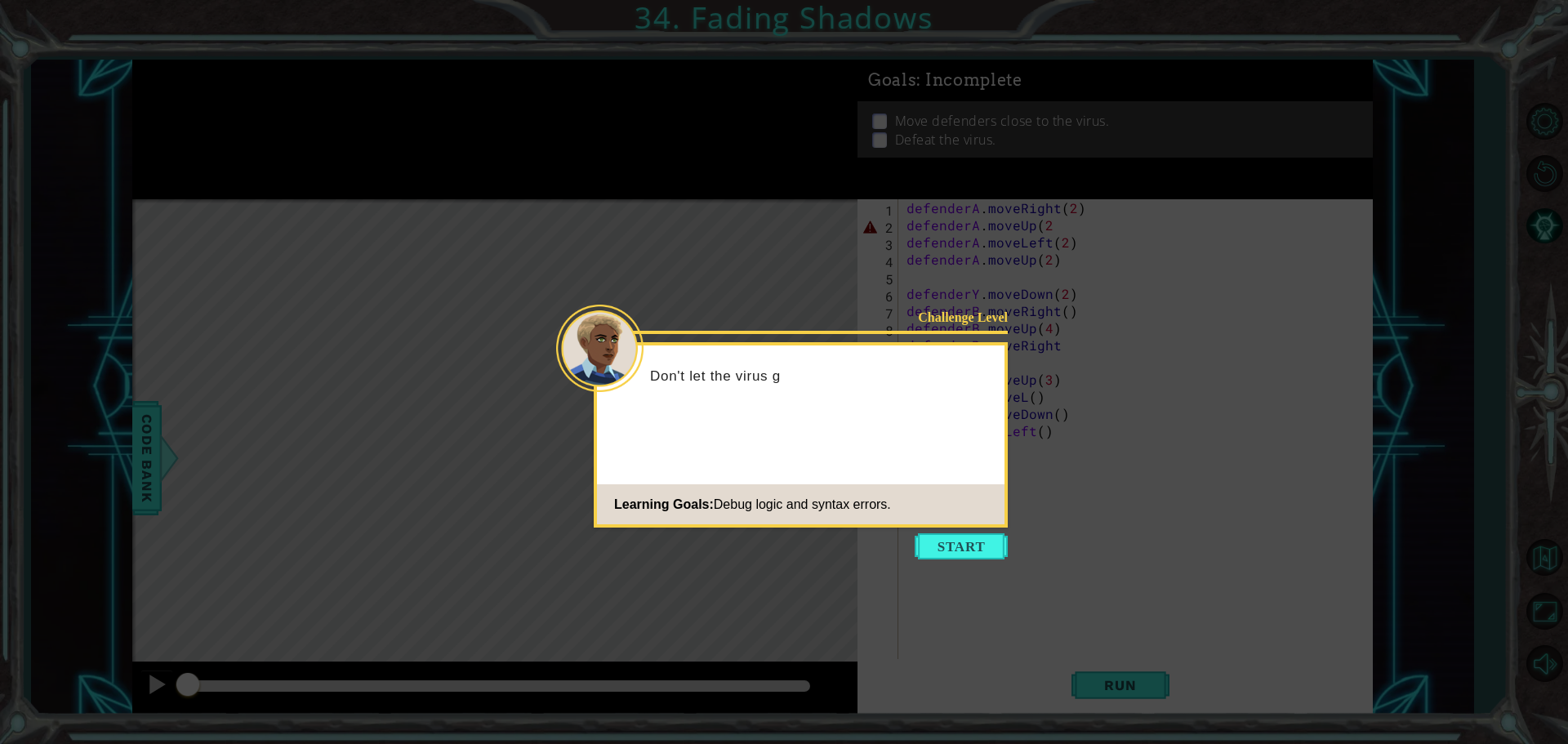
click at [956, 532] on icon at bounding box center [784, 372] width 1568 height 744
click at [971, 542] on button "Start" at bounding box center [961, 546] width 93 height 27
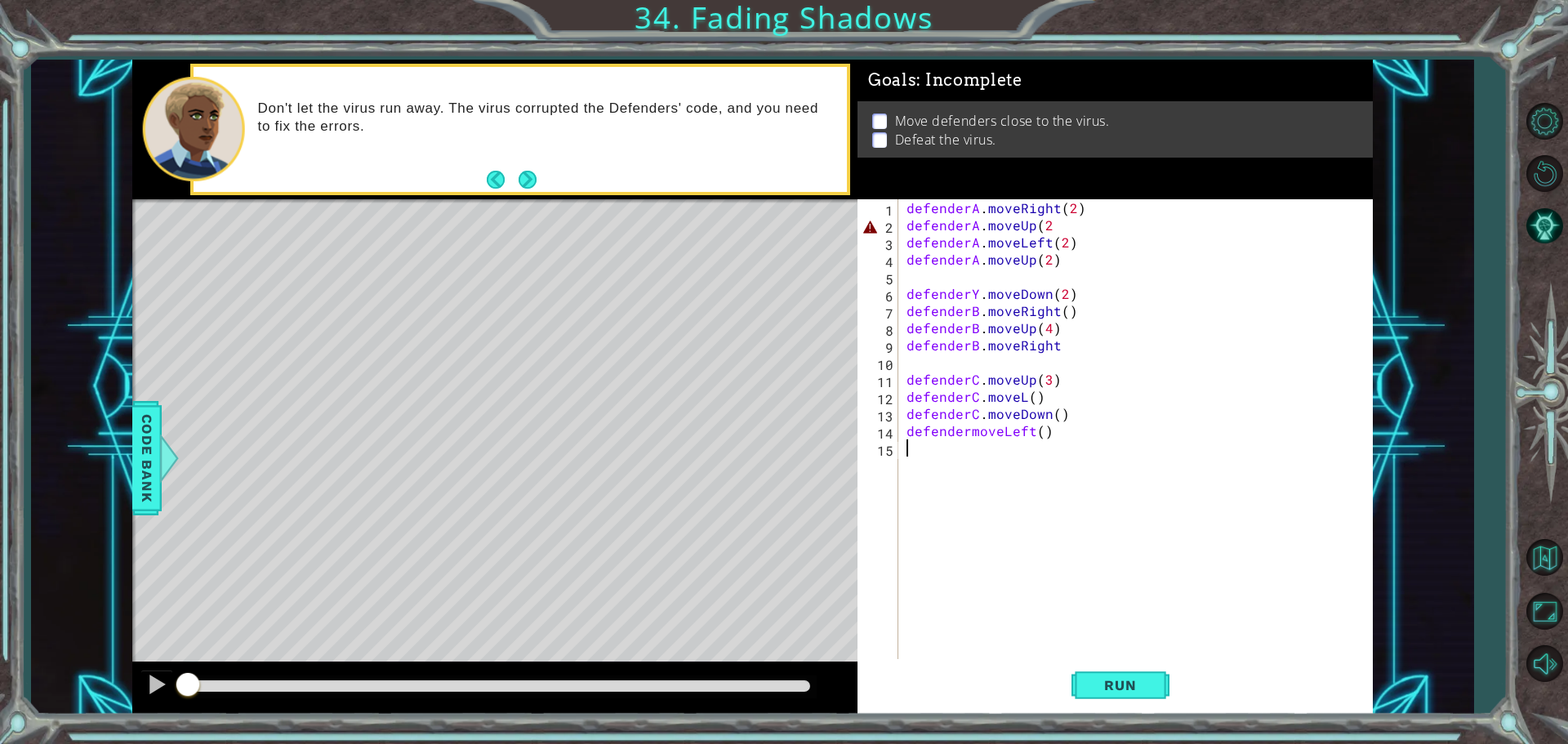
click at [1049, 226] on div "defenderA . moveRight ( 2 ) defenderA . moveUp ( 2 defenderA . moveLeft ( 2 ) d…" at bounding box center [1140, 448] width 473 height 498
click at [976, 293] on div "defenderA . moveRight ( 2 ) defenderA . moveUp ( 2 ) defenderA . moveLeft ( 2 )…" at bounding box center [1140, 448] width 473 height 498
click at [965, 435] on div "defenderA . moveRight ( 2 ) defenderA . moveUp ( 2 ) defenderA . moveLeft ( 2 )…" at bounding box center [1140, 448] width 473 height 498
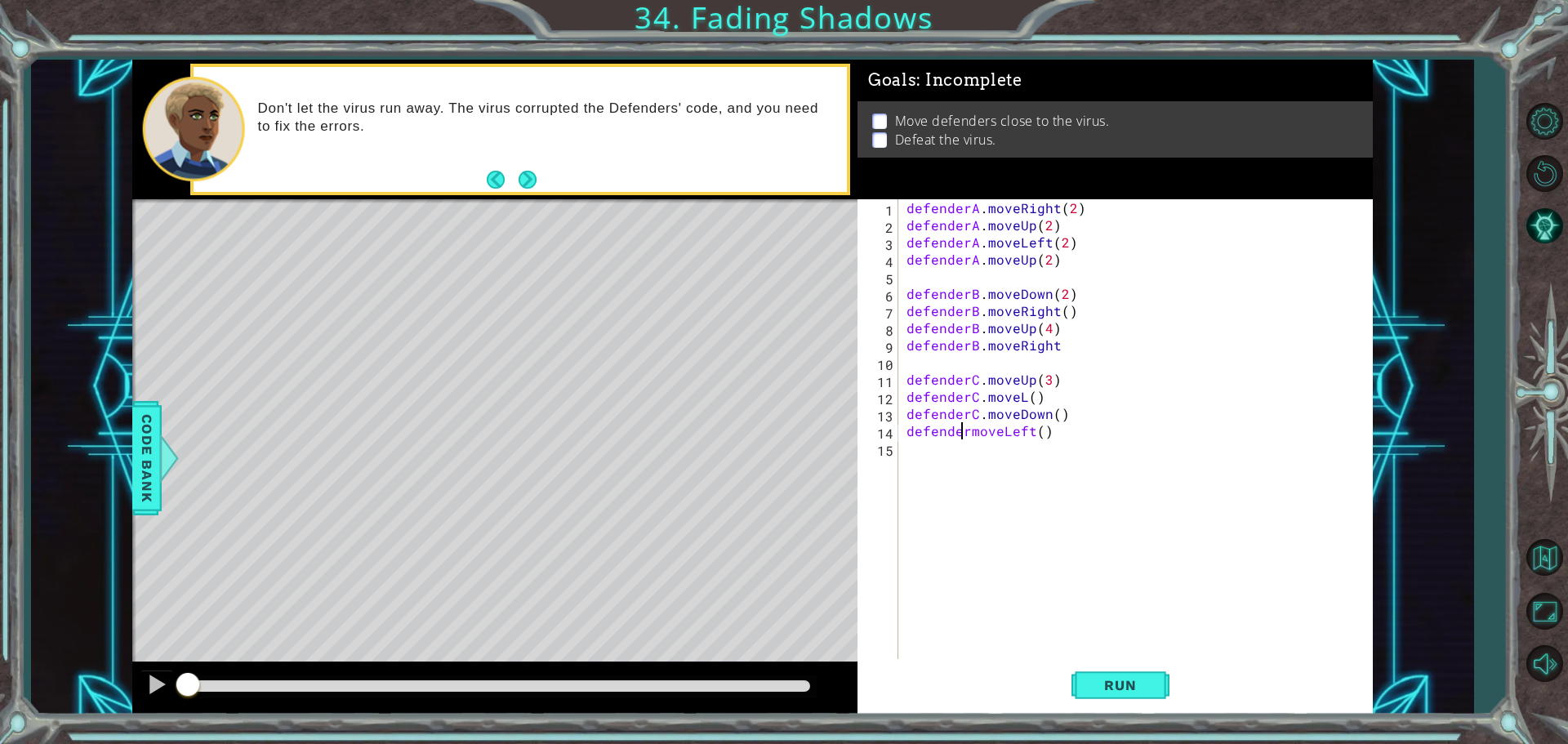
click at [965, 430] on div "defenderA . moveRight ( 2 ) defenderA . moveUp ( 2 ) defenderA . moveLeft ( 2 )…" at bounding box center [1140, 448] width 473 height 498
click at [968, 435] on div "defenderA . moveRight ( 2 ) defenderA . moveUp ( 2 ) defenderA . moveLeft ( 2 )…" at bounding box center [1140, 448] width 473 height 498
click at [1109, 690] on span "Run" at bounding box center [1120, 685] width 65 height 17
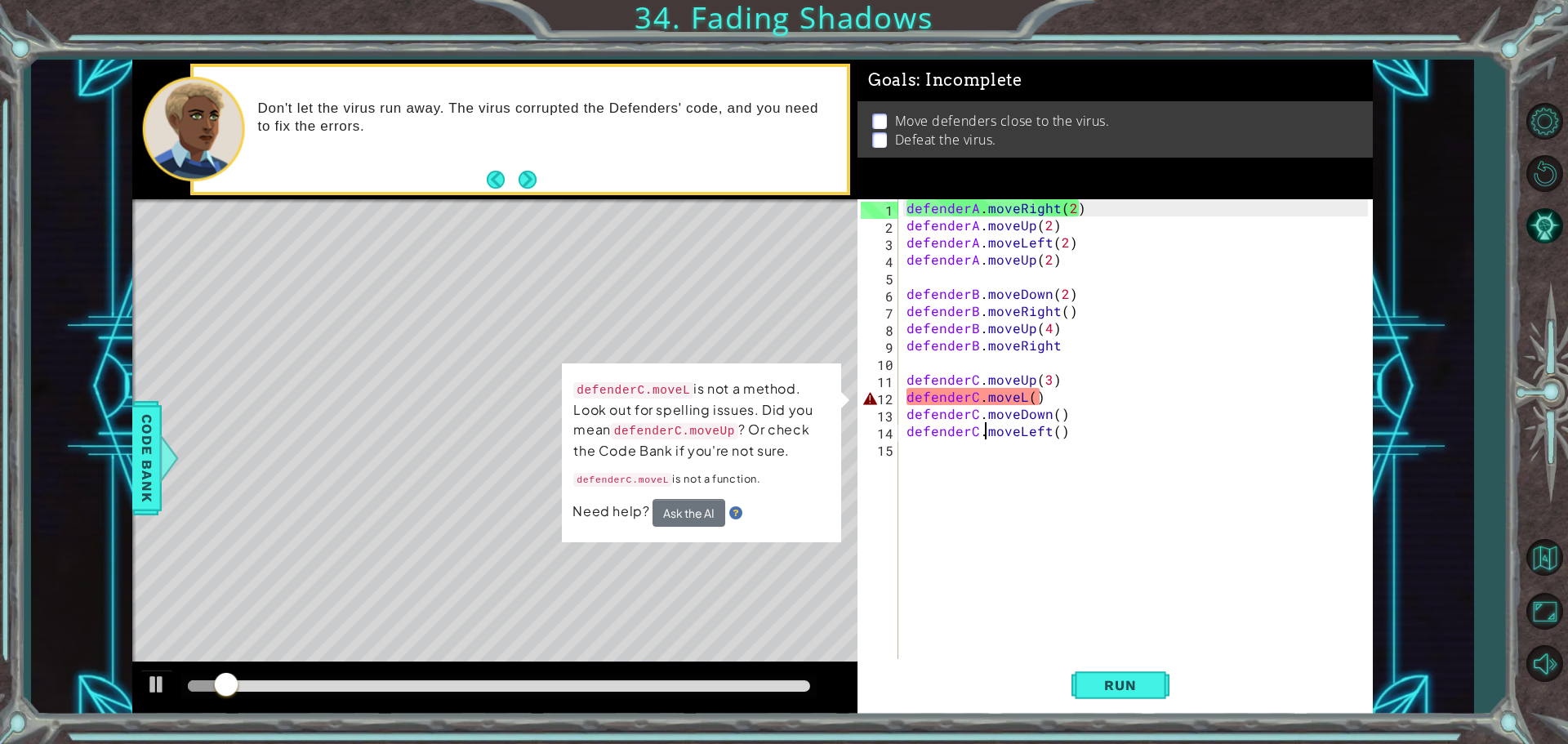
click at [1022, 398] on div "defenderA . moveRight ( 2 ) defenderA . moveUp ( 2 ) defenderA . moveLeft ( 2 )…" at bounding box center [1140, 448] width 473 height 498
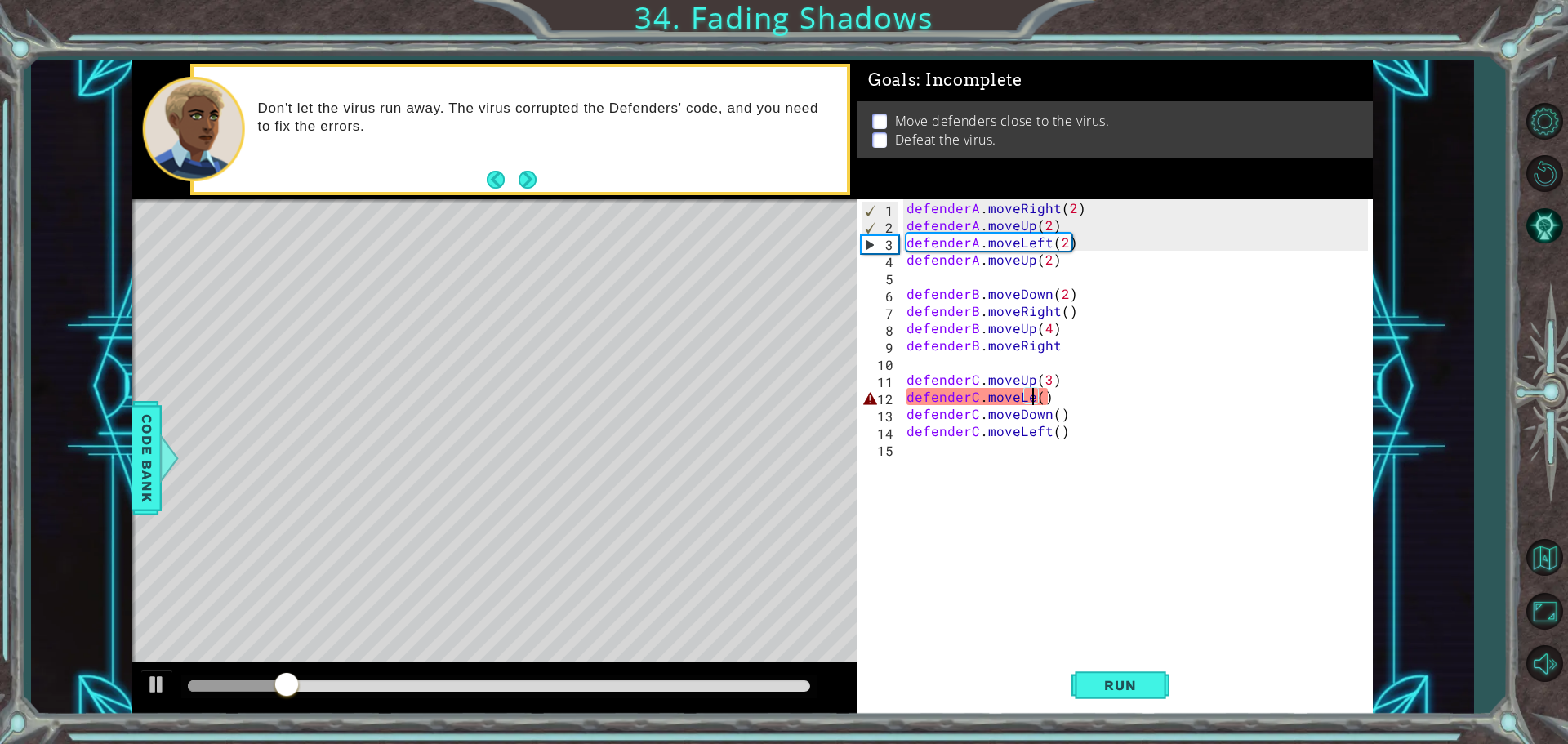
scroll to position [0, 8]
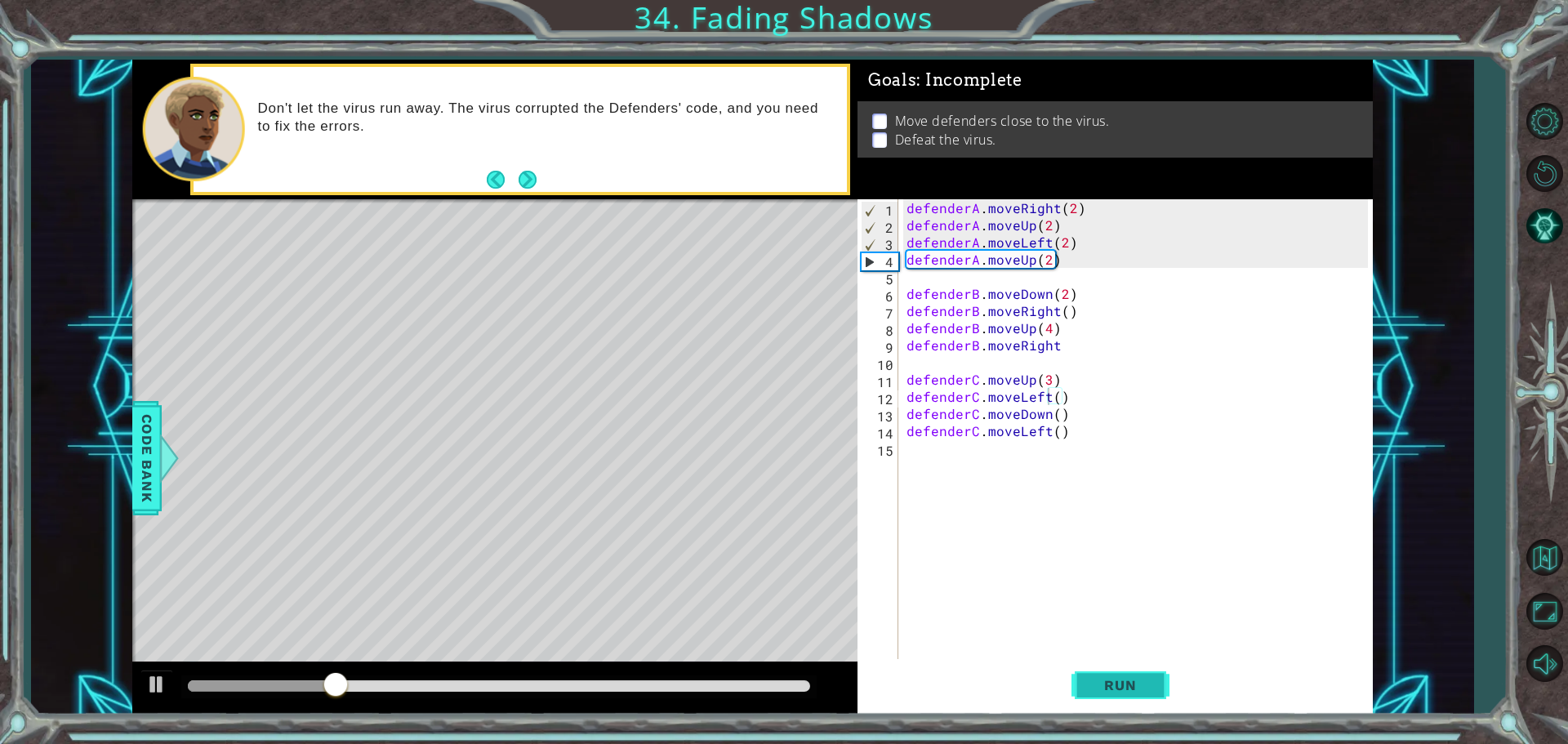
click at [1111, 683] on span "Run" at bounding box center [1120, 685] width 65 height 17
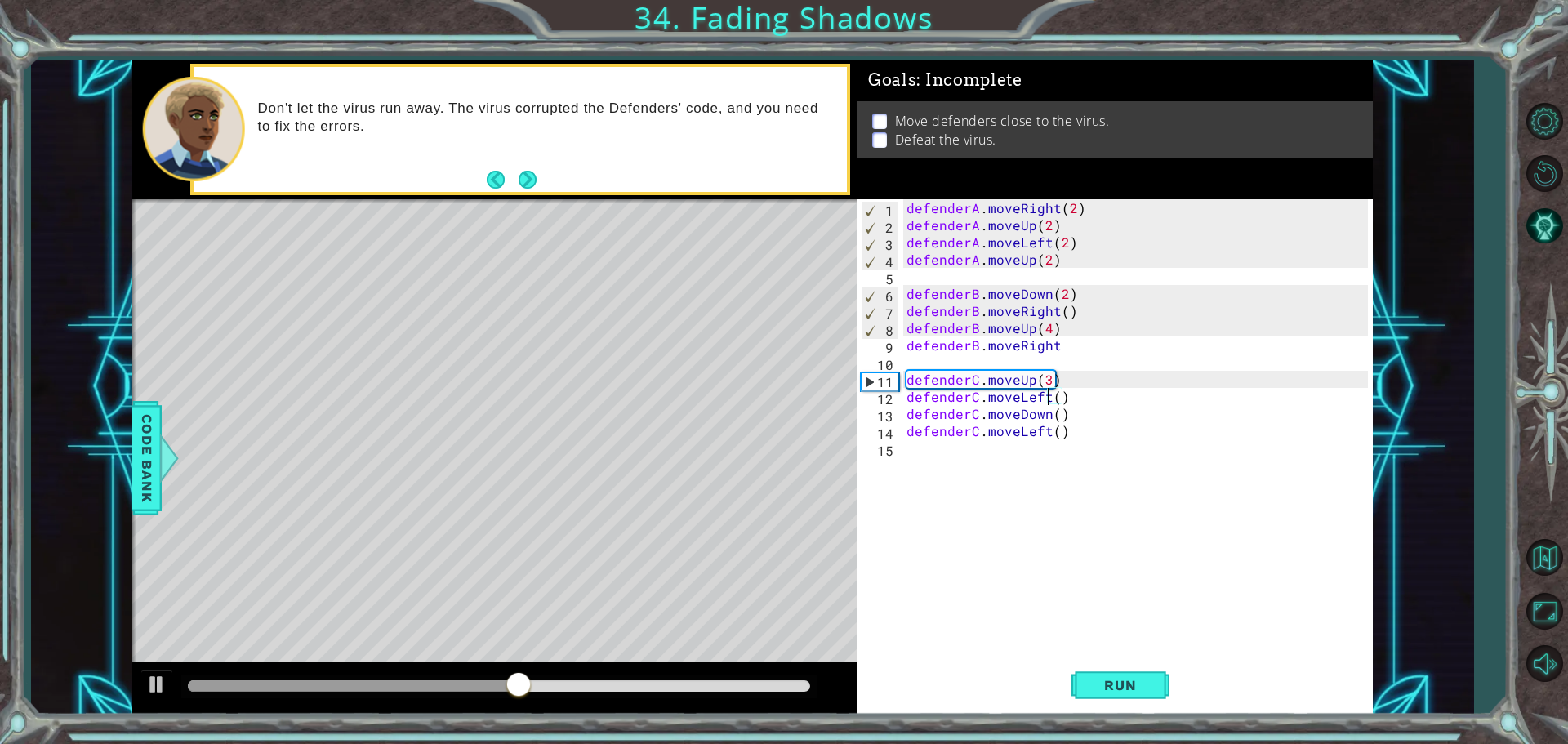
click at [1061, 342] on div "defenderA . moveRight ( 2 ) defenderA . moveUp ( 2 ) defenderA . moveLeft ( 2 )…" at bounding box center [1140, 448] width 473 height 498
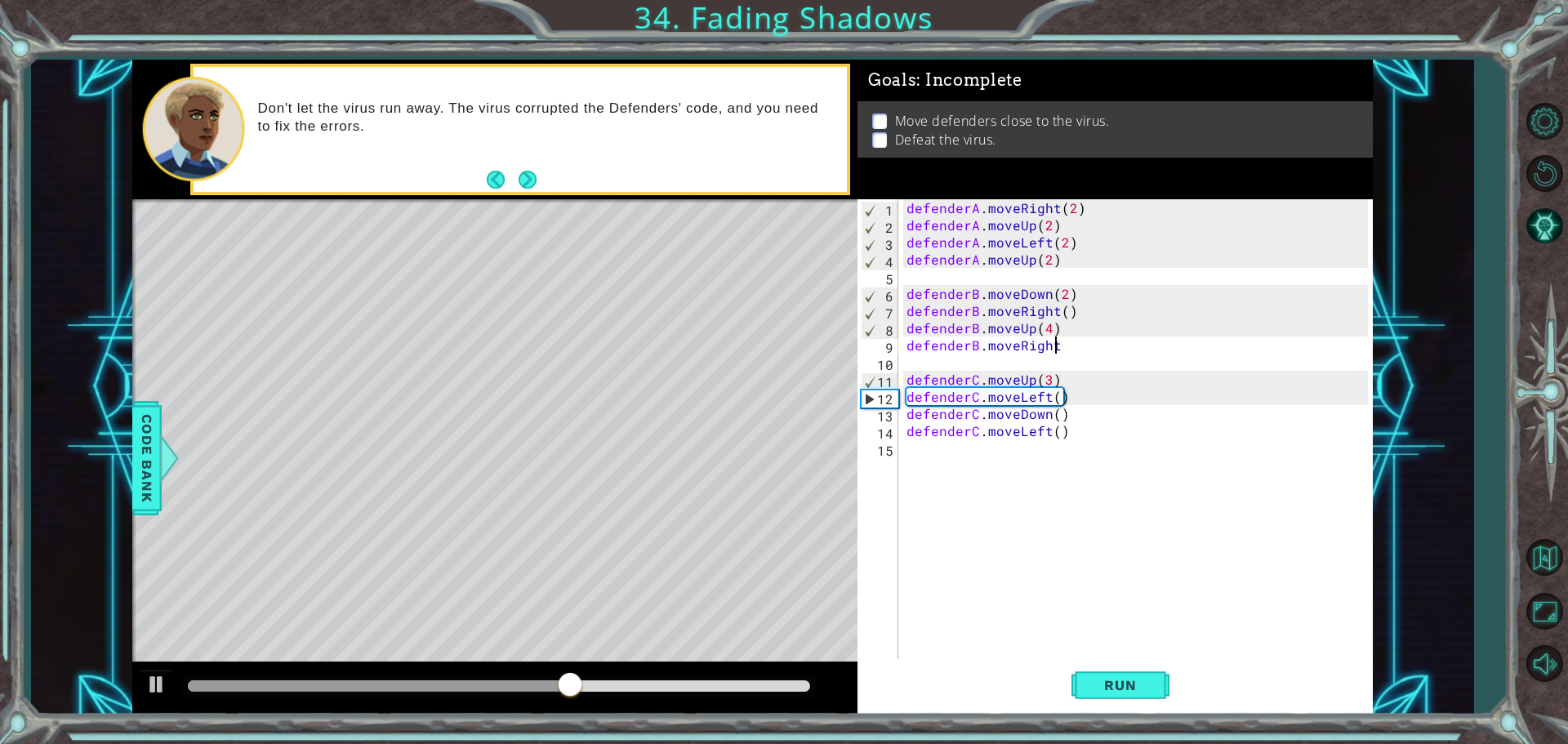
scroll to position [0, 9]
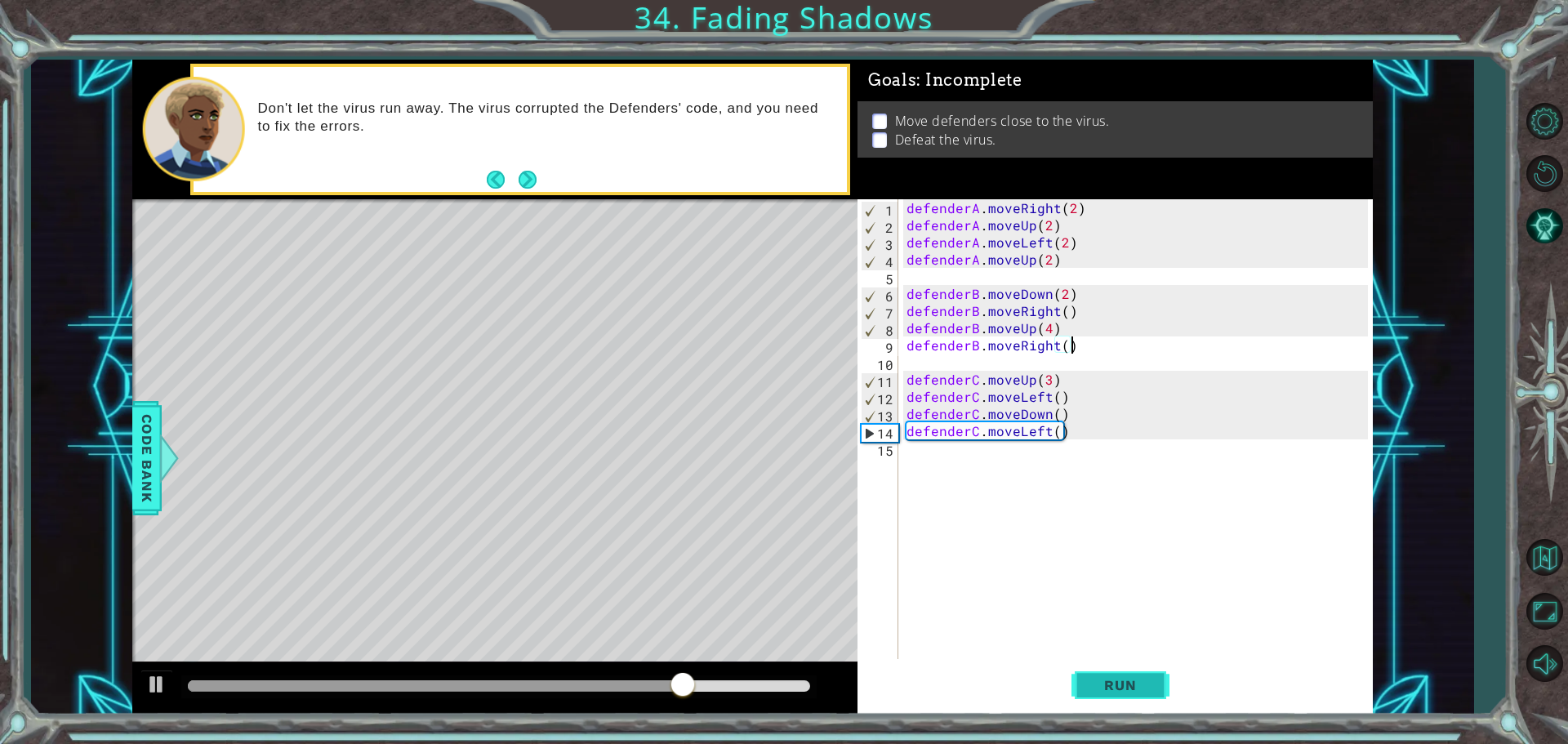
type textarea "defenderB.moveRight()"
click at [1130, 685] on span "Run" at bounding box center [1120, 685] width 65 height 17
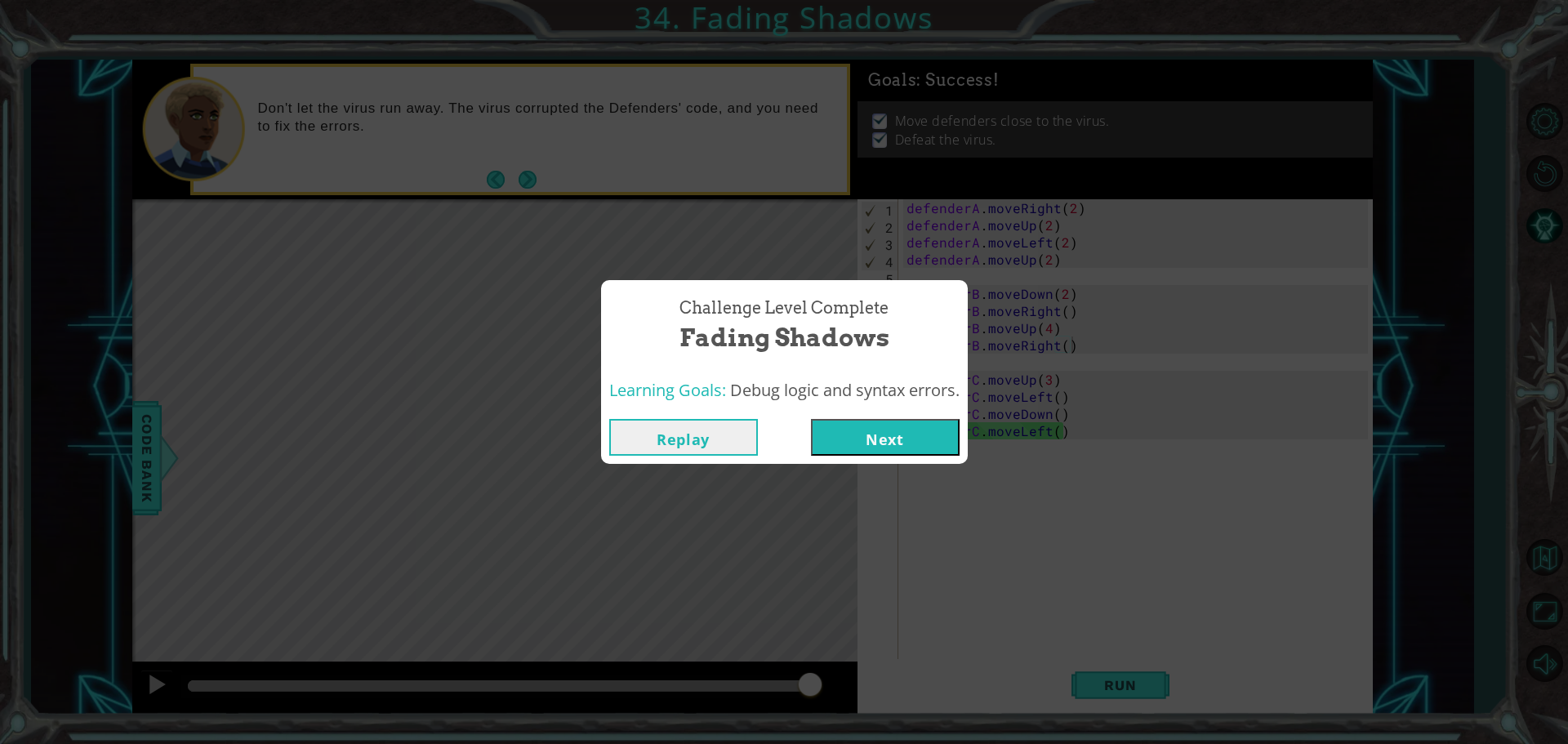
click at [898, 435] on button "Next" at bounding box center [885, 437] width 148 height 36
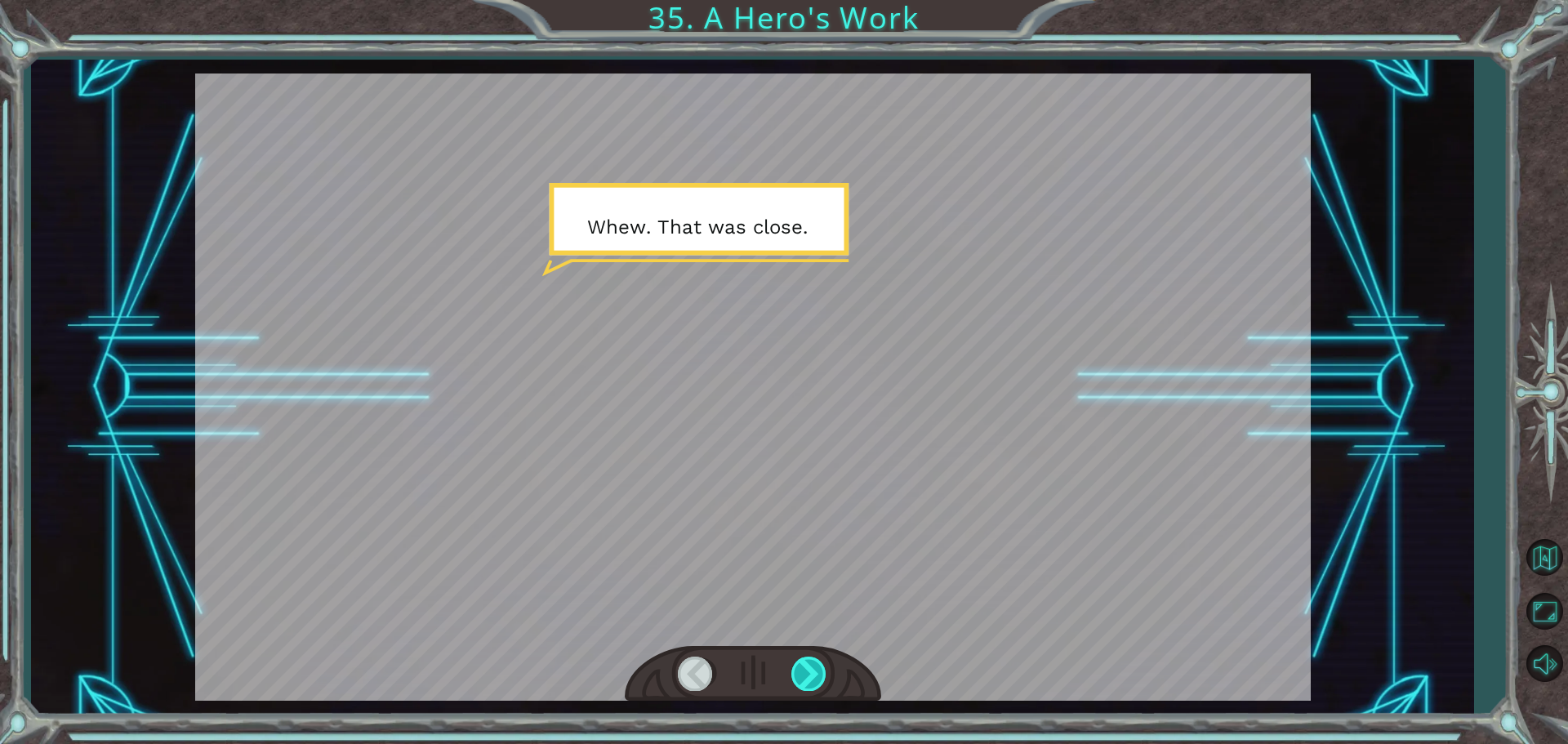
click at [810, 667] on div at bounding box center [809, 673] width 36 height 33
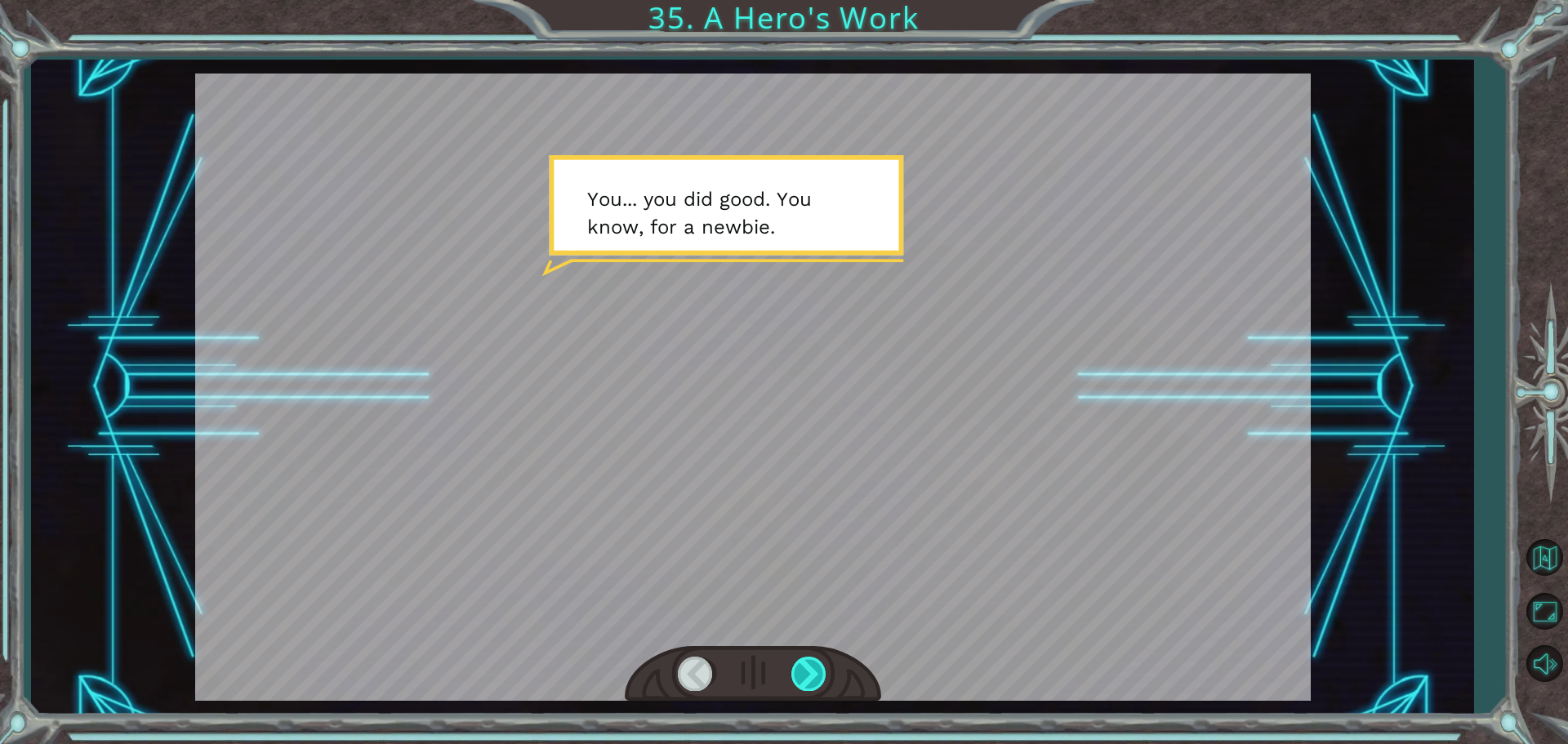
click at [817, 665] on div at bounding box center [809, 673] width 36 height 33
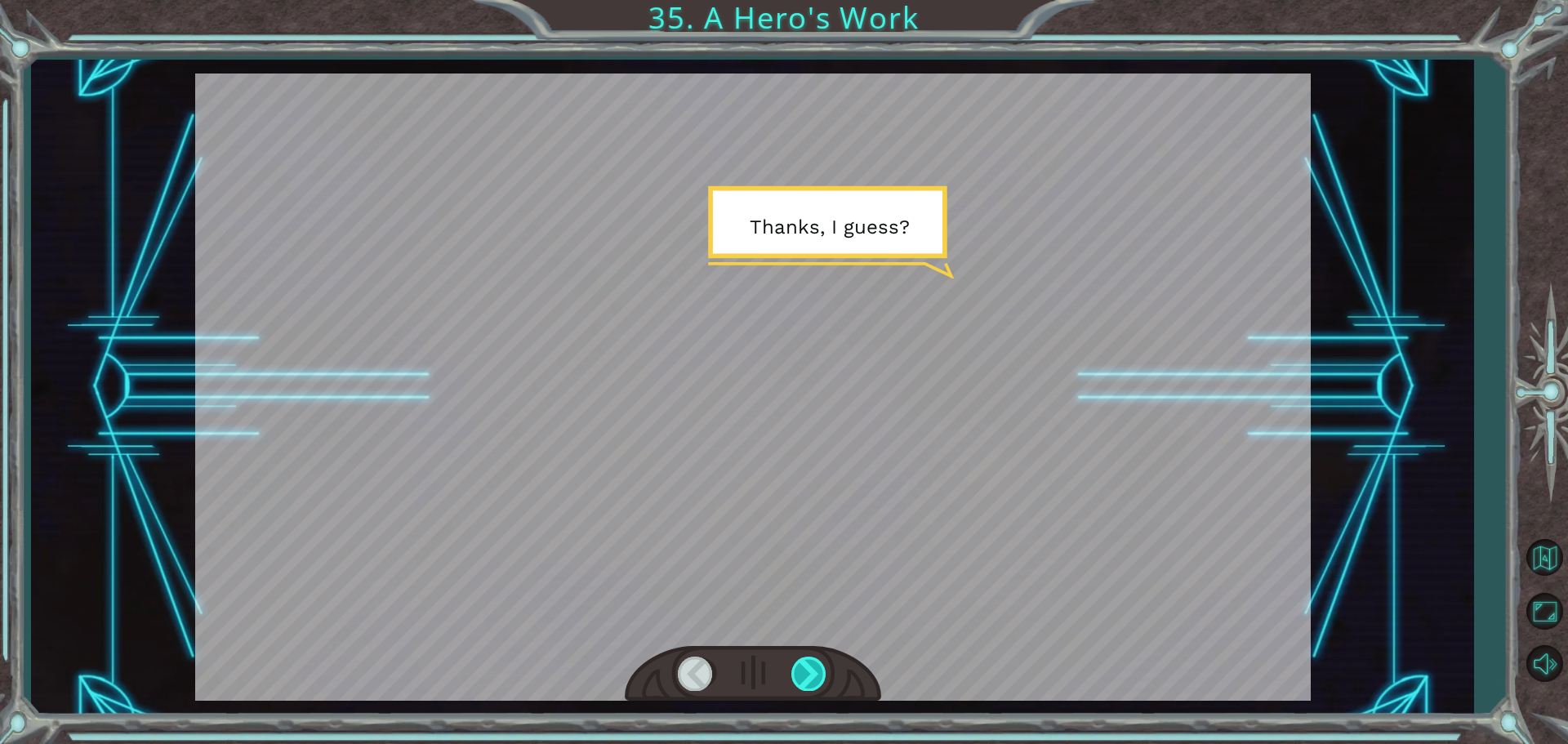
click at [817, 665] on div at bounding box center [809, 673] width 36 height 33
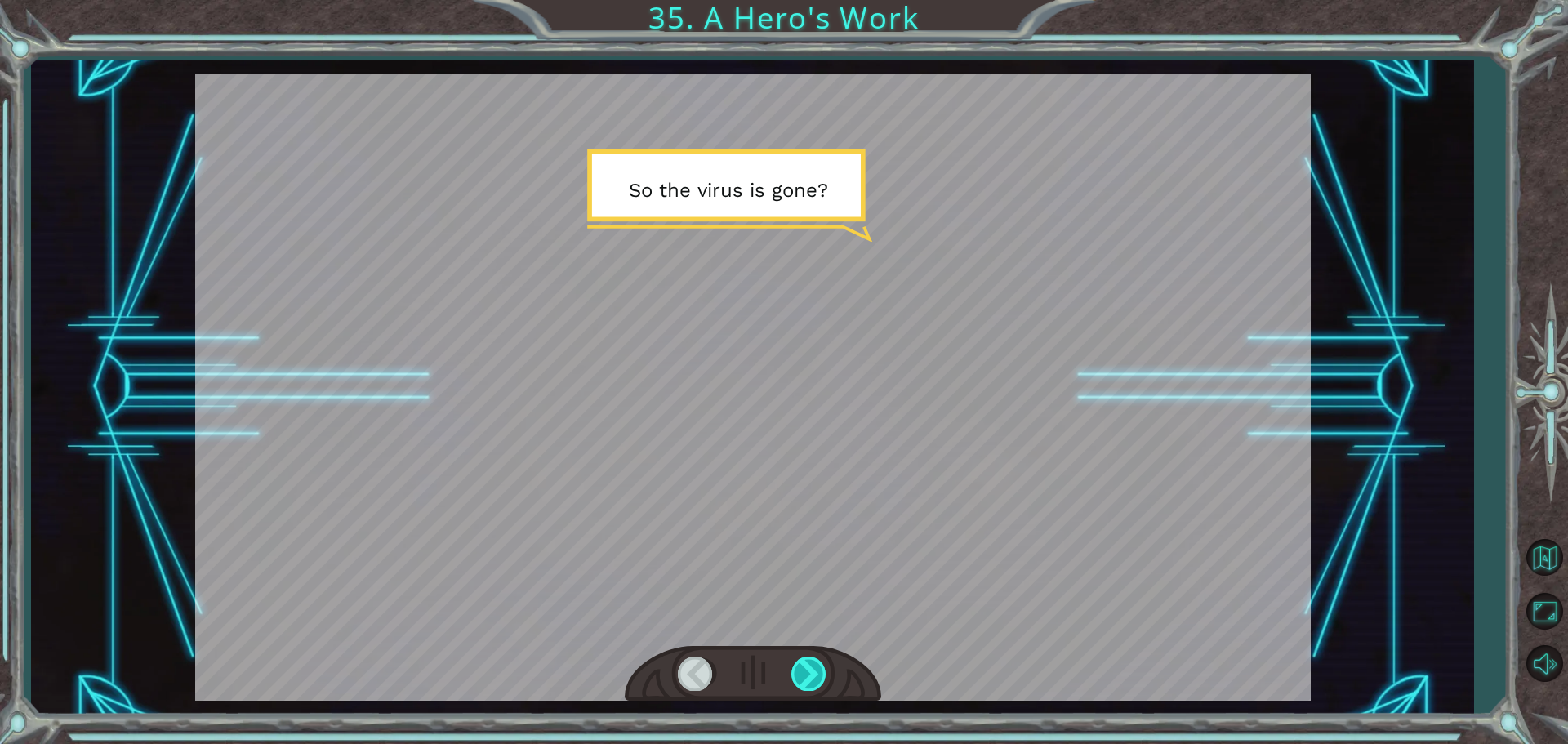
click at [817, 665] on div at bounding box center [809, 673] width 36 height 33
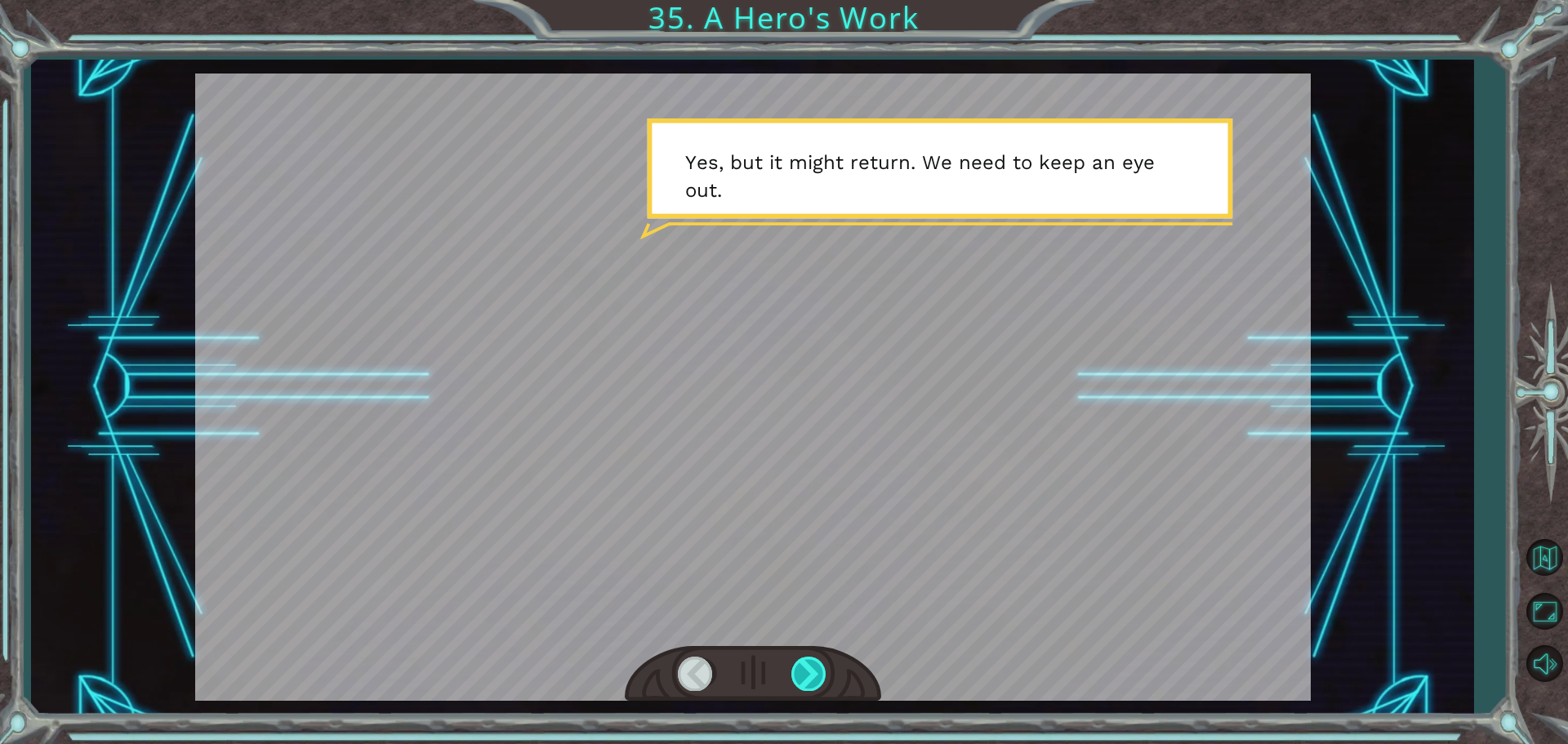
click at [817, 665] on div at bounding box center [809, 673] width 36 height 33
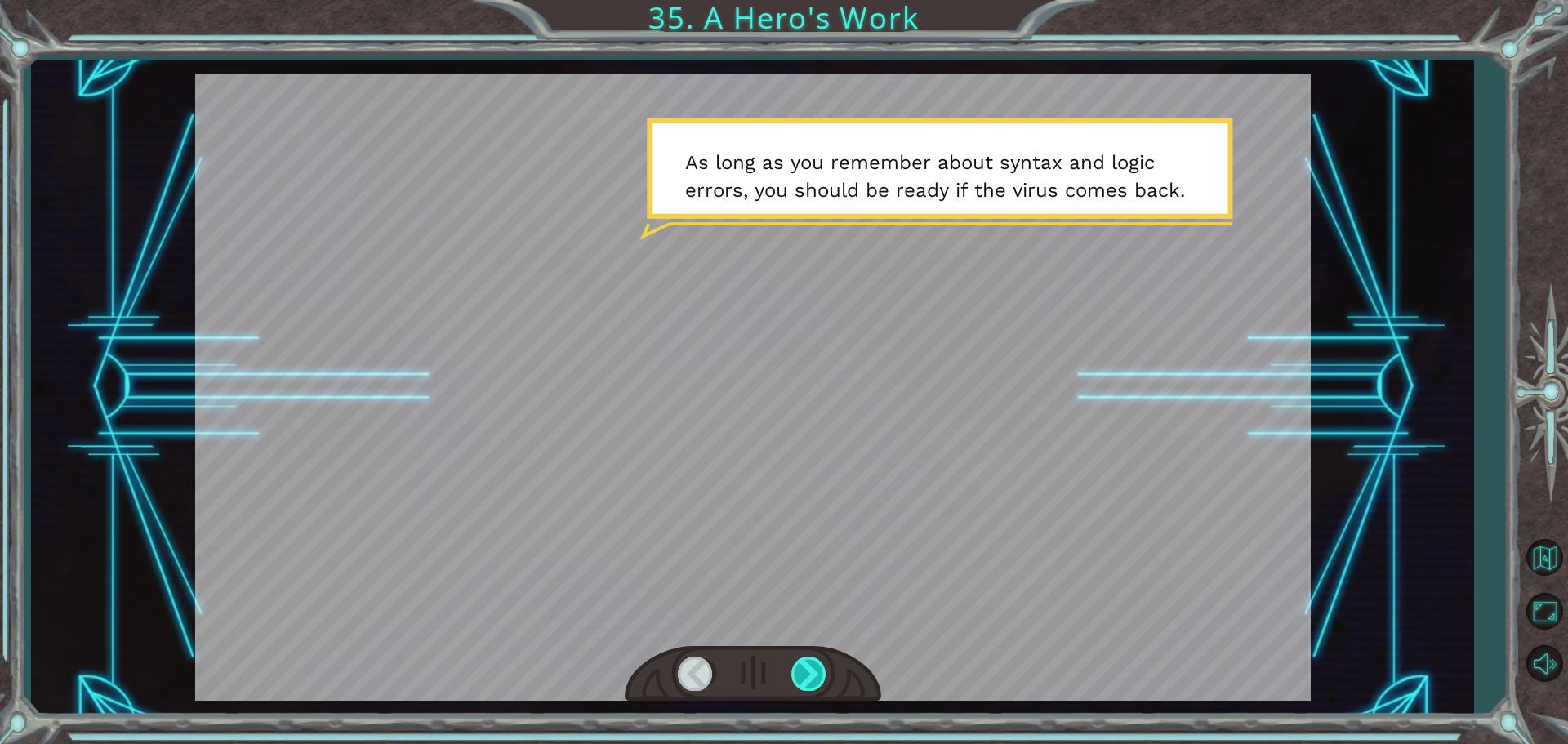
click at [817, 665] on div at bounding box center [809, 673] width 36 height 33
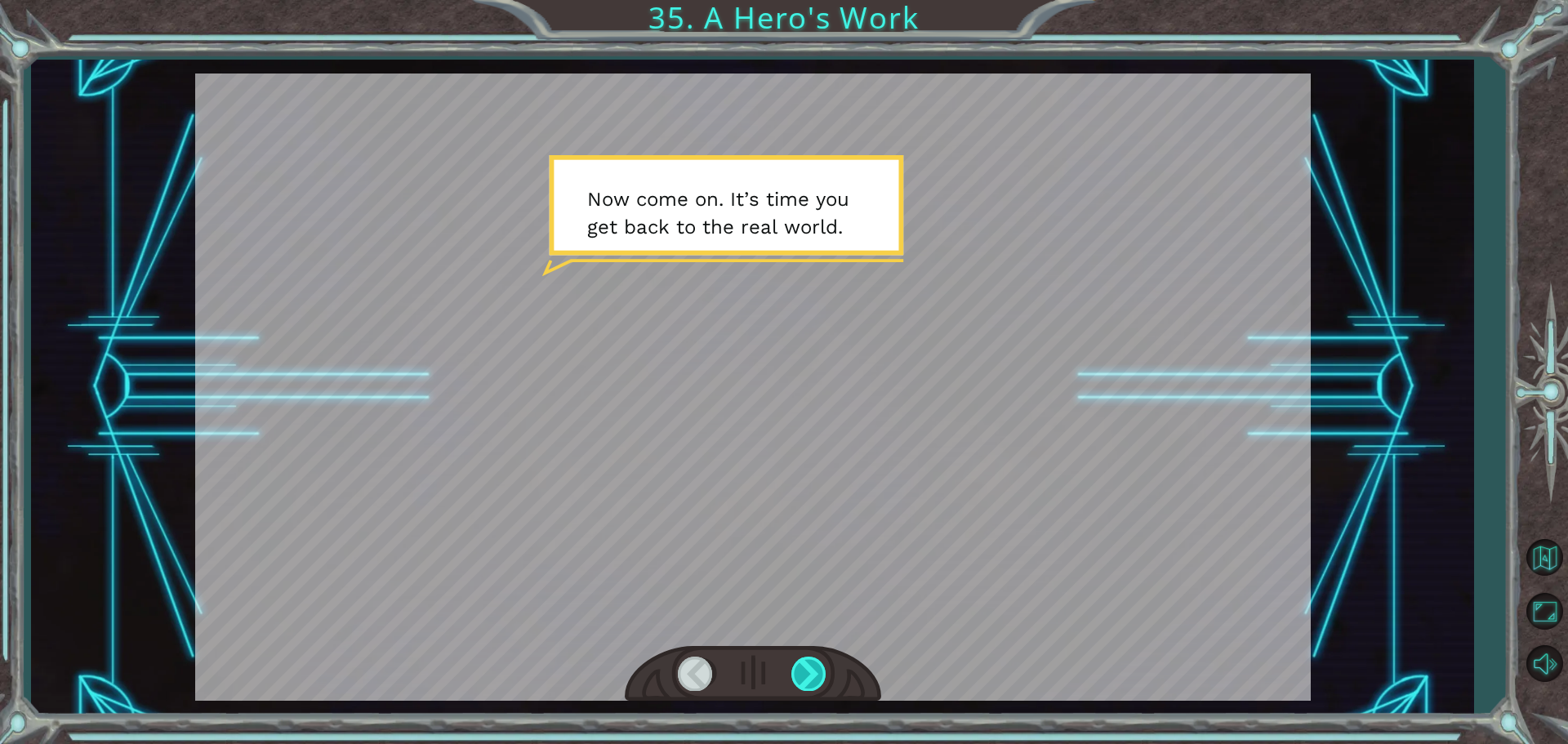
click at [817, 665] on div at bounding box center [809, 673] width 36 height 33
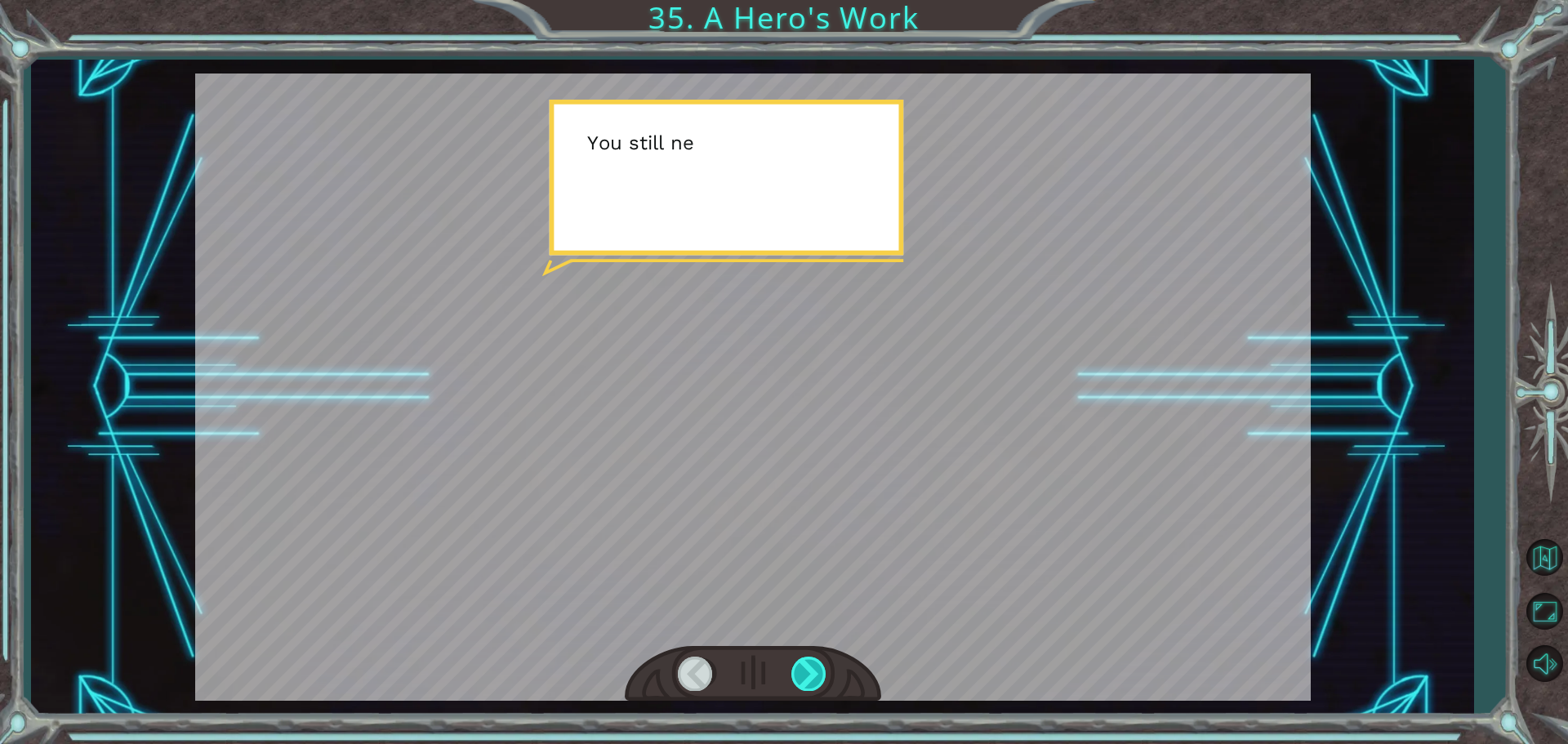
click at [817, 665] on div at bounding box center [809, 673] width 36 height 33
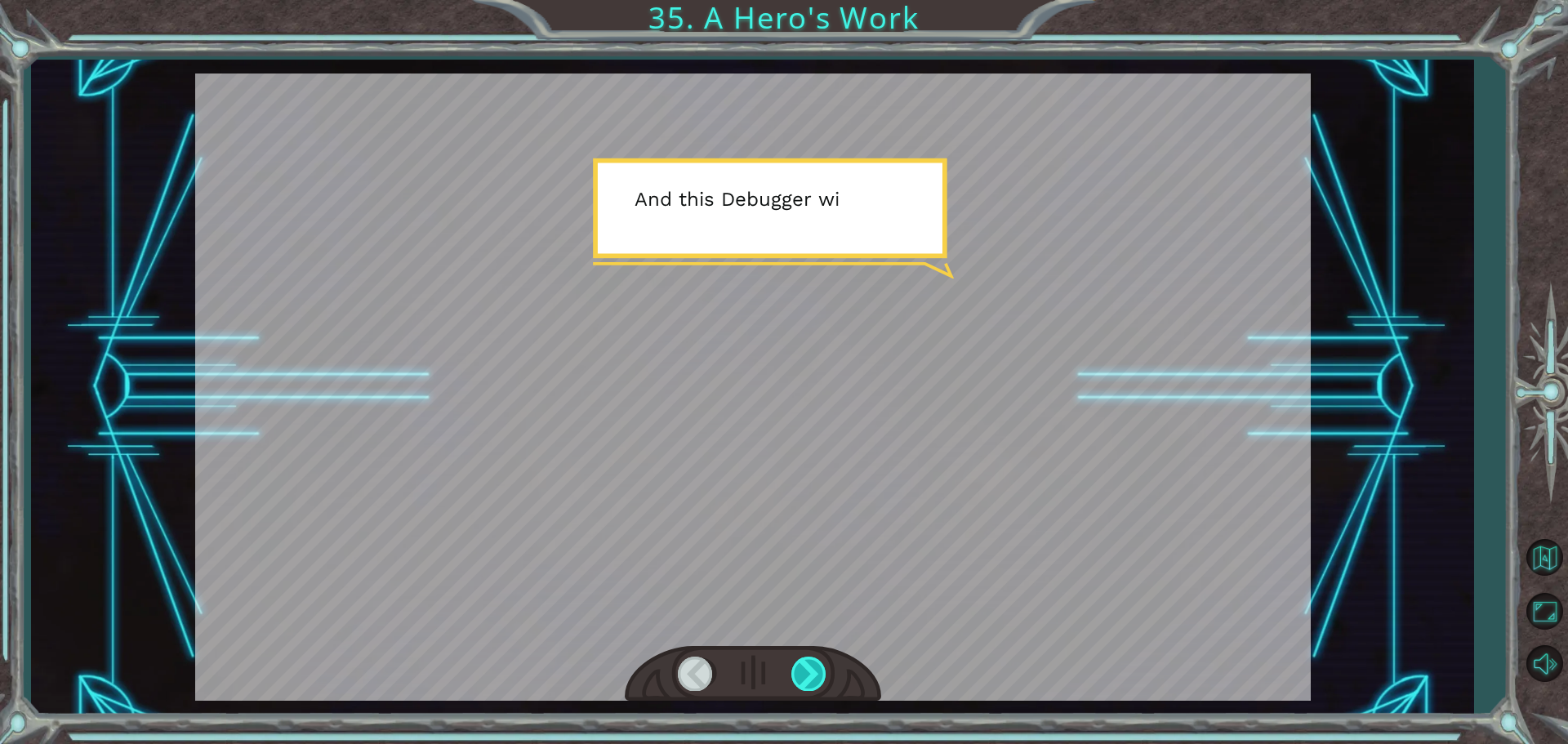
click at [817, 665] on div at bounding box center [809, 673] width 36 height 33
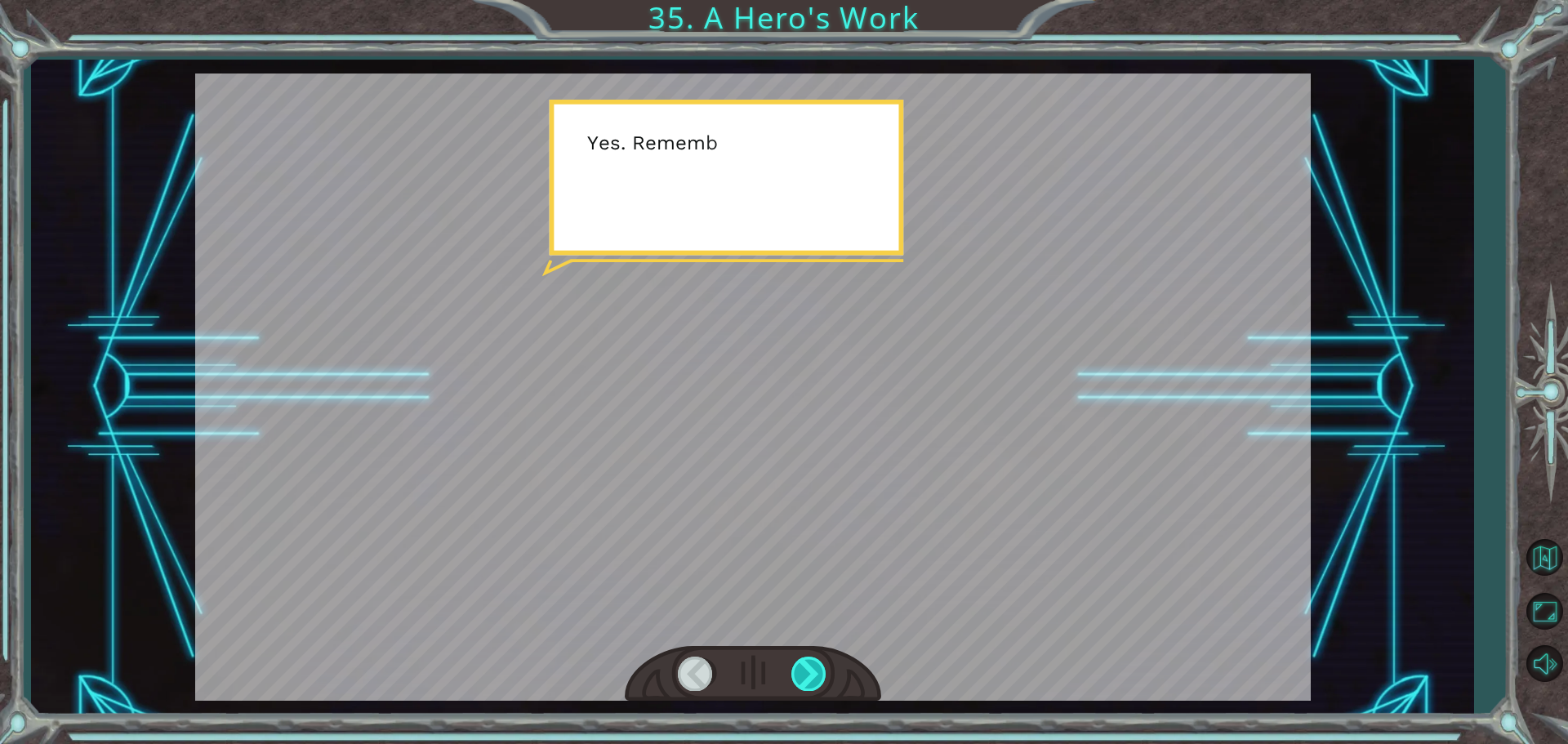
click at [817, 665] on div at bounding box center [809, 673] width 36 height 33
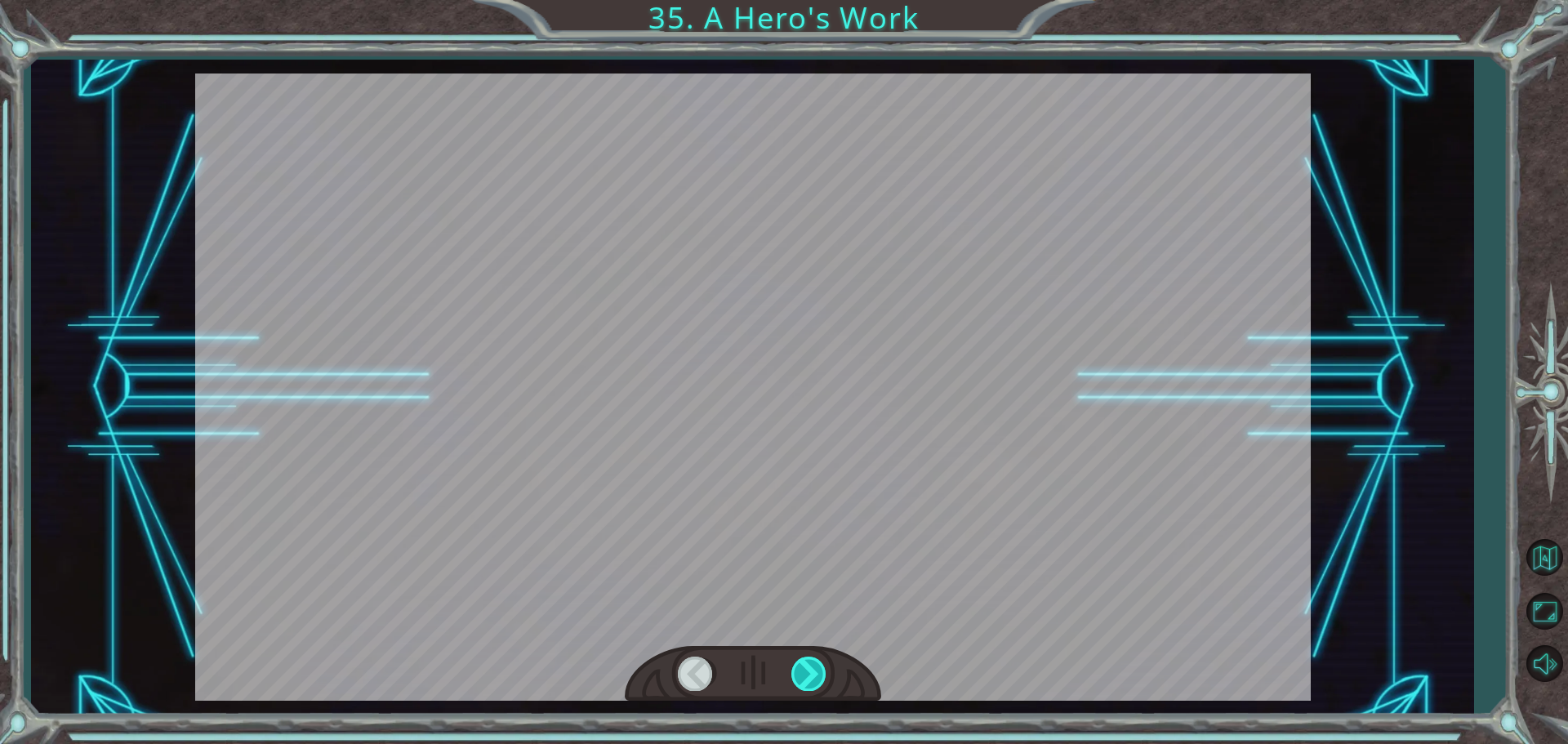
click at [817, 665] on div at bounding box center [809, 673] width 36 height 33
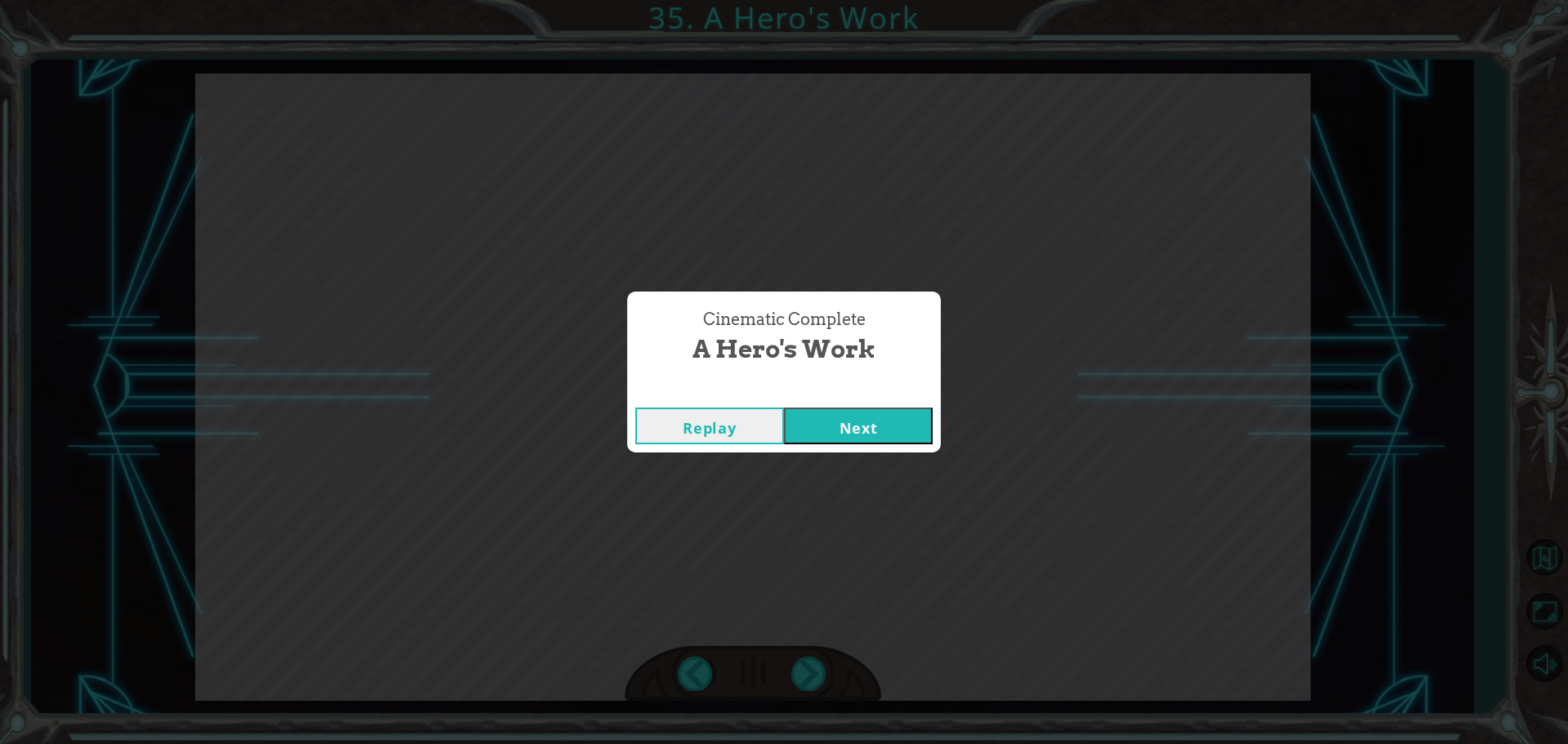
click at [909, 417] on button "Next" at bounding box center [858, 425] width 148 height 36
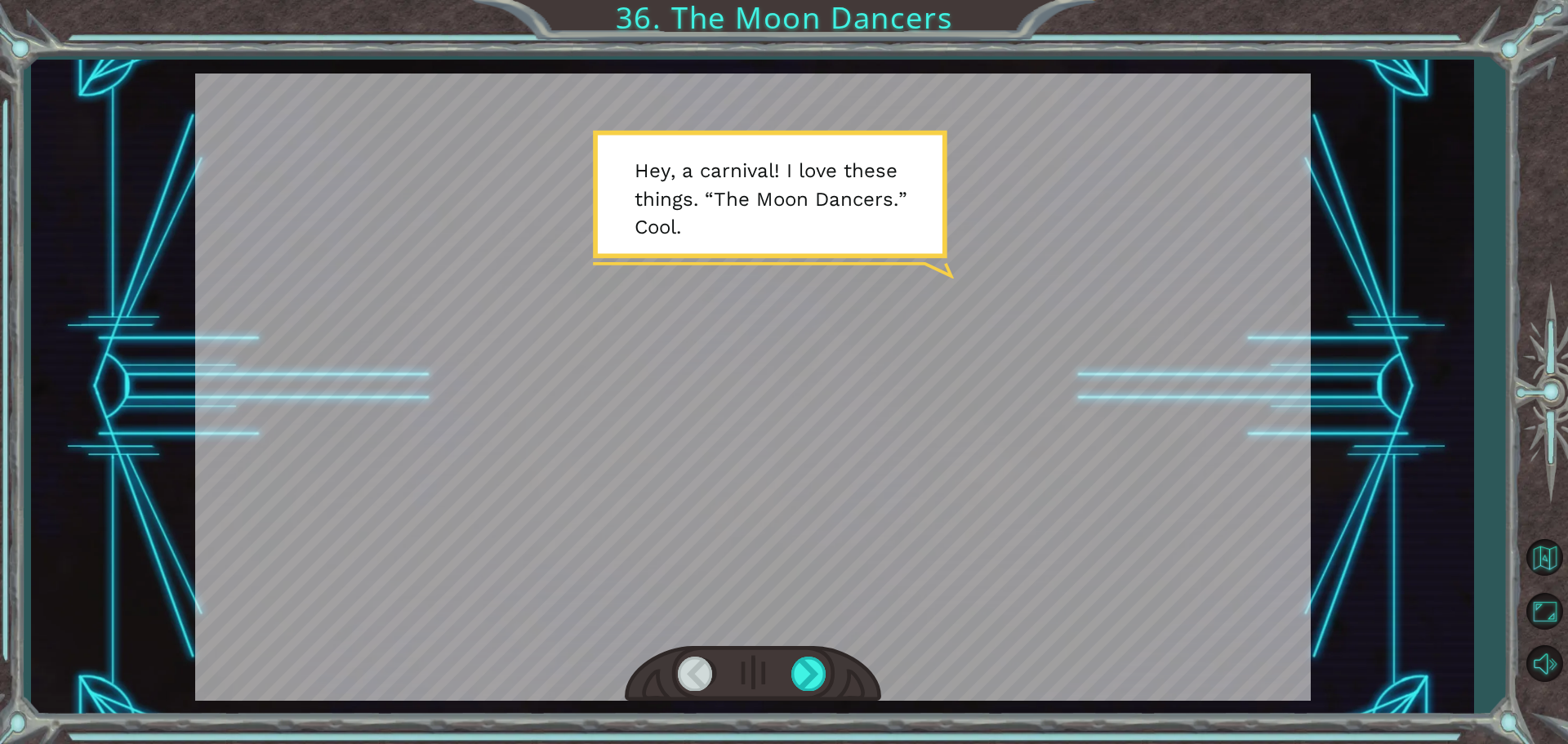
click at [948, 471] on div at bounding box center [753, 387] width 1115 height 627
click at [799, 672] on div at bounding box center [809, 673] width 36 height 33
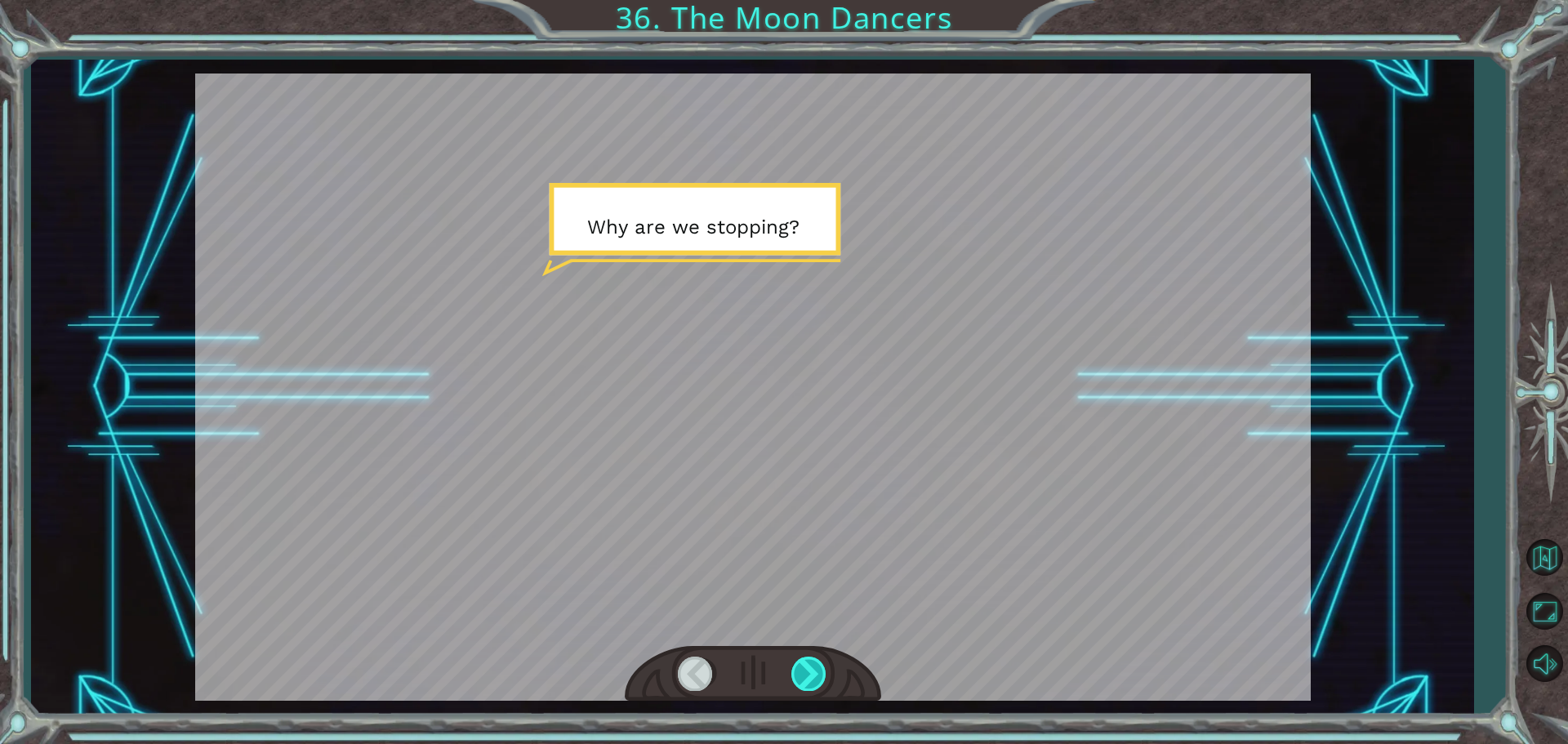
click at [799, 672] on div at bounding box center [809, 673] width 36 height 33
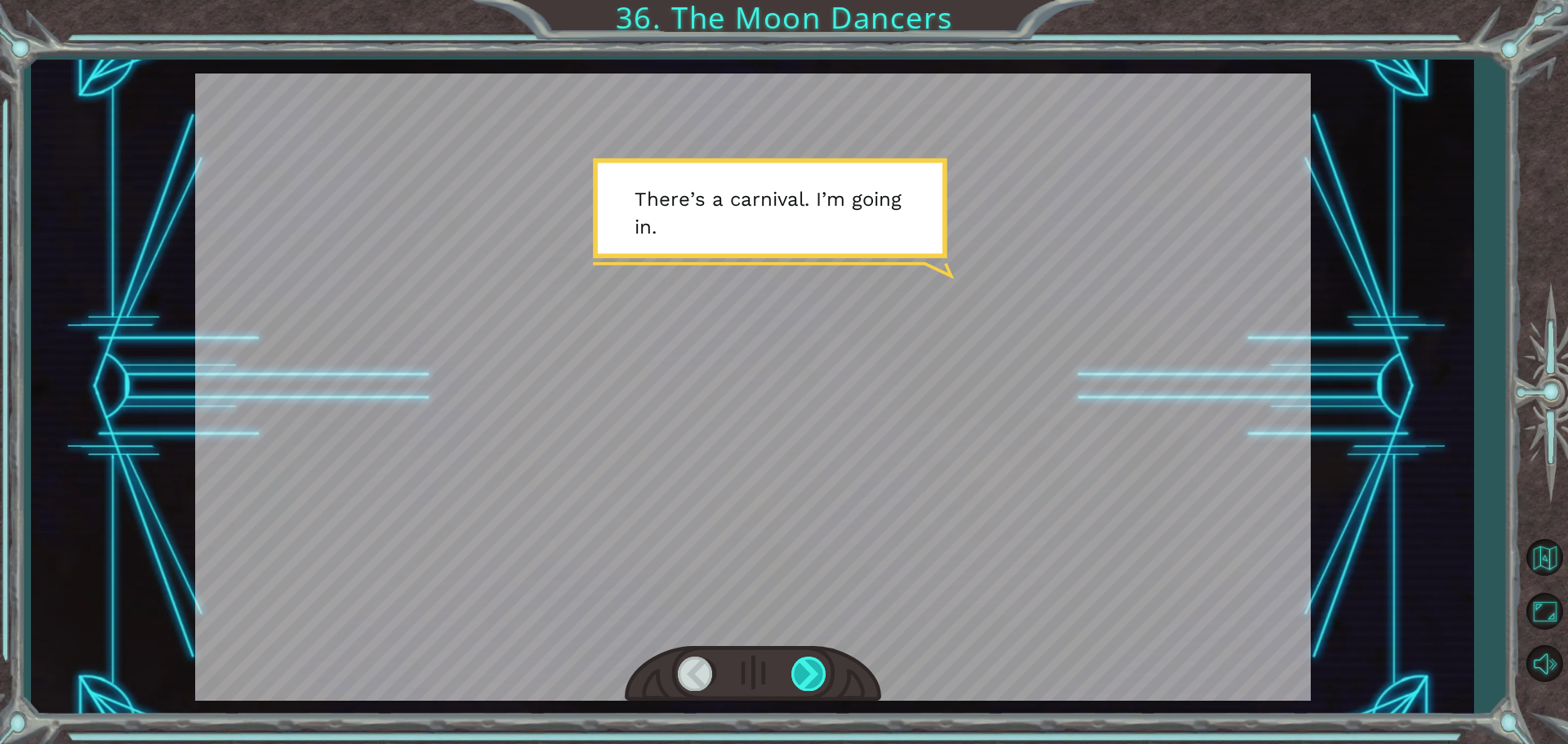
click at [799, 672] on div at bounding box center [809, 673] width 36 height 33
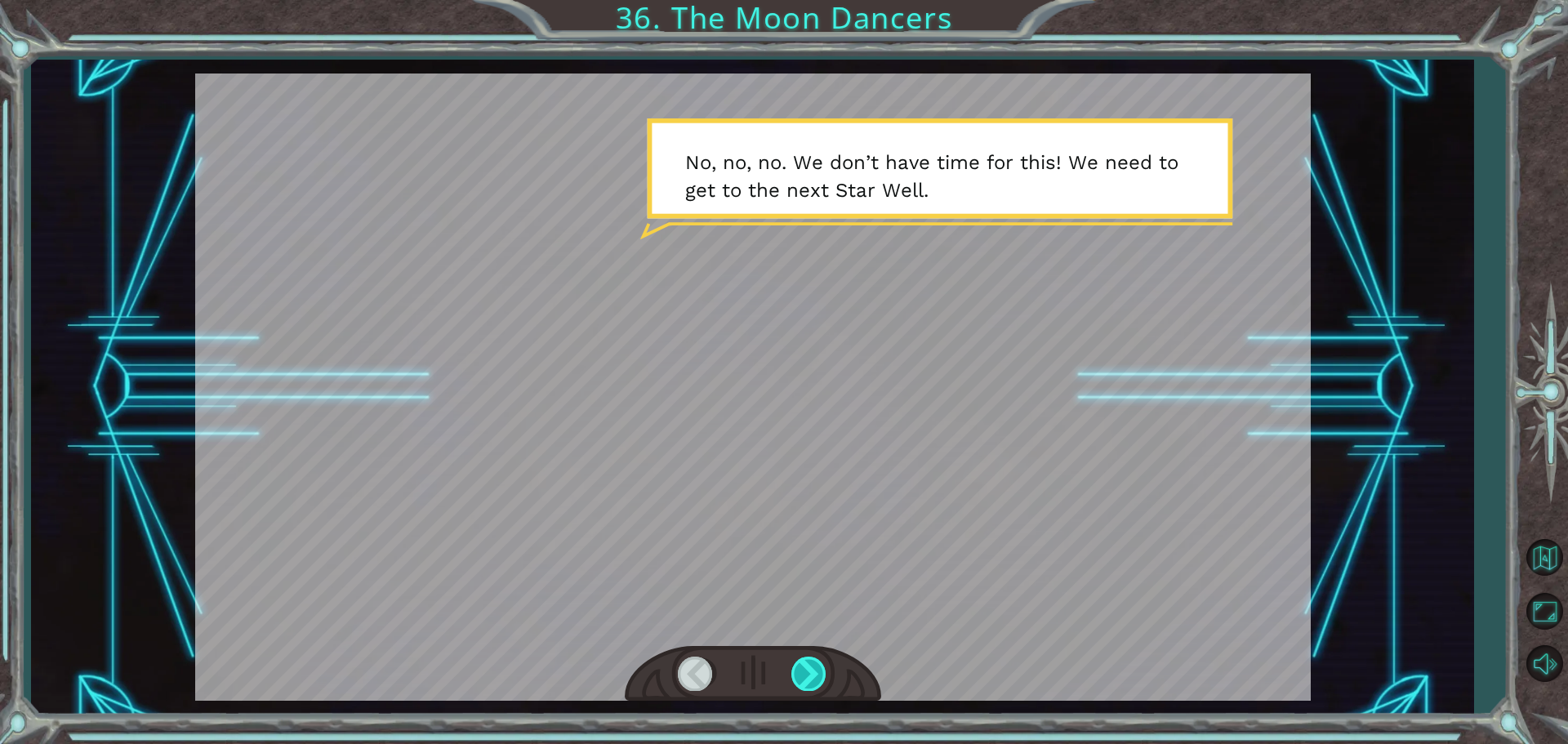
click at [799, 672] on div at bounding box center [809, 673] width 36 height 33
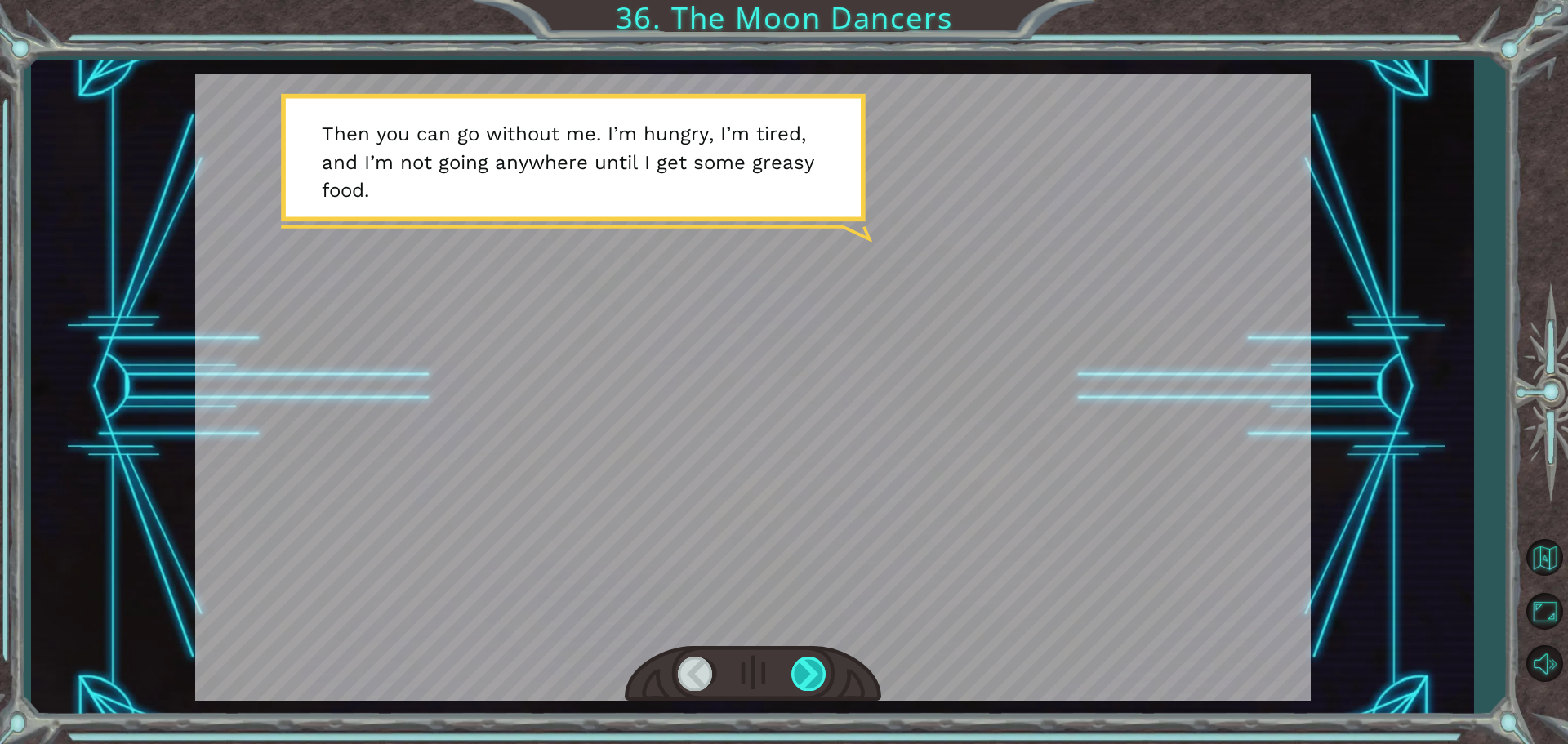
click at [799, 672] on div at bounding box center [809, 673] width 36 height 33
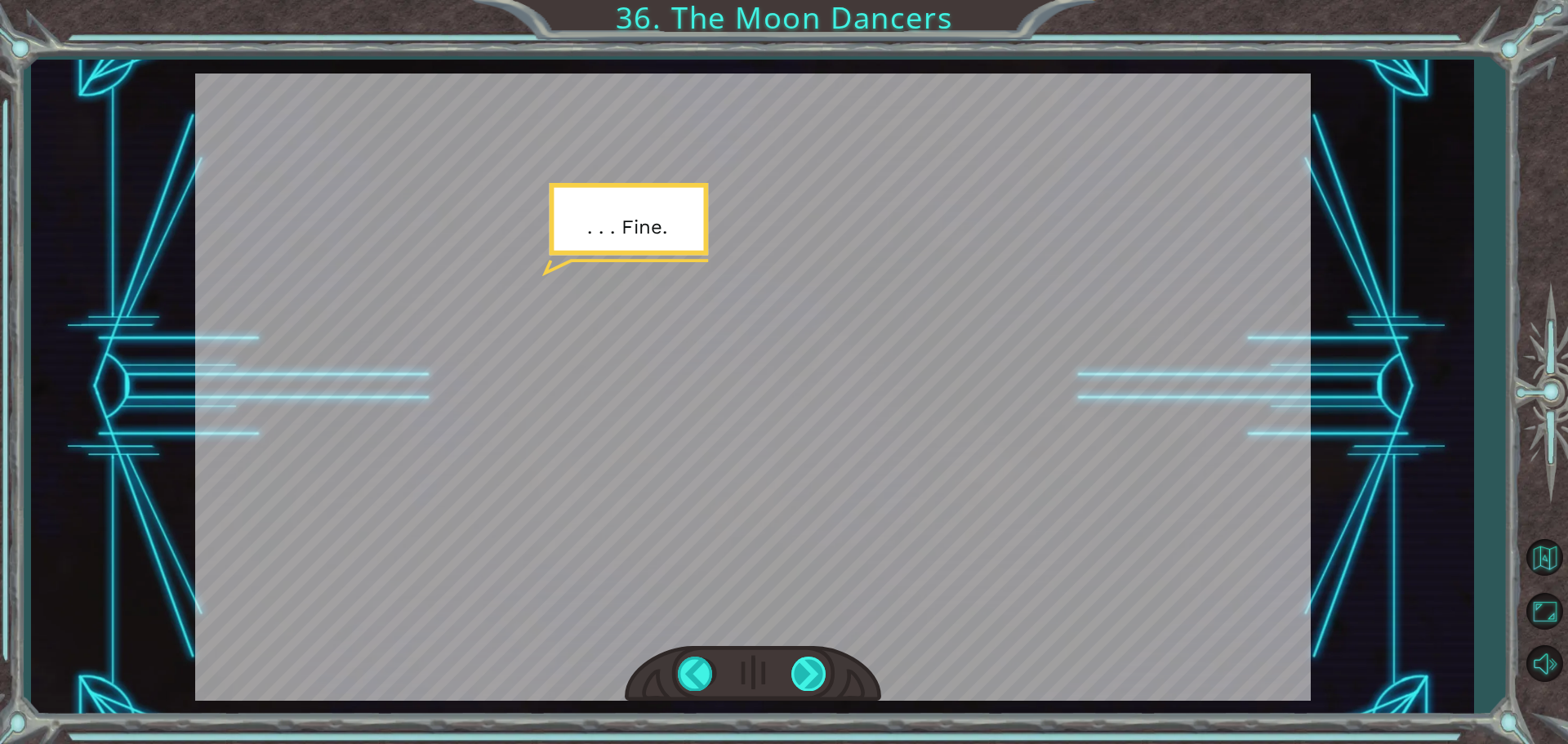
click at [799, 672] on div at bounding box center [809, 673] width 36 height 33
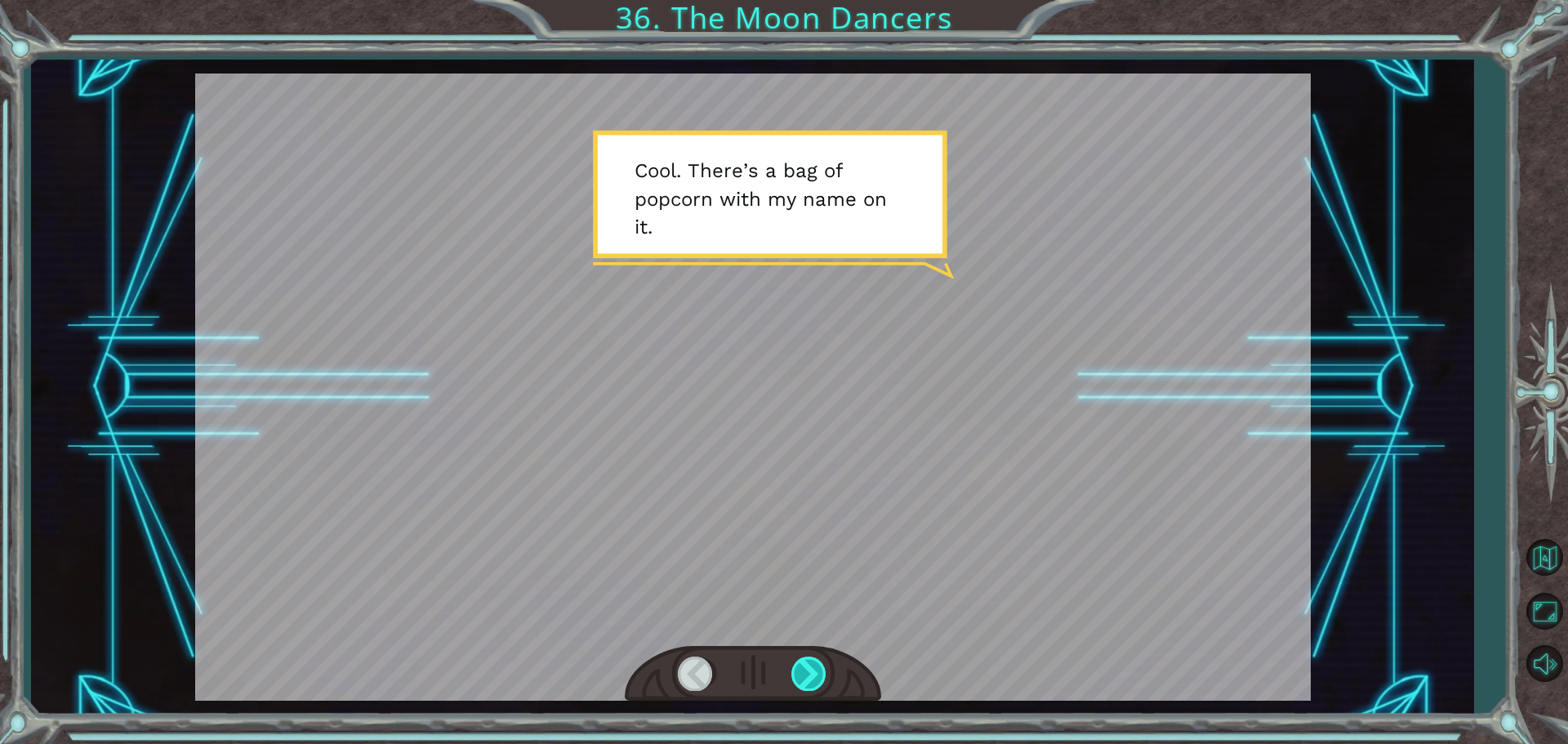
click at [799, 672] on div at bounding box center [809, 673] width 36 height 33
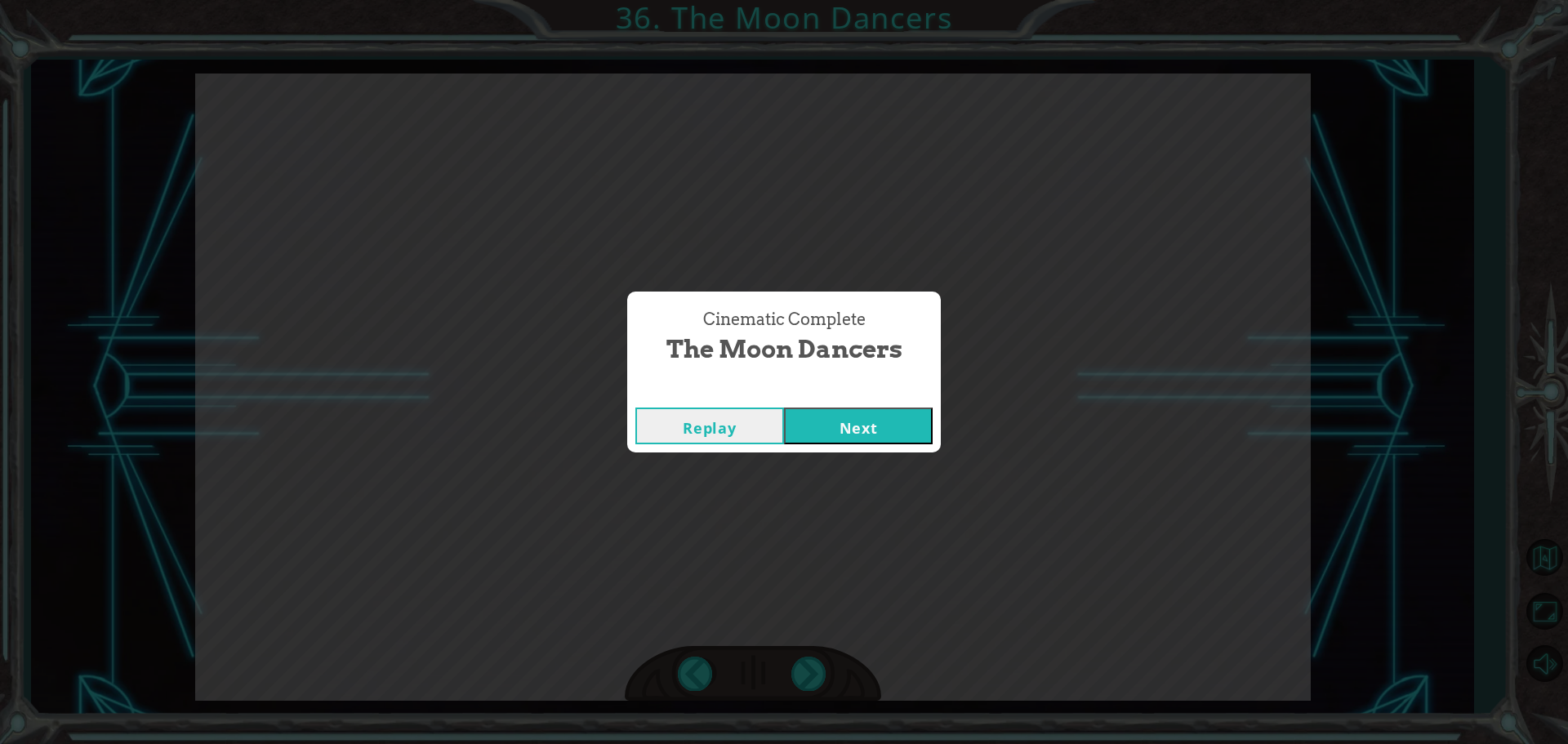
click at [887, 410] on button "Next" at bounding box center [858, 425] width 148 height 36
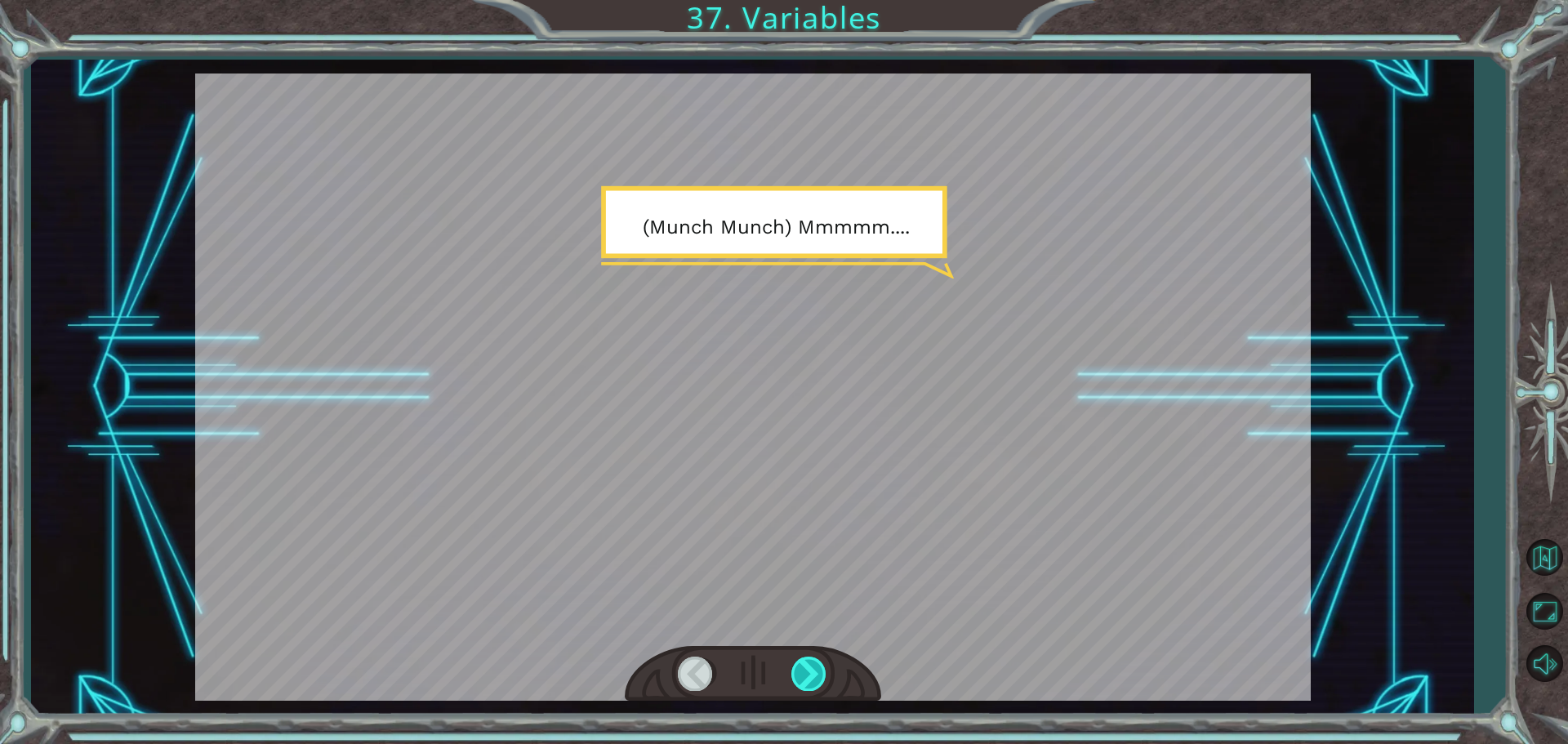
click at [809, 661] on div at bounding box center [809, 673] width 36 height 33
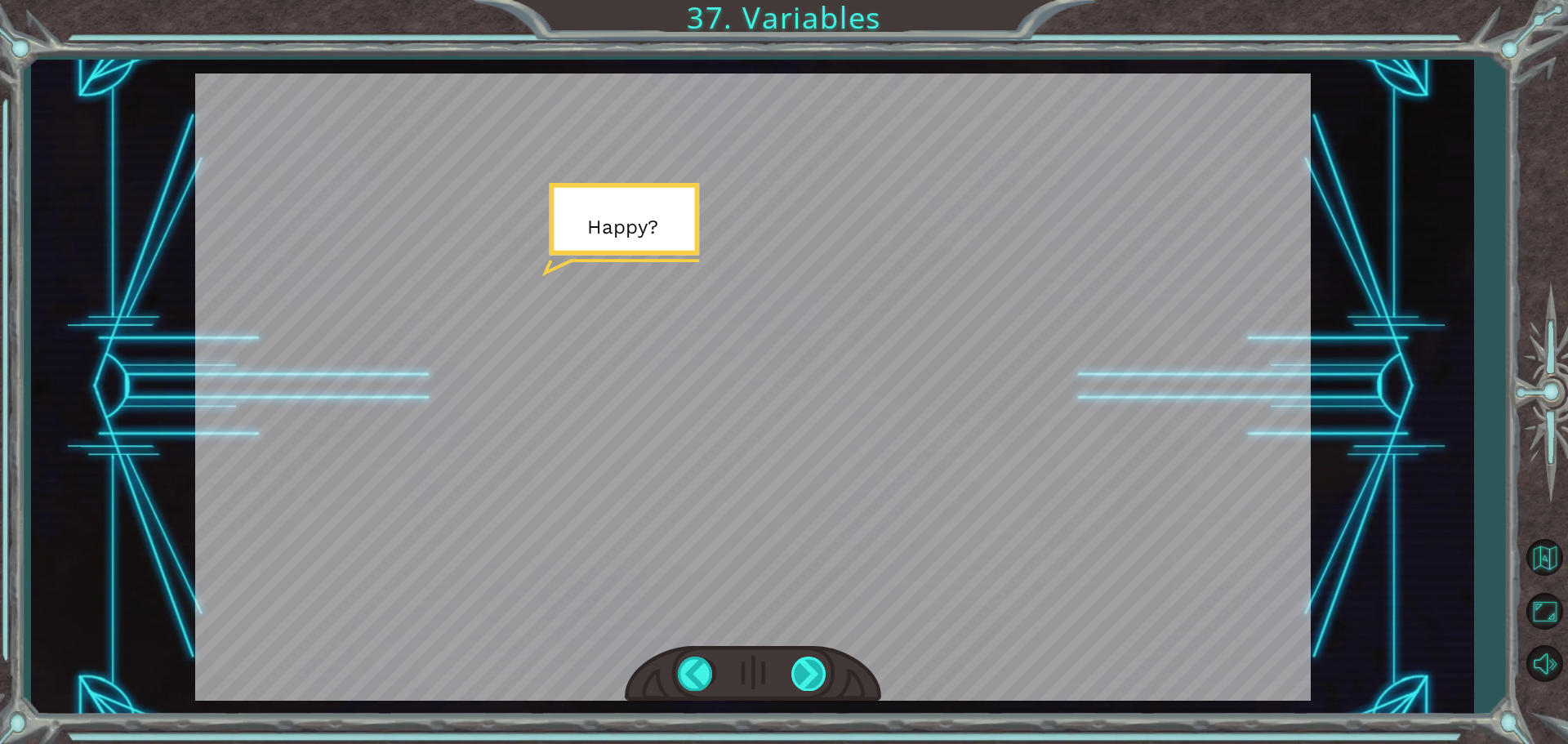
click at [809, 661] on div at bounding box center [809, 673] width 36 height 33
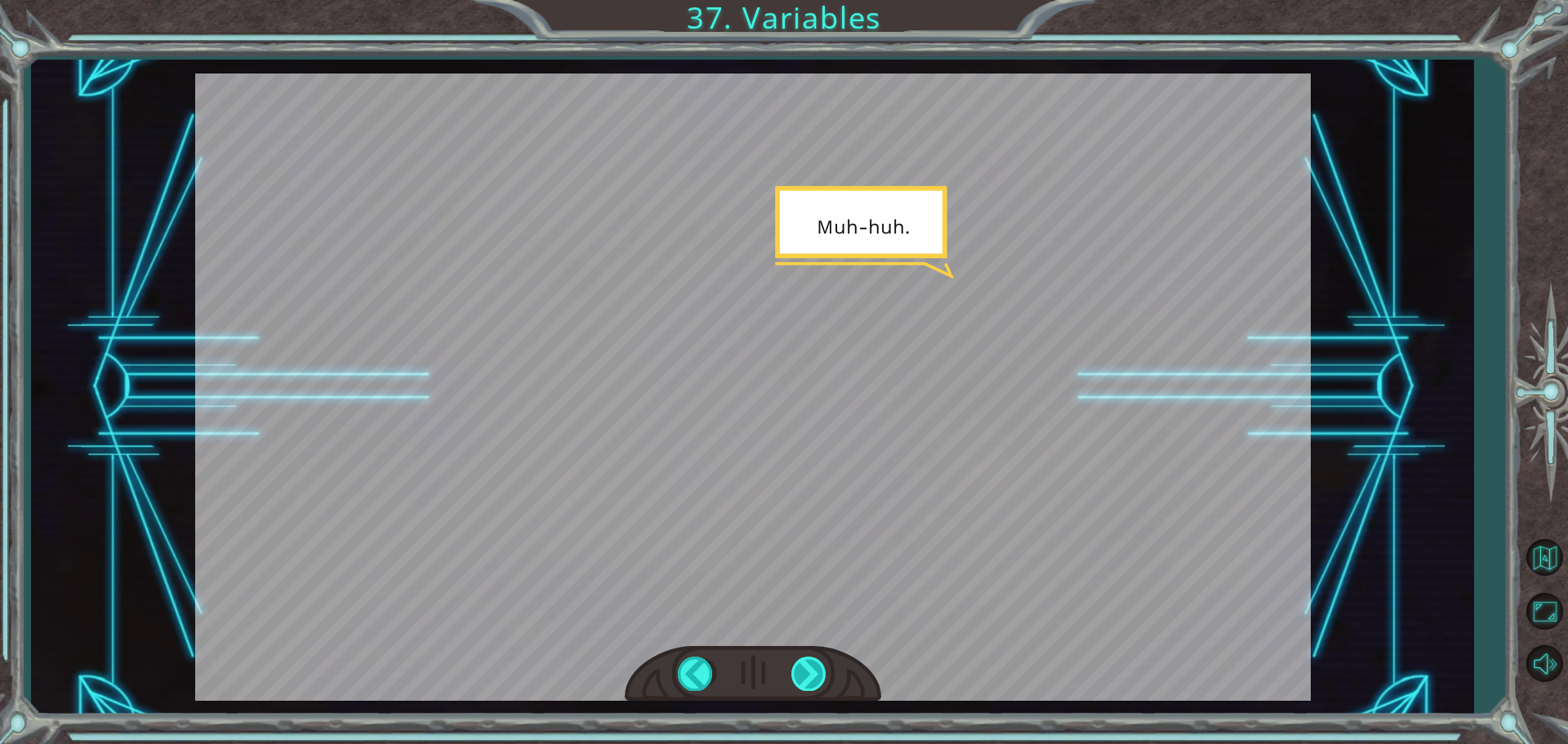
click at [809, 661] on div at bounding box center [809, 673] width 36 height 33
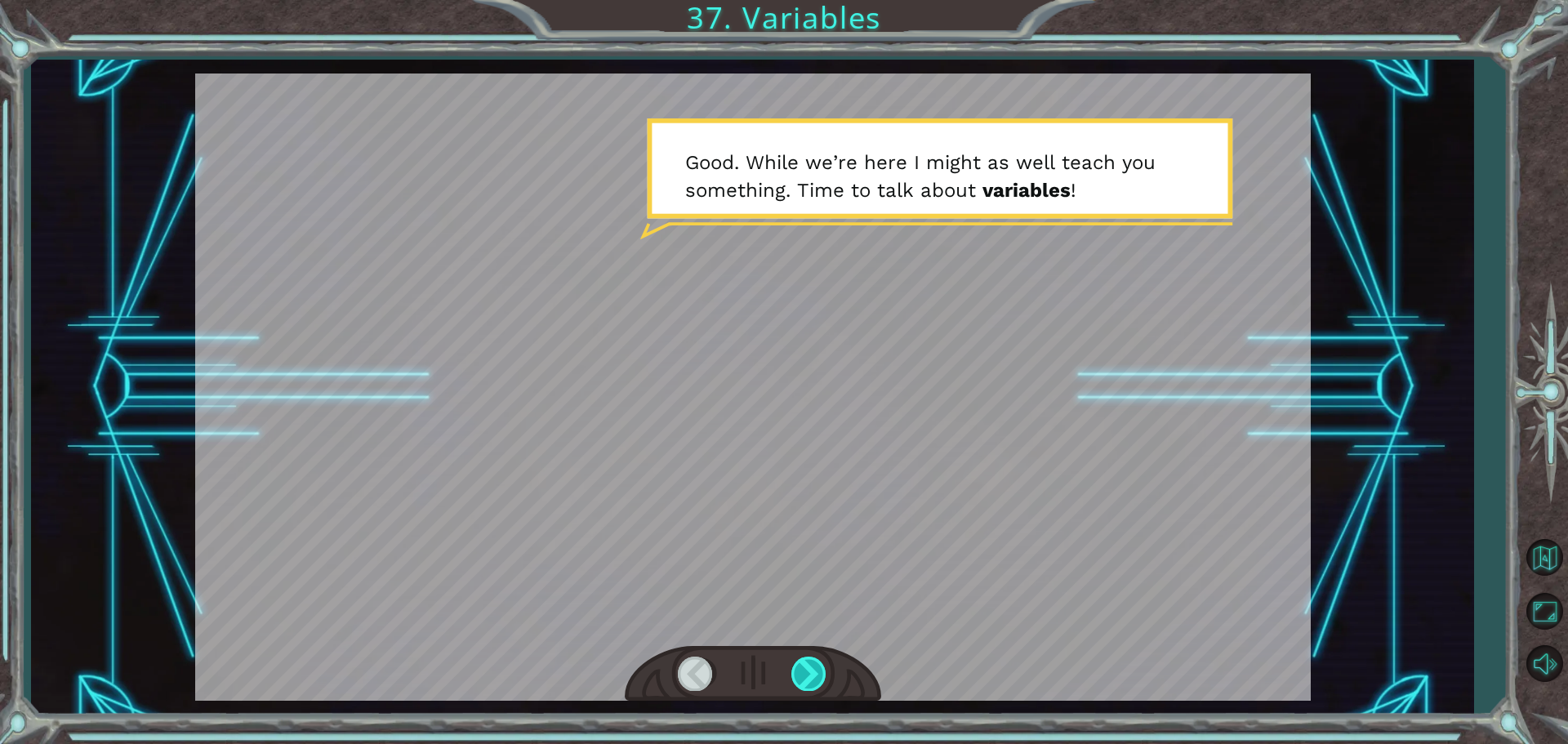
click at [809, 661] on div at bounding box center [809, 673] width 36 height 33
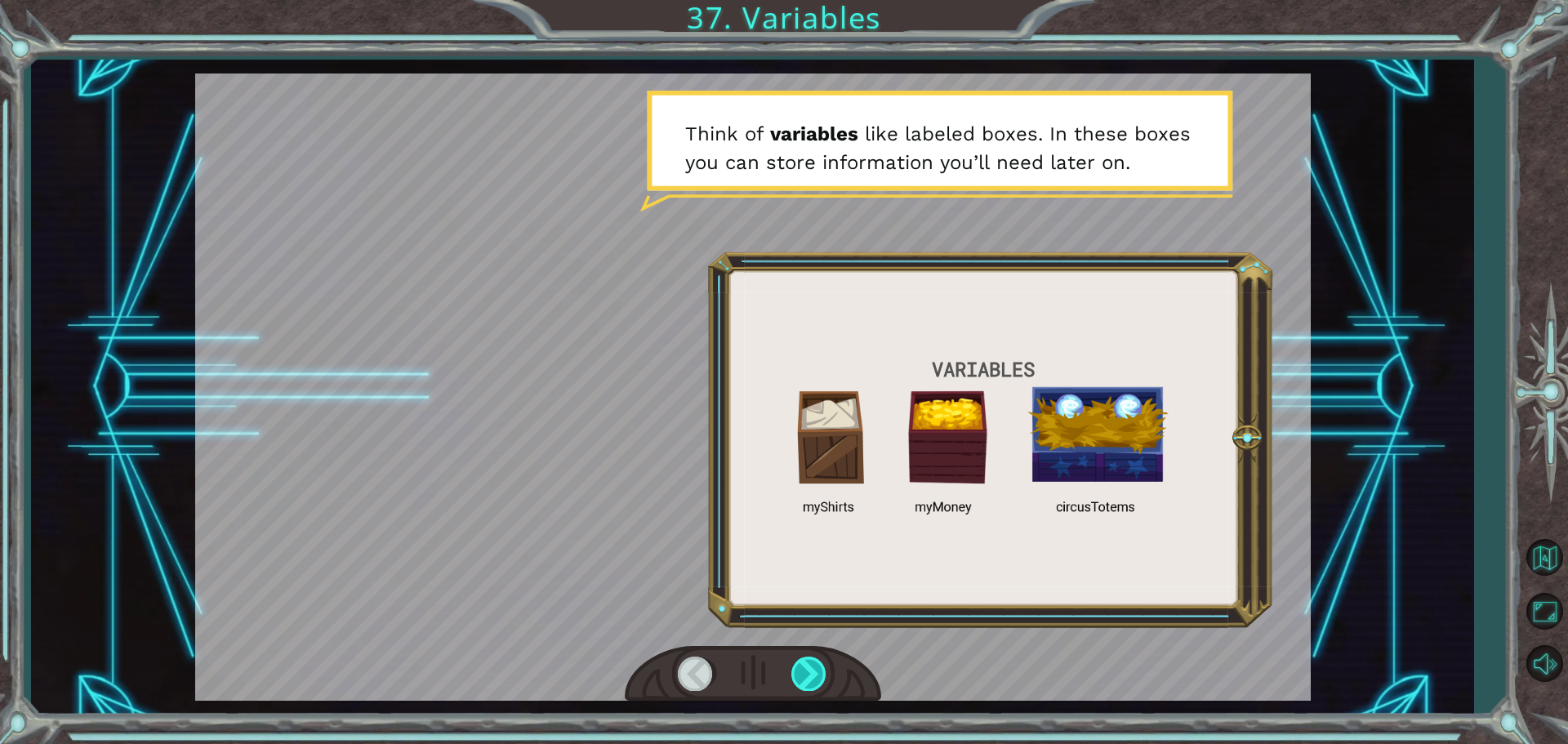
click at [803, 658] on div at bounding box center [809, 673] width 36 height 33
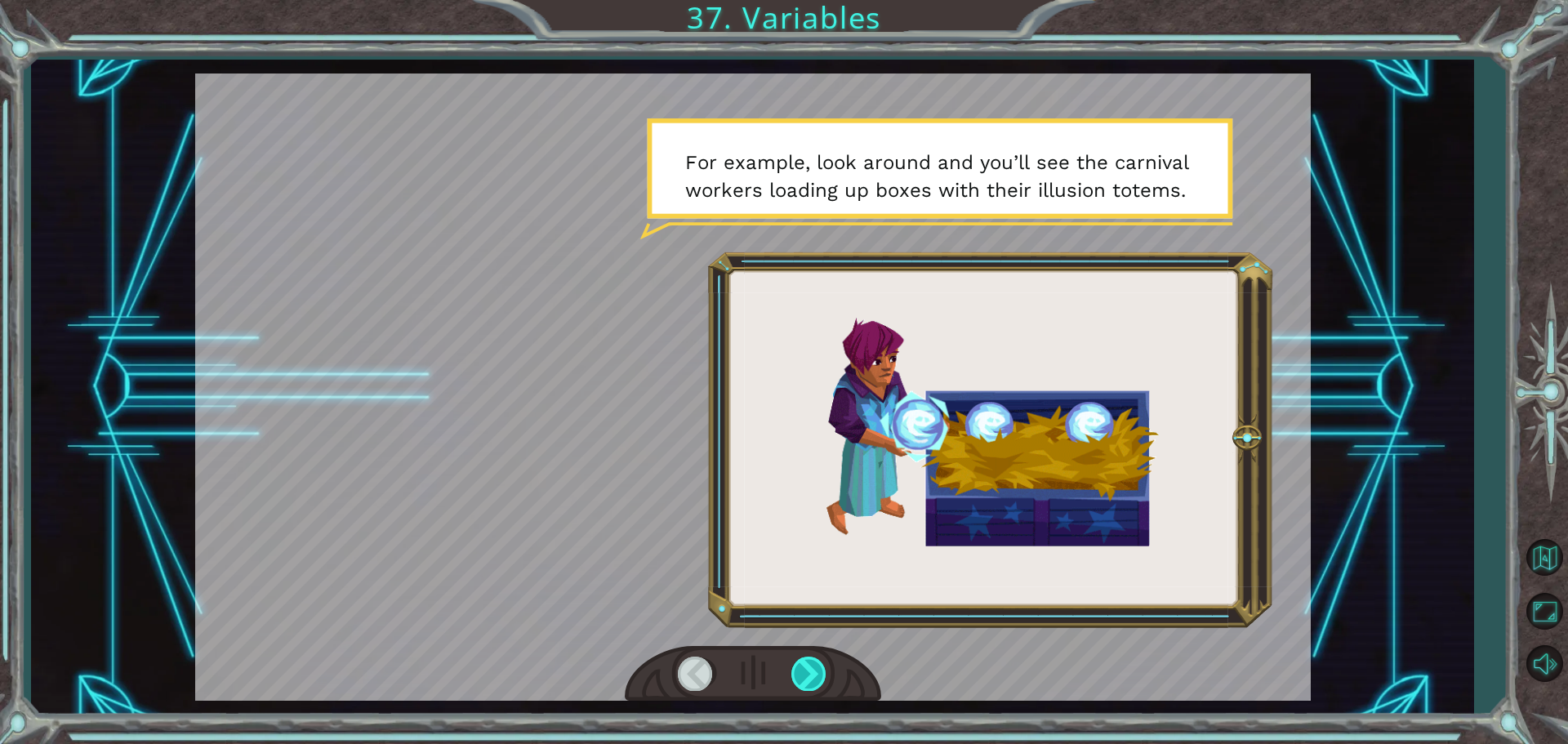
click at [812, 671] on div at bounding box center [809, 673] width 36 height 33
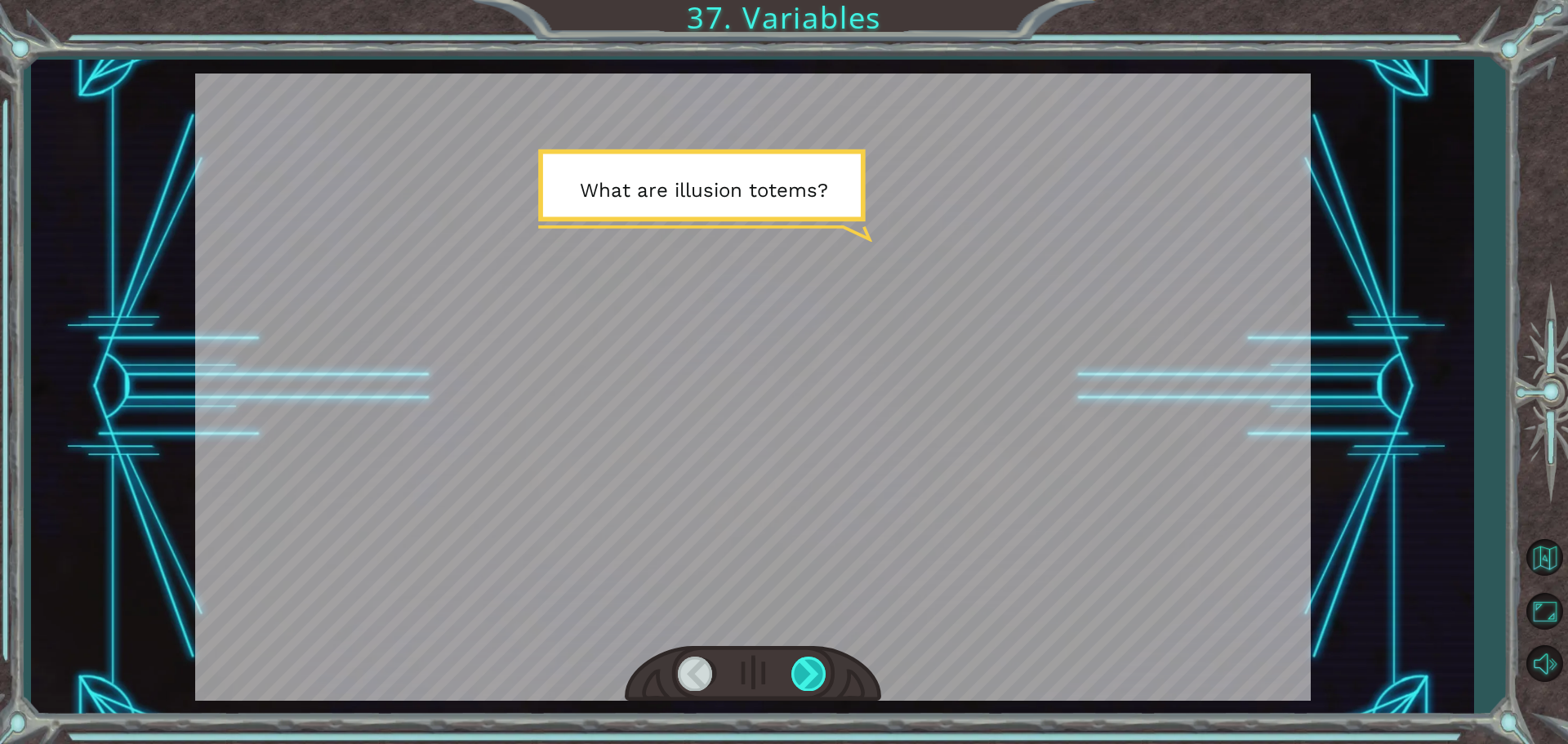
click at [812, 671] on div at bounding box center [809, 673] width 36 height 33
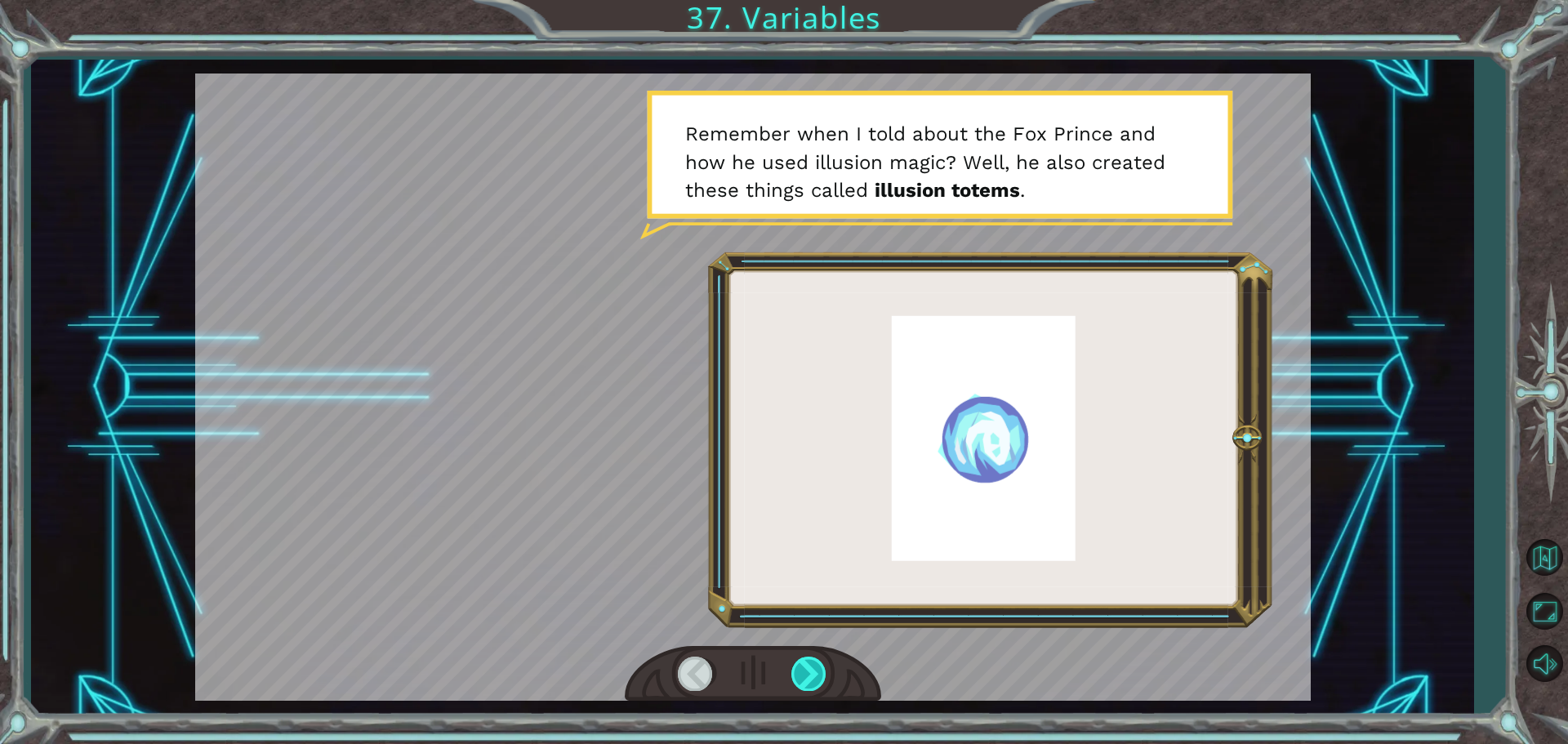
click at [812, 671] on div at bounding box center [809, 673] width 36 height 33
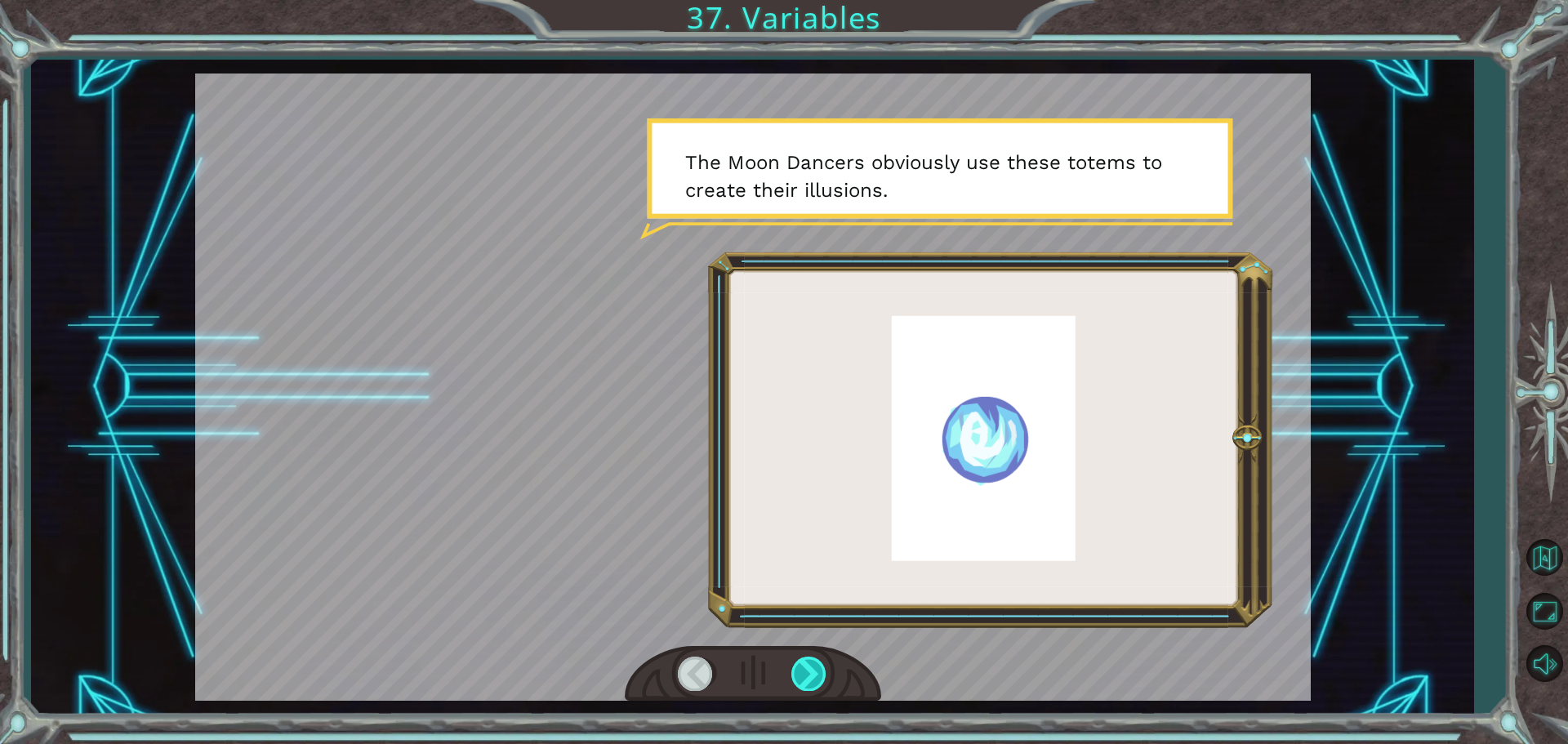
click at [812, 671] on div at bounding box center [809, 673] width 36 height 33
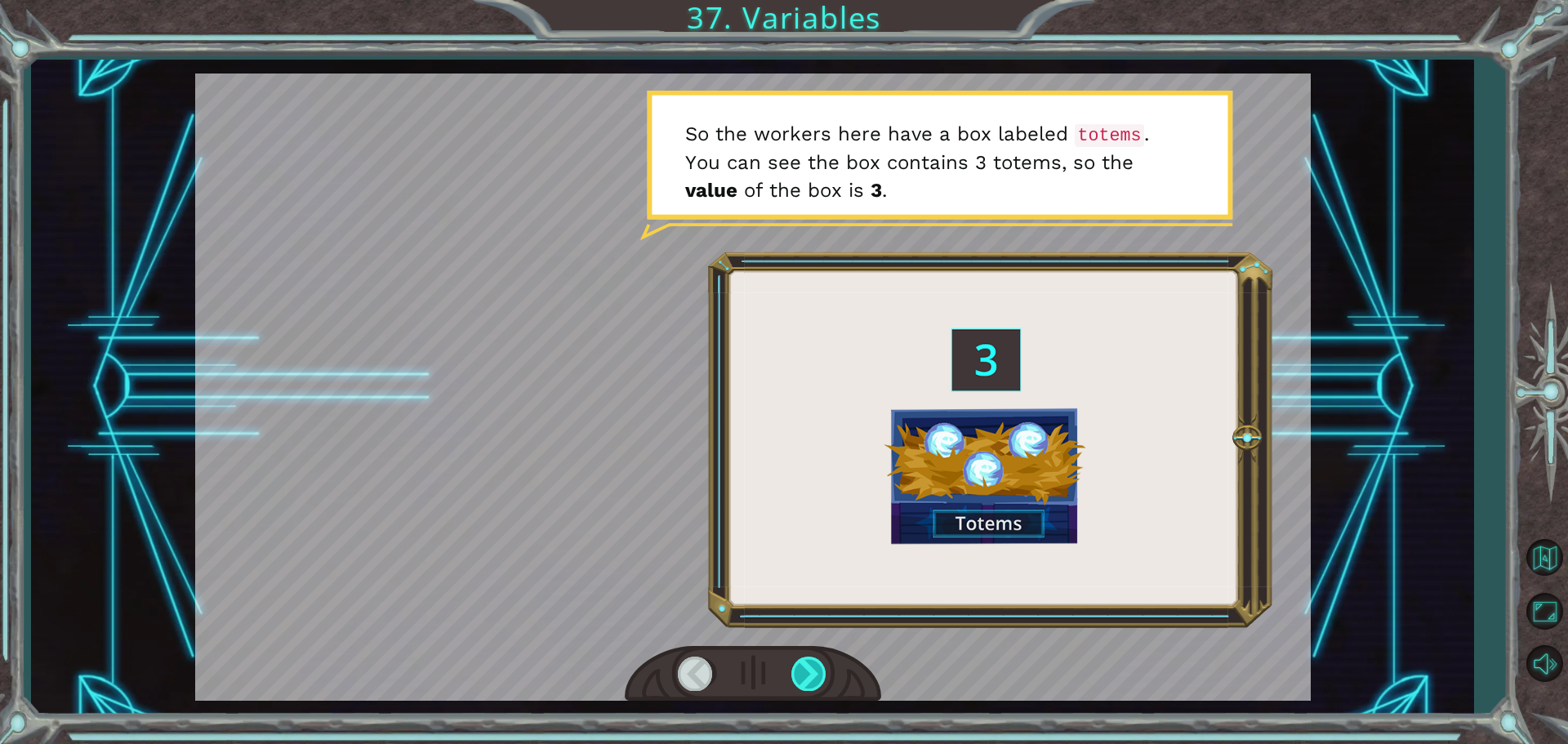
click at [806, 671] on div at bounding box center [809, 673] width 36 height 33
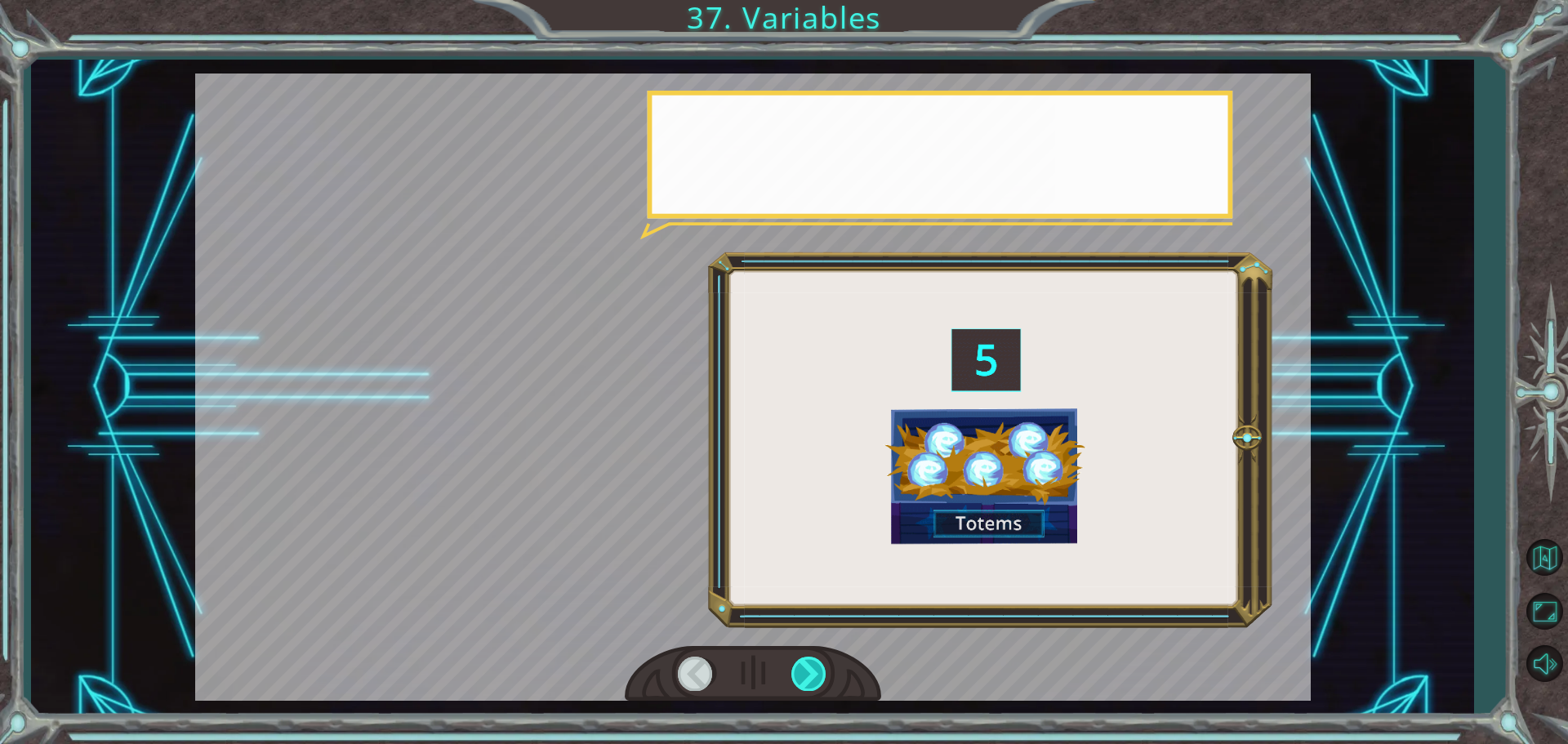
click at [806, 671] on div at bounding box center [809, 673] width 36 height 33
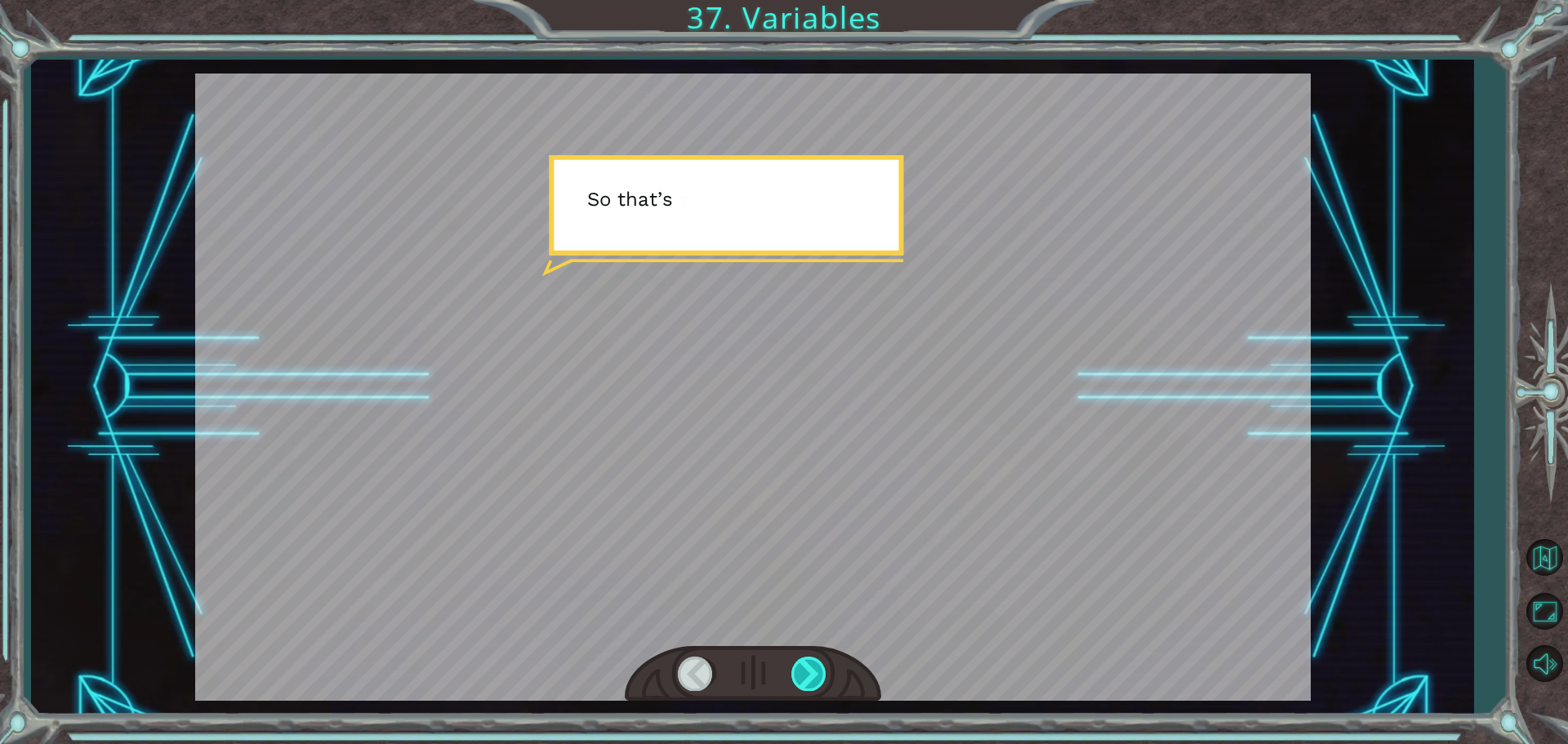
click at [806, 671] on div at bounding box center [809, 673] width 36 height 33
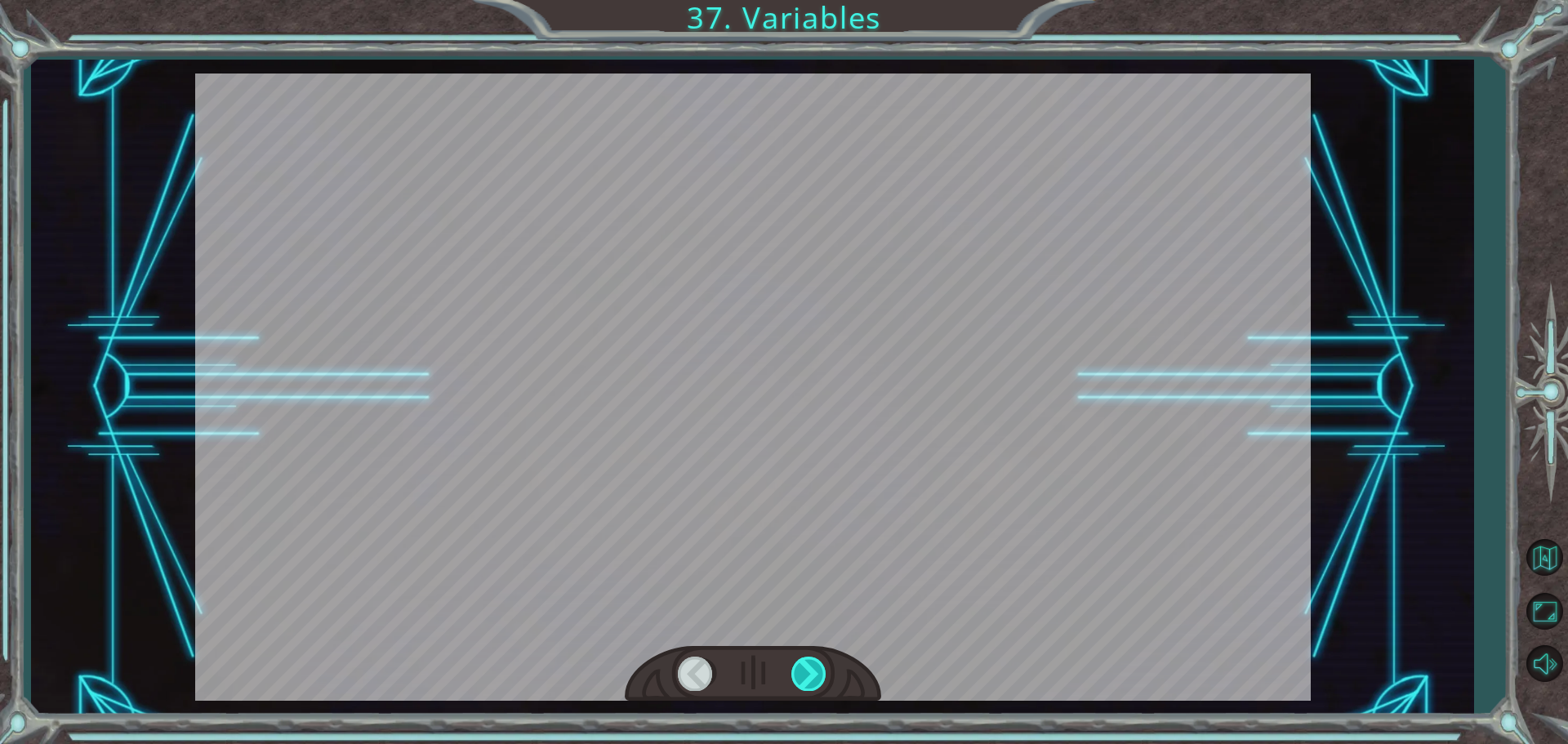
click at [806, 671] on div at bounding box center [809, 673] width 36 height 33
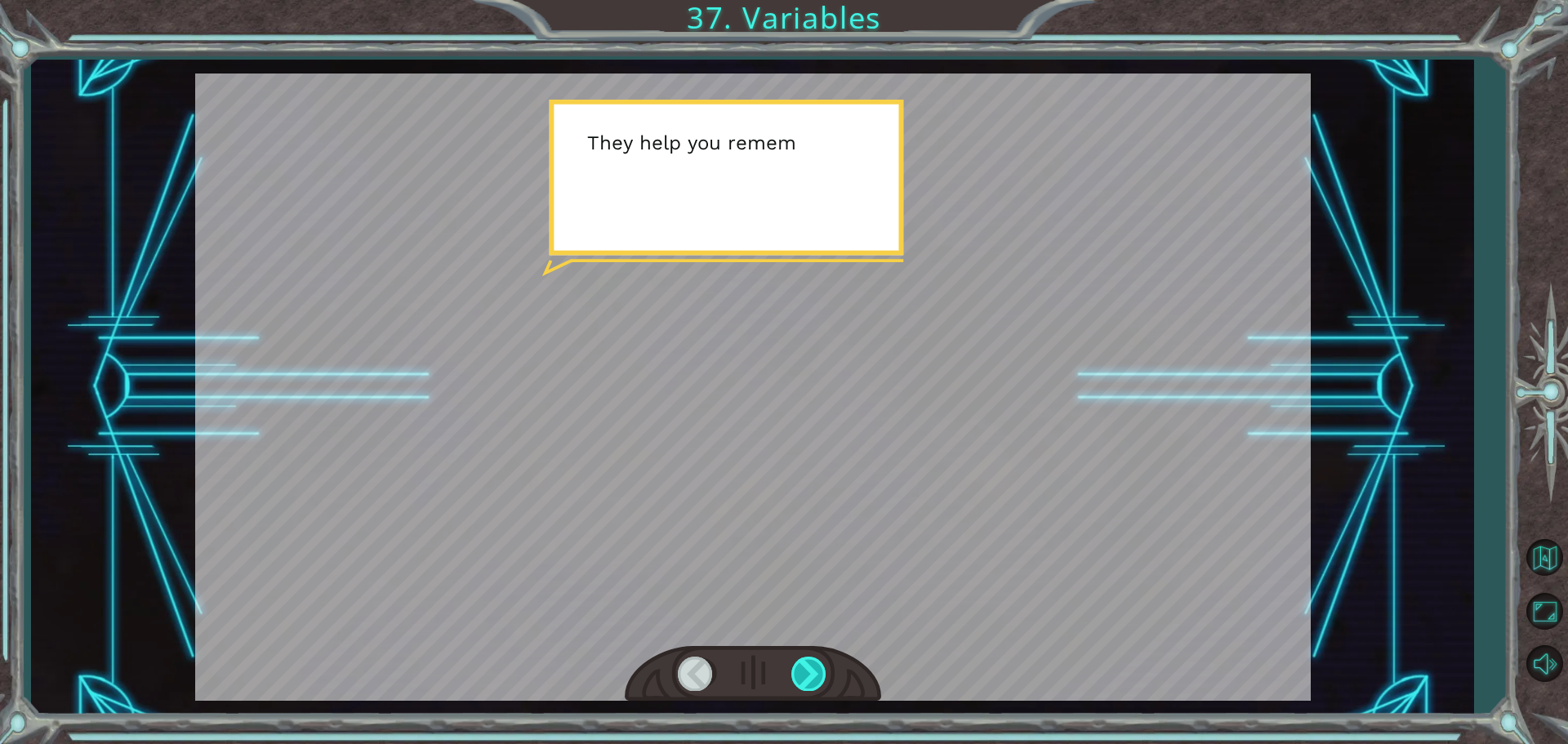
click at [806, 671] on div at bounding box center [809, 673] width 36 height 33
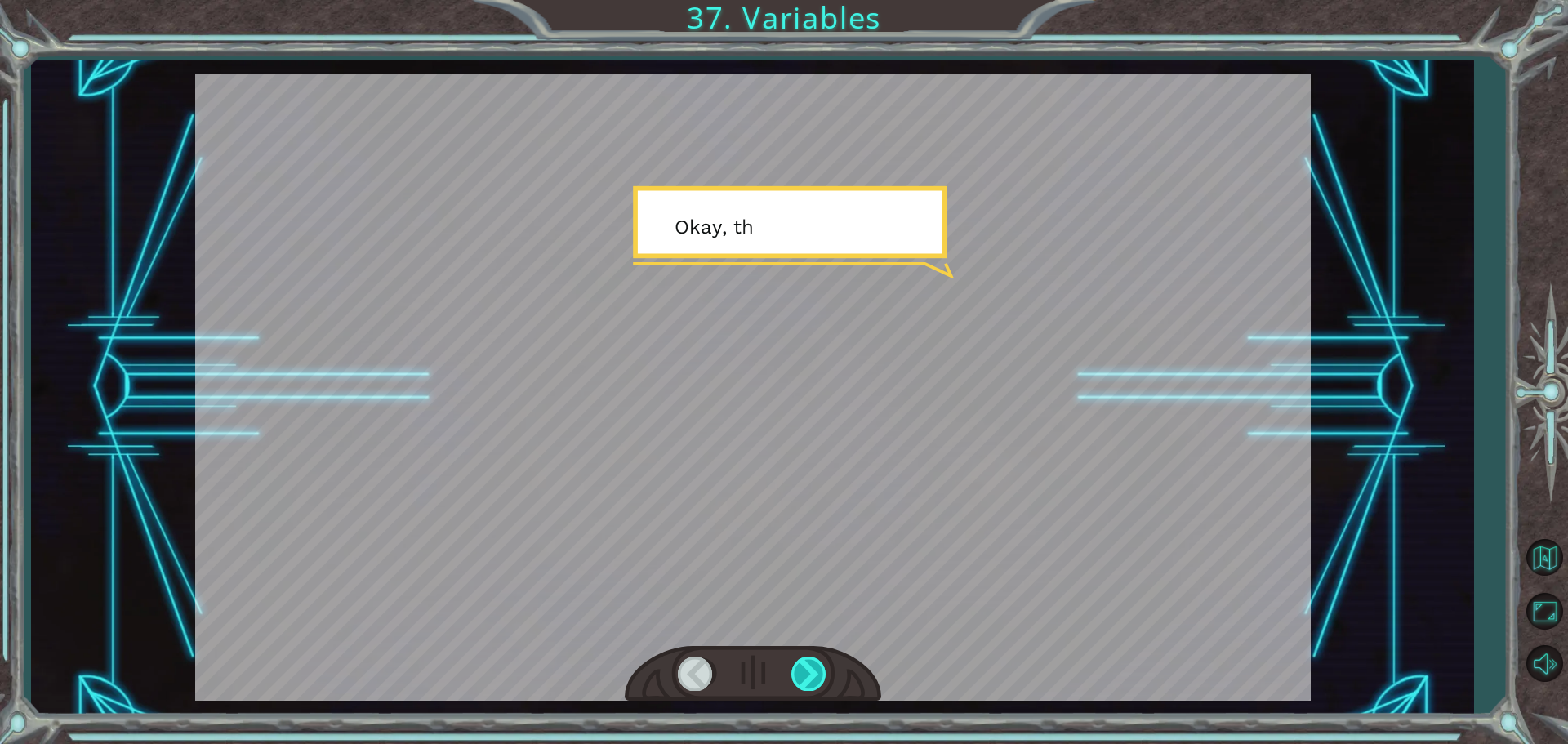
click at [806, 671] on div at bounding box center [809, 673] width 36 height 33
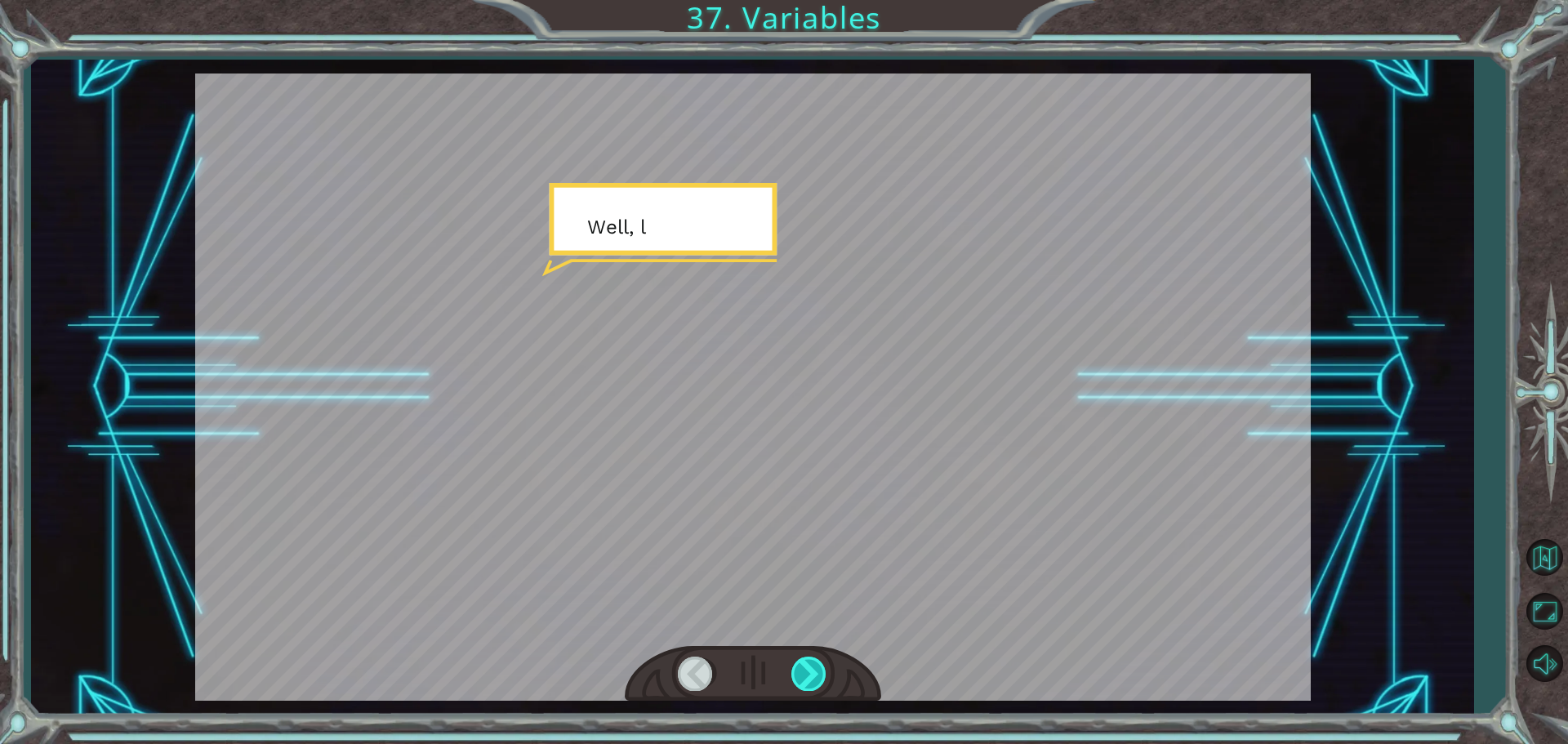
click at [806, 671] on div at bounding box center [809, 673] width 36 height 33
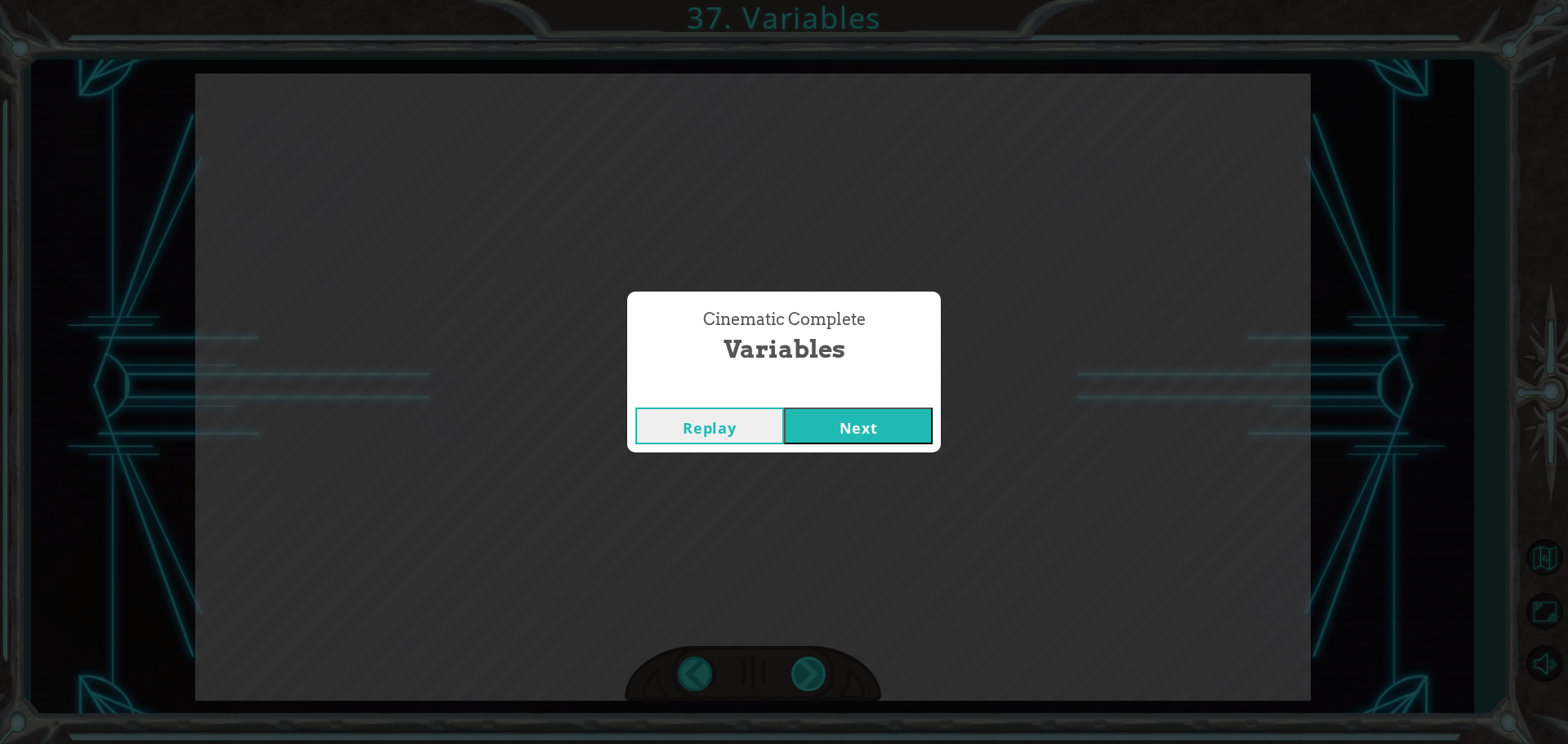
click at [806, 0] on div "( M u n c h M u n c h ) M m m m m . . . . H a p p y ? M u h - h u h . G o o d .…" at bounding box center [784, 0] width 1568 height 0
click at [830, 435] on button "Next" at bounding box center [858, 425] width 148 height 36
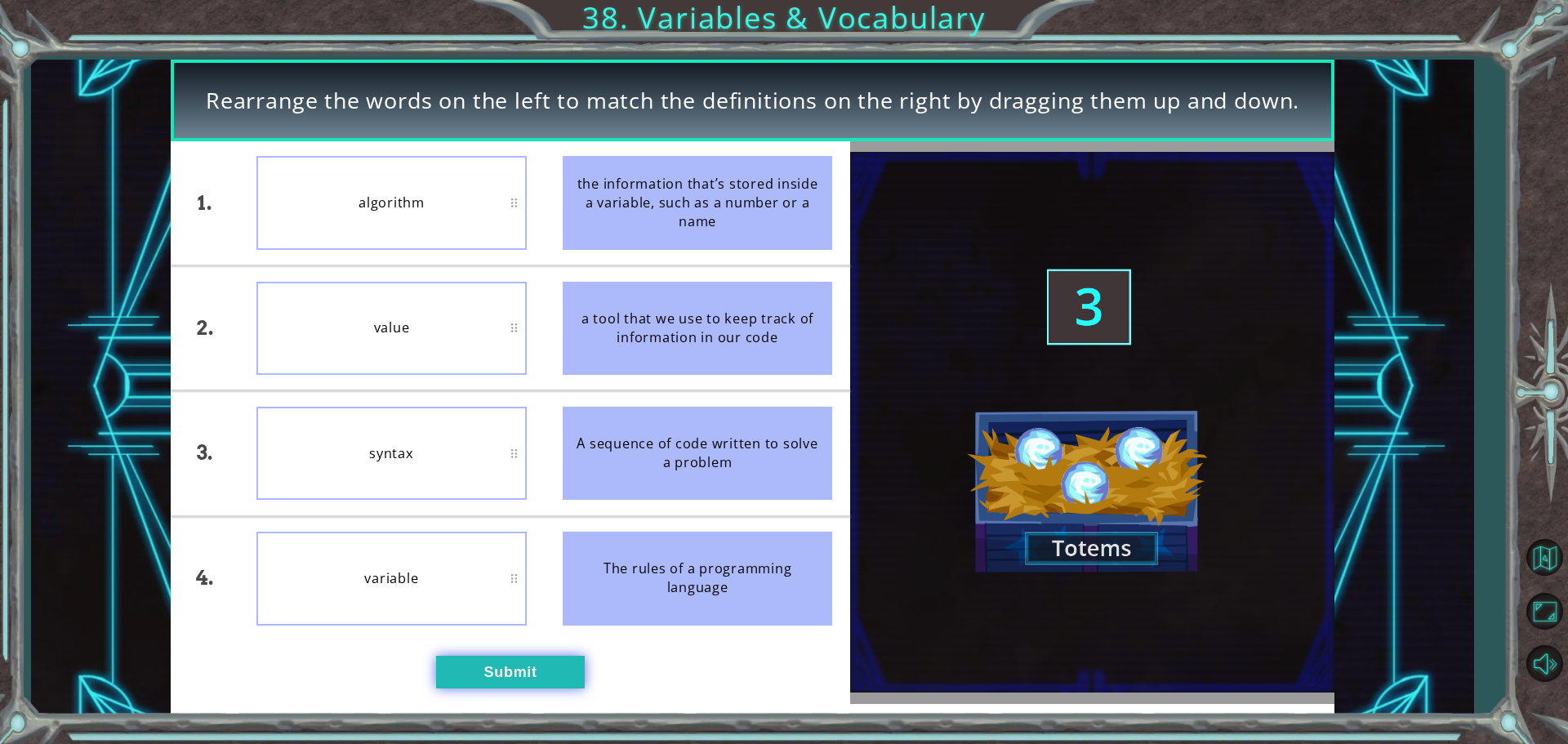
click at [521, 681] on button "Submit" at bounding box center [510, 671] width 148 height 32
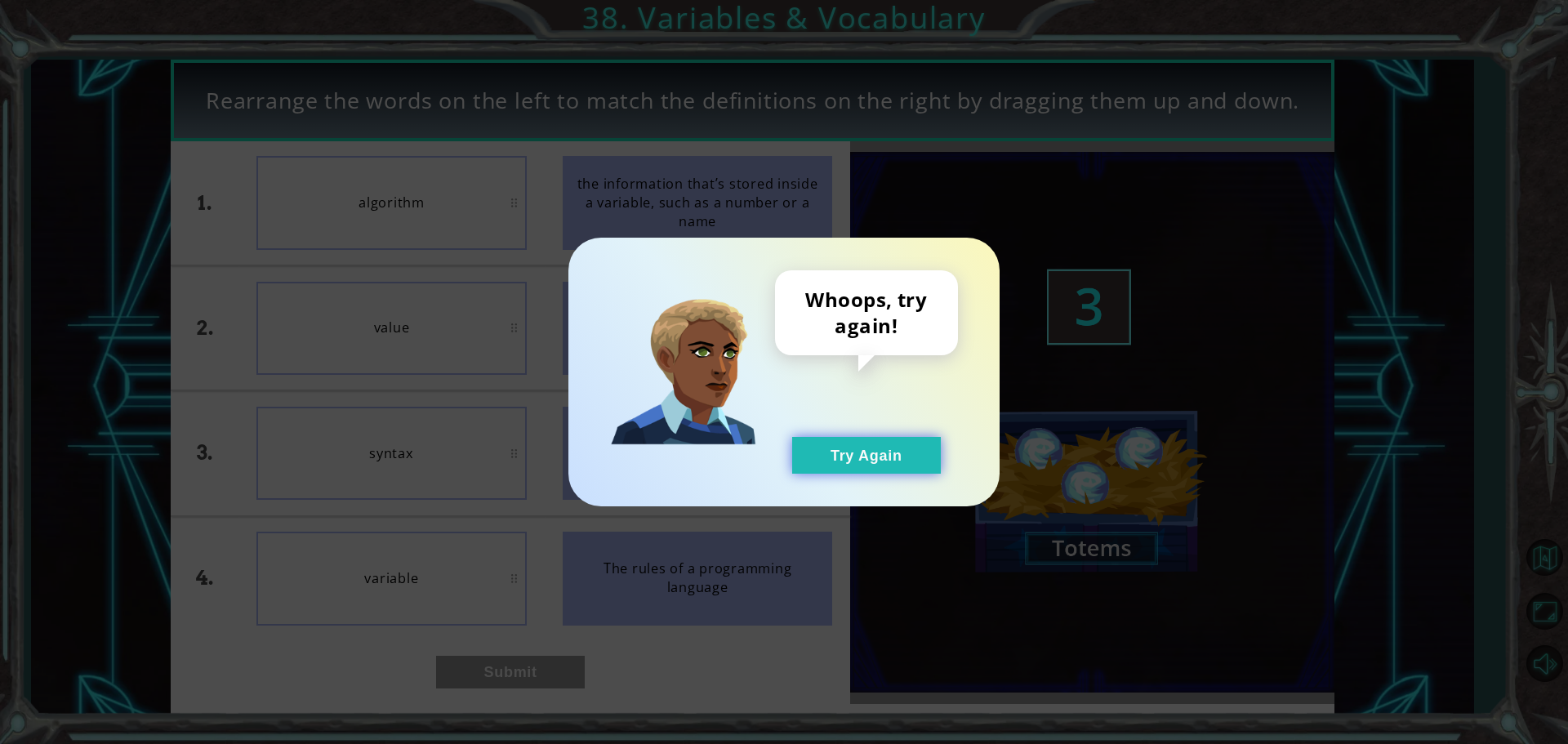
click at [862, 464] on button "Try Again" at bounding box center [866, 454] width 148 height 36
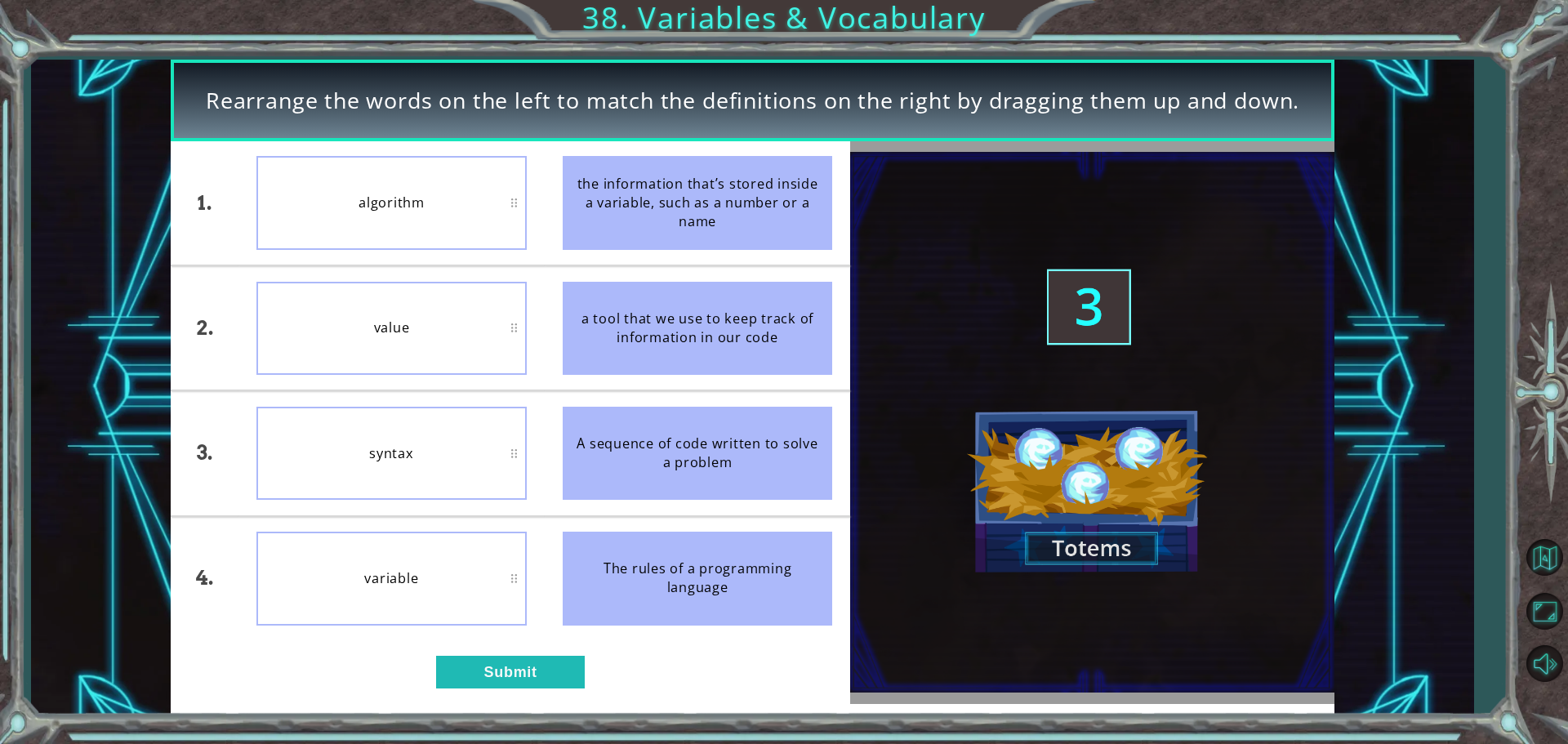
click at [488, 606] on div "variable" at bounding box center [391, 578] width 270 height 93
click at [489, 671] on button "Submit" at bounding box center [510, 671] width 148 height 32
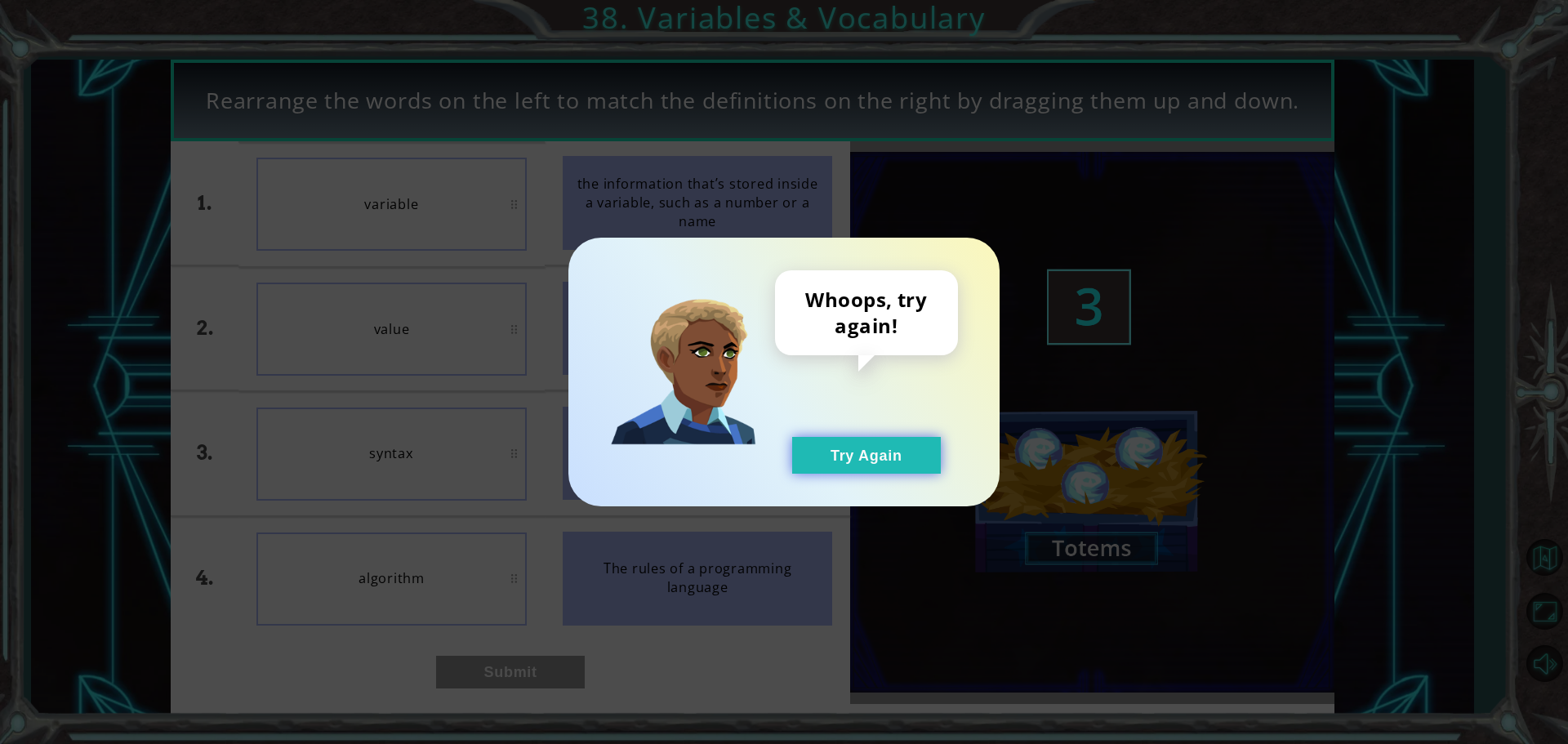
click at [826, 452] on button "Try Again" at bounding box center [866, 454] width 148 height 36
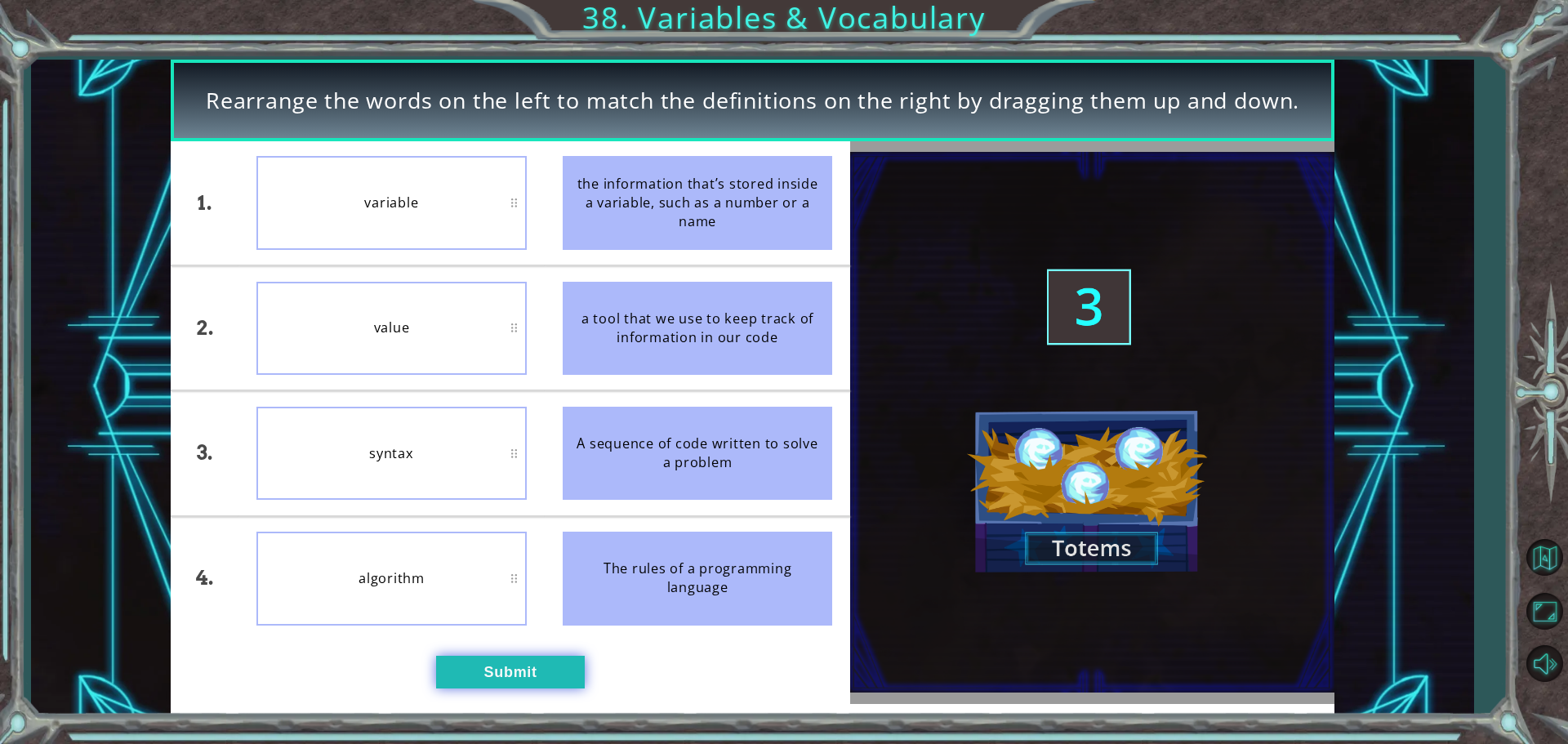
click at [517, 668] on button "Submit" at bounding box center [510, 671] width 148 height 32
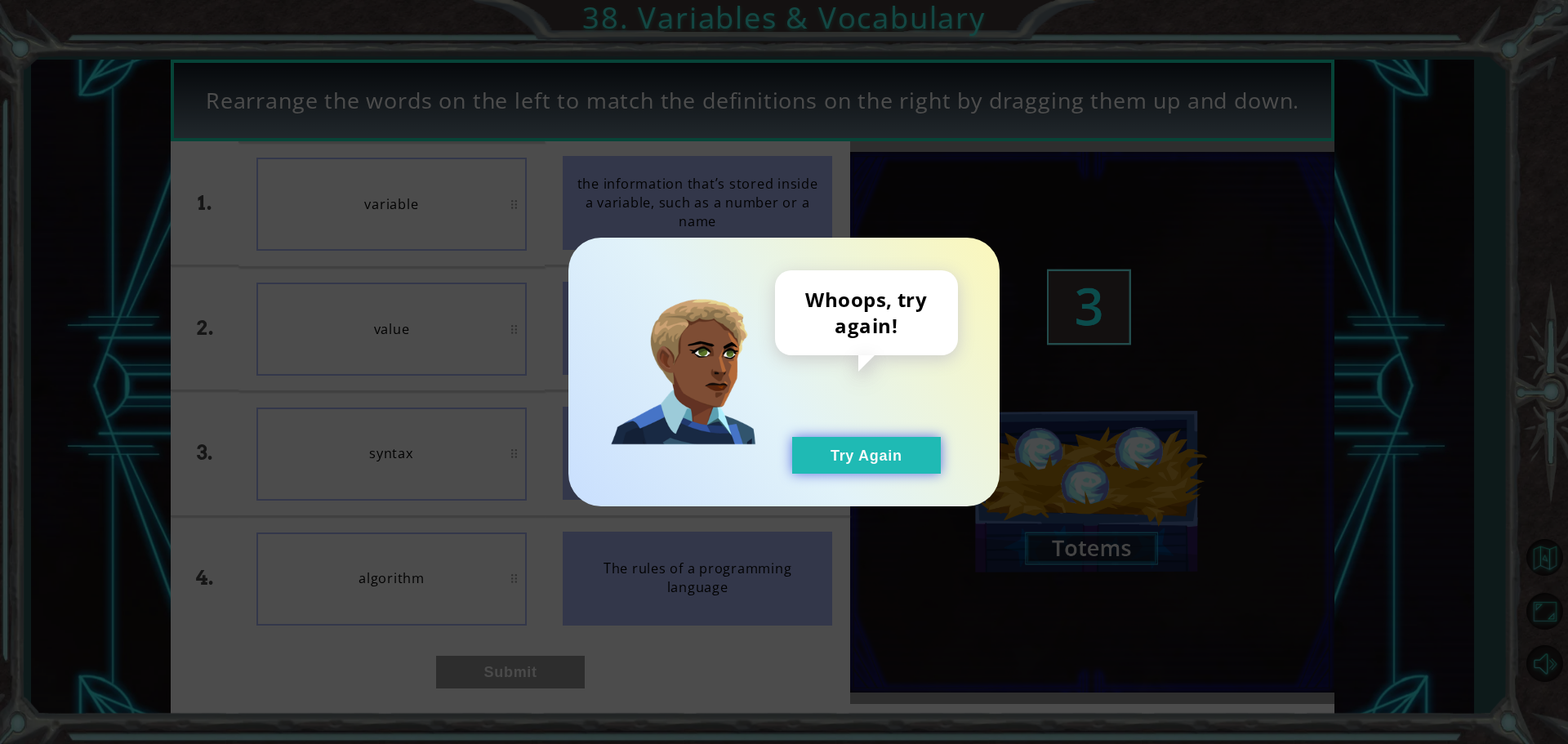
click at [892, 454] on button "Try Again" at bounding box center [866, 454] width 148 height 36
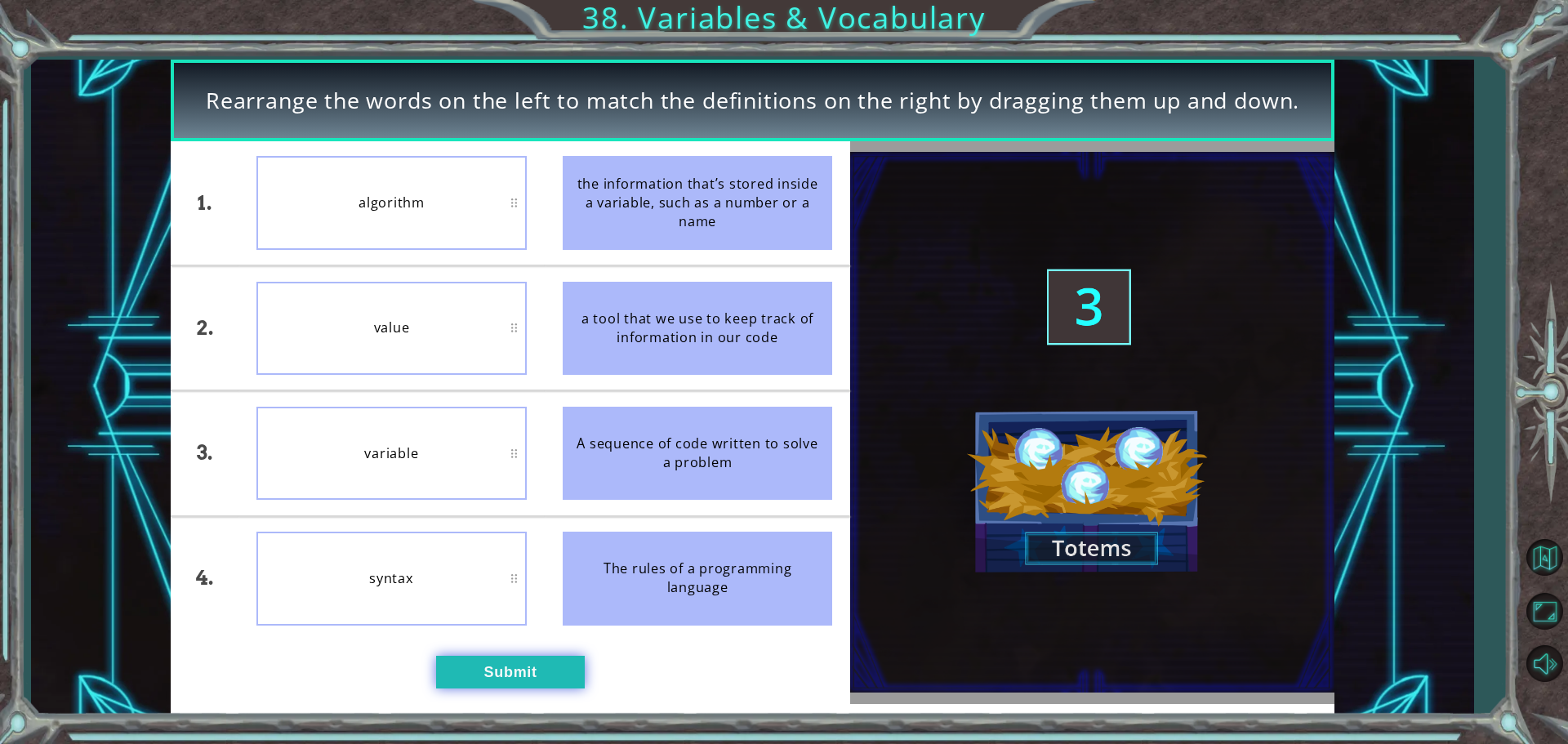
click at [517, 664] on button "Submit" at bounding box center [510, 671] width 148 height 32
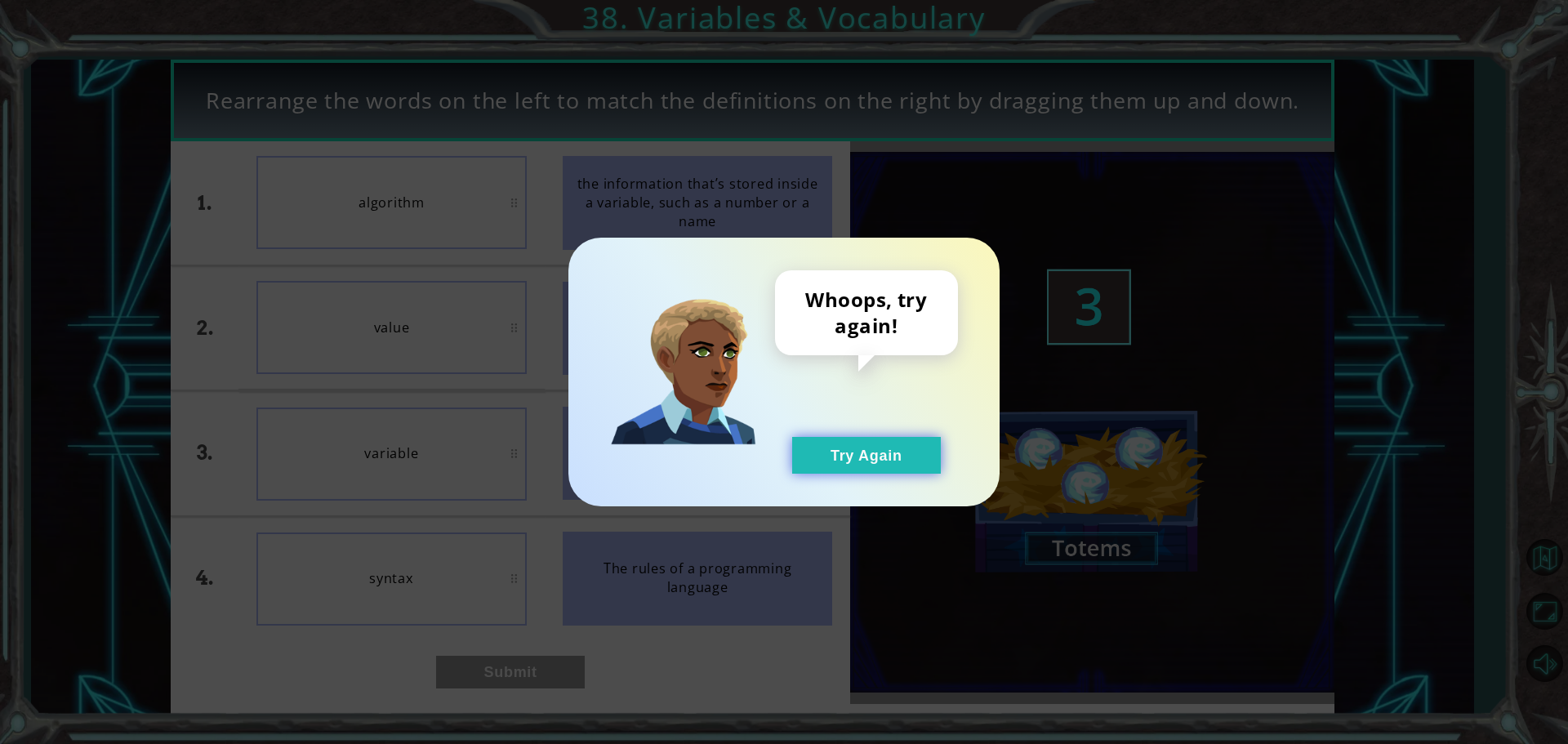
click at [896, 439] on button "Try Again" at bounding box center [866, 454] width 148 height 36
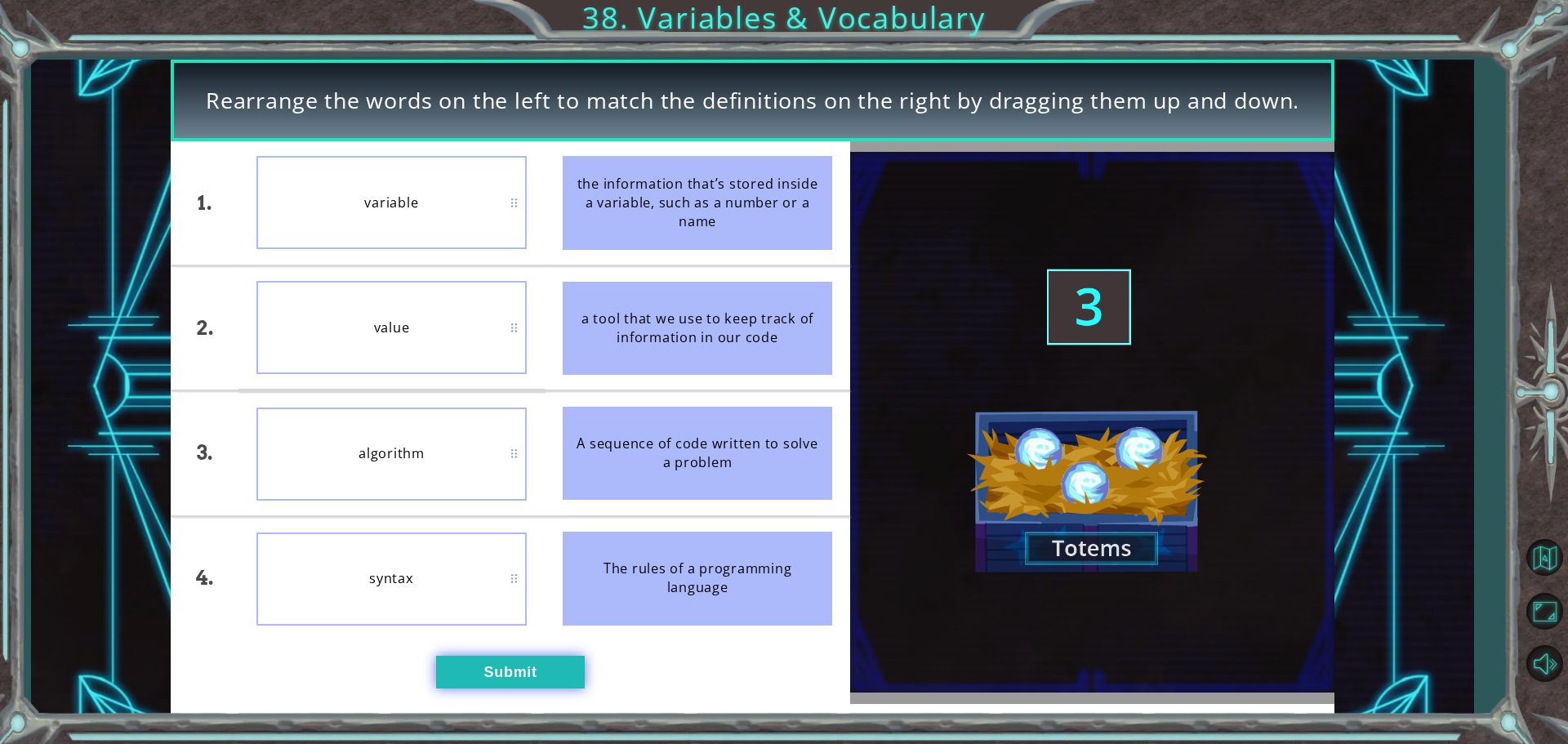
click at [475, 664] on button "Submit" at bounding box center [510, 671] width 148 height 32
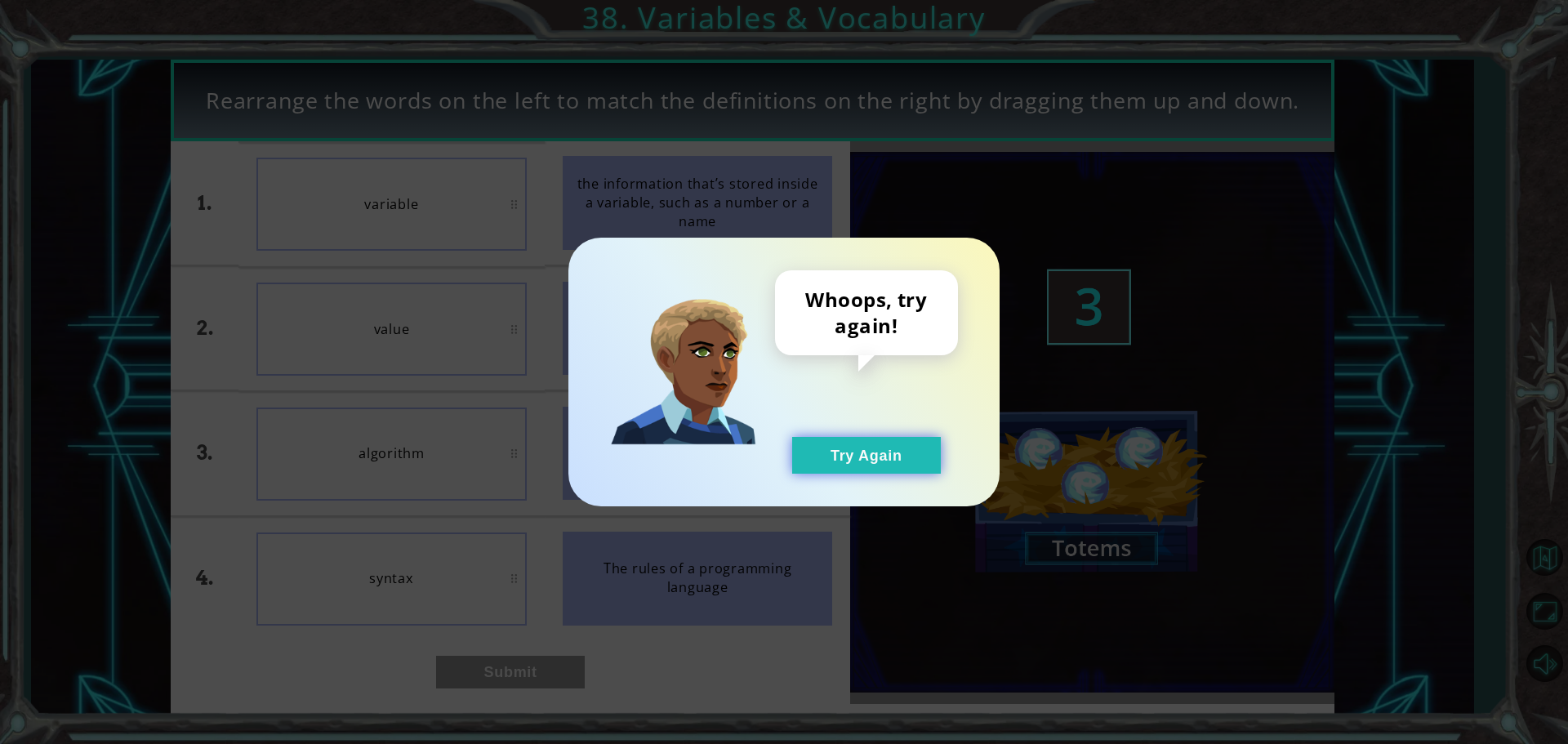
click at [891, 446] on button "Try Again" at bounding box center [866, 454] width 148 height 36
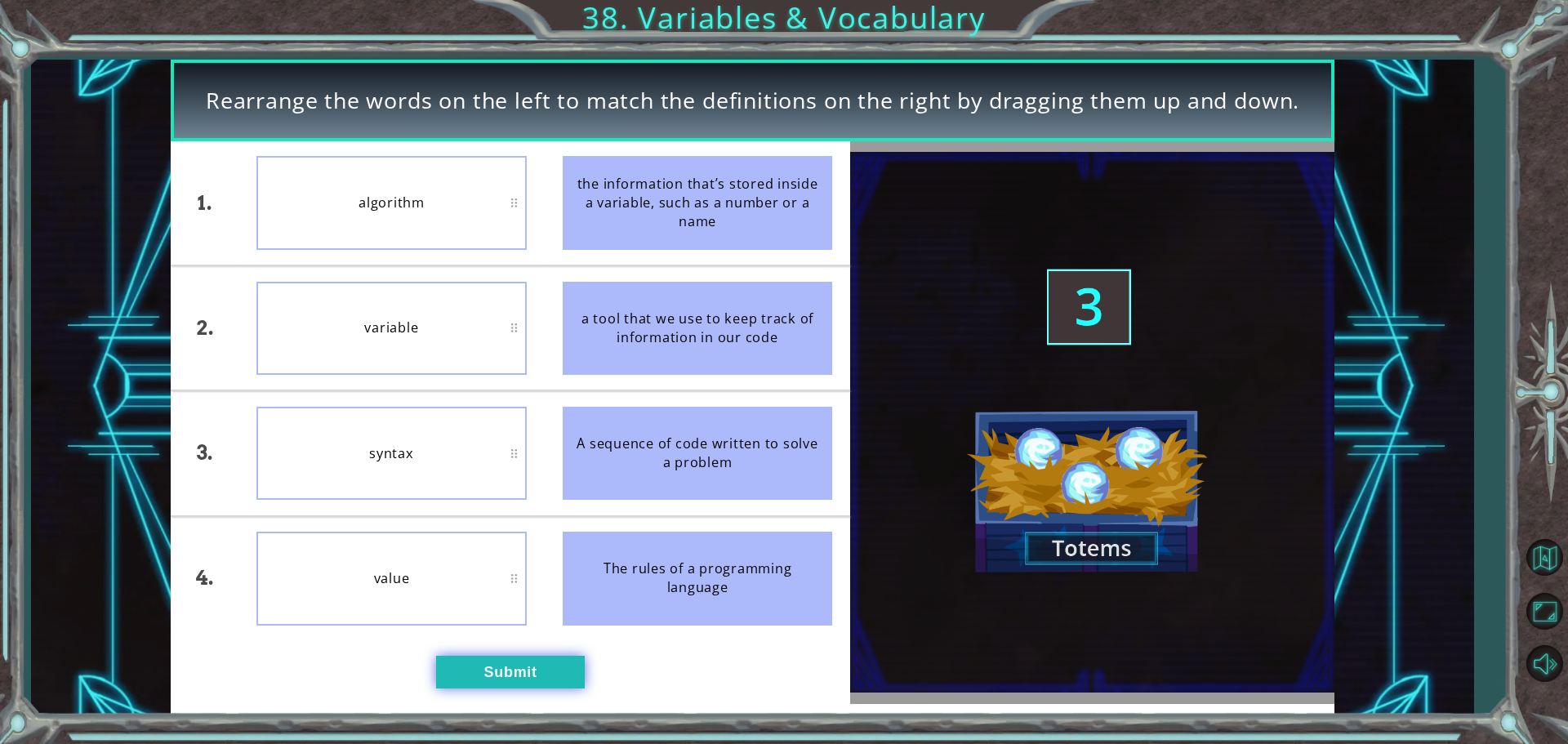
click at [493, 677] on button "Submit" at bounding box center [510, 671] width 148 height 32
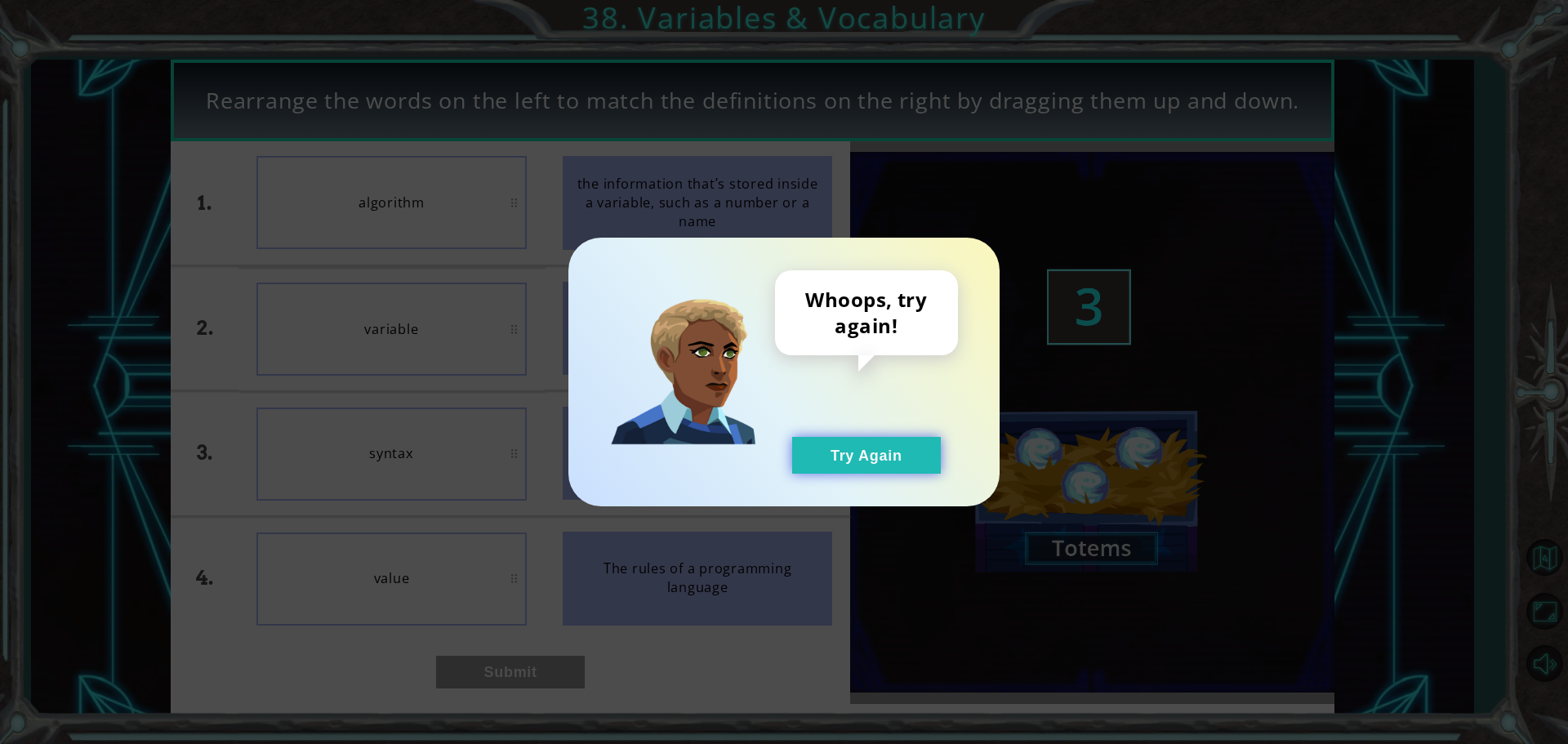
click at [882, 443] on button "Try Again" at bounding box center [866, 454] width 148 height 36
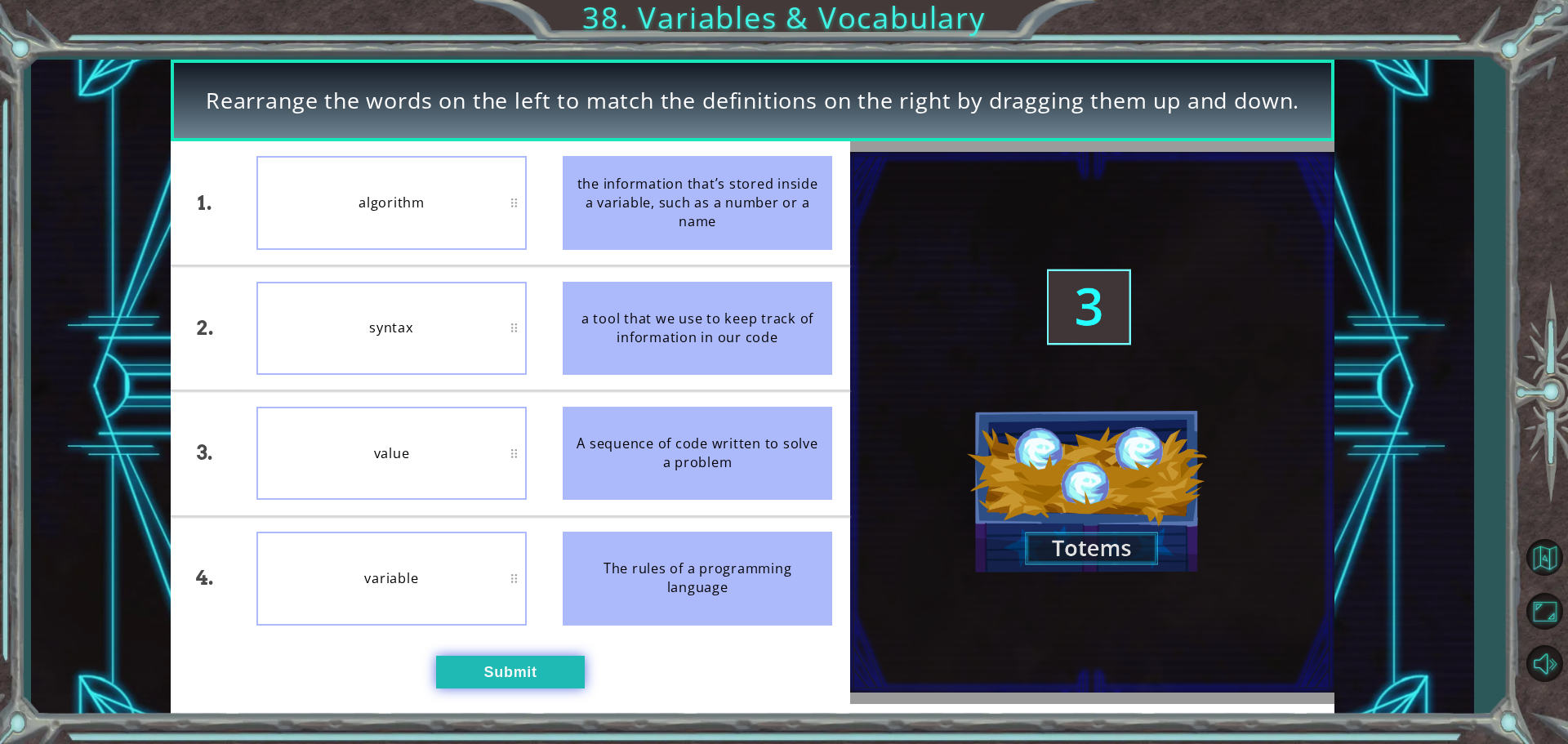
click at [484, 663] on button "Submit" at bounding box center [510, 671] width 148 height 32
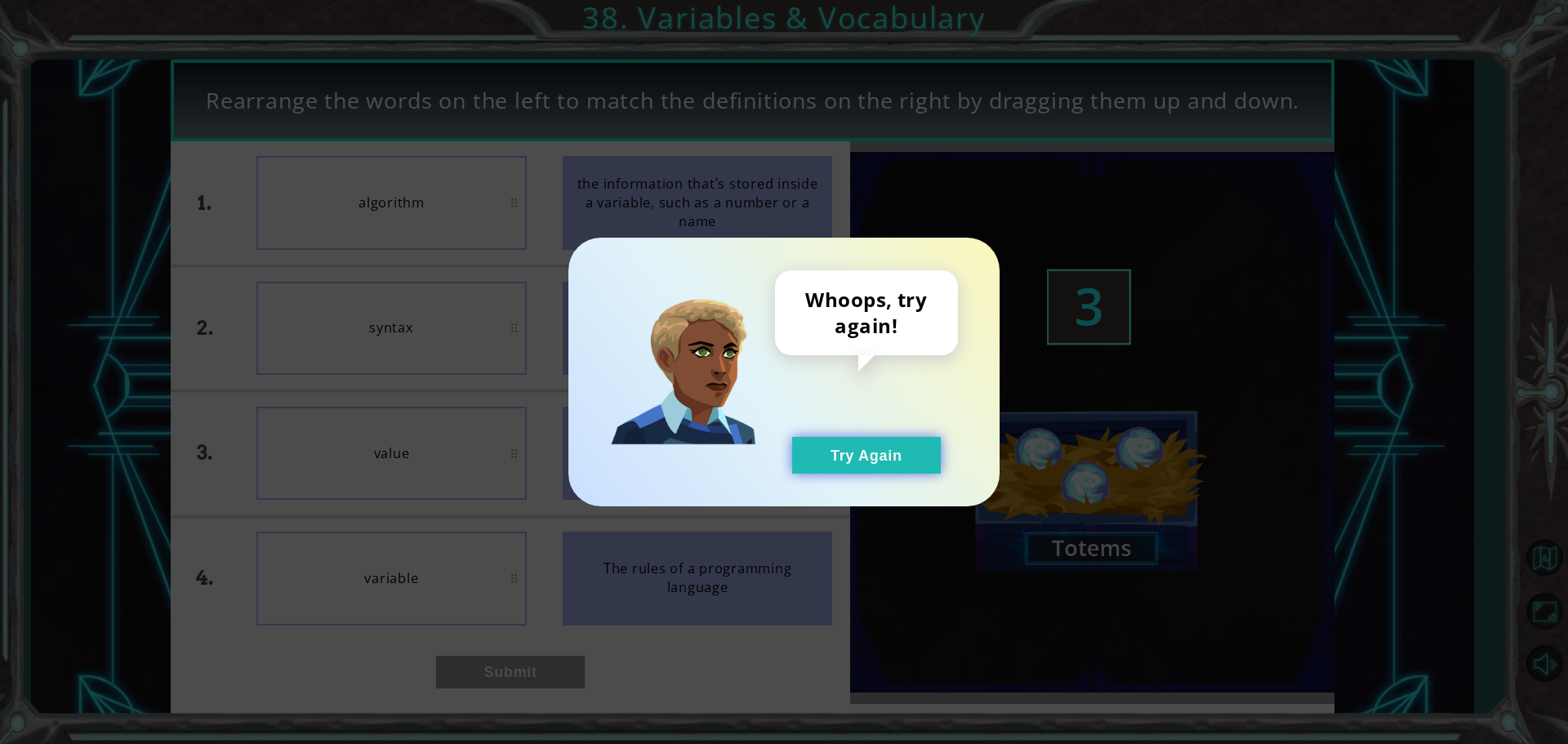
click at [926, 453] on button "Try Again" at bounding box center [866, 454] width 148 height 36
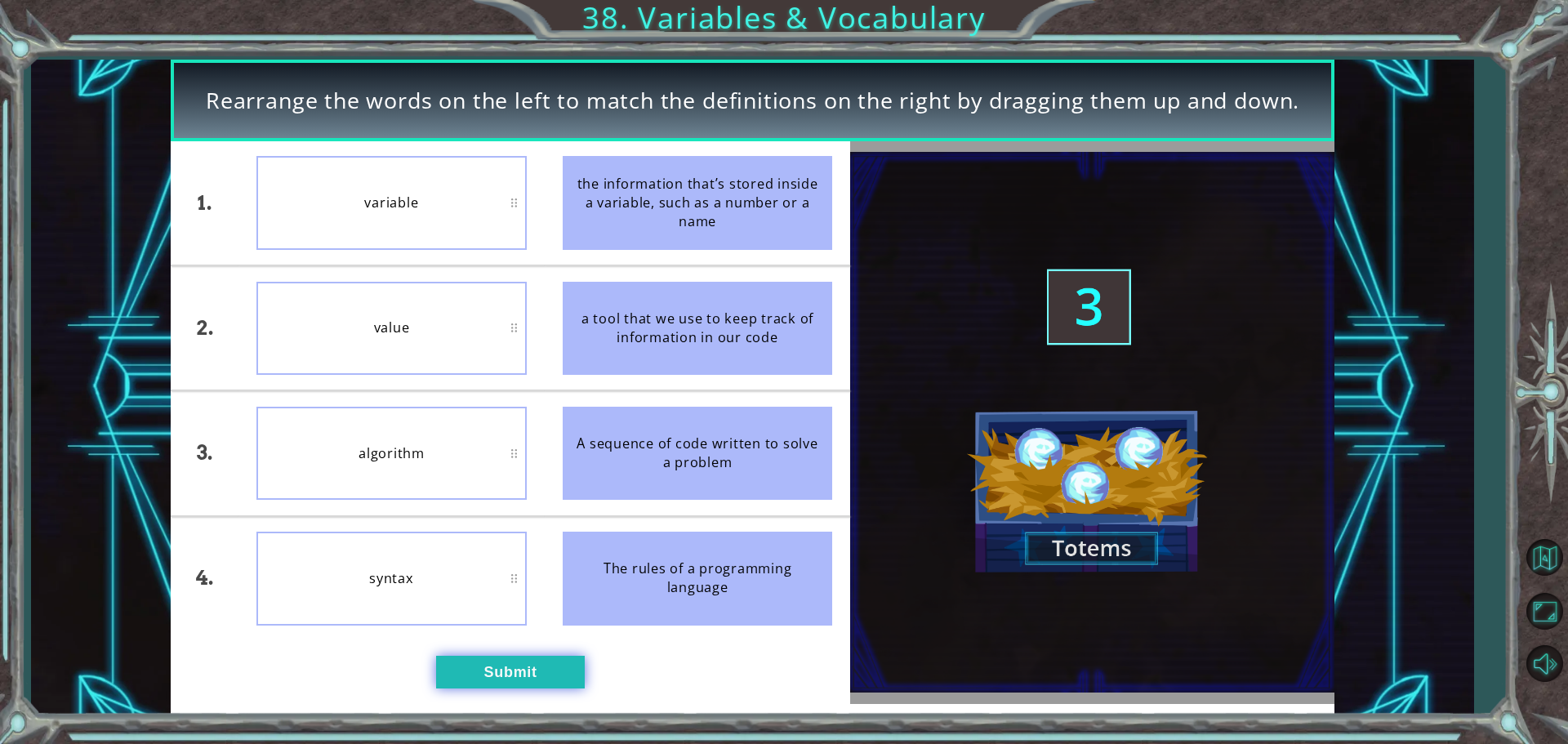
click at [525, 661] on button "Submit" at bounding box center [510, 671] width 148 height 32
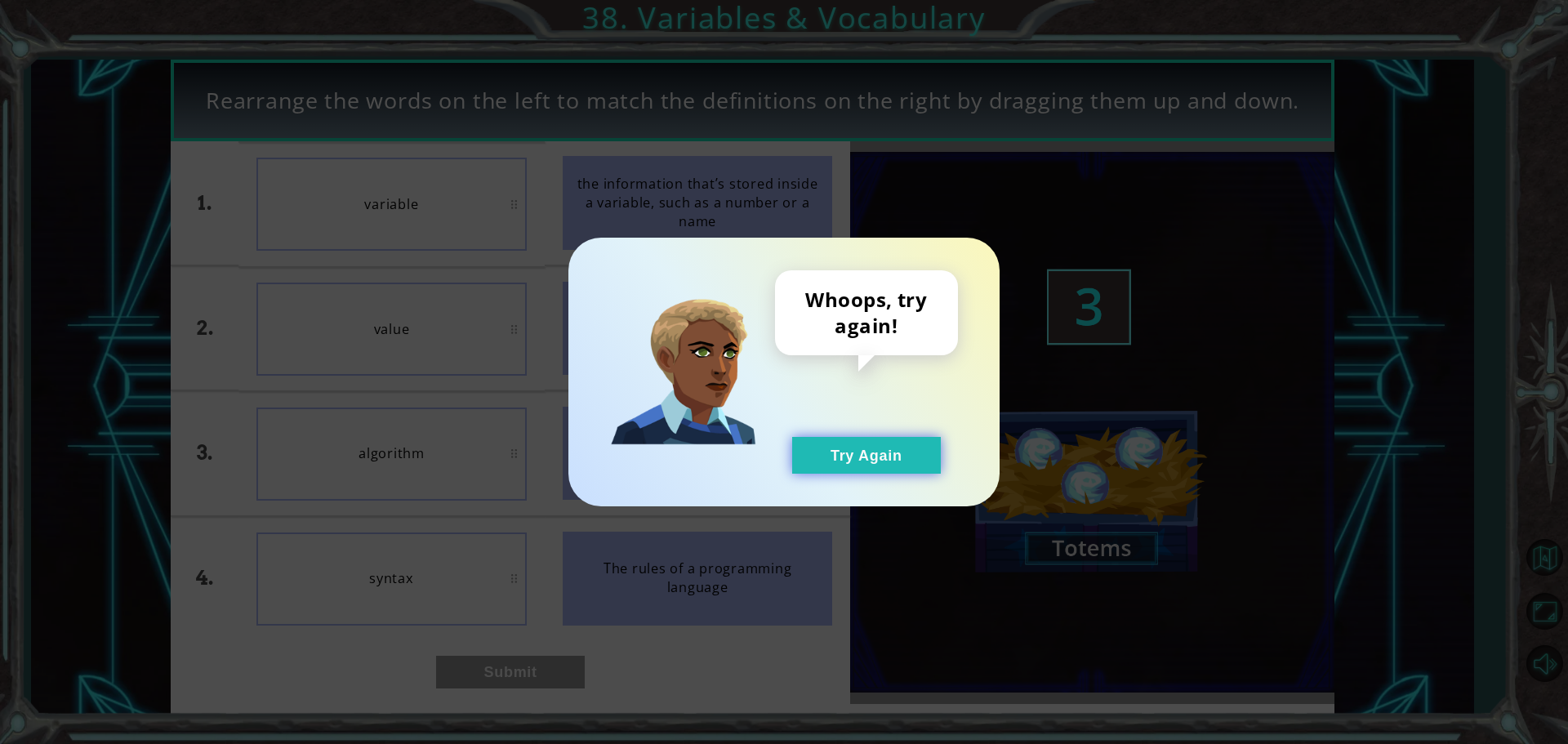
click at [901, 448] on button "Try Again" at bounding box center [866, 454] width 148 height 36
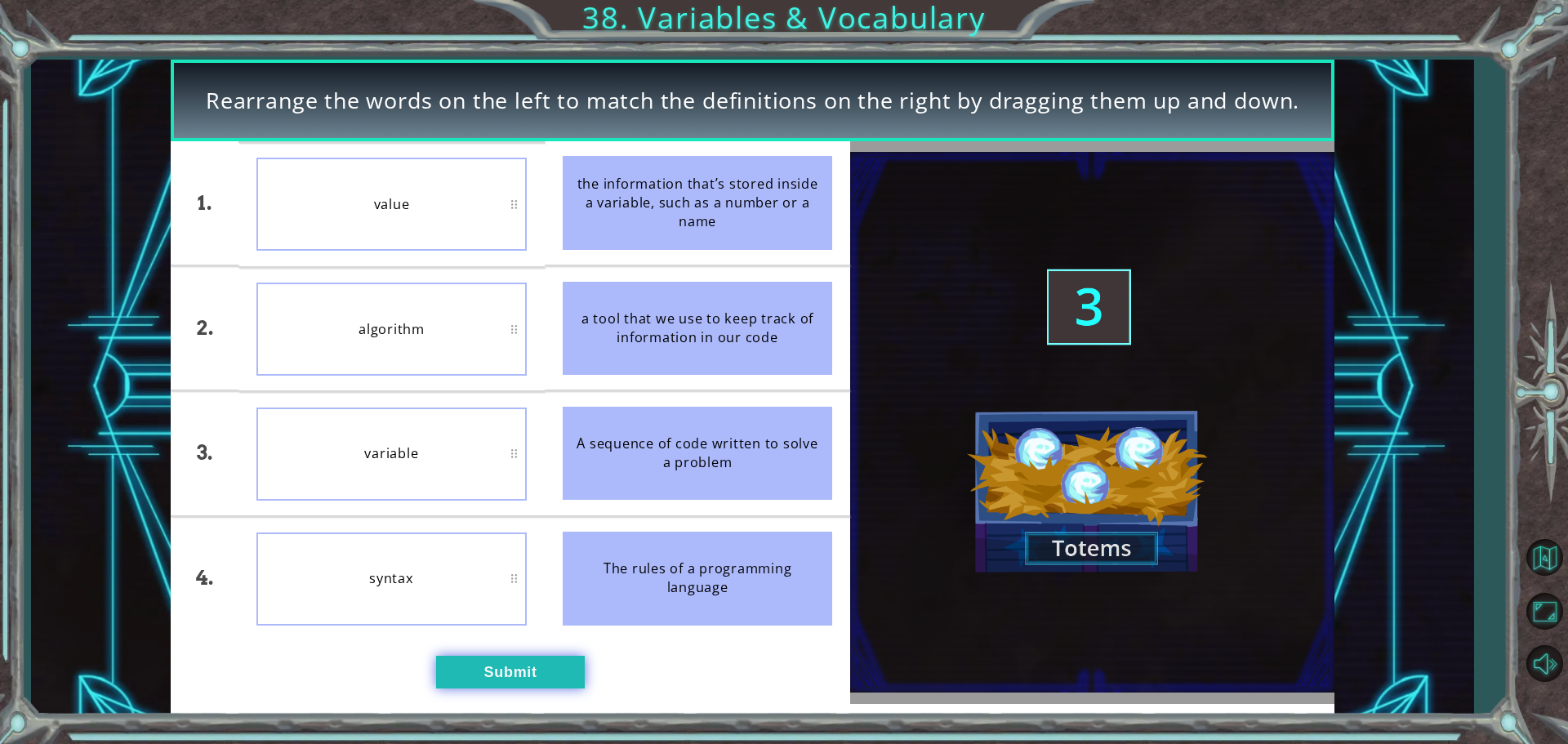
click at [472, 670] on button "Submit" at bounding box center [510, 671] width 148 height 32
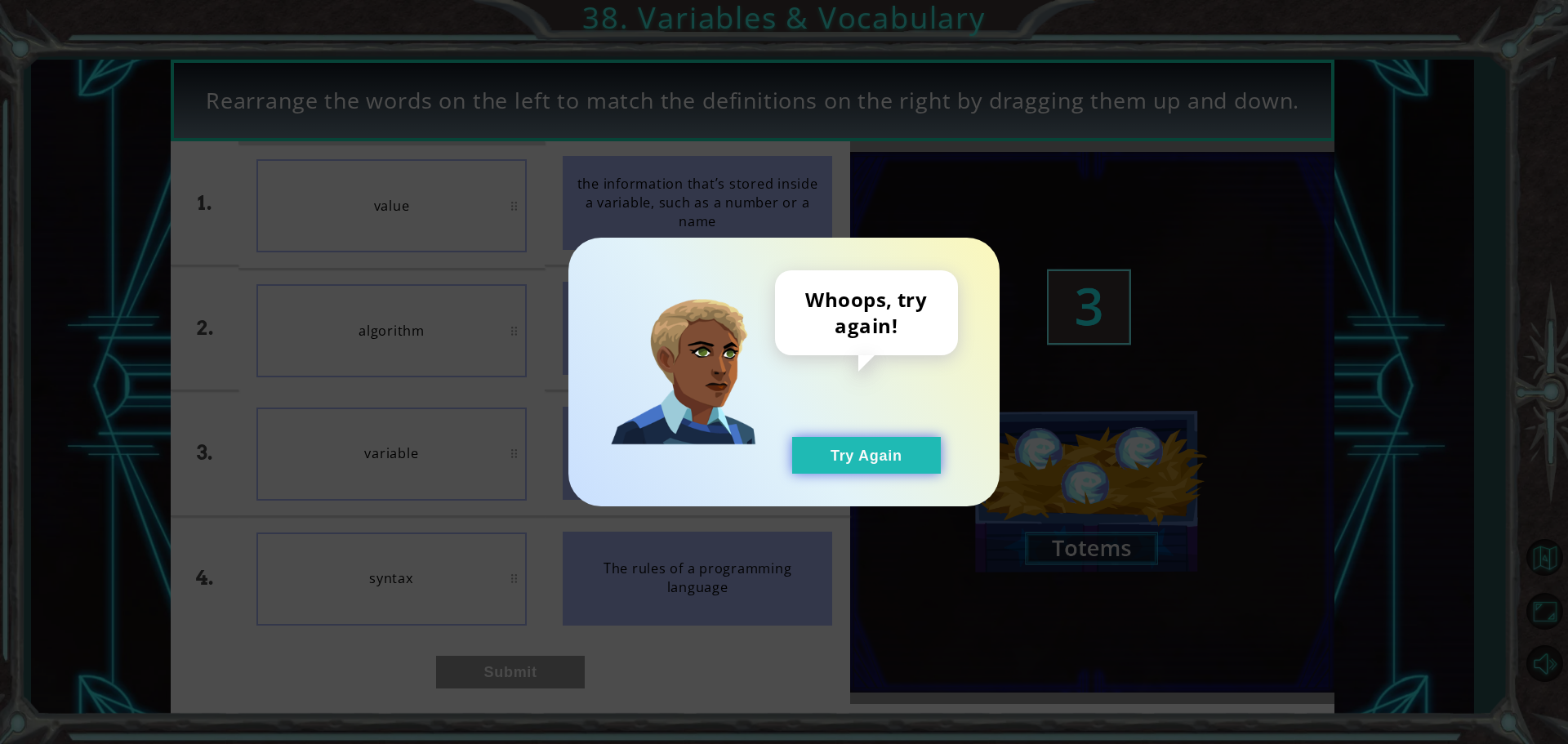
click at [831, 468] on button "Try Again" at bounding box center [866, 454] width 148 height 36
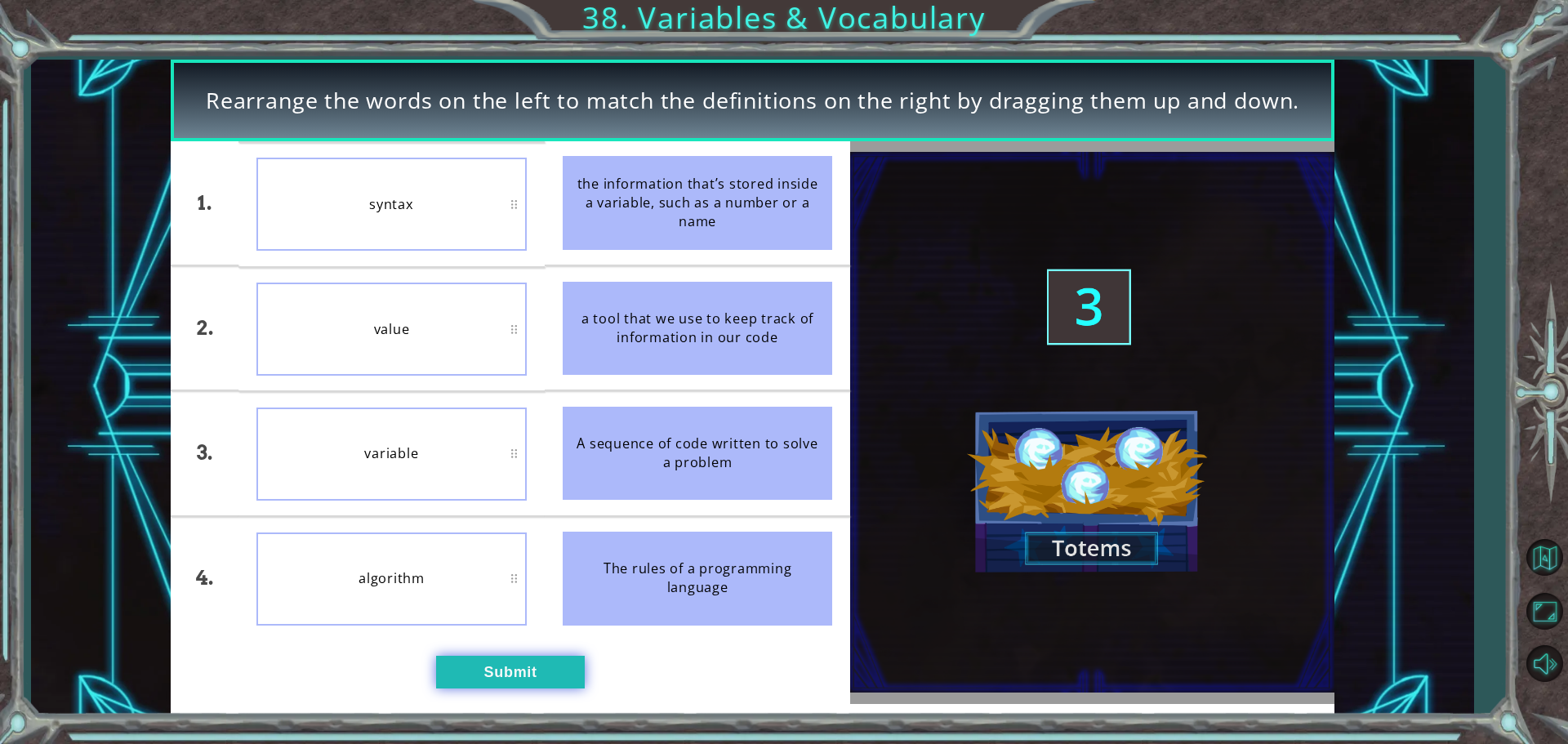
click at [503, 671] on button "Submit" at bounding box center [510, 671] width 148 height 32
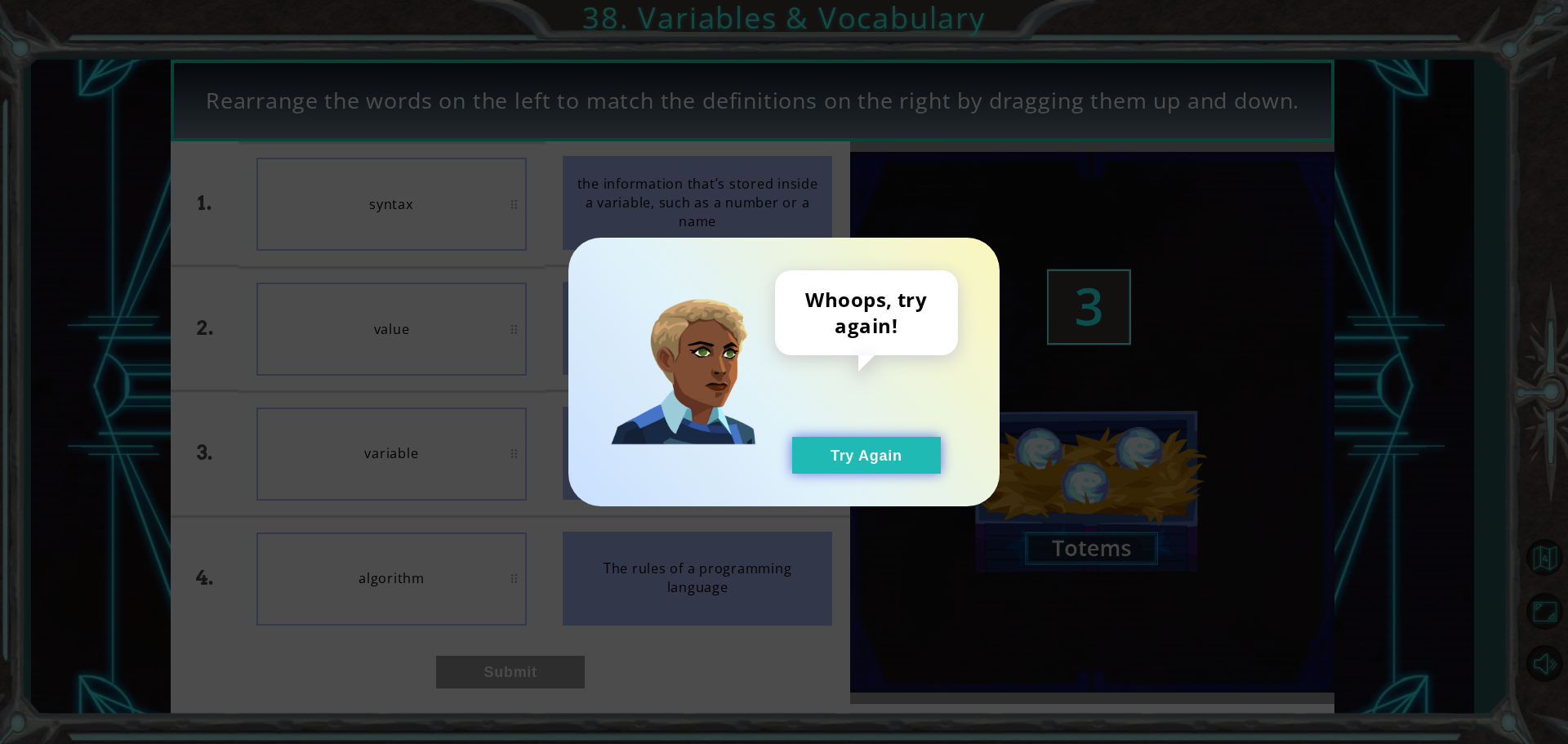
click at [874, 461] on button "Try Again" at bounding box center [866, 454] width 148 height 36
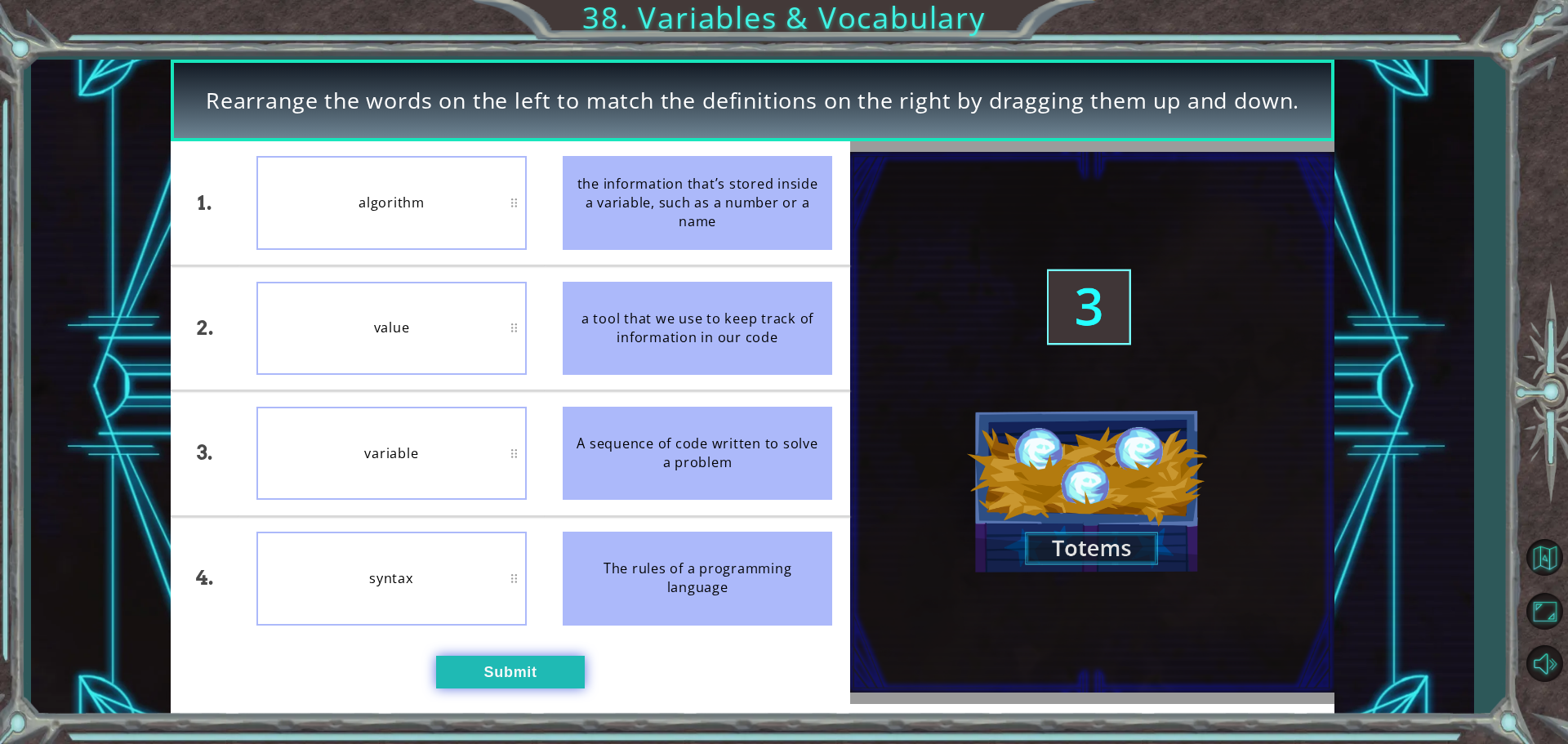
click at [495, 659] on button "Submit" at bounding box center [510, 671] width 148 height 32
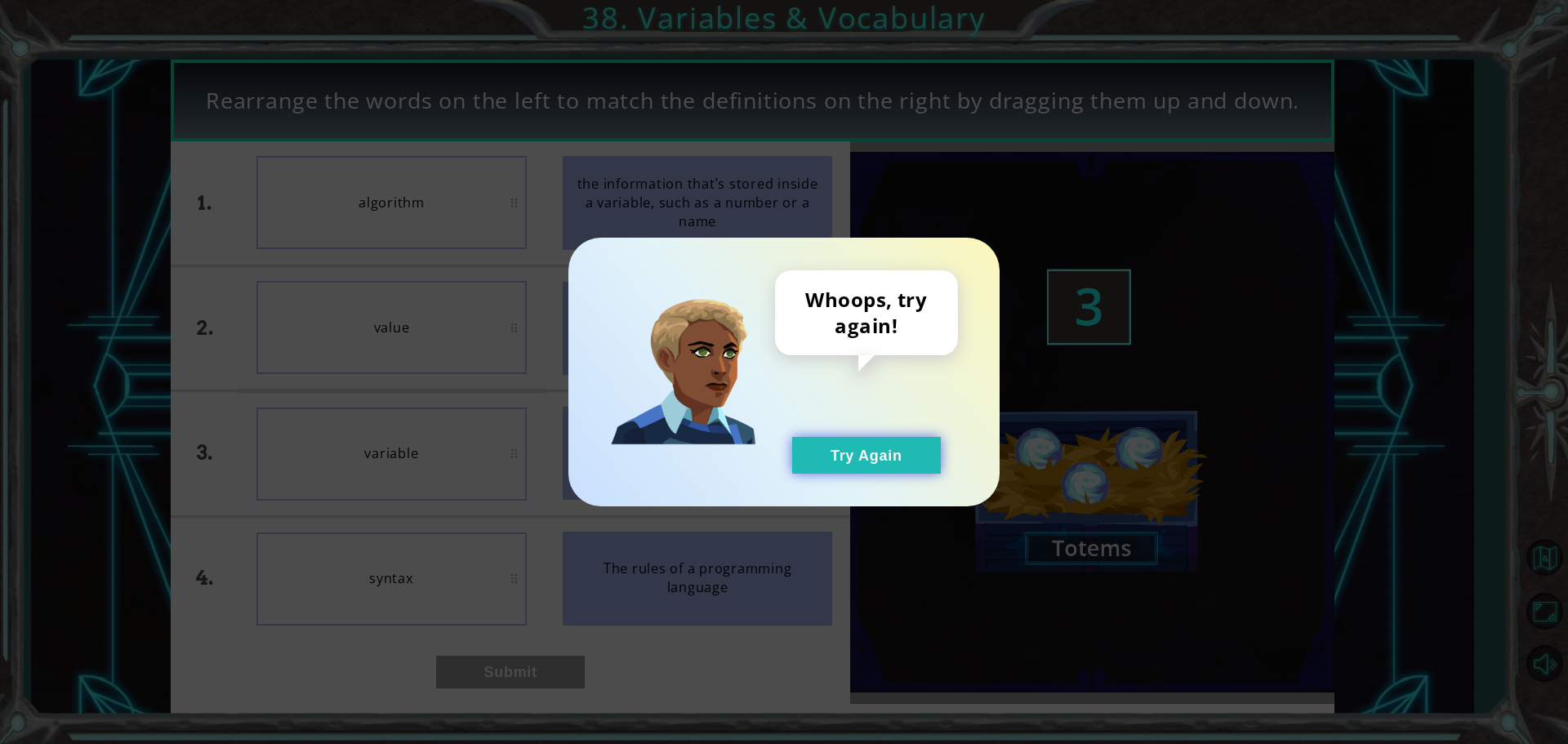
click at [887, 441] on button "Try Again" at bounding box center [866, 454] width 148 height 36
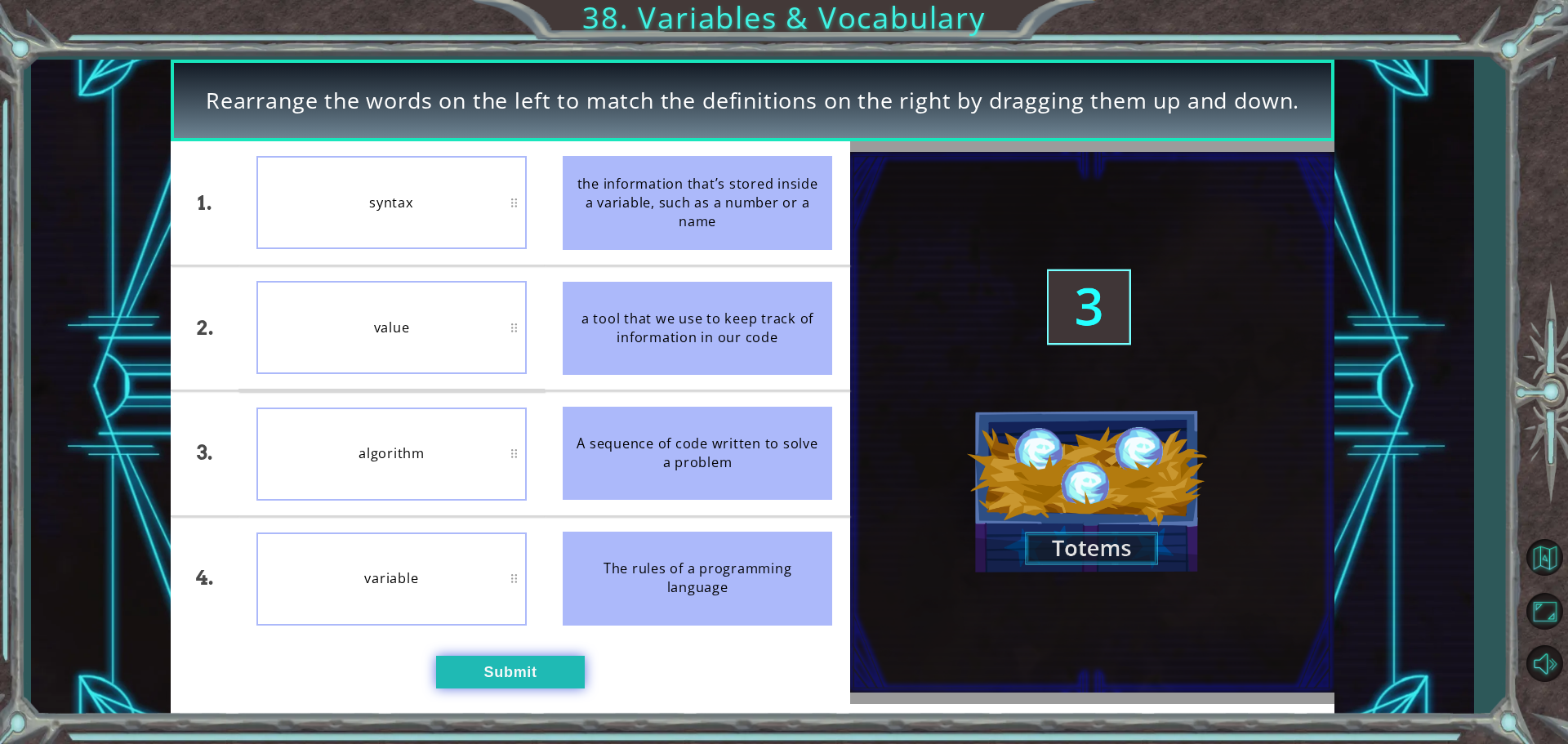
click at [475, 659] on button "Submit" at bounding box center [510, 671] width 148 height 32
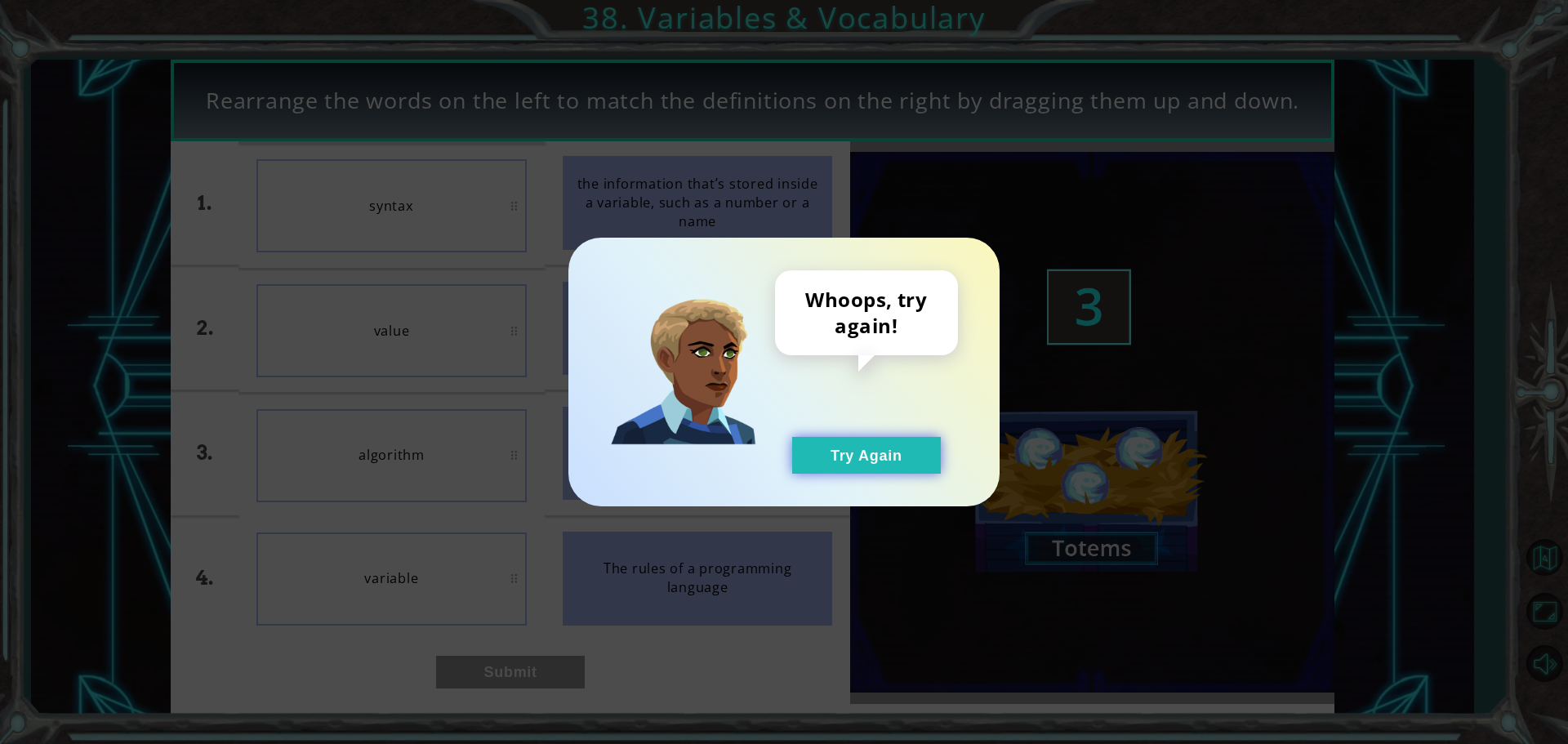
click at [887, 458] on button "Try Again" at bounding box center [866, 454] width 148 height 36
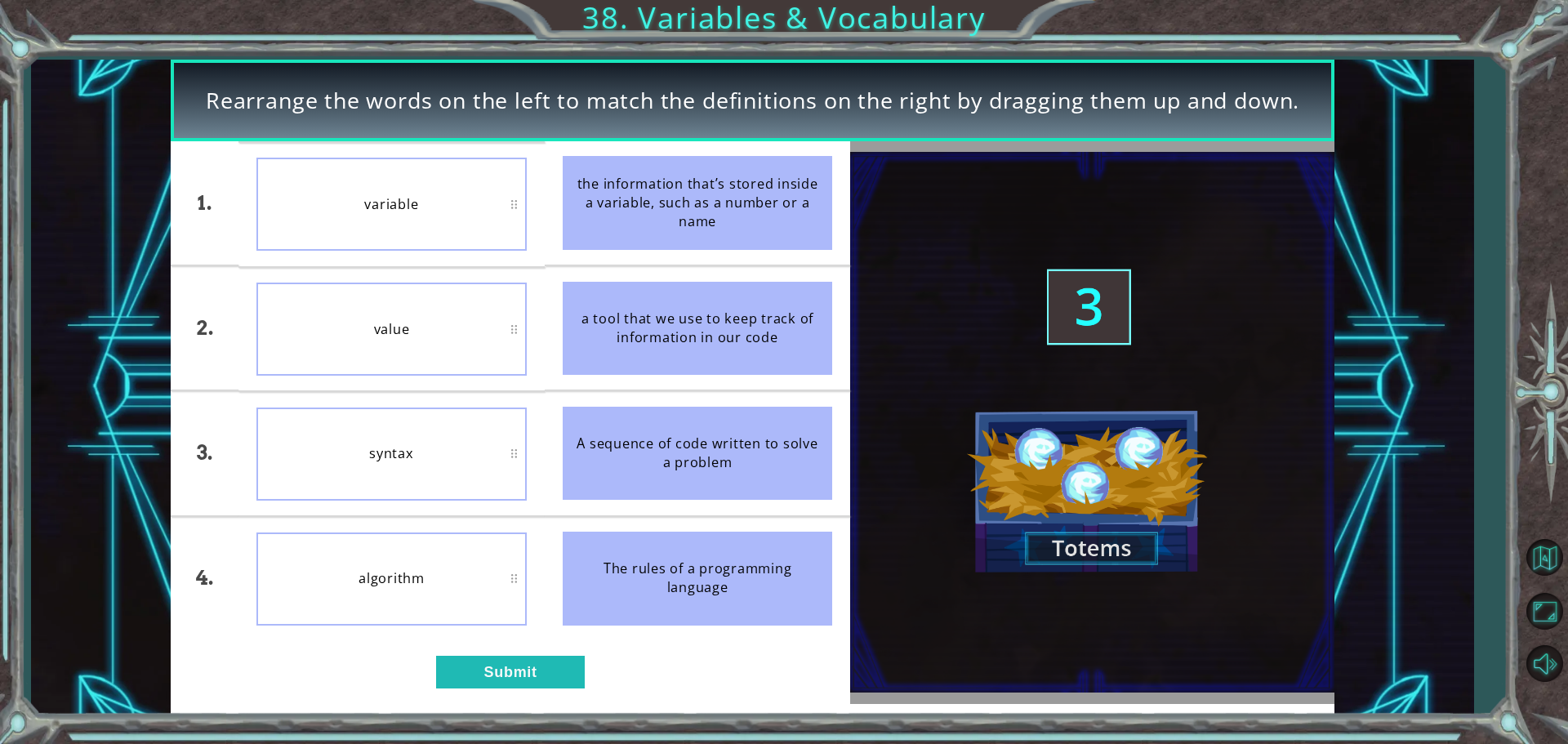
click at [534, 654] on div "1. 2. 3. 4. variable value syntax algorithm the information that’s stored insid…" at bounding box center [511, 422] width 679 height 562
click at [534, 669] on button "Submit" at bounding box center [510, 671] width 148 height 32
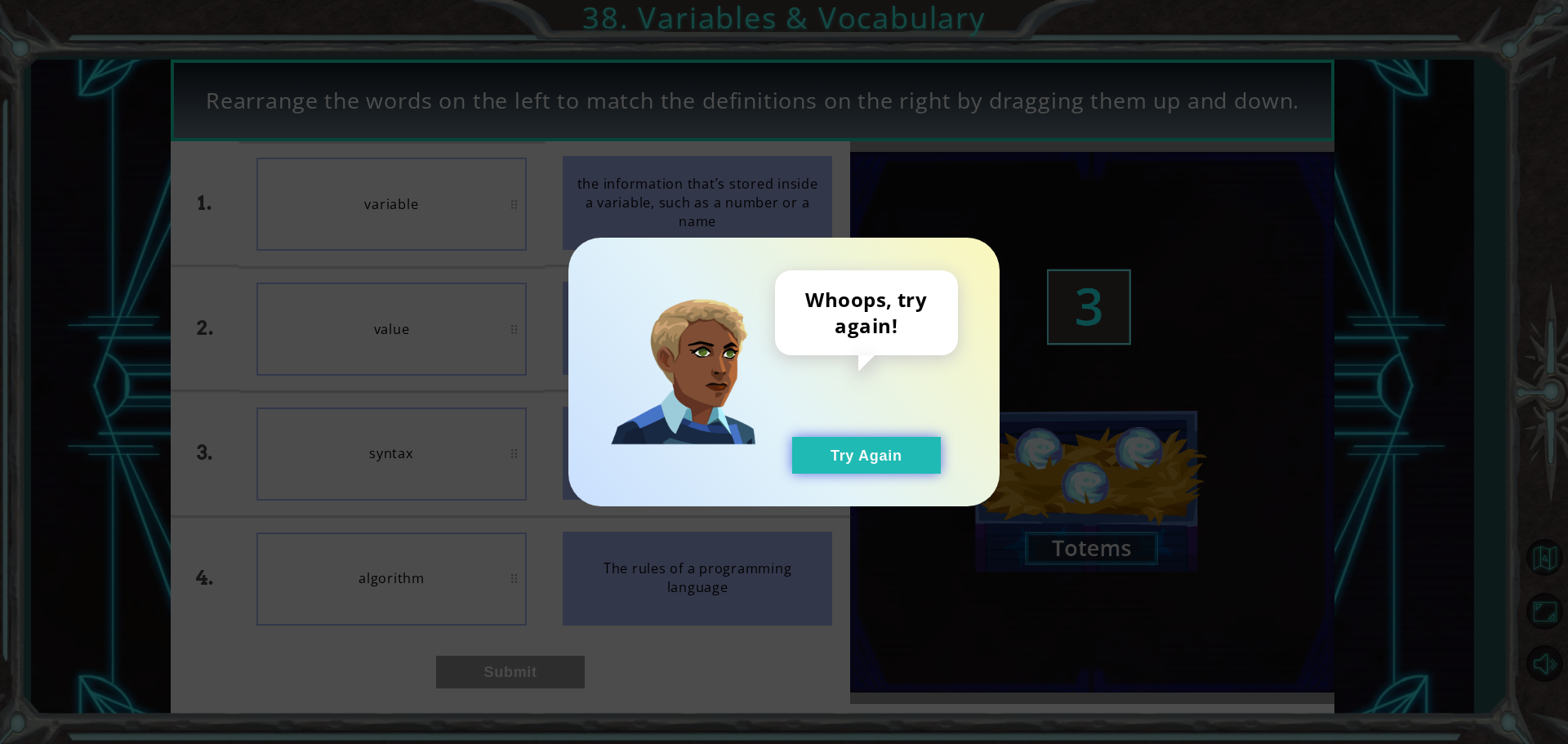
click at [900, 446] on button "Try Again" at bounding box center [866, 454] width 148 height 36
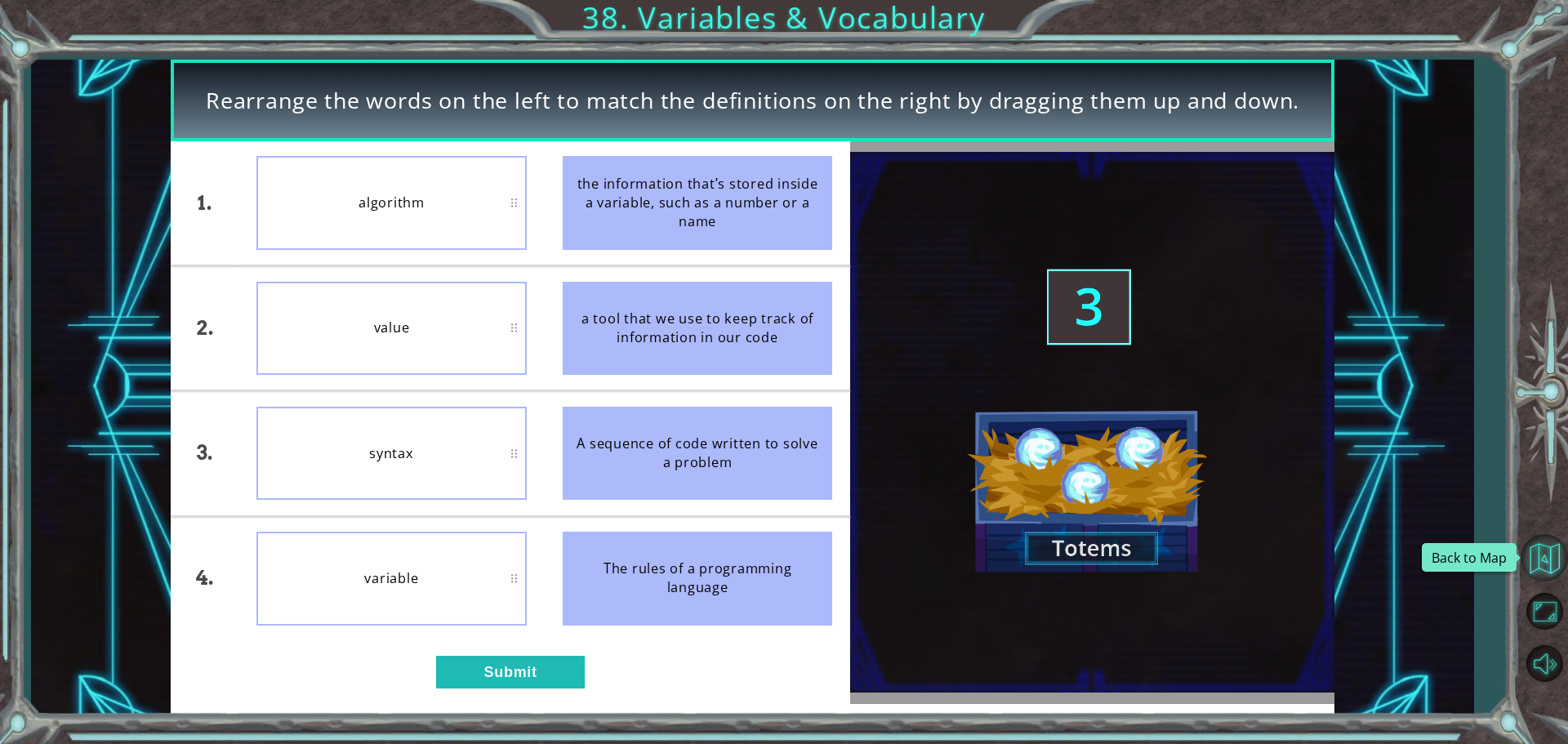
click at [1540, 547] on button "Back to Map" at bounding box center [1544, 558] width 47 height 47
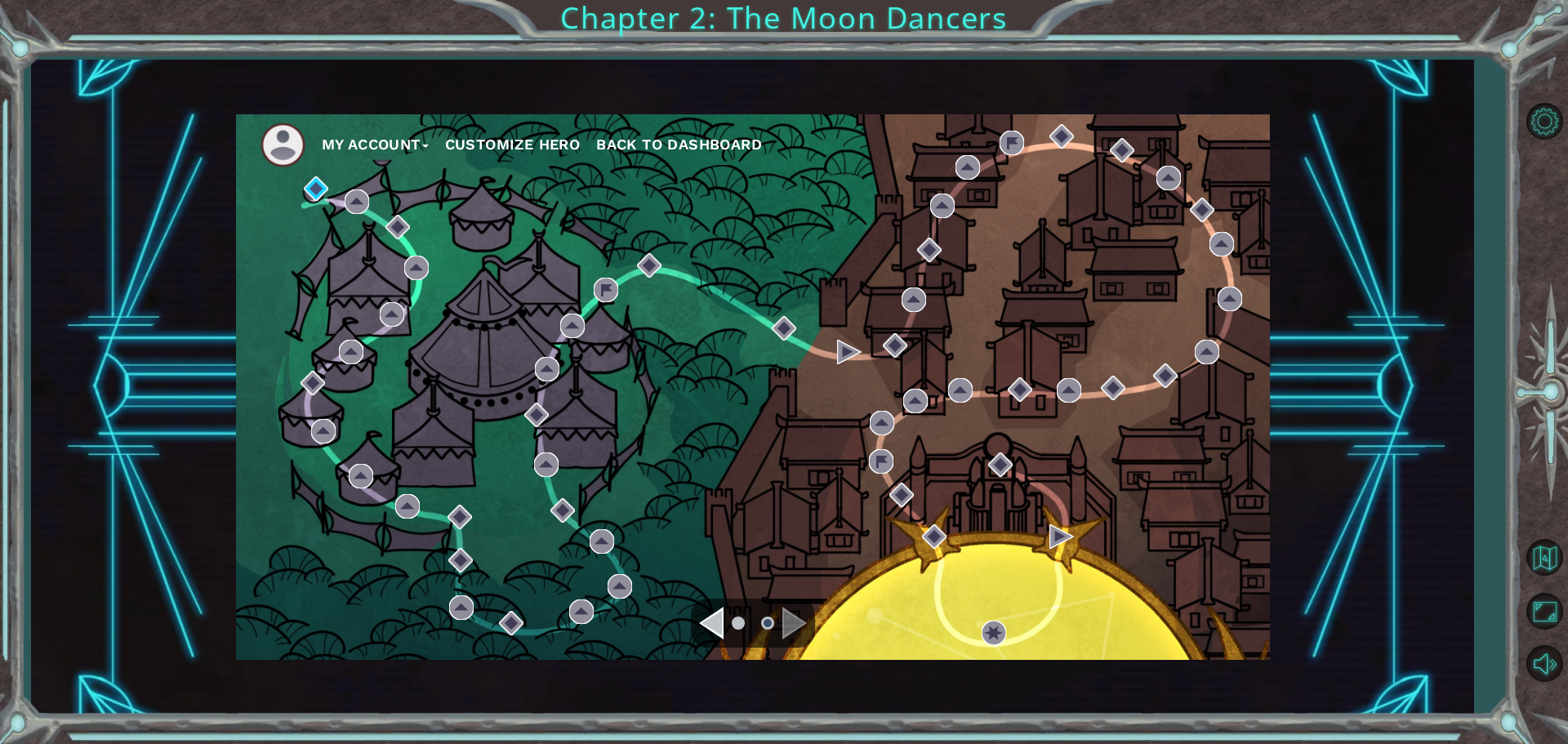
click at [713, 447] on div "My Account Customize Hero Back to Dashboard" at bounding box center [752, 387] width 1034 height 546
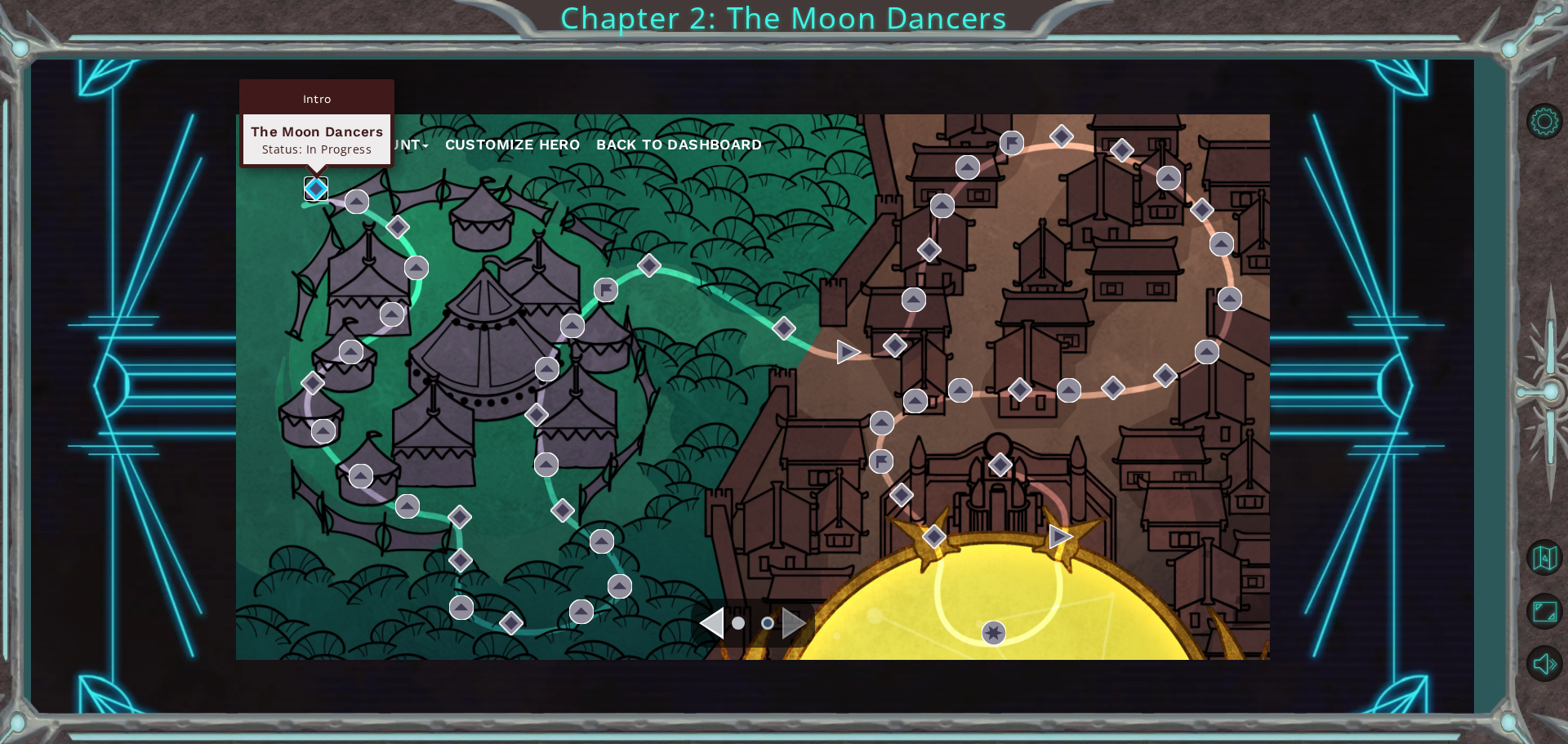
click at [314, 188] on img at bounding box center [315, 188] width 25 height 25
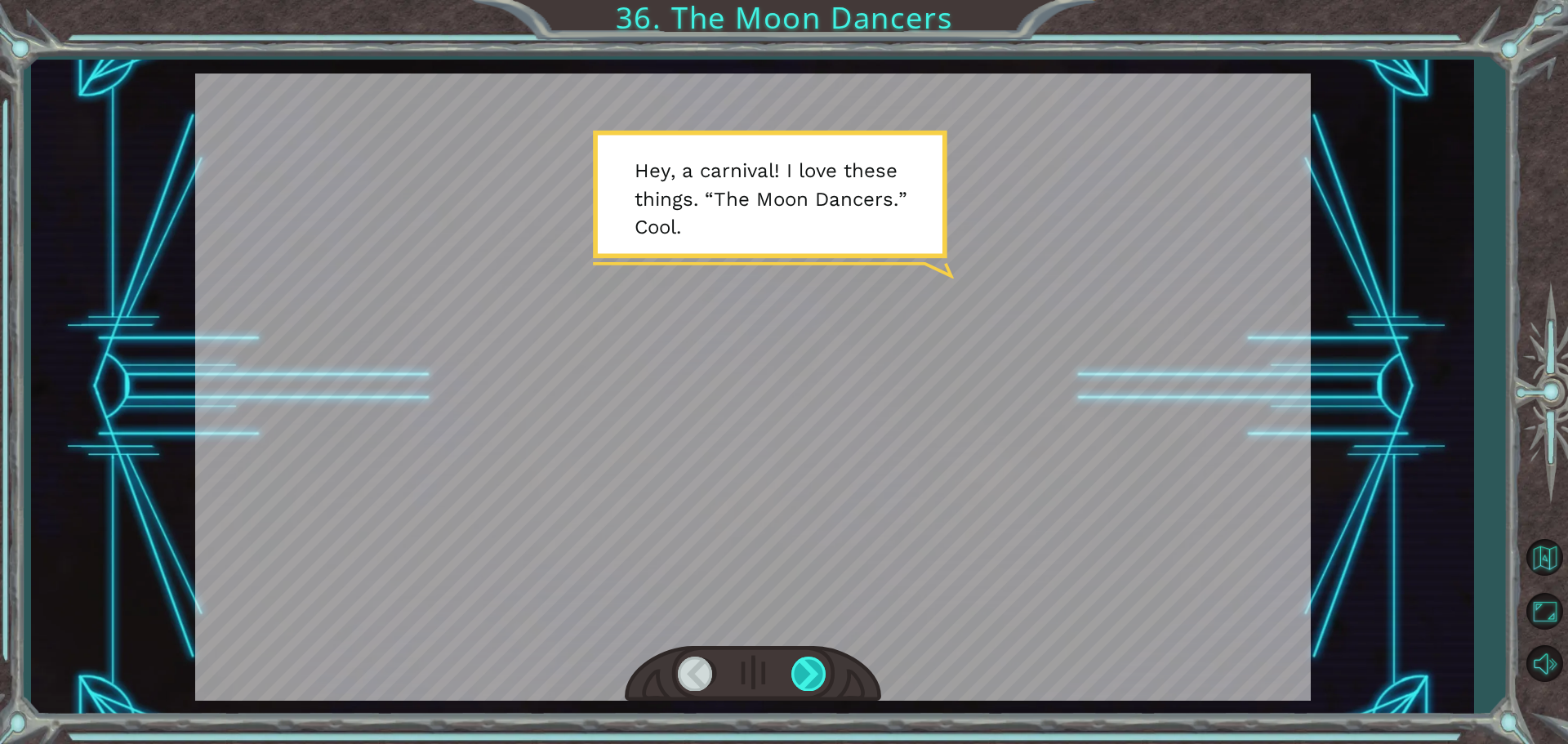
click at [808, 667] on div at bounding box center [809, 673] width 36 height 33
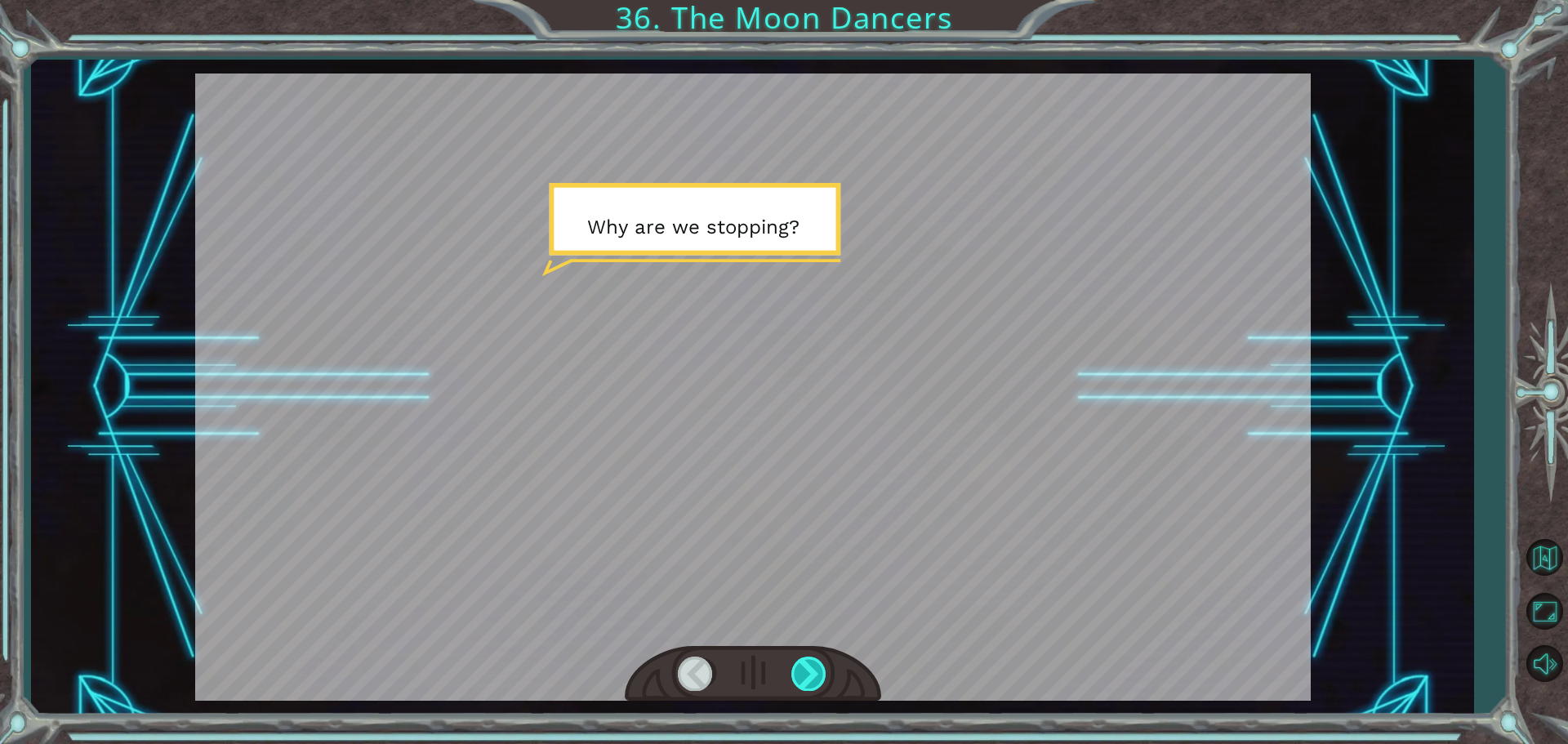
click at [808, 667] on div at bounding box center [809, 673] width 36 height 33
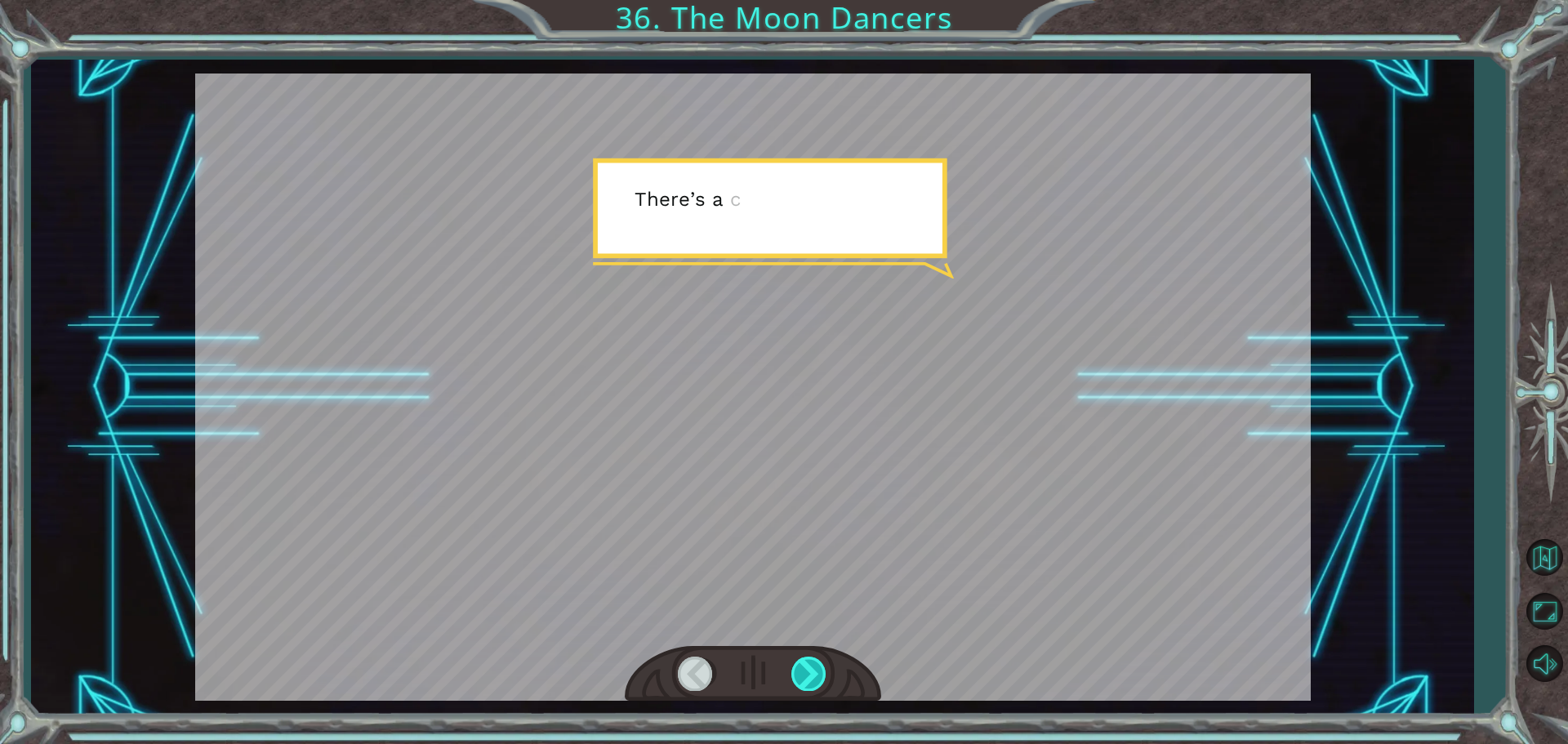
click at [808, 667] on div at bounding box center [809, 673] width 36 height 33
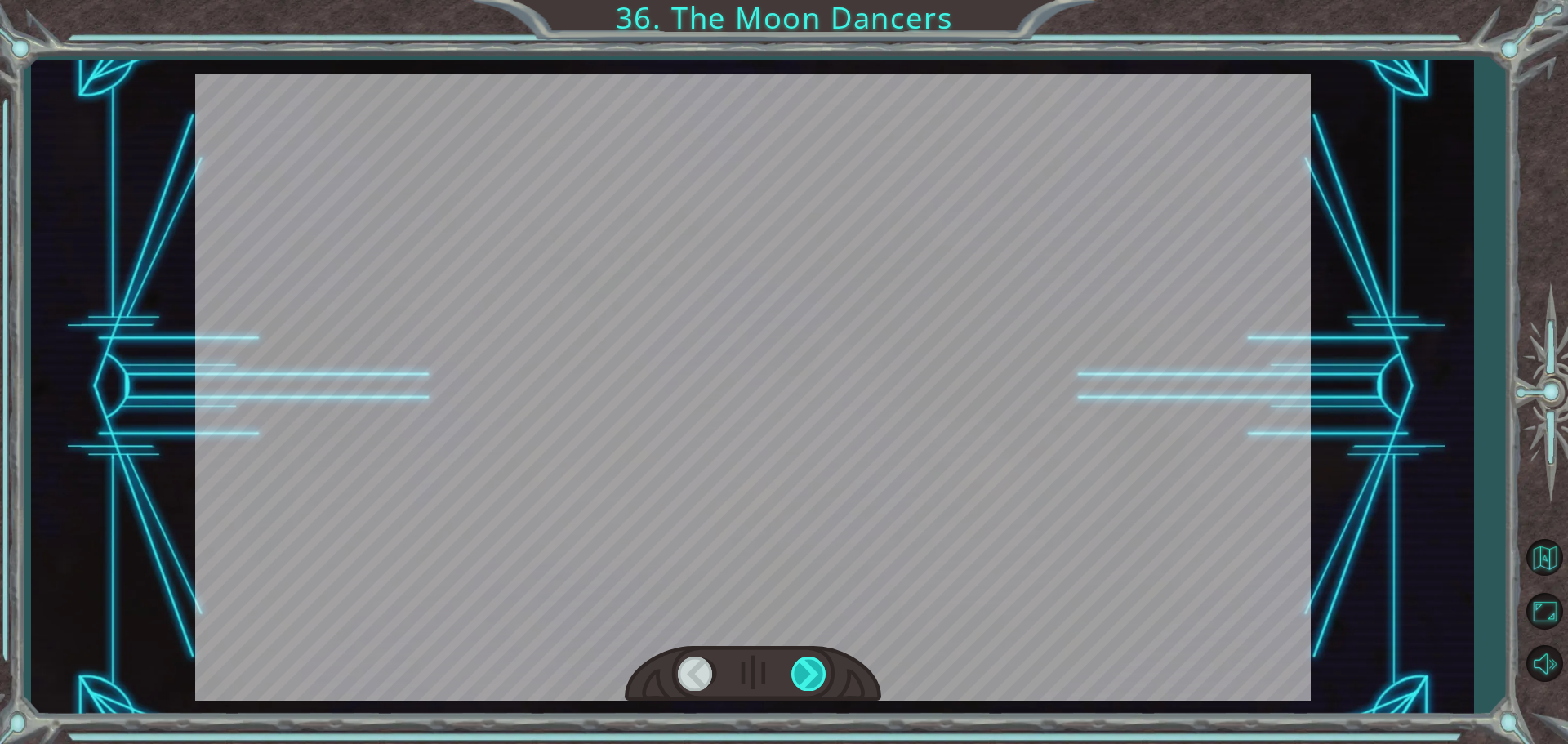
click at [808, 667] on div at bounding box center [809, 673] width 36 height 33
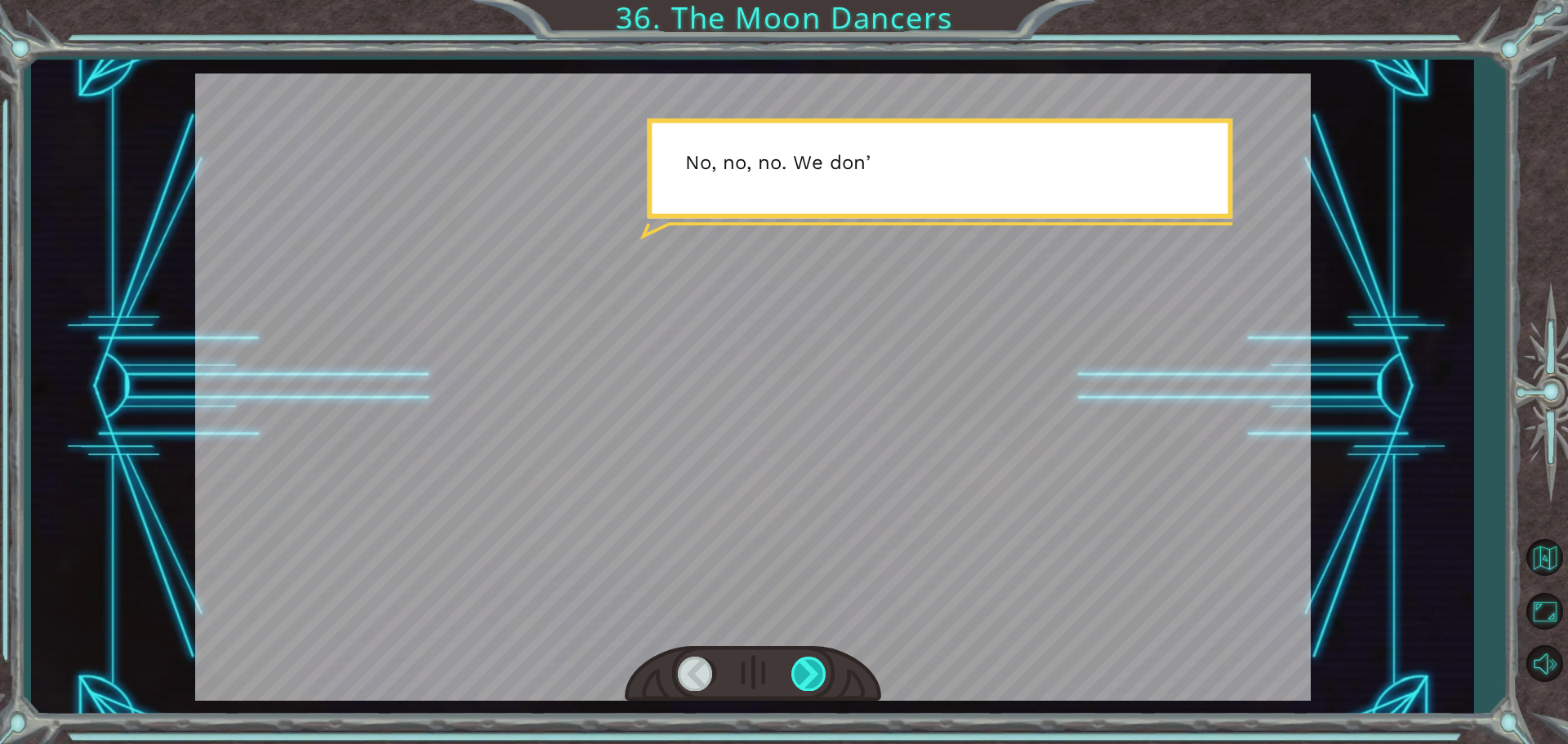
click at [808, 667] on div at bounding box center [809, 673] width 36 height 33
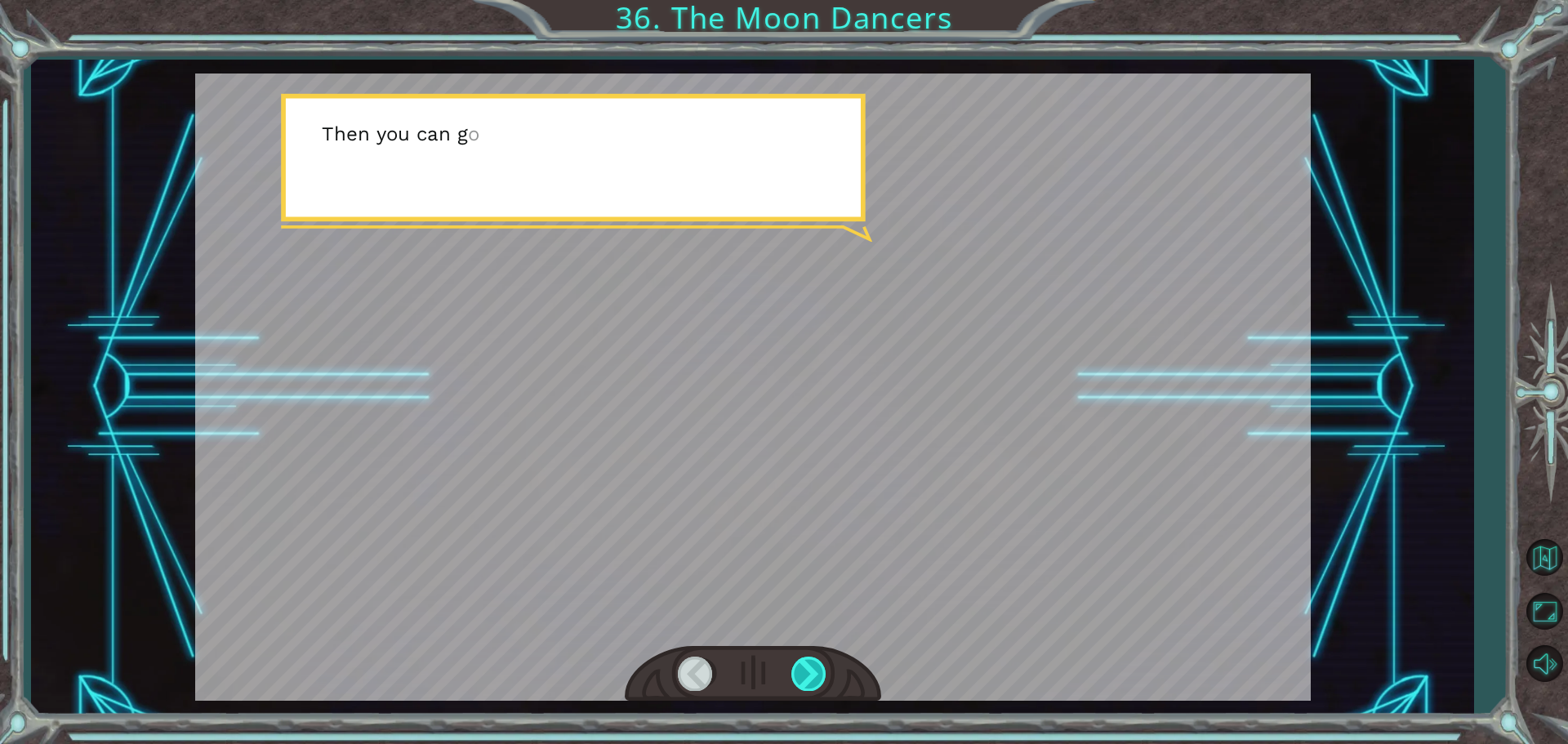
click at [808, 667] on div at bounding box center [809, 673] width 36 height 33
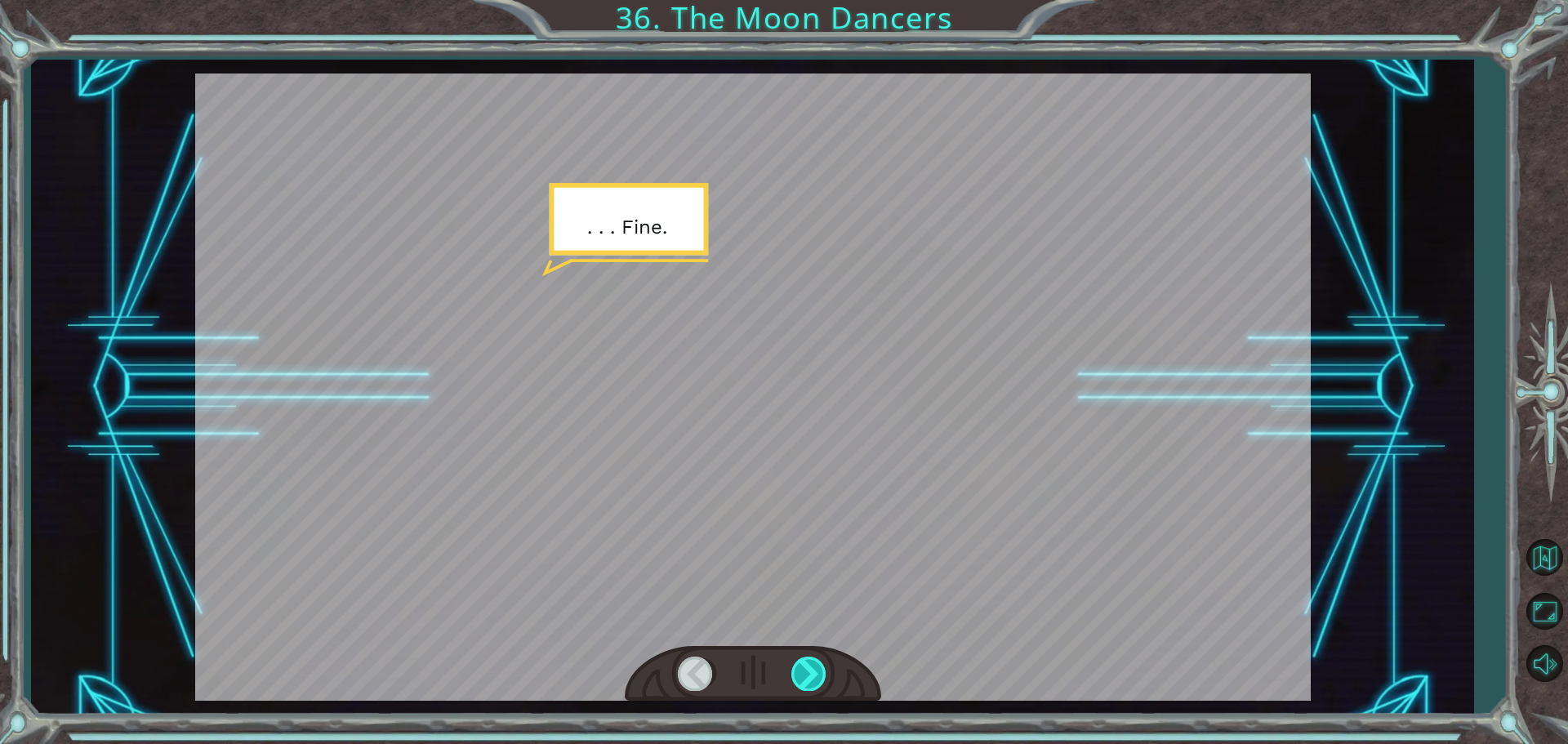
click at [808, 667] on div at bounding box center [809, 673] width 36 height 33
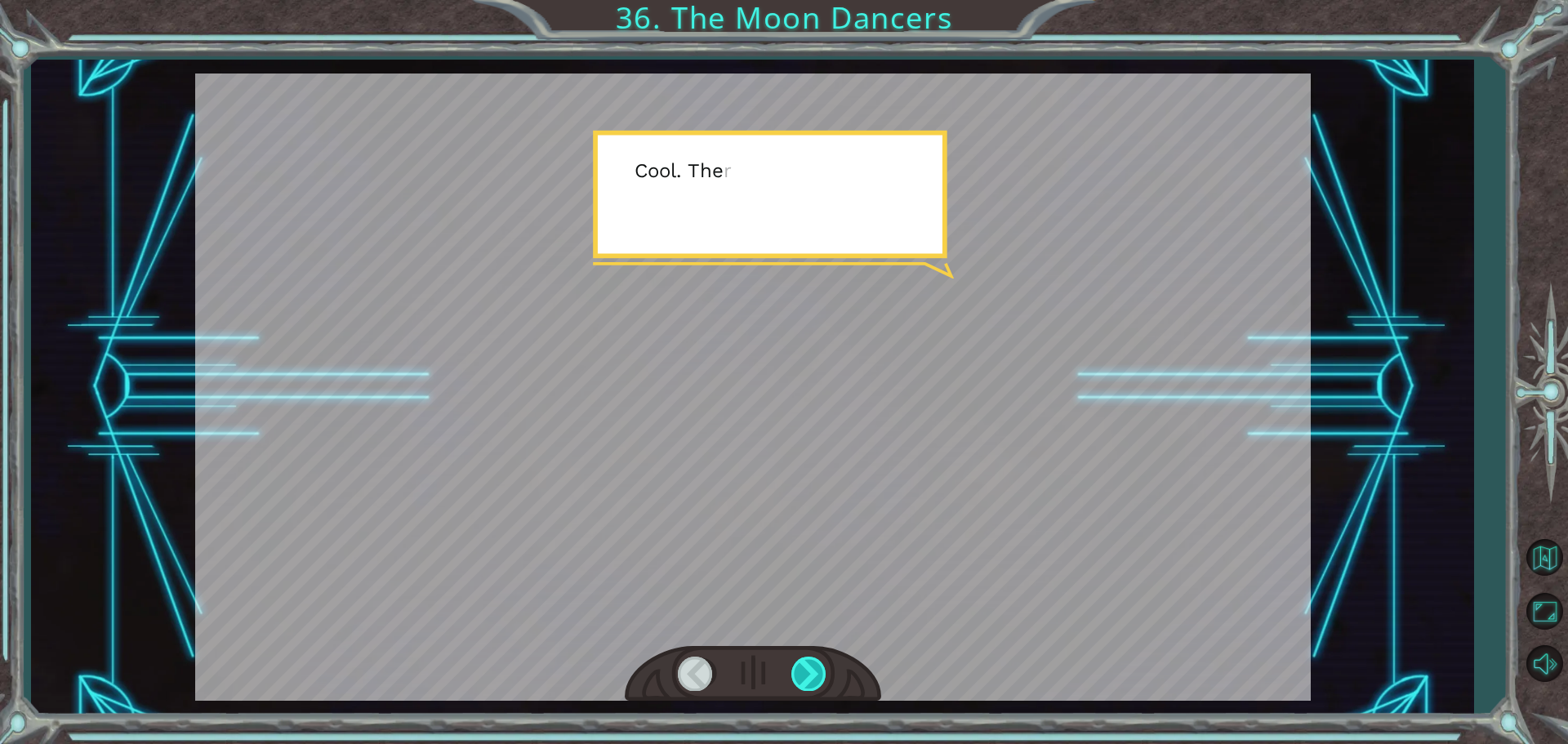
click at [808, 667] on div at bounding box center [809, 673] width 36 height 33
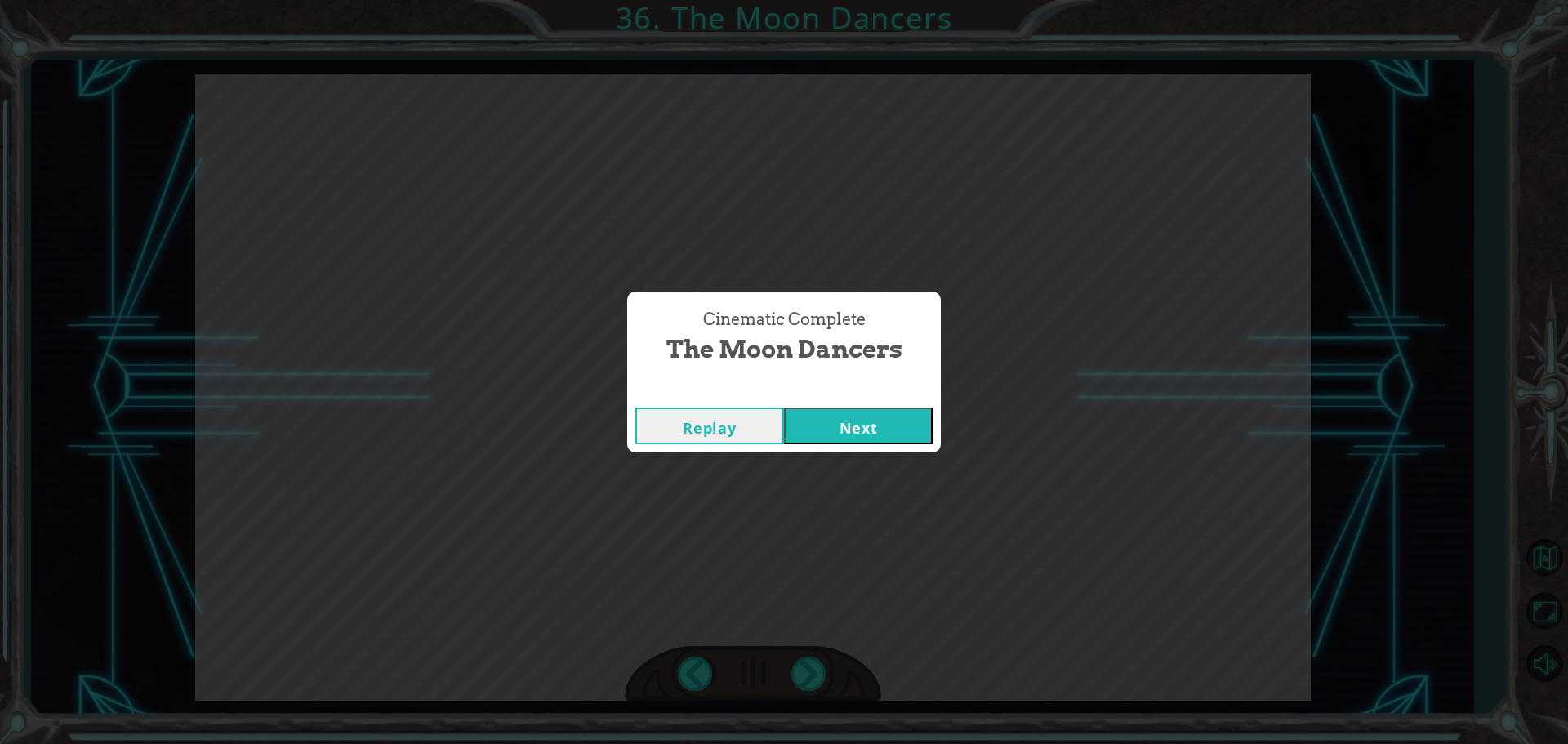
click at [903, 428] on button "Next" at bounding box center [858, 425] width 148 height 36
